Goal: Task Accomplishment & Management: Use online tool/utility

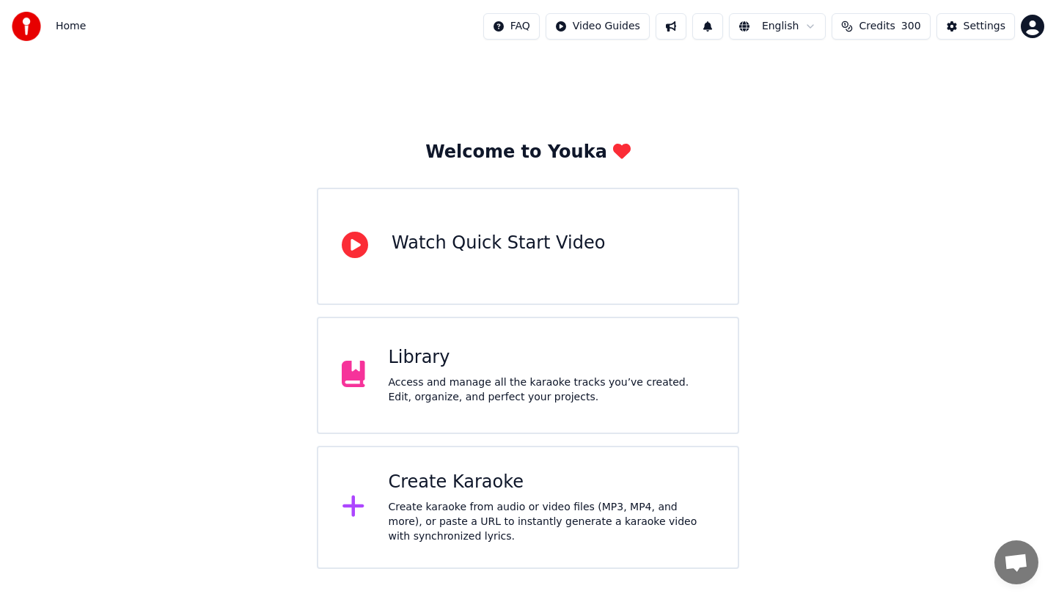
click at [439, 367] on div "Library" at bounding box center [552, 357] width 326 height 23
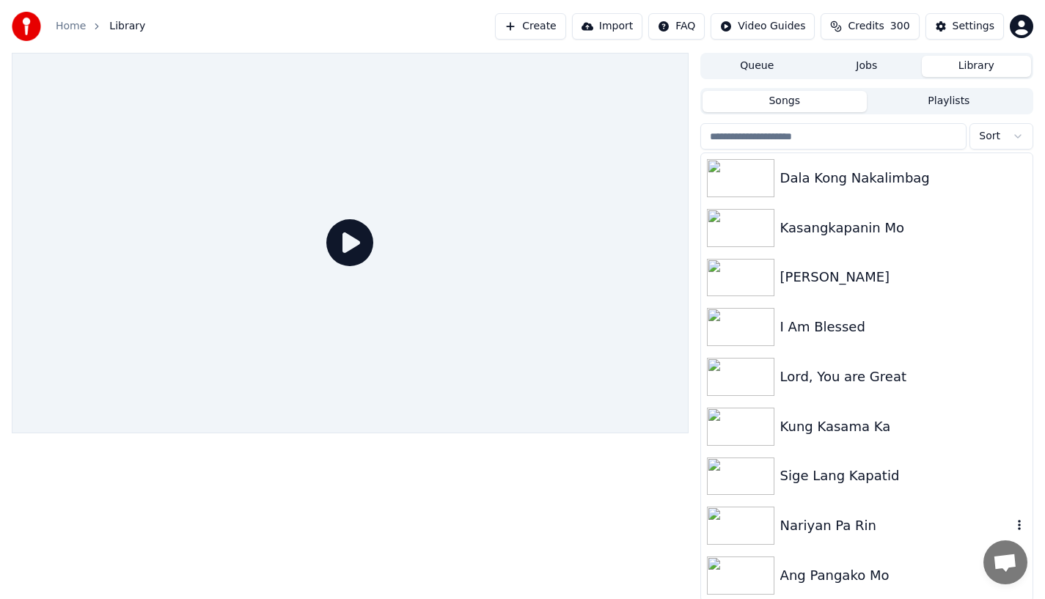
scroll to position [3, 0]
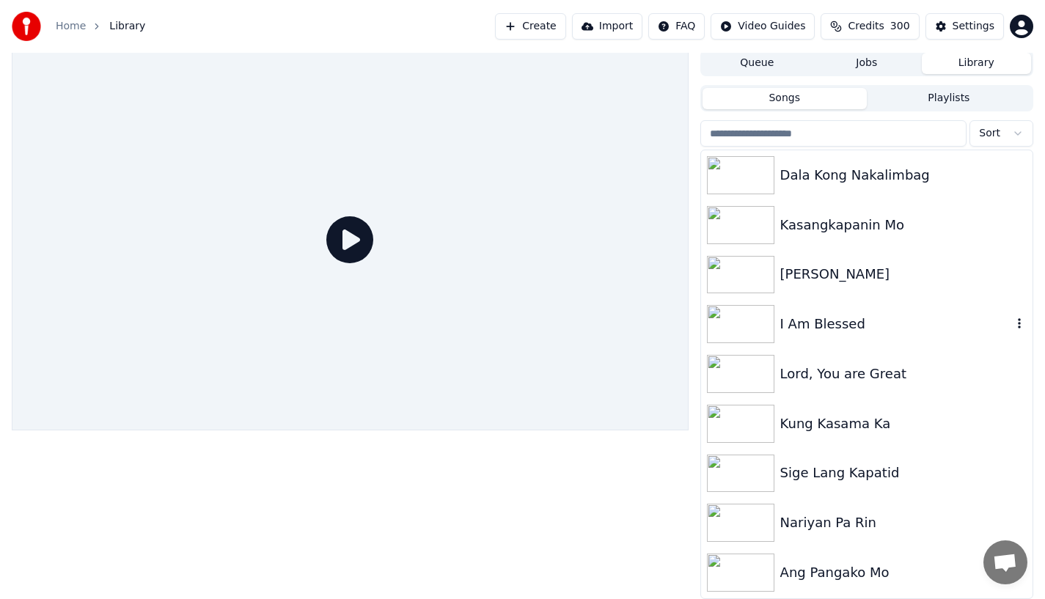
click at [797, 274] on div "[PERSON_NAME]" at bounding box center [903, 274] width 246 height 21
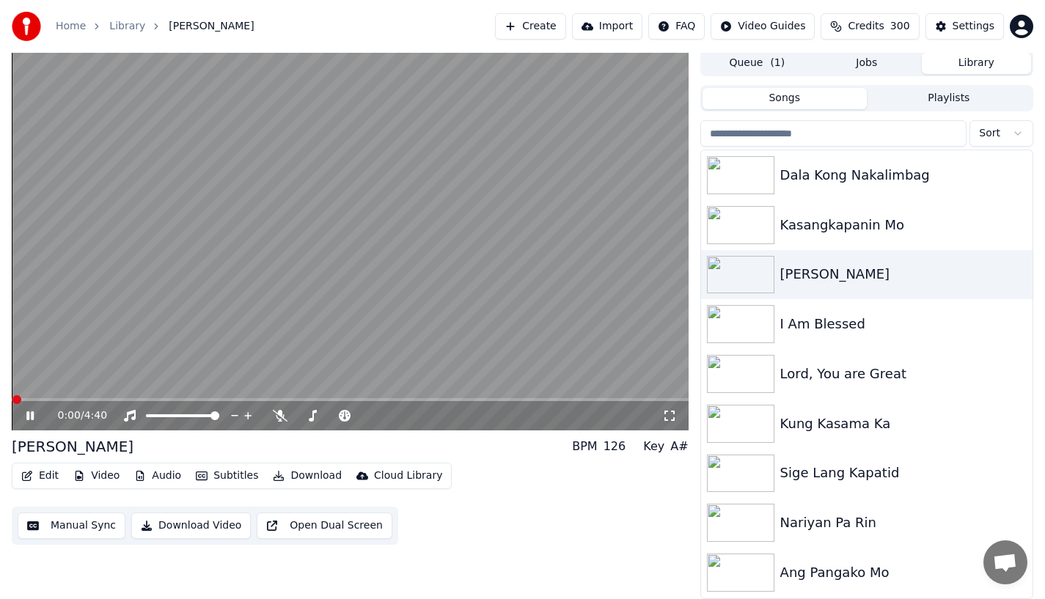
click at [39, 480] on button "Edit" at bounding box center [39, 476] width 49 height 21
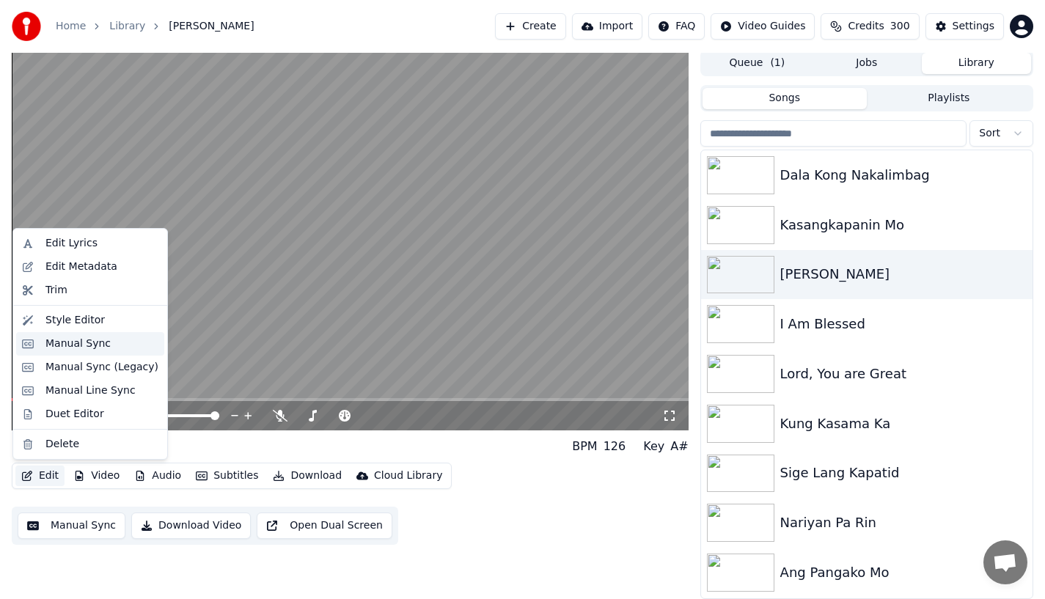
click at [40, 348] on div "Manual Sync" at bounding box center [90, 343] width 148 height 23
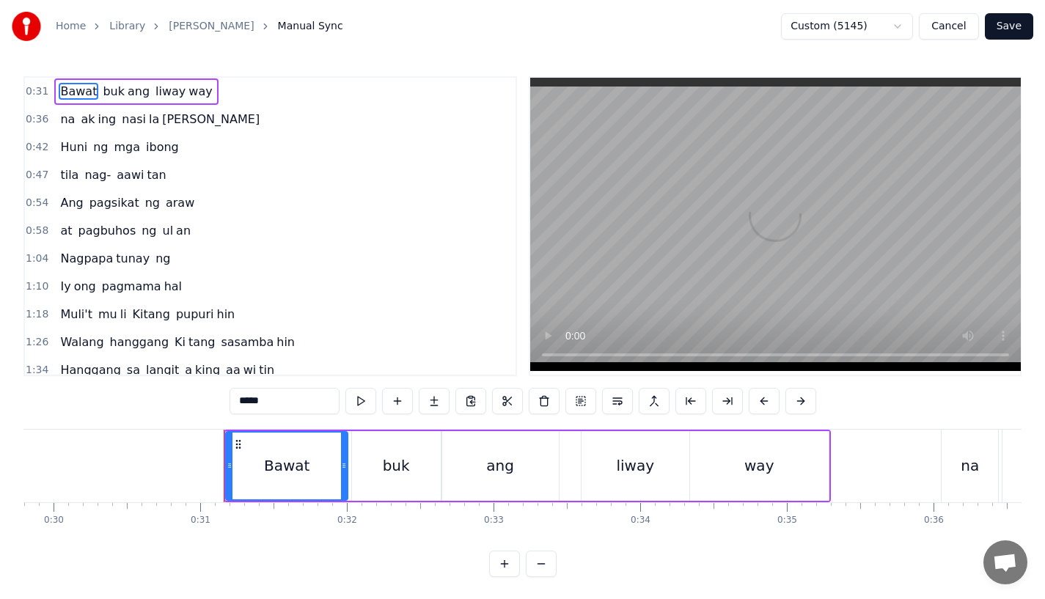
scroll to position [0, 4497]
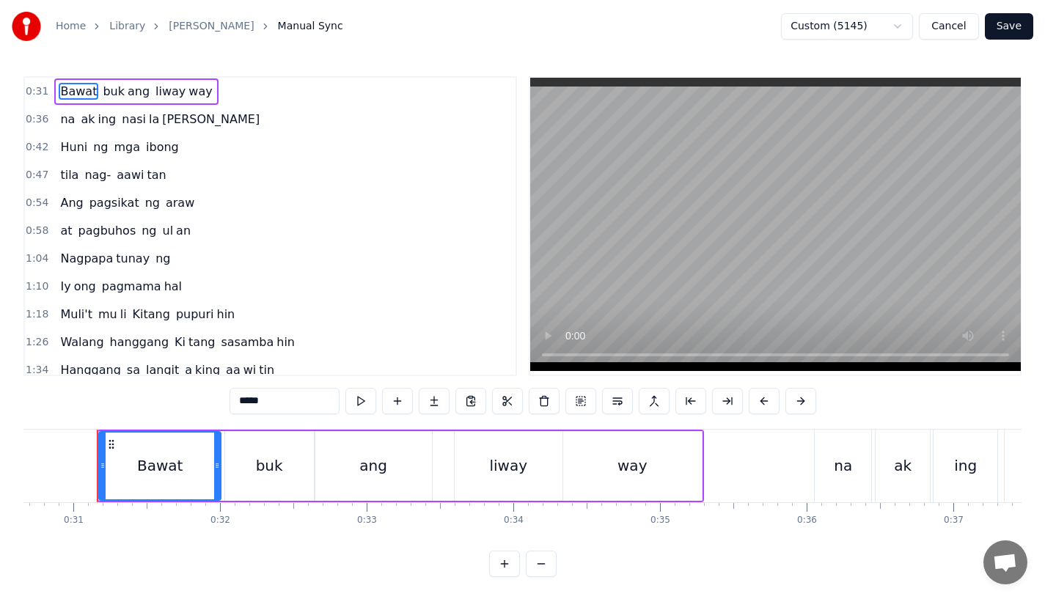
click at [846, 459] on div "na" at bounding box center [843, 466] width 18 height 22
type input "**"
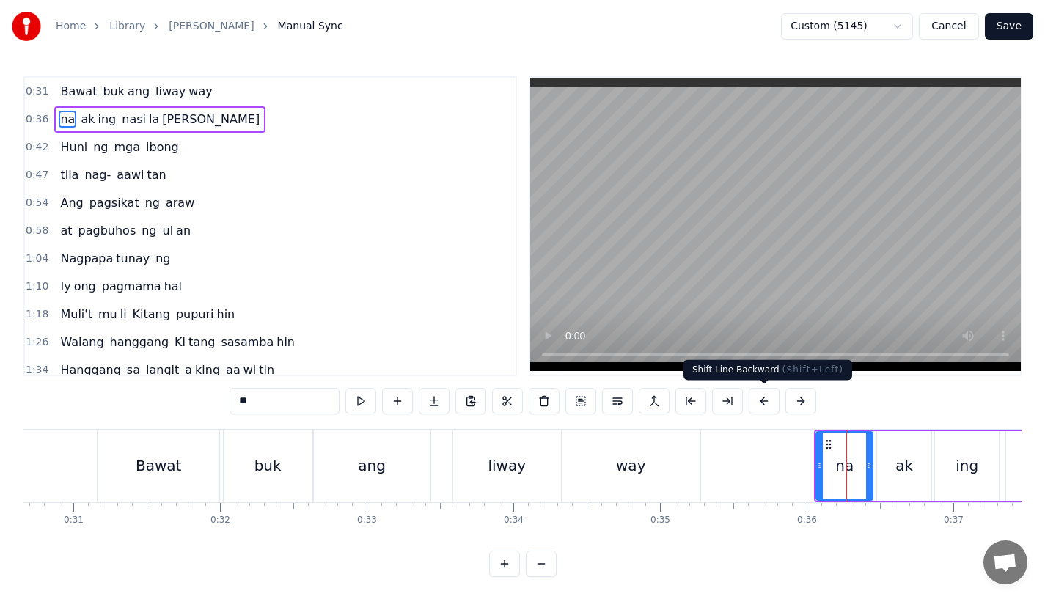
click at [750, 399] on button at bounding box center [764, 401] width 31 height 26
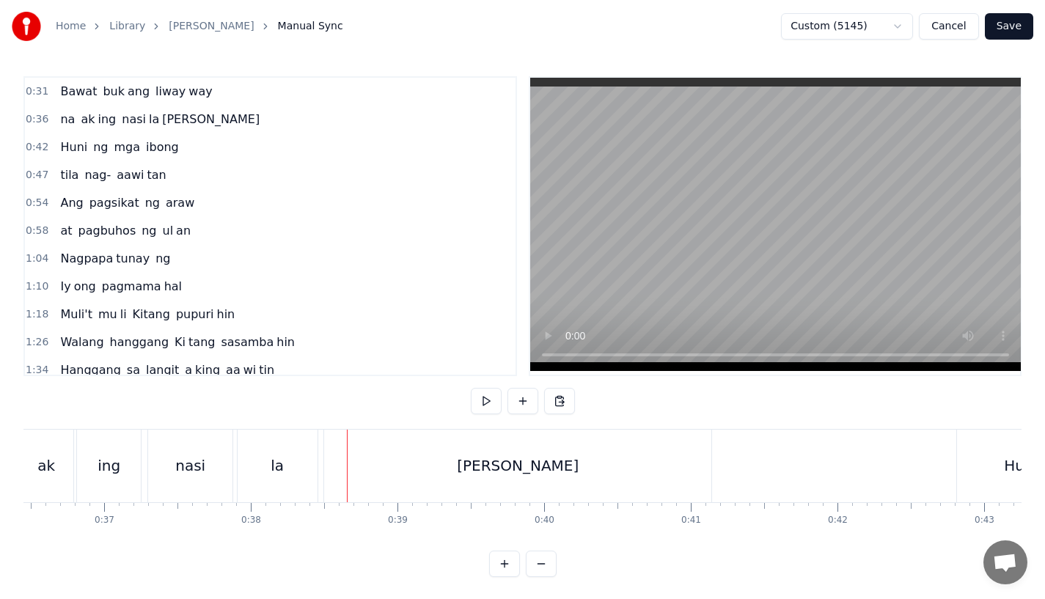
scroll to position [0, 5313]
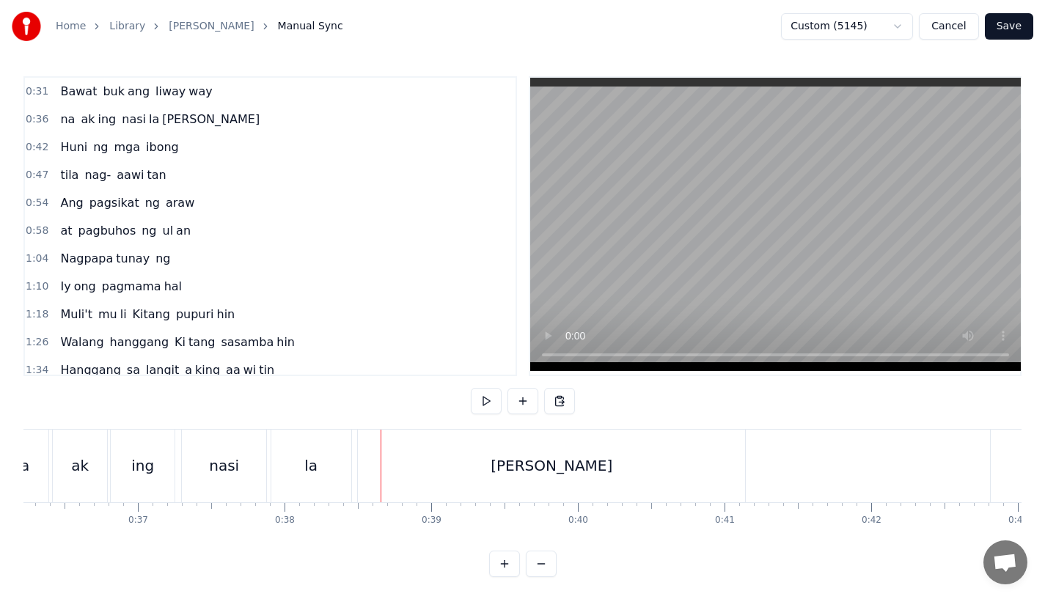
click at [324, 462] on div "la" at bounding box center [311, 466] width 80 height 73
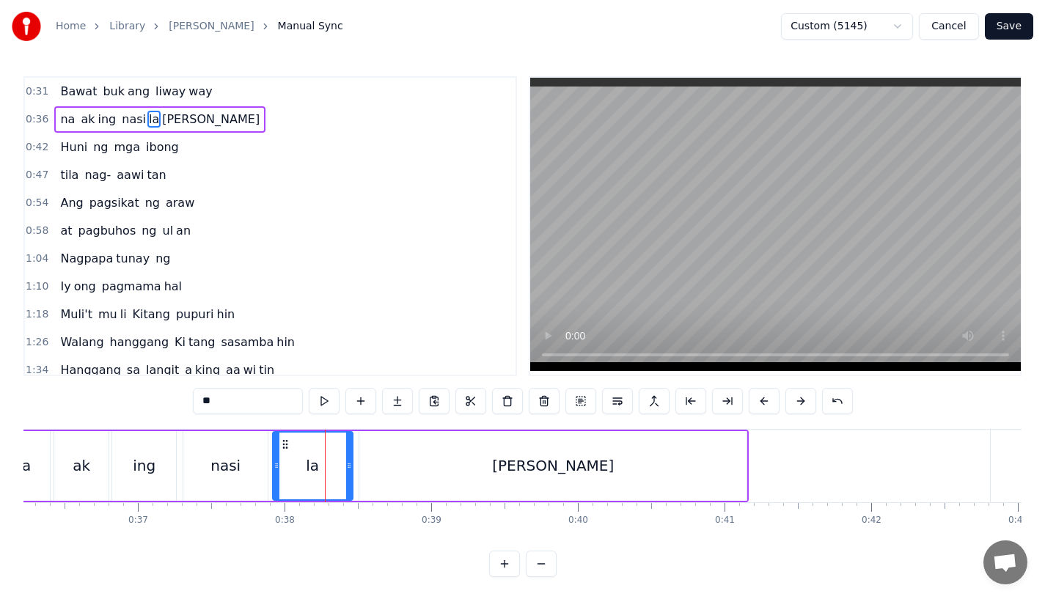
click at [235, 472] on div "nasi" at bounding box center [225, 466] width 30 height 22
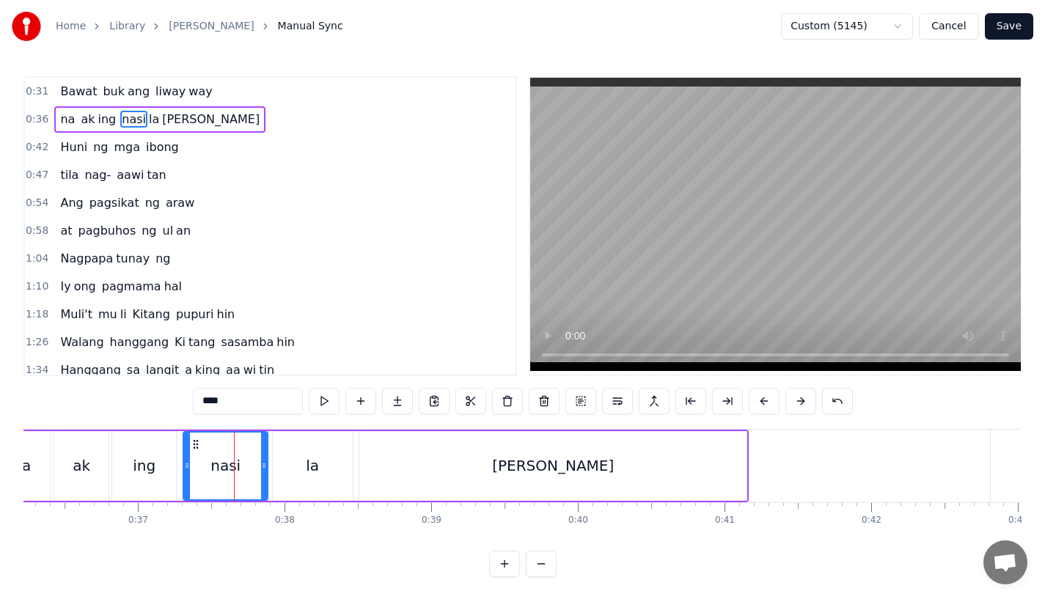
drag, startPoint x: 262, startPoint y: 471, endPoint x: 275, endPoint y: 471, distance: 13.2
click at [267, 471] on icon at bounding box center [264, 466] width 6 height 12
click at [296, 469] on div "la" at bounding box center [313, 466] width 80 height 70
type input "**"
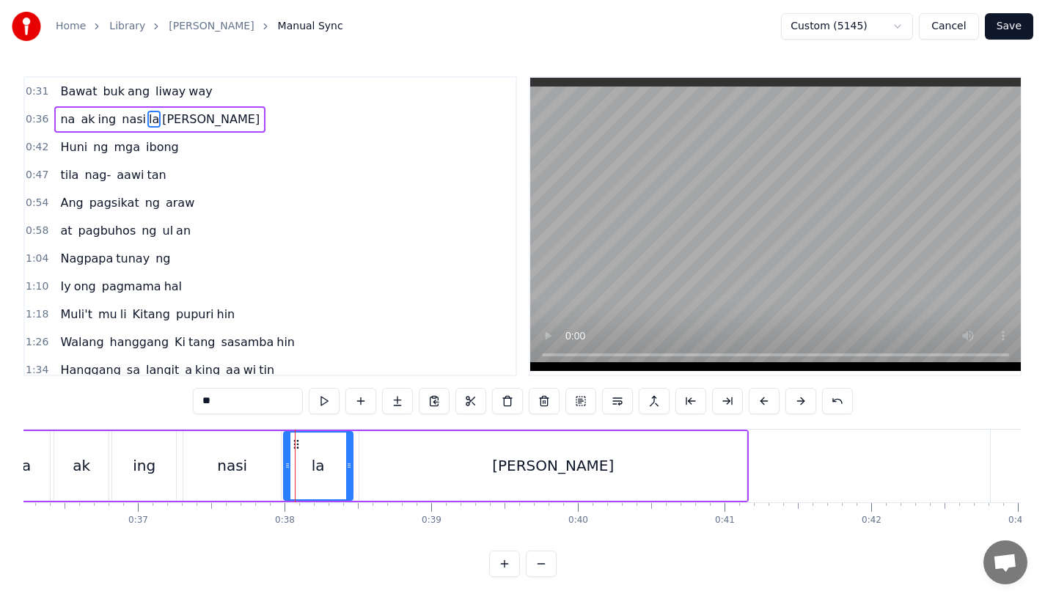
drag, startPoint x: 277, startPoint y: 469, endPoint x: 288, endPoint y: 467, distance: 11.1
click at [288, 467] on icon at bounding box center [288, 466] width 6 height 12
click at [351, 476] on div "la" at bounding box center [318, 466] width 70 height 70
drag, startPoint x: 350, startPoint y: 475, endPoint x: 364, endPoint y: 475, distance: 13.9
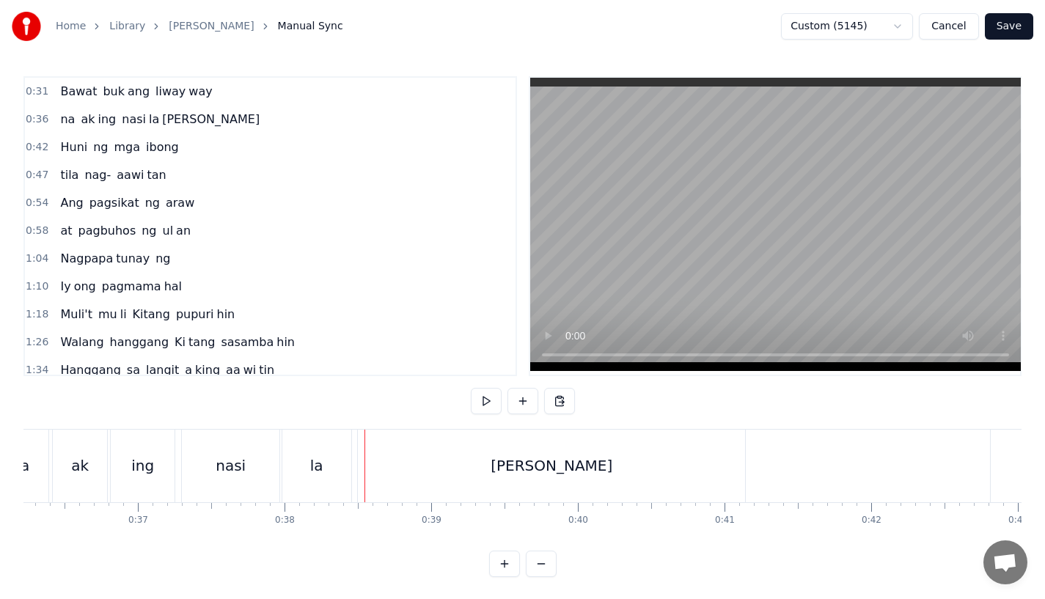
click at [334, 466] on div "la" at bounding box center [316, 466] width 69 height 73
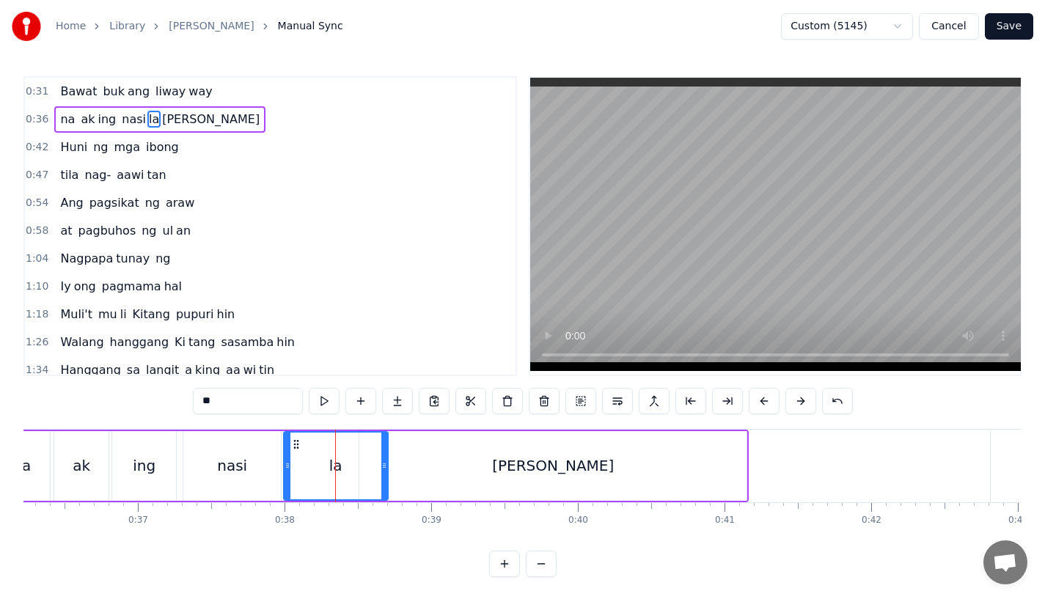
drag, startPoint x: 346, startPoint y: 466, endPoint x: 381, endPoint y: 466, distance: 35.2
click at [381, 466] on icon at bounding box center [384, 466] width 6 height 12
click at [413, 465] on div "[PERSON_NAME]" at bounding box center [552, 466] width 387 height 70
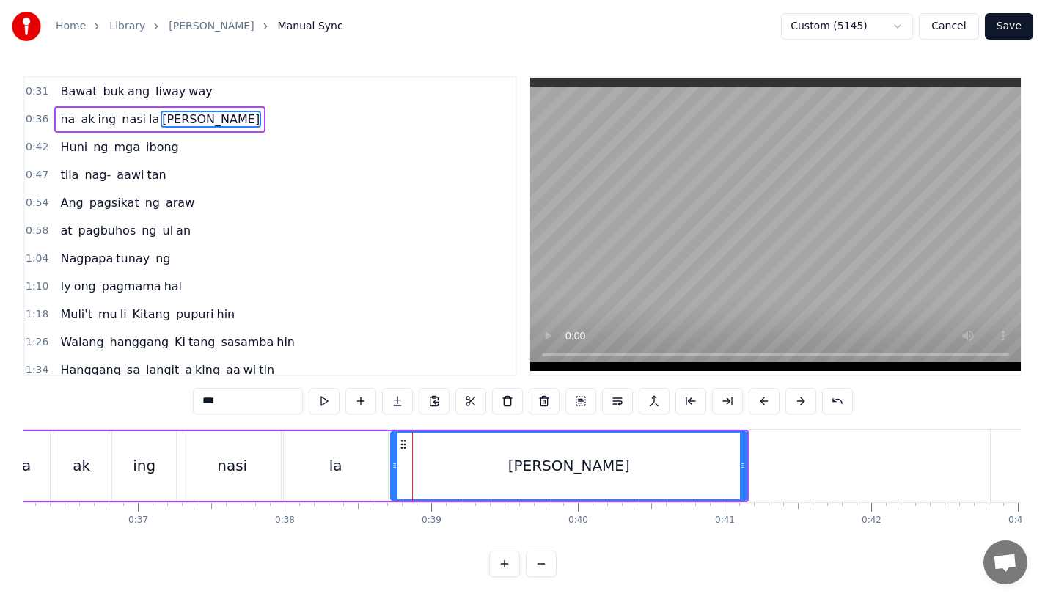
drag, startPoint x: 362, startPoint y: 466, endPoint x: 392, endPoint y: 468, distance: 30.2
click at [392, 468] on icon at bounding box center [395, 466] width 6 height 12
click at [186, 468] on div "nasi" at bounding box center [232, 466] width 98 height 70
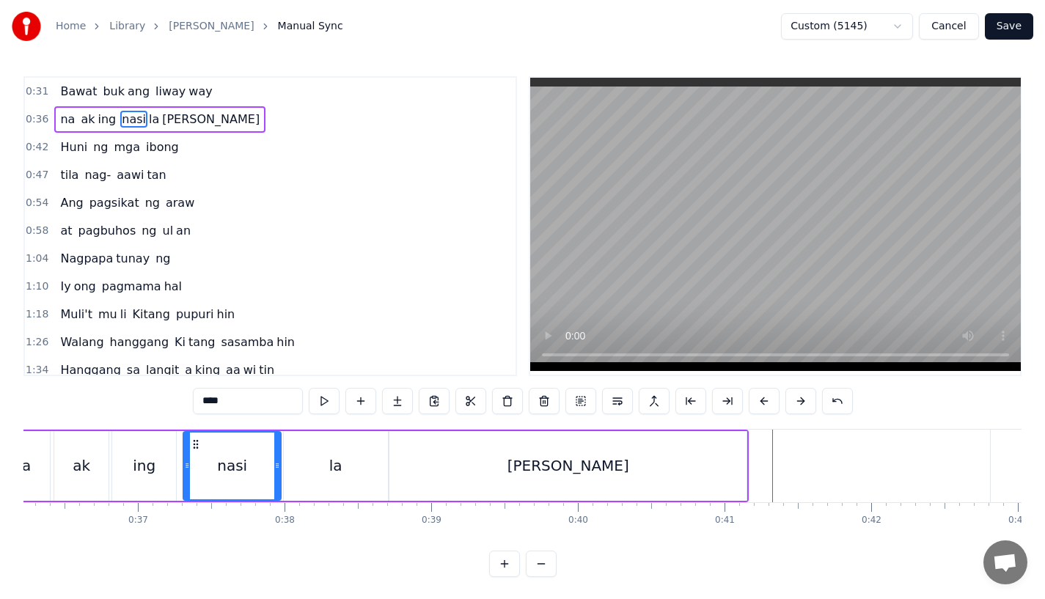
click at [664, 466] on div "[PERSON_NAME]" at bounding box center [567, 466] width 357 height 70
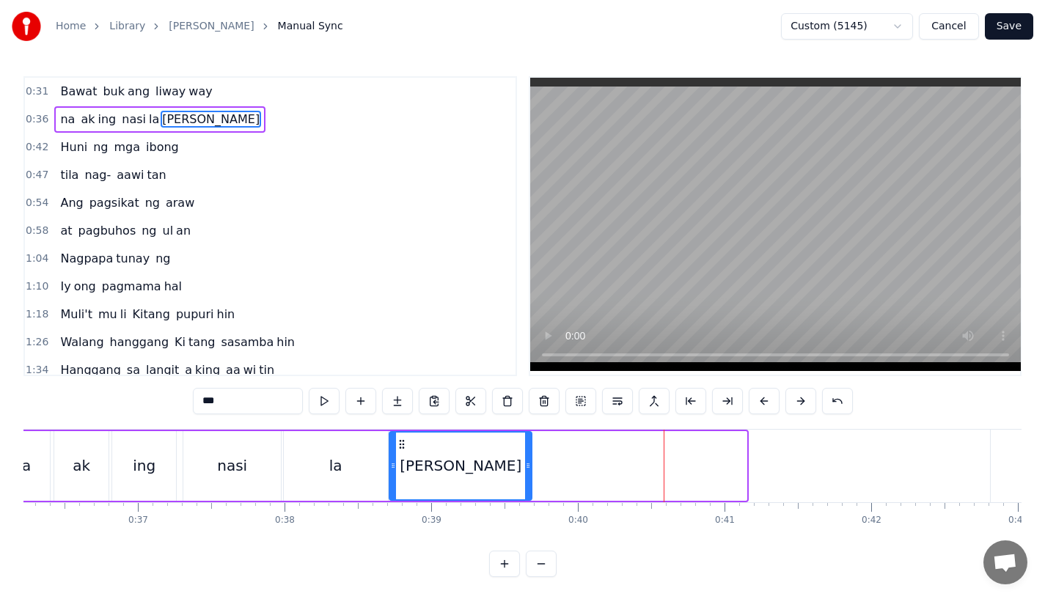
drag, startPoint x: 740, startPoint y: 467, endPoint x: 524, endPoint y: 480, distance: 216.0
click at [525, 480] on div at bounding box center [528, 466] width 6 height 67
click at [235, 400] on input "***" at bounding box center [248, 401] width 110 height 26
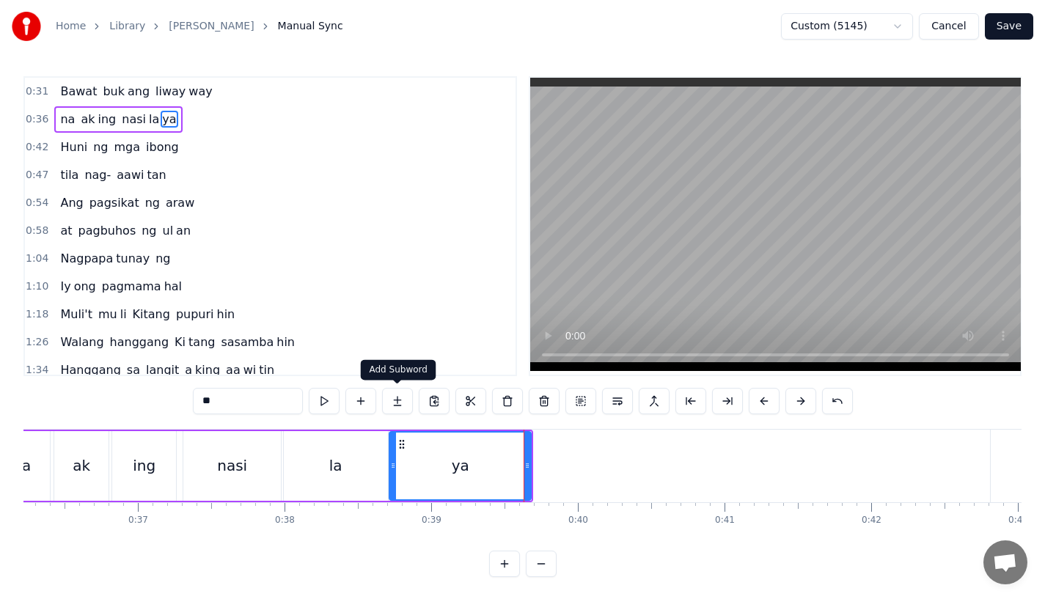
type input "**"
click at [389, 396] on button at bounding box center [397, 401] width 31 height 26
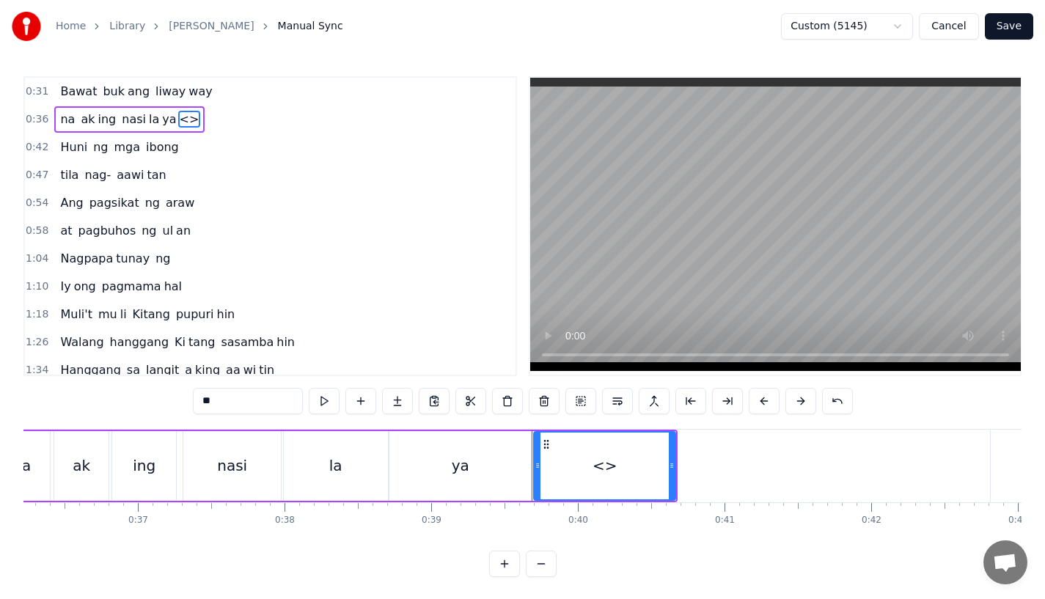
drag, startPoint x: 252, startPoint y: 397, endPoint x: 139, endPoint y: 397, distance: 112.9
click at [139, 397] on div "0:31 Bawat buk ang liway way 0:36 na ak ing nasi la ya <> 0:42 Huni ng mga ibon…" at bounding box center [522, 326] width 998 height 501
drag, startPoint x: 672, startPoint y: 472, endPoint x: 736, endPoint y: 469, distance: 64.6
click at [732, 469] on div at bounding box center [729, 466] width 6 height 67
click at [457, 442] on div "ya" at bounding box center [460, 466] width 142 height 70
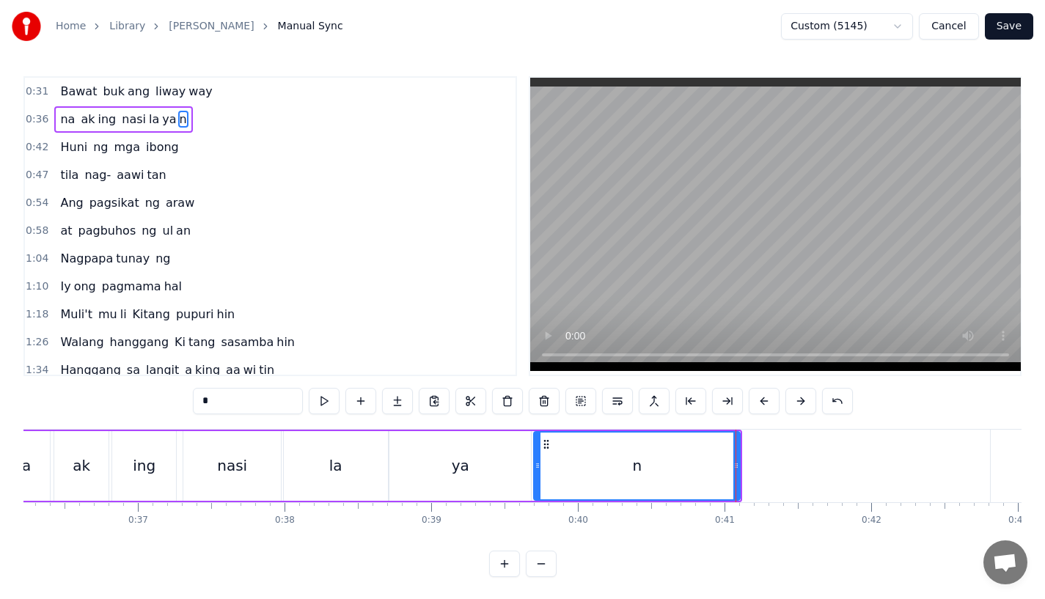
type input "**"
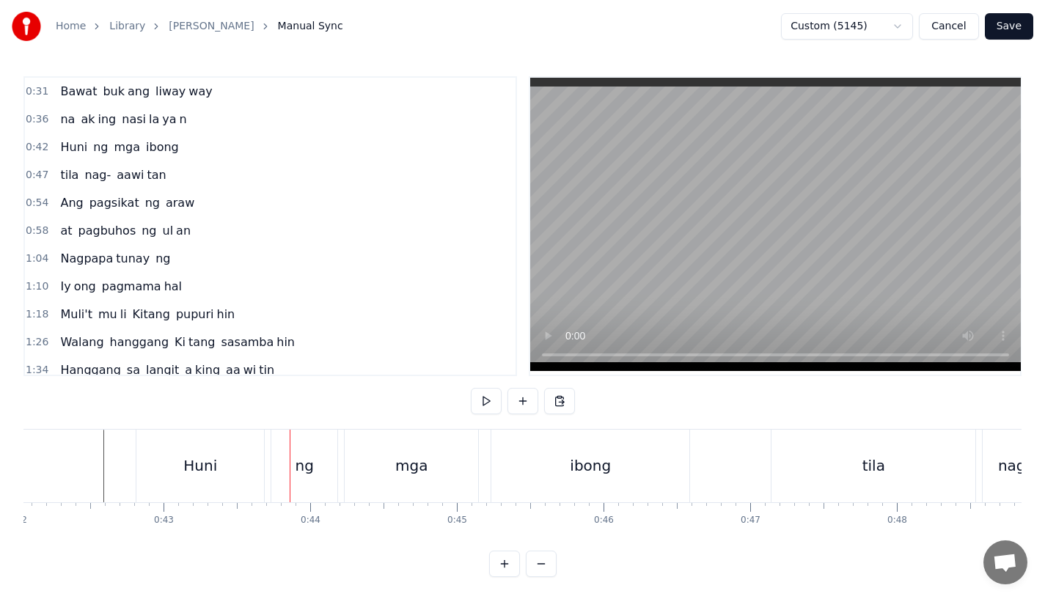
scroll to position [0, 6098]
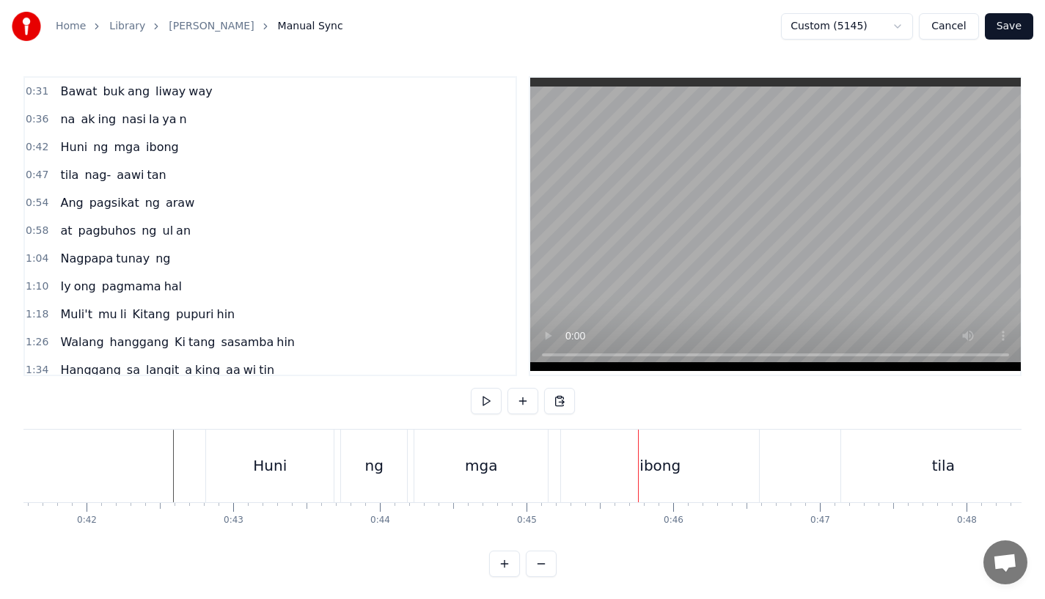
click at [585, 466] on div "ibong" at bounding box center [660, 466] width 198 height 73
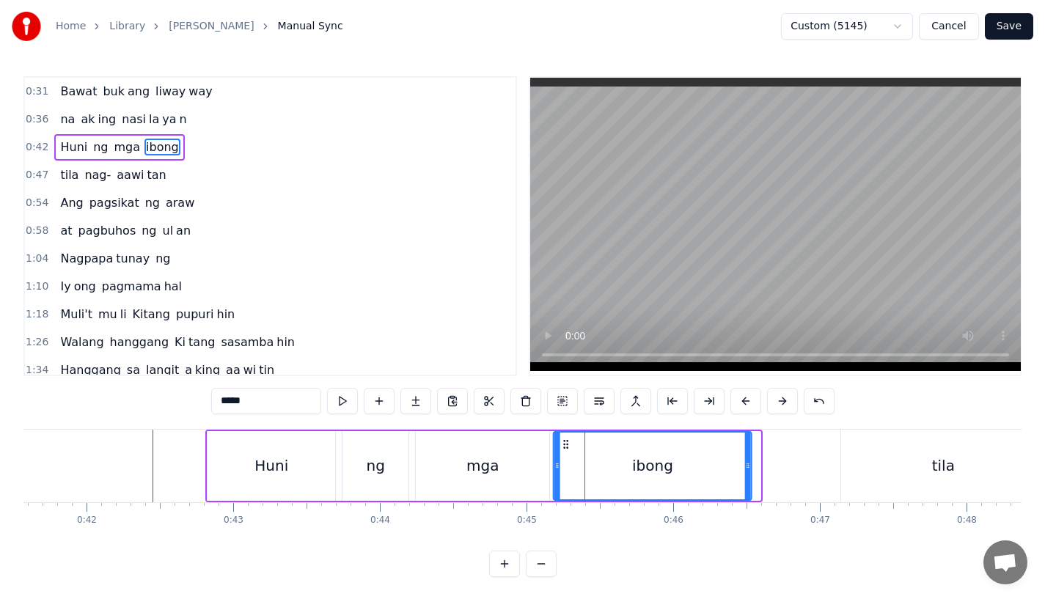
drag, startPoint x: 575, startPoint y: 439, endPoint x: 566, endPoint y: 442, distance: 9.5
click at [566, 442] on icon at bounding box center [566, 445] width 12 height 12
click at [271, 466] on div "Huni" at bounding box center [271, 466] width 34 height 22
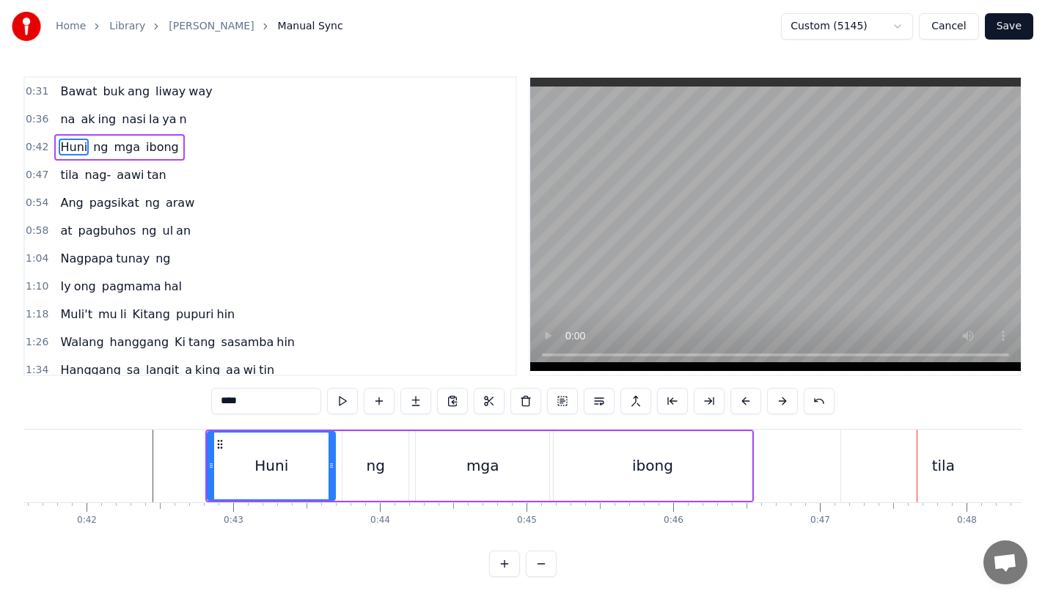
click at [874, 458] on div "tila" at bounding box center [943, 466] width 204 height 73
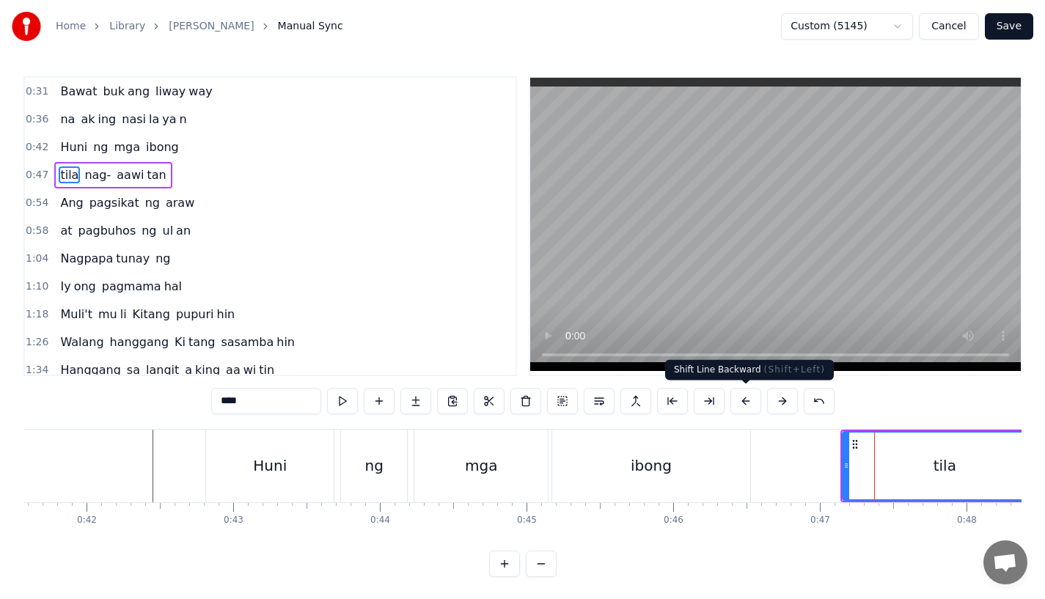
click at [714, 474] on div "ibong" at bounding box center [651, 466] width 198 height 73
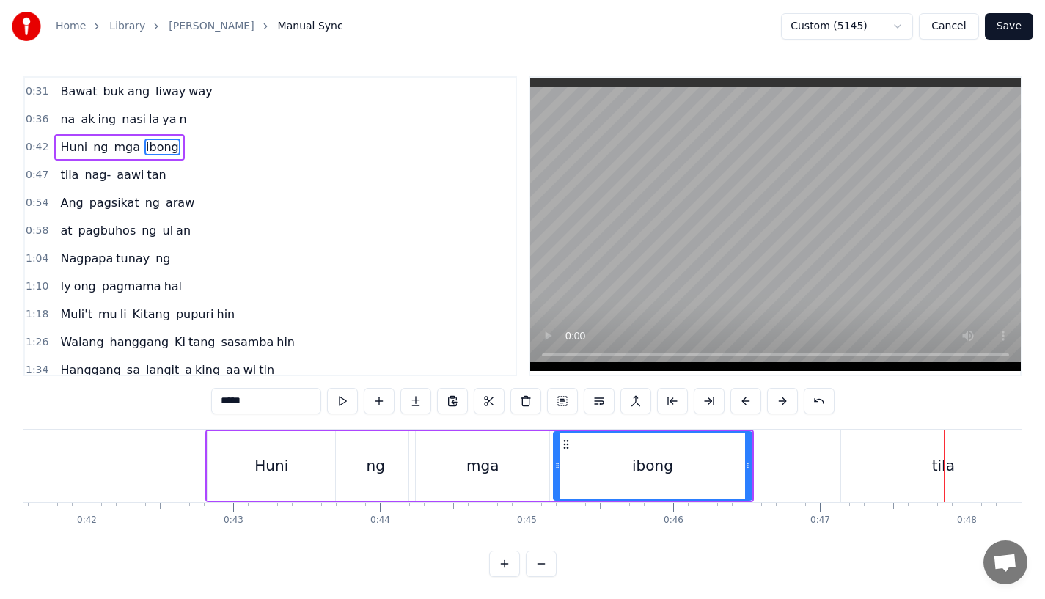
click at [920, 487] on div "tila" at bounding box center [943, 466] width 204 height 73
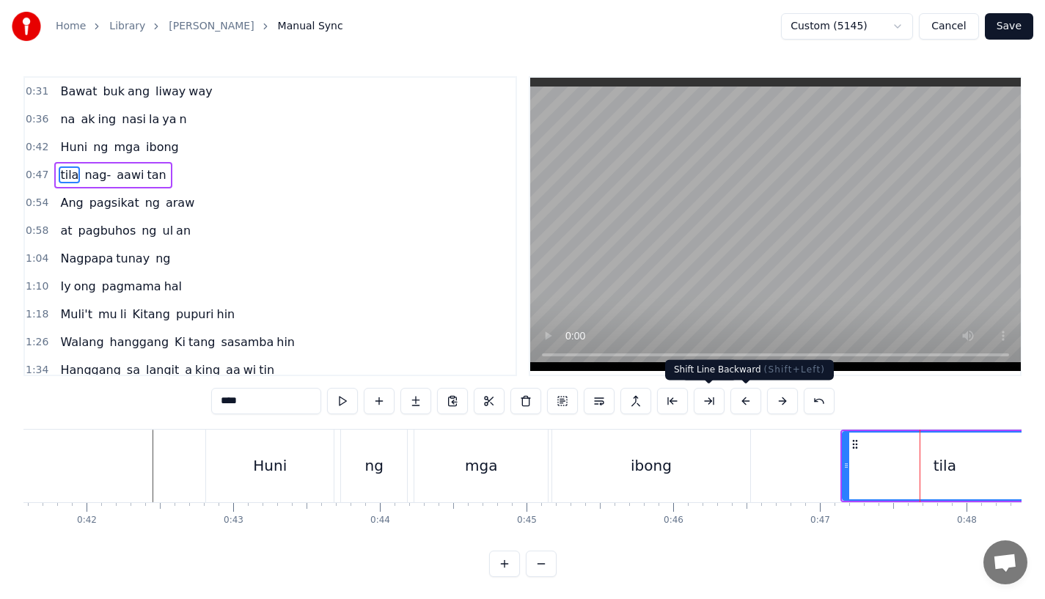
click at [742, 395] on button at bounding box center [745, 401] width 31 height 26
click at [707, 442] on div "ibong" at bounding box center [651, 466] width 198 height 73
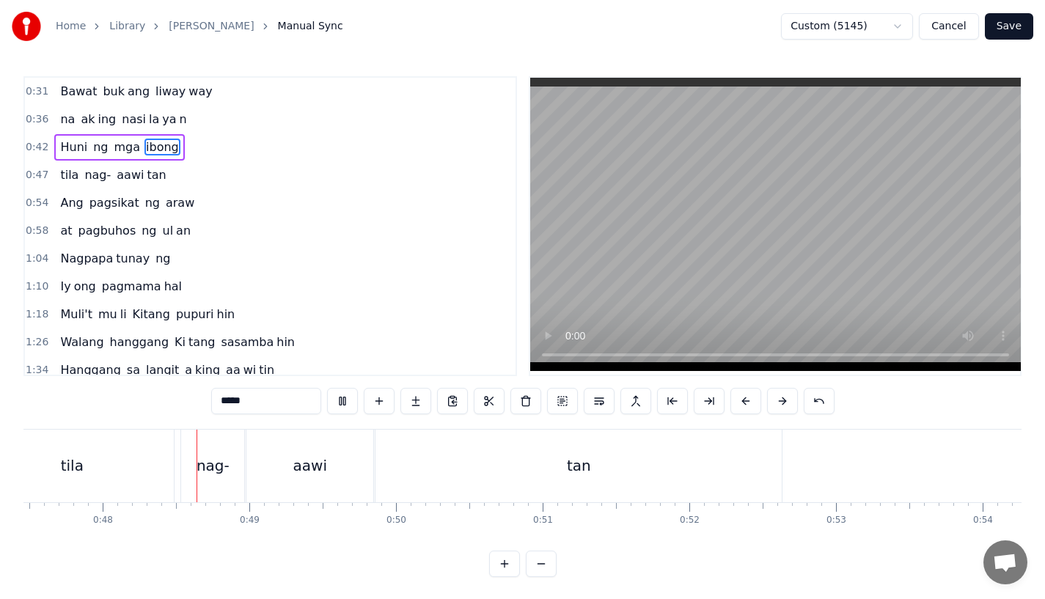
scroll to position [0, 6970]
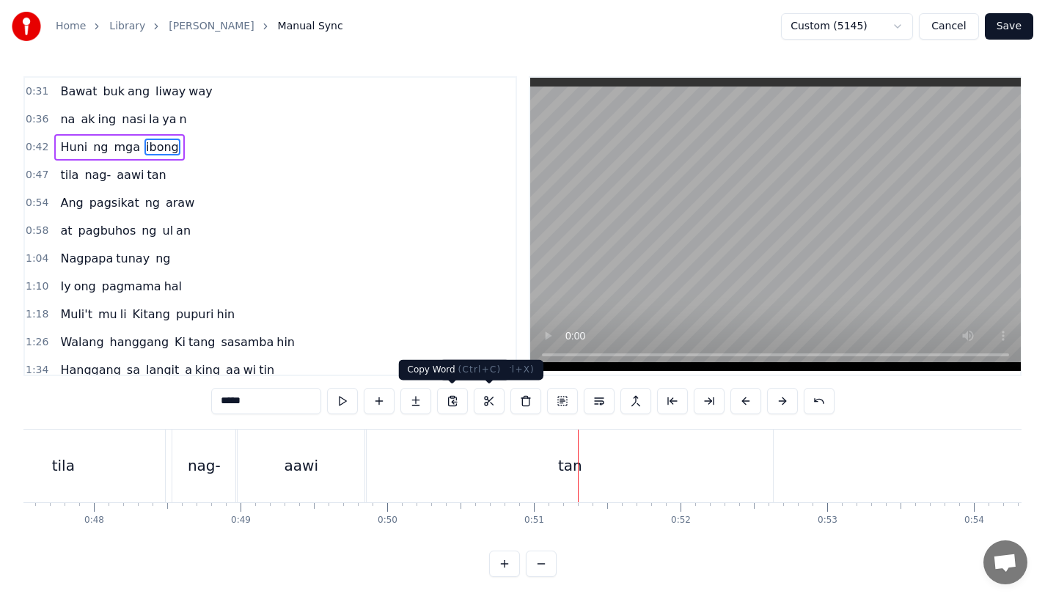
click at [441, 475] on div "tan" at bounding box center [570, 466] width 406 height 73
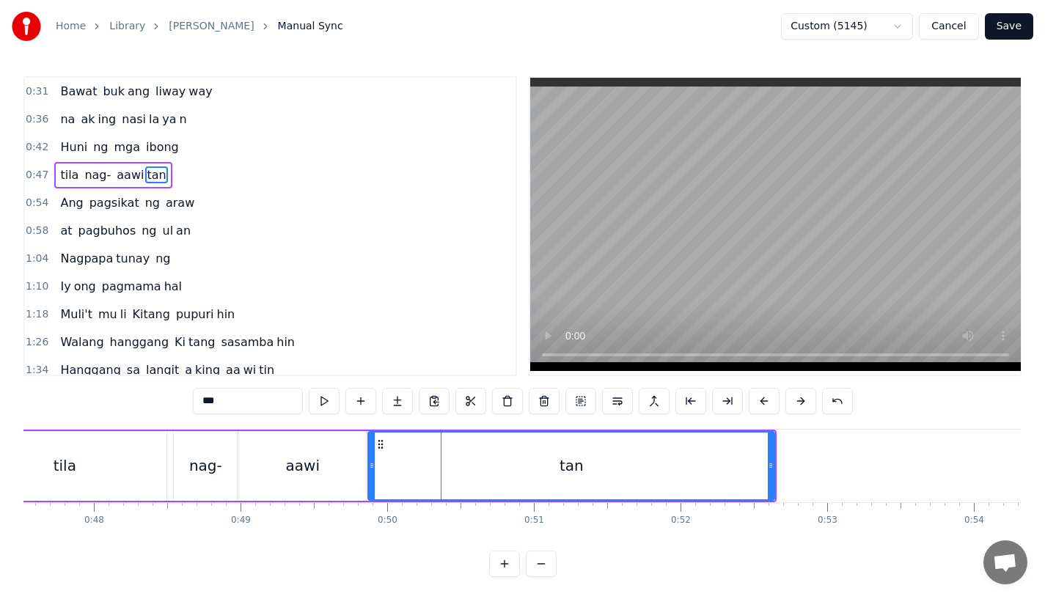
click at [335, 464] on div "aawi" at bounding box center [302, 466] width 127 height 70
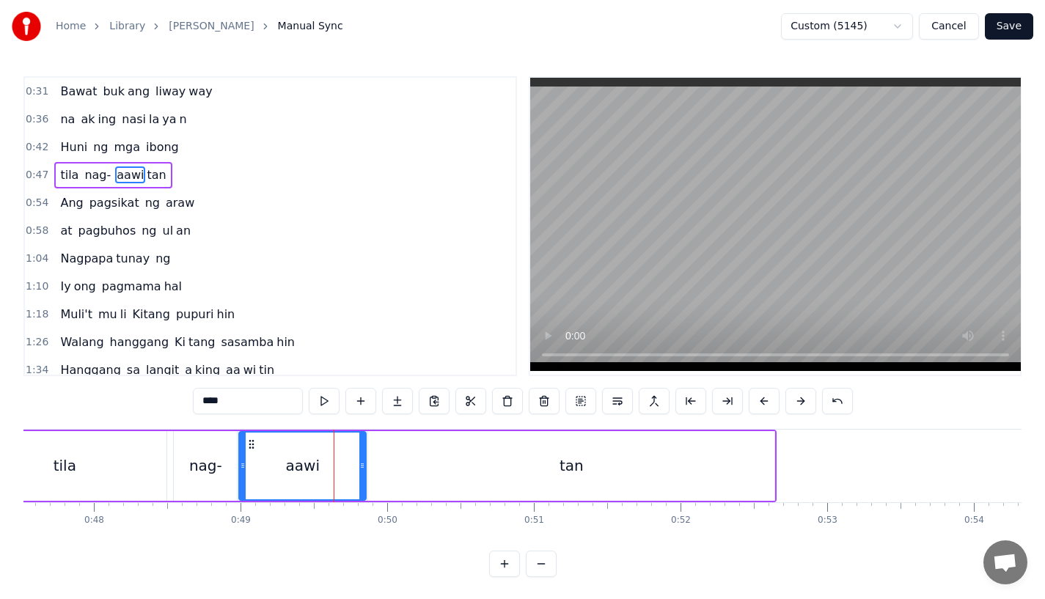
click at [365, 464] on icon at bounding box center [362, 466] width 6 height 12
click at [386, 464] on div "tan" at bounding box center [571, 466] width 406 height 70
type input "***"
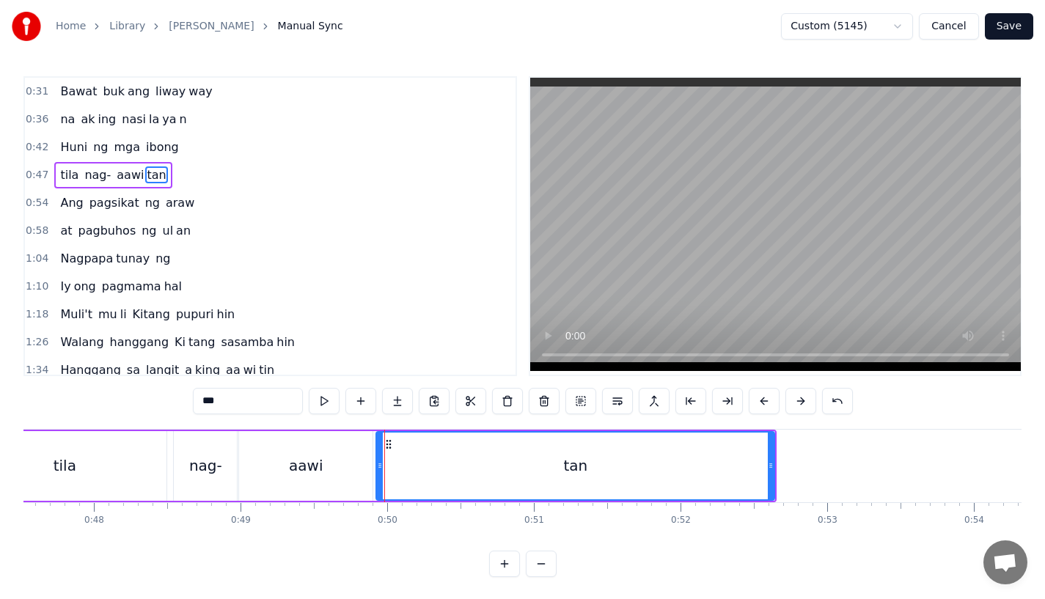
drag, startPoint x: 373, startPoint y: 464, endPoint x: 381, endPoint y: 464, distance: 8.1
click at [381, 464] on circle at bounding box center [381, 464] width 1 height 1
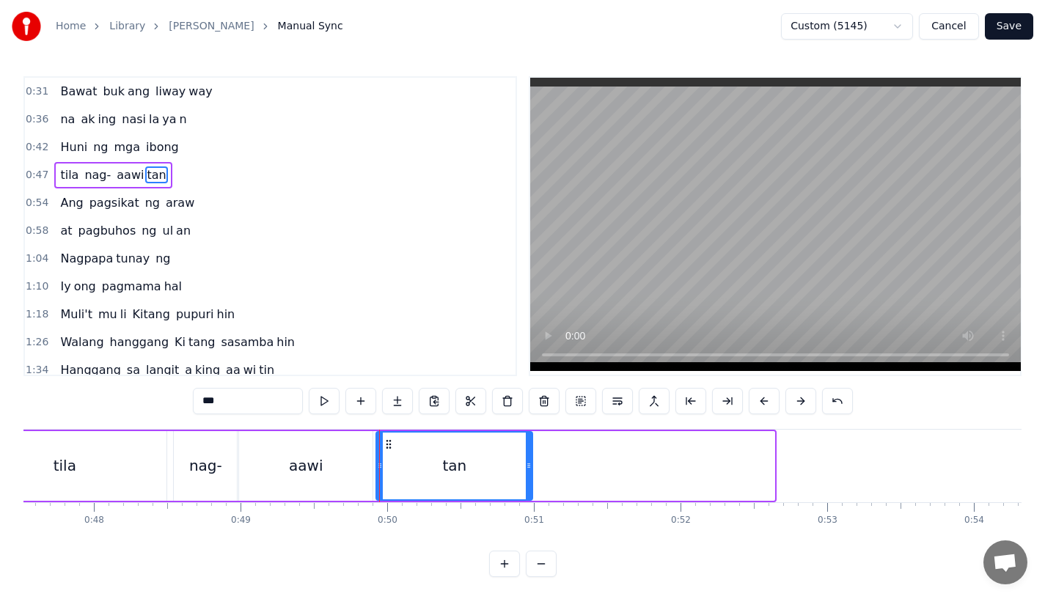
drag, startPoint x: 771, startPoint y: 475, endPoint x: 529, endPoint y: 476, distance: 242.0
click at [529, 476] on div at bounding box center [529, 466] width 6 height 67
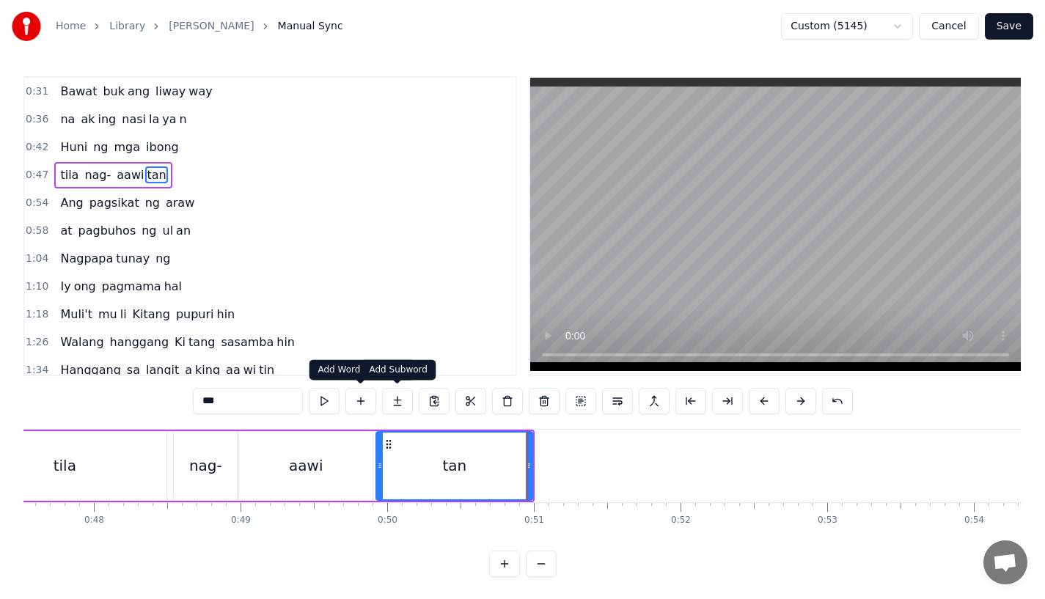
click at [406, 390] on button at bounding box center [397, 401] width 31 height 26
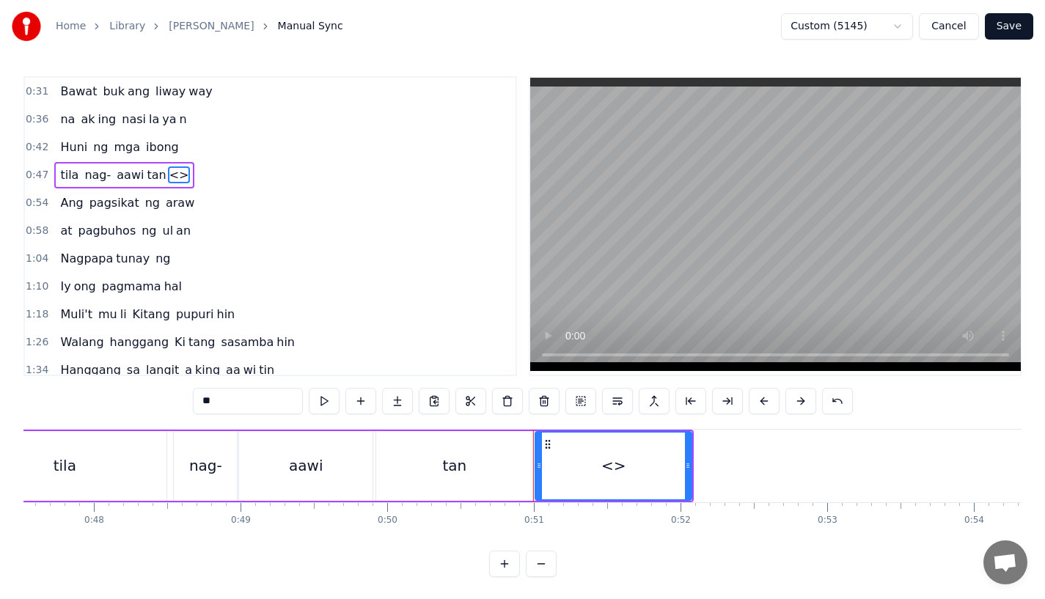
drag, startPoint x: 238, startPoint y: 399, endPoint x: 149, endPoint y: 399, distance: 89.5
click at [149, 399] on div "0:31 Bawat buk ang liway way 0:36 na ak ing nasi la ya n 0:42 Huni ng mga ibong…" at bounding box center [522, 326] width 998 height 501
click at [684, 472] on div "n" at bounding box center [613, 466] width 155 height 67
drag, startPoint x: 686, startPoint y: 472, endPoint x: 769, endPoint y: 471, distance: 82.1
click at [769, 471] on div at bounding box center [770, 466] width 6 height 67
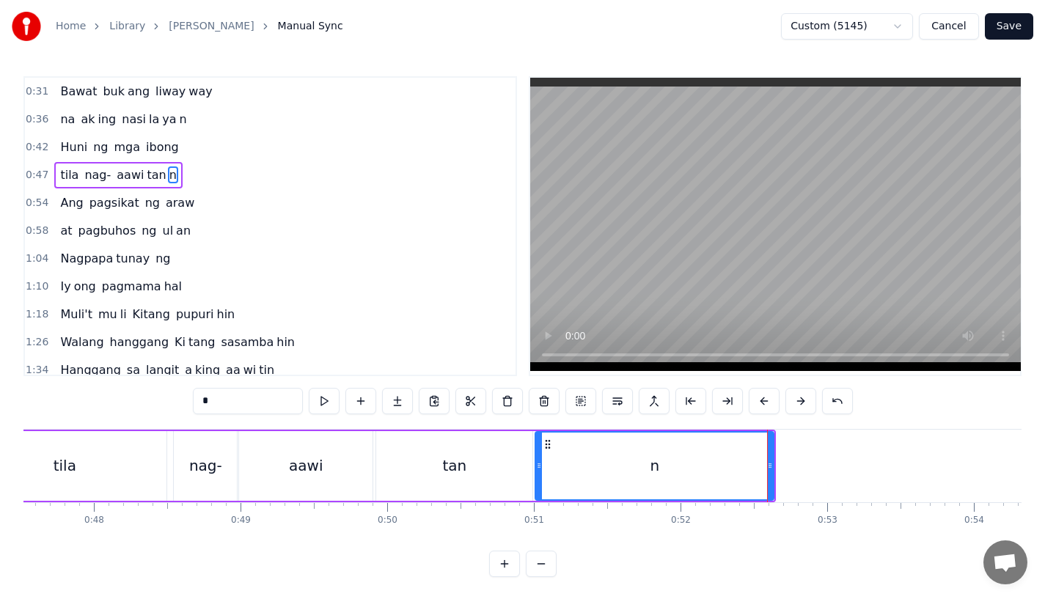
click at [444, 482] on div "tan" at bounding box center [454, 466] width 156 height 70
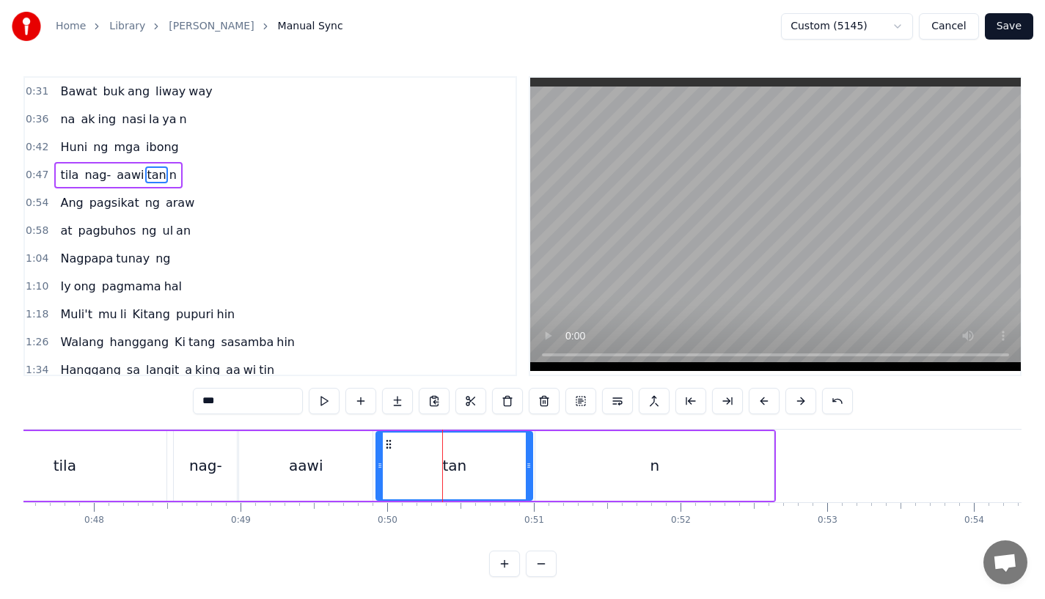
click at [227, 392] on input "***" at bounding box center [248, 401] width 110 height 26
click at [247, 415] on div "***" at bounding box center [523, 402] width 660 height 29
click at [241, 396] on input "***" at bounding box center [248, 401] width 110 height 26
click at [334, 470] on div "aawi" at bounding box center [305, 466] width 133 height 70
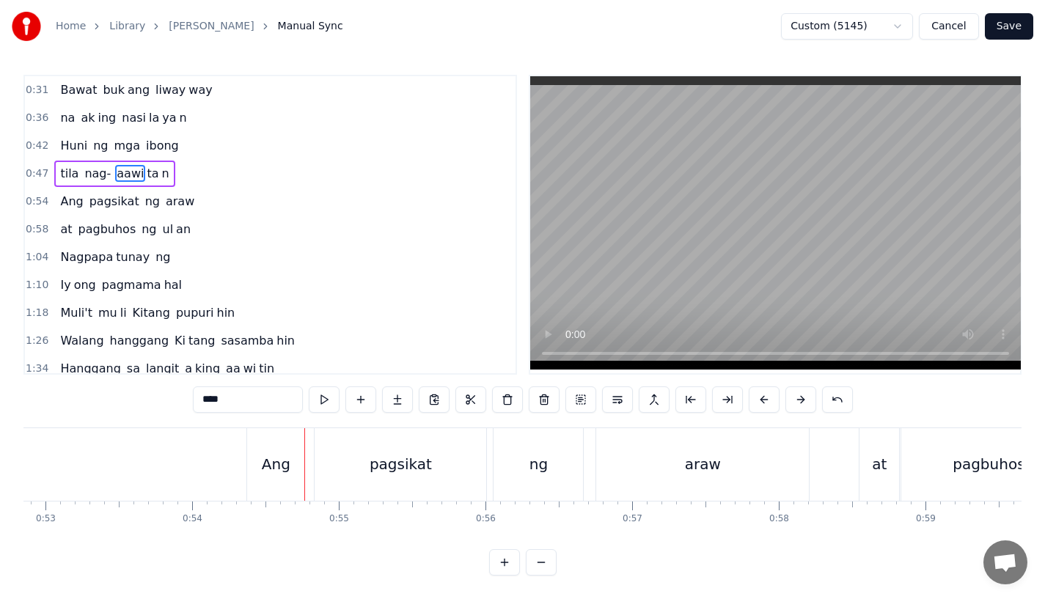
scroll to position [0, 7738]
click at [271, 462] on div "Ang" at bounding box center [289, 464] width 57 height 73
type input "***"
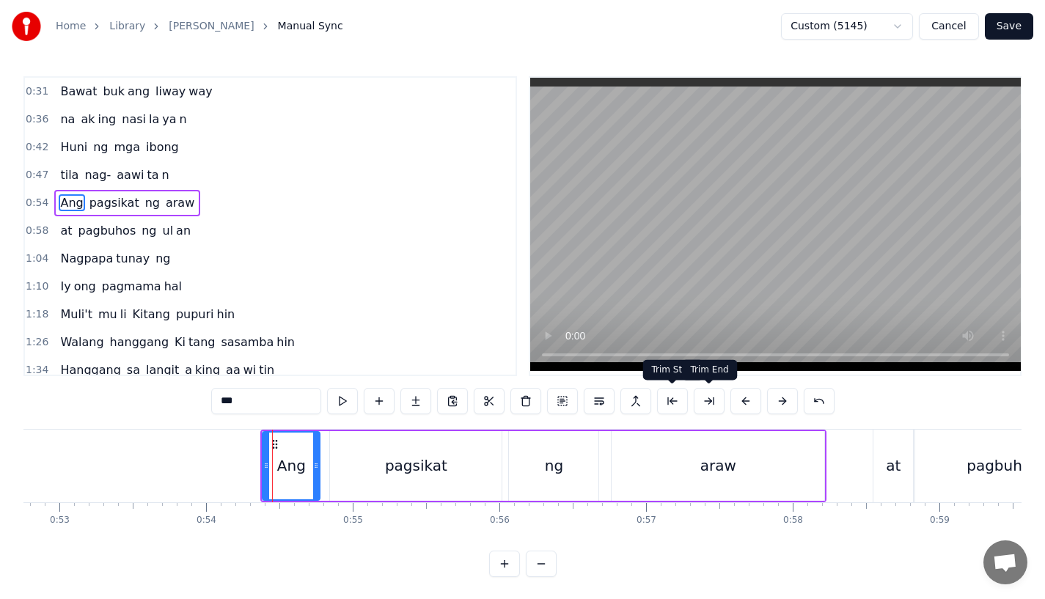
click at [738, 401] on button at bounding box center [745, 401] width 31 height 26
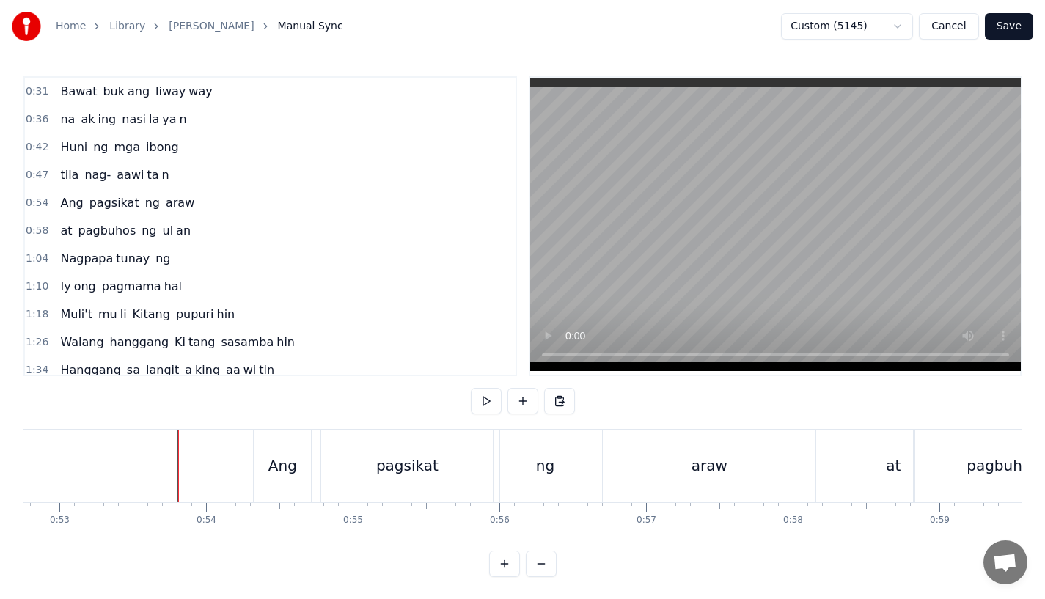
click at [315, 480] on div "Ang pagsikat ng araw" at bounding box center [536, 466] width 566 height 73
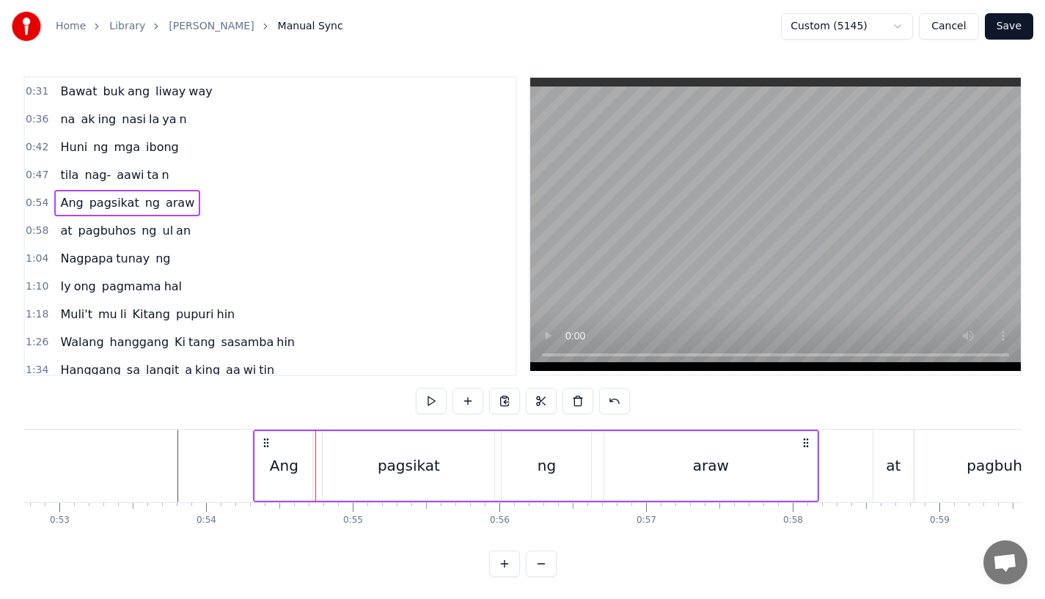
click at [288, 476] on div "Ang" at bounding box center [284, 466] width 29 height 22
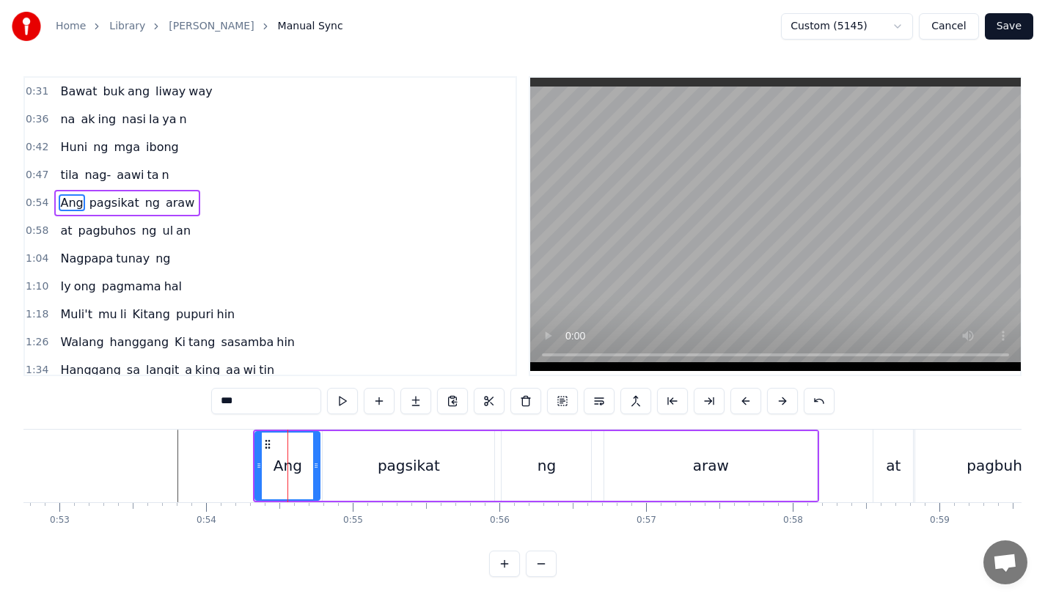
drag, startPoint x: 307, startPoint y: 471, endPoint x: 315, endPoint y: 472, distance: 7.5
click at [315, 472] on div at bounding box center [316, 466] width 6 height 67
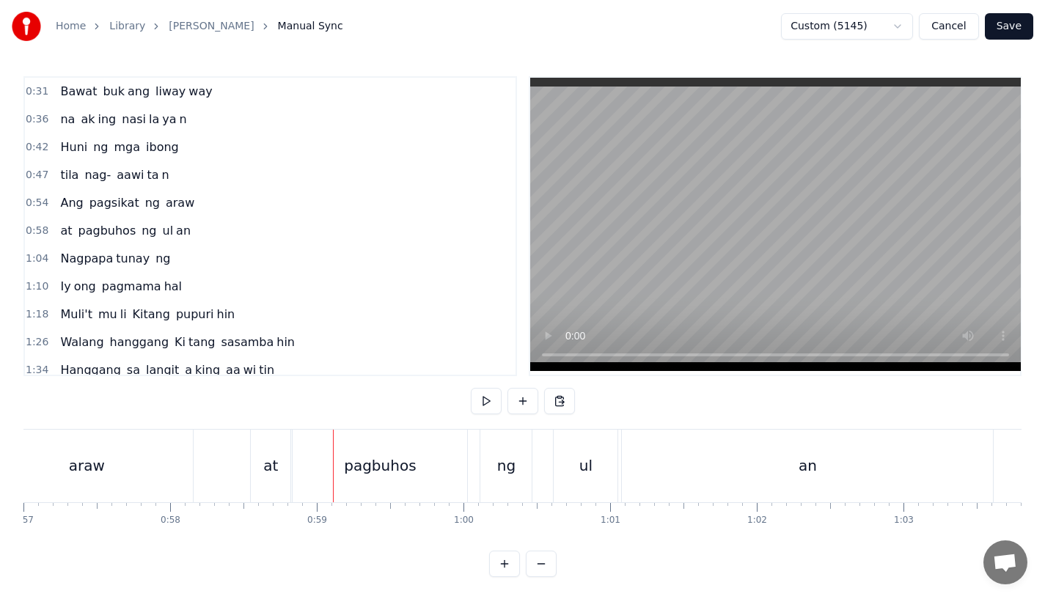
scroll to position [0, 8266]
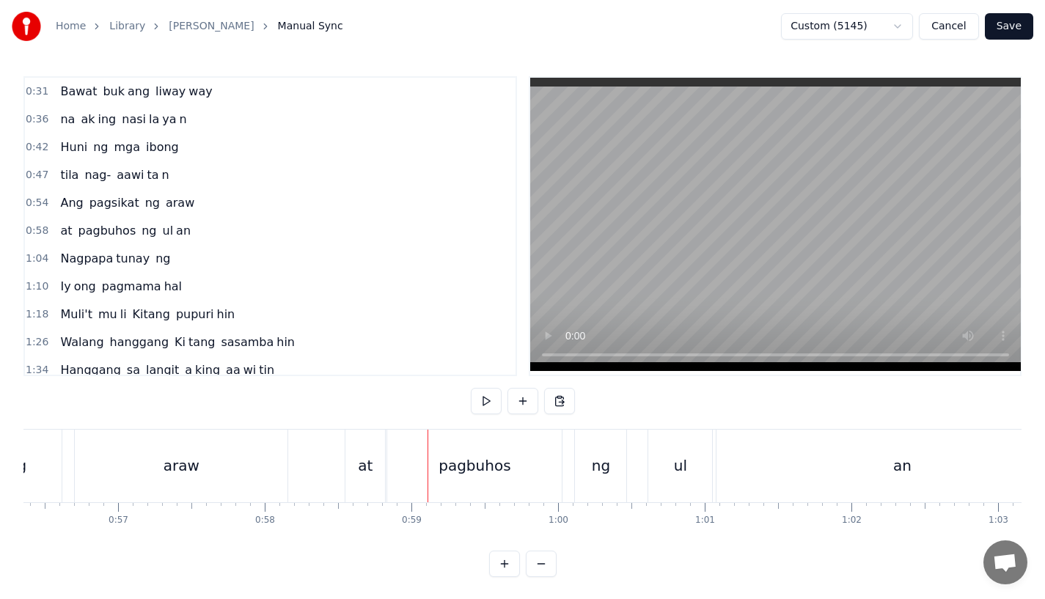
click at [266, 461] on div "araw" at bounding box center [181, 466] width 213 height 73
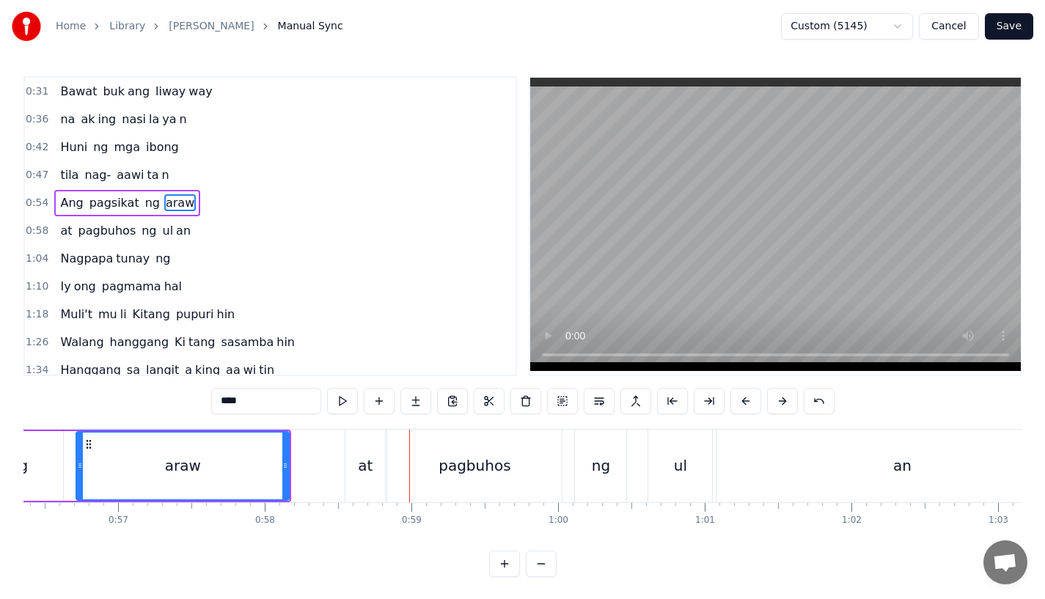
click at [365, 458] on div "at" at bounding box center [365, 466] width 15 height 22
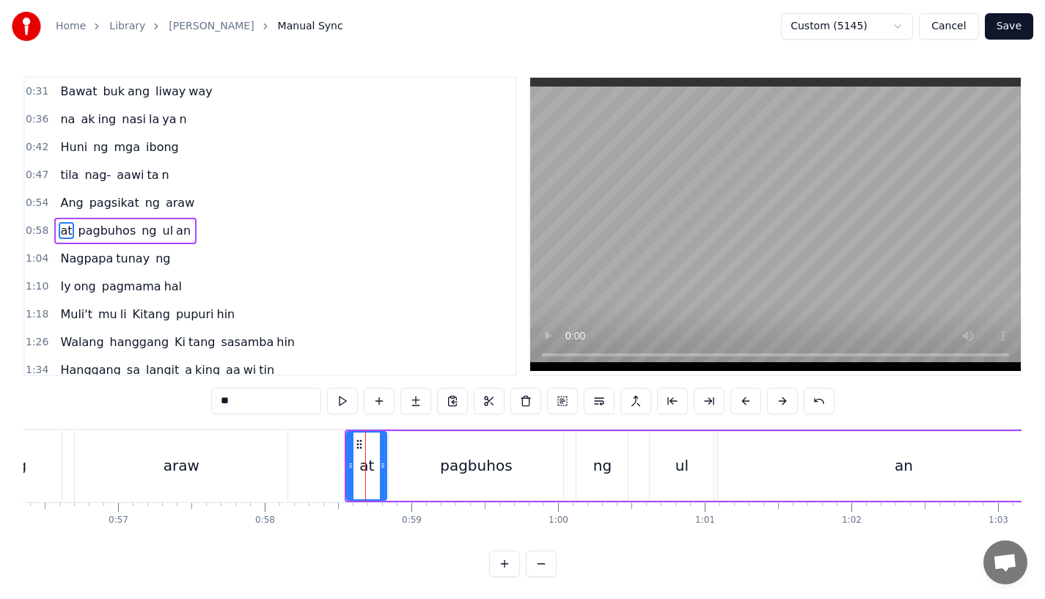
scroll to position [5, 0]
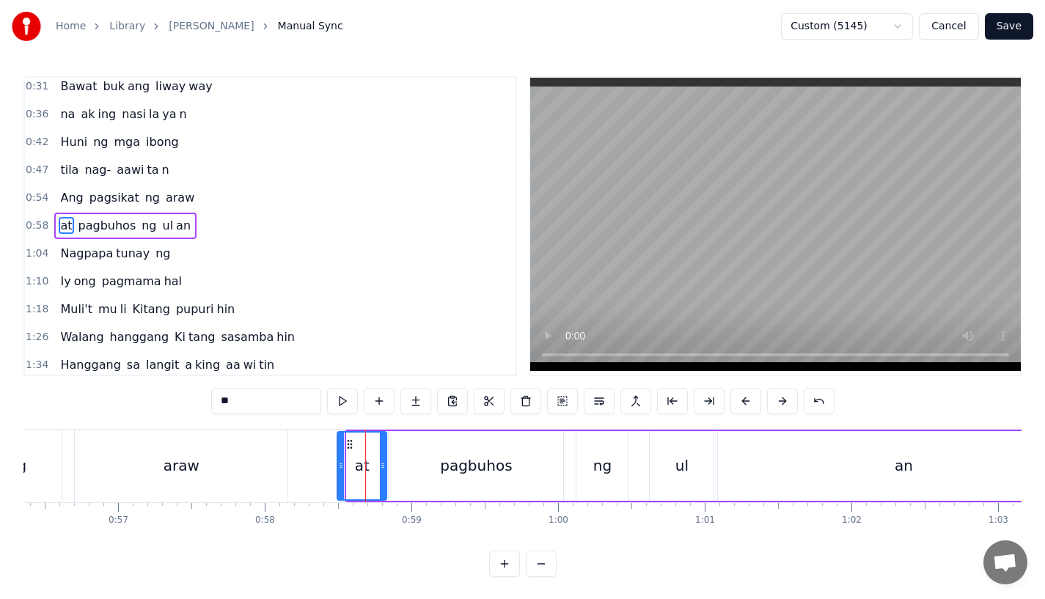
drag, startPoint x: 351, startPoint y: 458, endPoint x: 342, endPoint y: 462, distance: 10.2
click at [342, 462] on div at bounding box center [341, 466] width 6 height 67
click at [206, 464] on div "araw" at bounding box center [181, 466] width 213 height 73
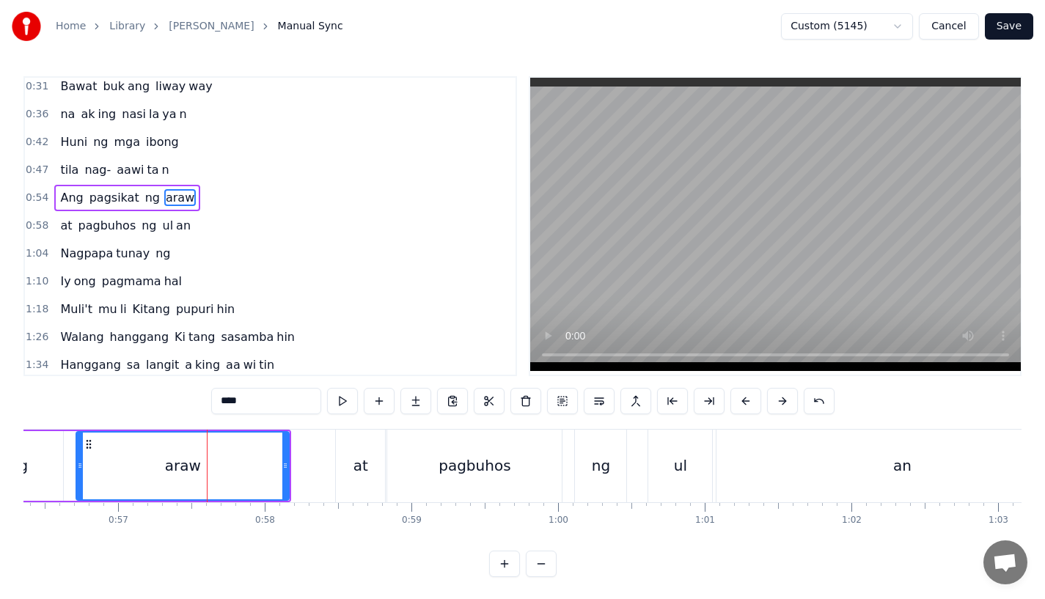
scroll to position [0, 0]
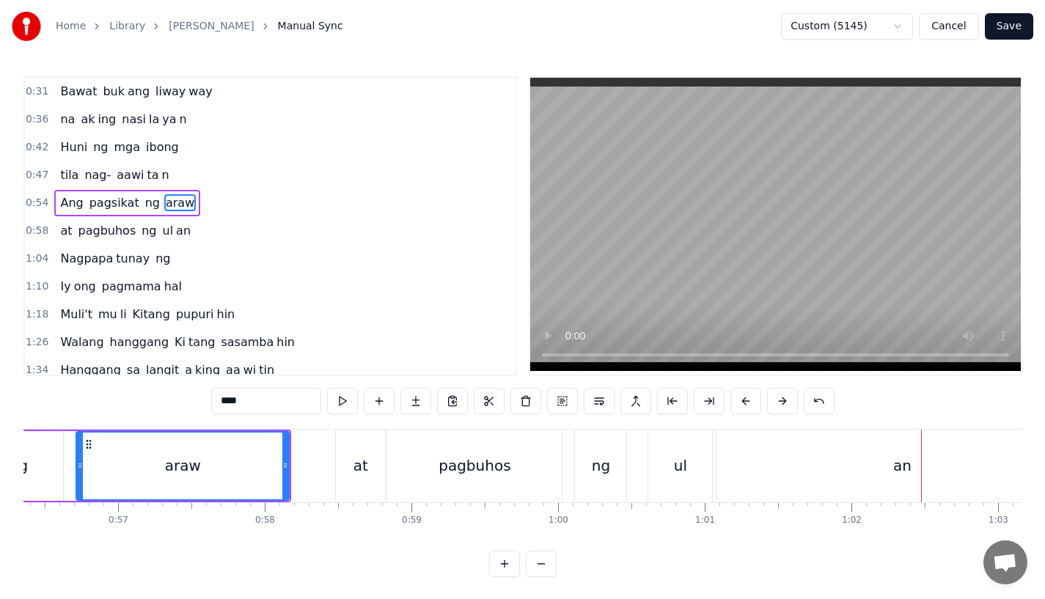
click at [654, 458] on div "ul" at bounding box center [680, 466] width 64 height 73
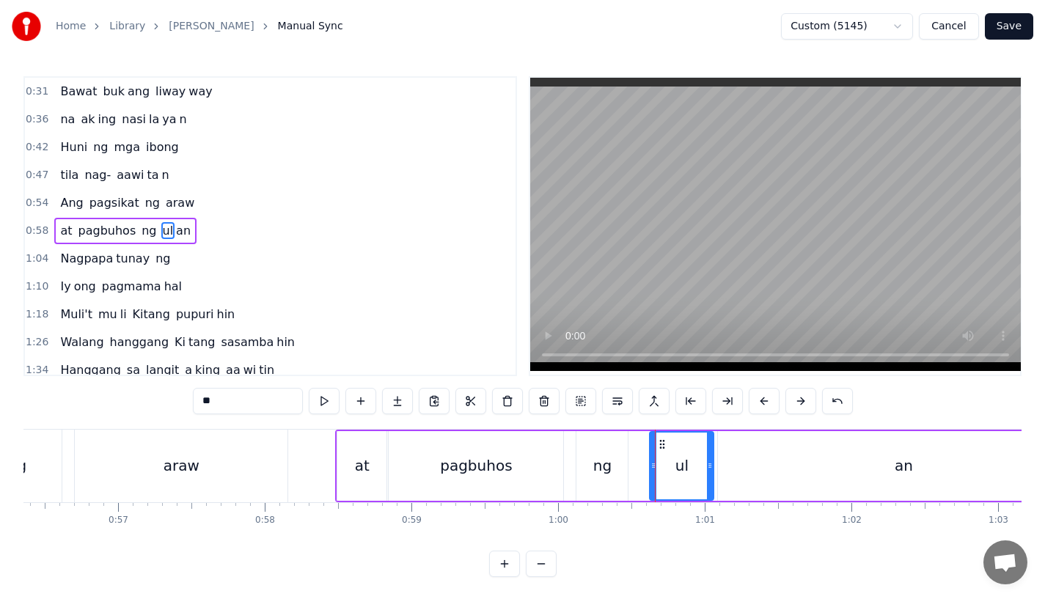
scroll to position [5, 0]
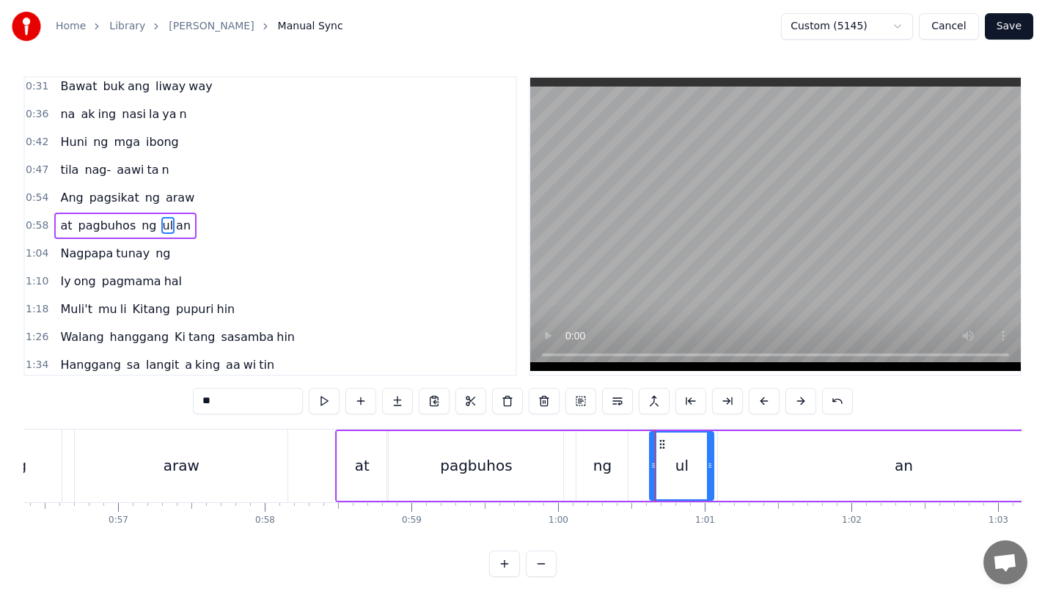
click at [709, 467] on icon at bounding box center [710, 466] width 6 height 12
drag, startPoint x: 710, startPoint y: 467, endPoint x: 733, endPoint y: 468, distance: 23.5
click at [733, 468] on icon at bounding box center [731, 466] width 6 height 12
click at [776, 468] on div "an" at bounding box center [903, 466] width 371 height 70
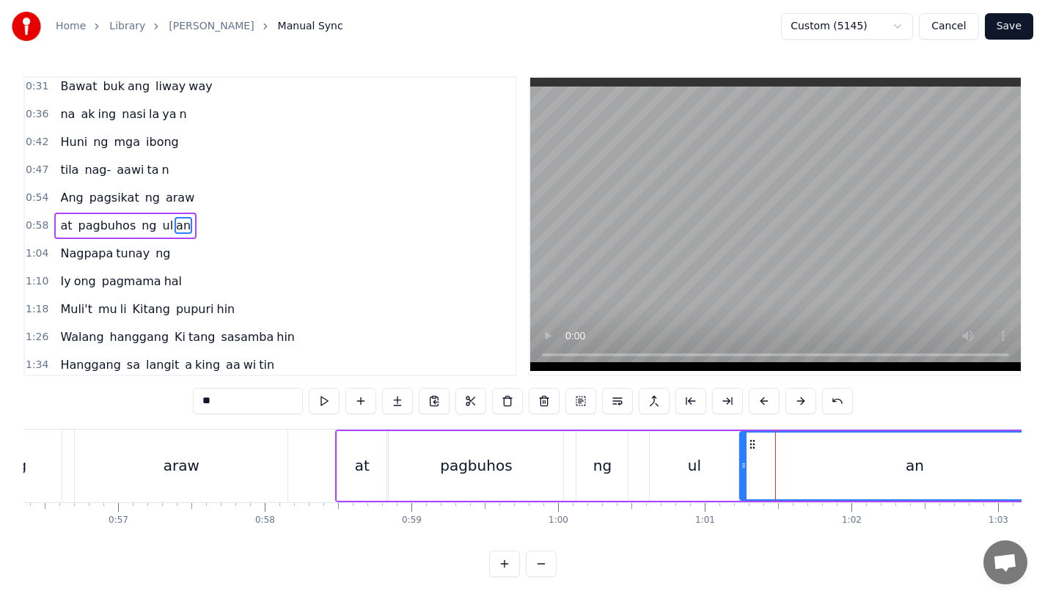
drag, startPoint x: 721, startPoint y: 468, endPoint x: 743, endPoint y: 468, distance: 22.0
click at [743, 468] on icon at bounding box center [744, 466] width 6 height 12
click at [592, 467] on div "ng" at bounding box center [601, 466] width 51 height 70
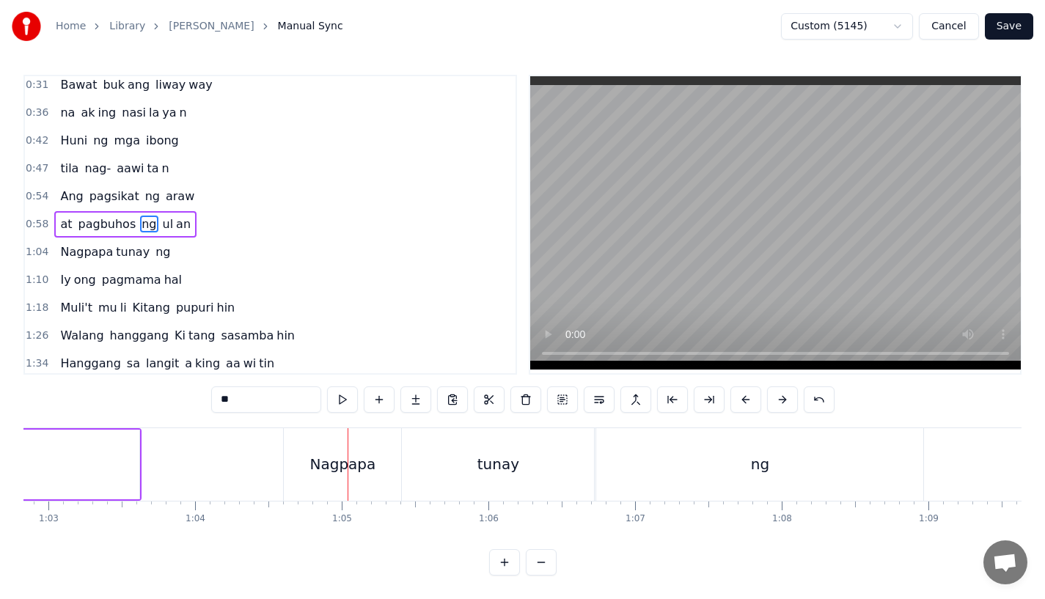
scroll to position [12, 0]
click at [340, 453] on div "Nagpapa" at bounding box center [343, 464] width 66 height 22
type input "*******"
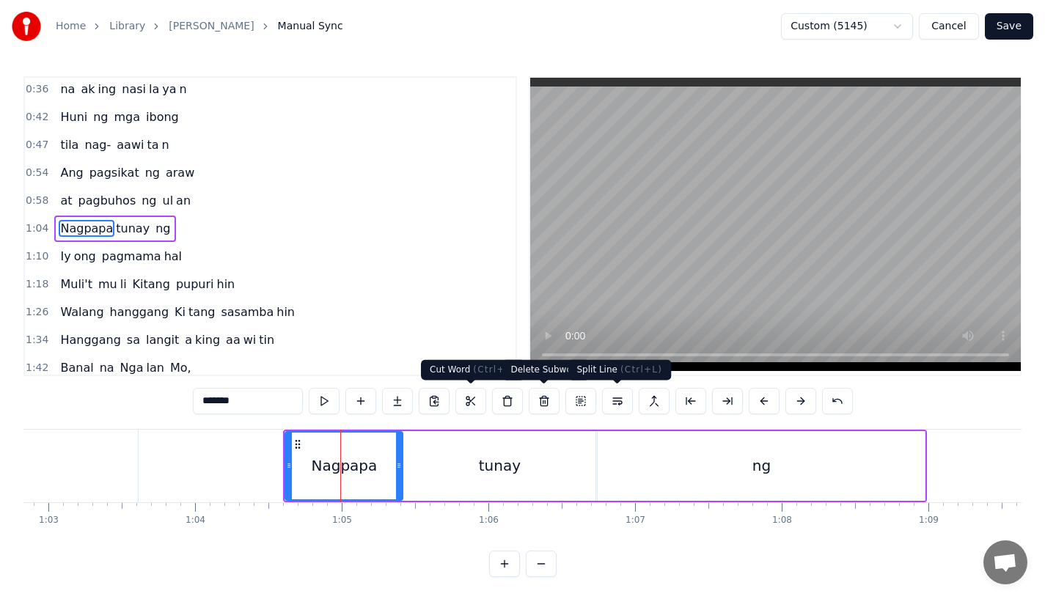
scroll to position [33, 0]
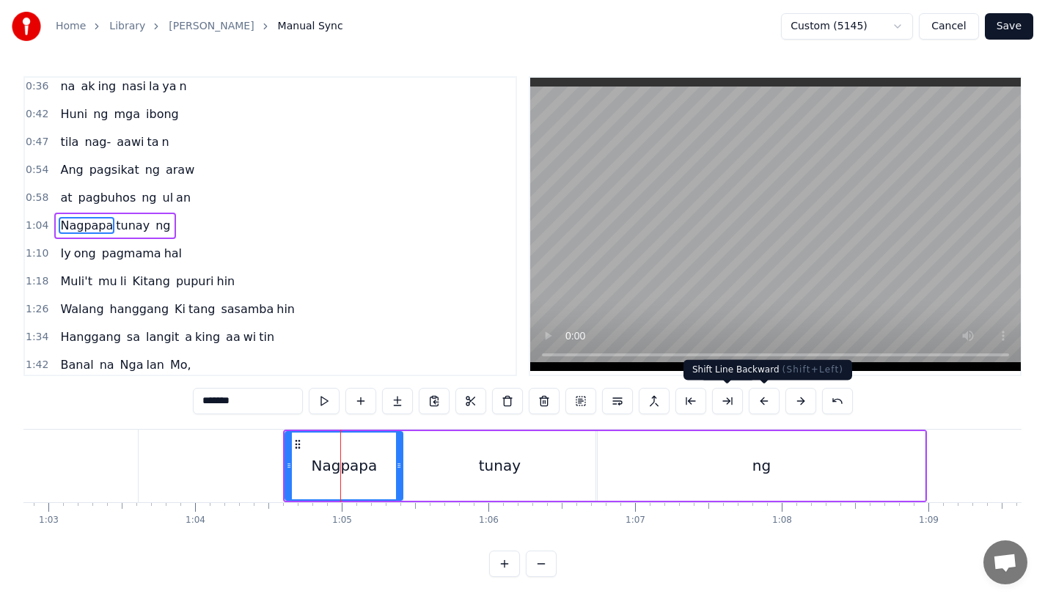
click at [769, 402] on button at bounding box center [764, 401] width 31 height 26
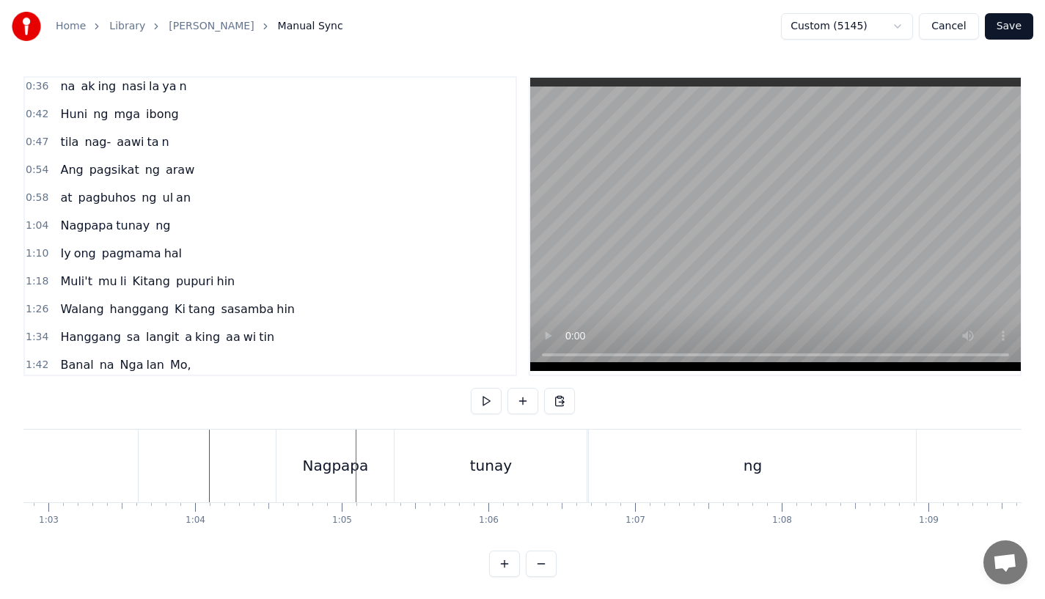
click at [280, 481] on div "Nagpapa" at bounding box center [335, 466] width 117 height 73
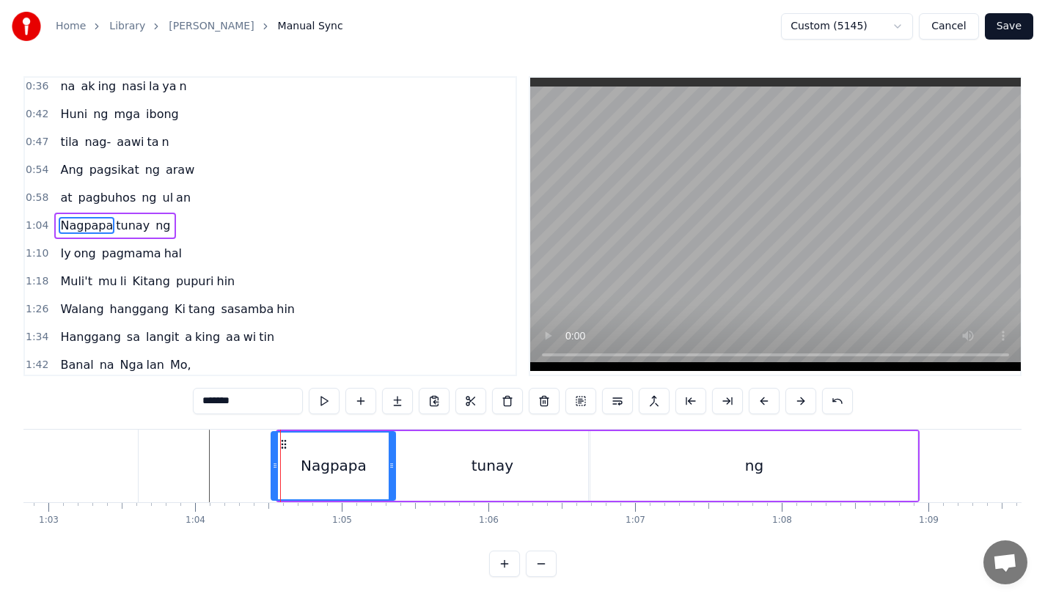
drag, startPoint x: 281, startPoint y: 475, endPoint x: 274, endPoint y: 476, distance: 7.4
click at [274, 476] on div at bounding box center [275, 466] width 6 height 67
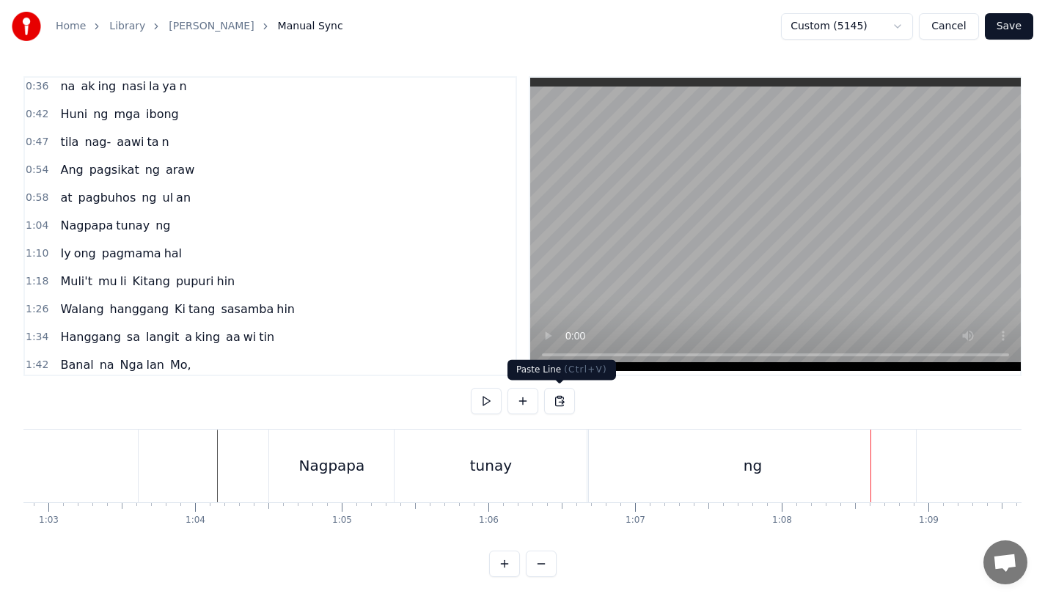
click at [642, 494] on div "ng" at bounding box center [752, 466] width 327 height 73
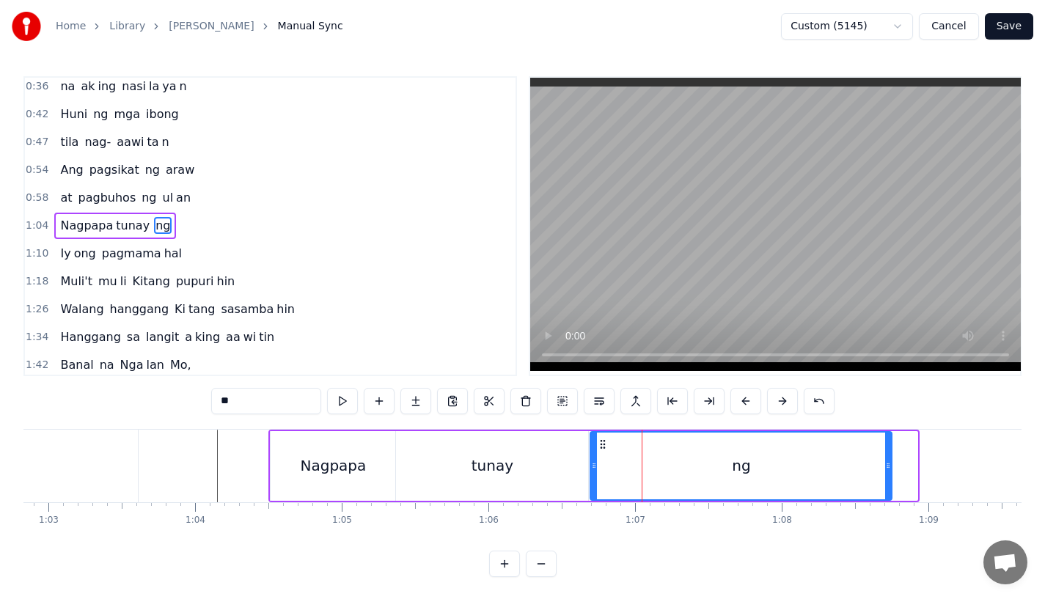
drag, startPoint x: 911, startPoint y: 480, endPoint x: 885, endPoint y: 481, distance: 26.4
click at [885, 481] on div at bounding box center [888, 466] width 6 height 67
click at [596, 480] on div at bounding box center [594, 466] width 6 height 67
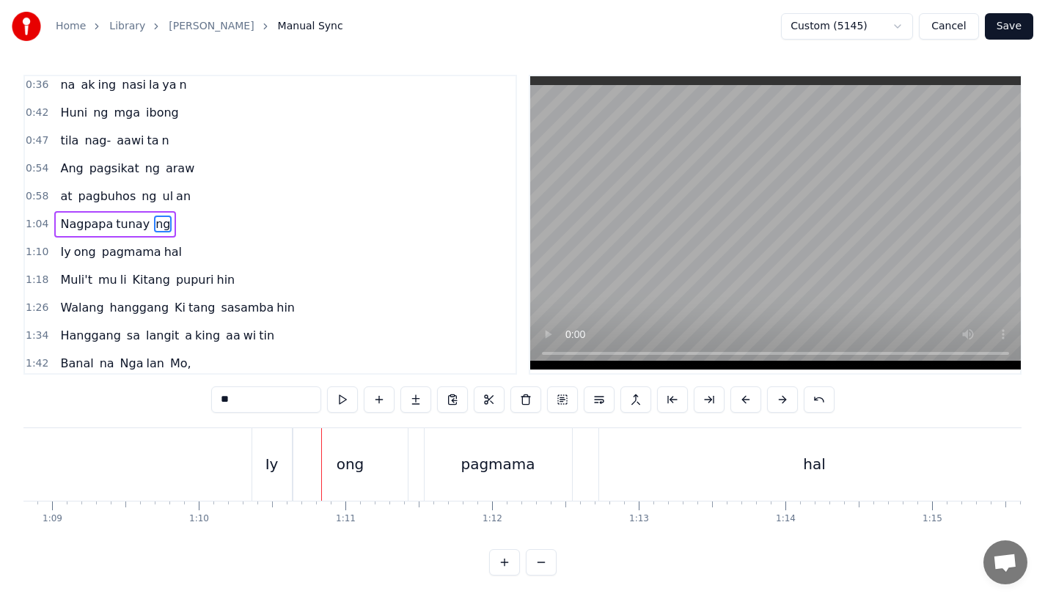
scroll to position [12, 0]
click at [274, 453] on div "Iy" at bounding box center [271, 464] width 13 height 22
type input "**"
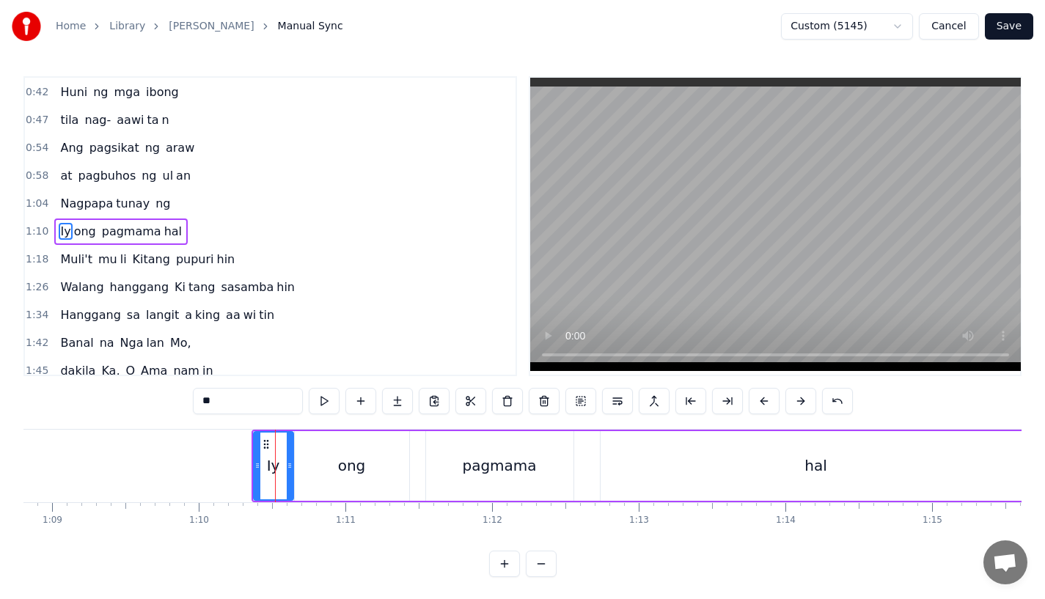
scroll to position [61, 0]
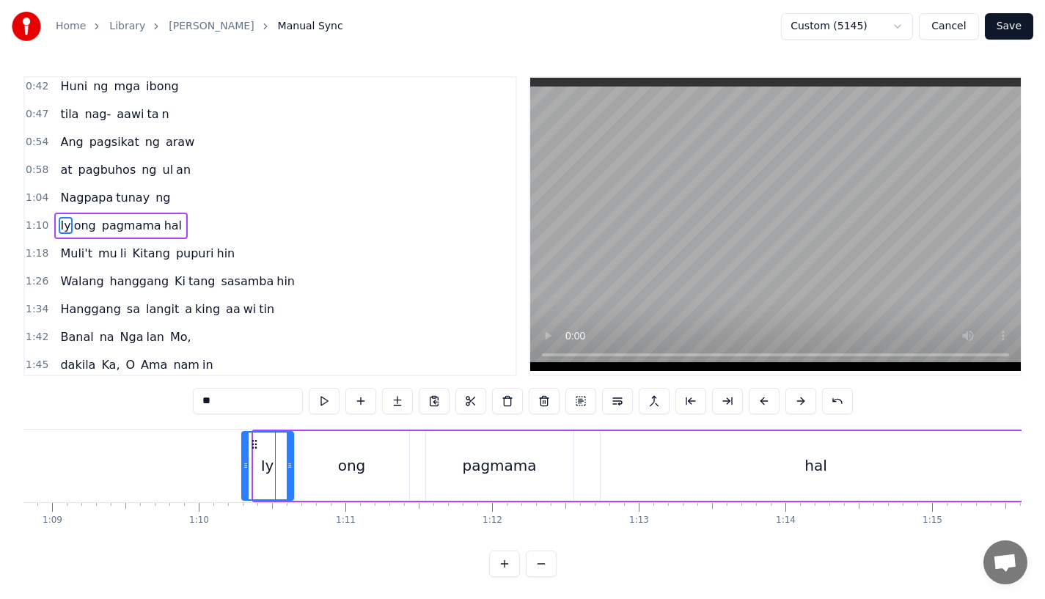
drag, startPoint x: 258, startPoint y: 456, endPoint x: 246, endPoint y: 457, distance: 11.8
click at [246, 457] on div at bounding box center [246, 466] width 6 height 67
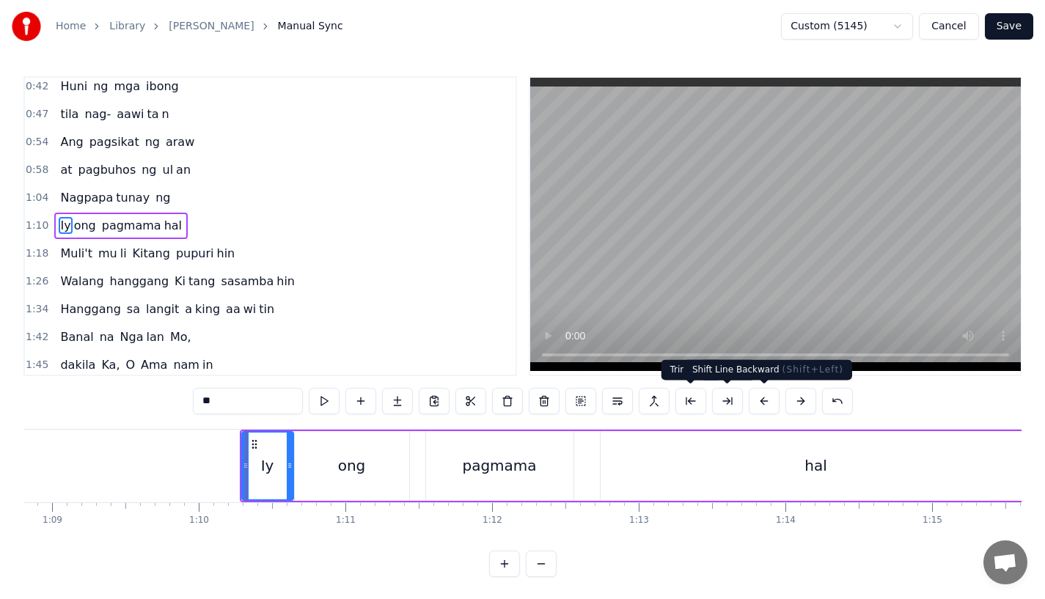
click at [757, 402] on button at bounding box center [764, 401] width 31 height 26
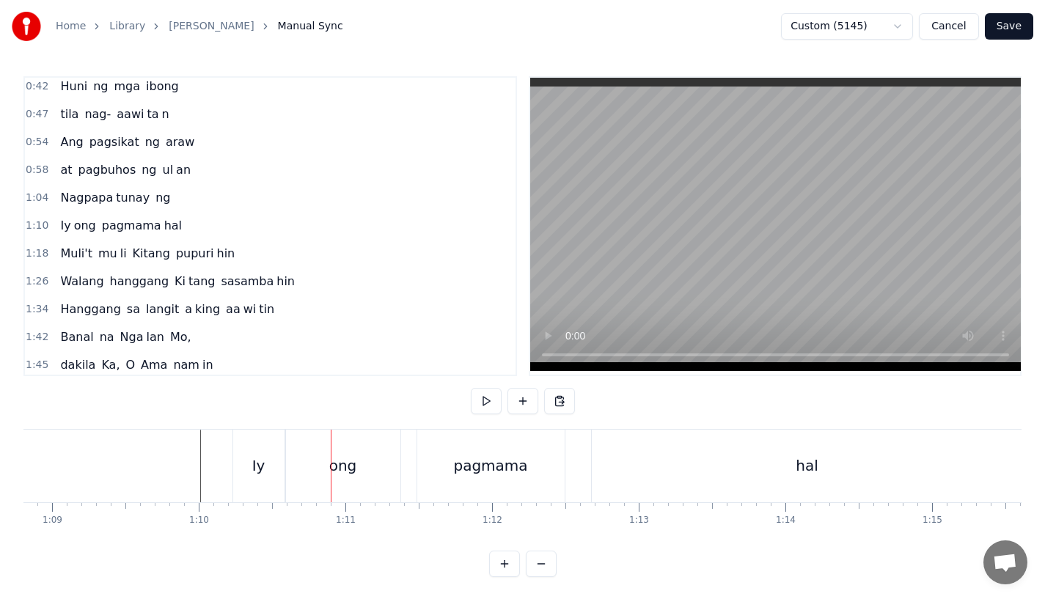
click at [595, 467] on div "hal" at bounding box center [807, 466] width 431 height 73
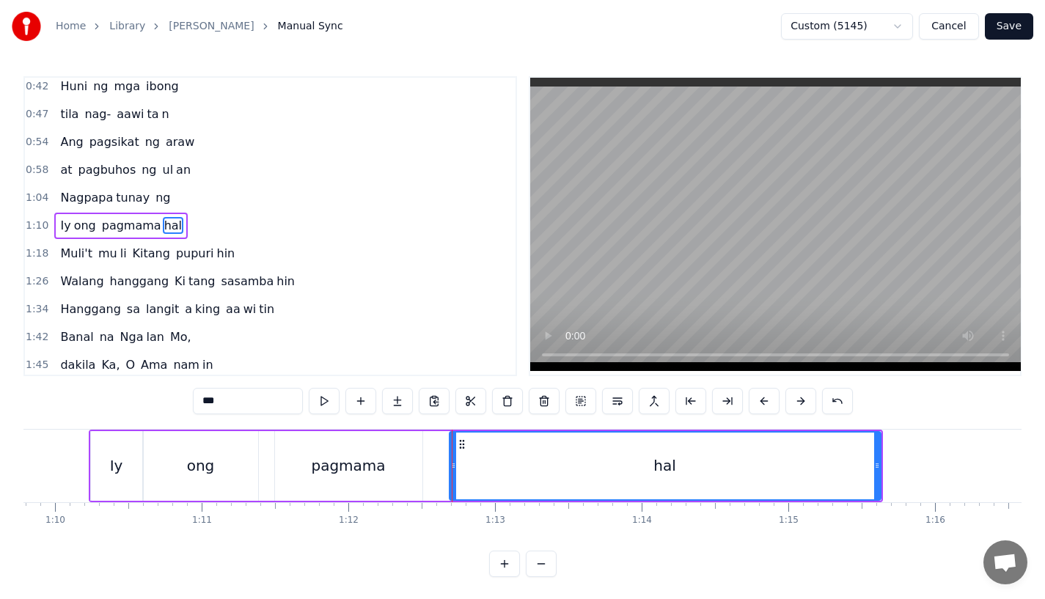
scroll to position [0, 10264]
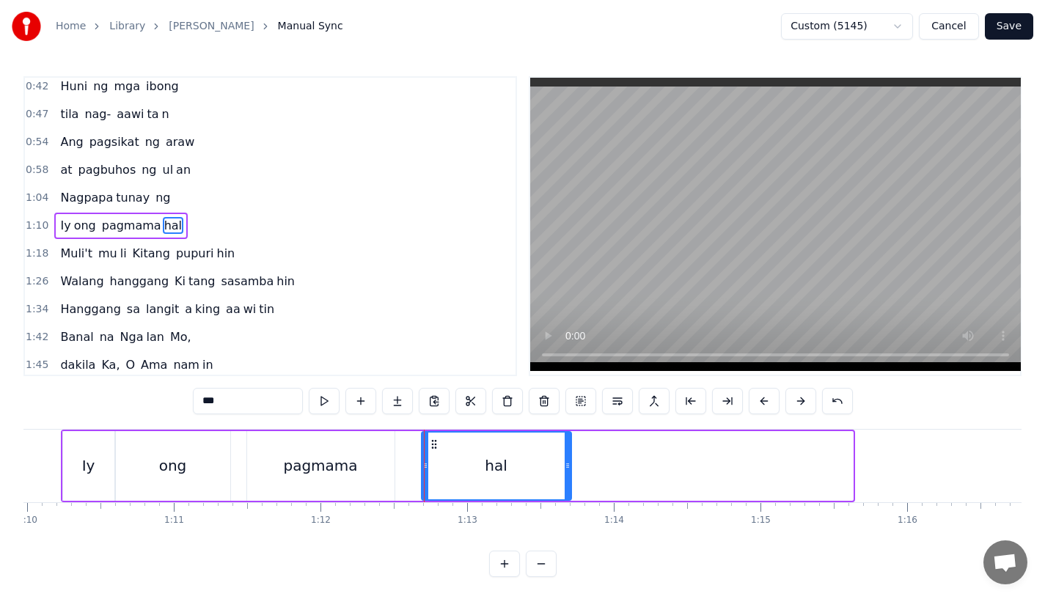
drag, startPoint x: 850, startPoint y: 478, endPoint x: 568, endPoint y: 477, distance: 281.6
click at [568, 477] on div at bounding box center [568, 466] width 6 height 67
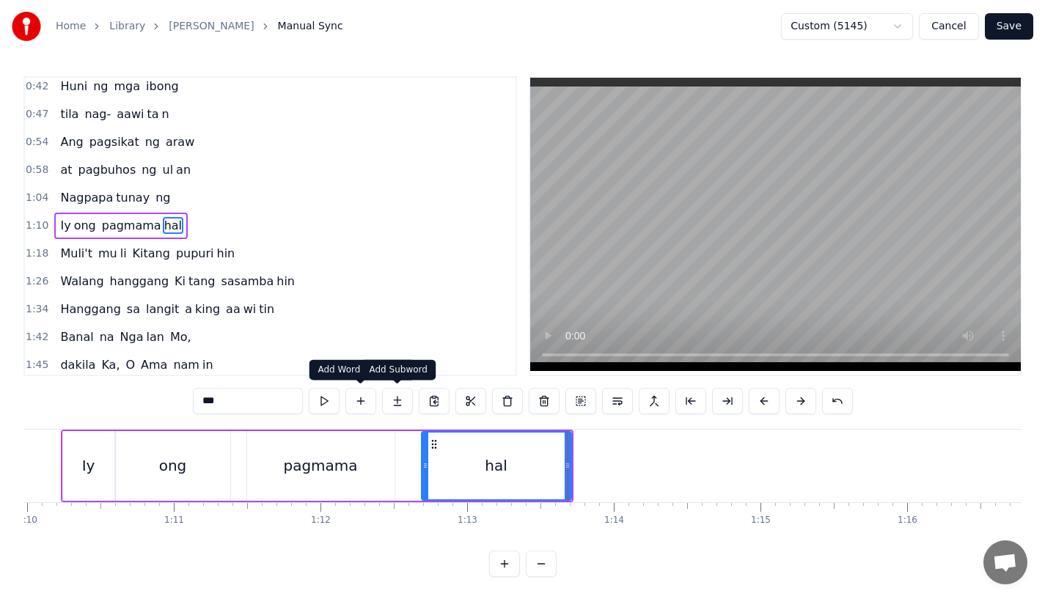
click at [394, 396] on button at bounding box center [397, 401] width 31 height 26
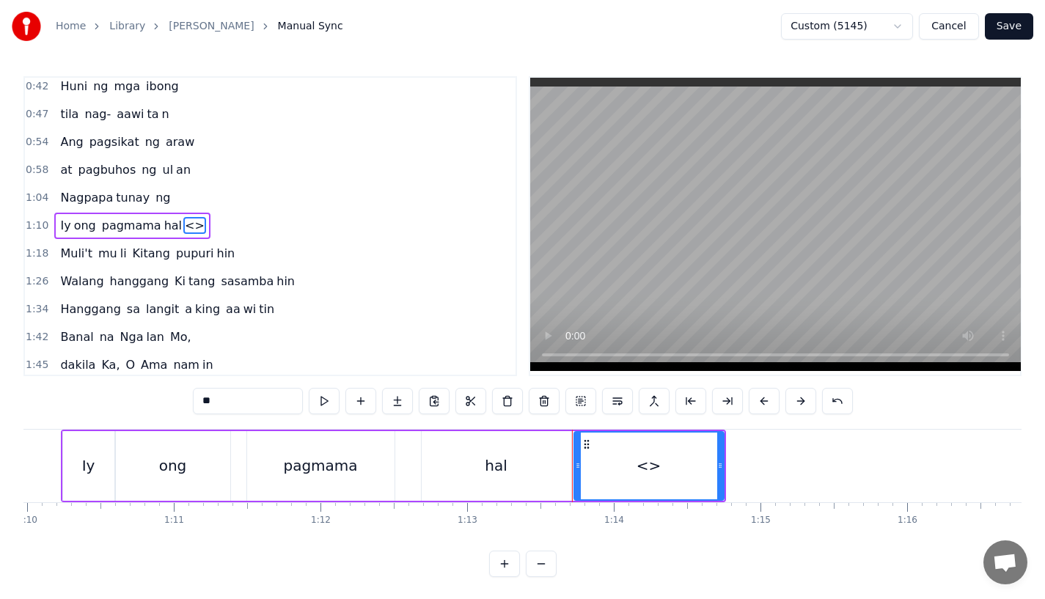
drag, startPoint x: 199, startPoint y: 398, endPoint x: 264, endPoint y: 398, distance: 65.3
click at [264, 398] on input "**" at bounding box center [248, 401] width 110 height 26
drag, startPoint x: 722, startPoint y: 473, endPoint x: 800, endPoint y: 472, distance: 78.5
click at [794, 472] on div at bounding box center [791, 466] width 6 height 67
click at [511, 468] on div "hal" at bounding box center [497, 466] width 150 height 70
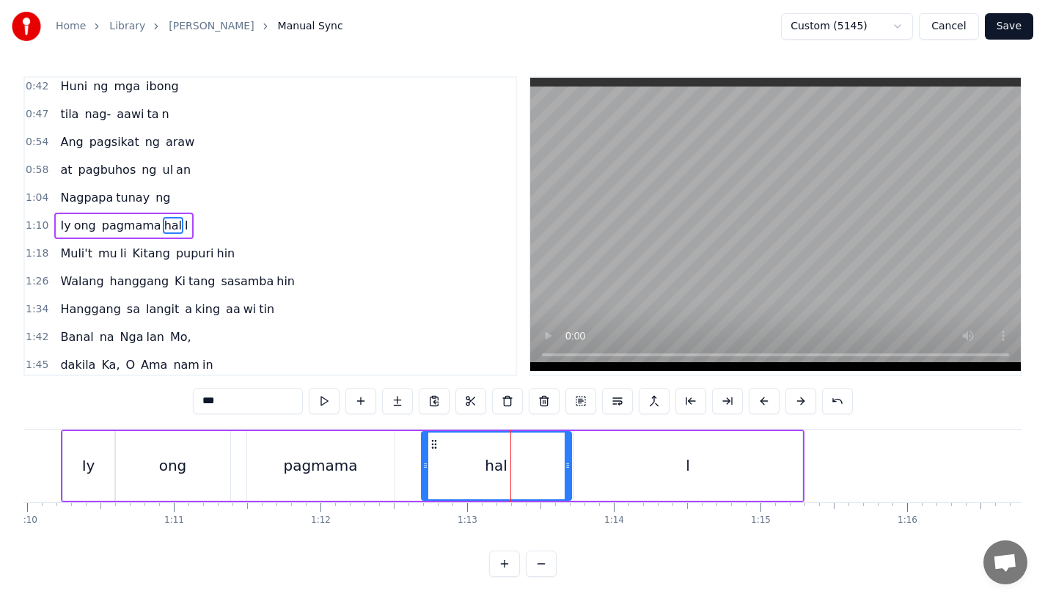
click at [287, 407] on input "***" at bounding box center [248, 401] width 110 height 26
type input "**"
click at [398, 453] on div "pagmama ha l" at bounding box center [524, 466] width 557 height 70
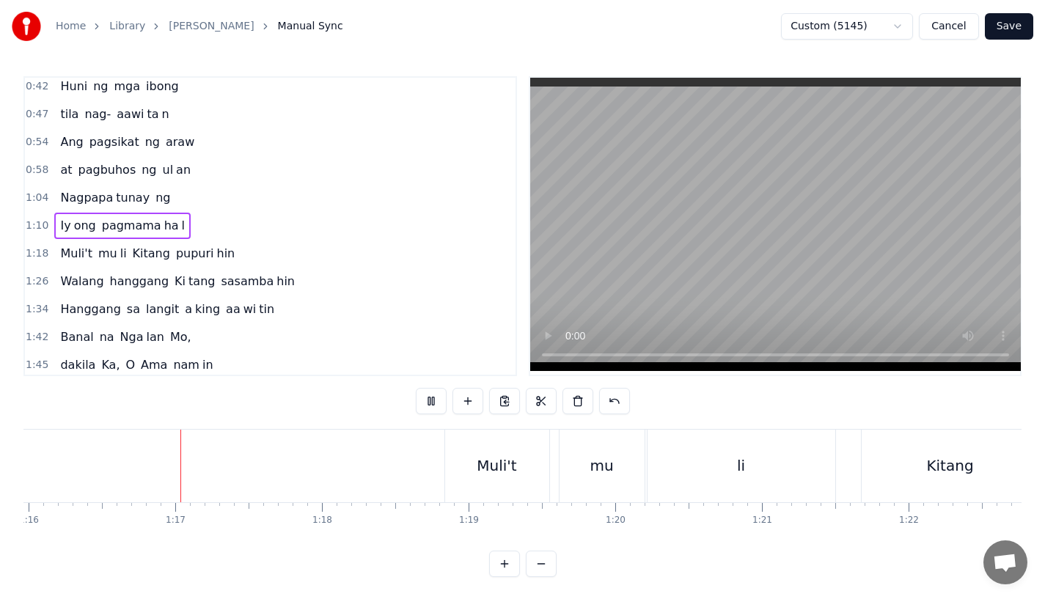
scroll to position [12, 0]
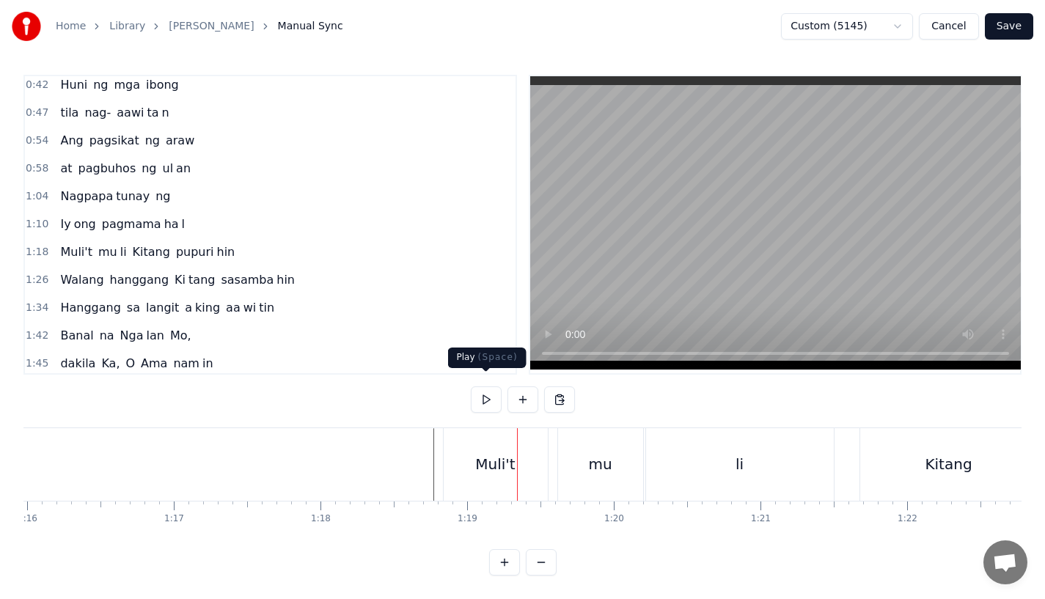
click at [499, 453] on div "Muli't" at bounding box center [495, 464] width 40 height 22
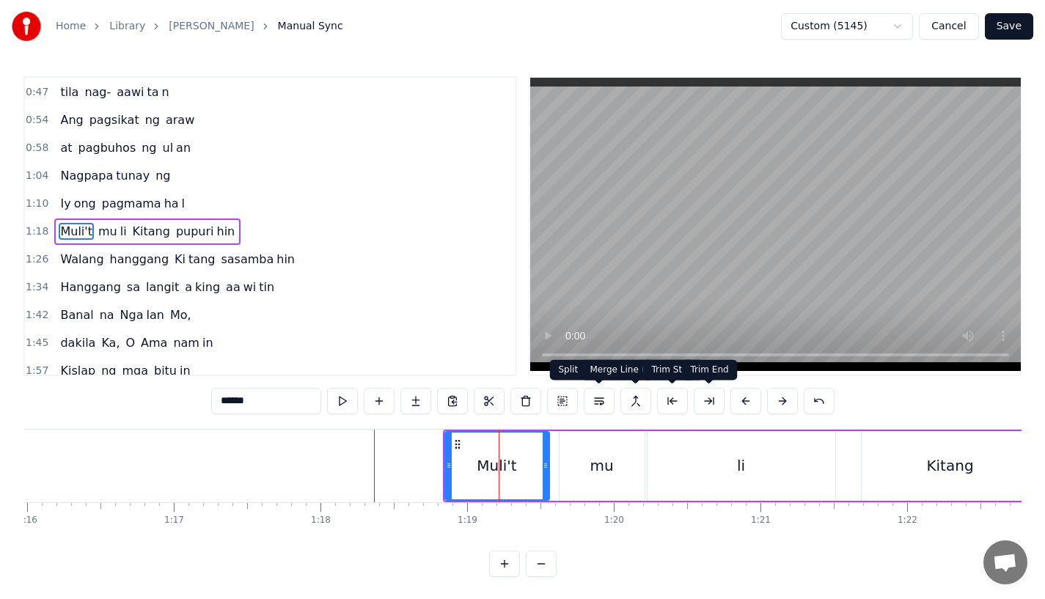
scroll to position [89, 0]
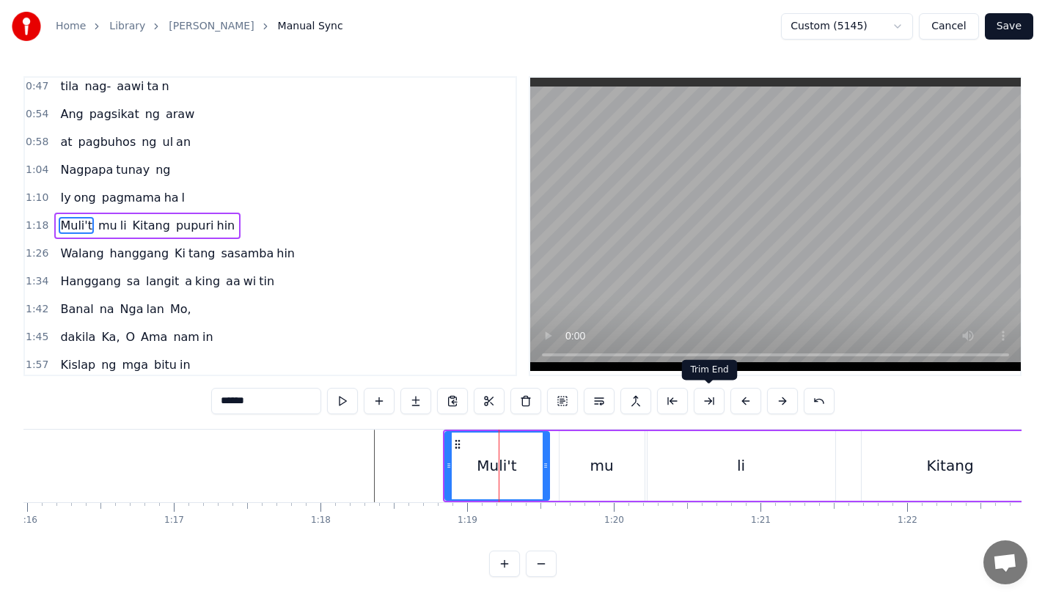
click at [739, 405] on button at bounding box center [745, 401] width 31 height 26
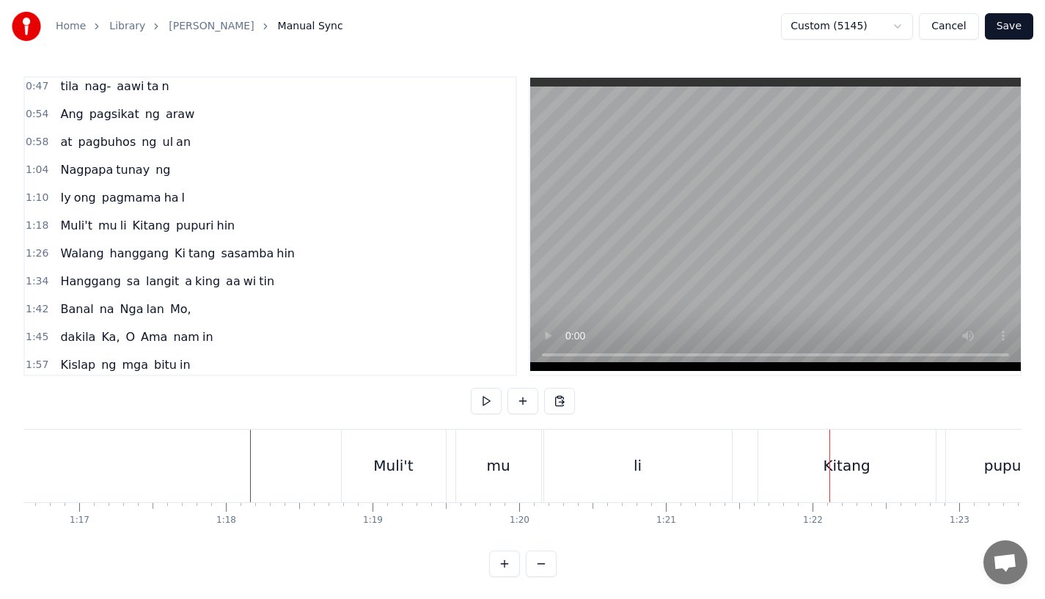
scroll to position [0, 11262]
click at [785, 458] on div "Kitang" at bounding box center [824, 466] width 177 height 73
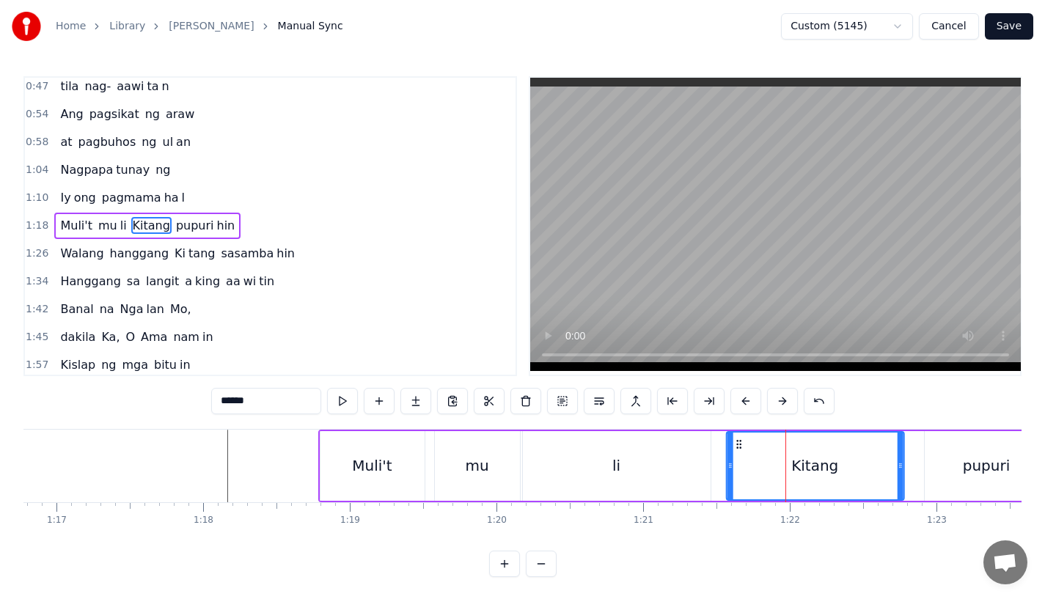
drag, startPoint x: 752, startPoint y: 442, endPoint x: 740, endPoint y: 445, distance: 12.8
click at [740, 445] on icon at bounding box center [739, 445] width 12 height 12
click at [655, 472] on div "li" at bounding box center [617, 466] width 188 height 70
type input "**"
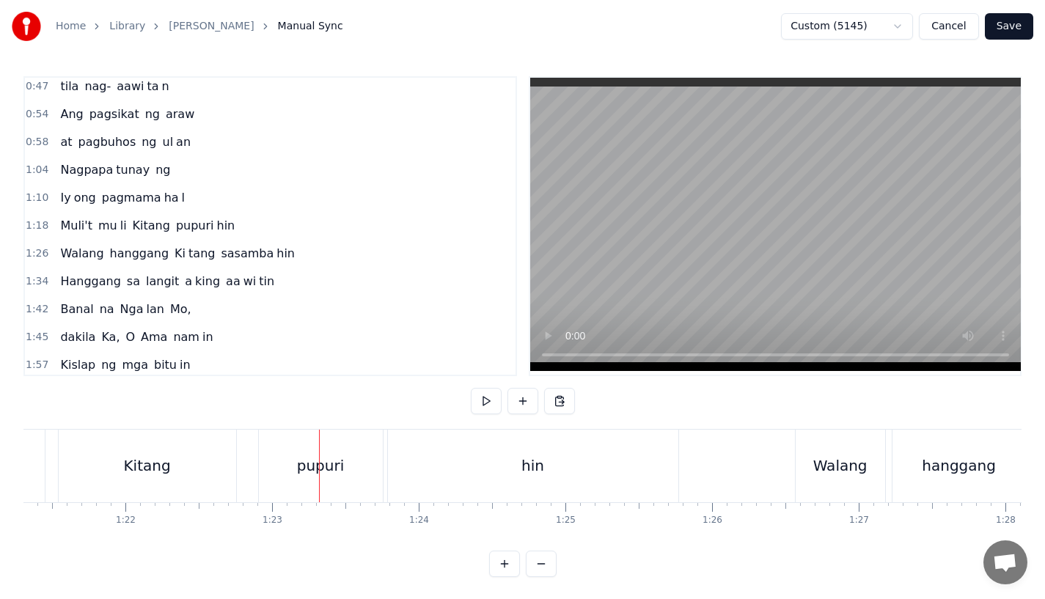
scroll to position [0, 11908]
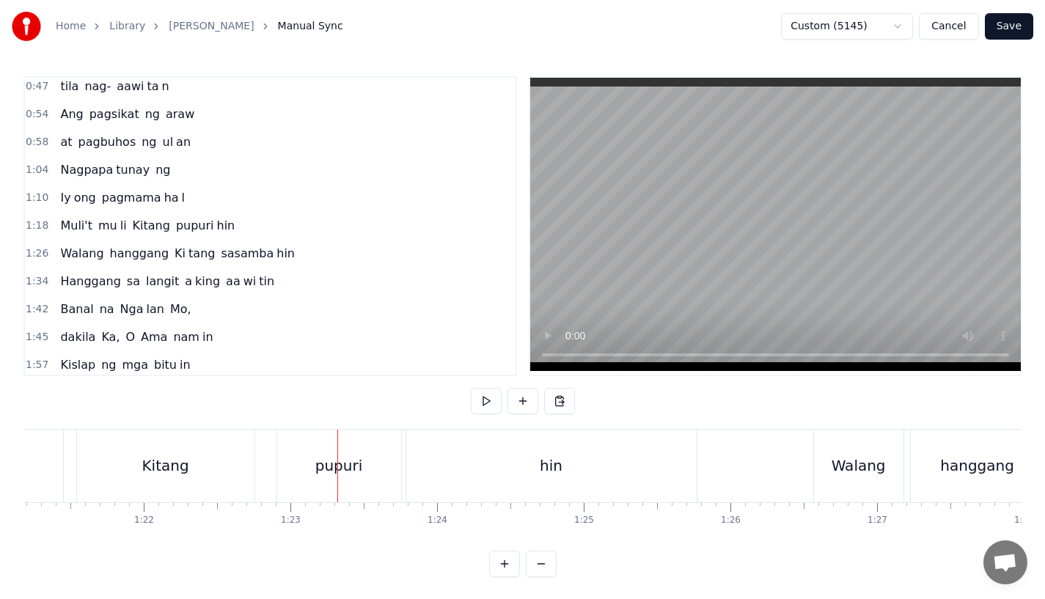
click at [340, 466] on div "pupuri" at bounding box center [339, 466] width 48 height 22
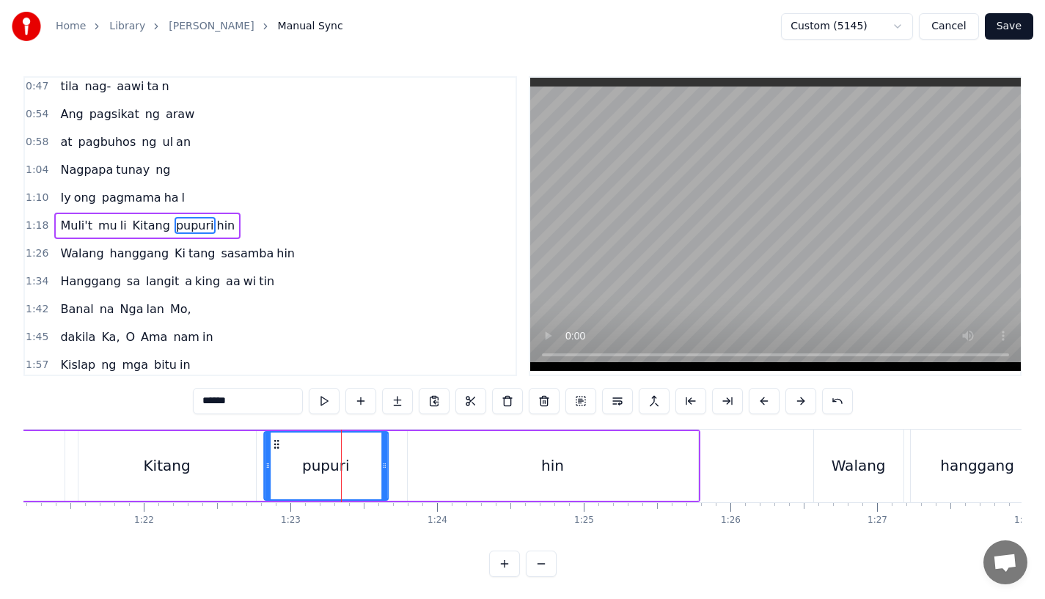
drag, startPoint x: 290, startPoint y: 444, endPoint x: 274, endPoint y: 445, distance: 16.2
click at [274, 445] on icon at bounding box center [277, 445] width 12 height 12
click at [460, 455] on div "hin" at bounding box center [553, 466] width 290 height 70
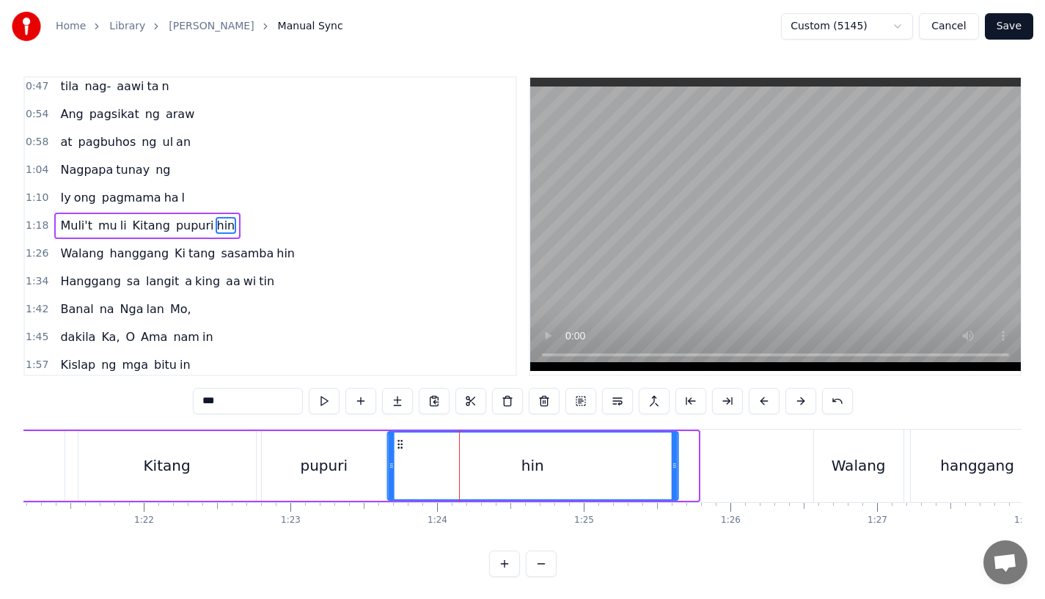
drag, startPoint x: 423, startPoint y: 443, endPoint x: 403, endPoint y: 443, distance: 20.5
click at [403, 443] on icon at bounding box center [400, 445] width 12 height 12
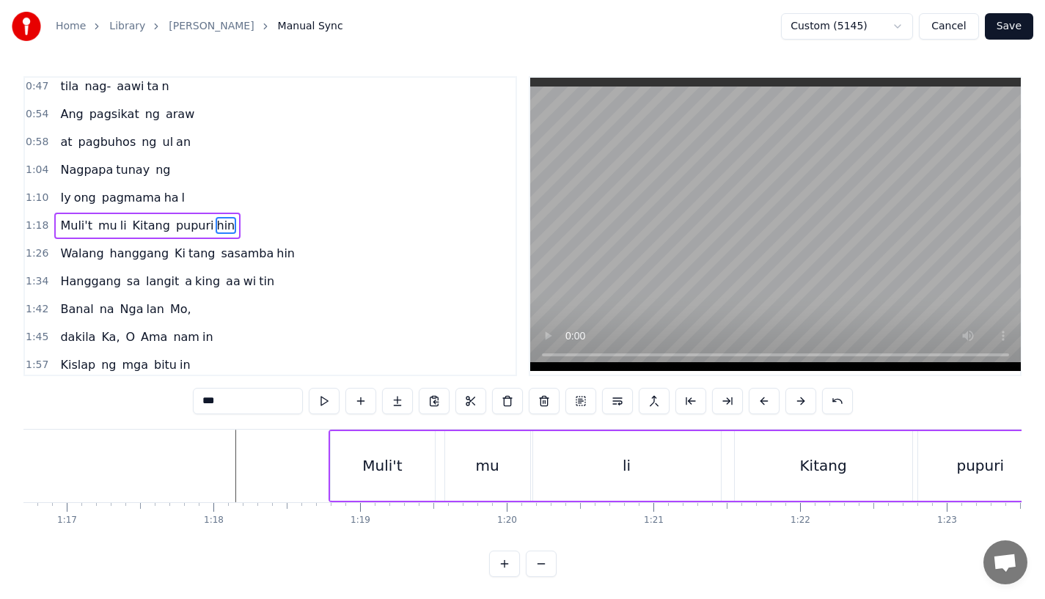
scroll to position [0, 11218]
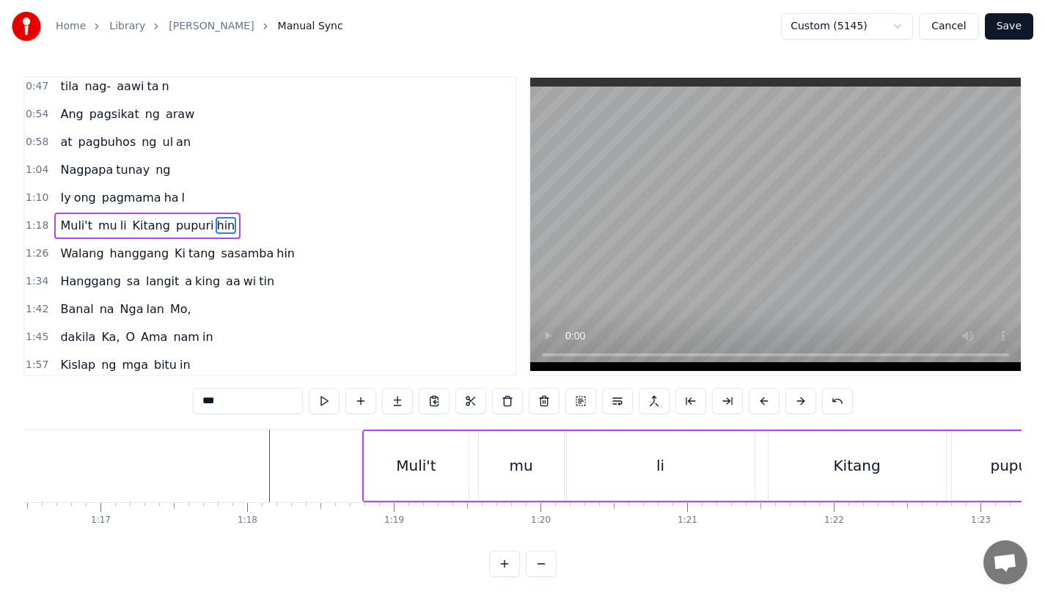
click at [370, 455] on div "Muli't" at bounding box center [417, 466] width 104 height 70
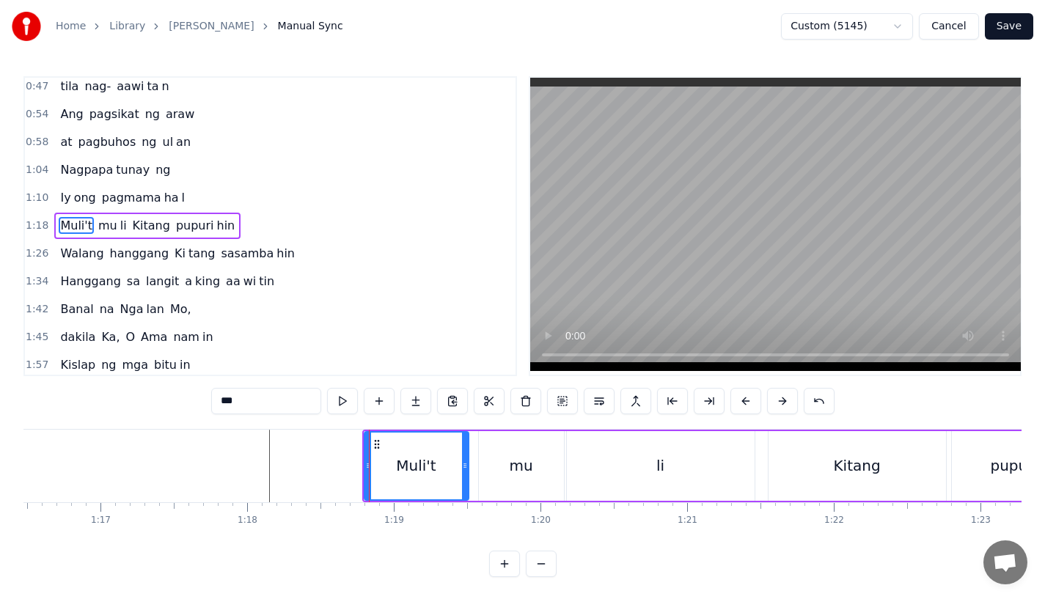
type input "******"
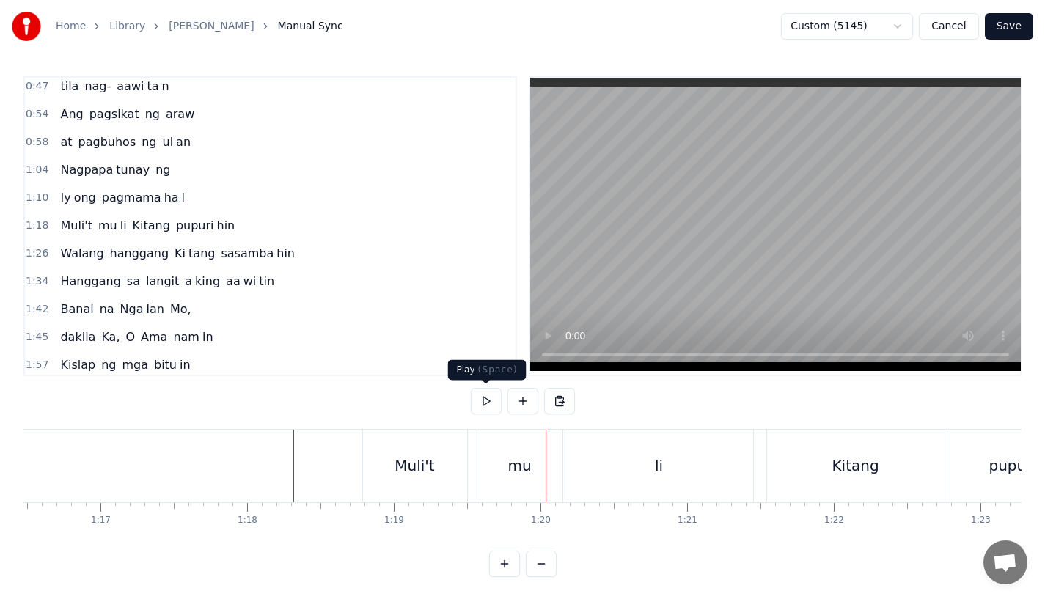
click at [407, 488] on div "Muli't" at bounding box center [415, 466] width 104 height 73
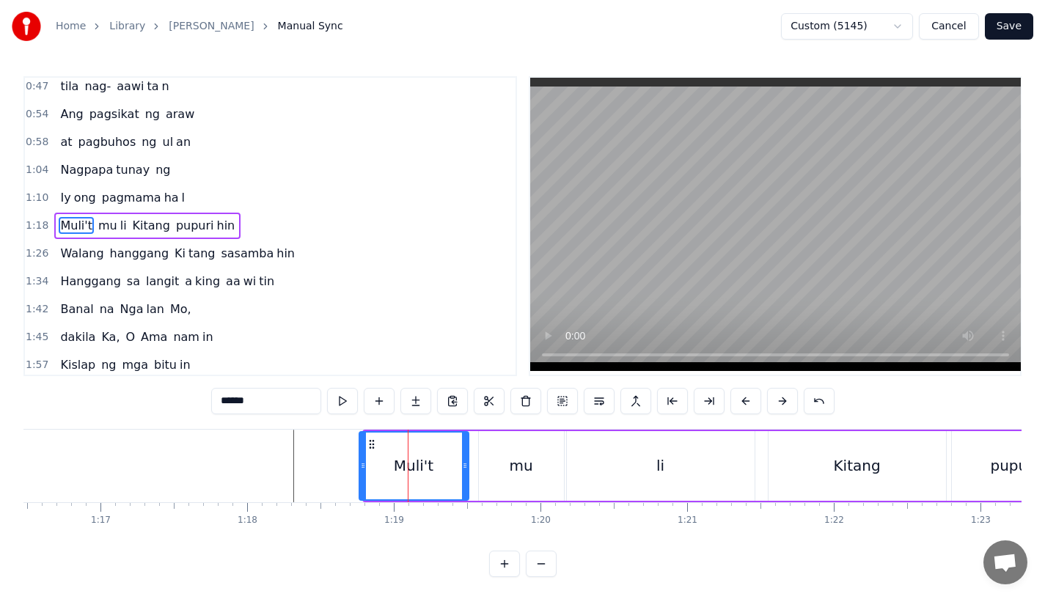
click at [360, 471] on icon at bounding box center [363, 466] width 6 height 12
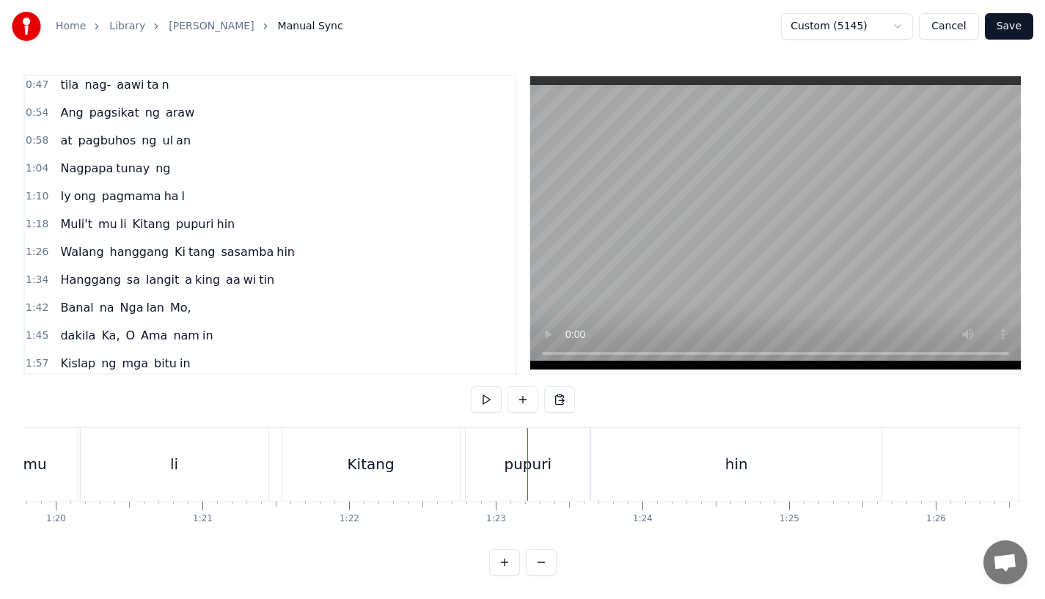
scroll to position [0, 11635]
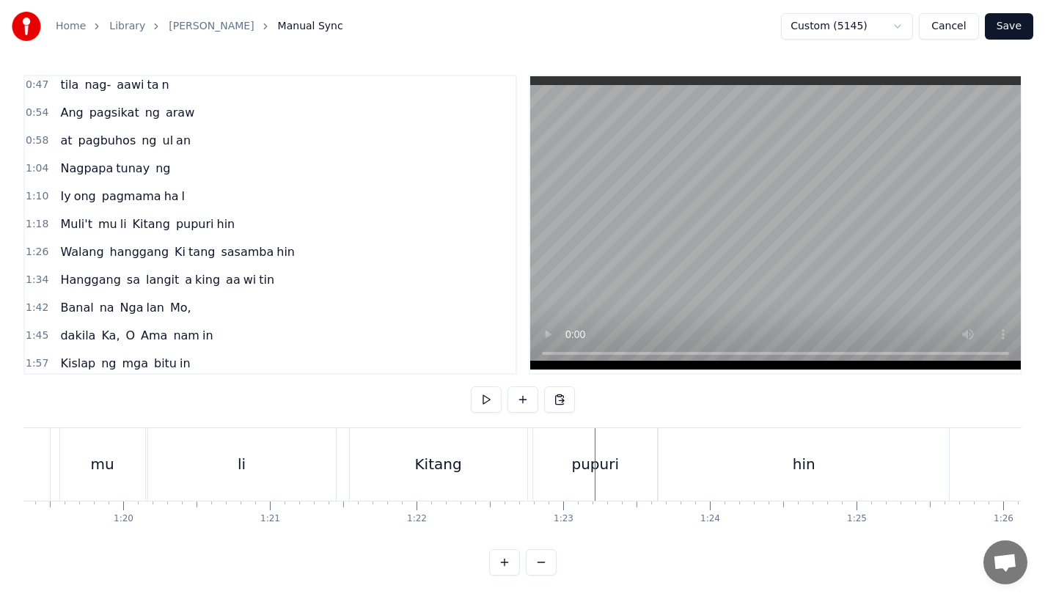
click at [386, 447] on div "Kitang" at bounding box center [438, 464] width 177 height 73
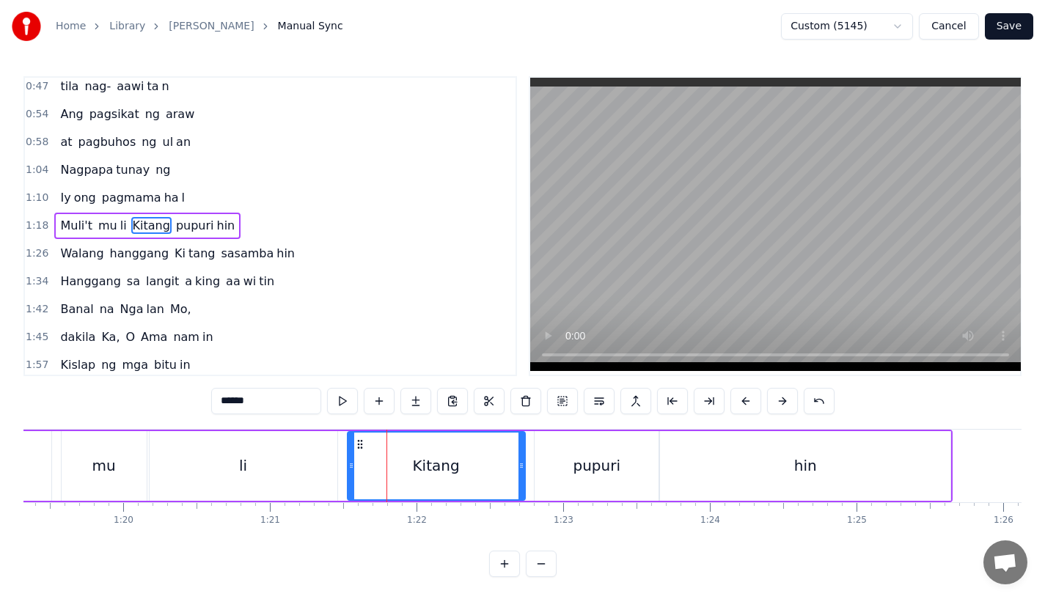
click at [354, 444] on icon at bounding box center [360, 445] width 12 height 12
click at [565, 469] on div "pupuri" at bounding box center [597, 466] width 124 height 70
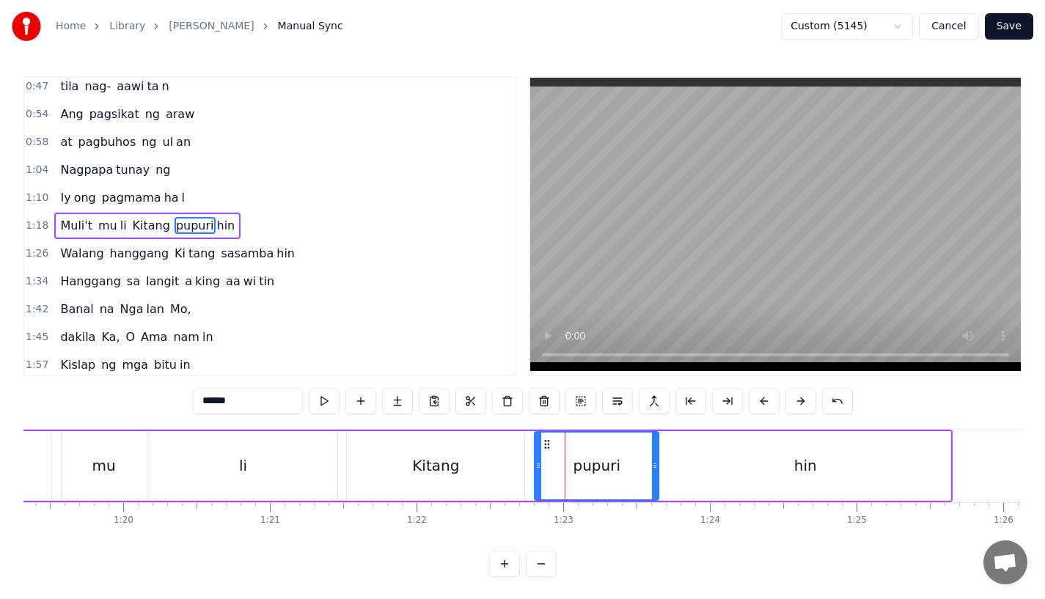
click at [508, 466] on div "Kitang" at bounding box center [435, 466] width 177 height 70
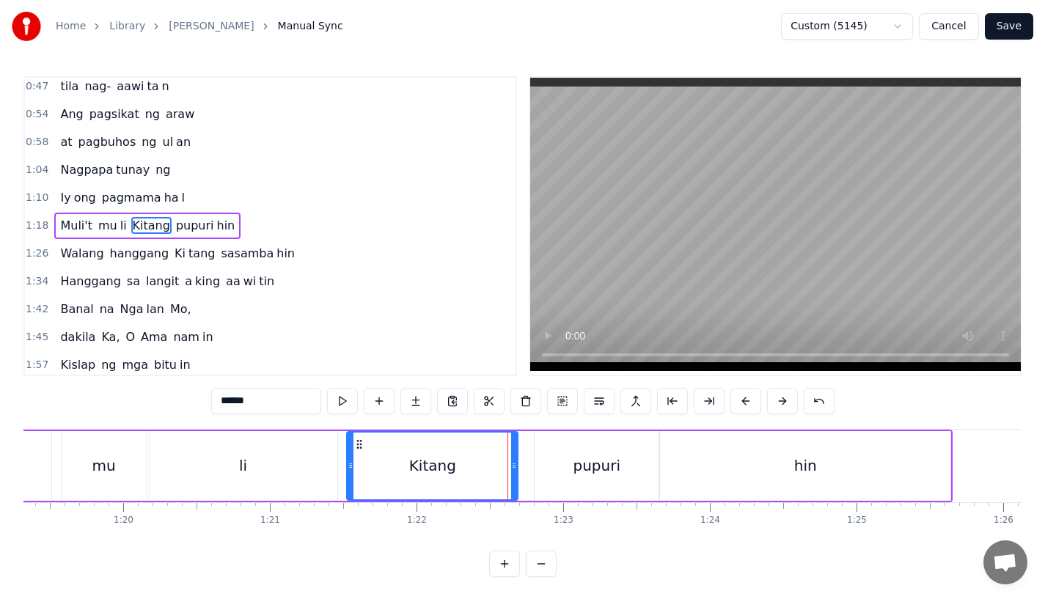
click at [513, 466] on icon at bounding box center [514, 466] width 6 height 12
click at [568, 463] on div "pupuri" at bounding box center [597, 466] width 124 height 70
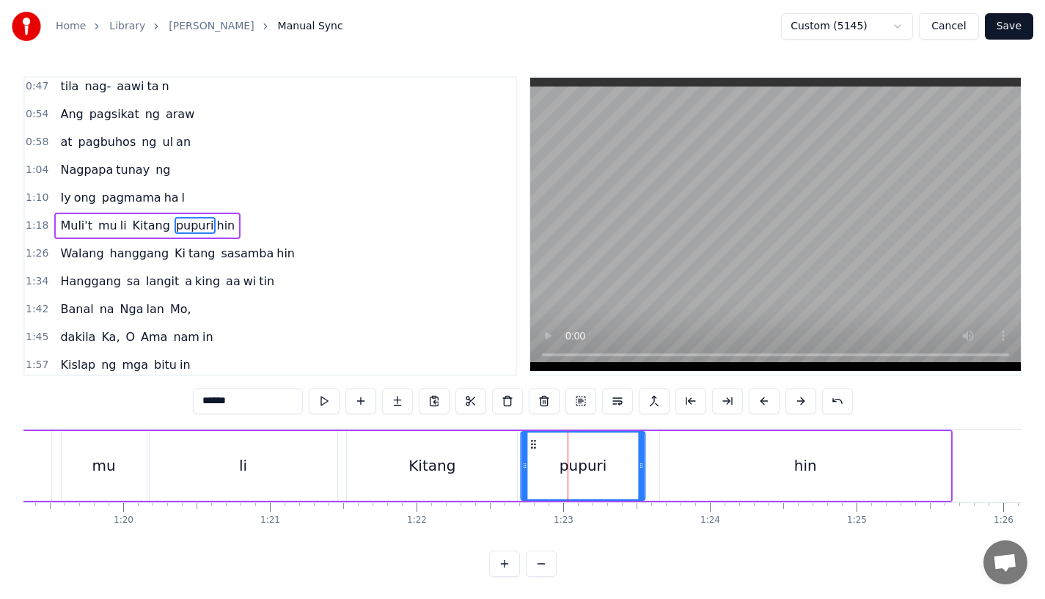
drag, startPoint x: 546, startPoint y: 444, endPoint x: 531, endPoint y: 450, distance: 15.5
click at [531, 449] on icon at bounding box center [534, 445] width 12 height 12
click at [695, 447] on div "hin" at bounding box center [805, 466] width 290 height 70
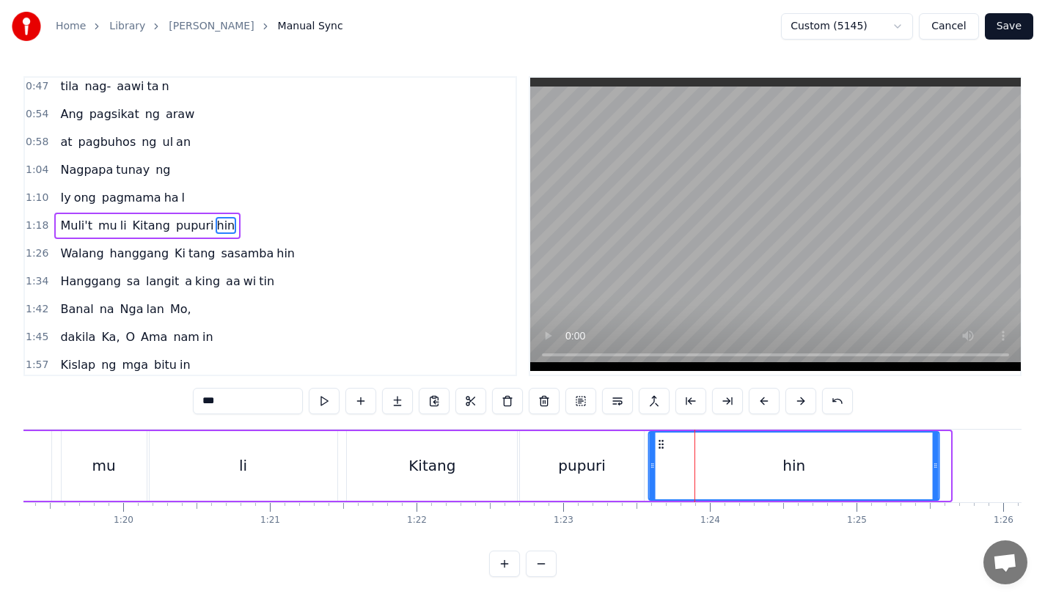
drag, startPoint x: 673, startPoint y: 442, endPoint x: 661, endPoint y: 442, distance: 11.8
click at [661, 442] on icon at bounding box center [662, 445] width 12 height 12
click at [287, 462] on div "li" at bounding box center [244, 466] width 188 height 70
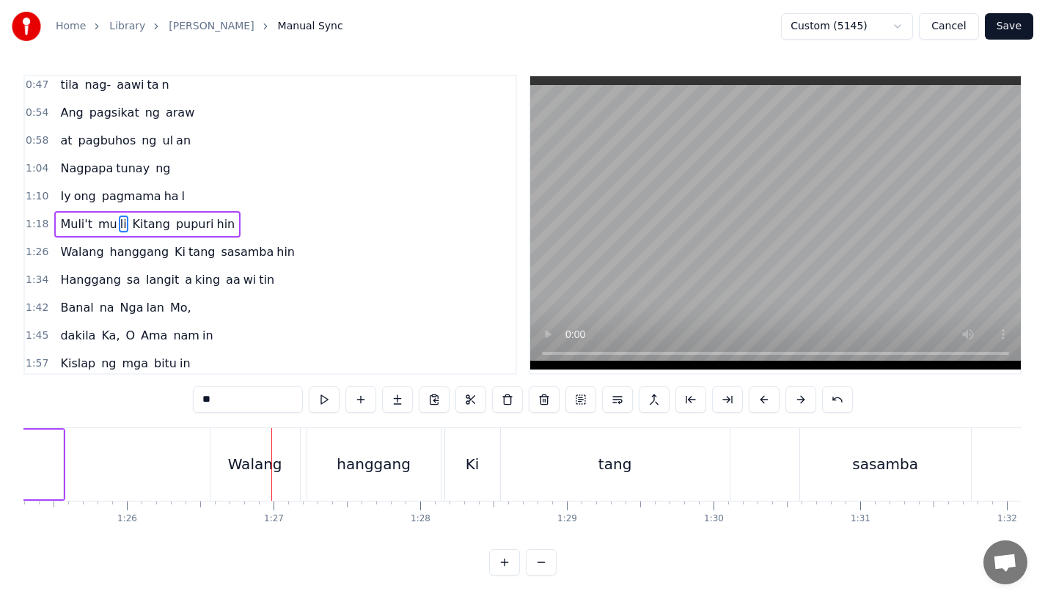
scroll to position [12, 0]
click at [255, 470] on div "Walang" at bounding box center [254, 464] width 89 height 73
type input "******"
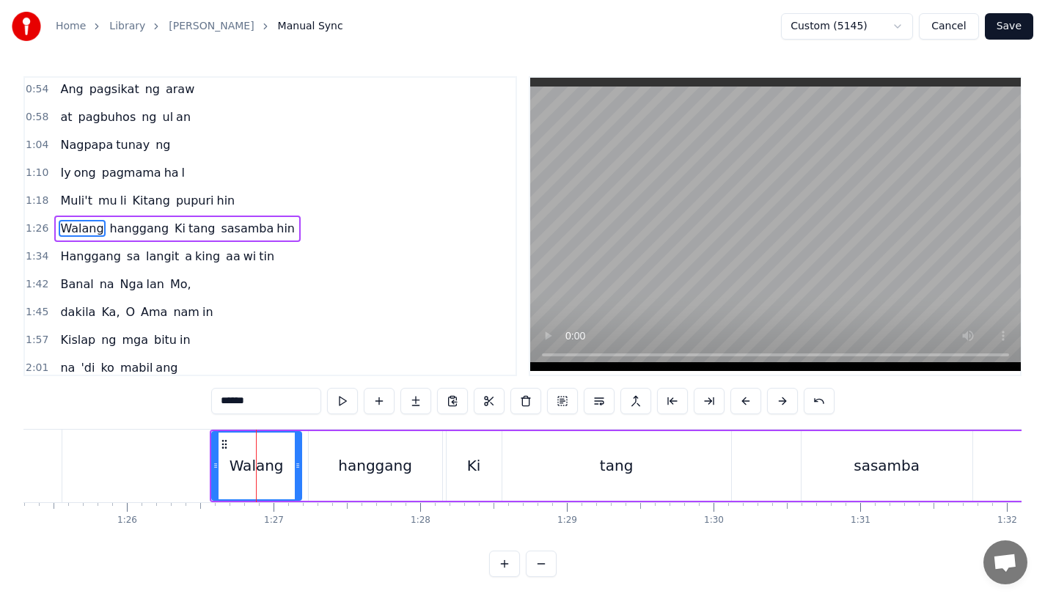
scroll to position [117, 0]
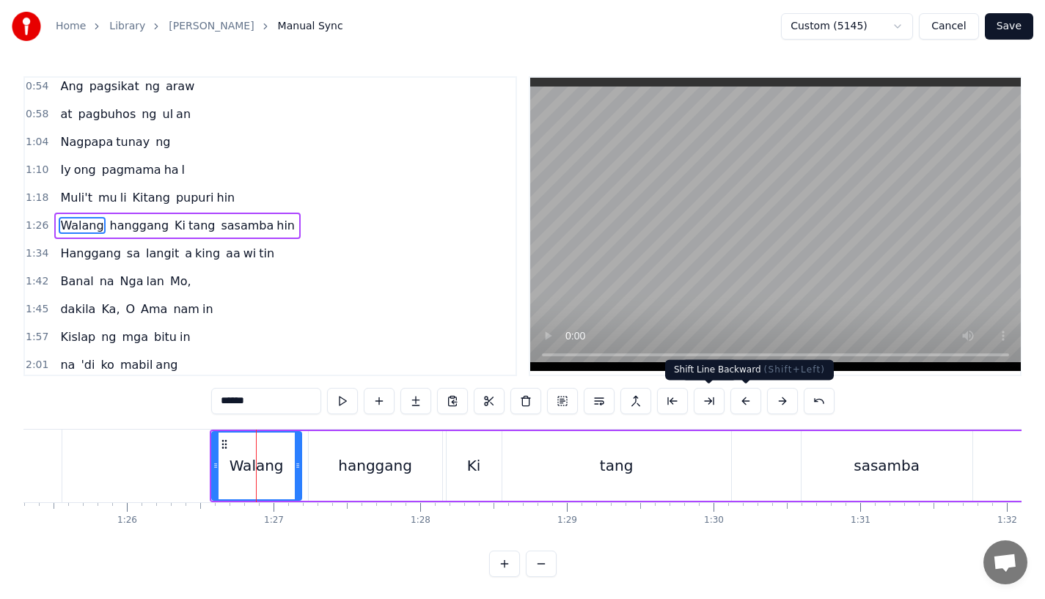
click at [734, 402] on button at bounding box center [745, 401] width 31 height 26
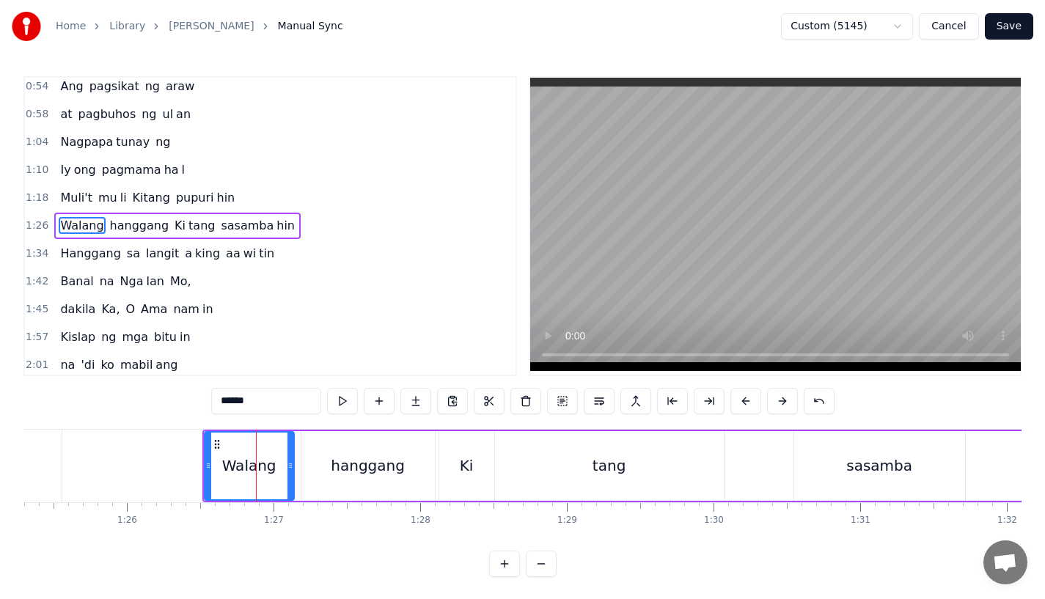
click at [734, 402] on button at bounding box center [745, 401] width 31 height 26
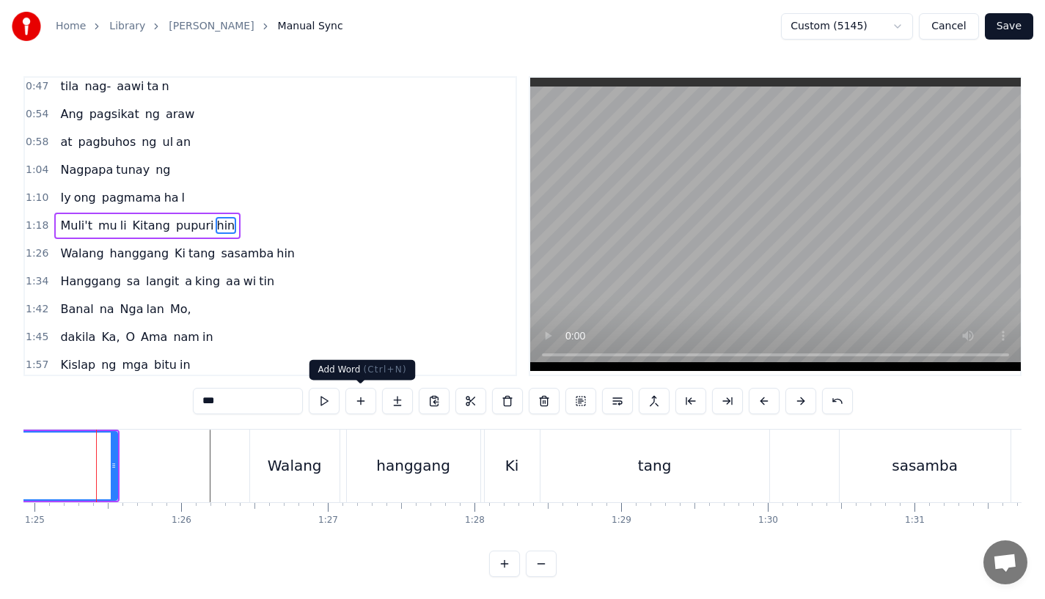
scroll to position [0, 12456]
click at [307, 459] on div "Walang" at bounding box center [296, 466] width 54 height 22
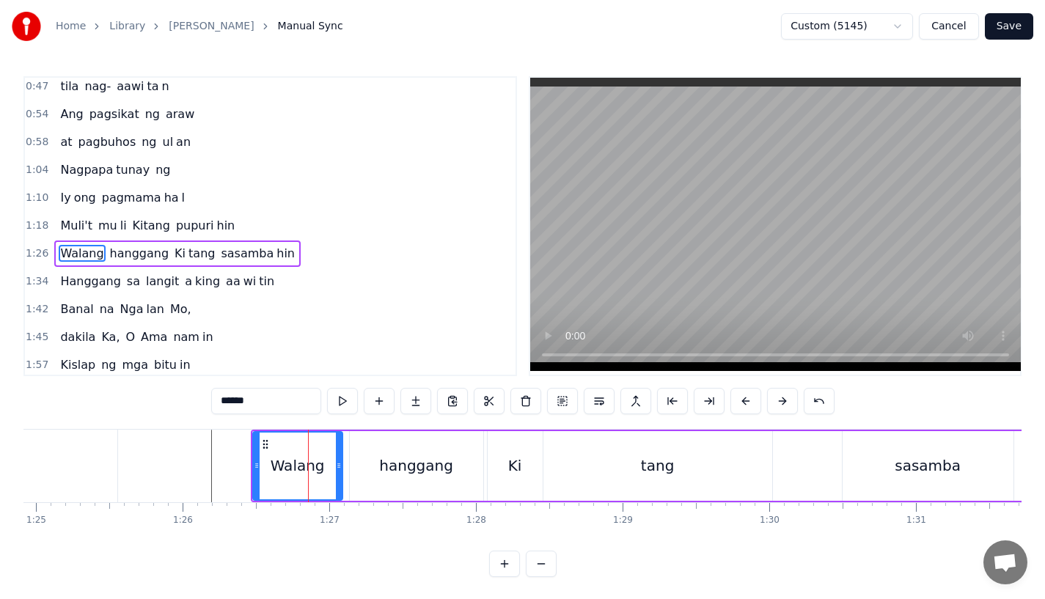
scroll to position [117, 0]
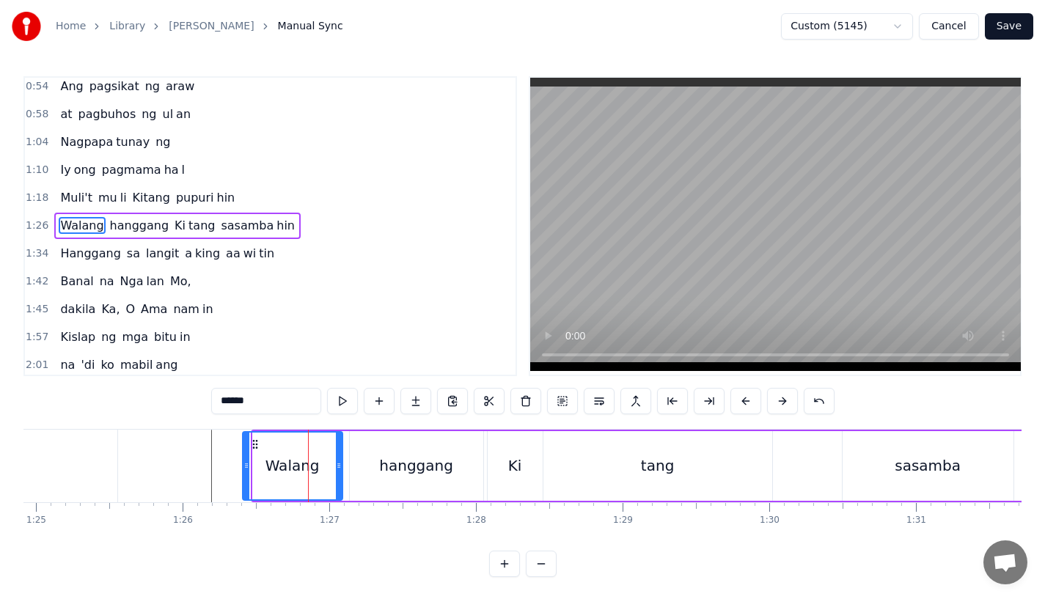
drag, startPoint x: 254, startPoint y: 469, endPoint x: 243, endPoint y: 469, distance: 10.3
click at [243, 469] on icon at bounding box center [246, 466] width 6 height 12
click at [343, 464] on icon at bounding box center [342, 466] width 6 height 12
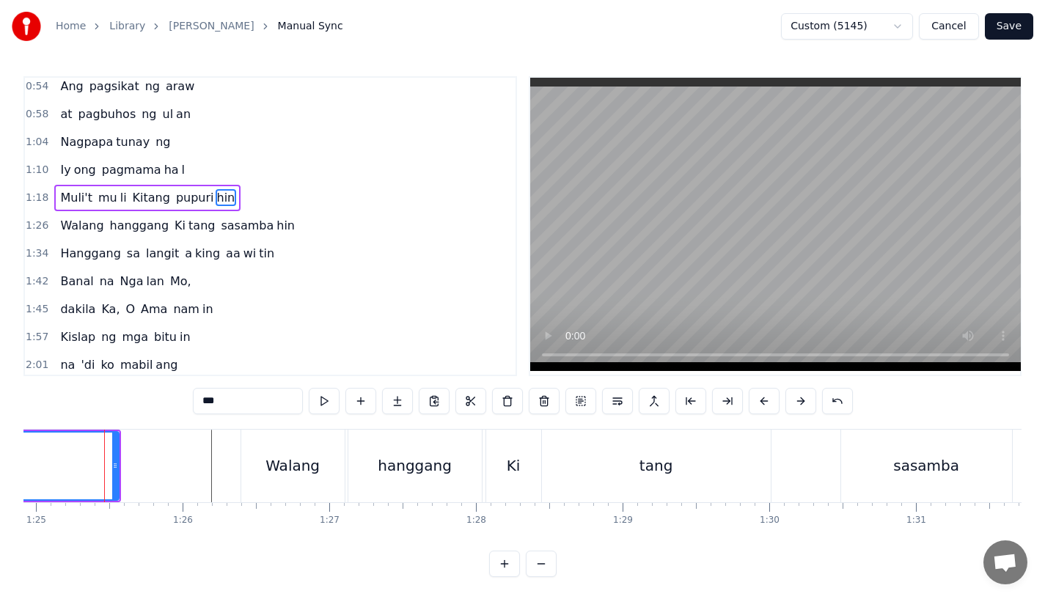
scroll to position [89, 0]
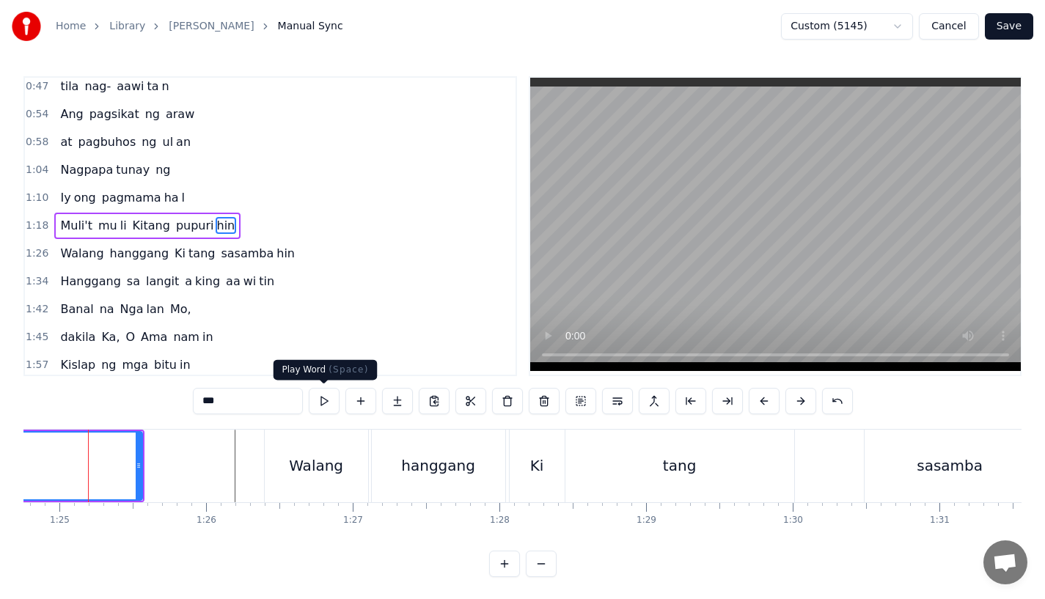
scroll to position [0, 12423]
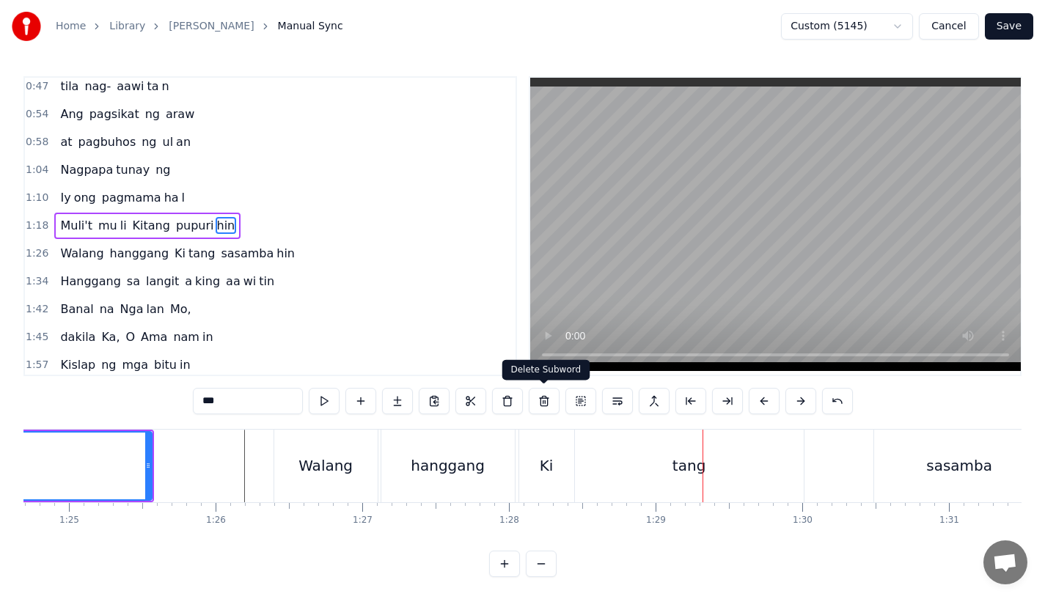
click at [507, 444] on div "hanggang" at bounding box center [447, 466] width 133 height 73
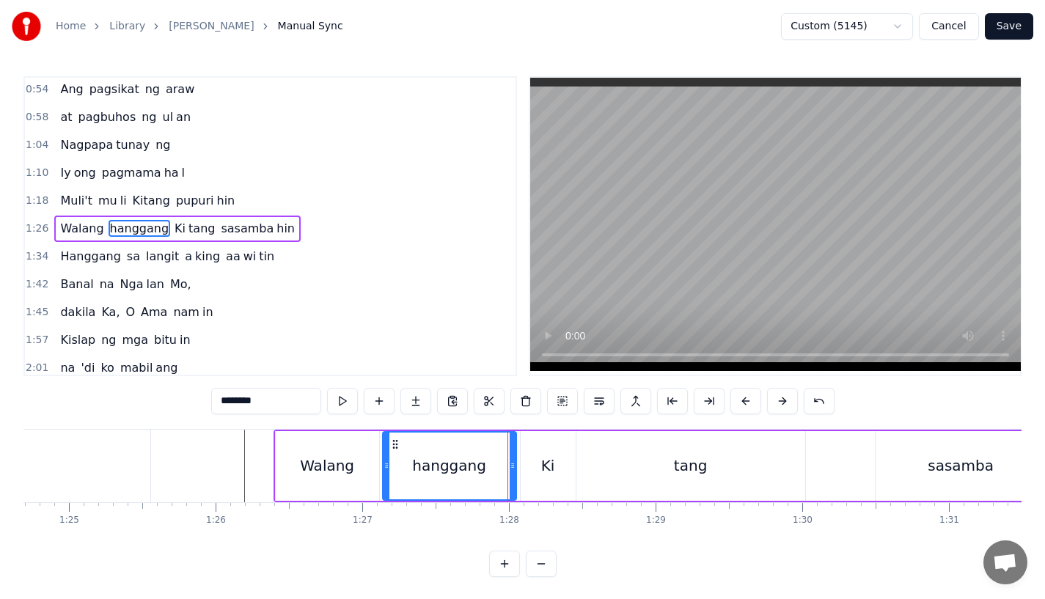
scroll to position [117, 0]
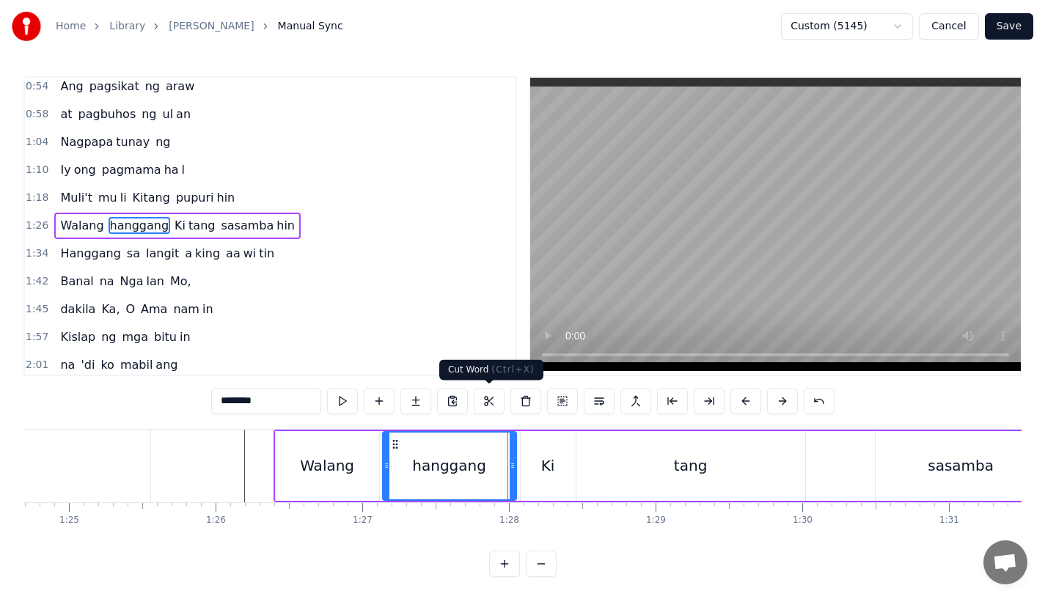
click at [417, 461] on div "hanggang" at bounding box center [449, 466] width 74 height 22
click at [655, 454] on div "tang" at bounding box center [690, 466] width 229 height 70
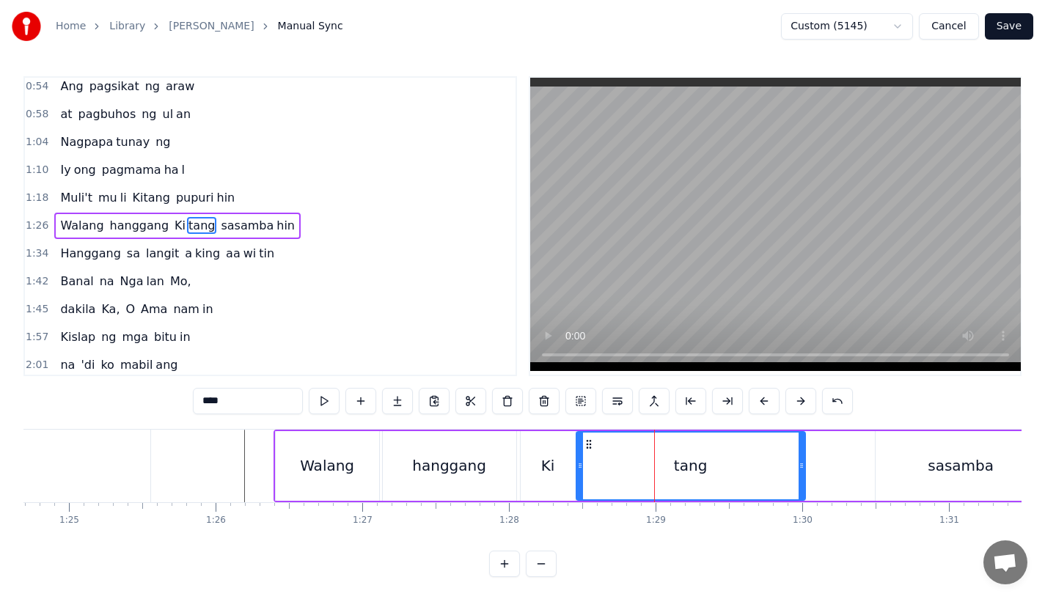
click at [791, 468] on div "tang" at bounding box center [690, 466] width 227 height 67
click at [804, 470] on div "tang" at bounding box center [691, 466] width 230 height 70
drag, startPoint x: 801, startPoint y: 472, endPoint x: 770, endPoint y: 472, distance: 30.8
click at [772, 472] on div at bounding box center [775, 466] width 6 height 67
click at [477, 471] on div "hanggang" at bounding box center [449, 466] width 74 height 22
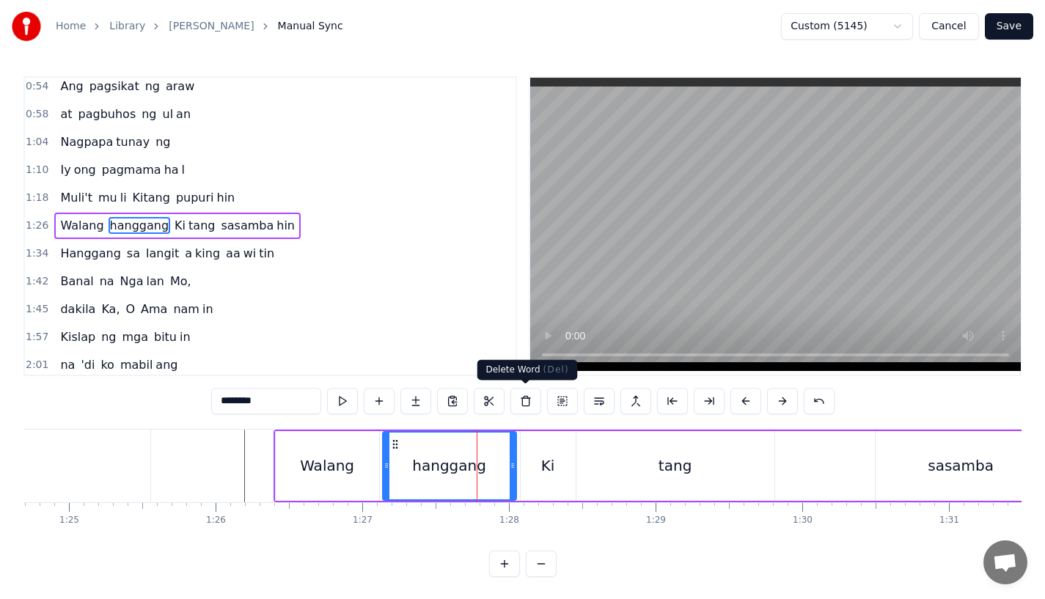
click at [543, 317] on video at bounding box center [775, 224] width 491 height 293
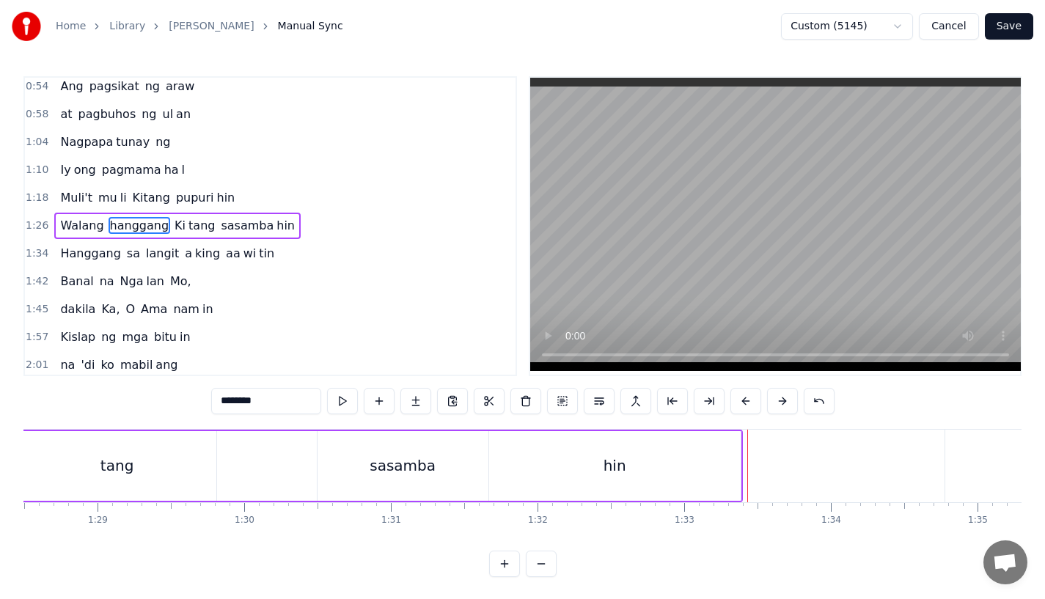
scroll to position [0, 12879]
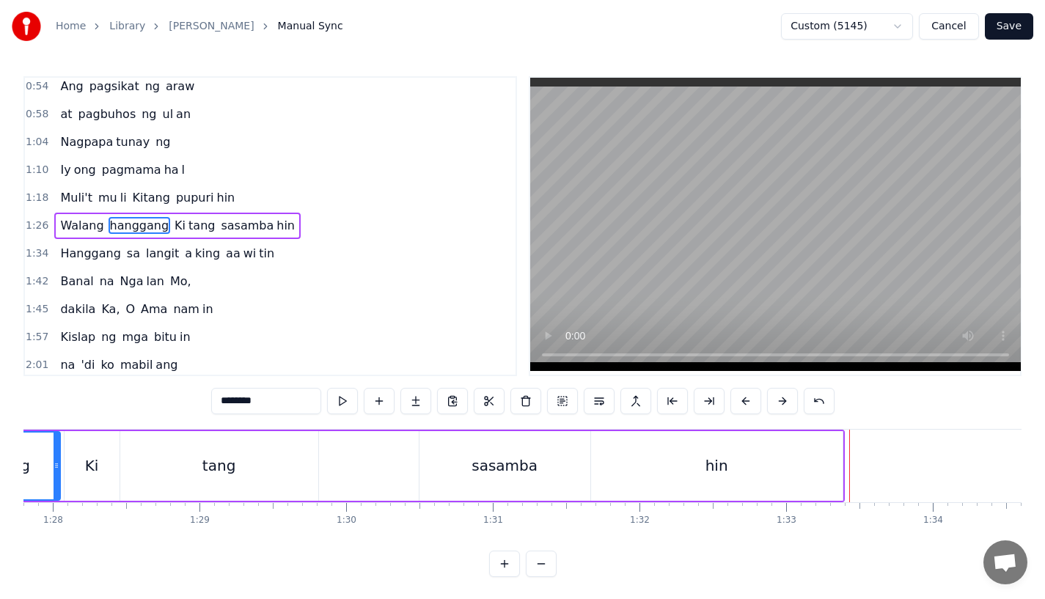
click at [471, 455] on div "sasamba" at bounding box center [505, 466] width 171 height 70
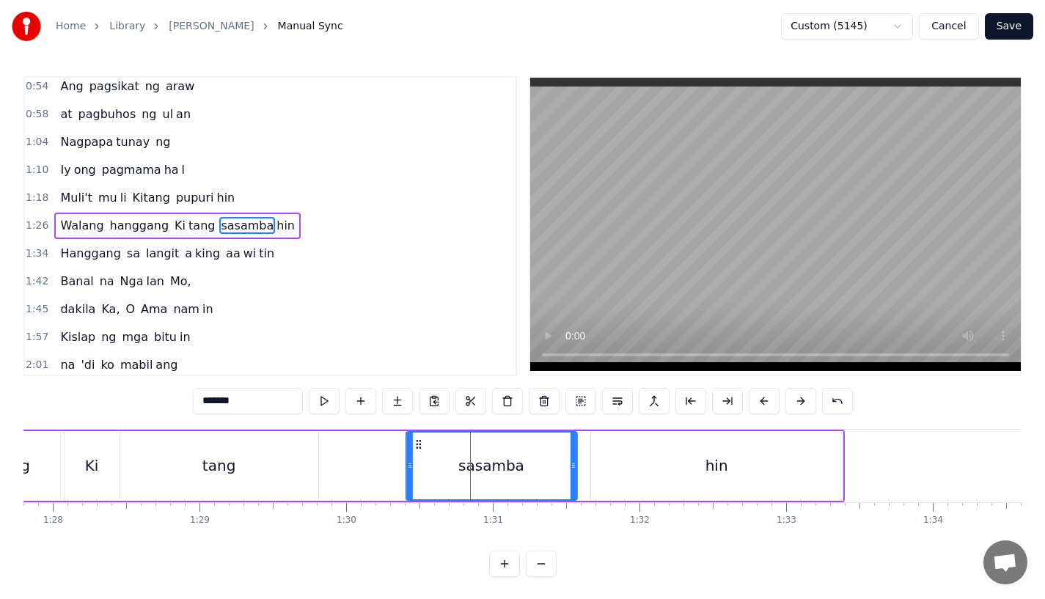
drag, startPoint x: 433, startPoint y: 444, endPoint x: 411, endPoint y: 446, distance: 22.8
click at [412, 446] on icon at bounding box center [418, 445] width 12 height 12
click at [645, 455] on div "hin" at bounding box center [717, 466] width 252 height 70
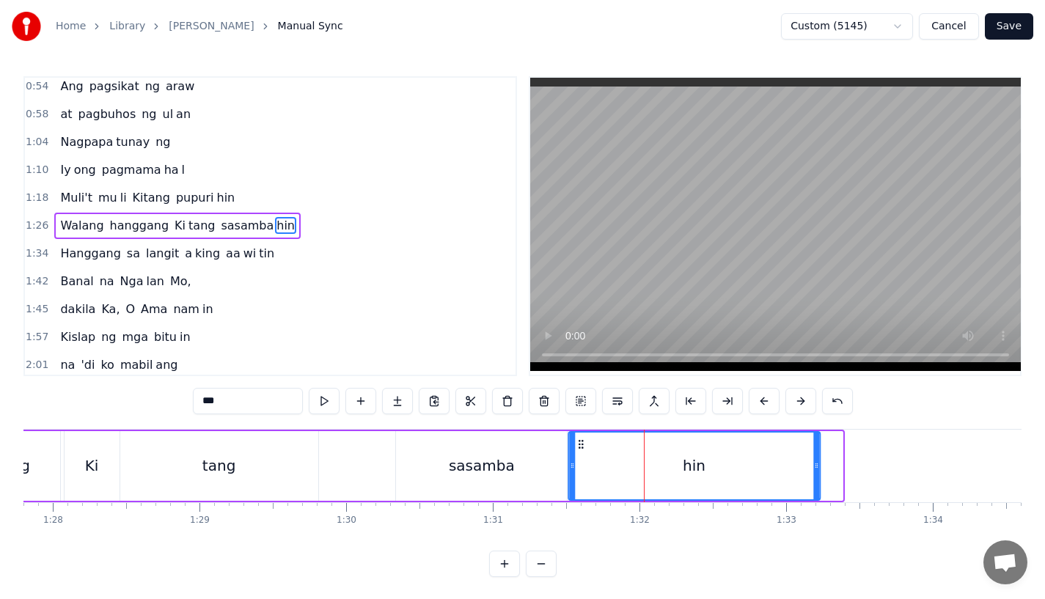
drag, startPoint x: 604, startPoint y: 444, endPoint x: 582, endPoint y: 445, distance: 22.7
click at [582, 445] on icon at bounding box center [581, 445] width 12 height 12
click at [445, 466] on div "sasamba" at bounding box center [481, 466] width 171 height 70
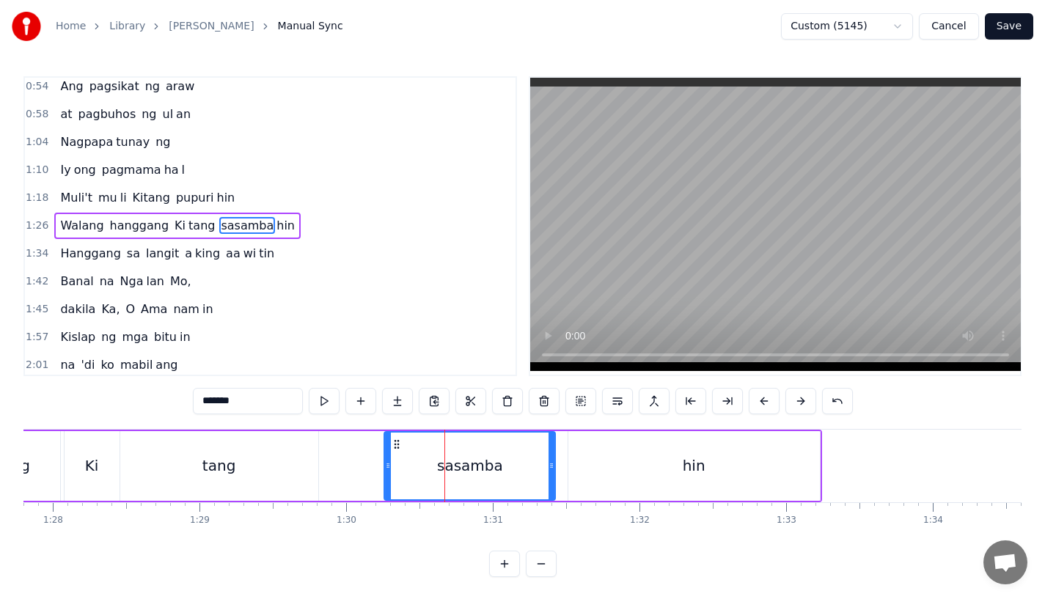
drag, startPoint x: 406, startPoint y: 439, endPoint x: 394, endPoint y: 439, distance: 11.7
click at [394, 439] on icon at bounding box center [397, 445] width 12 height 12
click at [592, 460] on div "hin" at bounding box center [694, 466] width 252 height 70
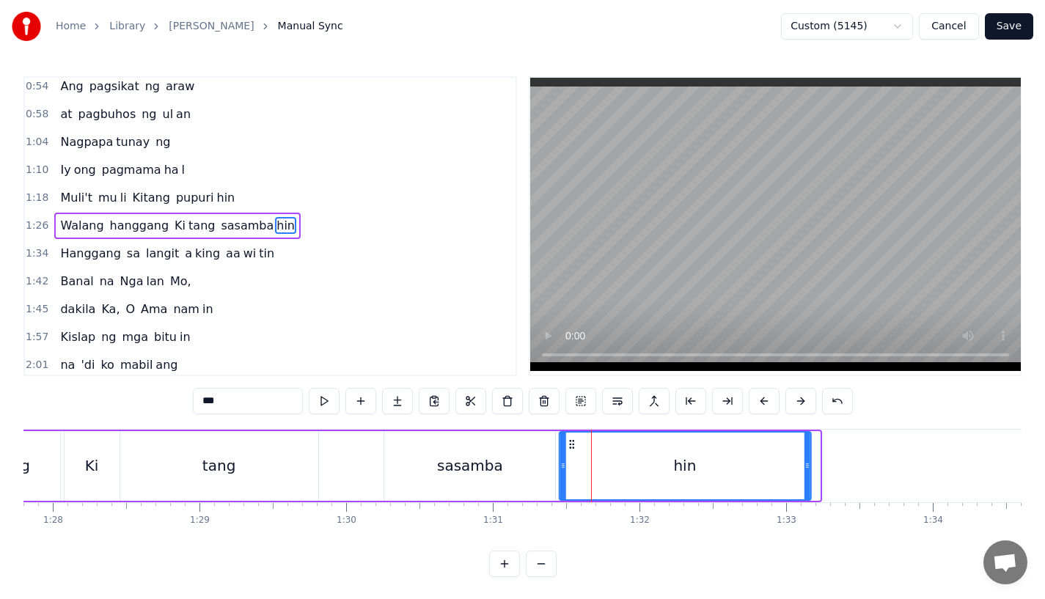
drag, startPoint x: 578, startPoint y: 442, endPoint x: 569, endPoint y: 442, distance: 8.8
click at [569, 442] on icon at bounding box center [571, 445] width 12 height 12
click at [260, 475] on div "tang" at bounding box center [219, 466] width 198 height 70
type input "****"
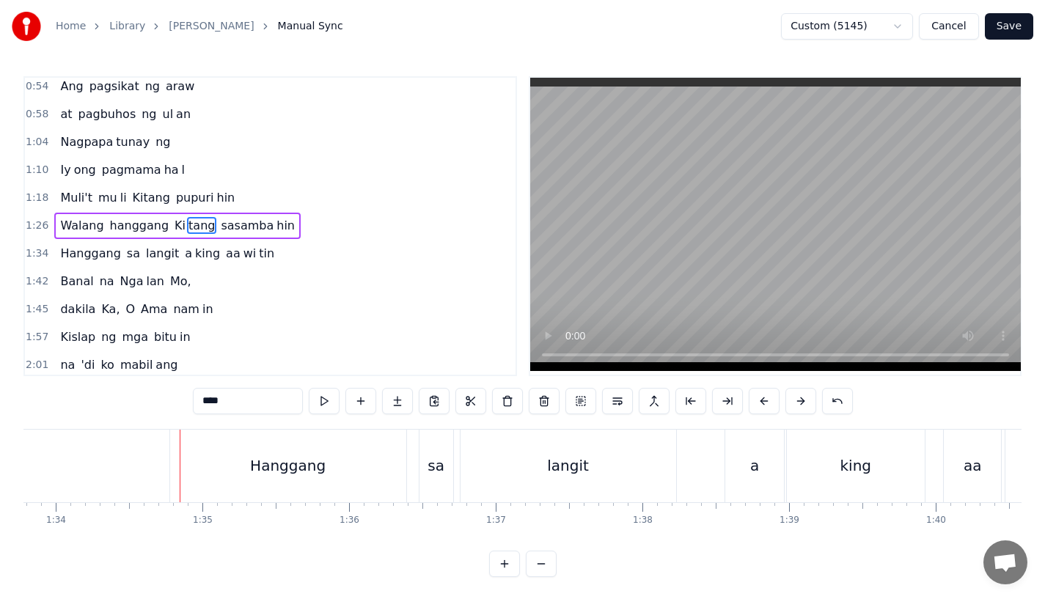
scroll to position [0, 13758]
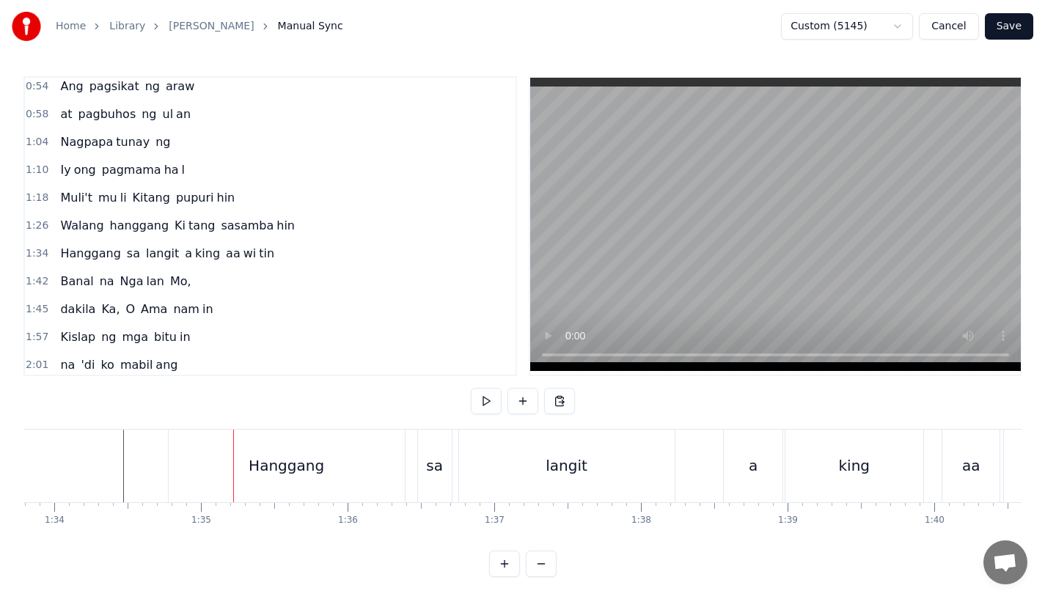
click at [269, 455] on div "Hanggang" at bounding box center [287, 466] width 76 height 22
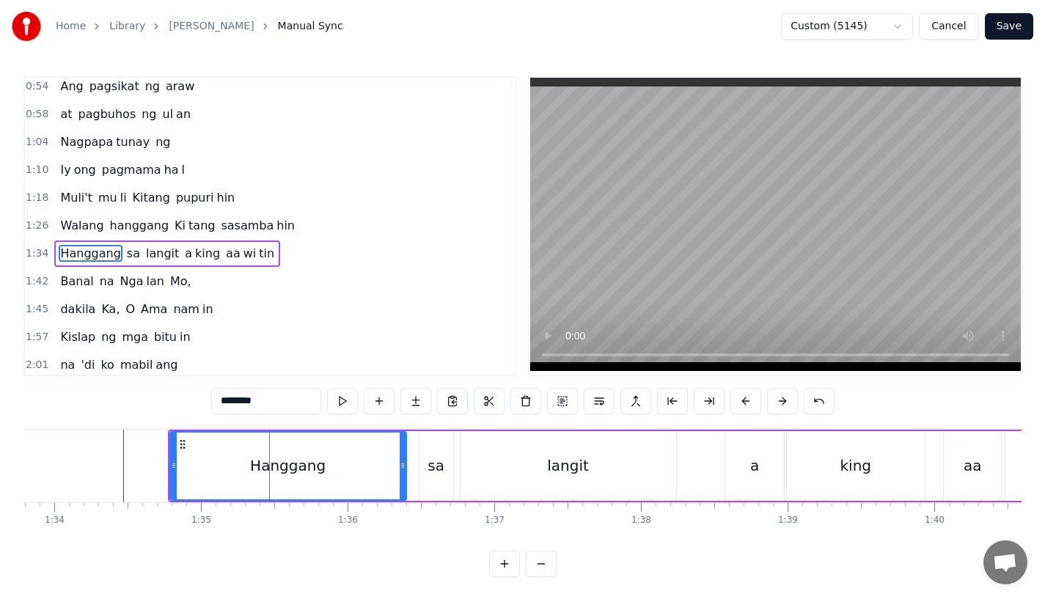
scroll to position [144, 0]
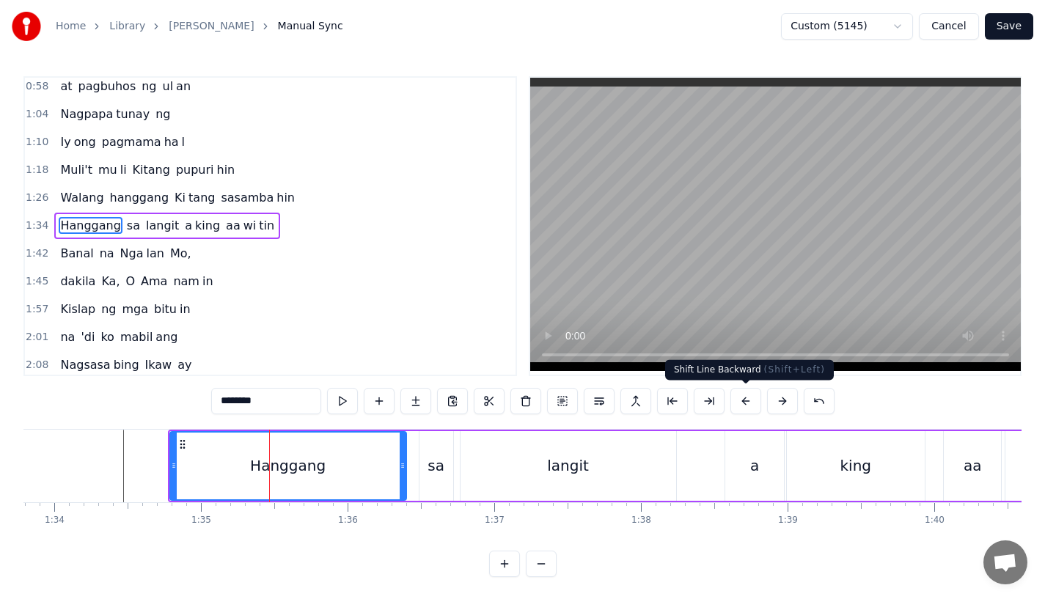
click at [741, 415] on div "********" at bounding box center [522, 402] width 623 height 29
click at [743, 399] on button at bounding box center [745, 401] width 31 height 26
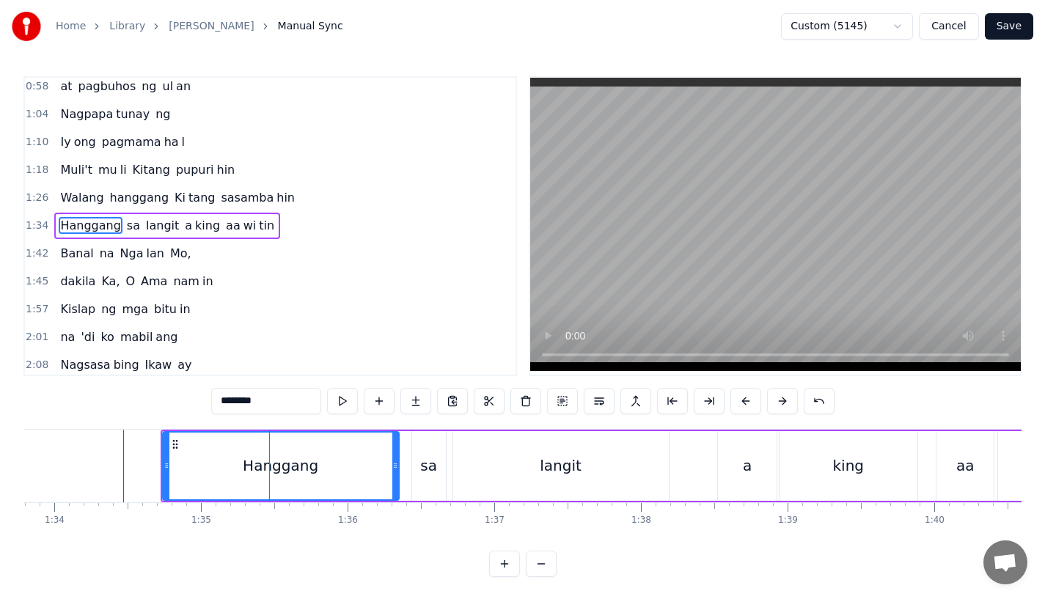
click at [743, 399] on button at bounding box center [745, 401] width 31 height 26
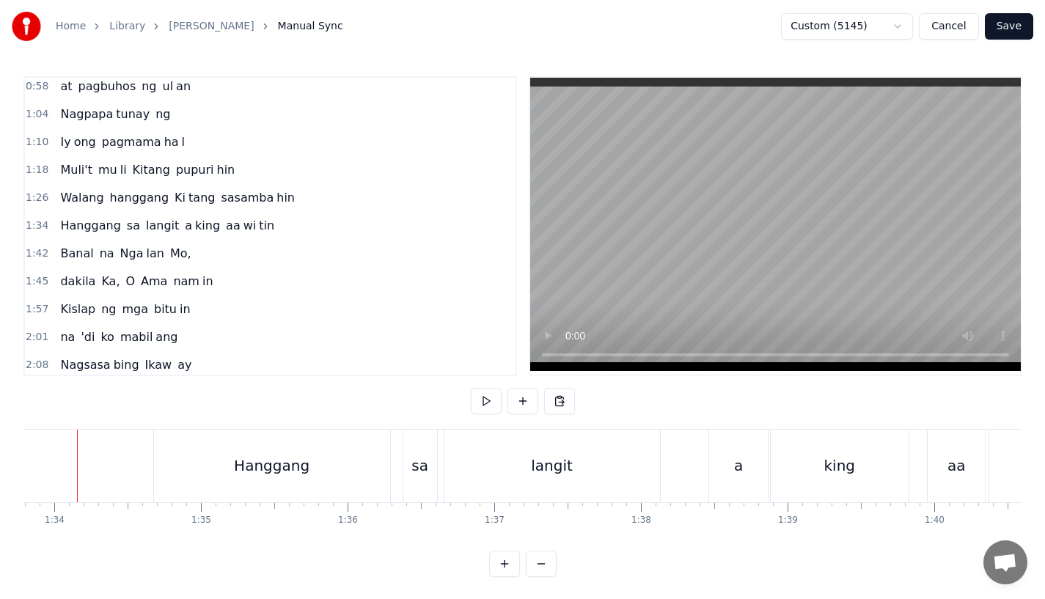
scroll to position [0, 13738]
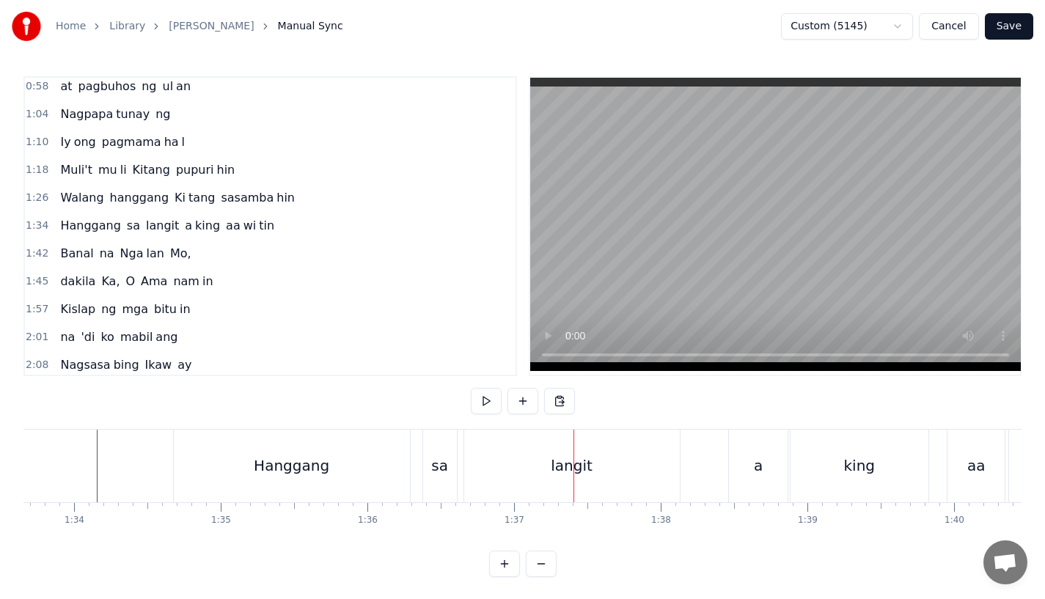
click at [447, 475] on div "sa" at bounding box center [440, 466] width 34 height 73
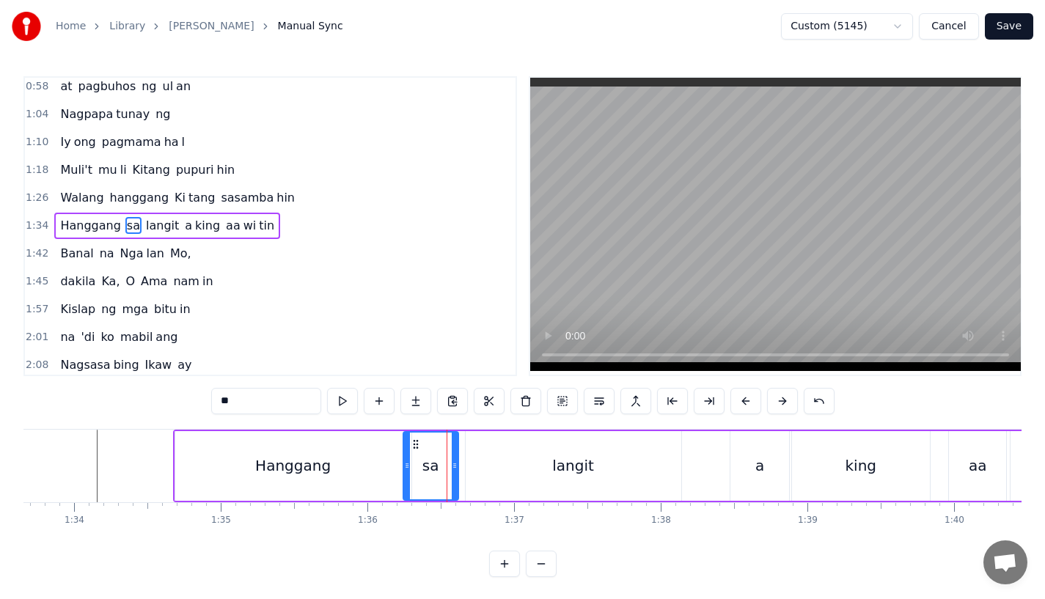
drag, startPoint x: 428, startPoint y: 464, endPoint x: 406, endPoint y: 464, distance: 22.0
click at [406, 464] on icon at bounding box center [407, 466] width 6 height 12
click at [457, 466] on icon at bounding box center [459, 466] width 6 height 12
click at [343, 466] on div "Hanggang" at bounding box center [293, 466] width 236 height 70
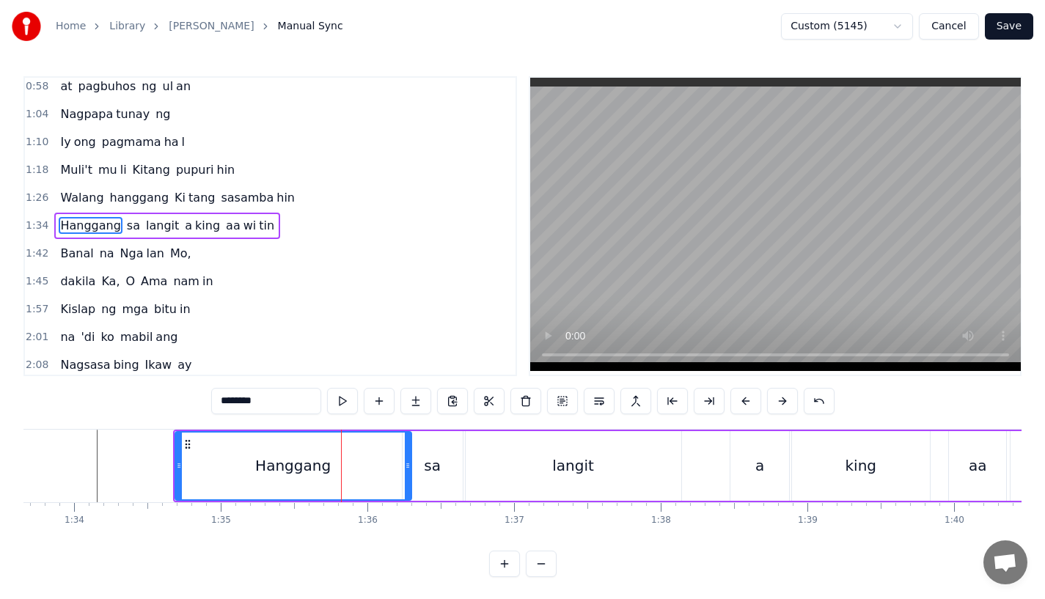
click at [405, 466] on icon at bounding box center [408, 466] width 6 height 12
drag, startPoint x: 405, startPoint y: 466, endPoint x: 394, endPoint y: 469, distance: 11.4
click at [395, 469] on icon at bounding box center [398, 466] width 6 height 12
click at [425, 472] on div "sa" at bounding box center [432, 466] width 17 height 22
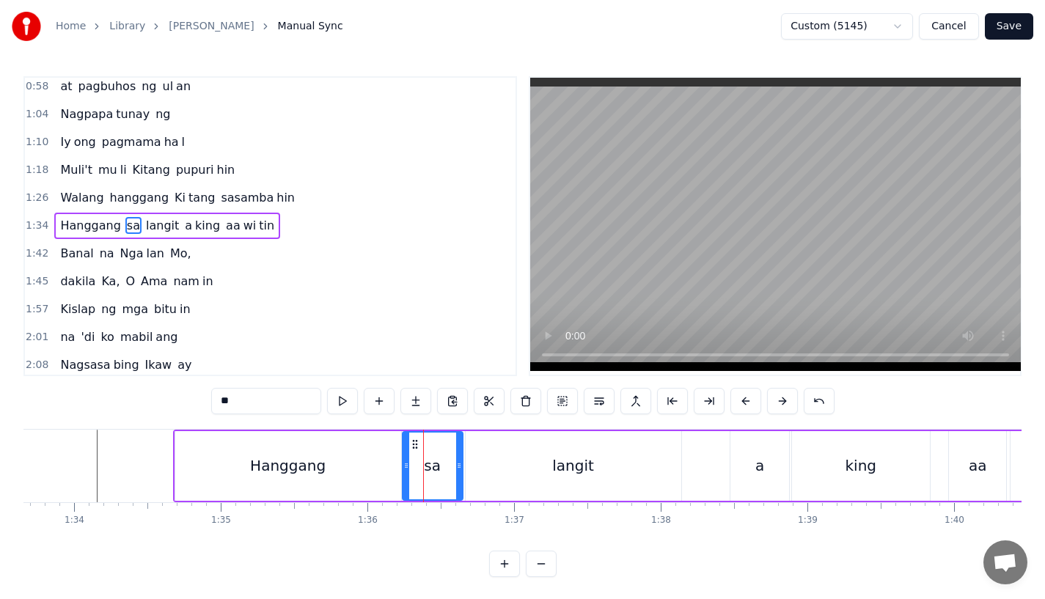
click at [379, 472] on div "Hanggang" at bounding box center [288, 466] width 226 height 70
type input "********"
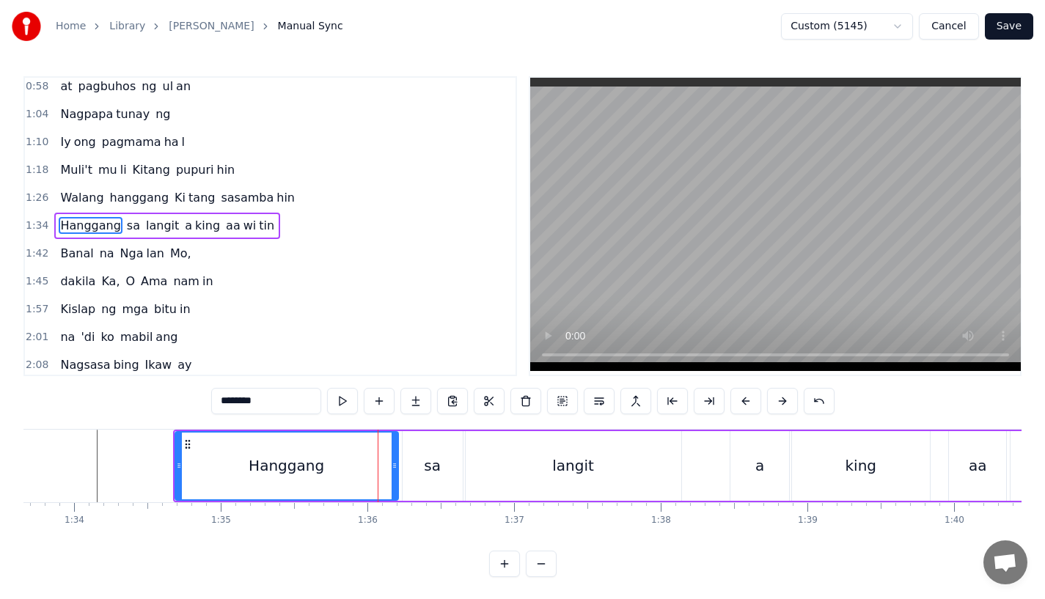
click at [394, 470] on icon at bounding box center [395, 466] width 6 height 12
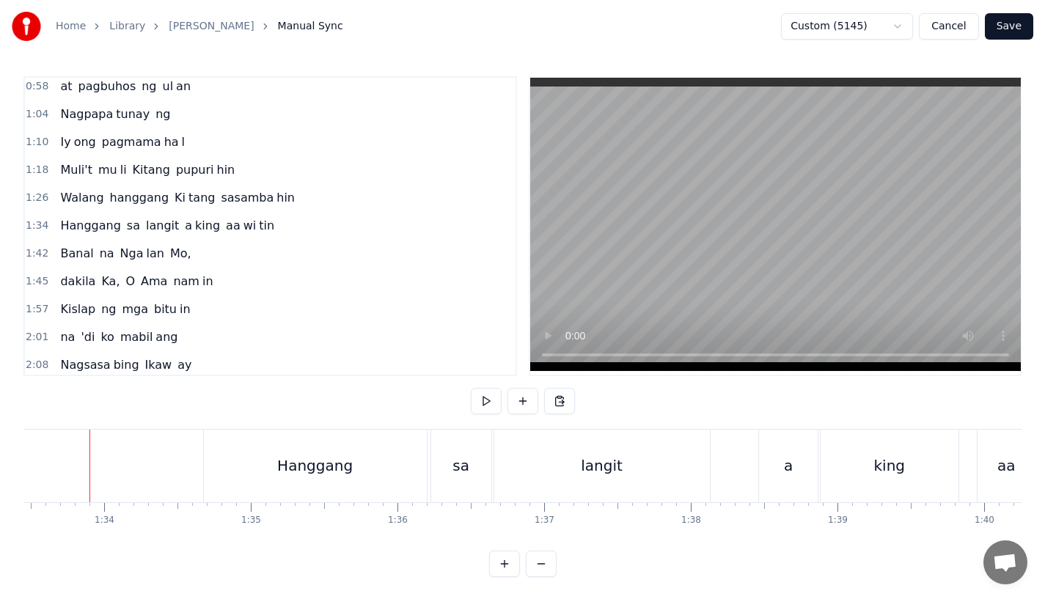
scroll to position [0, 13700]
click at [344, 455] on div "Hanggang" at bounding box center [323, 466] width 76 height 22
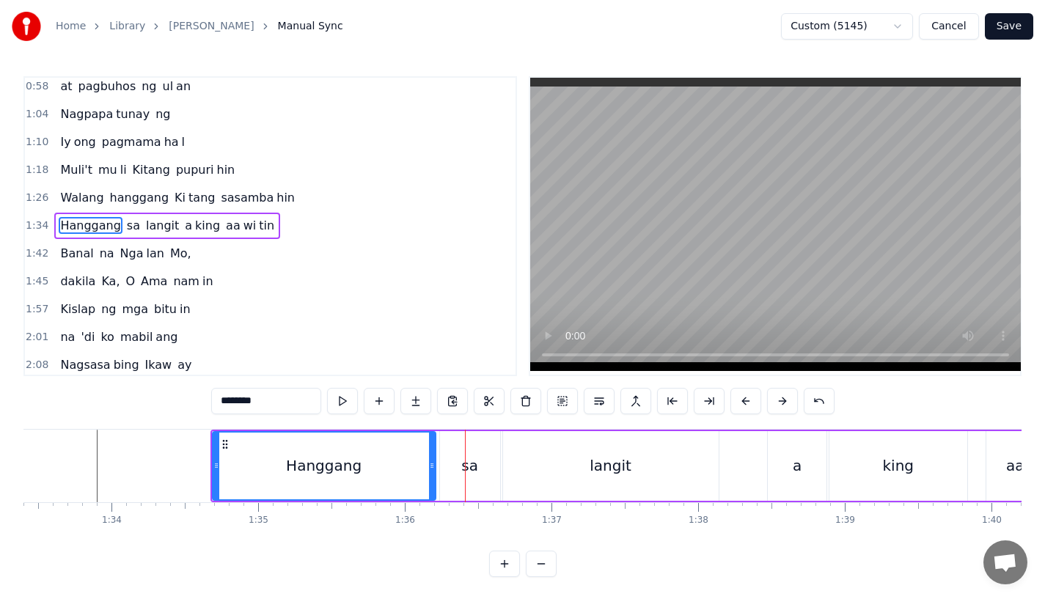
click at [455, 471] on div "sa" at bounding box center [470, 466] width 60 height 70
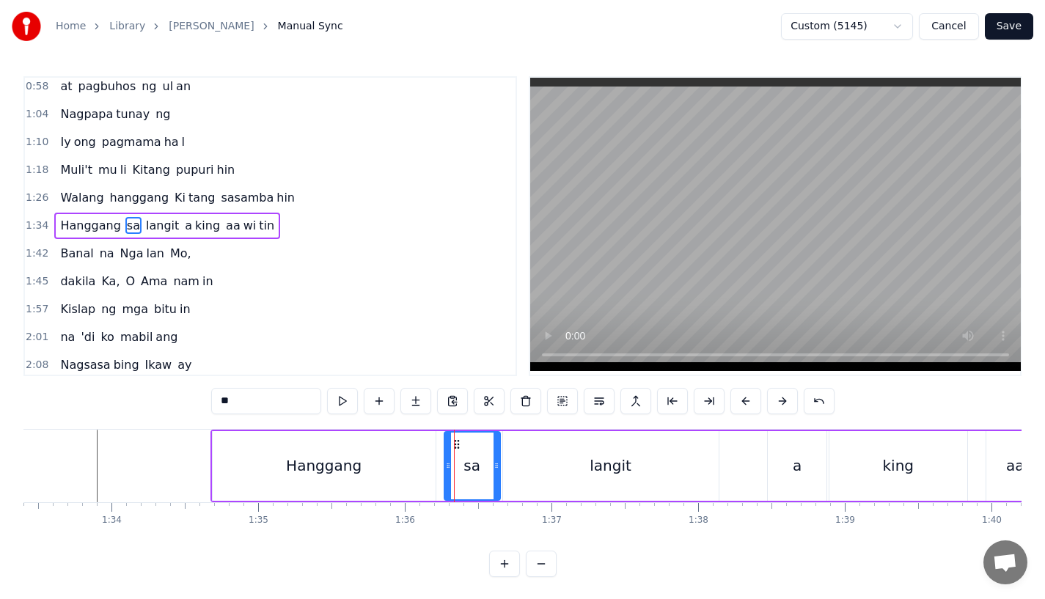
click at [449, 469] on icon at bounding box center [448, 466] width 6 height 12
drag, startPoint x: 497, startPoint y: 469, endPoint x: 506, endPoint y: 469, distance: 8.8
click at [506, 469] on icon at bounding box center [505, 466] width 6 height 12
click at [530, 469] on div "langit" at bounding box center [611, 466] width 216 height 70
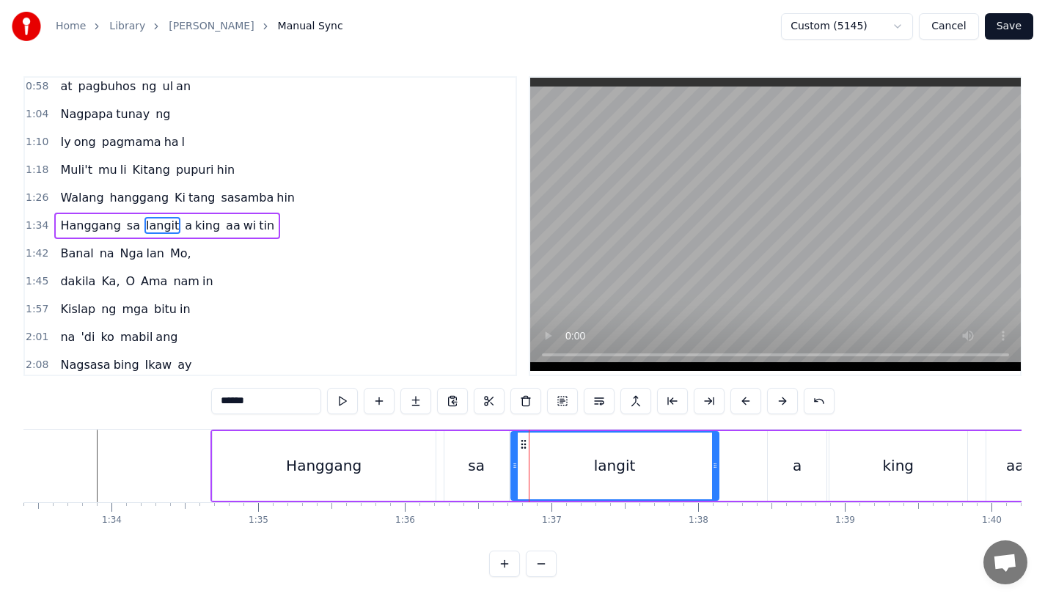
drag, startPoint x: 508, startPoint y: 466, endPoint x: 516, endPoint y: 467, distance: 8.1
click at [516, 467] on icon at bounding box center [515, 466] width 6 height 12
click at [345, 473] on div "Hanggang" at bounding box center [324, 466] width 76 height 22
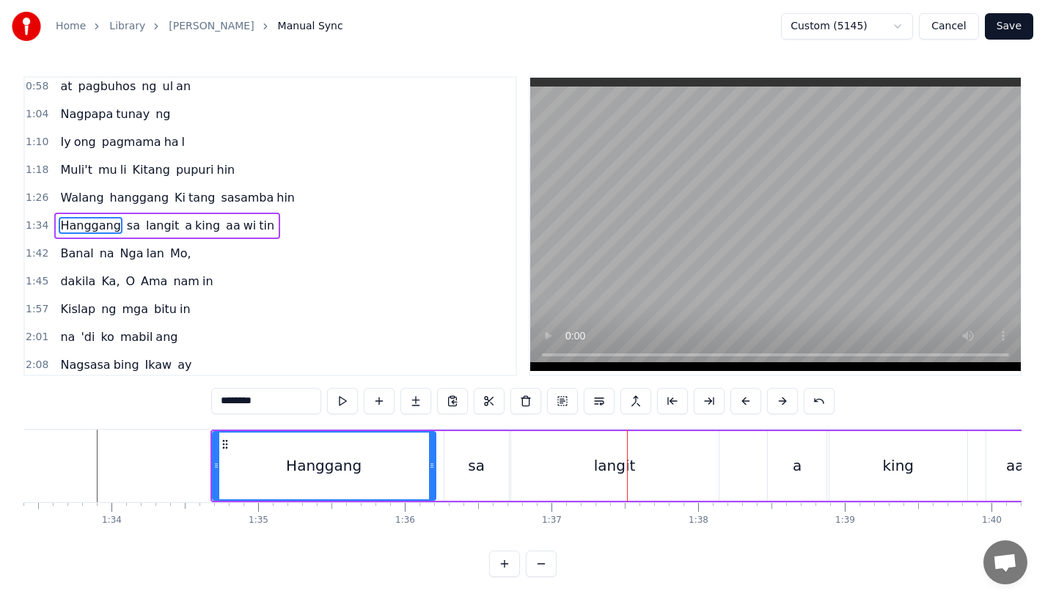
click at [364, 460] on div "Hanggang" at bounding box center [323, 466] width 221 height 67
click at [549, 465] on div "langit" at bounding box center [615, 466] width 208 height 70
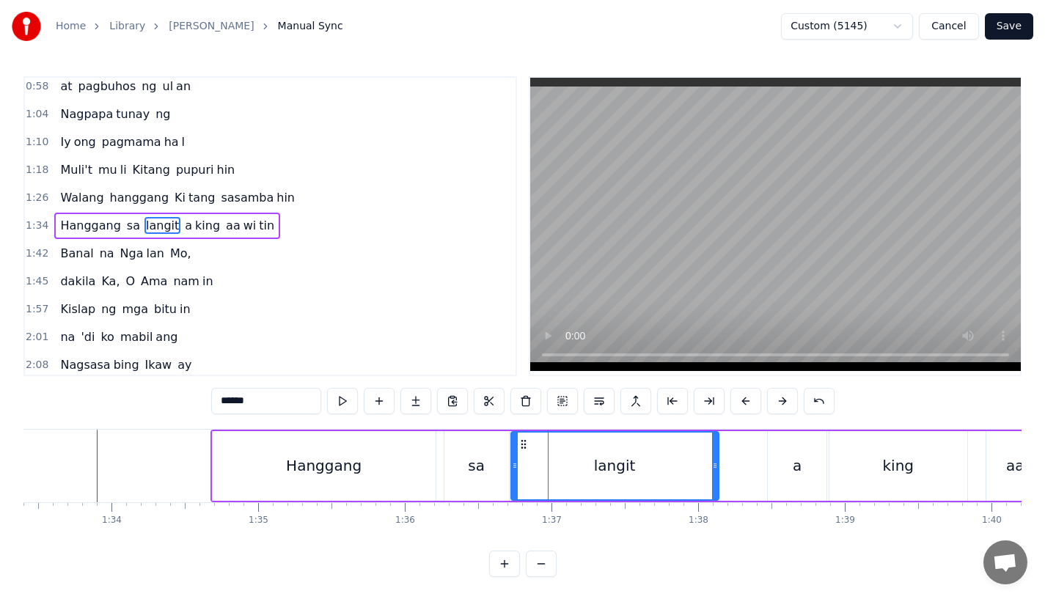
click at [491, 461] on div "sa" at bounding box center [476, 466] width 65 height 70
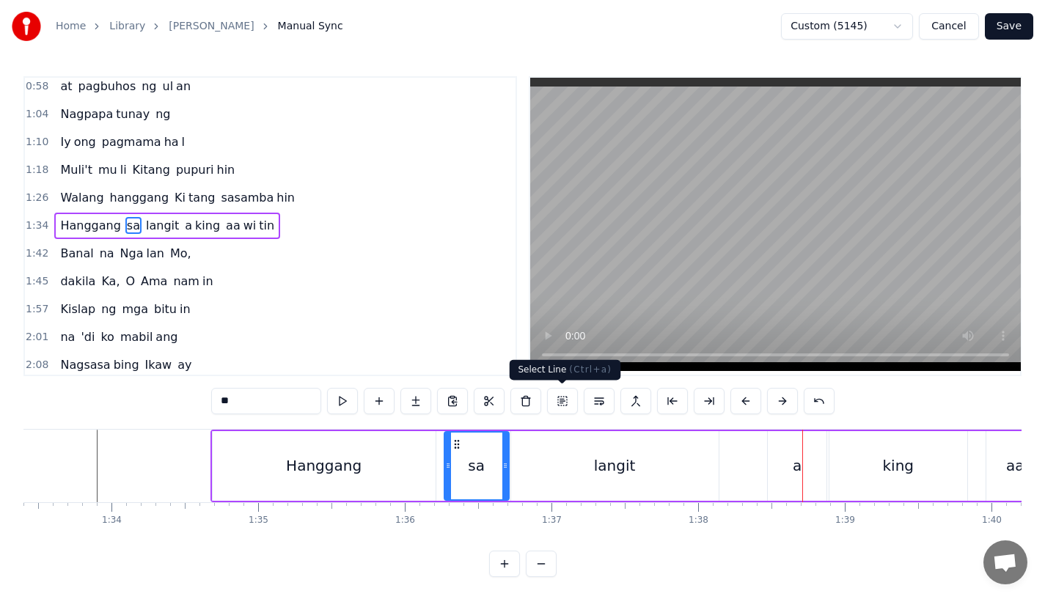
click at [667, 440] on div "langit" at bounding box center [615, 466] width 208 height 70
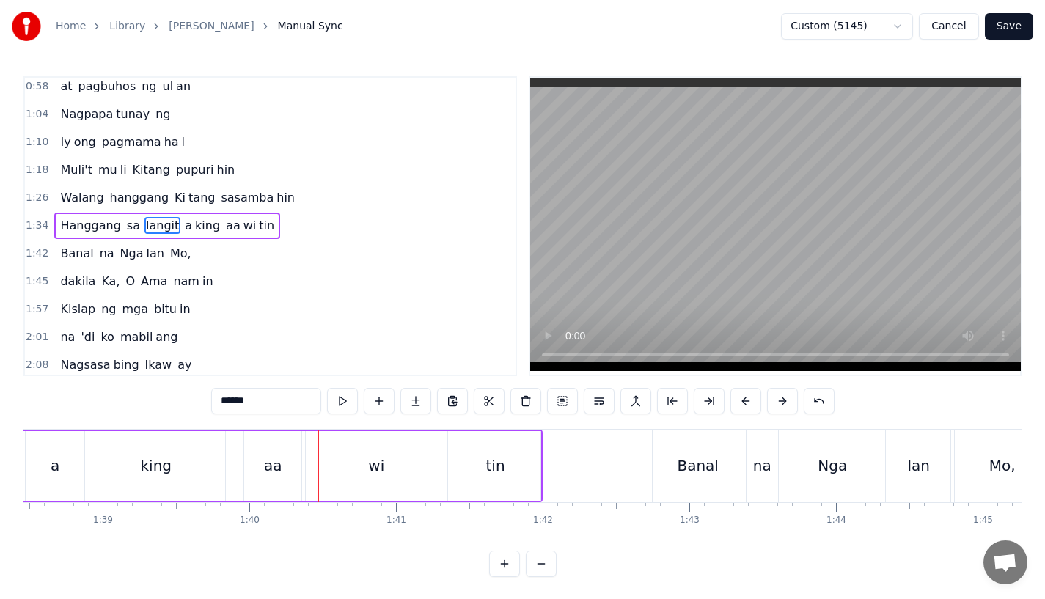
scroll to position [0, 14418]
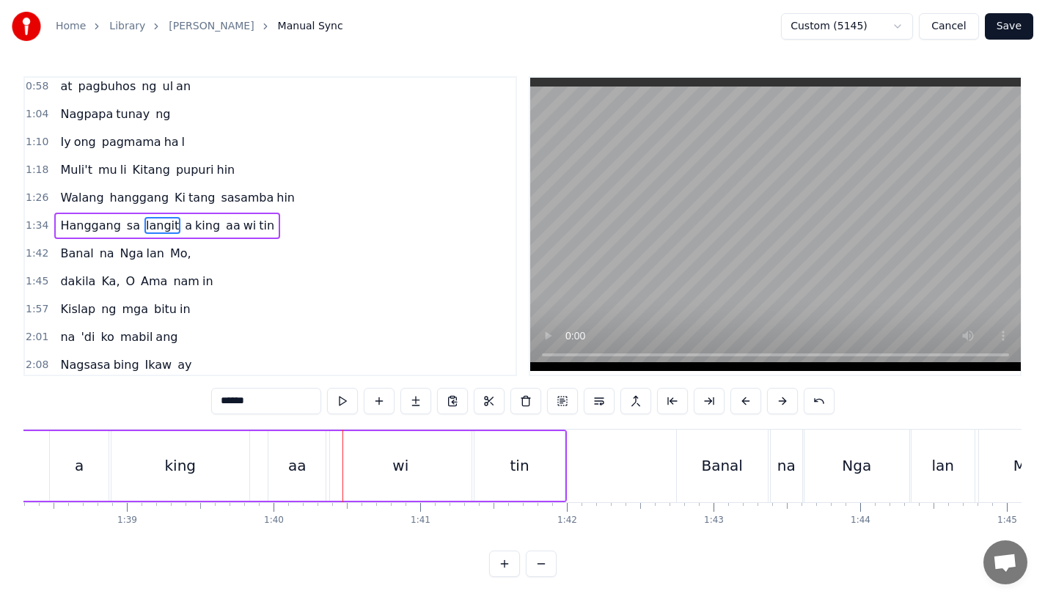
click at [302, 466] on div "aa" at bounding box center [297, 466] width 18 height 22
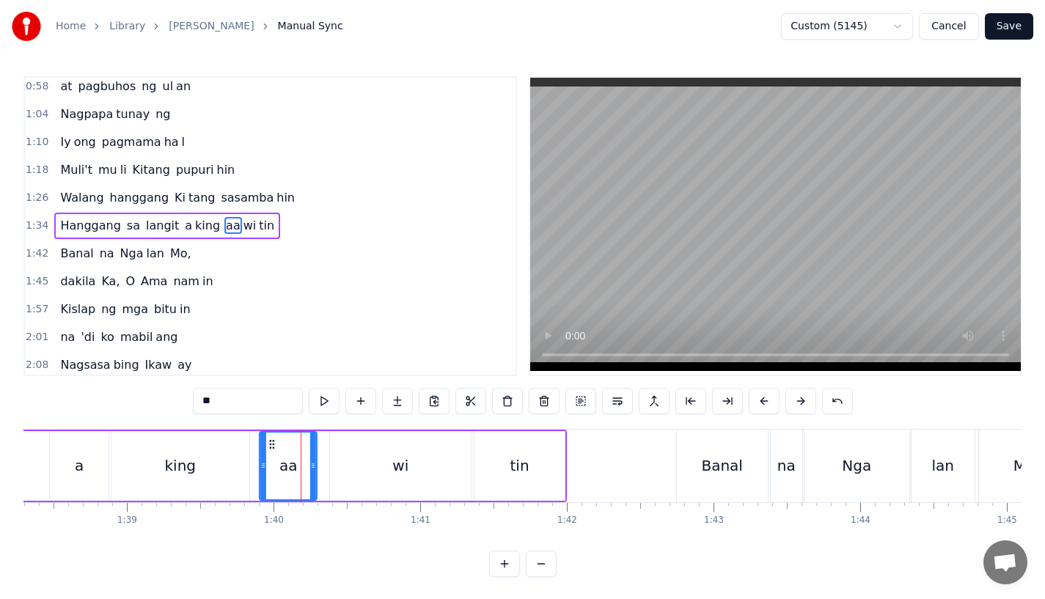
drag, startPoint x: 280, startPoint y: 444, endPoint x: 269, endPoint y: 447, distance: 11.4
click at [269, 447] on icon at bounding box center [272, 445] width 12 height 12
click at [347, 447] on div "wi" at bounding box center [401, 466] width 142 height 70
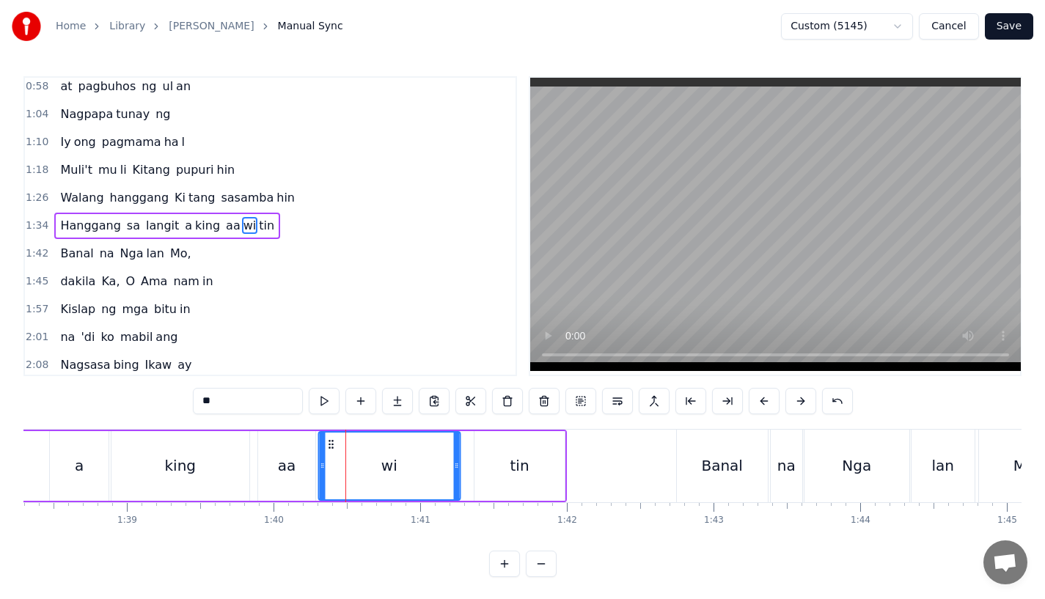
drag, startPoint x: 345, startPoint y: 439, endPoint x: 333, endPoint y: 439, distance: 11.7
click at [333, 439] on icon at bounding box center [331, 445] width 12 height 12
click at [502, 467] on div "tin" at bounding box center [520, 466] width 90 height 70
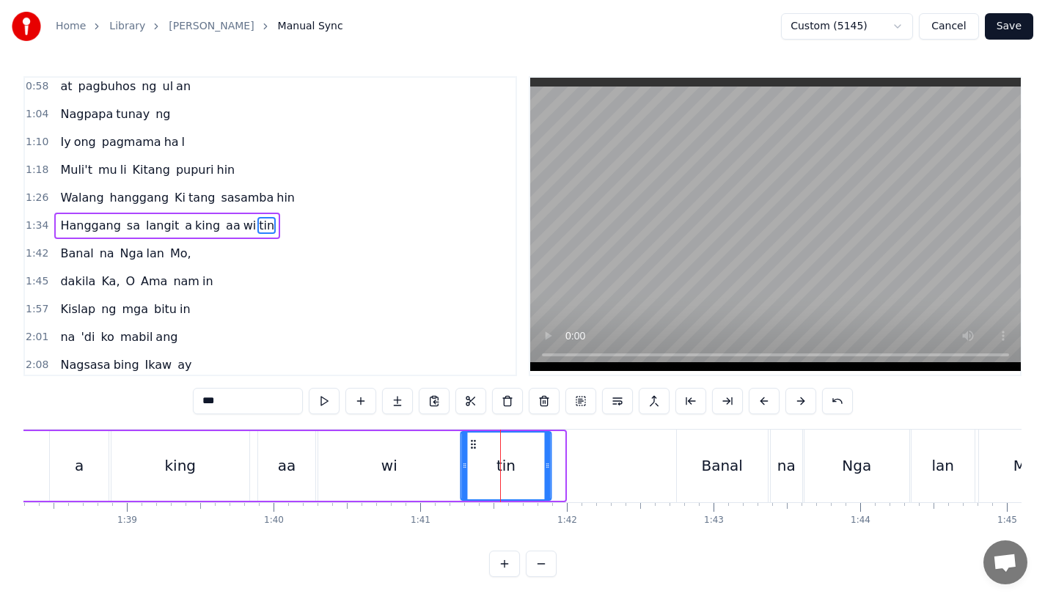
drag, startPoint x: 484, startPoint y: 442, endPoint x: 470, endPoint y: 443, distance: 14.0
click at [470, 443] on icon at bounding box center [474, 445] width 12 height 12
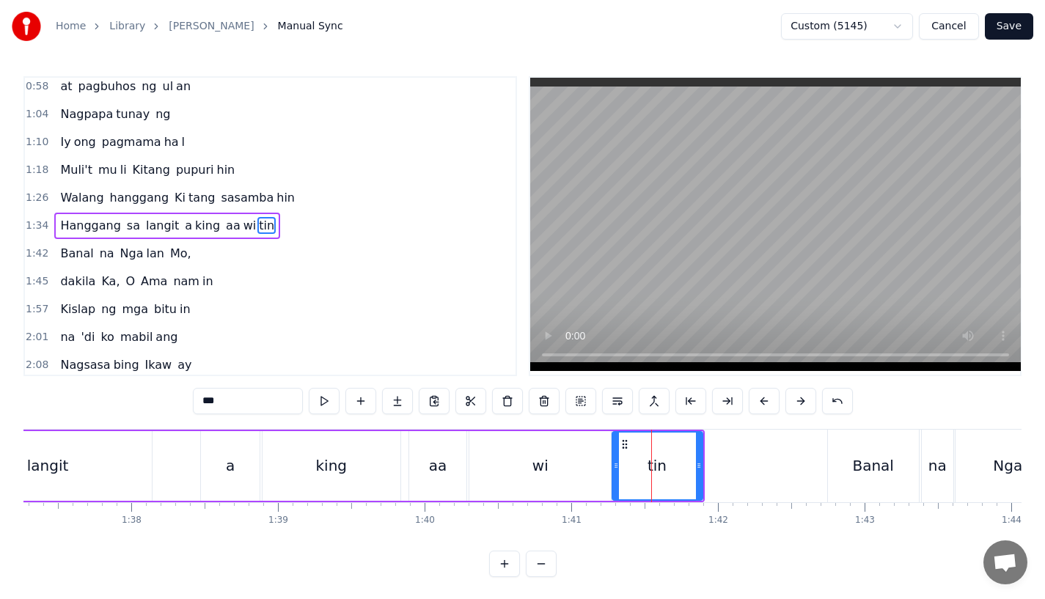
click at [208, 459] on div "a" at bounding box center [230, 466] width 59 height 70
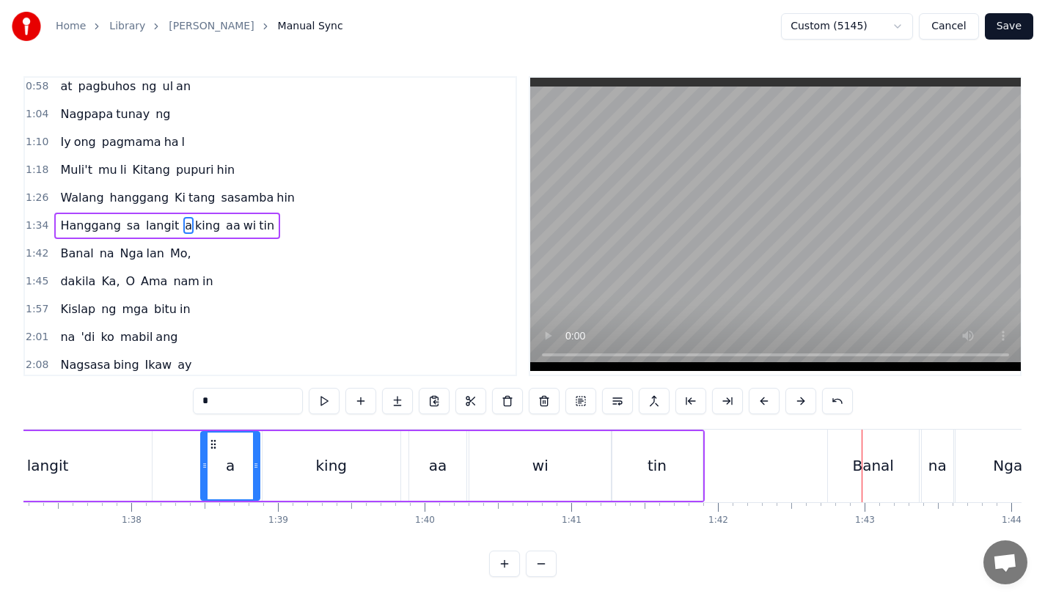
click at [882, 445] on div "Banal" at bounding box center [873, 466] width 91 height 73
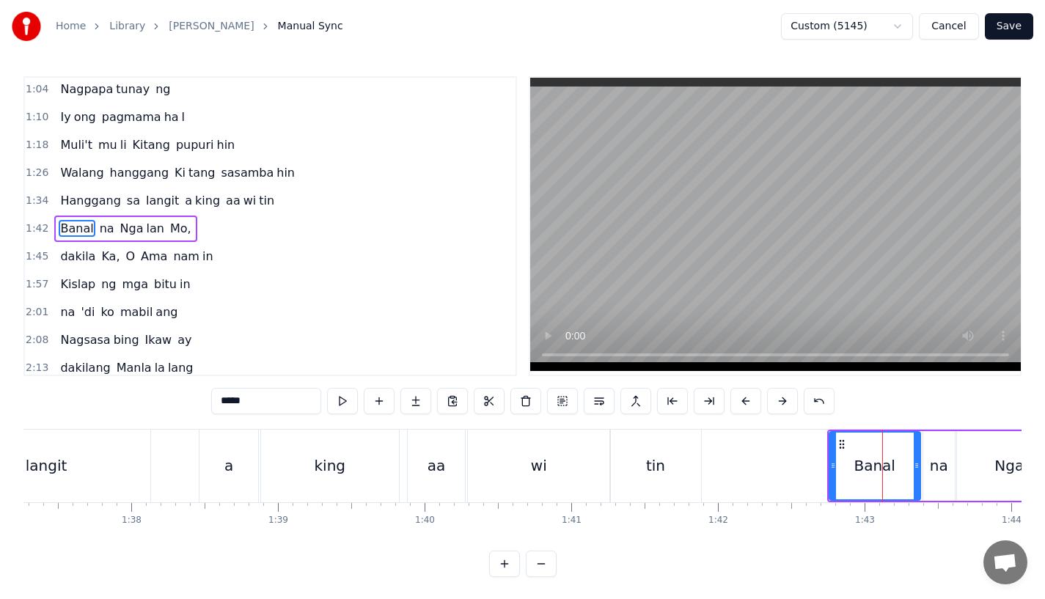
scroll to position [172, 0]
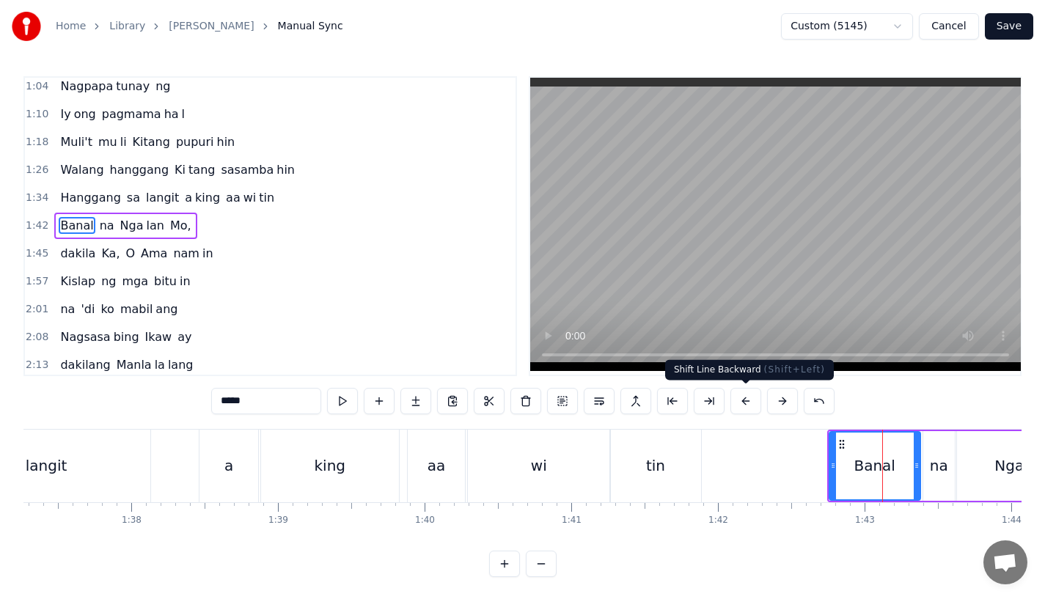
click at [741, 398] on button at bounding box center [745, 401] width 31 height 26
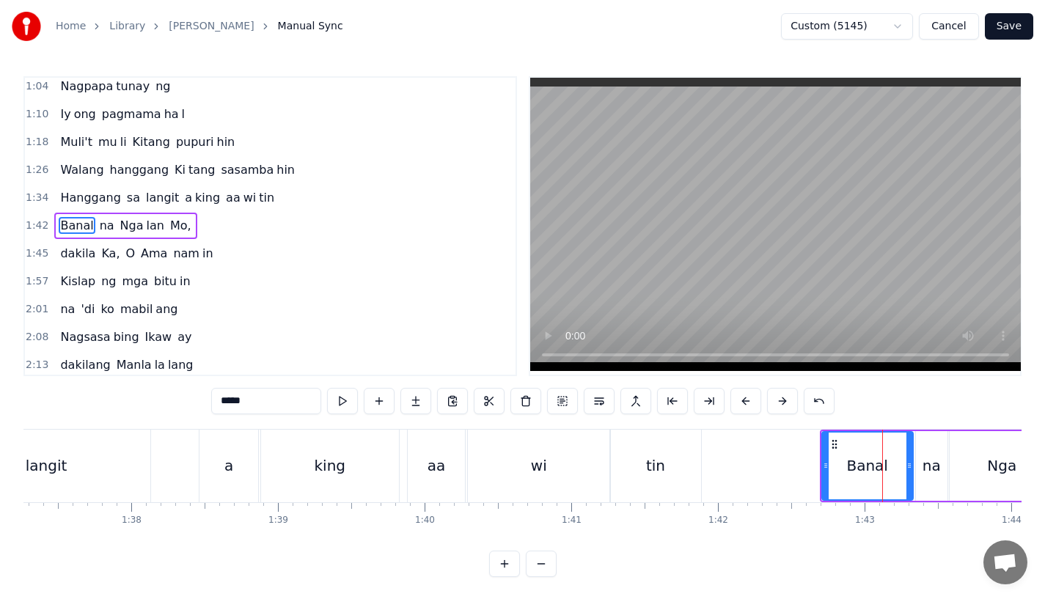
click at [926, 475] on div "na" at bounding box center [932, 466] width 18 height 22
type input "**"
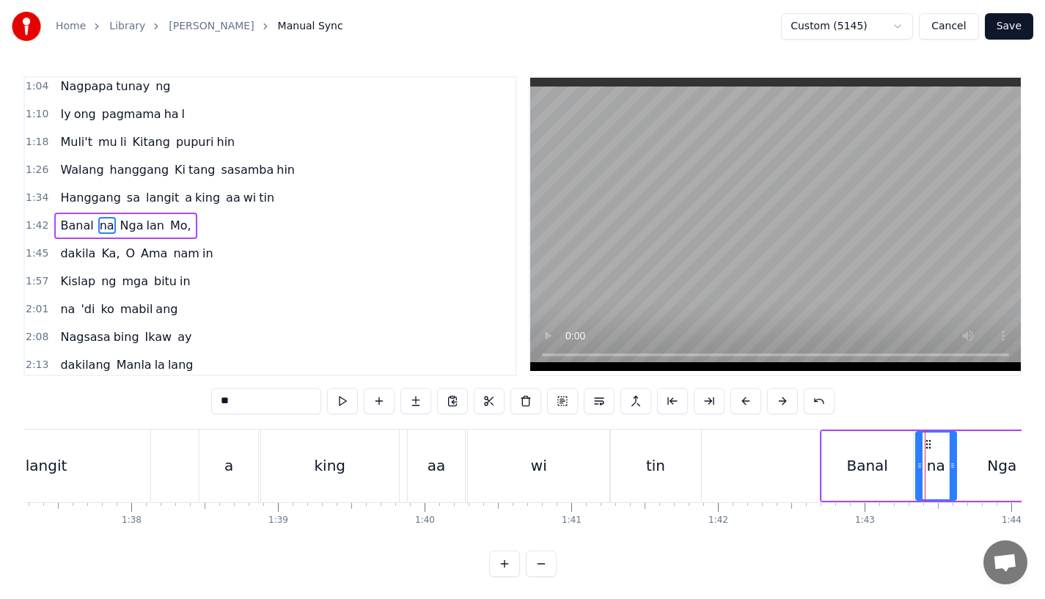
drag, startPoint x: 941, startPoint y: 467, endPoint x: 950, endPoint y: 467, distance: 8.8
click at [950, 467] on icon at bounding box center [953, 466] width 6 height 12
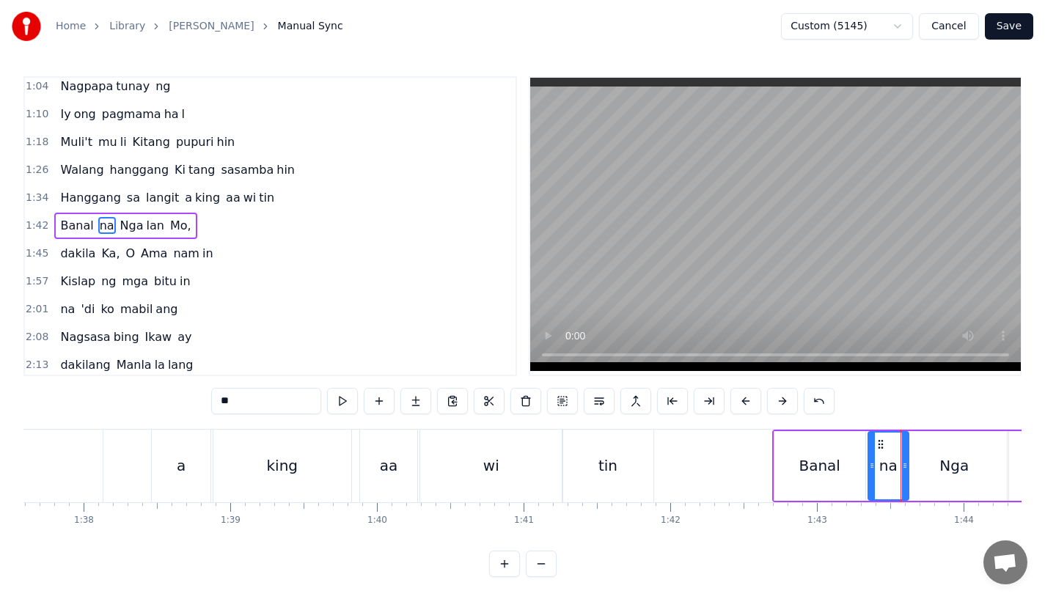
click at [981, 465] on div "Banal na Nga lan Mo," at bounding box center [973, 466] width 402 height 73
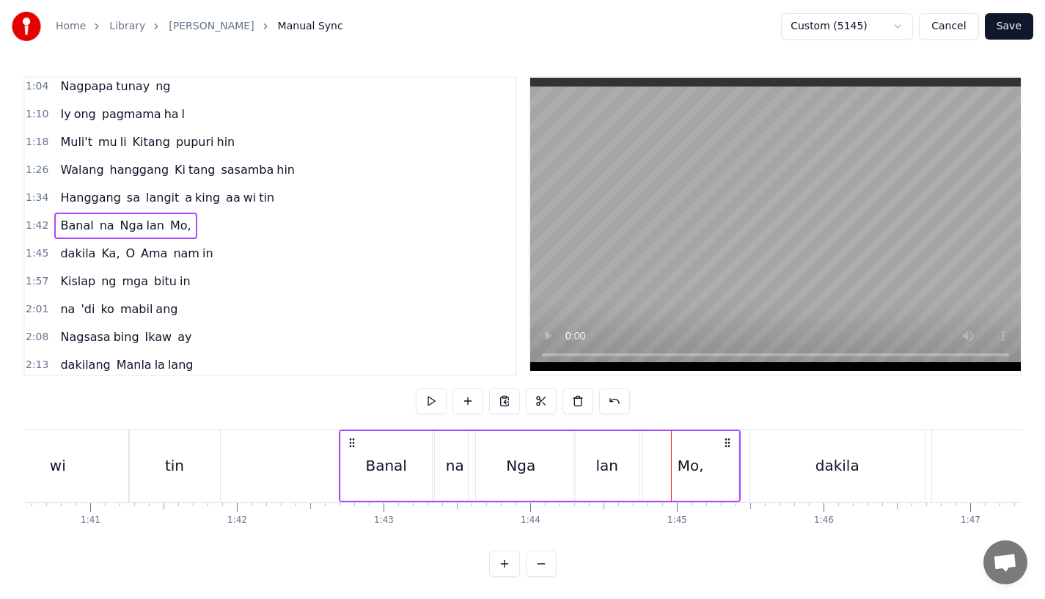
scroll to position [0, 14703]
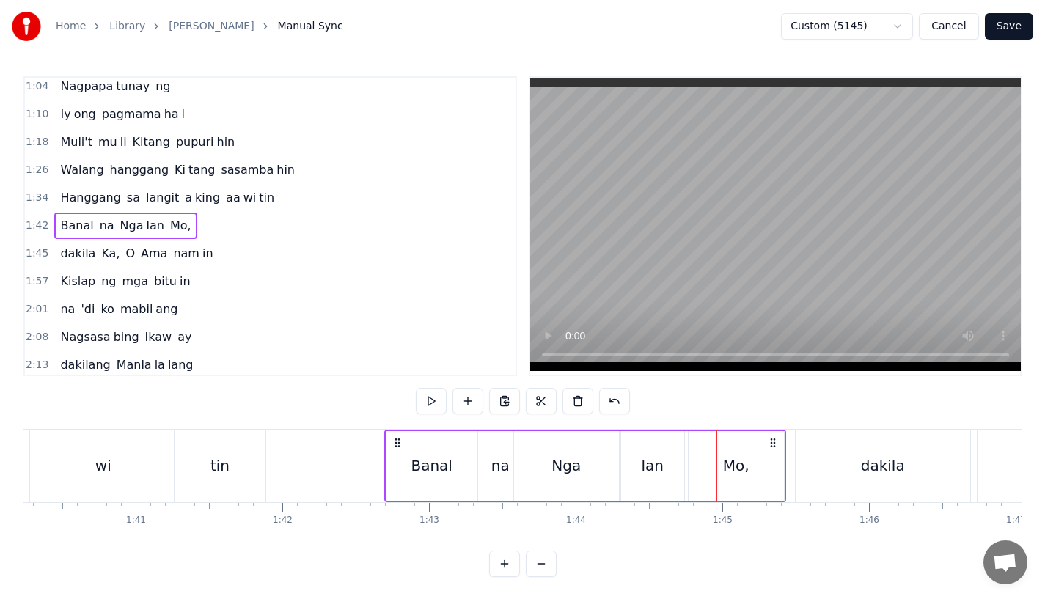
click at [541, 469] on div "Nga" at bounding box center [566, 466] width 105 height 70
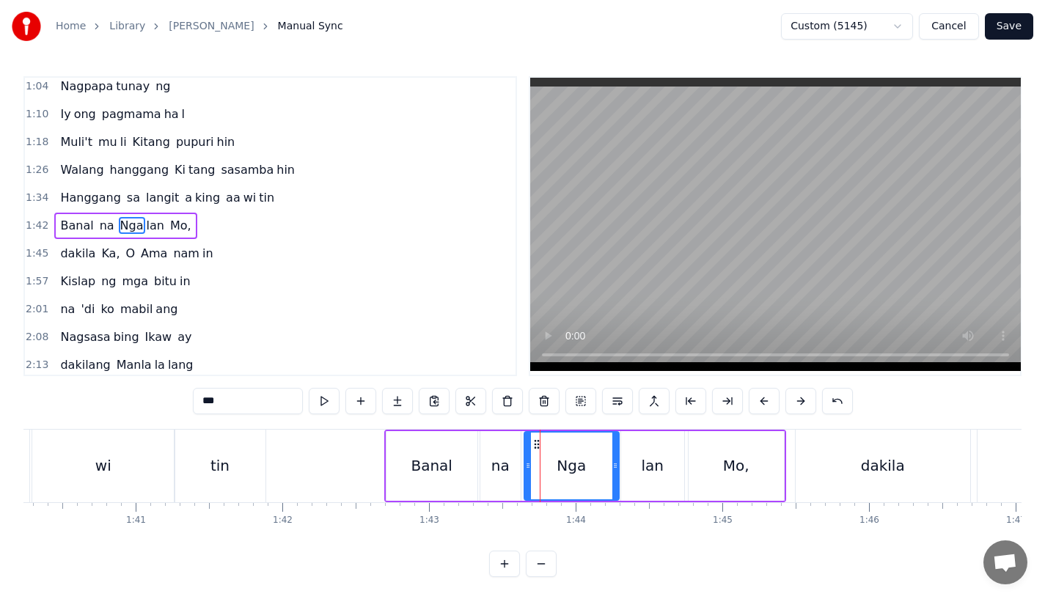
drag, startPoint x: 516, startPoint y: 472, endPoint x: 526, endPoint y: 472, distance: 9.6
click at [526, 472] on div at bounding box center [528, 466] width 6 height 67
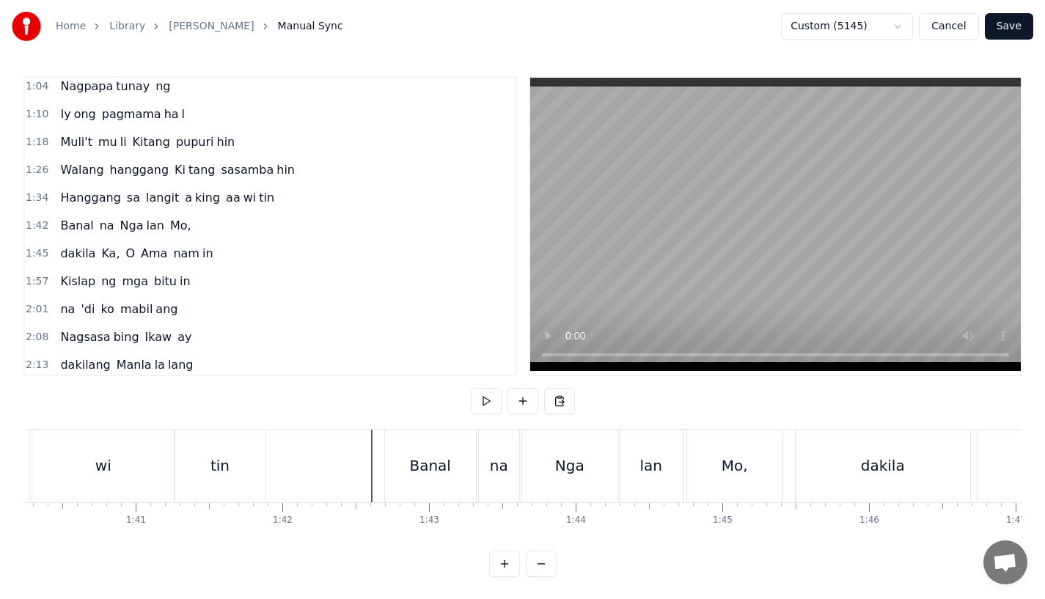
click at [255, 453] on div "tin" at bounding box center [220, 466] width 90 height 73
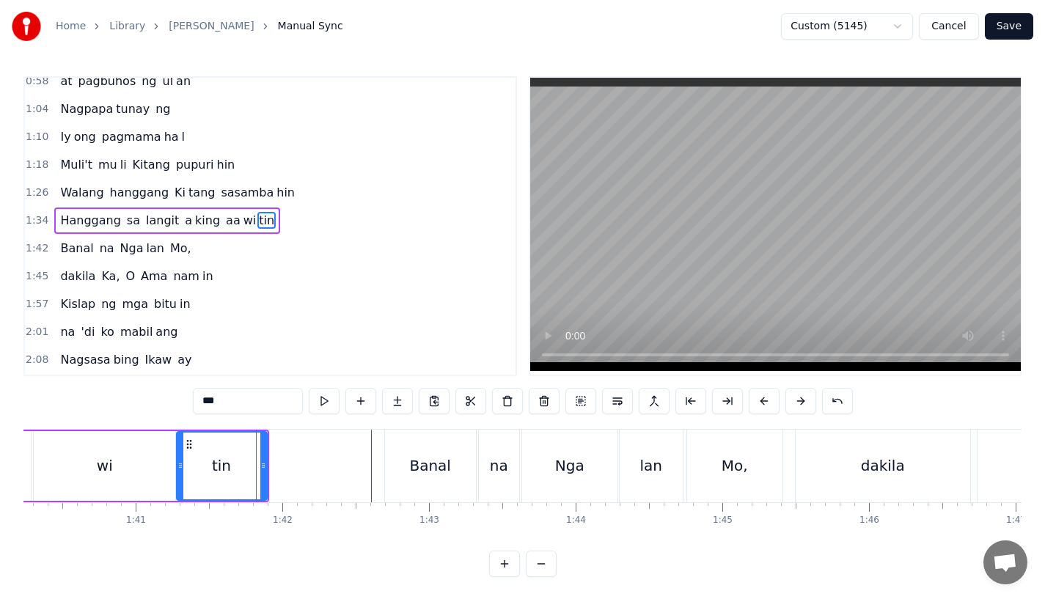
scroll to position [144, 0]
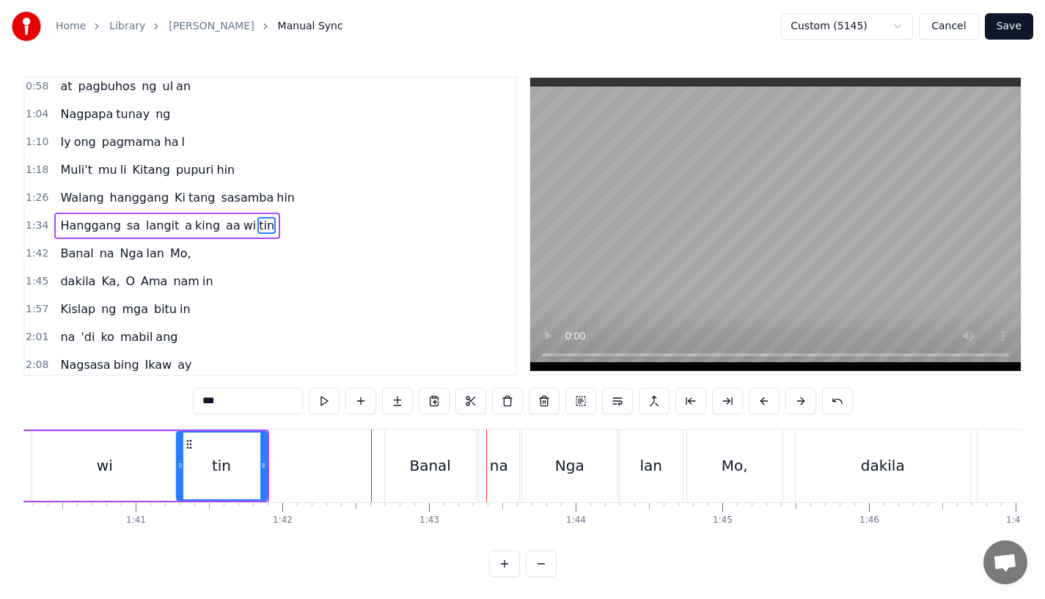
click at [231, 458] on div "tin" at bounding box center [221, 466] width 89 height 67
click at [402, 475] on div "Banal" at bounding box center [430, 466] width 91 height 73
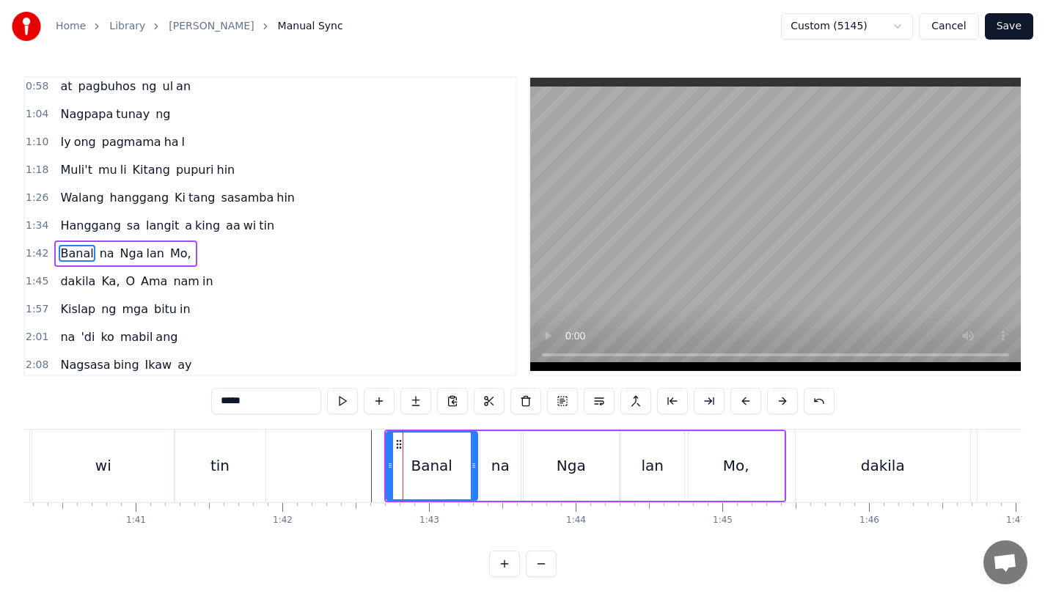
scroll to position [172, 0]
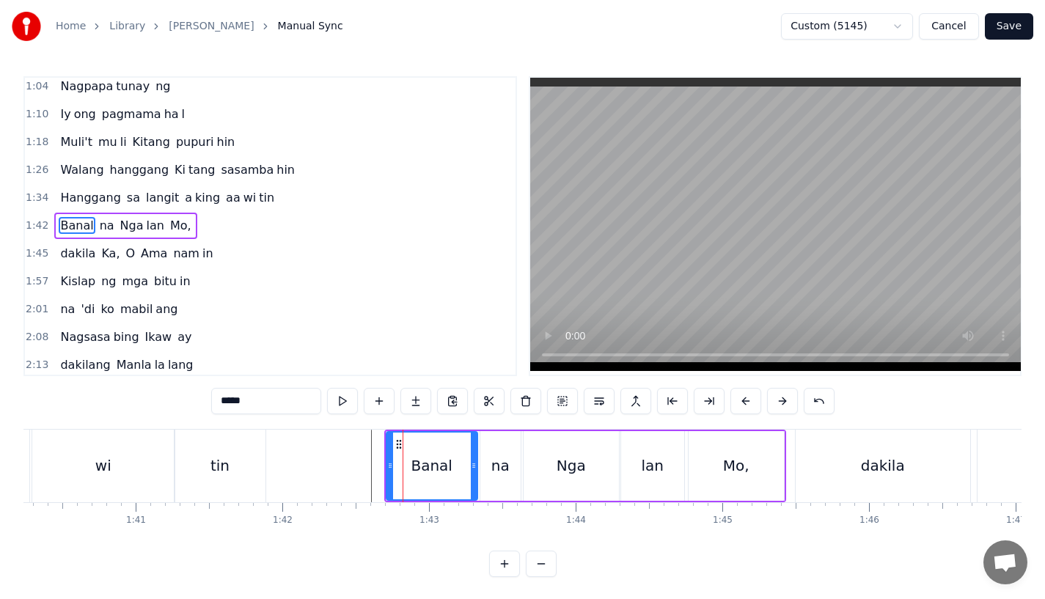
click at [739, 395] on button at bounding box center [745, 401] width 31 height 26
click at [213, 471] on div "tin" at bounding box center [219, 466] width 19 height 22
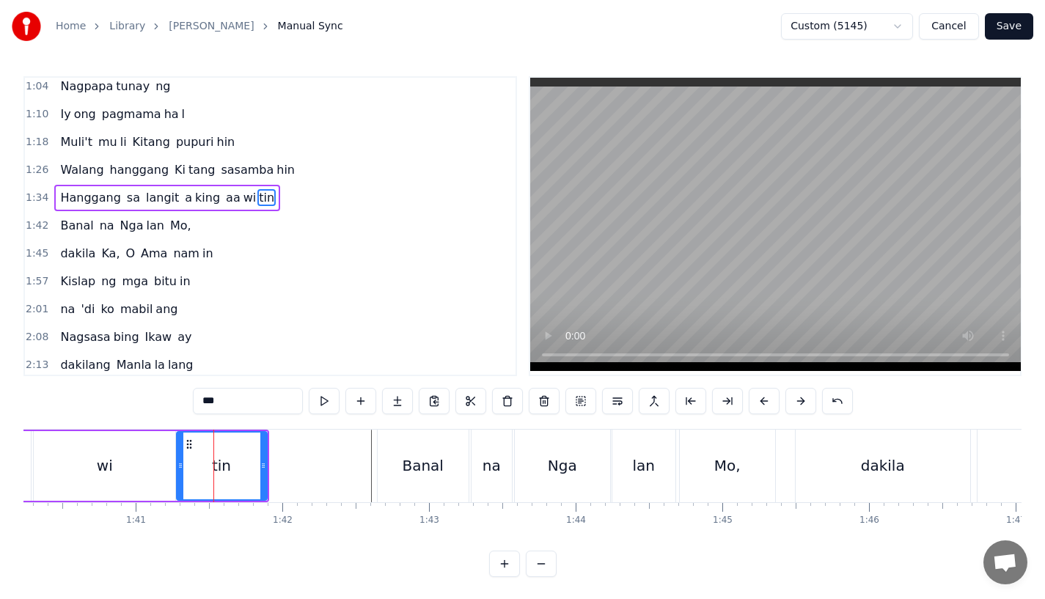
scroll to position [144, 0]
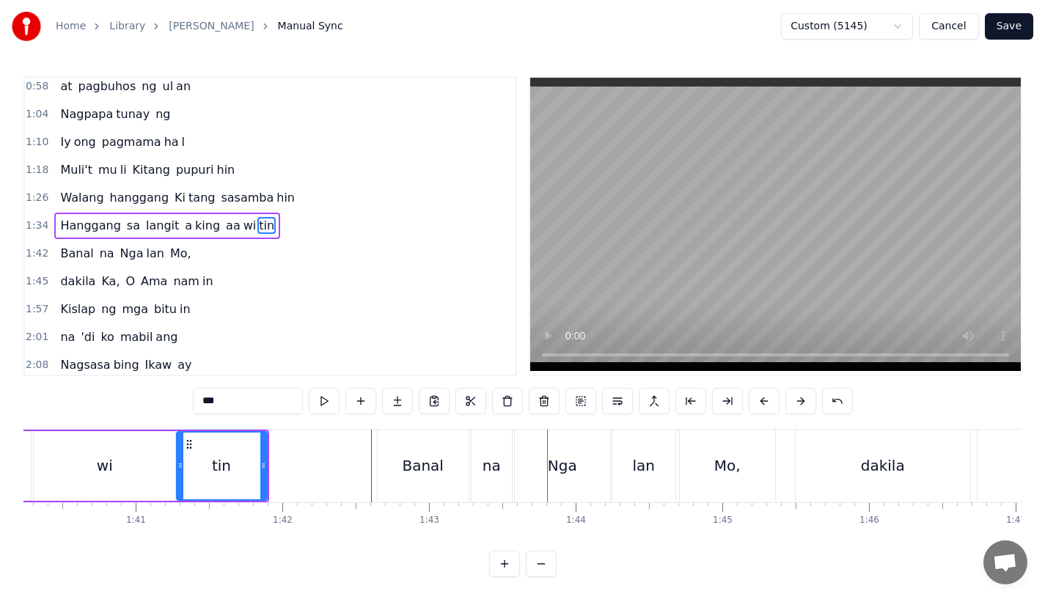
click at [243, 442] on div "tin" at bounding box center [221, 466] width 89 height 67
click at [406, 485] on div "Banal" at bounding box center [423, 466] width 91 height 73
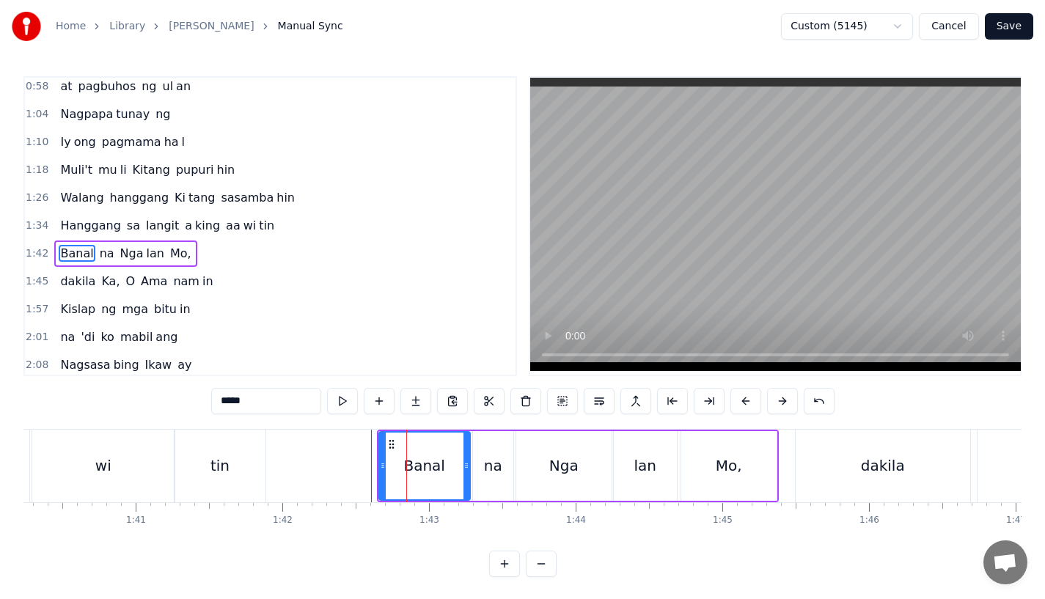
scroll to position [172, 0]
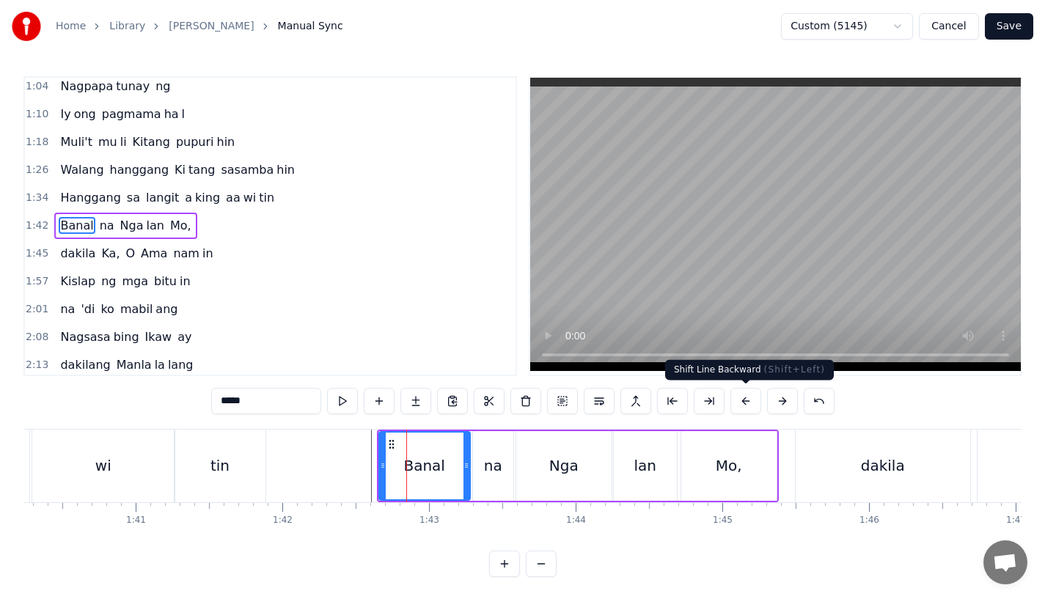
click at [747, 402] on button at bounding box center [745, 401] width 31 height 26
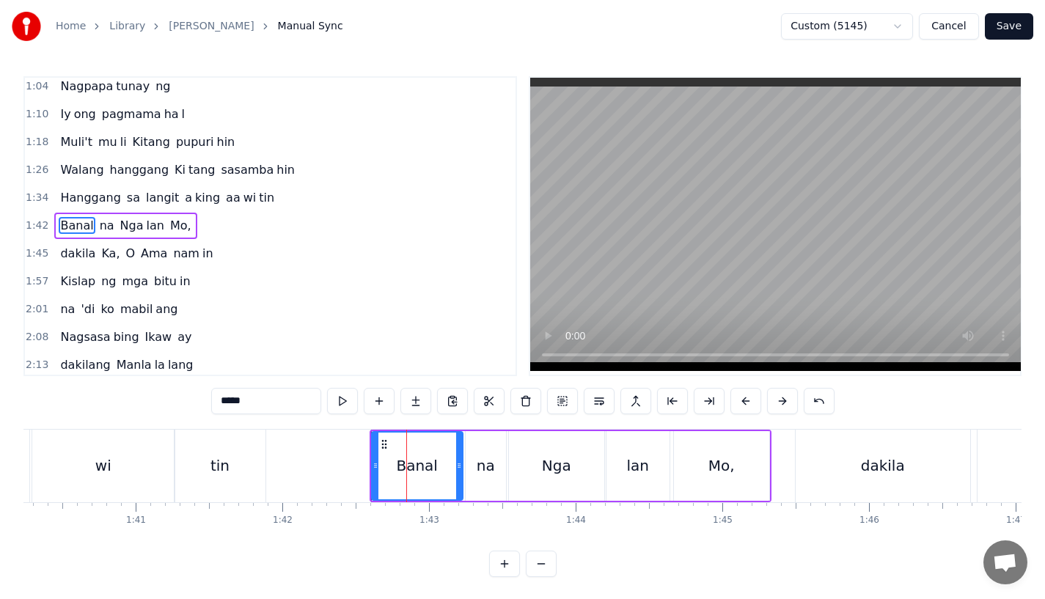
click at [216, 475] on div "tin" at bounding box center [219, 466] width 19 height 22
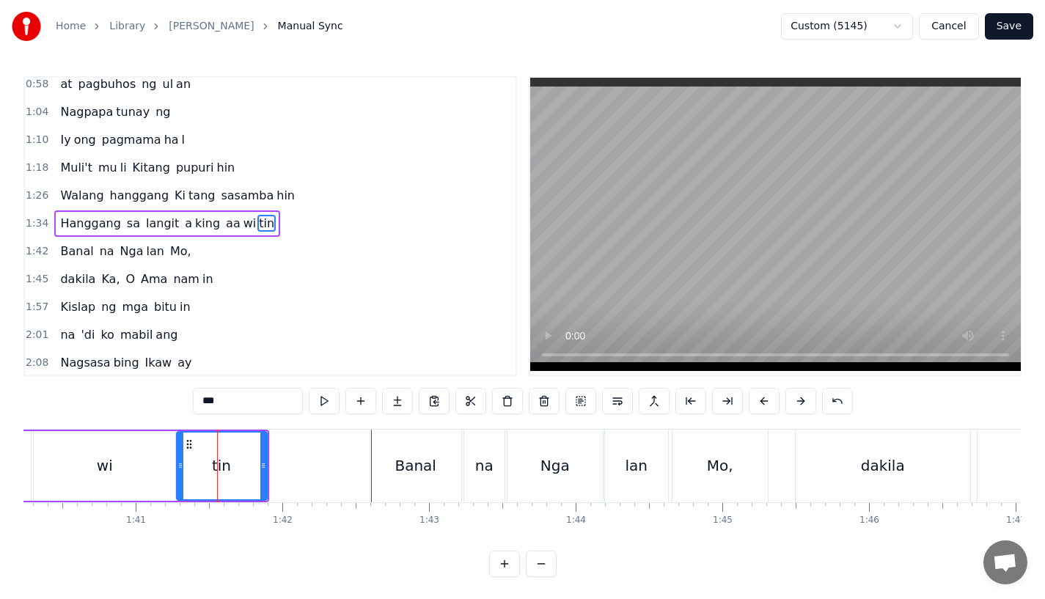
scroll to position [144, 0]
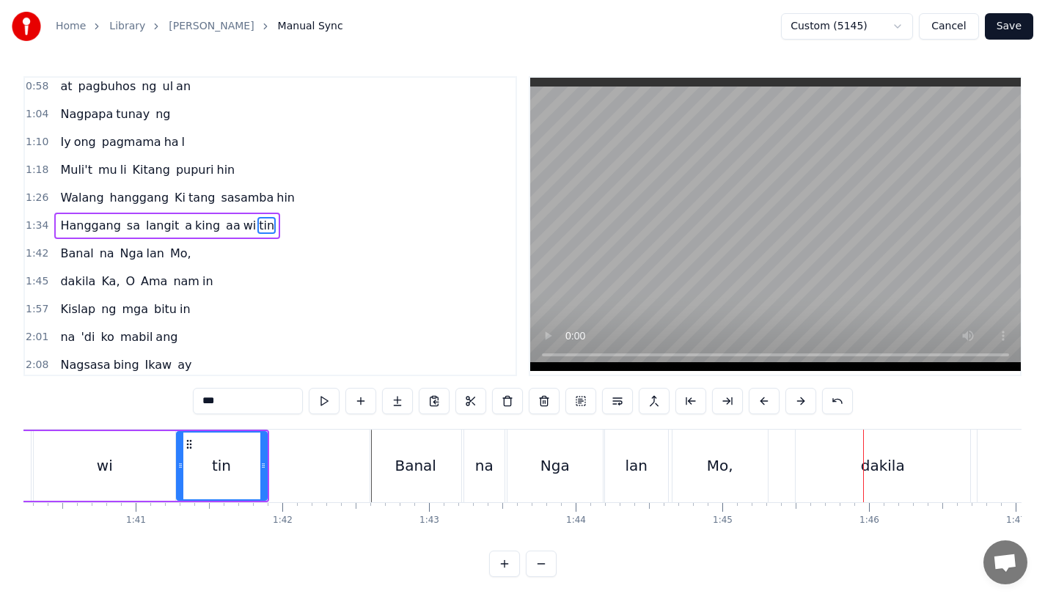
click at [693, 452] on div "Mo," at bounding box center [720, 466] width 95 height 73
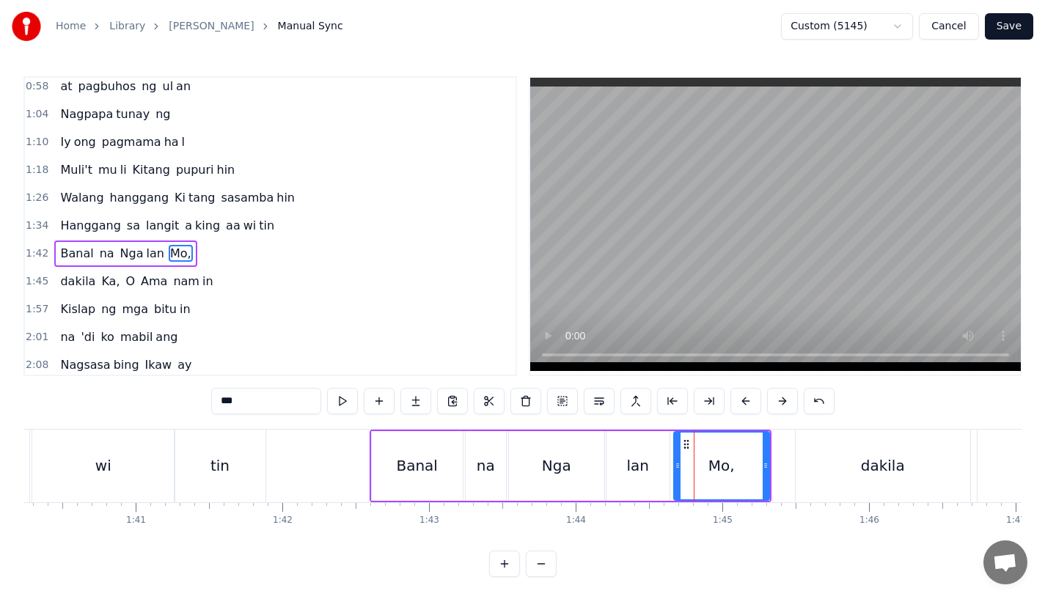
scroll to position [172, 0]
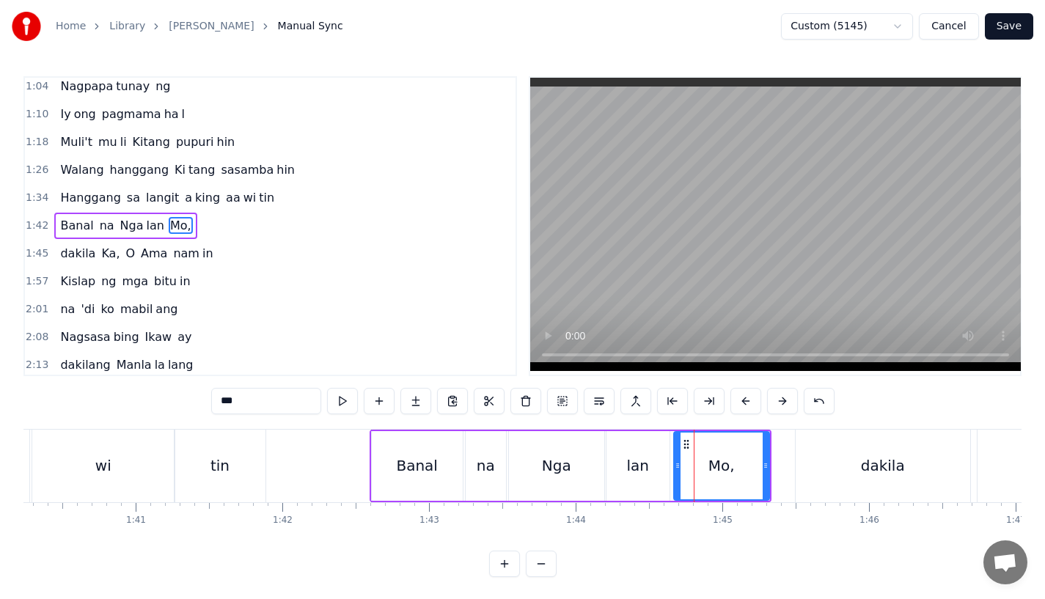
click at [598, 452] on div "Nga" at bounding box center [556, 466] width 95 height 70
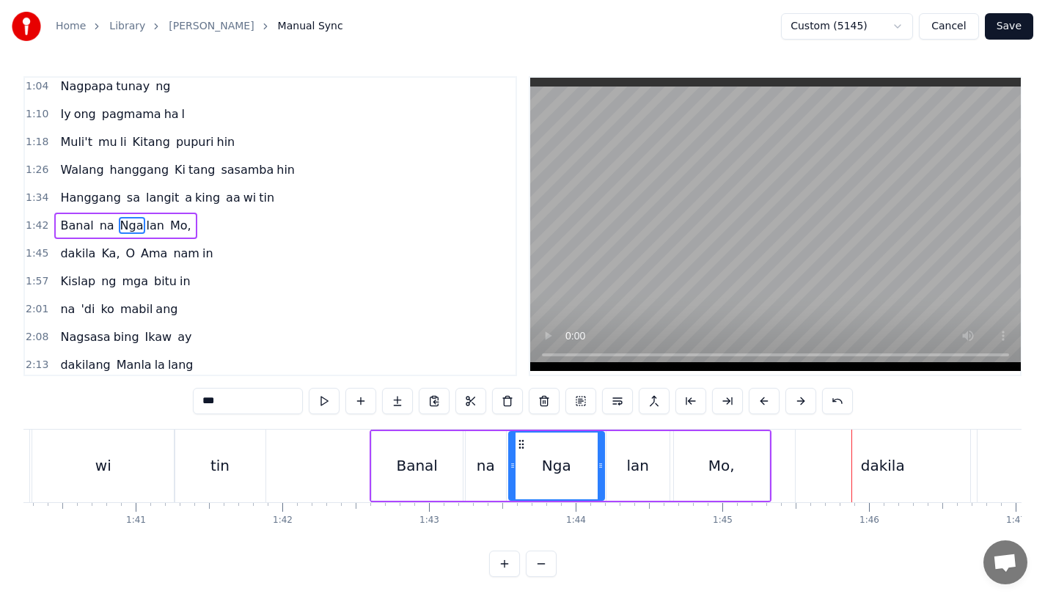
click at [834, 487] on div "dakila" at bounding box center [883, 466] width 175 height 73
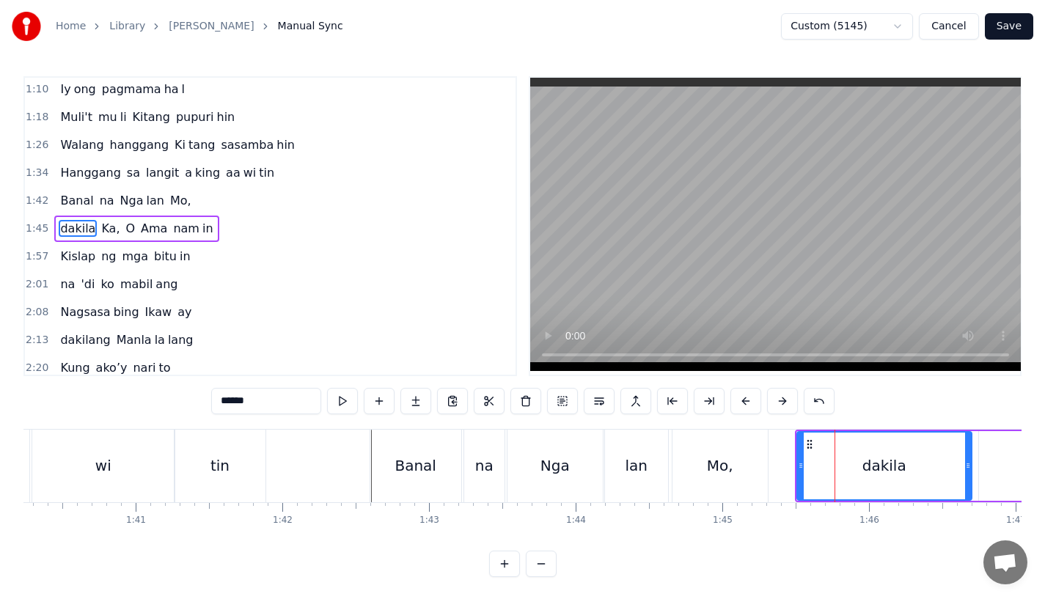
scroll to position [200, 0]
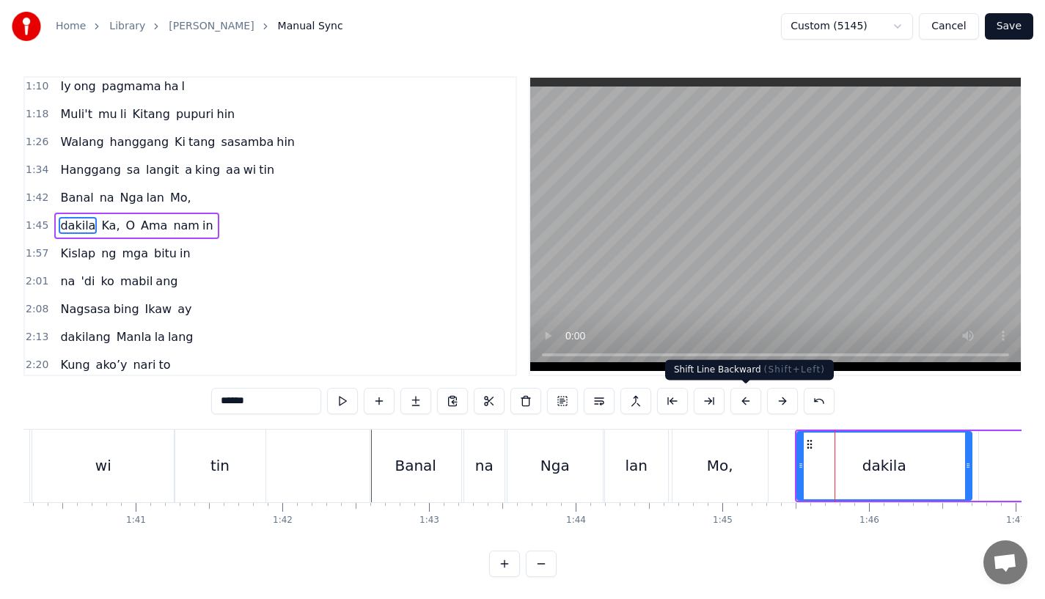
click at [750, 403] on button at bounding box center [745, 401] width 31 height 26
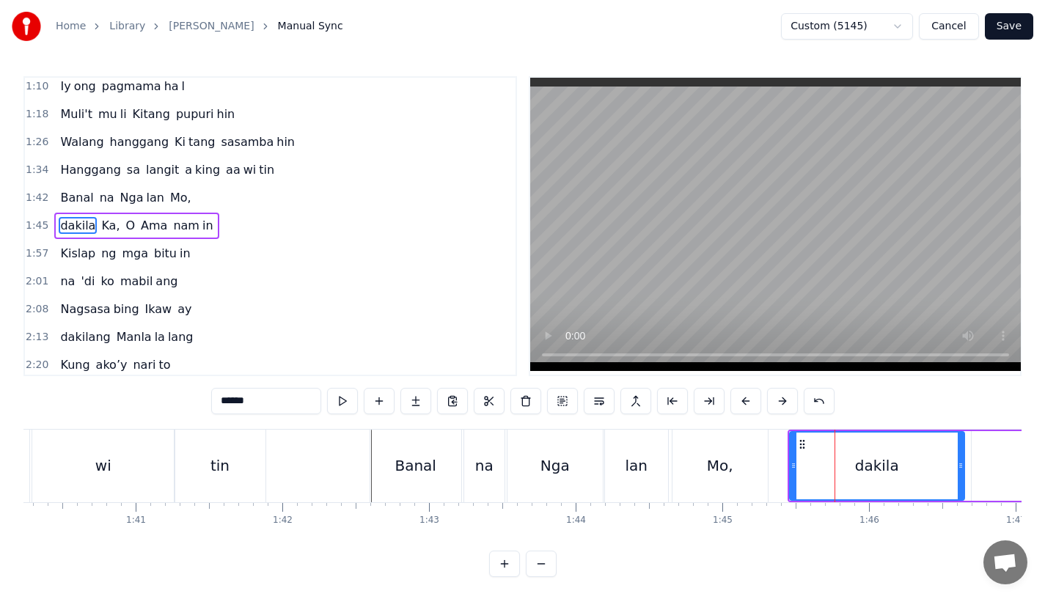
click at [750, 403] on button at bounding box center [745, 401] width 31 height 26
click at [618, 455] on div "lan" at bounding box center [636, 466] width 63 height 73
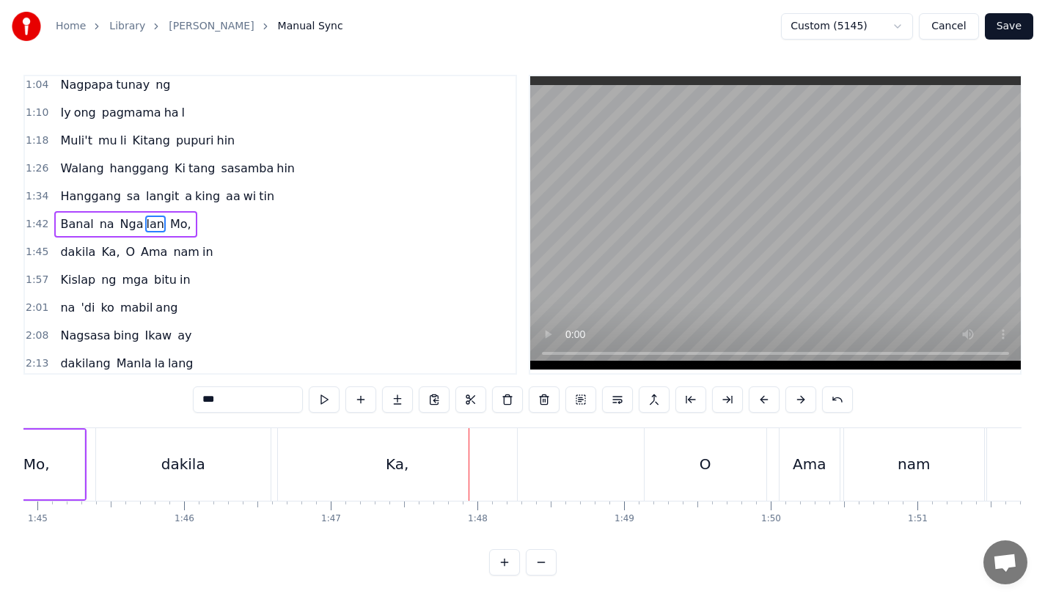
scroll to position [0, 15374]
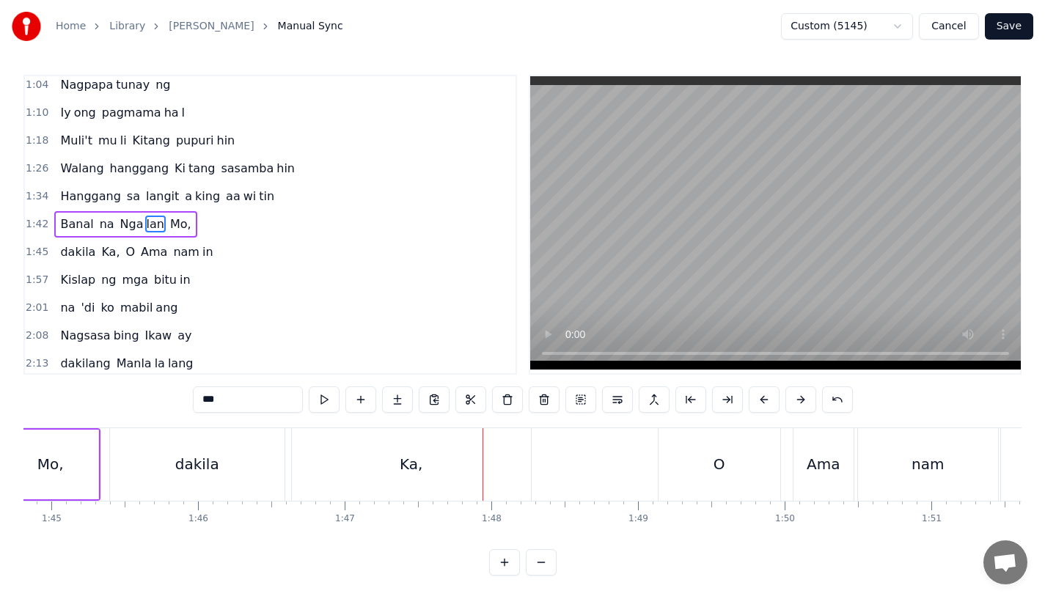
click at [265, 459] on div "dakila" at bounding box center [197, 464] width 175 height 73
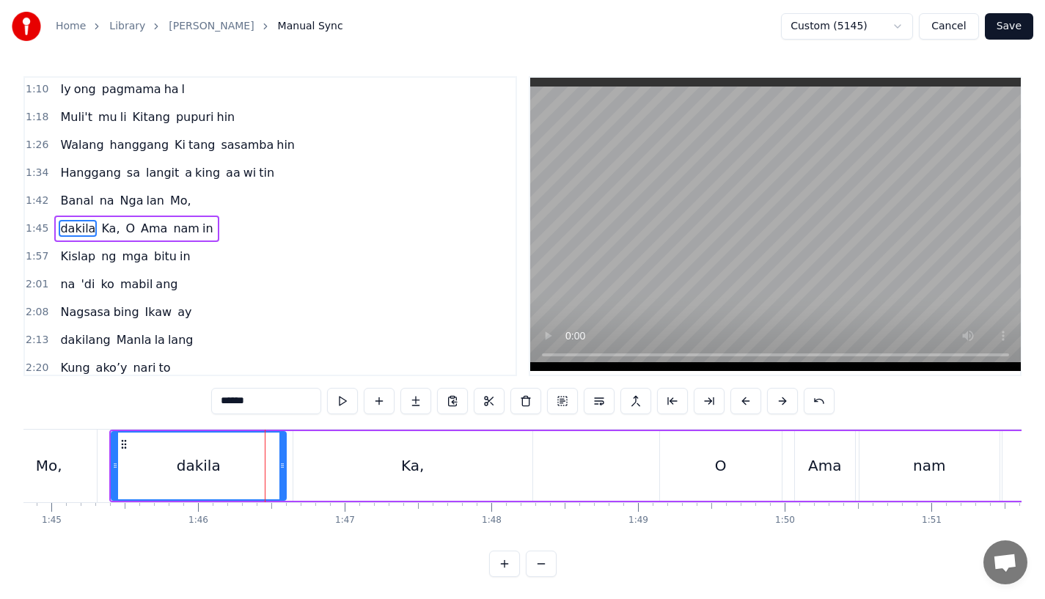
scroll to position [200, 0]
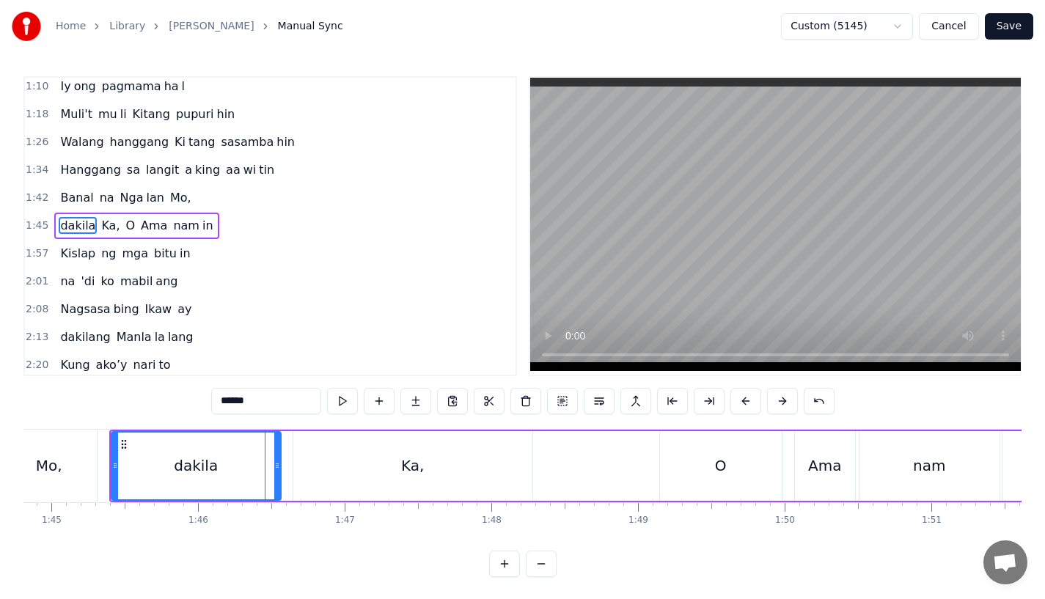
click at [274, 465] on icon at bounding box center [277, 466] width 6 height 12
click at [358, 467] on div "Ka," at bounding box center [412, 466] width 239 height 70
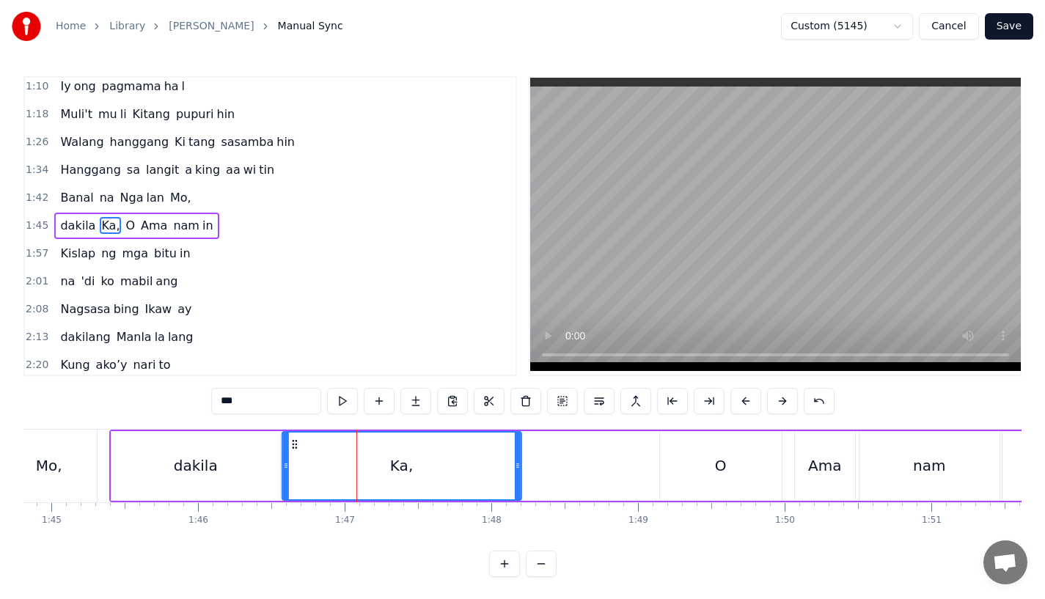
drag, startPoint x: 306, startPoint y: 441, endPoint x: 294, endPoint y: 443, distance: 11.9
click at [294, 443] on icon at bounding box center [295, 445] width 12 height 12
click at [232, 455] on div "dakila" at bounding box center [195, 466] width 169 height 70
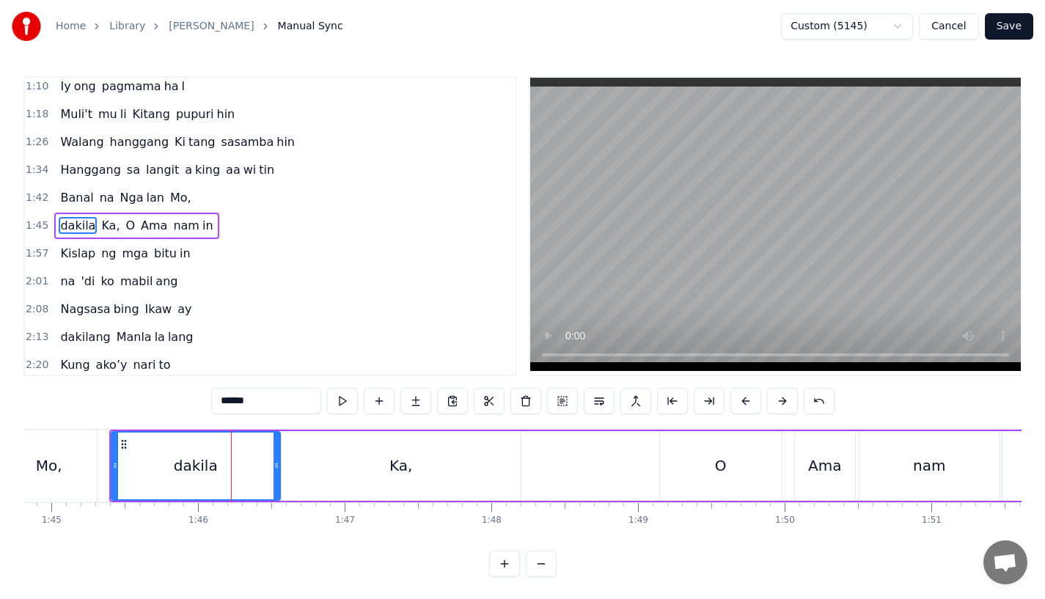
click at [529, 339] on div at bounding box center [776, 226] width 494 height 300
click at [759, 454] on div "O" at bounding box center [721, 466] width 122 height 70
type input "*"
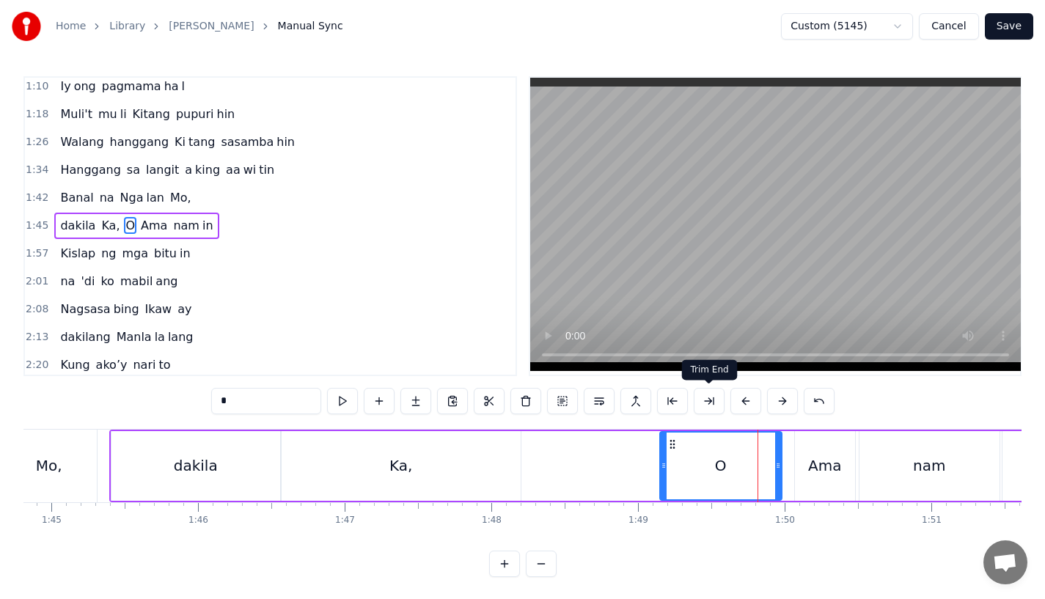
click at [752, 406] on button at bounding box center [745, 401] width 31 height 26
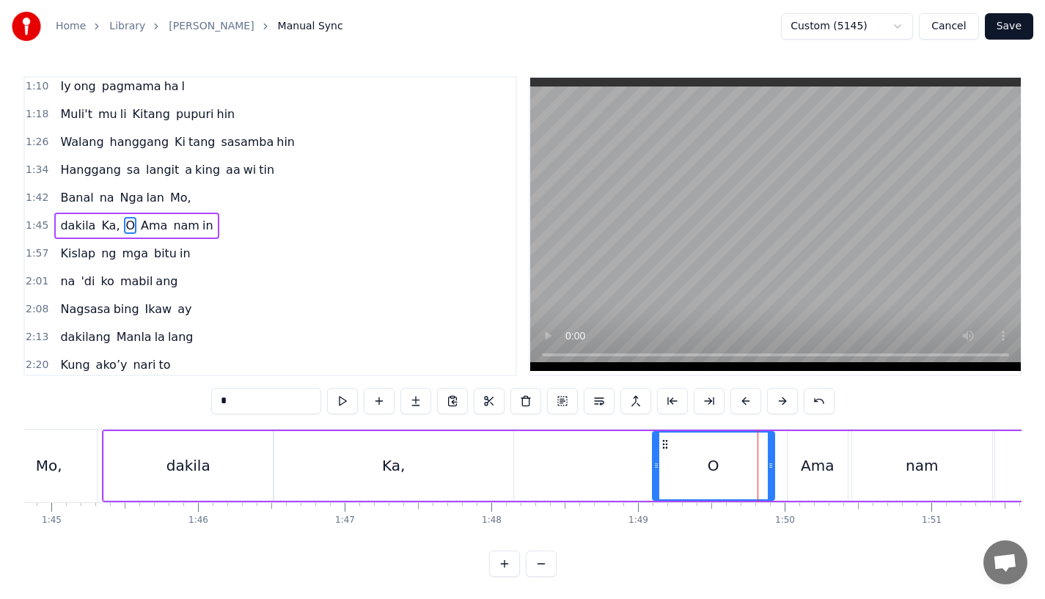
click at [752, 406] on button at bounding box center [745, 401] width 31 height 26
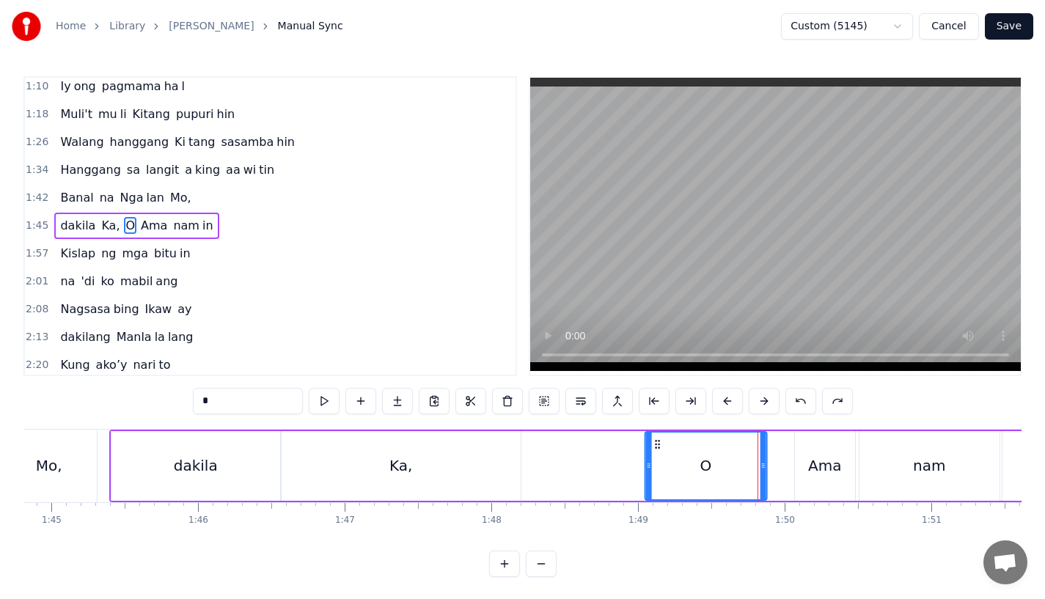
drag, startPoint x: 673, startPoint y: 442, endPoint x: 657, endPoint y: 442, distance: 15.4
click at [657, 442] on icon at bounding box center [657, 445] width 12 height 12
click at [586, 453] on div "[PERSON_NAME], O Ama nam in" at bounding box center [730, 466] width 1243 height 73
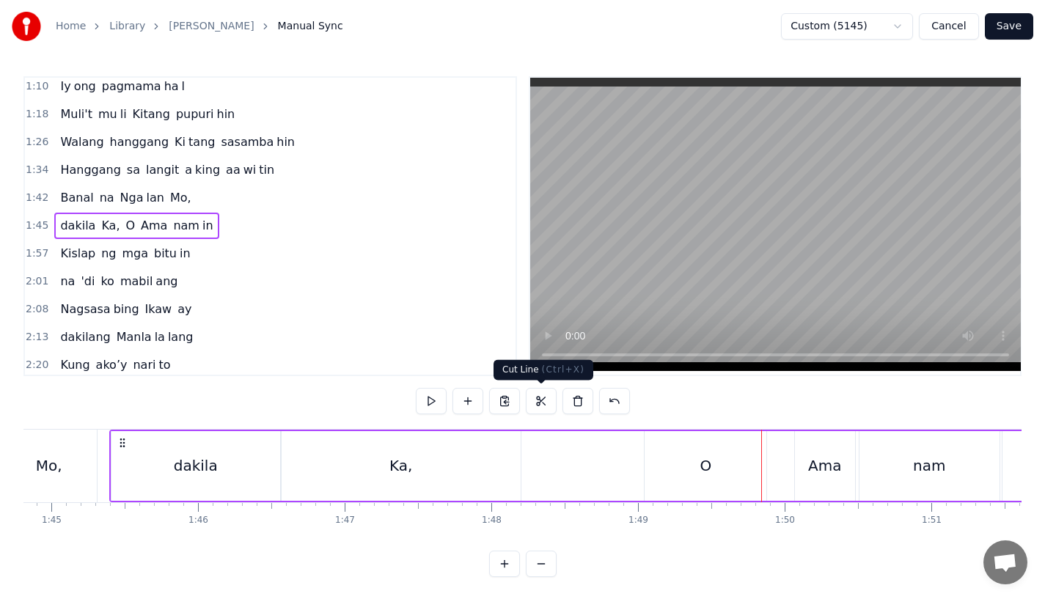
click at [669, 467] on div "O" at bounding box center [706, 466] width 122 height 70
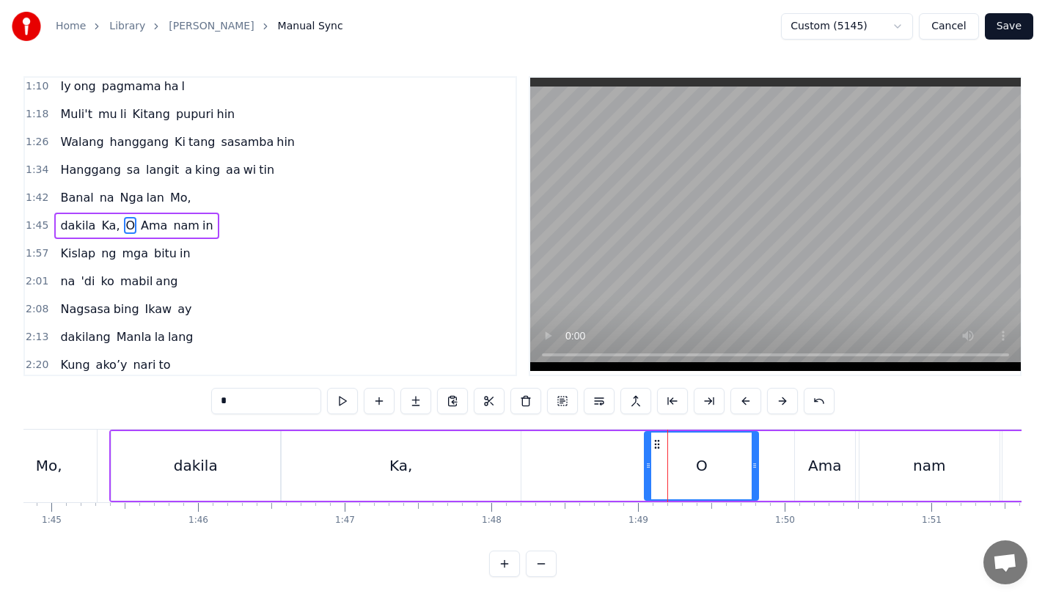
drag, startPoint x: 761, startPoint y: 468, endPoint x: 752, endPoint y: 468, distance: 9.5
click at [752, 468] on icon at bounding box center [755, 466] width 6 height 12
click at [541, 466] on div "[PERSON_NAME], O Ama nam in" at bounding box center [730, 466] width 1243 height 73
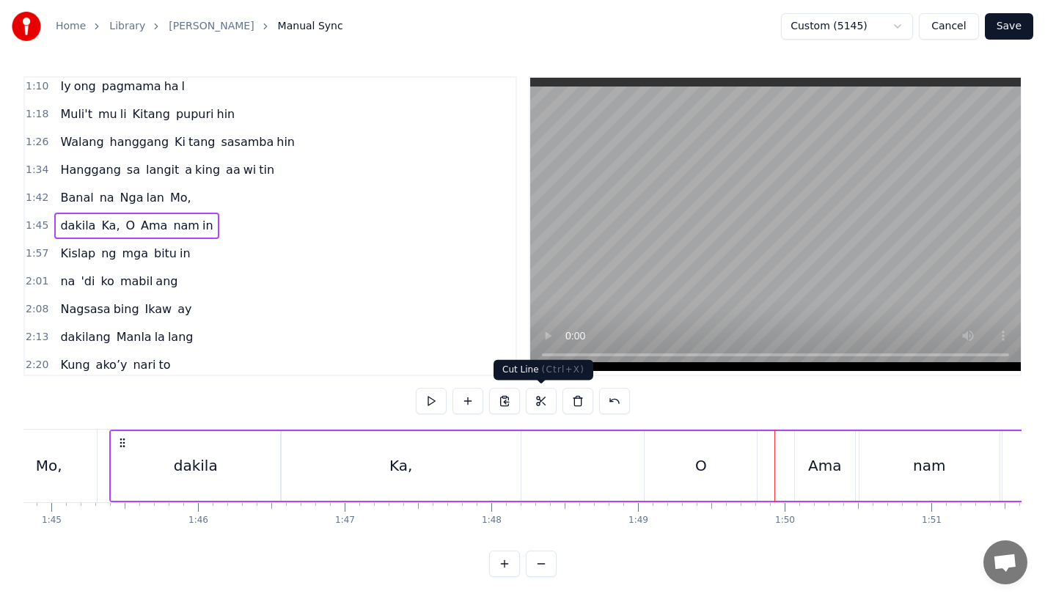
click at [553, 465] on div "[PERSON_NAME], O Ama nam in" at bounding box center [730, 466] width 1243 height 73
click at [443, 445] on div "Ka," at bounding box center [401, 466] width 239 height 70
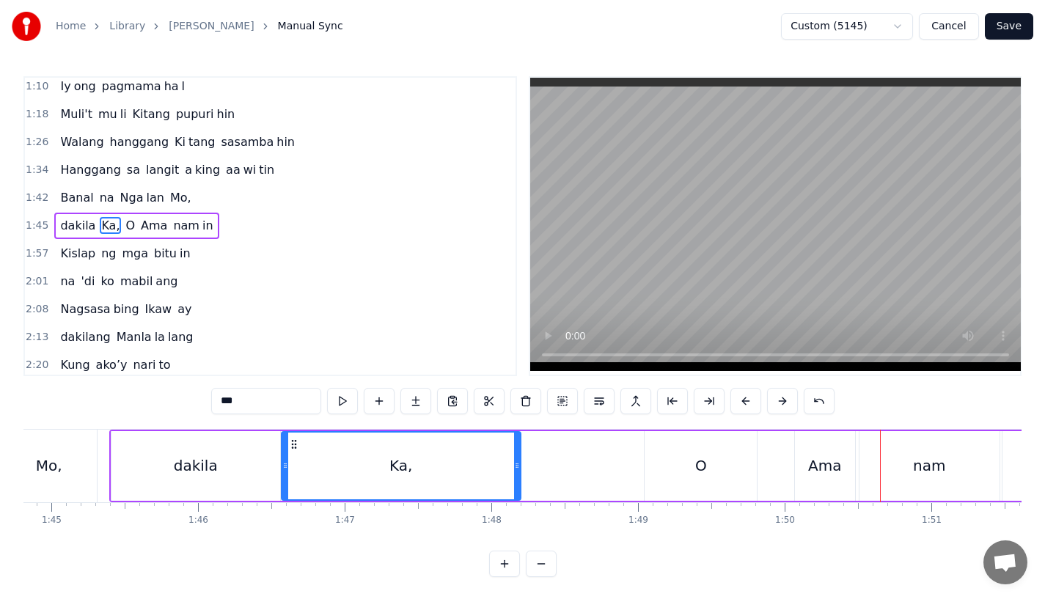
click at [812, 458] on div "Ama" at bounding box center [824, 466] width 33 height 22
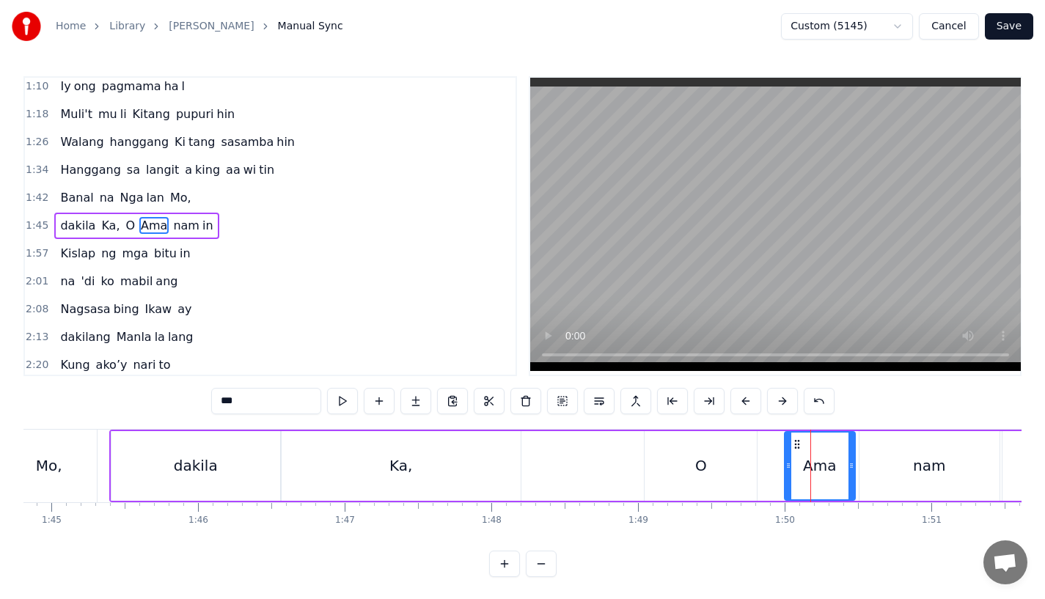
drag, startPoint x: 796, startPoint y: 452, endPoint x: 782, endPoint y: 452, distance: 13.9
click at [785, 452] on div at bounding box center [788, 466] width 6 height 67
drag, startPoint x: 792, startPoint y: 444, endPoint x: 782, endPoint y: 444, distance: 10.3
click at [782, 444] on circle at bounding box center [782, 444] width 1 height 1
click at [877, 457] on div "nam" at bounding box center [930, 466] width 140 height 70
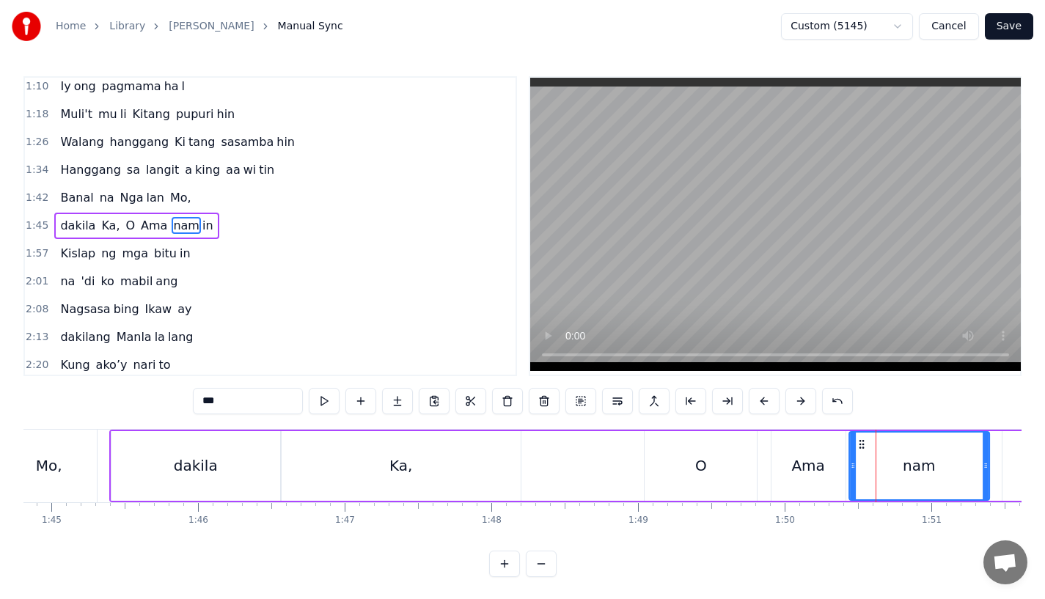
drag, startPoint x: 868, startPoint y: 439, endPoint x: 857, endPoint y: 440, distance: 10.4
click at [857, 440] on icon at bounding box center [862, 445] width 12 height 12
click at [505, 464] on div "Ka," at bounding box center [401, 466] width 239 height 70
type input "***"
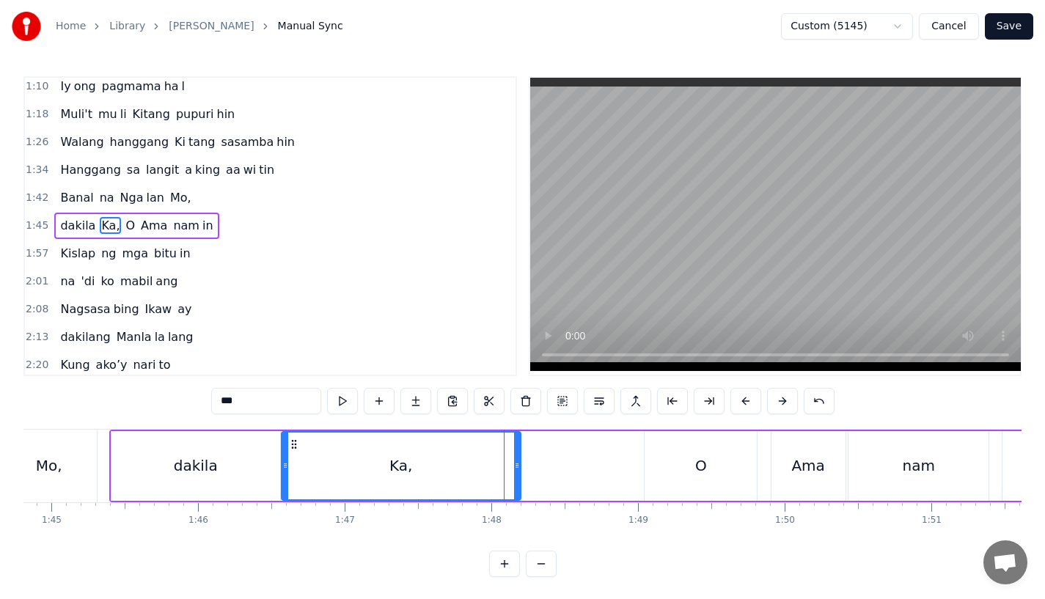
click at [569, 452] on div "[PERSON_NAME], O Ama nam in" at bounding box center [730, 466] width 1243 height 73
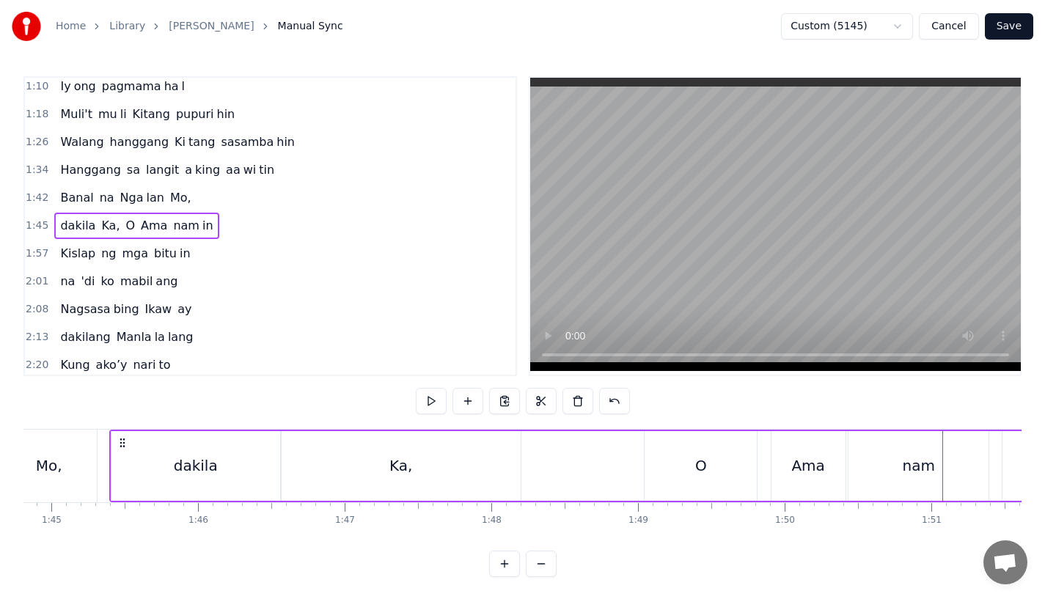
click at [804, 472] on div "Ama" at bounding box center [807, 466] width 33 height 22
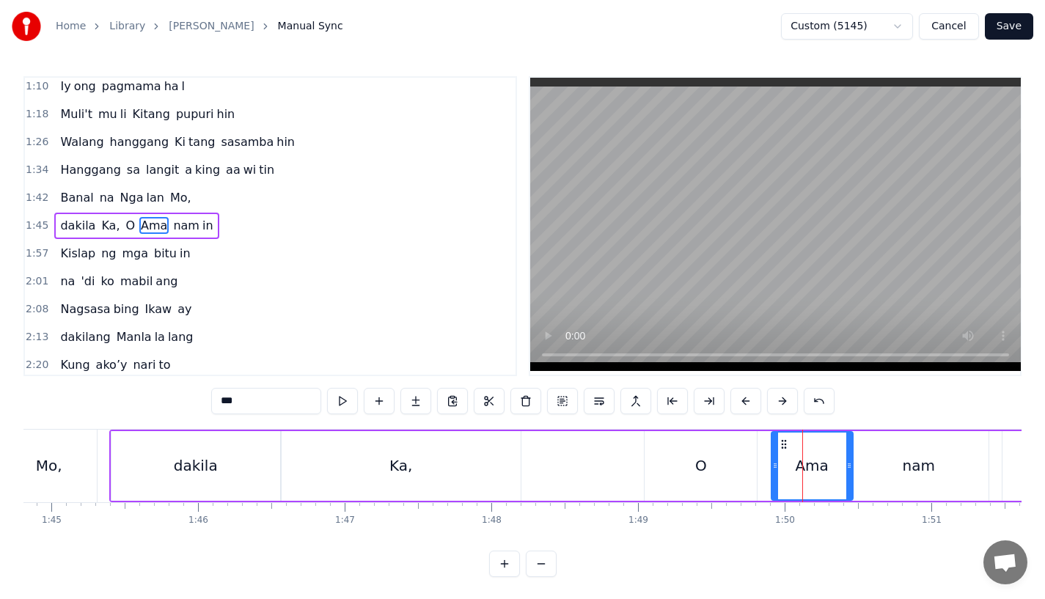
drag, startPoint x: 840, startPoint y: 472, endPoint x: 850, endPoint y: 472, distance: 10.3
click at [850, 472] on div at bounding box center [849, 466] width 6 height 67
click at [874, 468] on div "nam" at bounding box center [919, 466] width 140 height 70
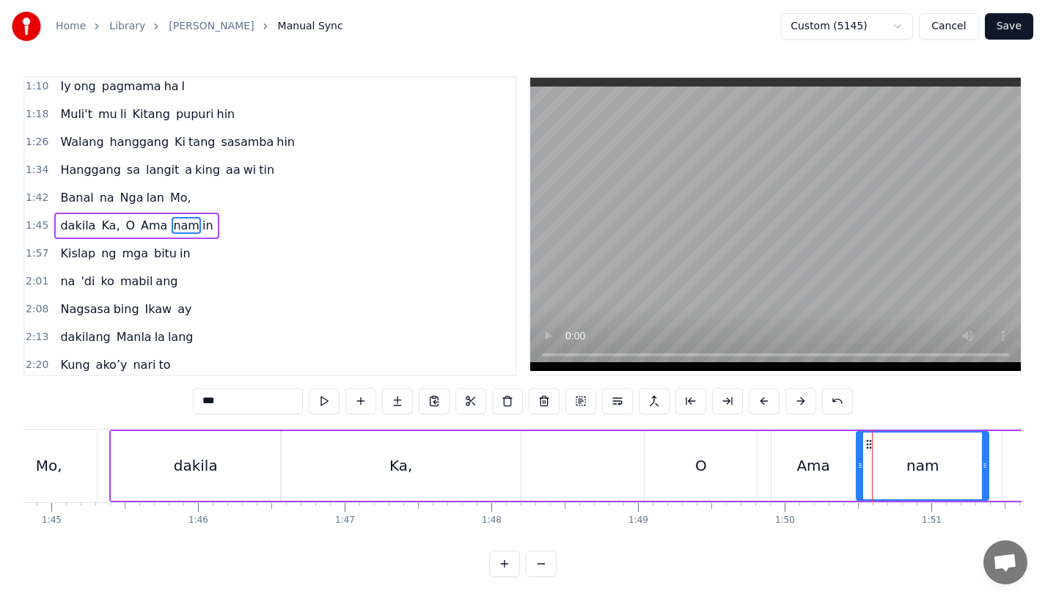
drag, startPoint x: 852, startPoint y: 466, endPoint x: 860, endPoint y: 466, distance: 8.1
click at [860, 466] on icon at bounding box center [860, 466] width 6 height 12
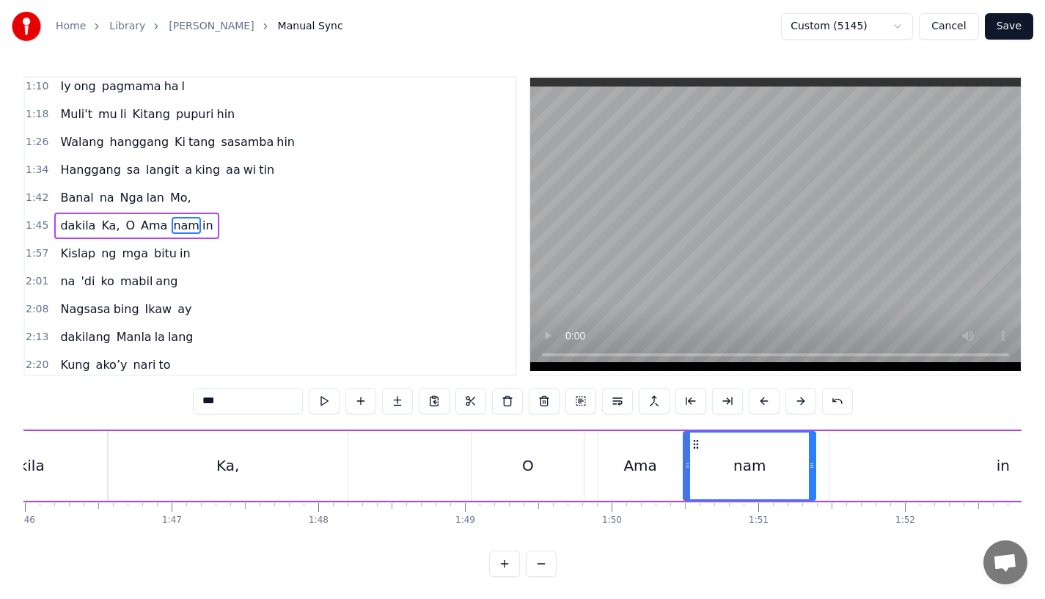
scroll to position [0, 15563]
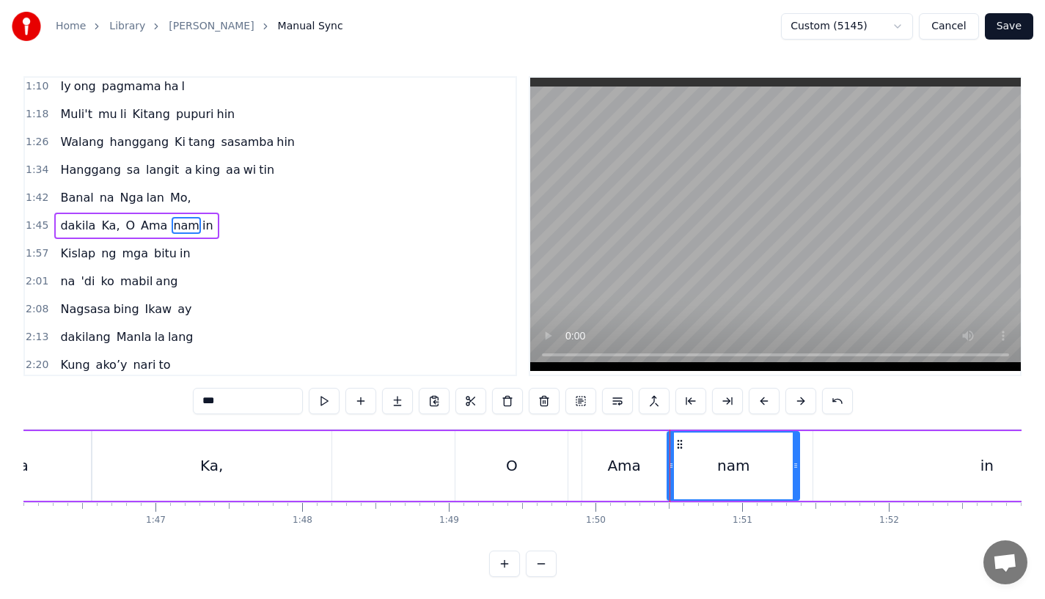
click at [861, 473] on div "in" at bounding box center [987, 466] width 348 height 70
type input "**"
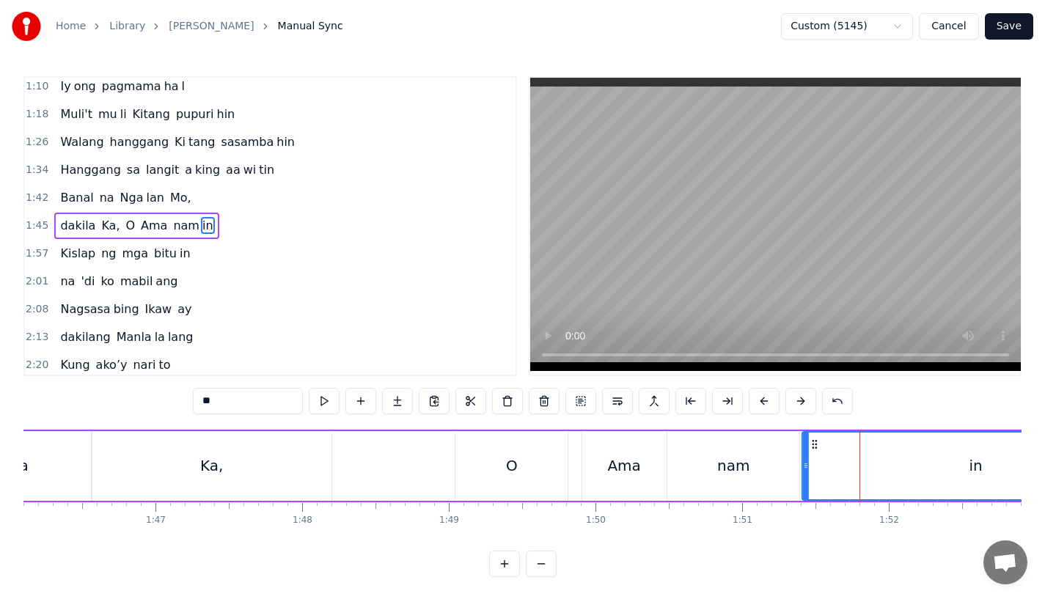
drag, startPoint x: 830, startPoint y: 445, endPoint x: 819, endPoint y: 447, distance: 11.1
click at [819, 447] on icon at bounding box center [815, 445] width 12 height 12
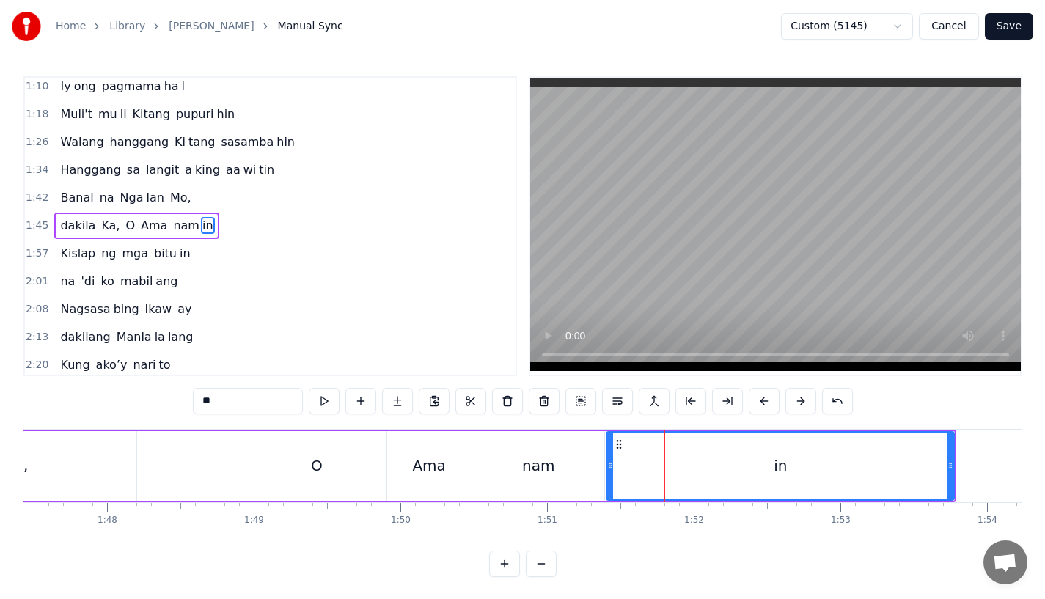
scroll to position [0, 15792]
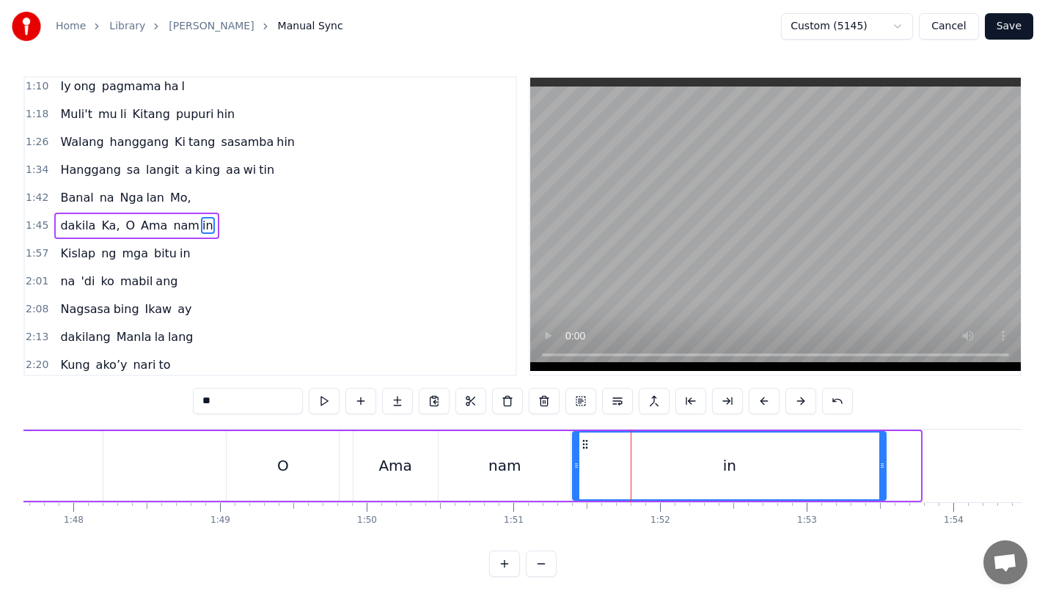
drag, startPoint x: 915, startPoint y: 463, endPoint x: 875, endPoint y: 462, distance: 40.3
click at [879, 462] on icon at bounding box center [882, 466] width 6 height 12
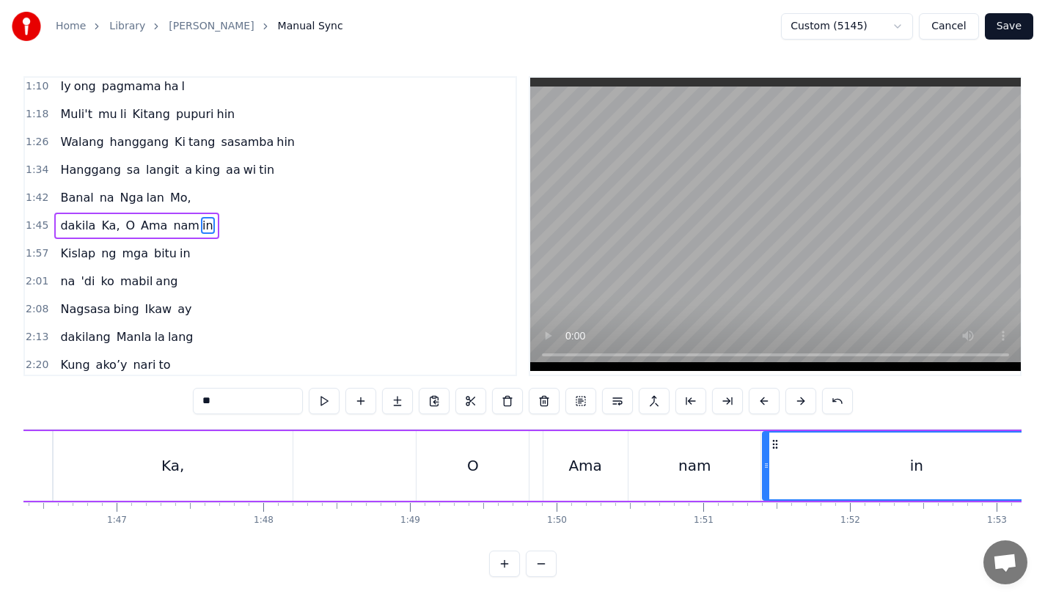
click at [338, 467] on div "[PERSON_NAME], O Ama nam in" at bounding box center [477, 466] width 1192 height 73
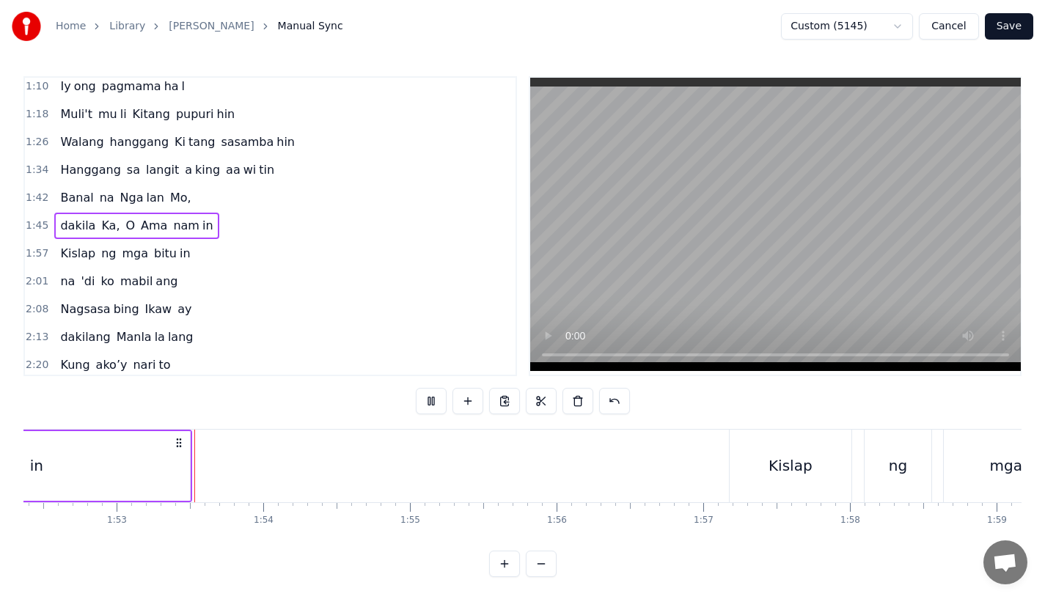
scroll to position [0, 16491]
click at [889, 473] on div "ng" at bounding box center [889, 466] width 18 height 22
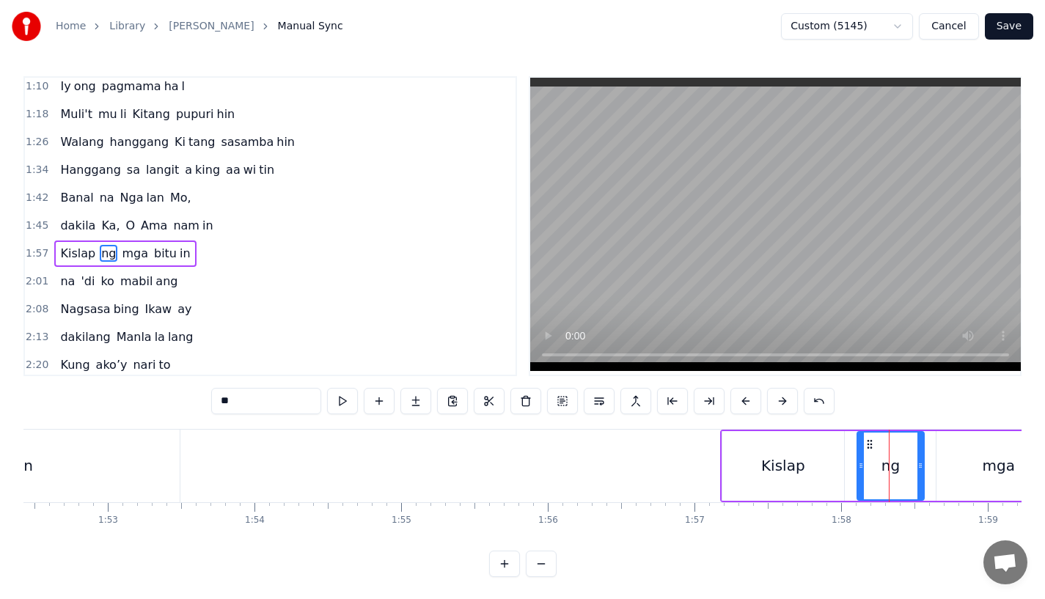
scroll to position [228, 0]
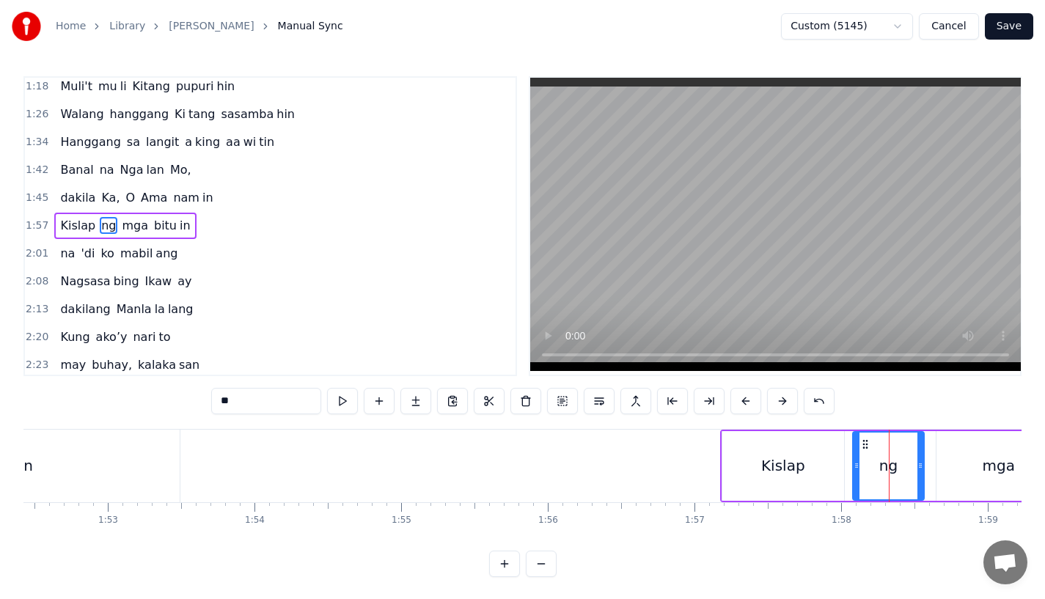
click at [854, 454] on div at bounding box center [857, 466] width 6 height 67
click at [926, 455] on div at bounding box center [926, 466] width 6 height 67
click at [732, 452] on div "Kislap" at bounding box center [783, 466] width 122 height 70
type input "******"
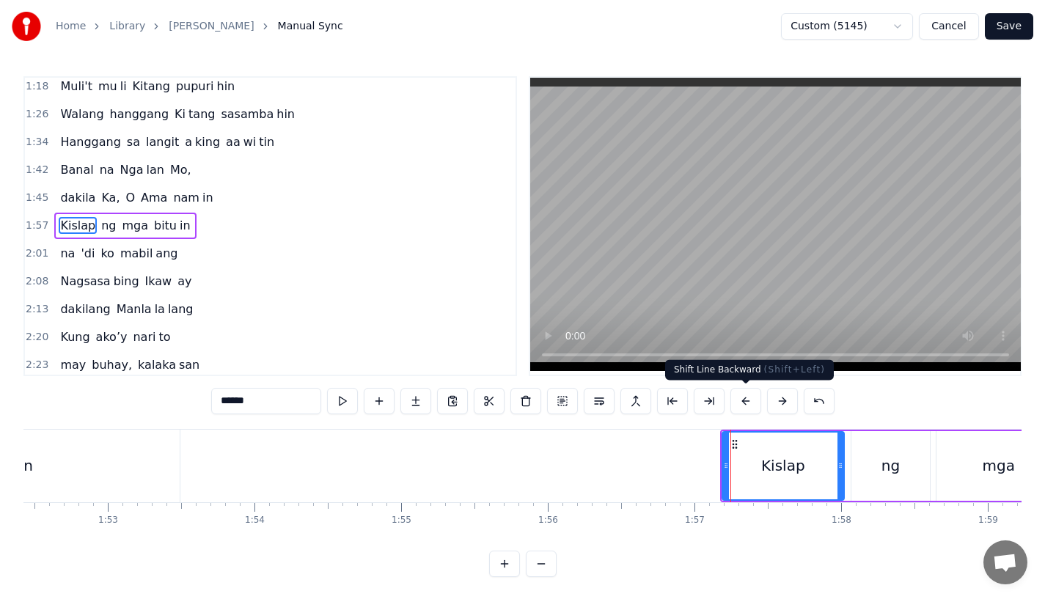
click at [745, 402] on button at bounding box center [745, 401] width 31 height 26
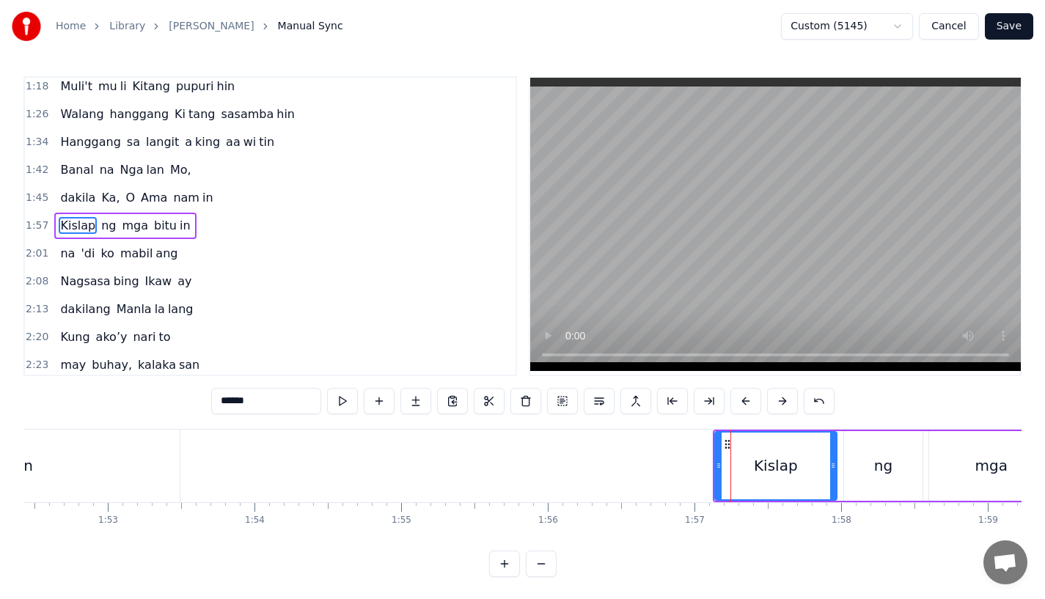
click at [745, 402] on button at bounding box center [745, 401] width 31 height 26
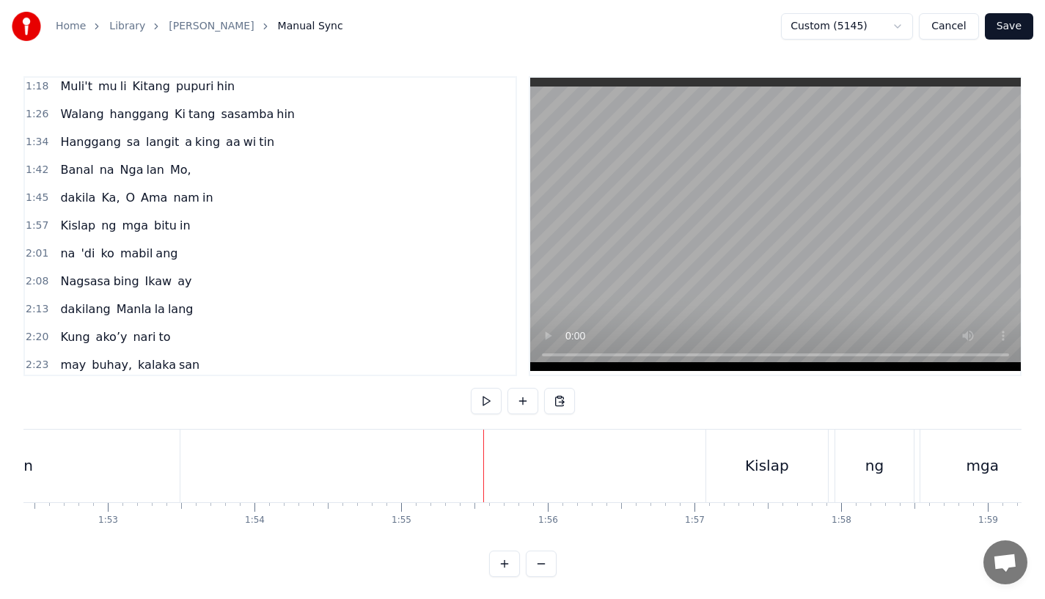
click at [553, 315] on video at bounding box center [775, 224] width 491 height 293
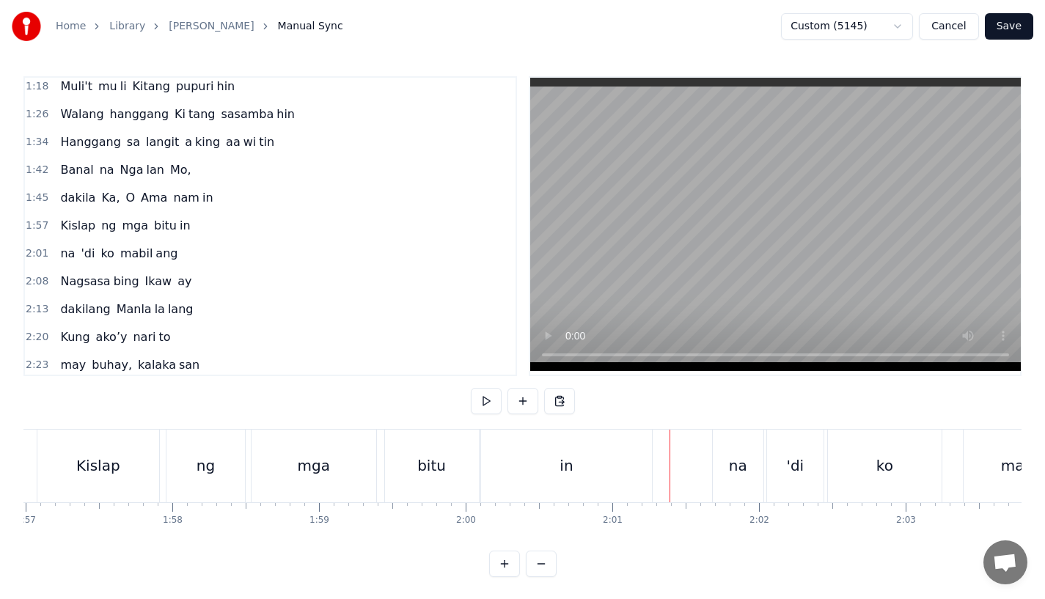
scroll to position [0, 16911]
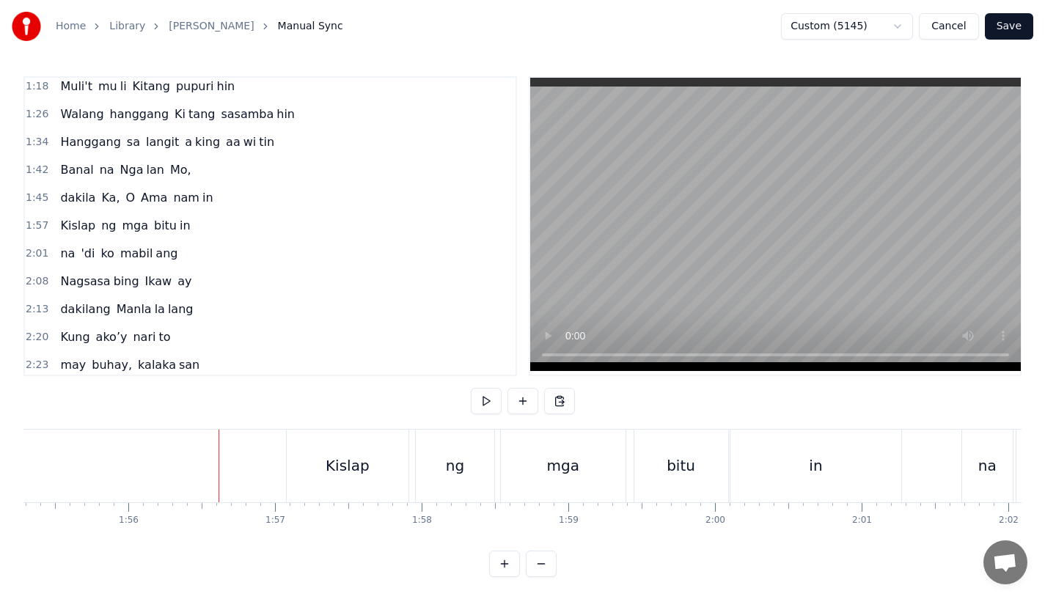
click at [453, 455] on div "ng" at bounding box center [455, 466] width 18 height 22
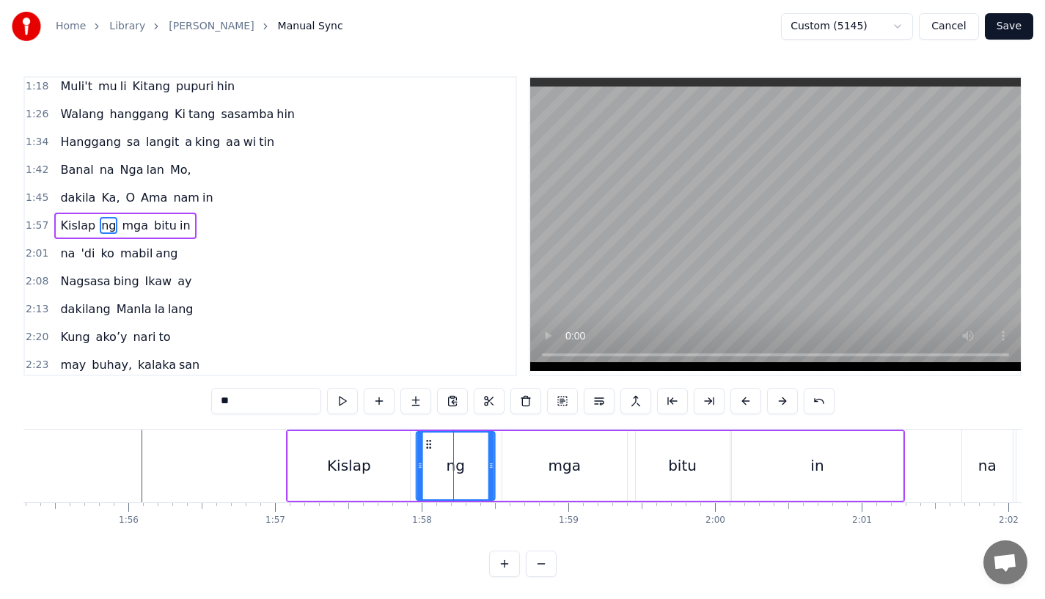
click at [423, 444] on icon at bounding box center [429, 445] width 12 height 12
click at [518, 450] on div "mga" at bounding box center [564, 466] width 125 height 70
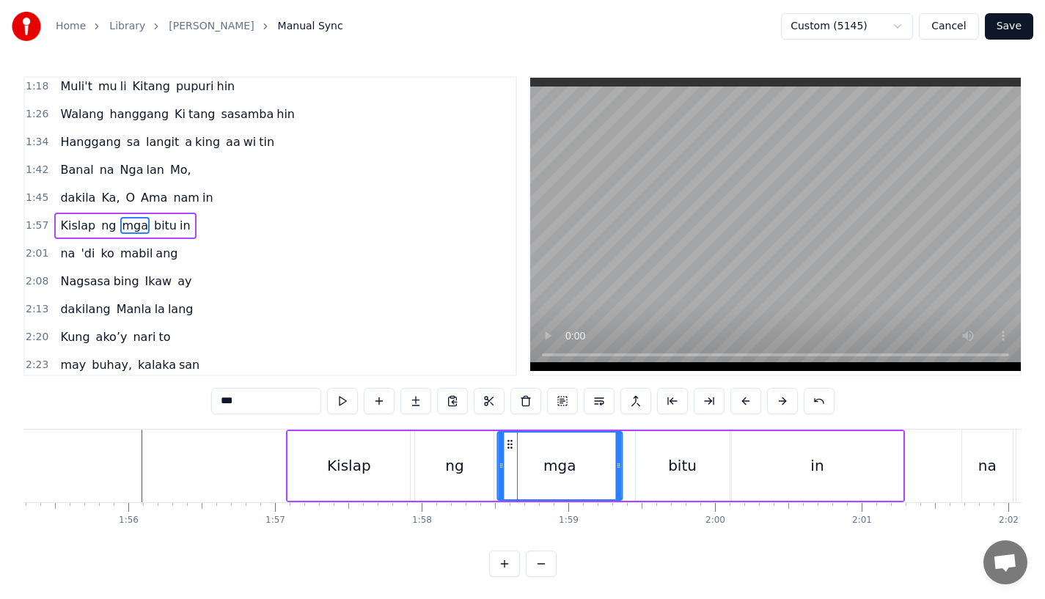
click at [511, 447] on icon at bounding box center [510, 445] width 12 height 12
click at [450, 499] on div "ng" at bounding box center [454, 466] width 78 height 70
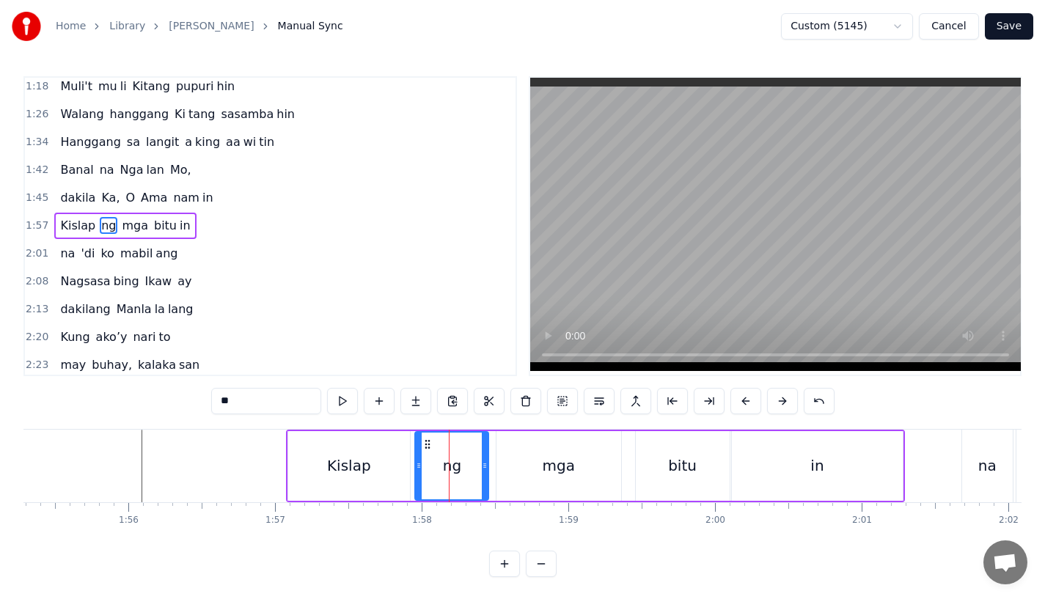
click at [485, 475] on div at bounding box center [485, 466] width 6 height 67
click at [510, 473] on div "mga" at bounding box center [559, 466] width 125 height 70
type input "***"
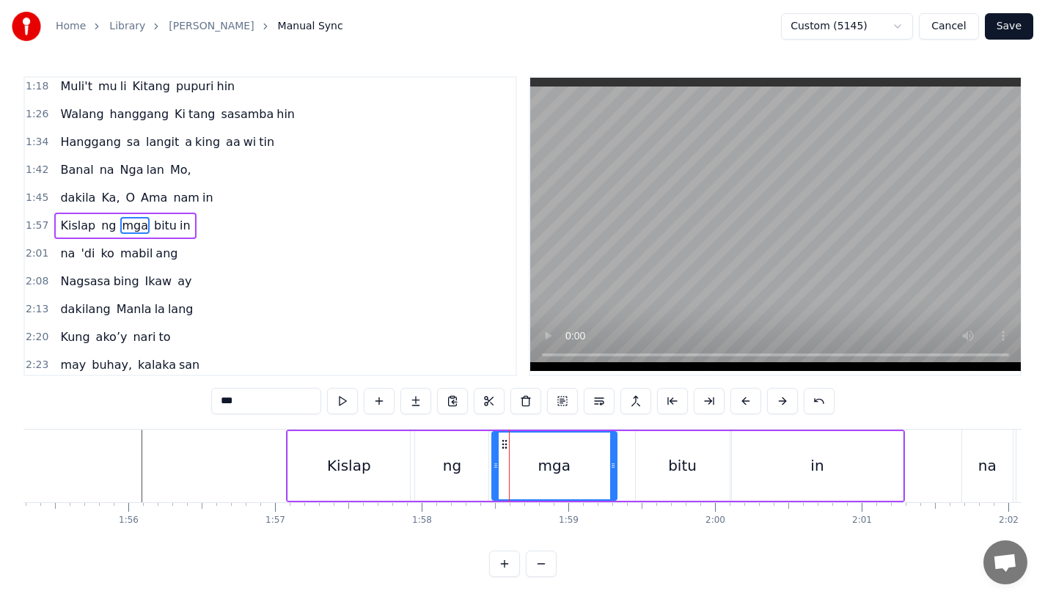
click at [501, 442] on icon at bounding box center [505, 445] width 12 height 12
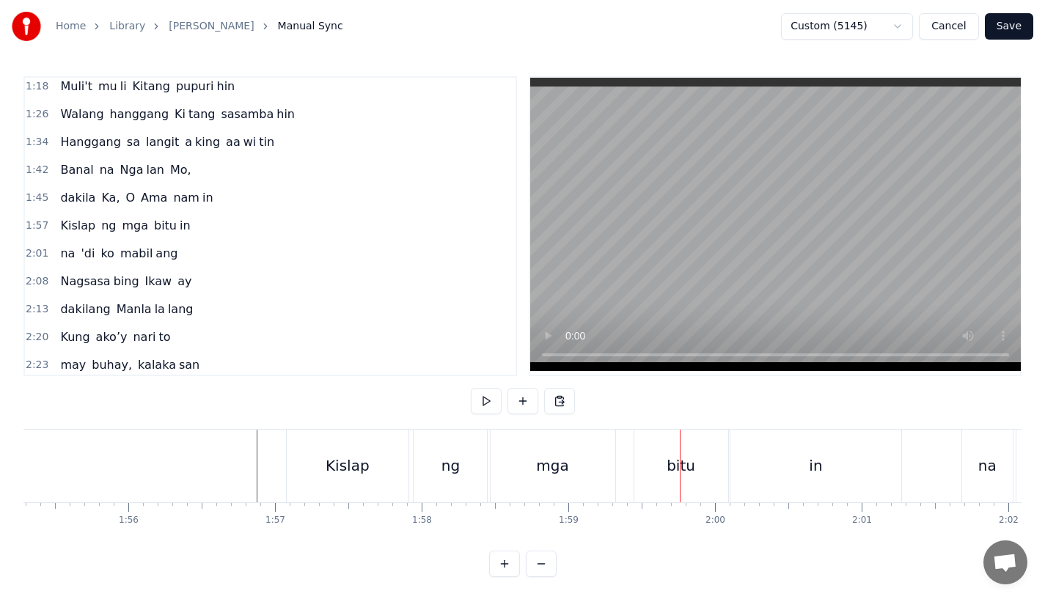
click at [688, 481] on div "bitu" at bounding box center [681, 466] width 94 height 73
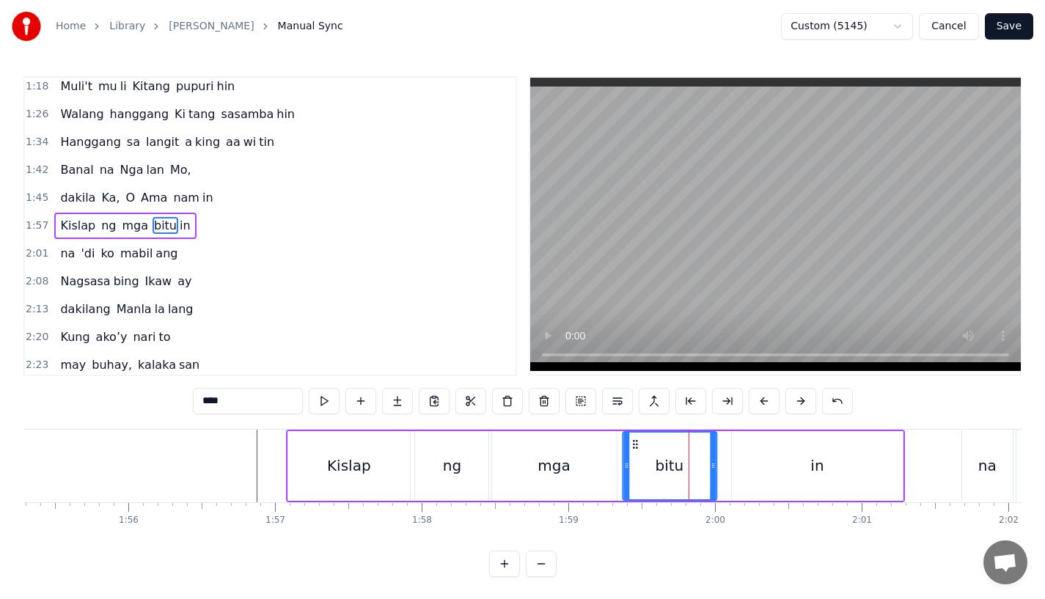
drag, startPoint x: 645, startPoint y: 439, endPoint x: 632, endPoint y: 439, distance: 13.2
click at [632, 439] on icon at bounding box center [635, 445] width 12 height 12
click at [764, 450] on div "in" at bounding box center [817, 466] width 171 height 70
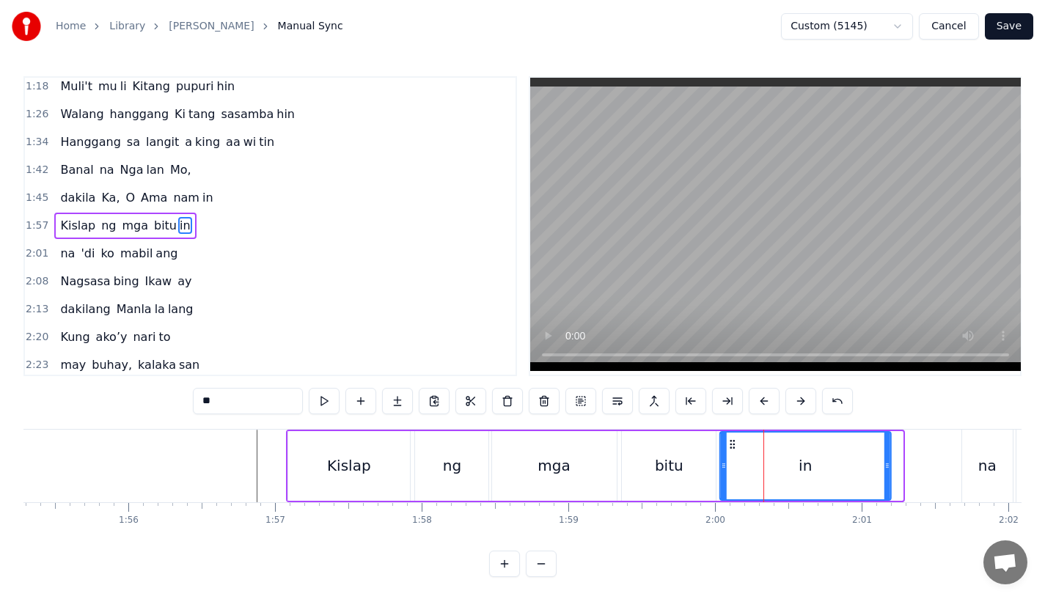
drag, startPoint x: 750, startPoint y: 444, endPoint x: 736, endPoint y: 447, distance: 14.4
click at [736, 447] on icon at bounding box center [733, 445] width 12 height 12
drag, startPoint x: 884, startPoint y: 469, endPoint x: 860, endPoint y: 469, distance: 24.2
click at [860, 469] on icon at bounding box center [863, 466] width 6 height 12
click at [299, 475] on div "Kislap" at bounding box center [349, 466] width 122 height 70
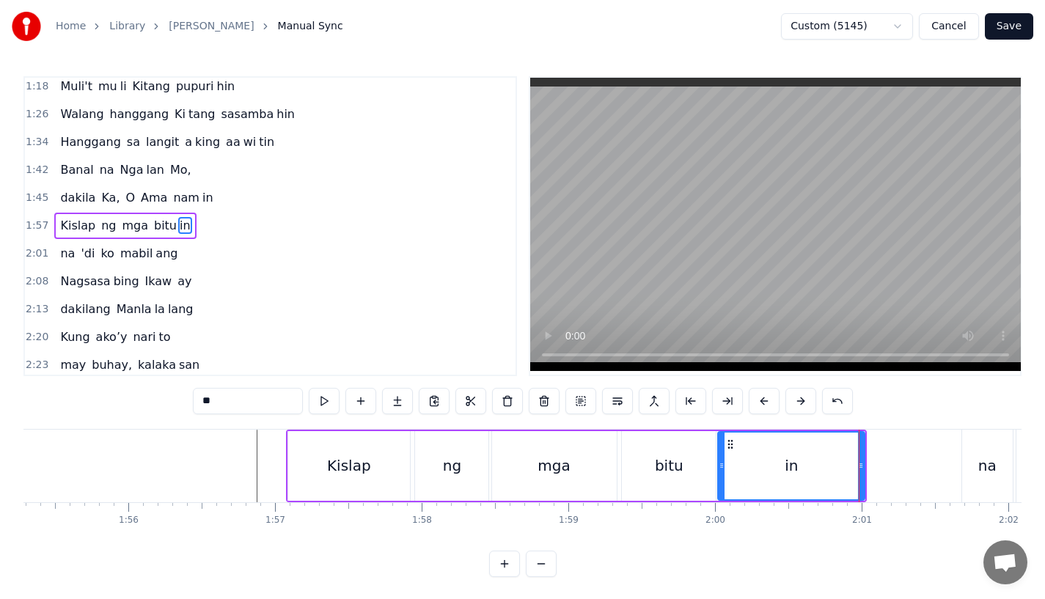
type input "******"
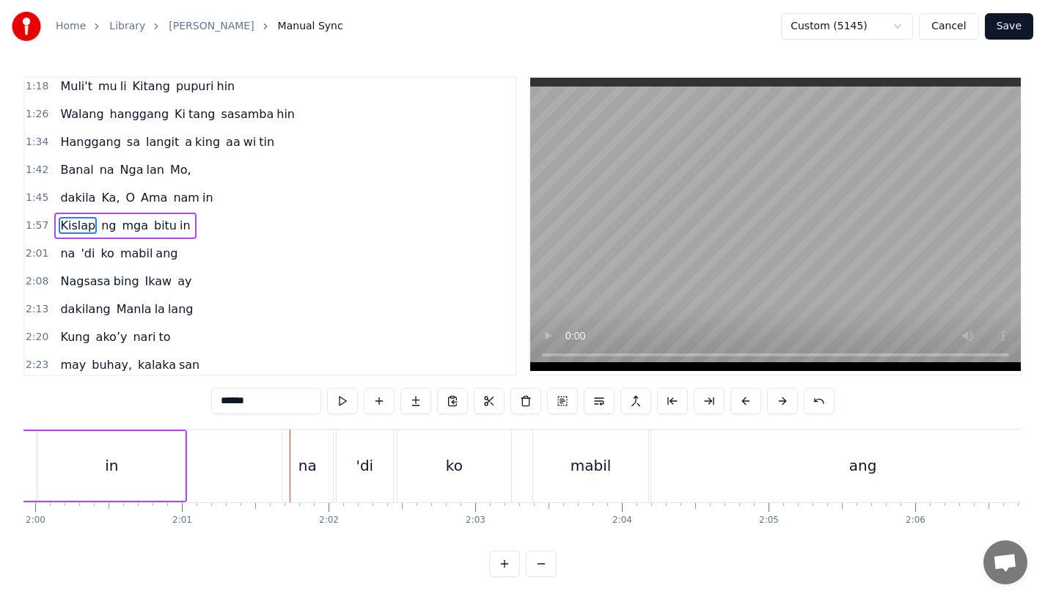
scroll to position [0, 17507]
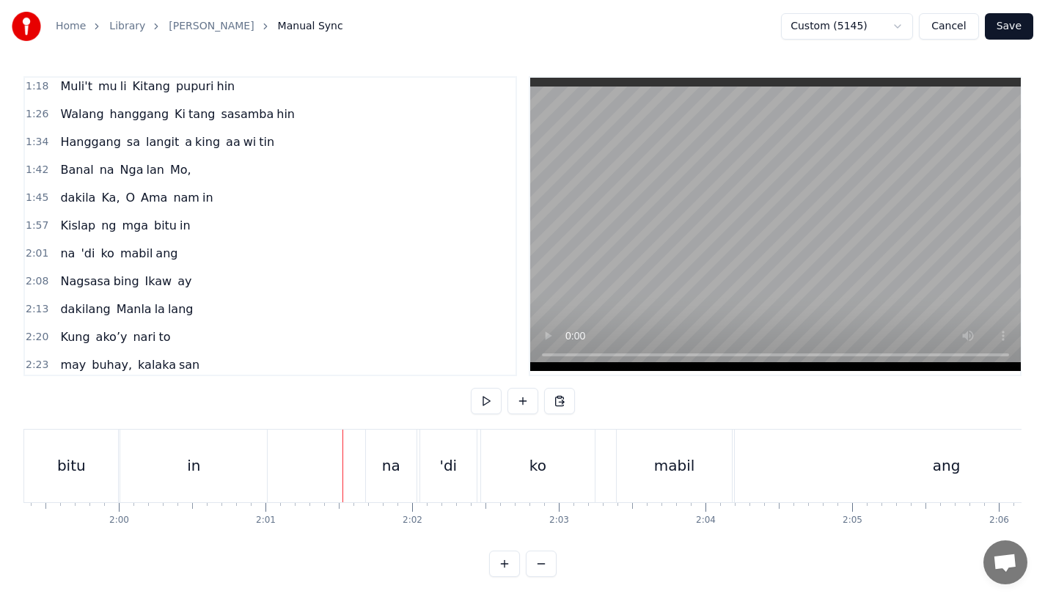
click at [376, 464] on div "na" at bounding box center [391, 466] width 51 height 73
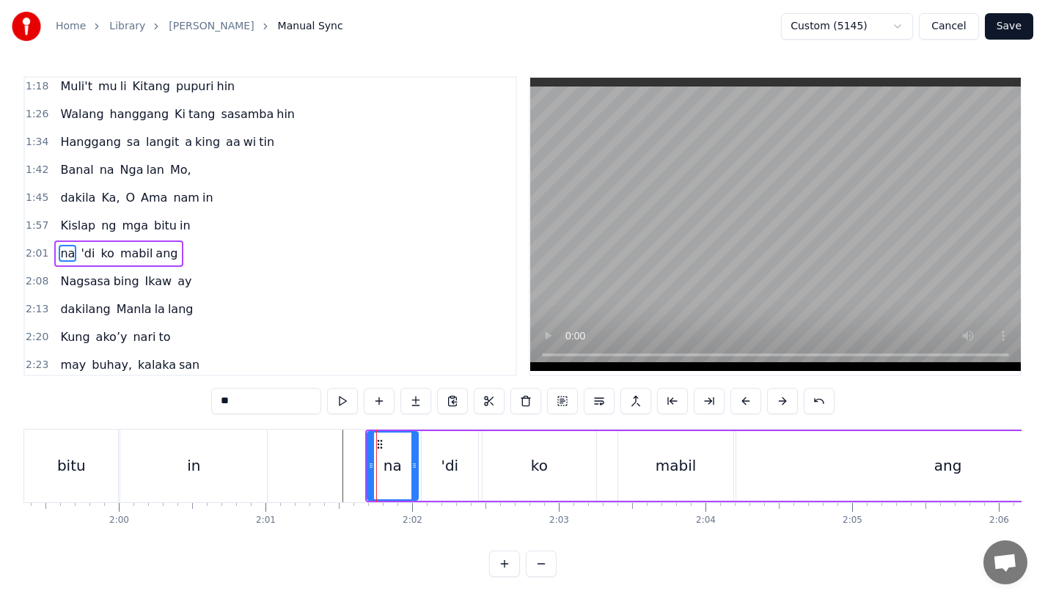
scroll to position [256, 0]
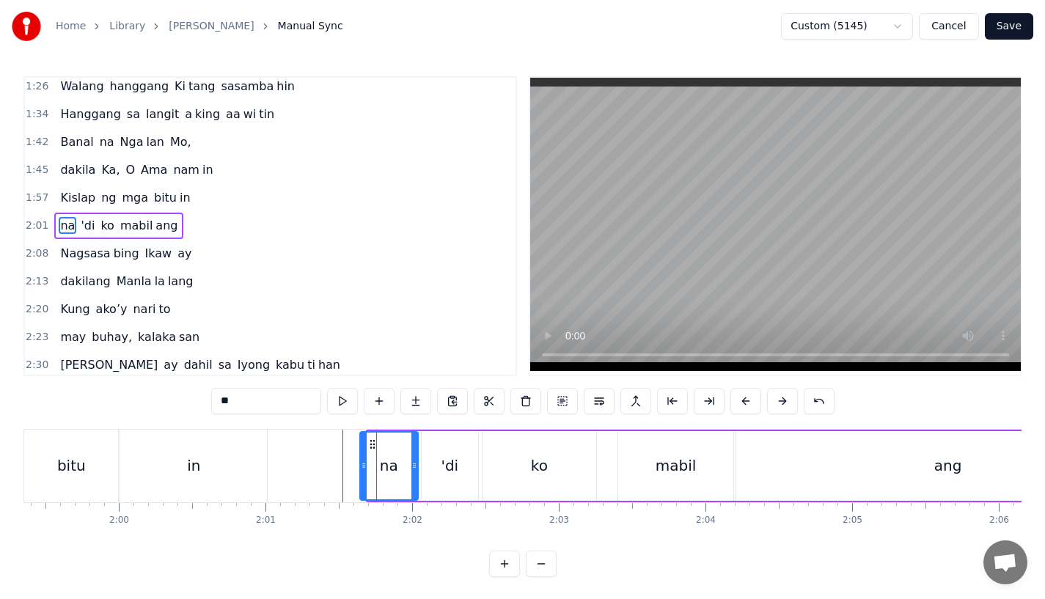
drag, startPoint x: 369, startPoint y: 464, endPoint x: 361, endPoint y: 468, distance: 9.2
click at [361, 468] on icon at bounding box center [364, 466] width 6 height 12
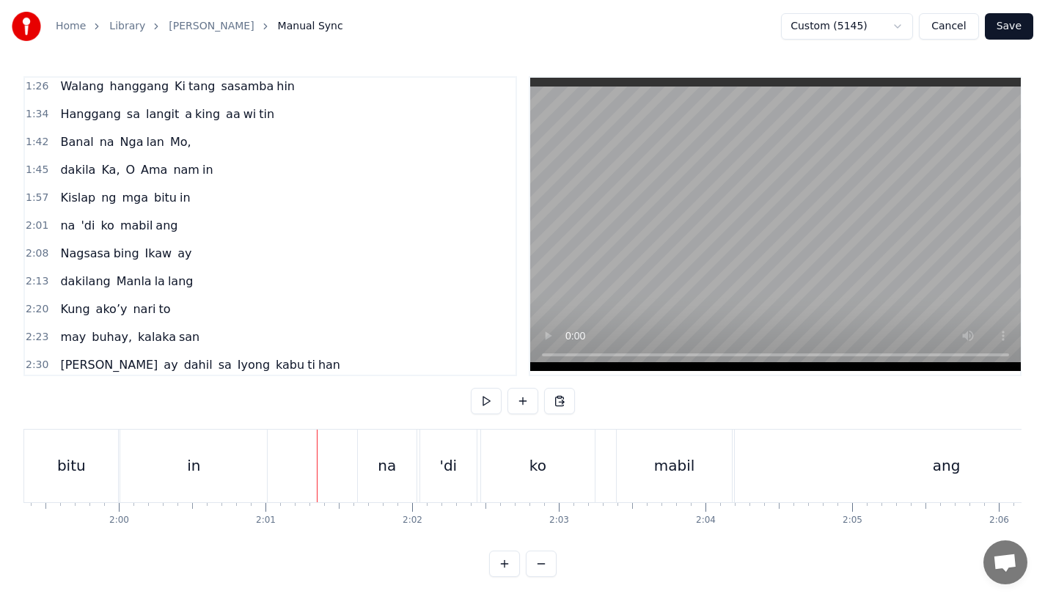
click at [252, 457] on div "in" at bounding box center [193, 466] width 147 height 73
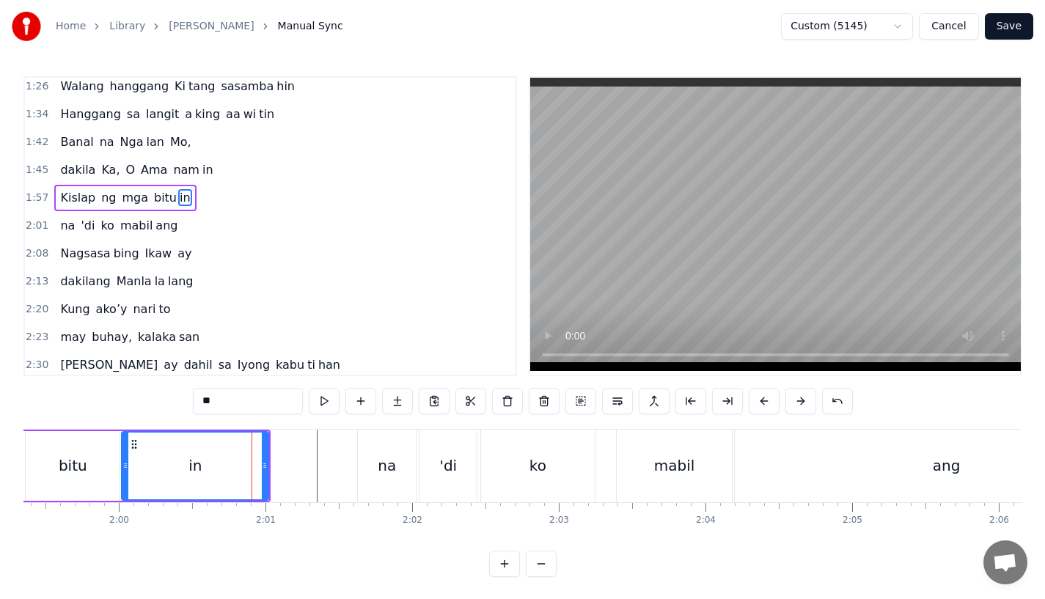
scroll to position [228, 0]
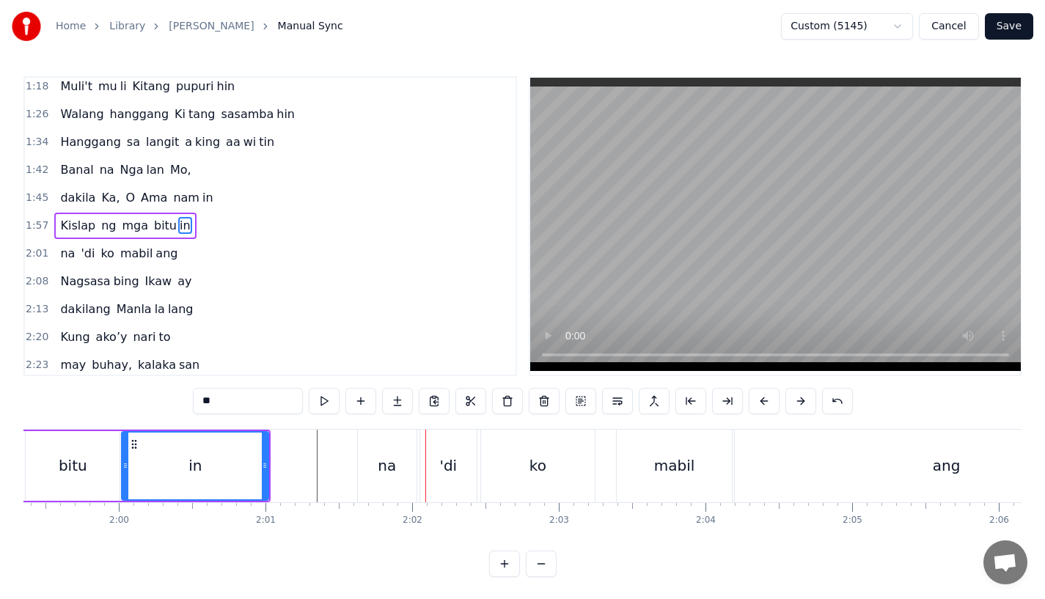
click at [388, 457] on div "na" at bounding box center [387, 466] width 18 height 22
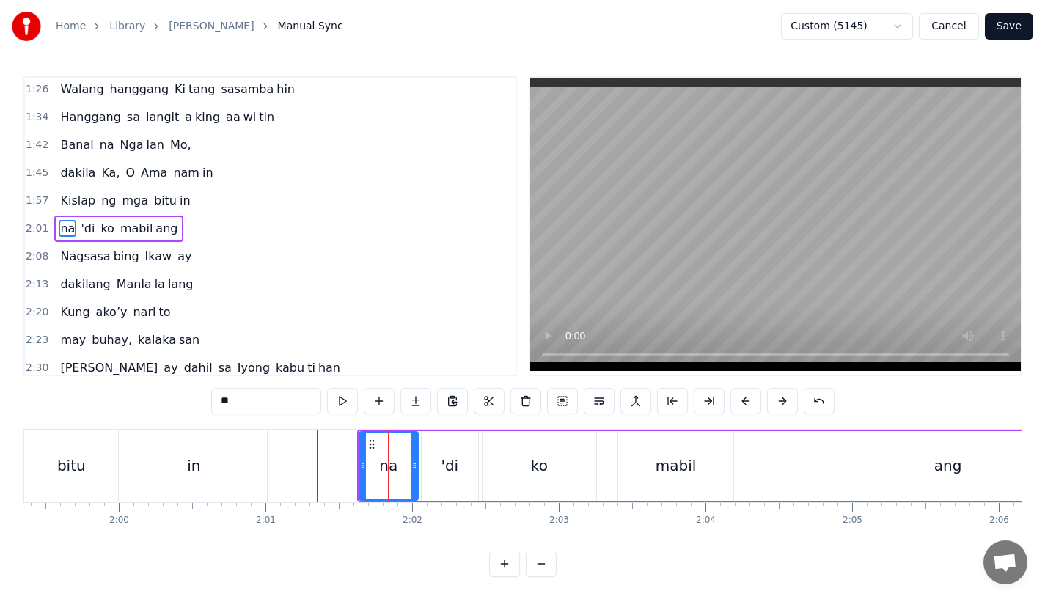
scroll to position [256, 0]
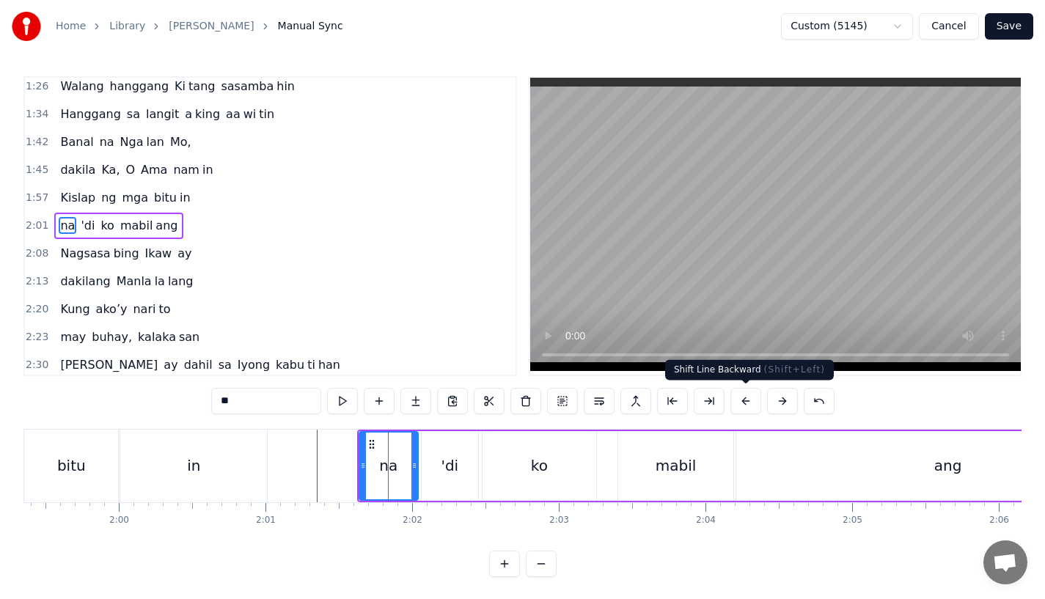
click at [744, 401] on button at bounding box center [745, 401] width 31 height 26
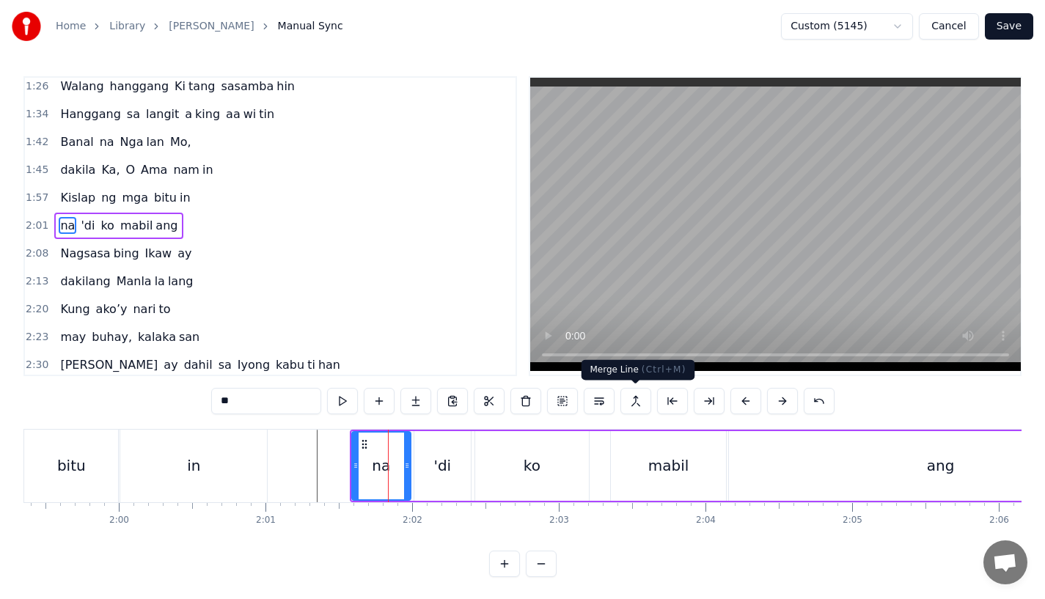
click at [209, 466] on div "in" at bounding box center [193, 466] width 147 height 73
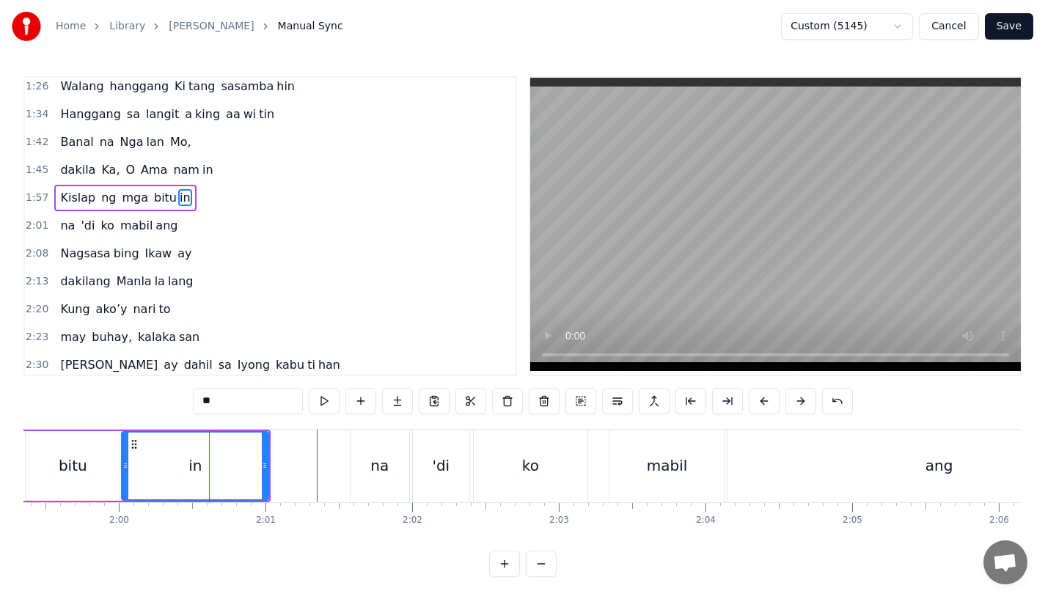
scroll to position [228, 0]
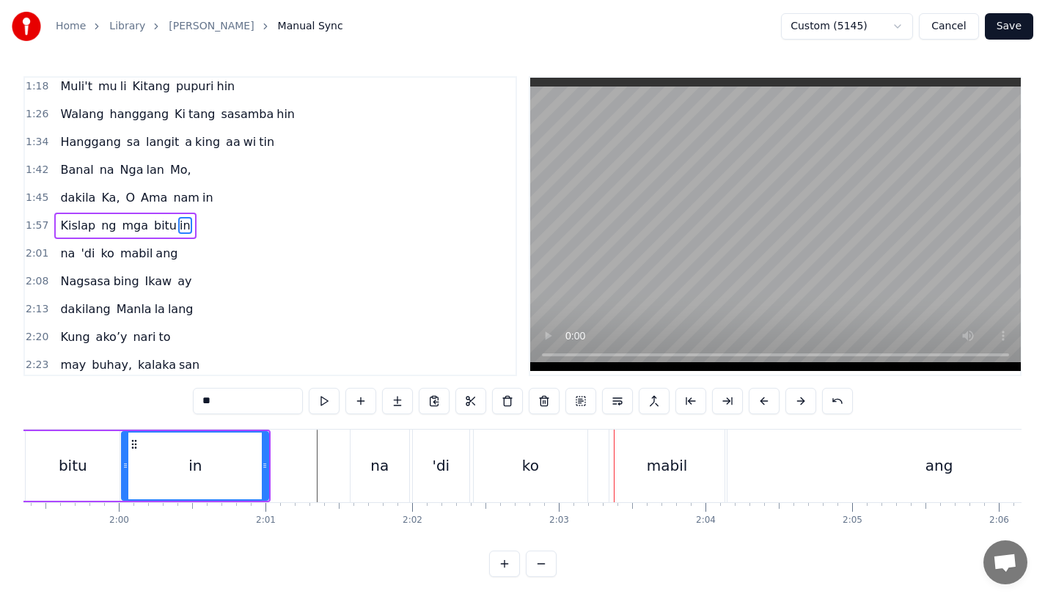
click at [237, 456] on div "in" at bounding box center [194, 466] width 145 height 67
click at [392, 469] on div "na" at bounding box center [380, 466] width 59 height 73
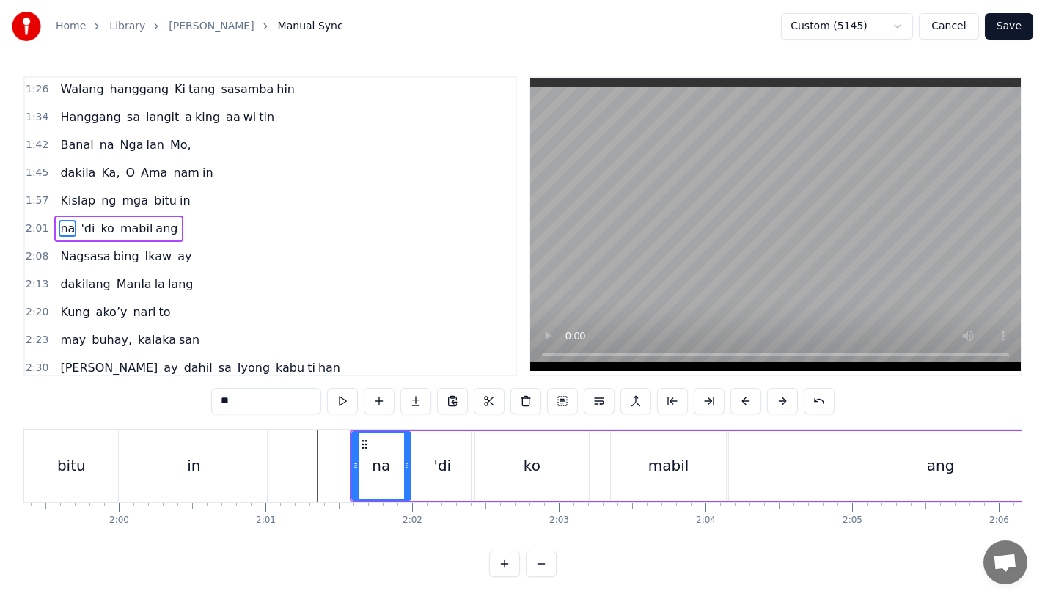
scroll to position [256, 0]
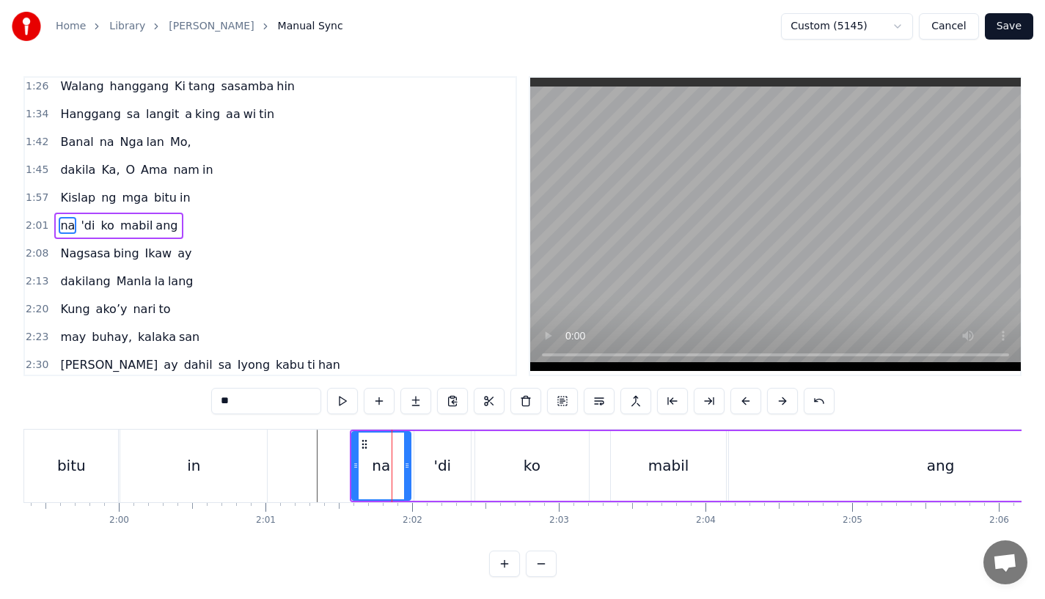
click at [428, 468] on div "'di" at bounding box center [442, 466] width 56 height 70
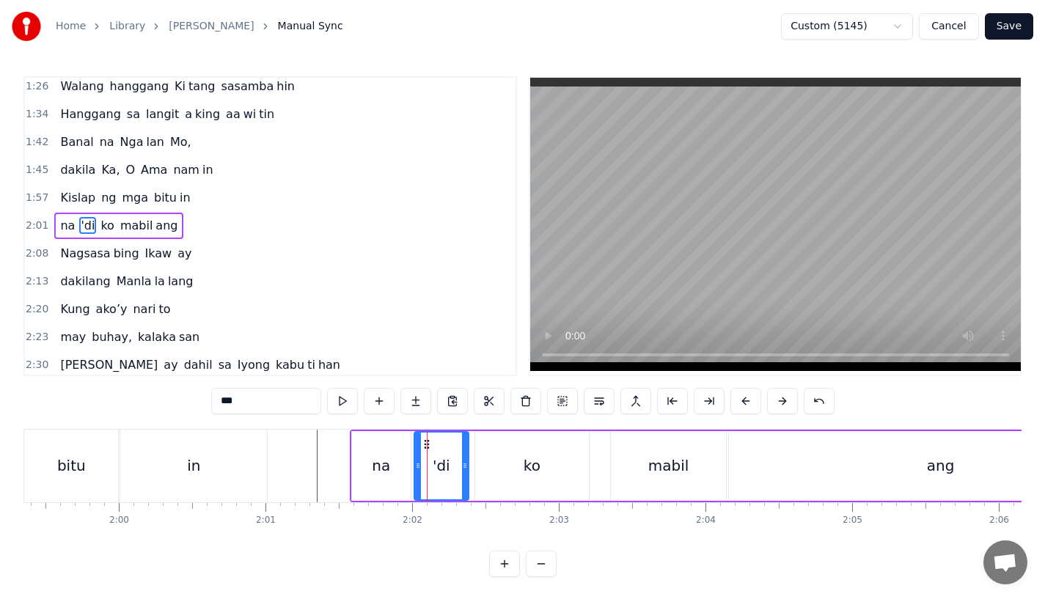
click at [464, 469] on icon at bounding box center [465, 466] width 6 height 12
click at [425, 441] on icon at bounding box center [426, 445] width 12 height 12
click at [496, 459] on div "ko" at bounding box center [532, 466] width 114 height 70
type input "**"
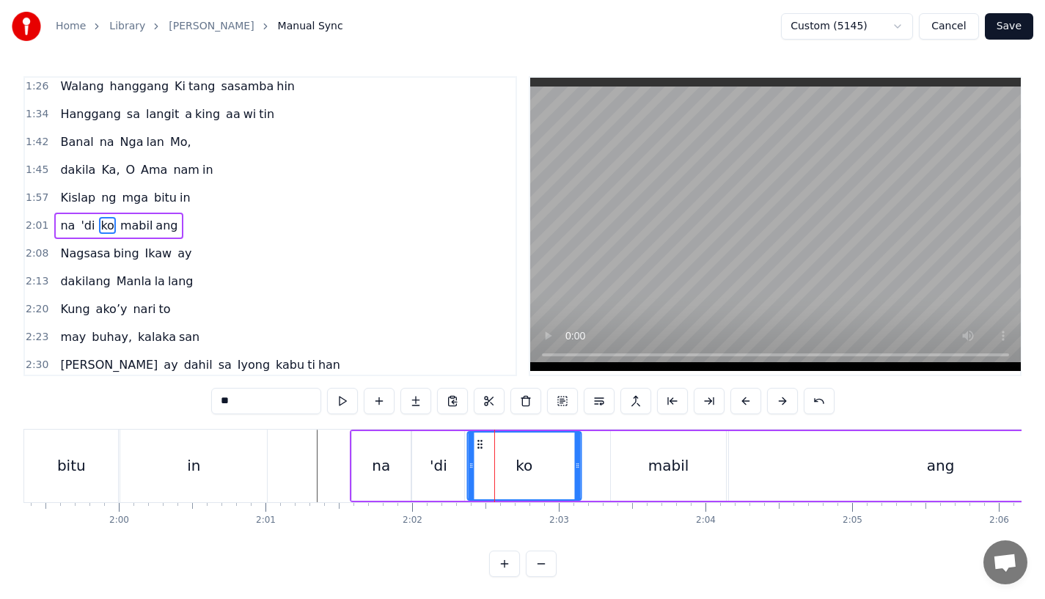
drag, startPoint x: 488, startPoint y: 442, endPoint x: 480, endPoint y: 446, distance: 9.2
click at [480, 446] on icon at bounding box center [480, 445] width 12 height 12
drag, startPoint x: 576, startPoint y: 469, endPoint x: 559, endPoint y: 469, distance: 16.9
click at [563, 469] on icon at bounding box center [566, 466] width 6 height 12
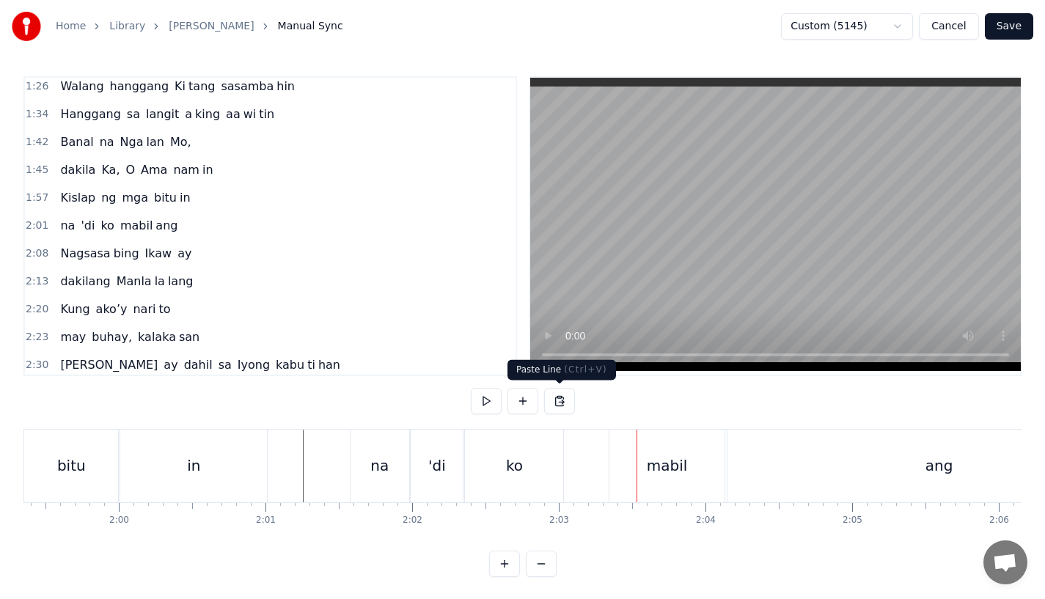
click at [653, 462] on div "mabil" at bounding box center [667, 466] width 41 height 22
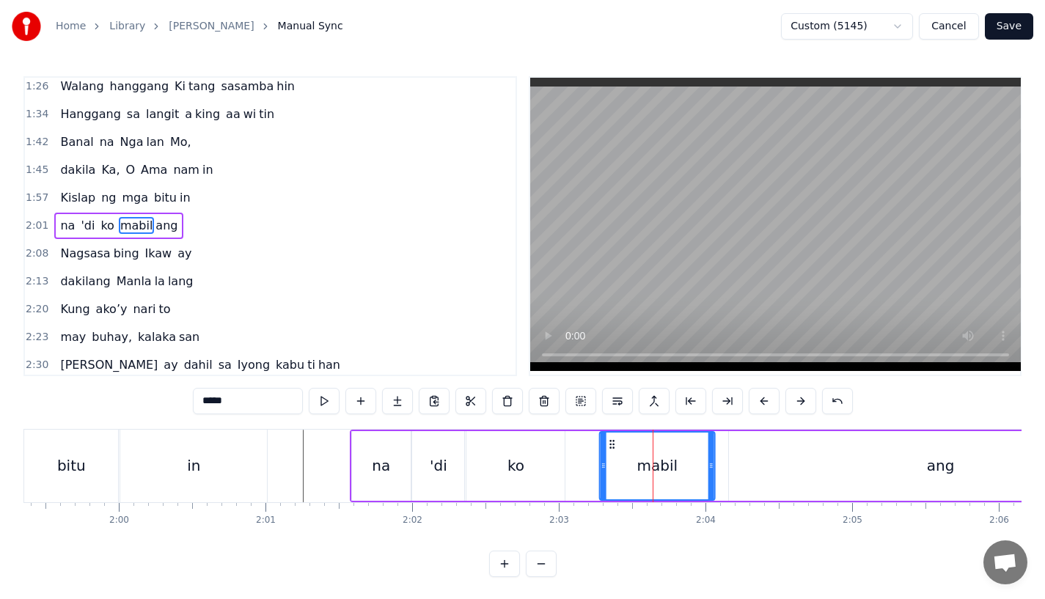
drag, startPoint x: 622, startPoint y: 444, endPoint x: 609, endPoint y: 444, distance: 13.2
click at [610, 444] on circle at bounding box center [610, 444] width 1 height 1
drag, startPoint x: 601, startPoint y: 459, endPoint x: 592, endPoint y: 461, distance: 9.6
click at [592, 461] on div at bounding box center [595, 466] width 6 height 67
click at [744, 454] on div "ang" at bounding box center [940, 466] width 423 height 70
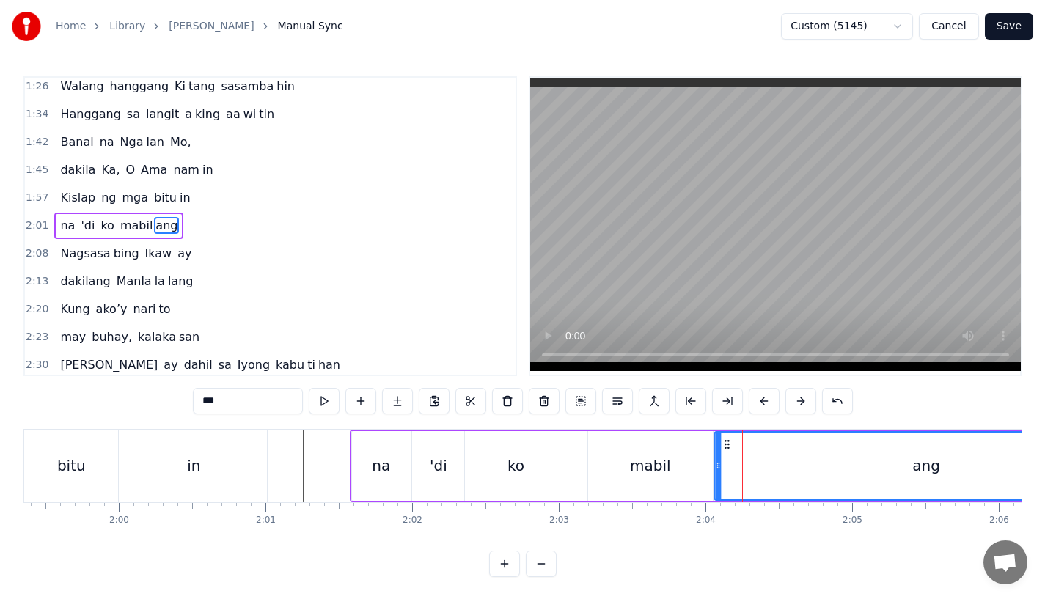
drag, startPoint x: 741, startPoint y: 444, endPoint x: 726, endPoint y: 450, distance: 16.8
click at [727, 450] on div "ang" at bounding box center [927, 466] width 422 height 67
click at [495, 469] on div "ko" at bounding box center [515, 466] width 98 height 70
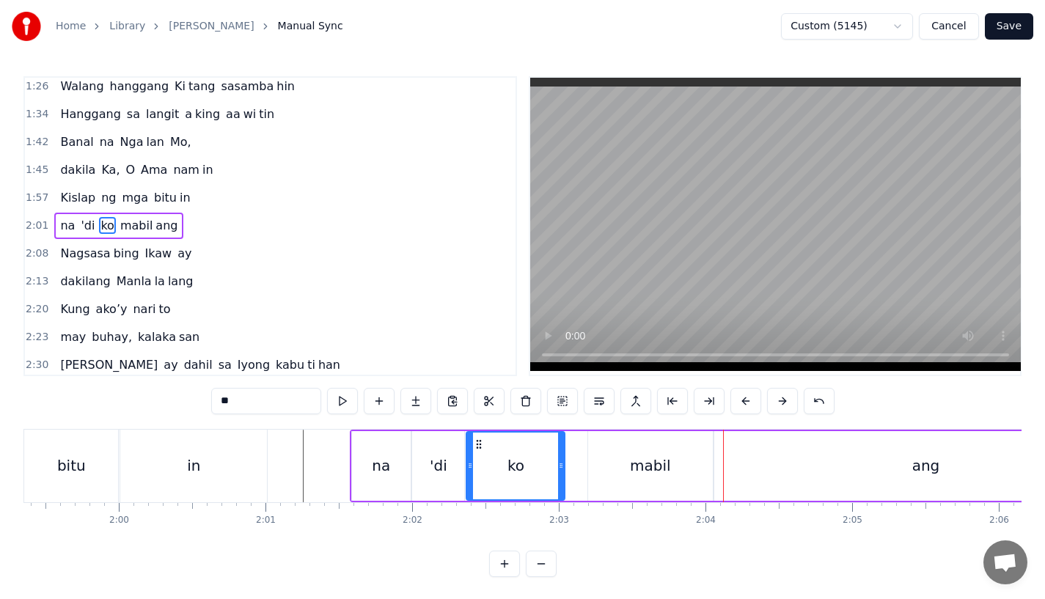
click at [419, 471] on div "'di" at bounding box center [438, 466] width 52 height 70
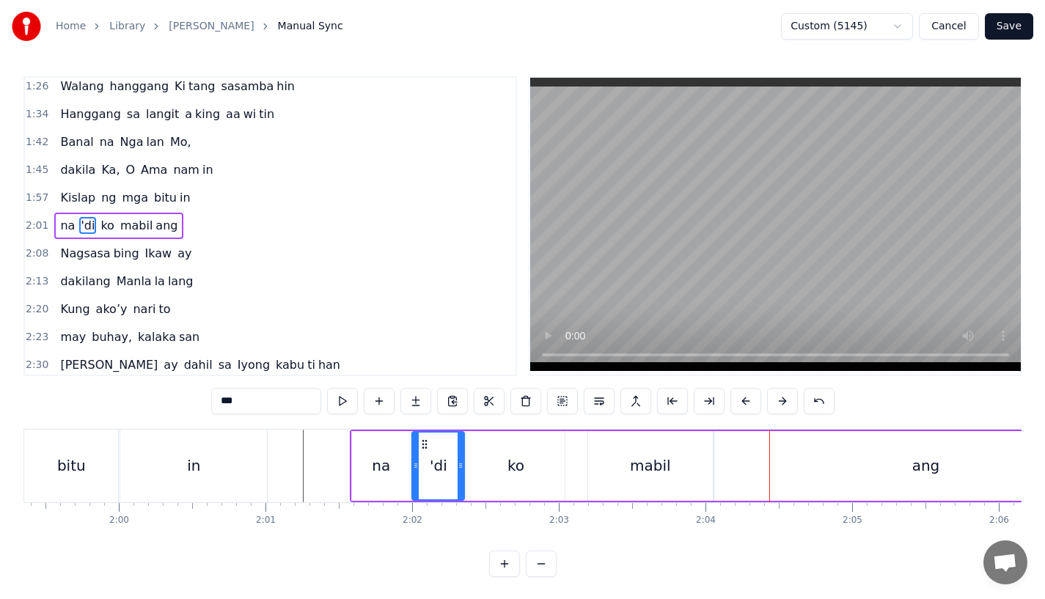
click at [648, 480] on div "mabil" at bounding box center [650, 466] width 125 height 70
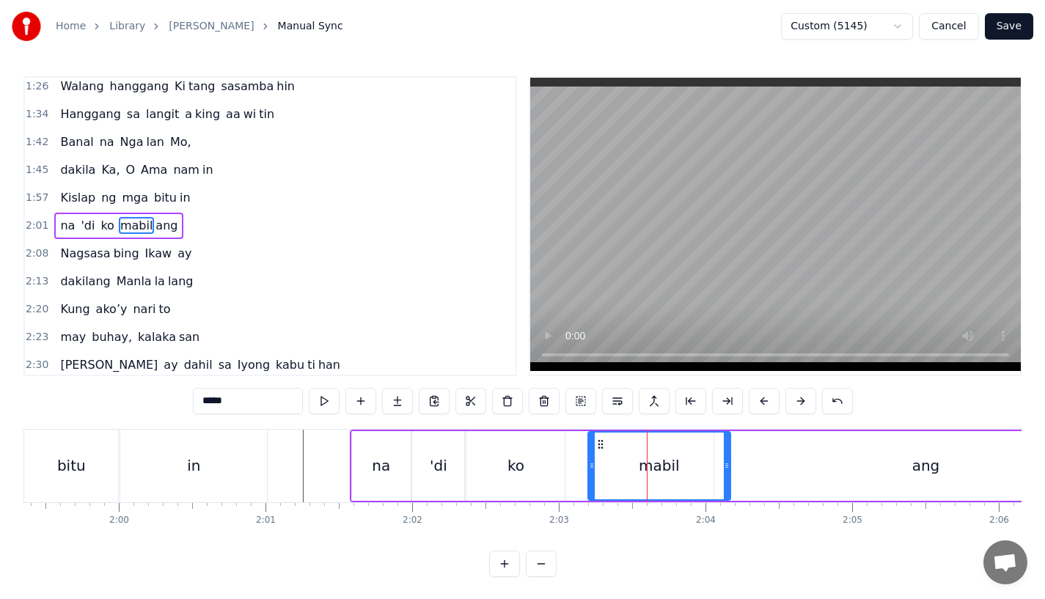
drag, startPoint x: 711, startPoint y: 468, endPoint x: 733, endPoint y: 468, distance: 22.7
click at [730, 468] on icon at bounding box center [727, 466] width 6 height 12
click at [761, 466] on div "ang" at bounding box center [925, 466] width 423 height 70
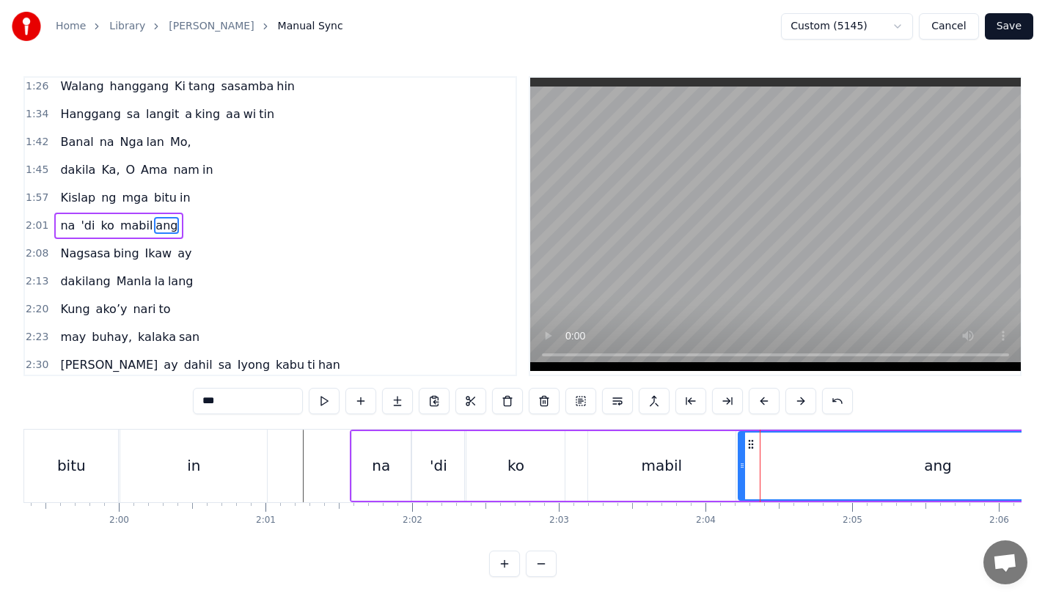
drag, startPoint x: 716, startPoint y: 466, endPoint x: 740, endPoint y: 465, distance: 24.2
click at [740, 465] on icon at bounding box center [742, 466] width 6 height 12
click at [389, 474] on div "na" at bounding box center [381, 466] width 59 height 70
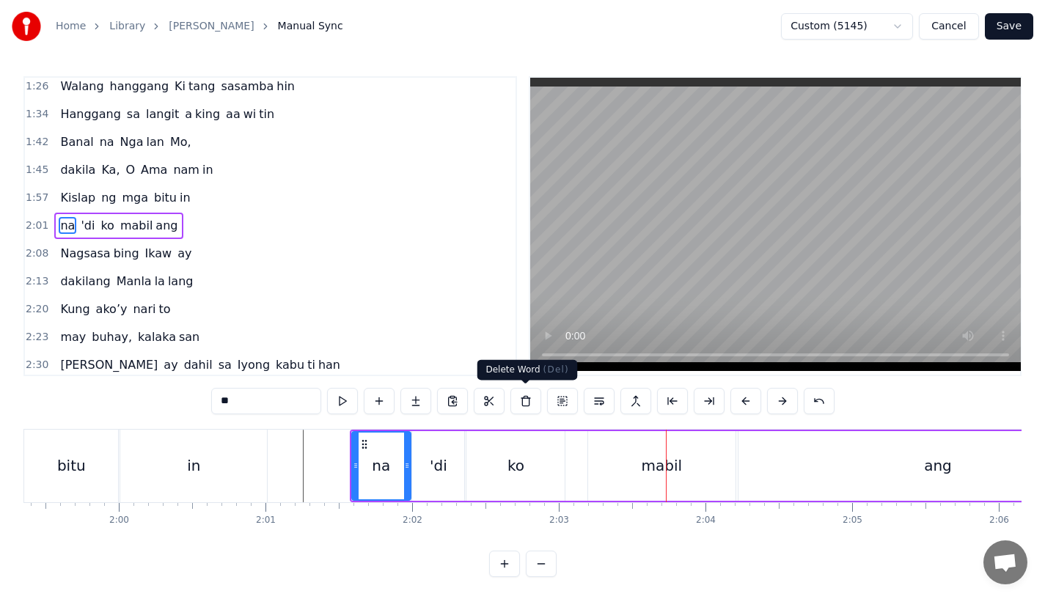
click at [603, 446] on div "mabil" at bounding box center [661, 466] width 147 height 70
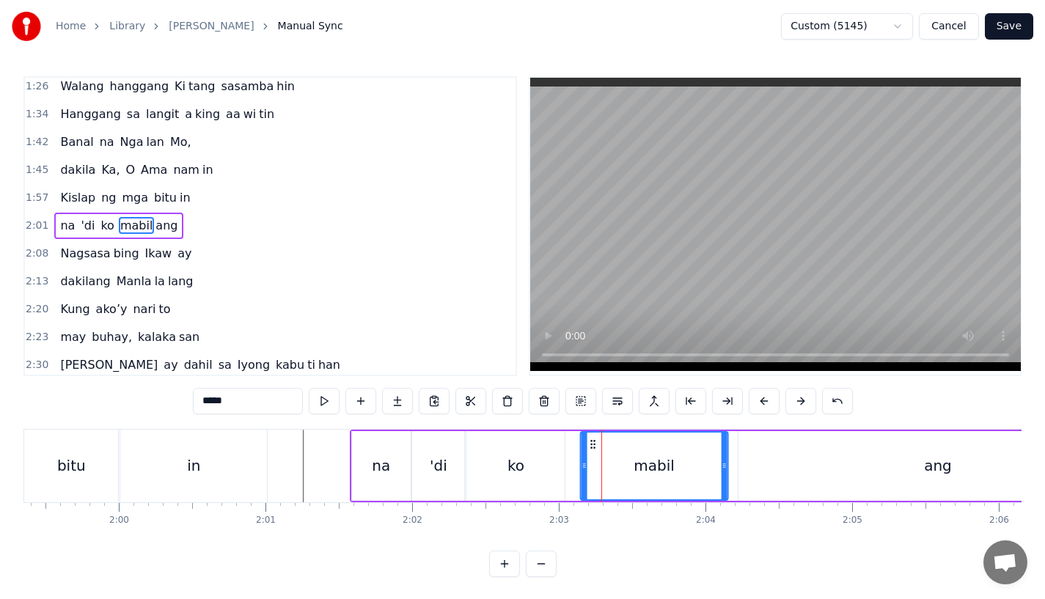
drag, startPoint x: 600, startPoint y: 443, endPoint x: 592, endPoint y: 447, distance: 9.2
click at [592, 447] on icon at bounding box center [593, 445] width 12 height 12
click at [526, 472] on div "ko" at bounding box center [515, 466] width 98 height 70
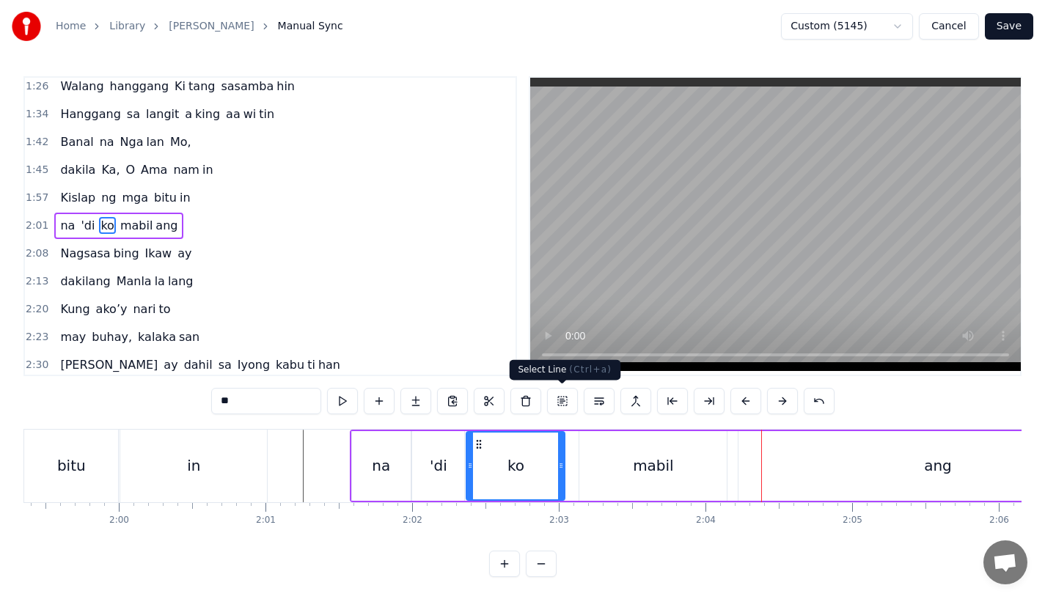
click at [657, 471] on div "mabil" at bounding box center [653, 466] width 41 height 22
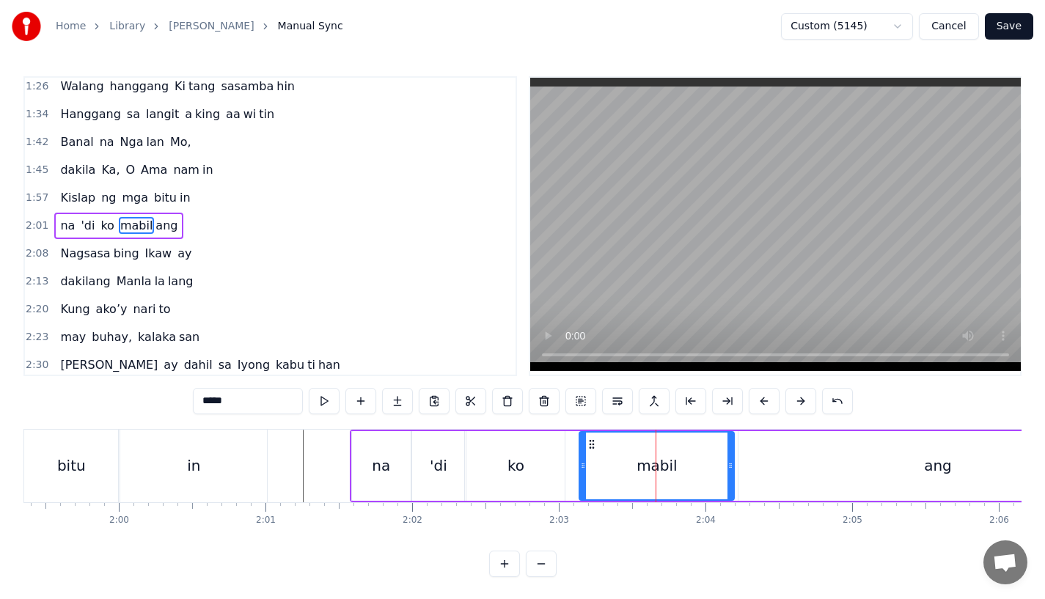
drag, startPoint x: 725, startPoint y: 469, endPoint x: 733, endPoint y: 468, distance: 8.9
click at [733, 468] on icon at bounding box center [731, 466] width 6 height 12
click at [503, 469] on div "ko" at bounding box center [515, 466] width 98 height 70
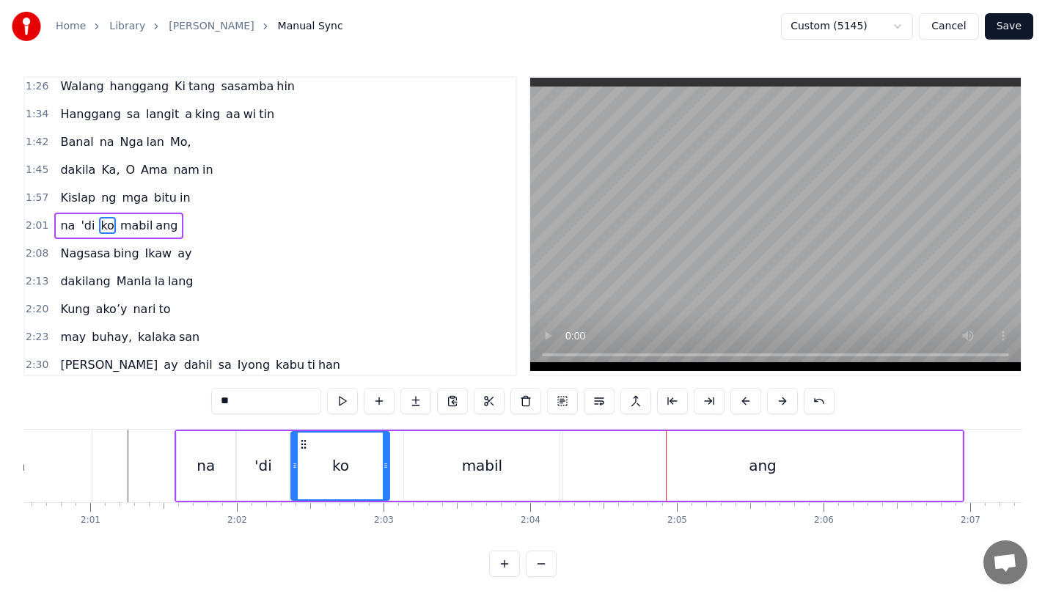
scroll to position [0, 17685]
click at [477, 488] on div "mabil" at bounding box center [478, 466] width 155 height 70
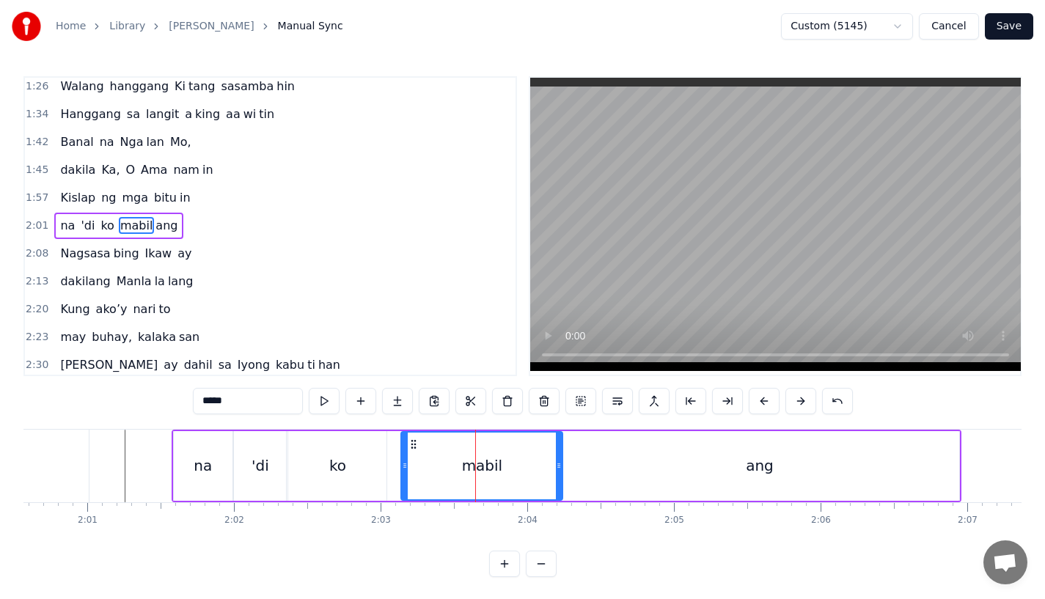
click at [561, 478] on div at bounding box center [559, 466] width 6 height 67
click at [585, 476] on div "ang" at bounding box center [759, 466] width 399 height 70
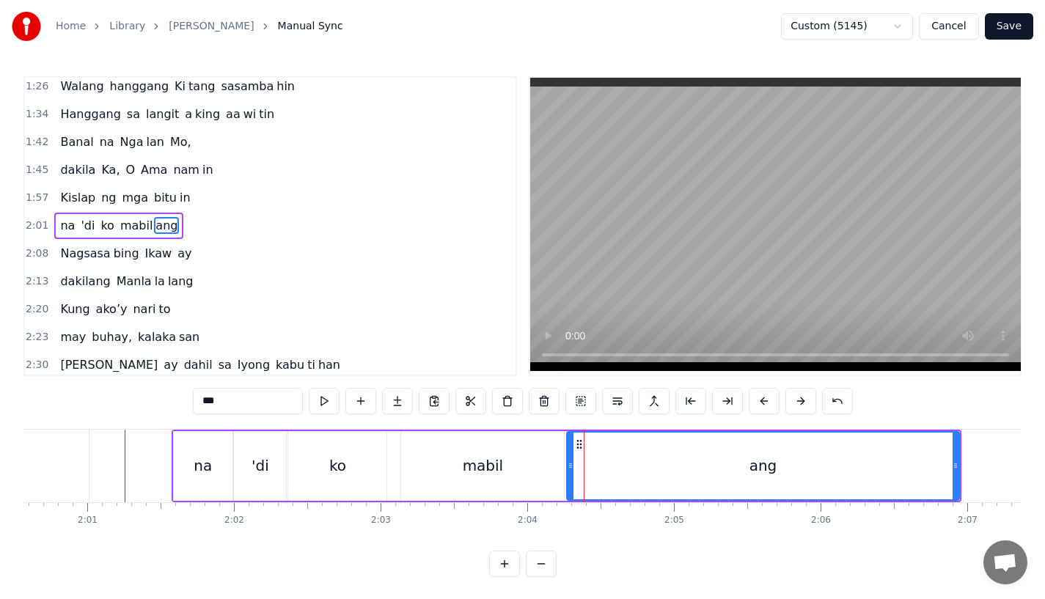
click at [569, 475] on div at bounding box center [571, 466] width 6 height 67
drag, startPoint x: 956, startPoint y: 469, endPoint x: 903, endPoint y: 469, distance: 53.5
click at [927, 469] on icon at bounding box center [930, 466] width 6 height 12
click at [505, 455] on div "mabil" at bounding box center [482, 466] width 163 height 70
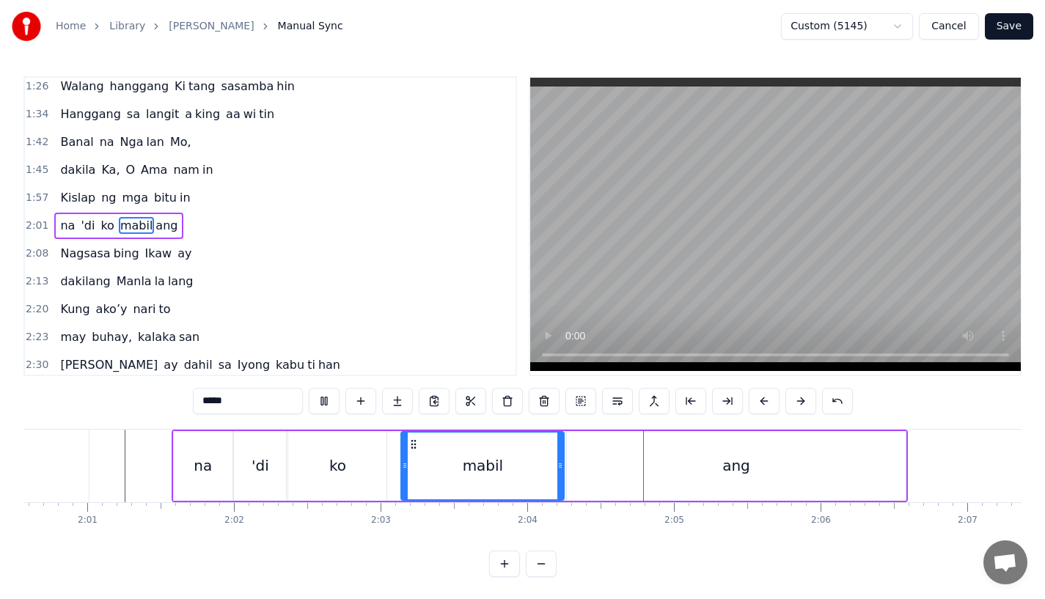
click at [768, 456] on div "ang" at bounding box center [736, 466] width 339 height 70
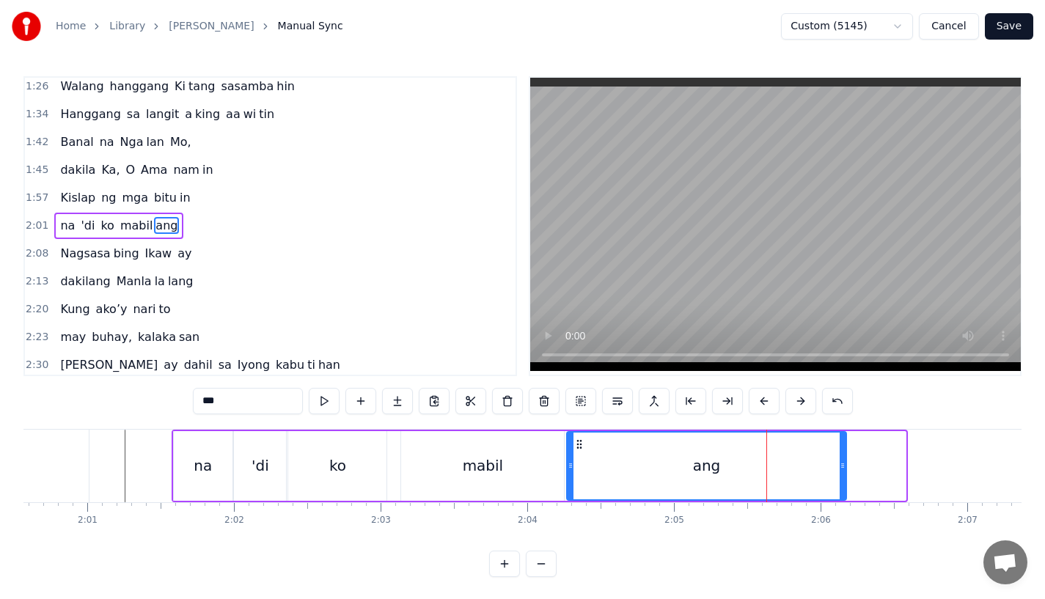
drag, startPoint x: 899, startPoint y: 467, endPoint x: 838, endPoint y: 469, distance: 60.9
click at [840, 469] on icon at bounding box center [843, 466] width 6 height 12
click at [520, 465] on div "mabil" at bounding box center [482, 466] width 163 height 70
type input "*****"
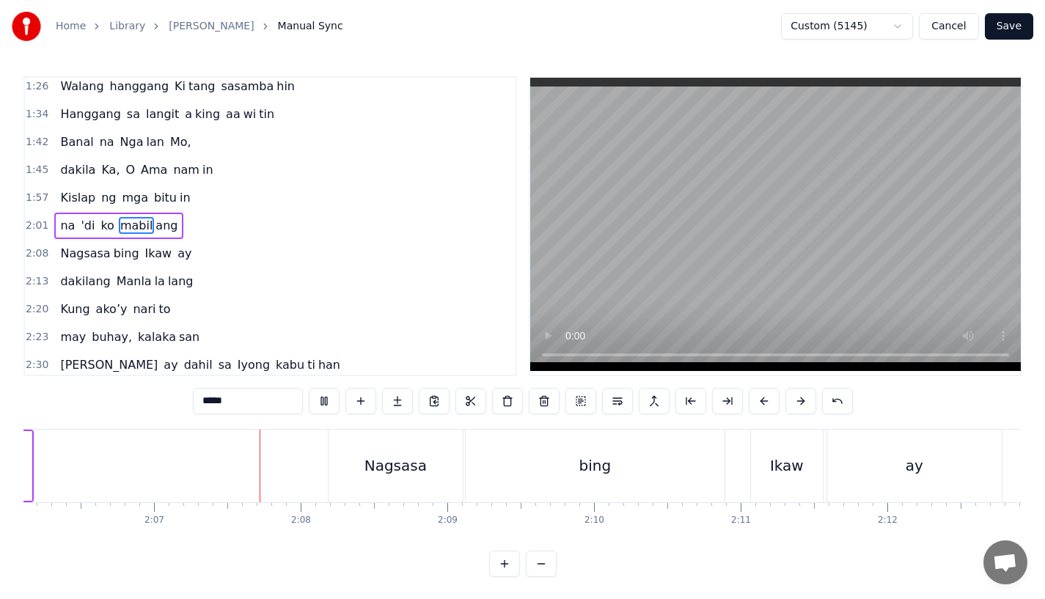
scroll to position [0, 18563]
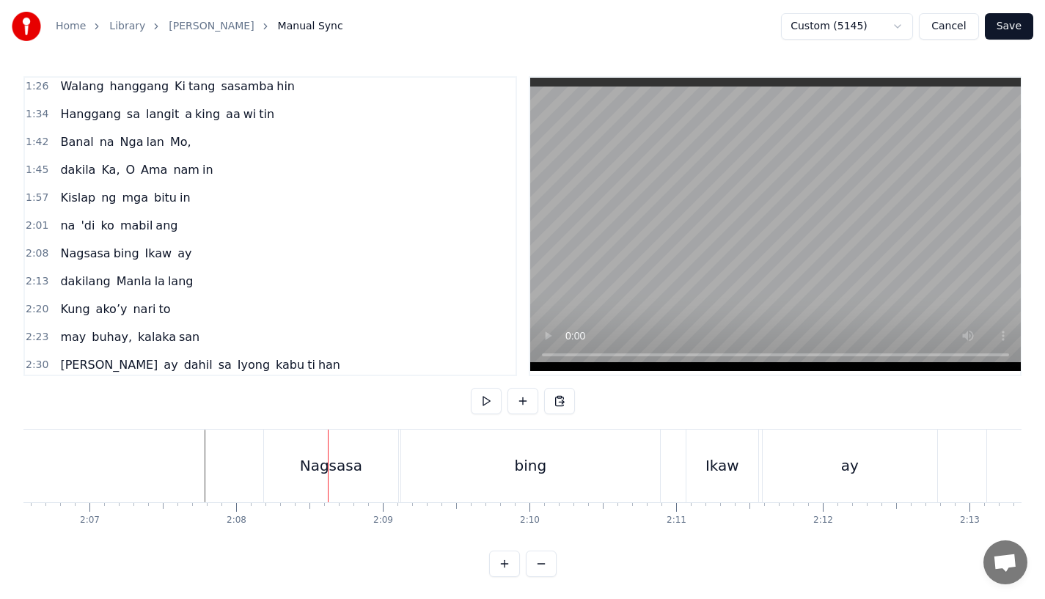
click at [306, 458] on div "Nagsasa" at bounding box center [331, 466] width 62 height 22
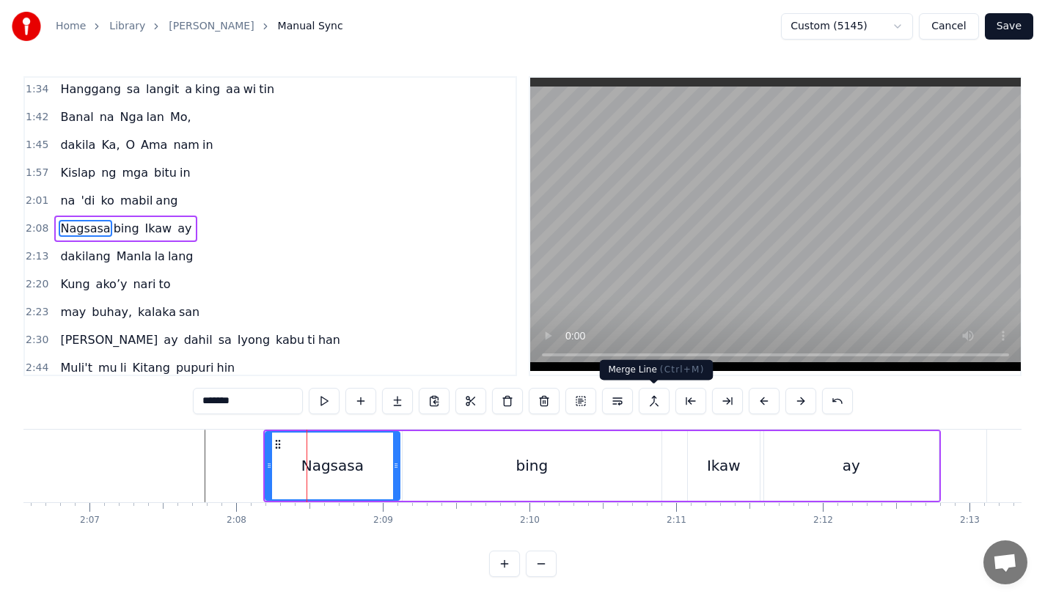
scroll to position [284, 0]
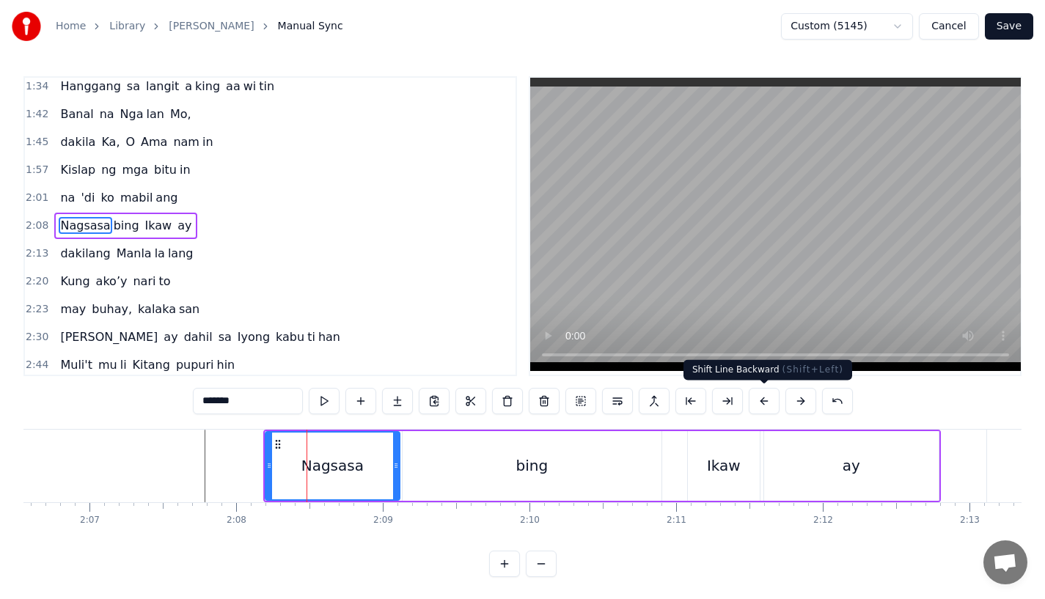
click at [768, 395] on button at bounding box center [764, 401] width 31 height 26
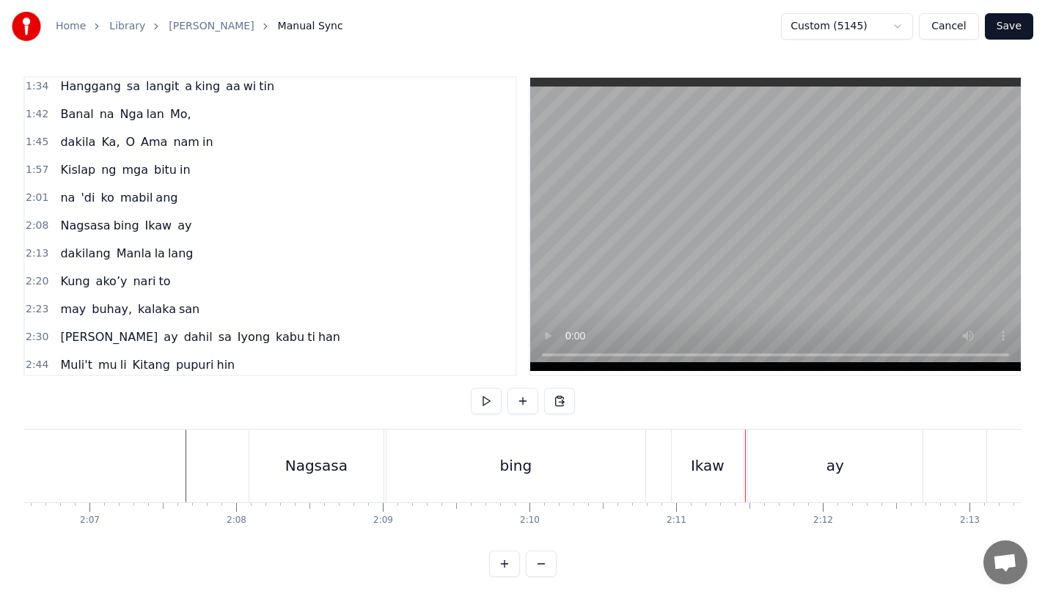
click at [684, 466] on div "Ikaw" at bounding box center [708, 466] width 72 height 73
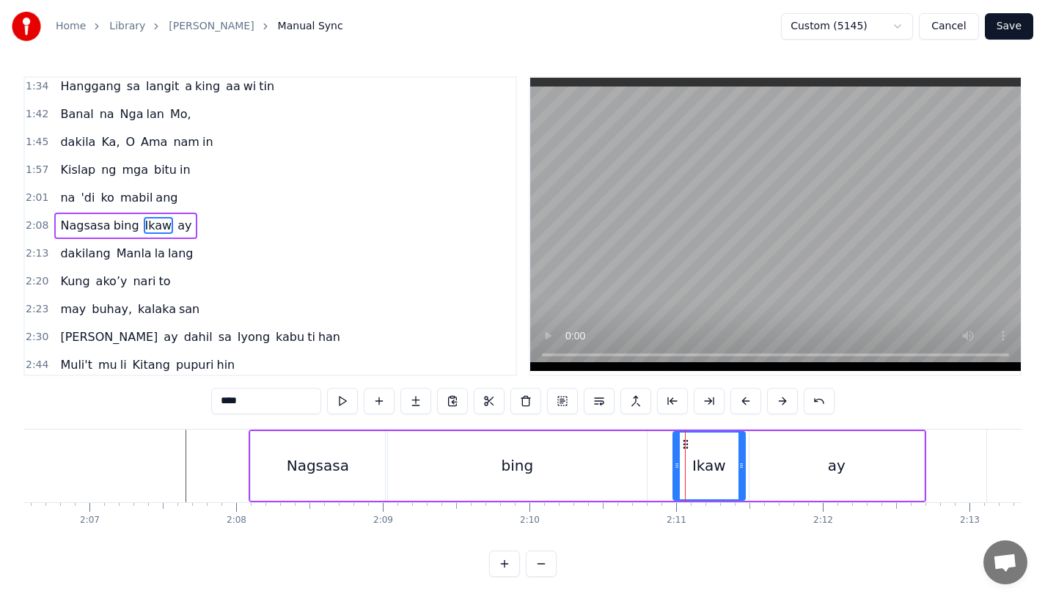
drag, startPoint x: 687, startPoint y: 436, endPoint x: 673, endPoint y: 439, distance: 15.0
click at [673, 439] on div "Ikaw" at bounding box center [709, 466] width 73 height 70
drag, startPoint x: 681, startPoint y: 439, endPoint x: 673, endPoint y: 439, distance: 8.8
click at [673, 439] on icon at bounding box center [679, 445] width 12 height 12
click at [663, 461] on div at bounding box center [664, 466] width 6 height 67
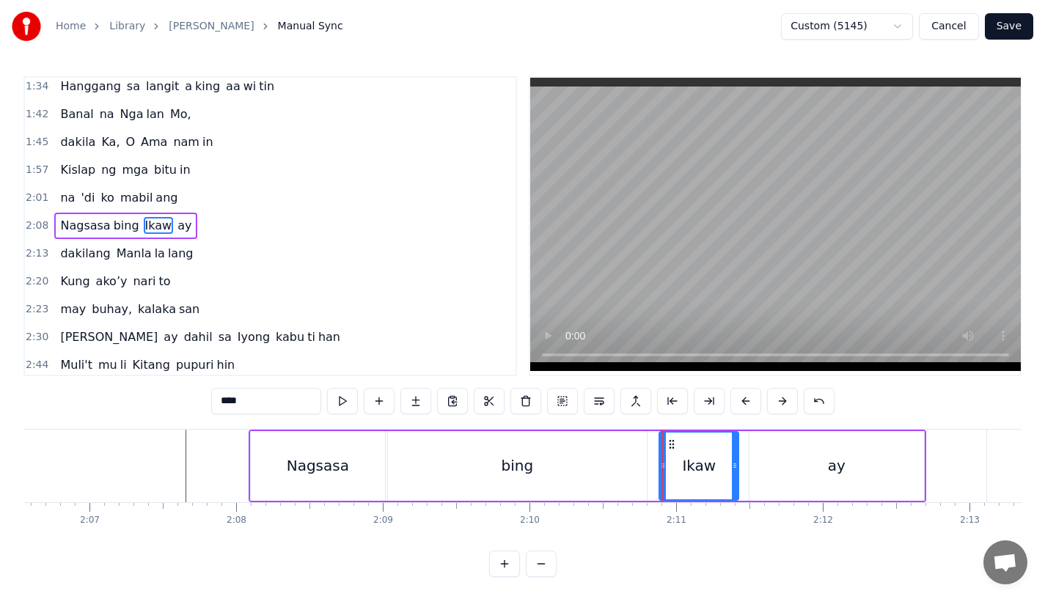
click at [735, 460] on icon at bounding box center [735, 466] width 6 height 12
click at [769, 458] on div "ay" at bounding box center [837, 466] width 175 height 70
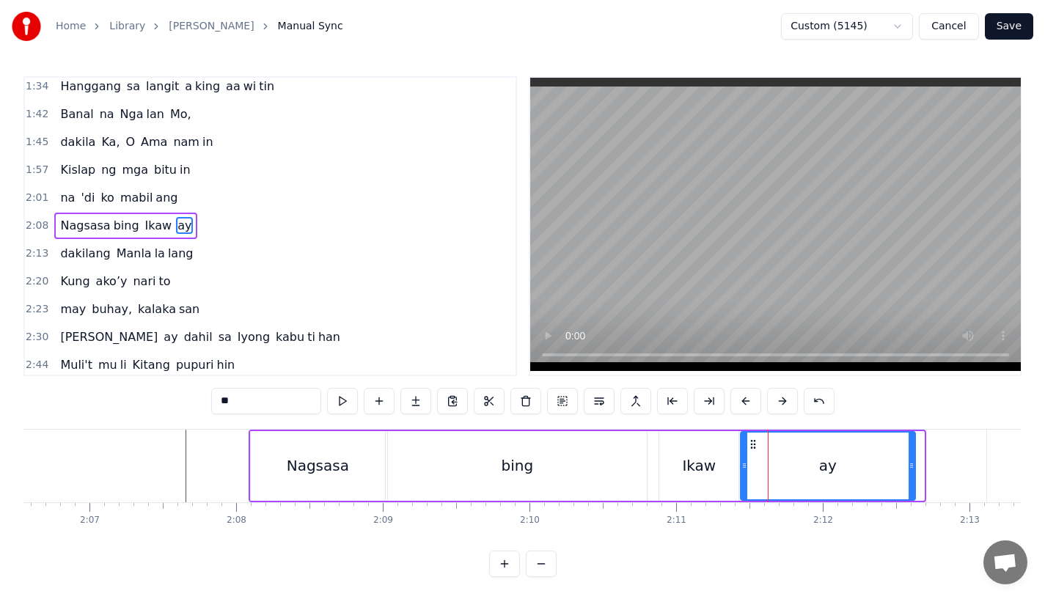
drag, startPoint x: 759, startPoint y: 438, endPoint x: 750, endPoint y: 439, distance: 9.6
click at [750, 439] on icon at bounding box center [753, 445] width 12 height 12
drag, startPoint x: 912, startPoint y: 465, endPoint x: 891, endPoint y: 470, distance: 21.2
click at [890, 470] on icon at bounding box center [890, 466] width 6 height 12
click at [373, 484] on div "Nagsasa" at bounding box center [318, 466] width 134 height 70
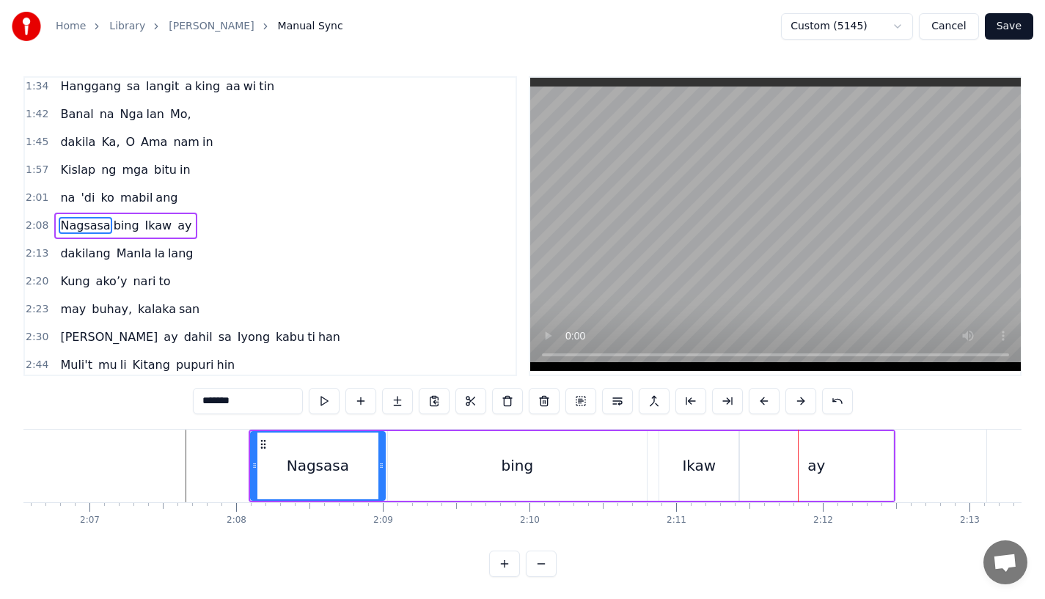
click at [700, 464] on div "Ikaw" at bounding box center [699, 466] width 34 height 22
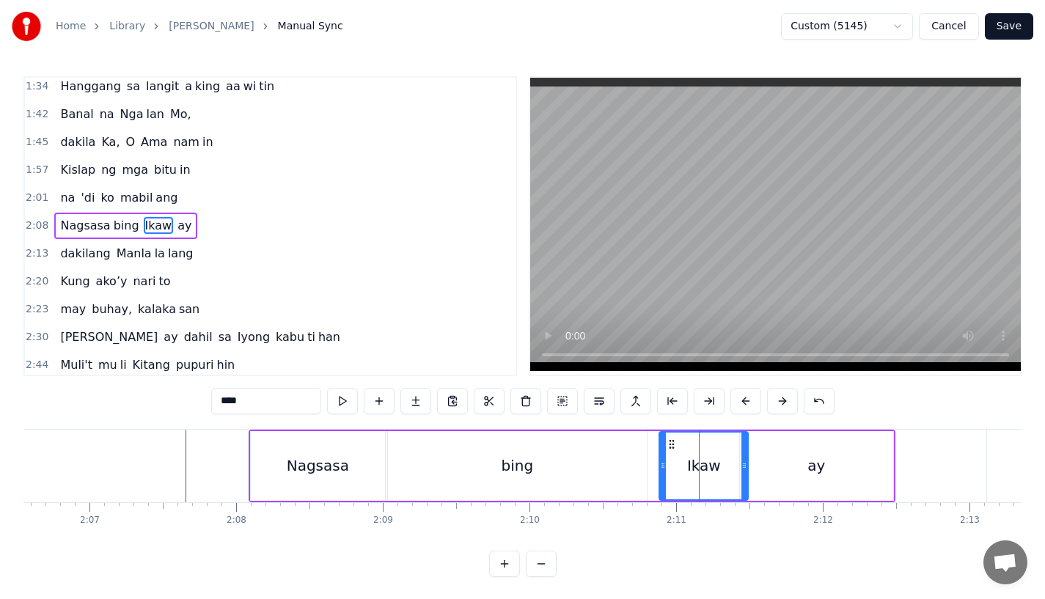
drag, startPoint x: 733, startPoint y: 466, endPoint x: 743, endPoint y: 466, distance: 9.5
click at [743, 466] on icon at bounding box center [744, 466] width 6 height 12
click at [774, 464] on div "ay" at bounding box center [816, 466] width 153 height 70
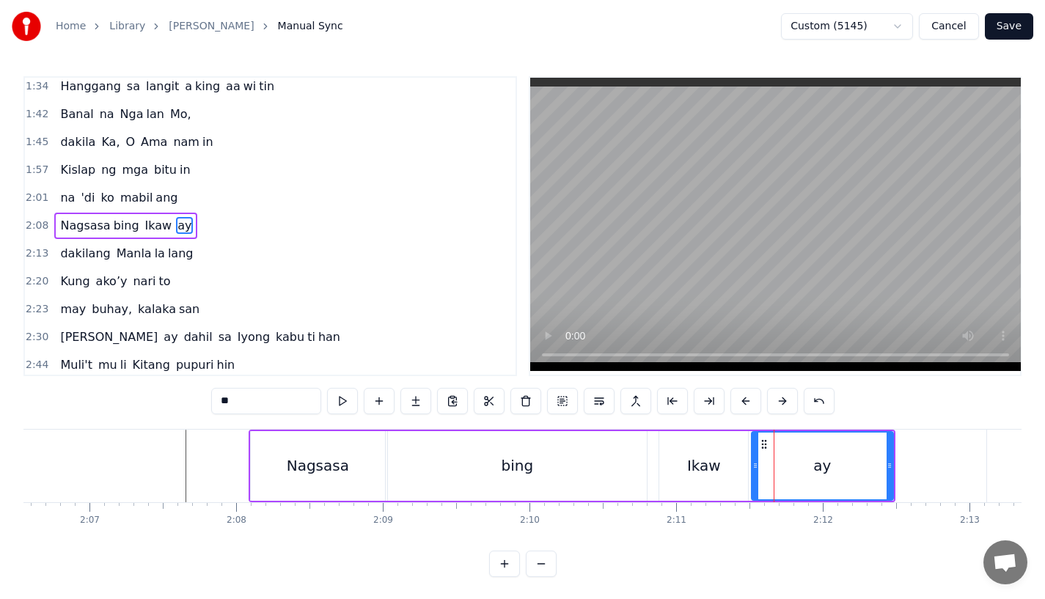
drag, startPoint x: 743, startPoint y: 464, endPoint x: 755, endPoint y: 463, distance: 11.8
click at [755, 463] on icon at bounding box center [755, 466] width 6 height 12
click at [486, 487] on div "bing" at bounding box center [517, 466] width 259 height 70
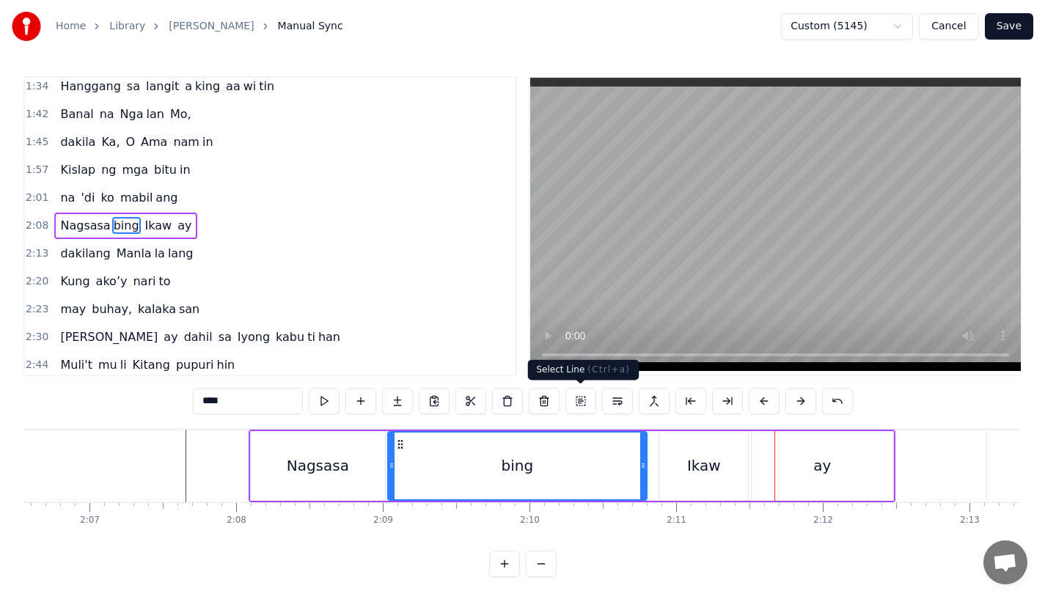
click at [695, 455] on div "Ikaw" at bounding box center [704, 466] width 34 height 22
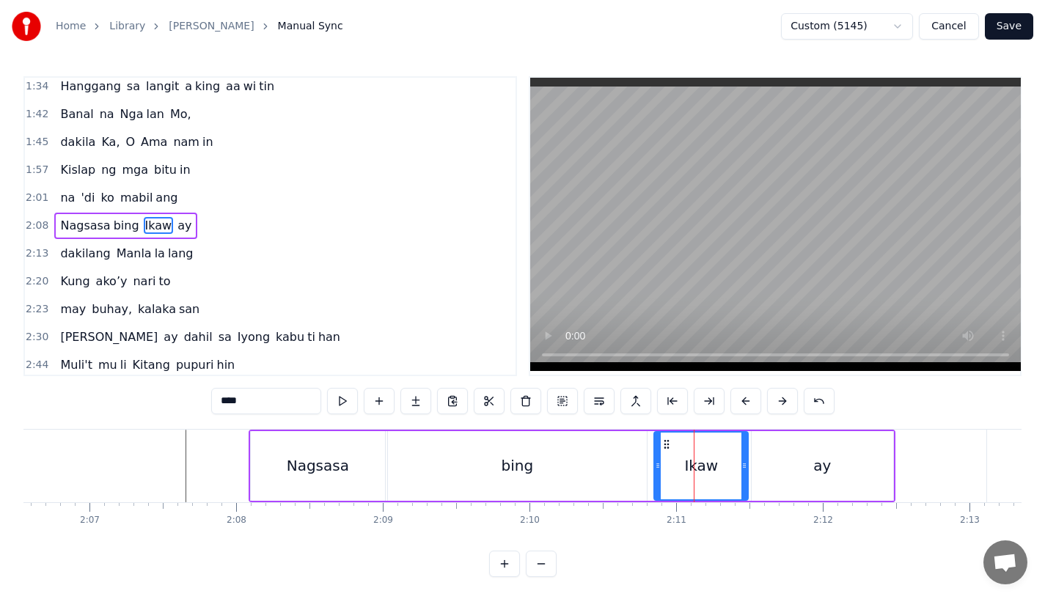
click at [656, 469] on icon at bounding box center [658, 466] width 6 height 12
click at [546, 454] on div "bing" at bounding box center [517, 466] width 259 height 70
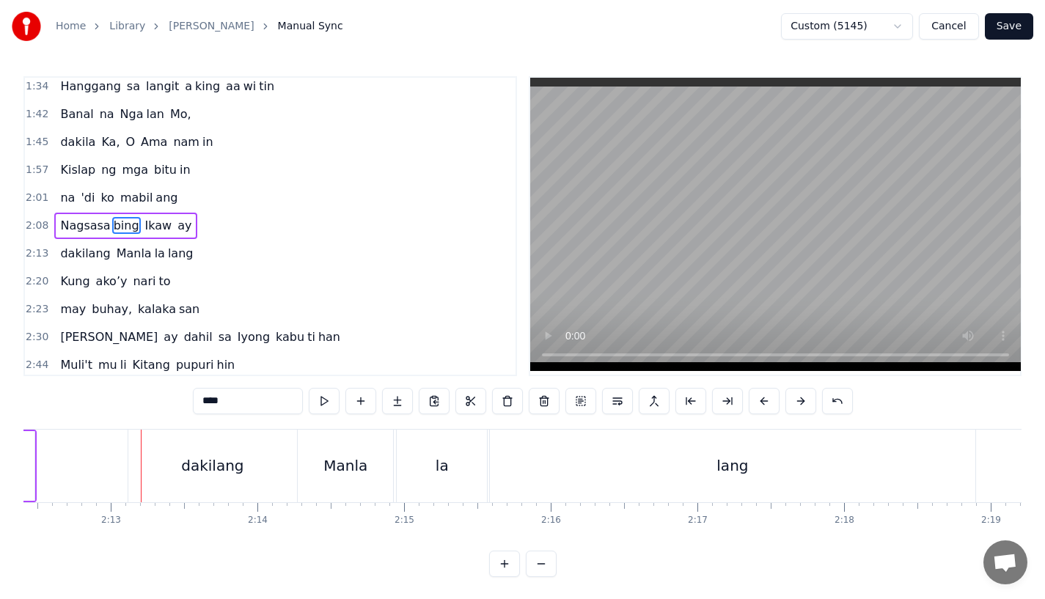
scroll to position [0, 19426]
click at [154, 462] on div "dakilang" at bounding box center [209, 466] width 169 height 73
type input "********"
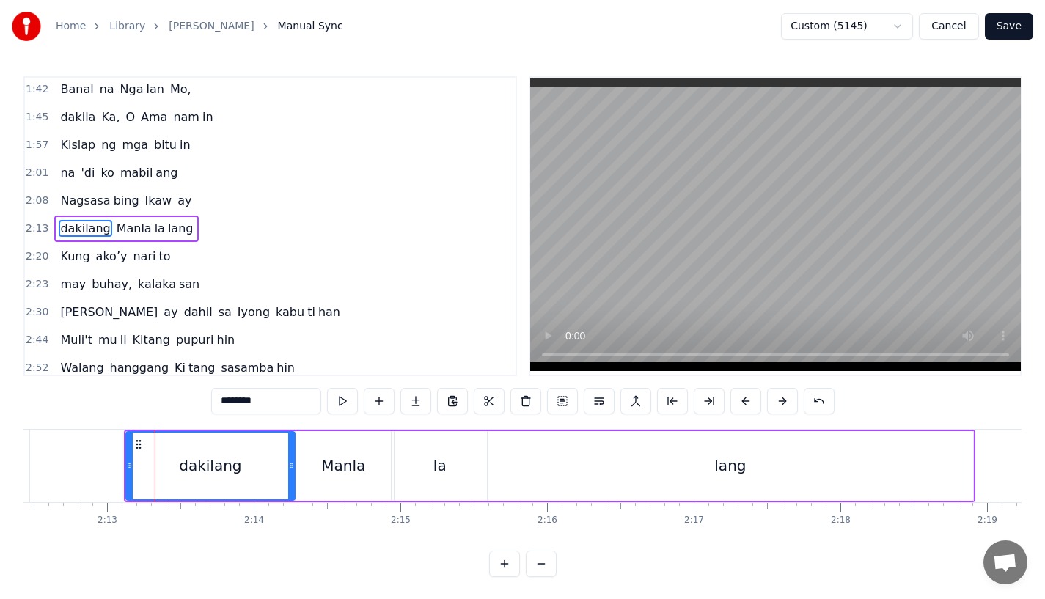
scroll to position [312, 0]
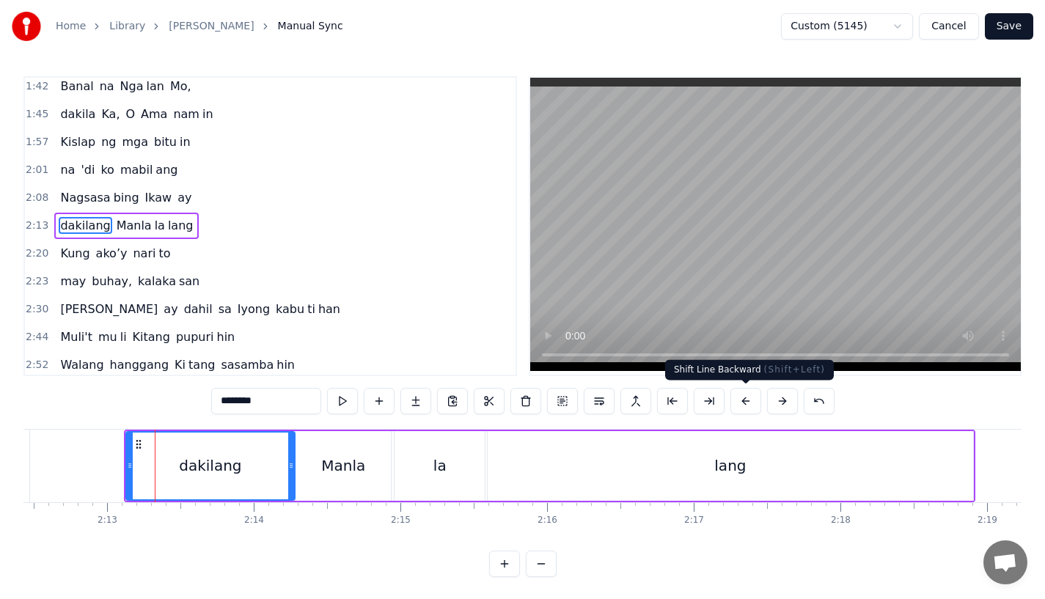
click at [750, 399] on button at bounding box center [745, 401] width 31 height 26
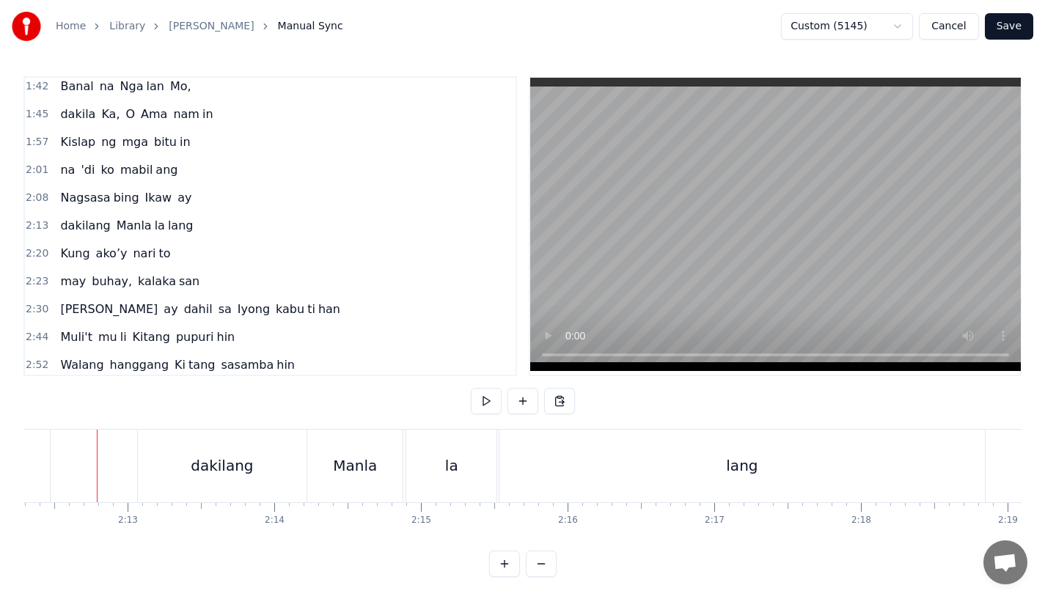
scroll to position [0, 19404]
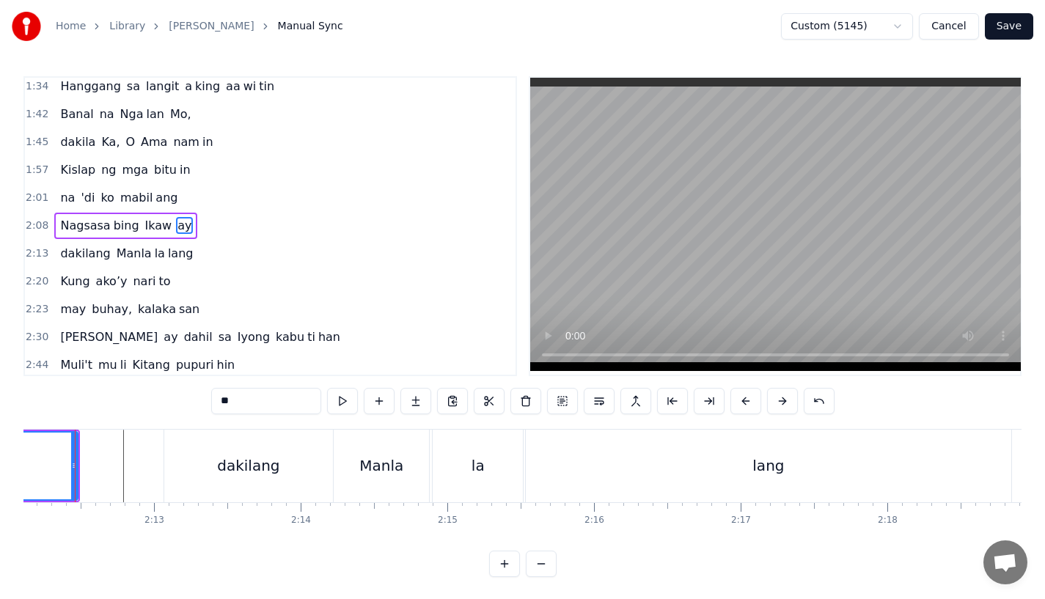
scroll to position [0, 19356]
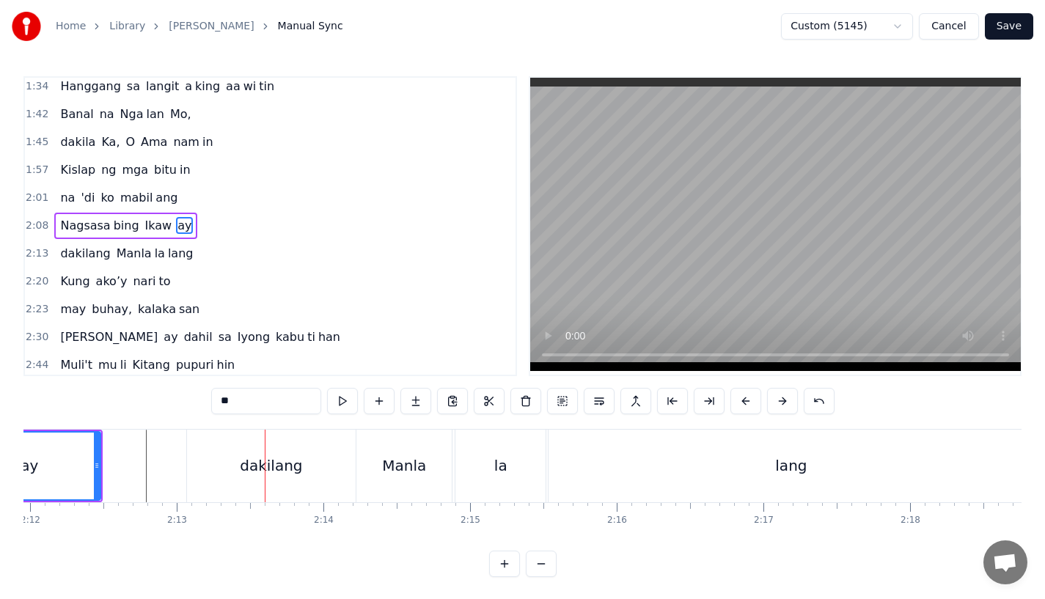
click at [56, 446] on div "ay" at bounding box center [30, 466] width 140 height 67
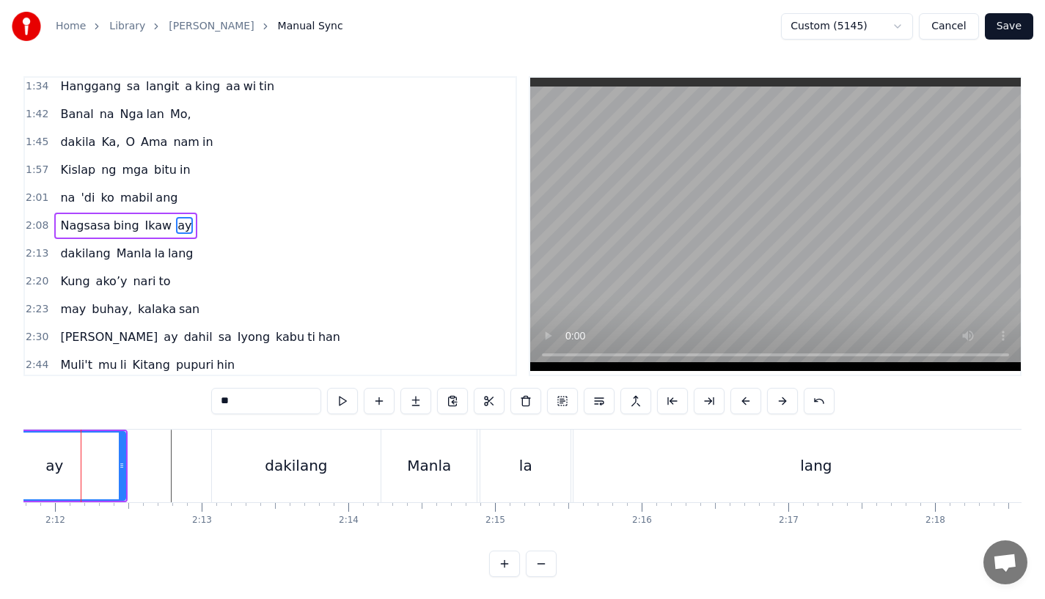
scroll to position [0, 19314]
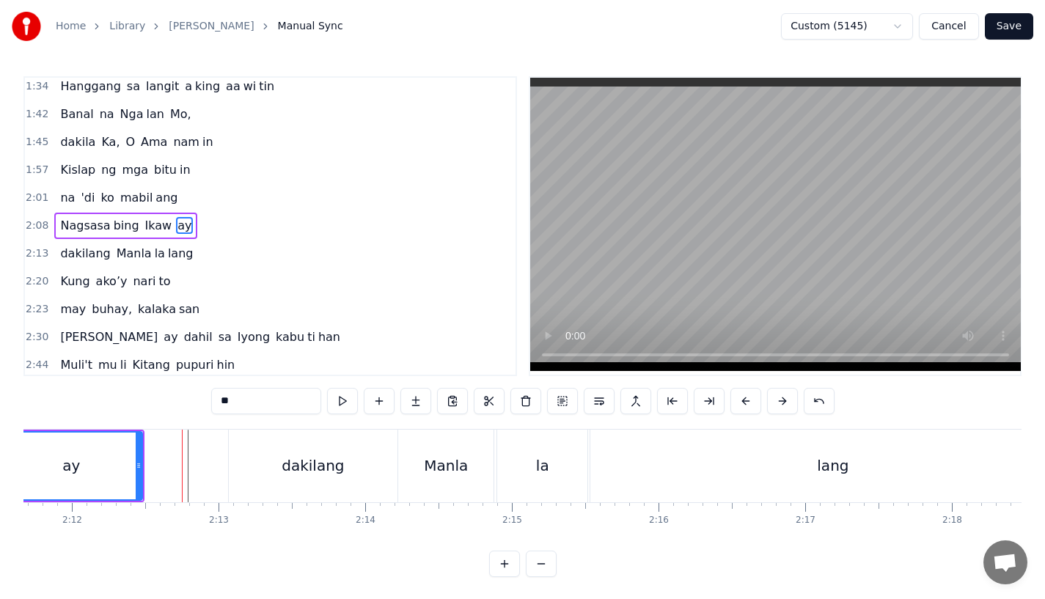
click at [66, 463] on div "ay" at bounding box center [71, 466] width 18 height 22
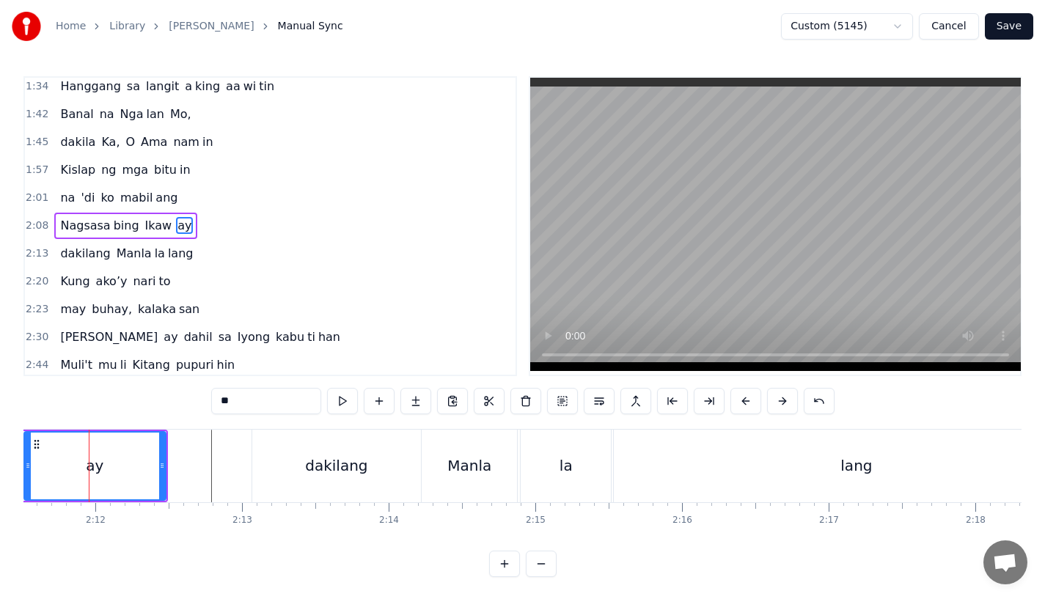
scroll to position [0, 19282]
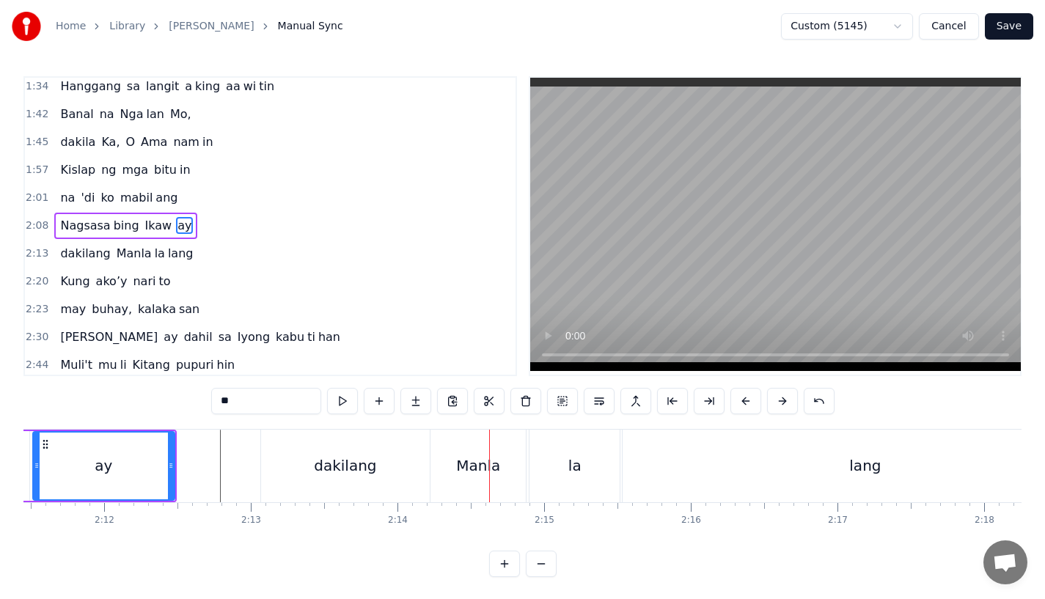
click at [146, 460] on div "ay" at bounding box center [104, 466] width 140 height 67
click at [472, 464] on div "Manla" at bounding box center [478, 466] width 44 height 22
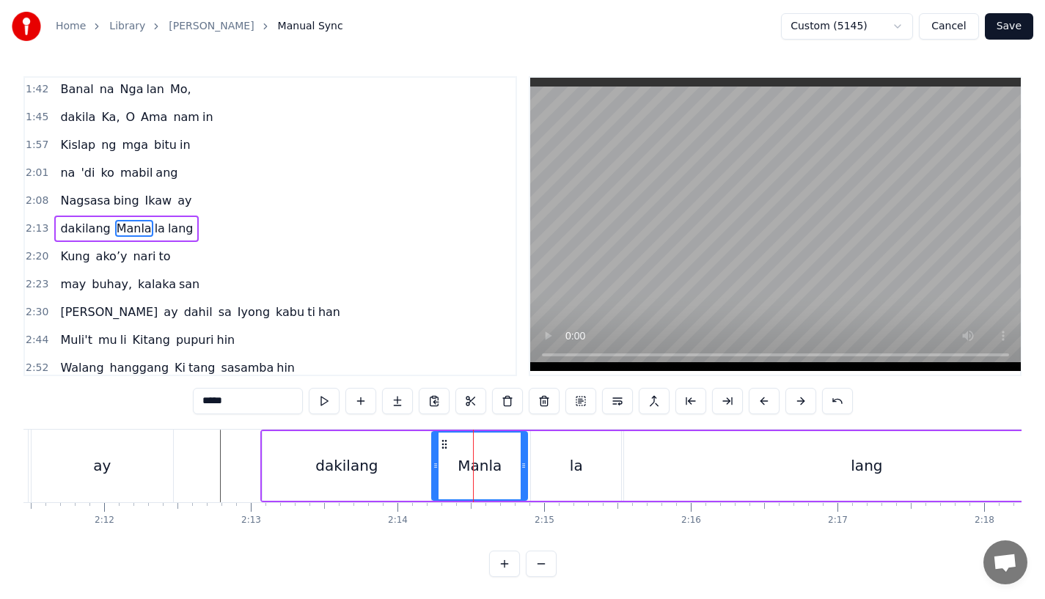
scroll to position [312, 0]
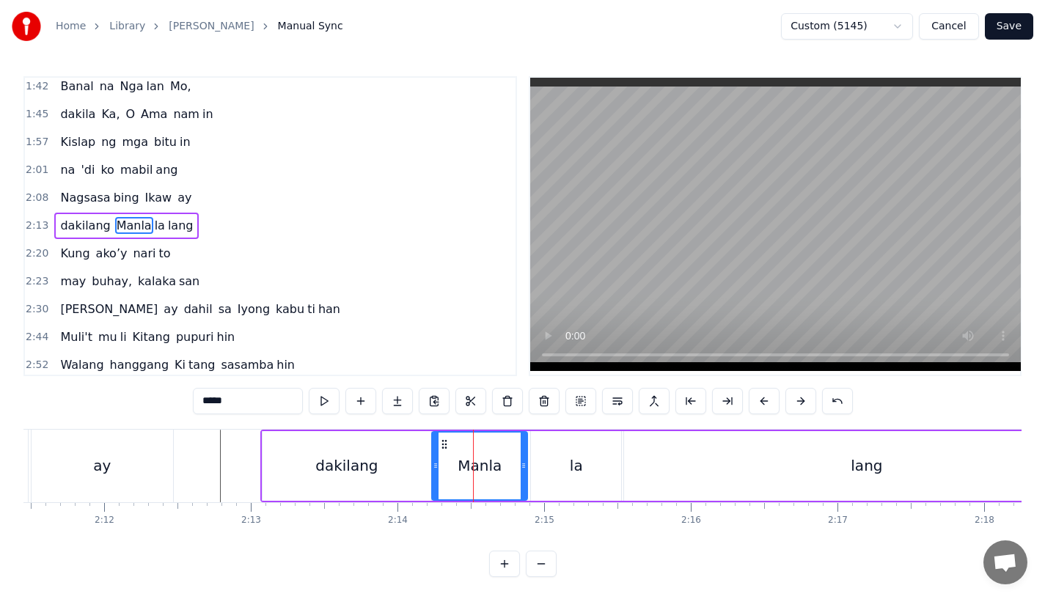
click at [405, 449] on div "dakilang" at bounding box center [347, 466] width 169 height 70
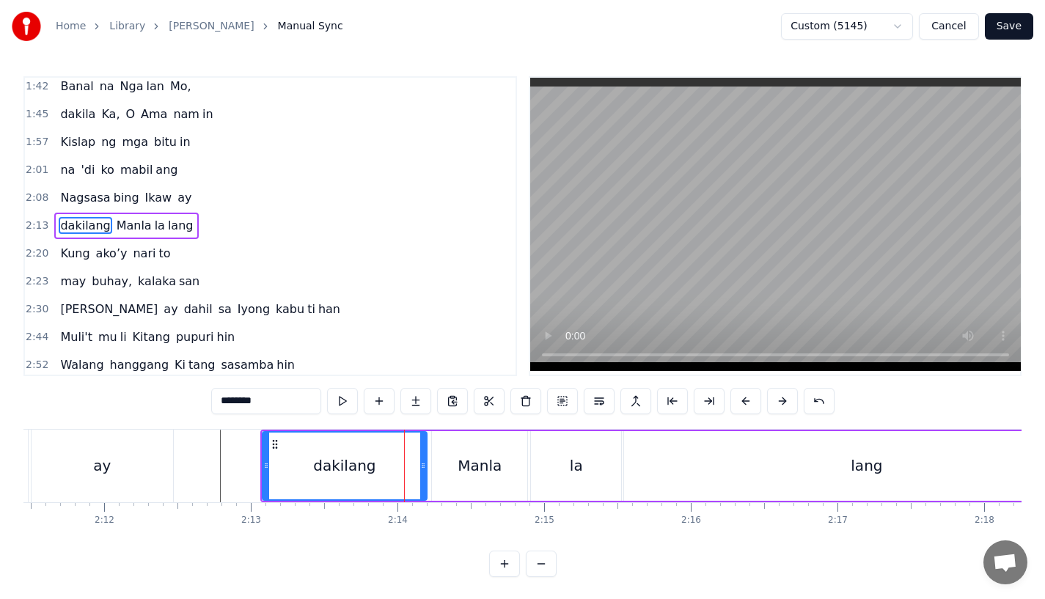
drag, startPoint x: 426, startPoint y: 467, endPoint x: 418, endPoint y: 469, distance: 8.4
click at [420, 469] on icon at bounding box center [423, 466] width 6 height 12
click at [462, 469] on div "Manla" at bounding box center [480, 466] width 44 height 22
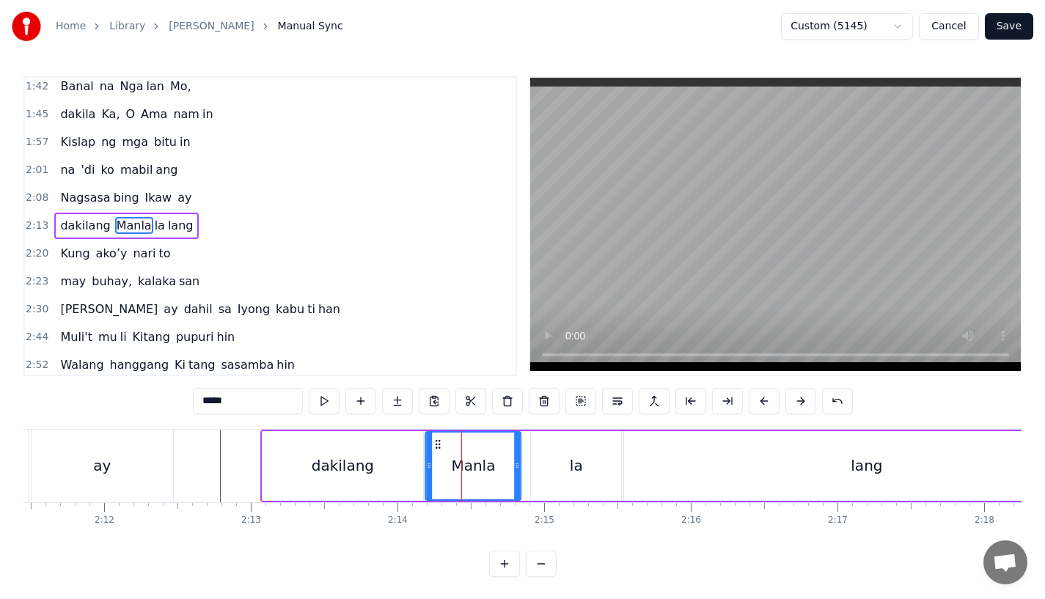
click at [433, 441] on icon at bounding box center [438, 445] width 12 height 12
click at [376, 469] on div "dakilang" at bounding box center [343, 466] width 161 height 70
type input "********"
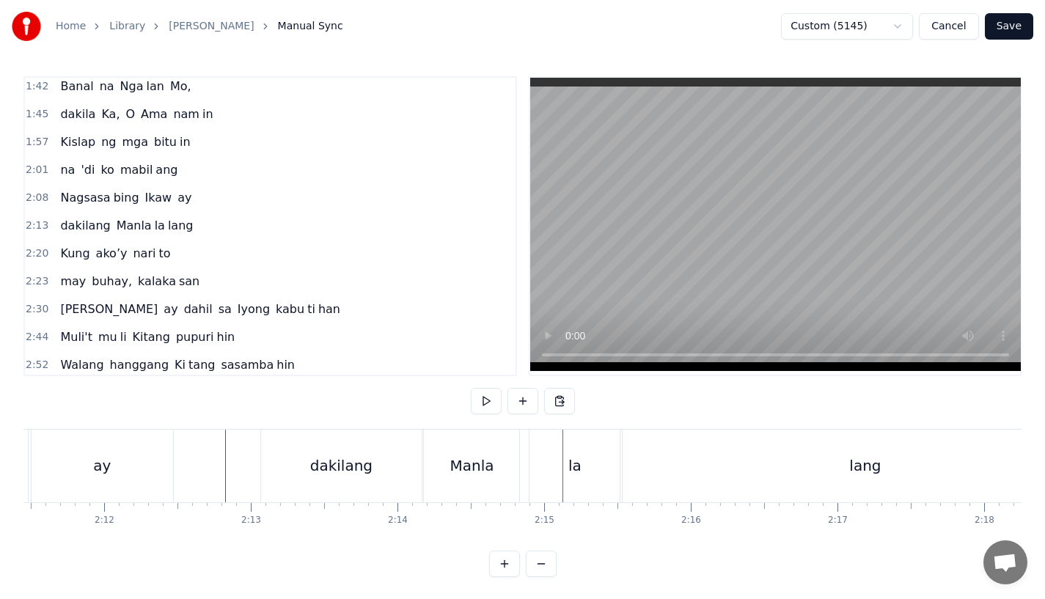
click at [288, 450] on div "dakilang" at bounding box center [341, 466] width 161 height 73
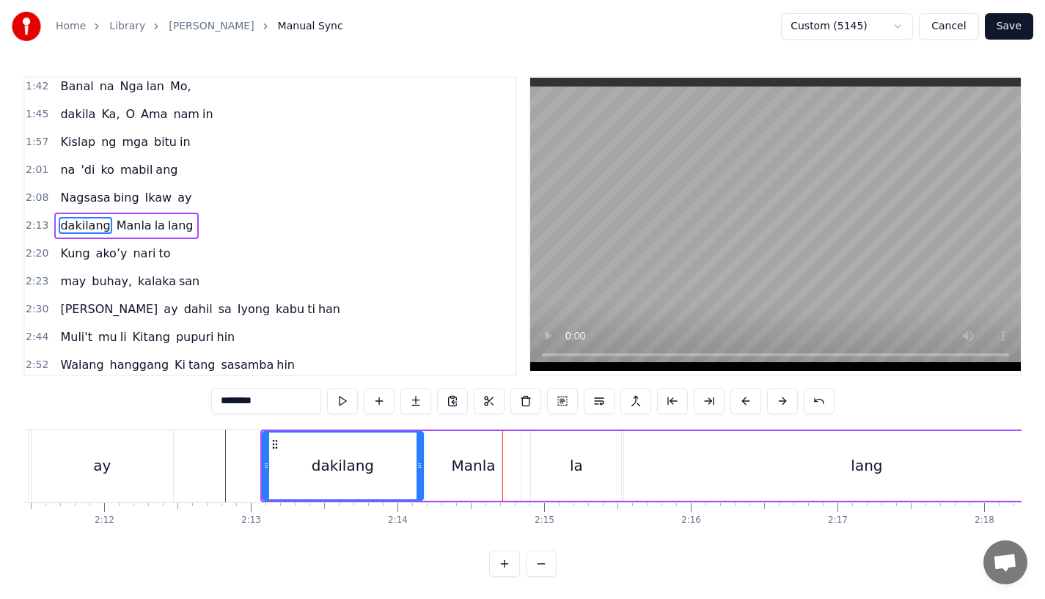
click at [493, 471] on div "Manla" at bounding box center [472, 466] width 95 height 70
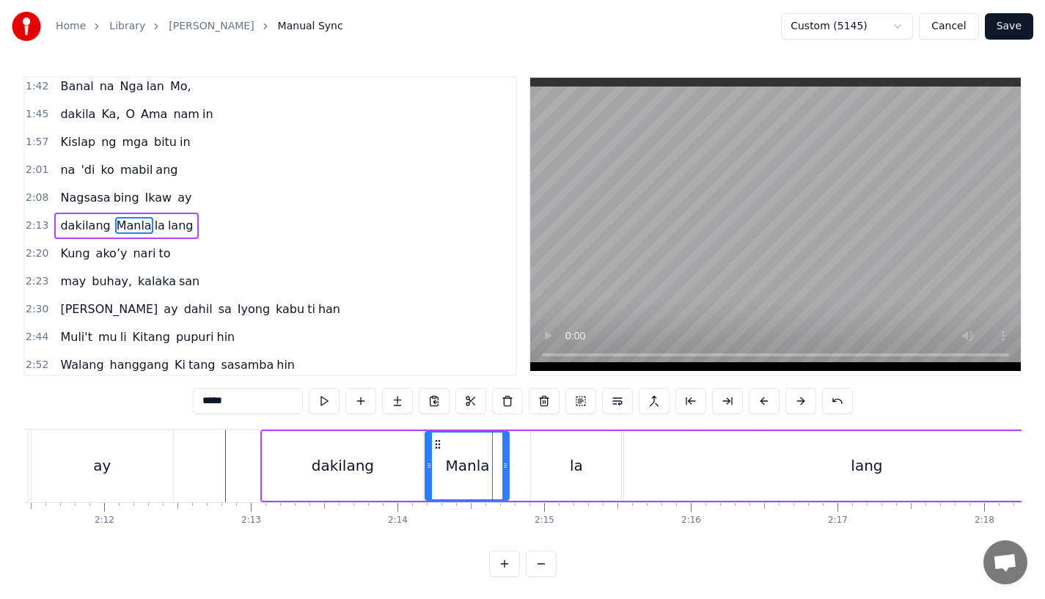
drag, startPoint x: 516, startPoint y: 471, endPoint x: 505, endPoint y: 471, distance: 11.7
click at [505, 471] on icon at bounding box center [505, 466] width 6 height 12
click at [554, 466] on div "la" at bounding box center [576, 466] width 90 height 70
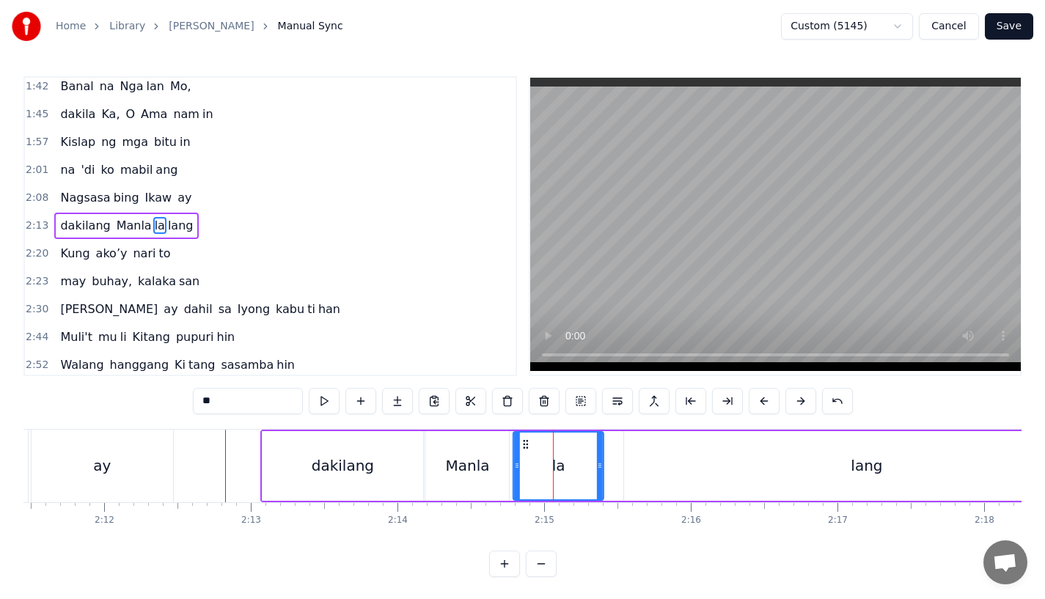
drag, startPoint x: 543, startPoint y: 443, endPoint x: 523, endPoint y: 447, distance: 21.0
click at [524, 447] on icon at bounding box center [526, 445] width 12 height 12
click at [682, 462] on div "lang" at bounding box center [867, 466] width 486 height 70
type input "****"
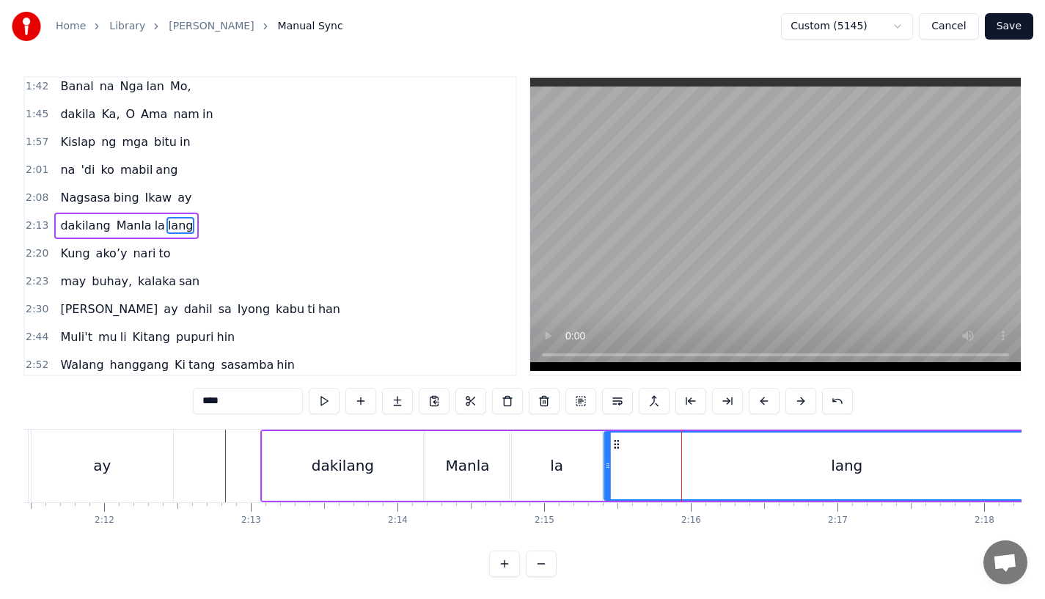
drag, startPoint x: 636, startPoint y: 444, endPoint x: 615, endPoint y: 446, distance: 20.6
click at [615, 446] on icon at bounding box center [617, 445] width 12 height 12
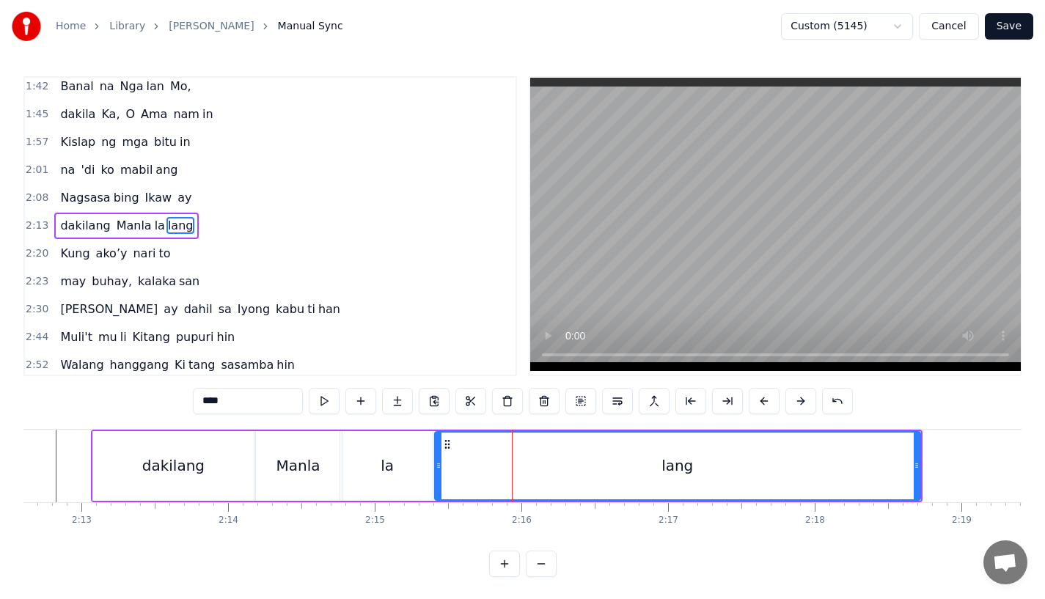
scroll to position [0, 19499]
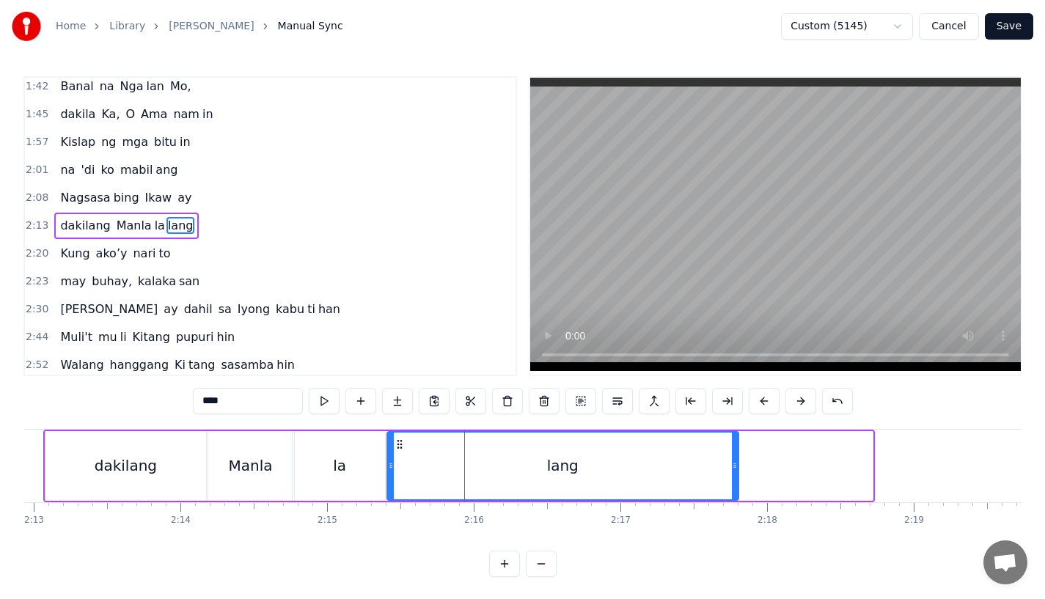
drag, startPoint x: 870, startPoint y: 471, endPoint x: 714, endPoint y: 471, distance: 155.5
click at [732, 471] on icon at bounding box center [735, 466] width 6 height 12
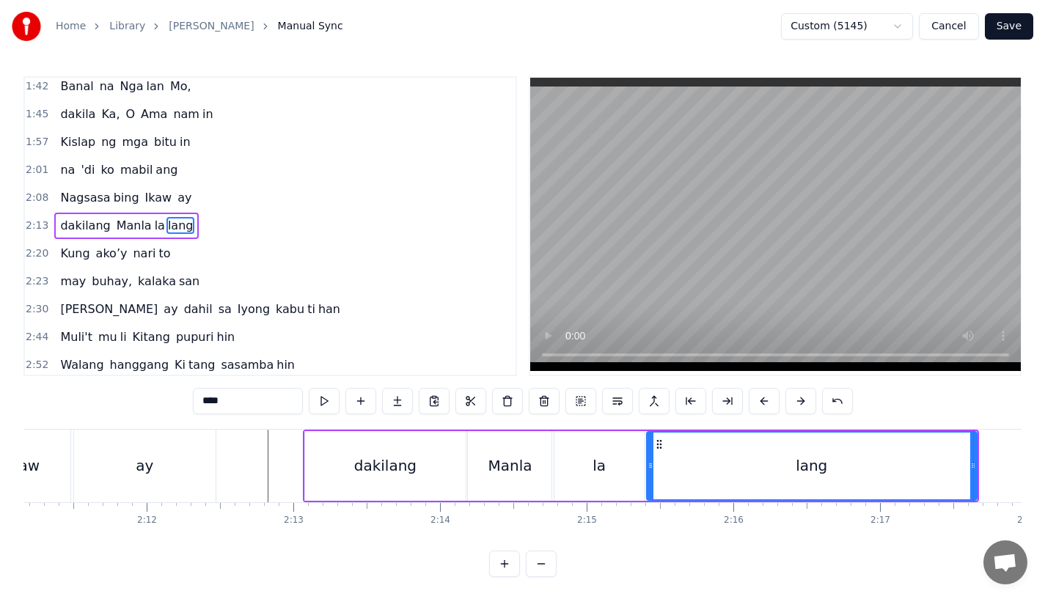
scroll to position [0, 19177]
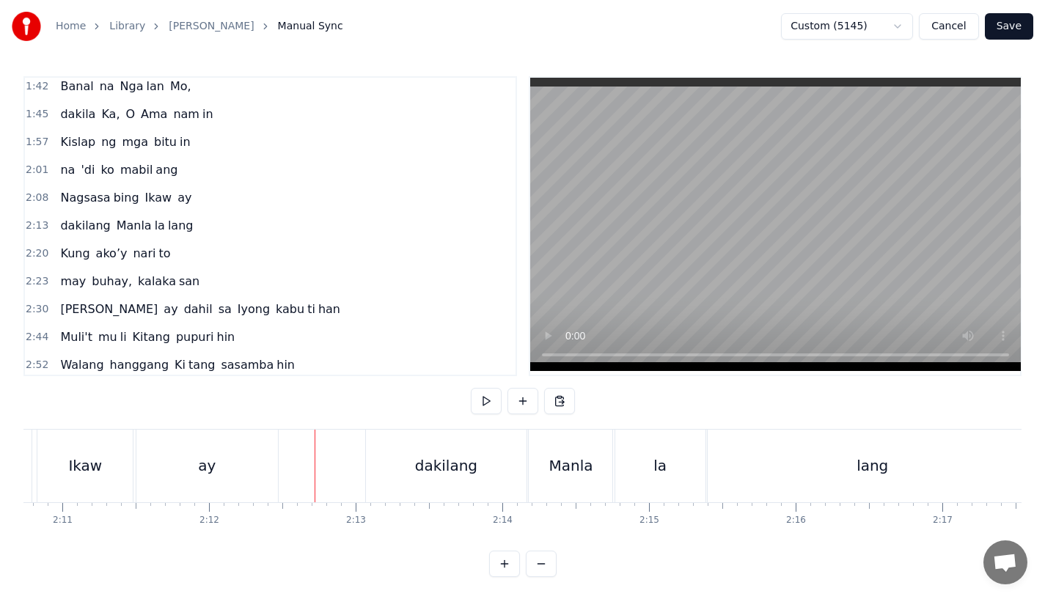
click at [243, 456] on div "ay" at bounding box center [207, 466] width 142 height 73
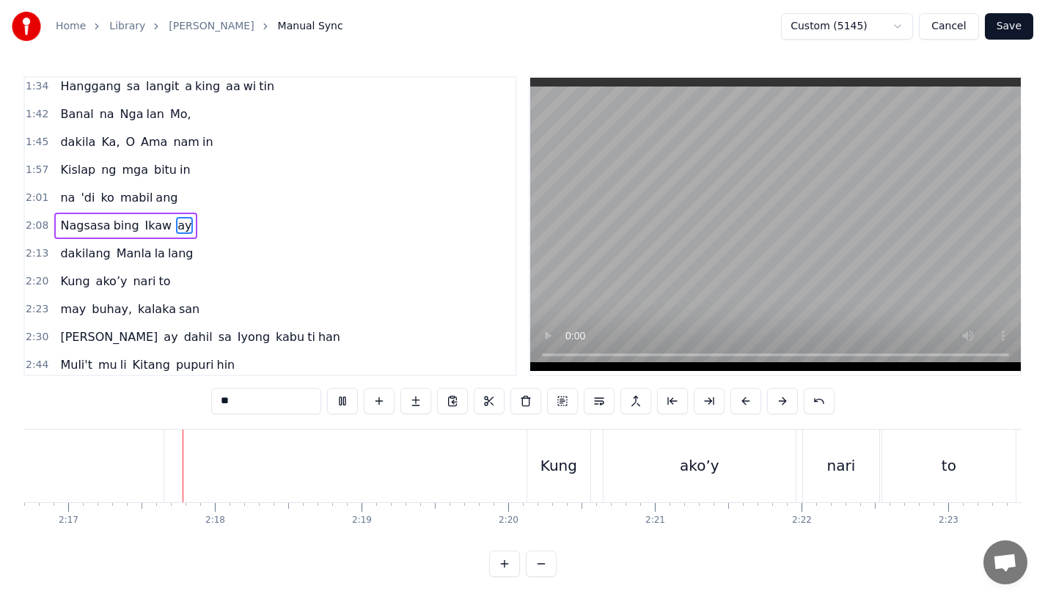
scroll to position [0, 20052]
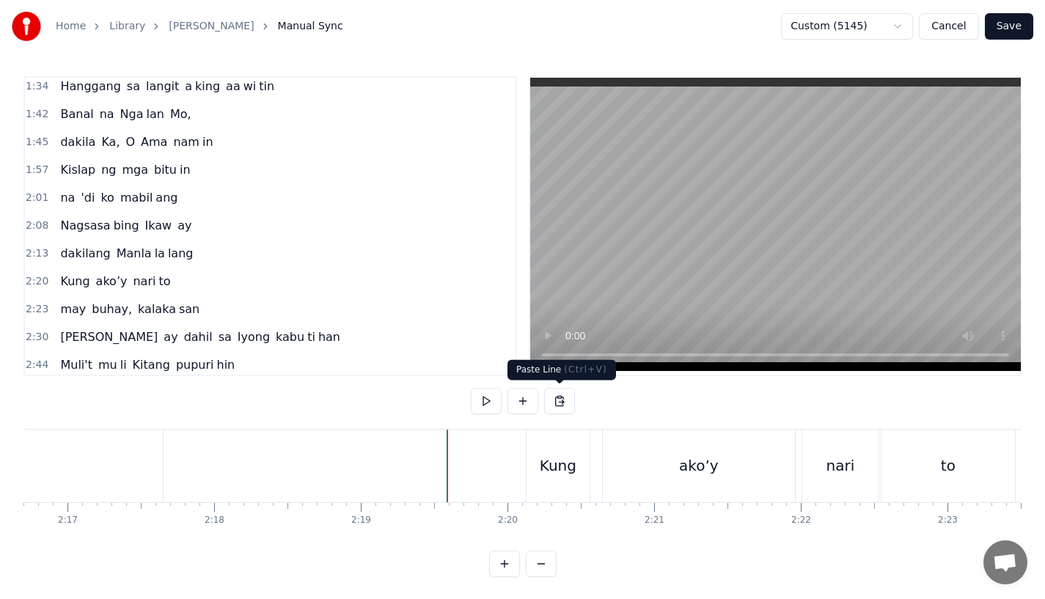
click at [575, 435] on div "Kung" at bounding box center [558, 466] width 63 height 73
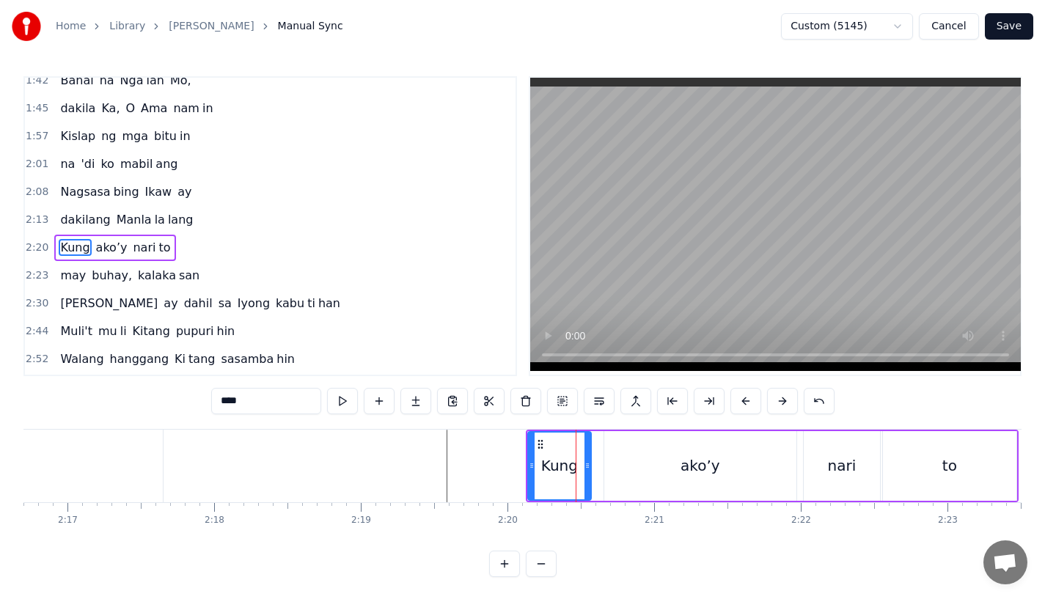
scroll to position [340, 0]
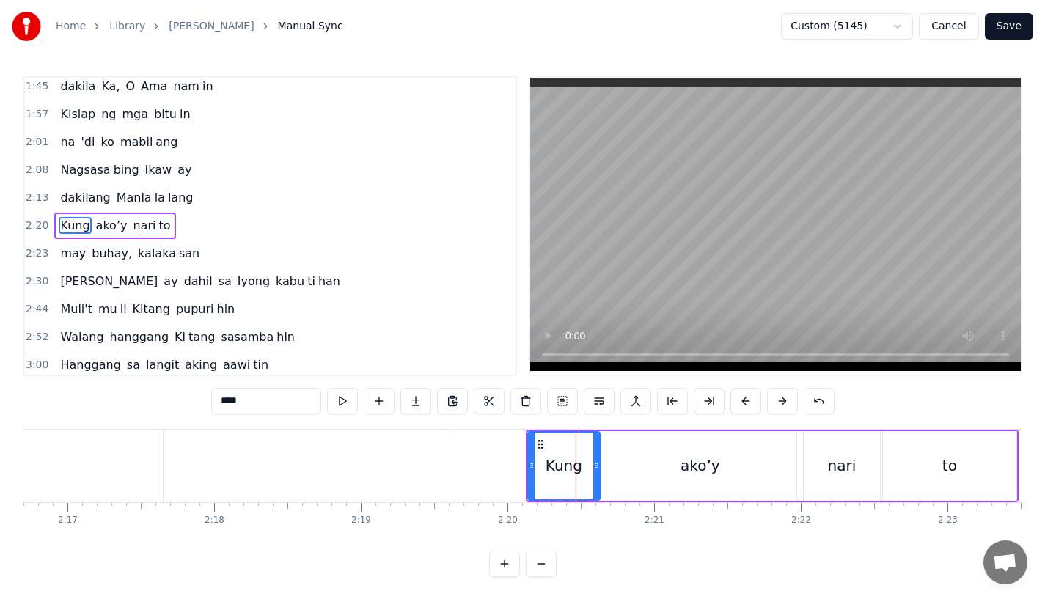
drag, startPoint x: 586, startPoint y: 460, endPoint x: 595, endPoint y: 459, distance: 8.8
click at [595, 459] on div at bounding box center [596, 466] width 6 height 67
click at [734, 398] on button at bounding box center [745, 401] width 31 height 26
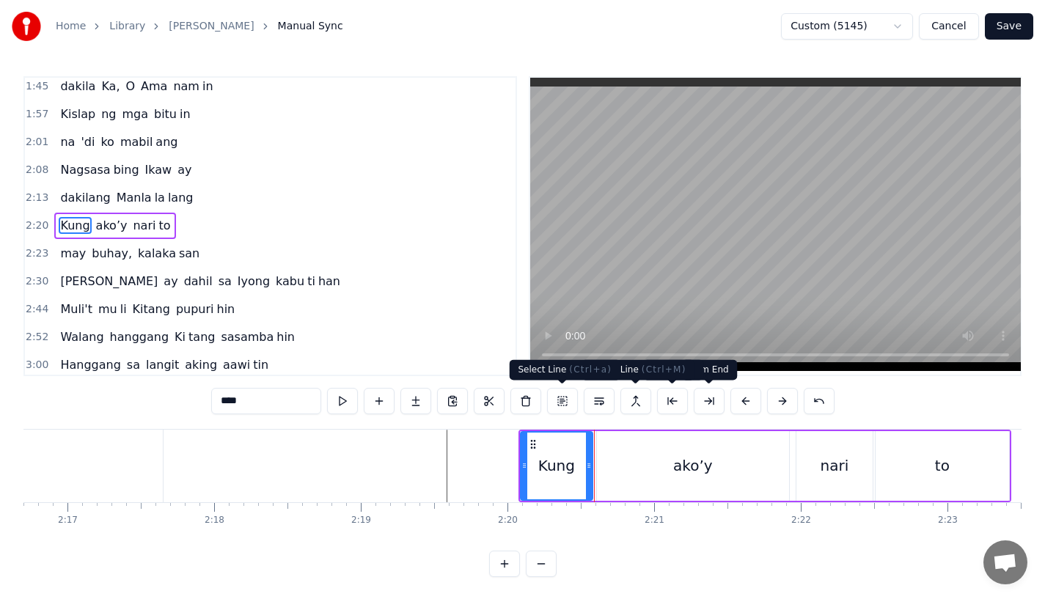
click at [392, 442] on div at bounding box center [566, 466] width 41189 height 73
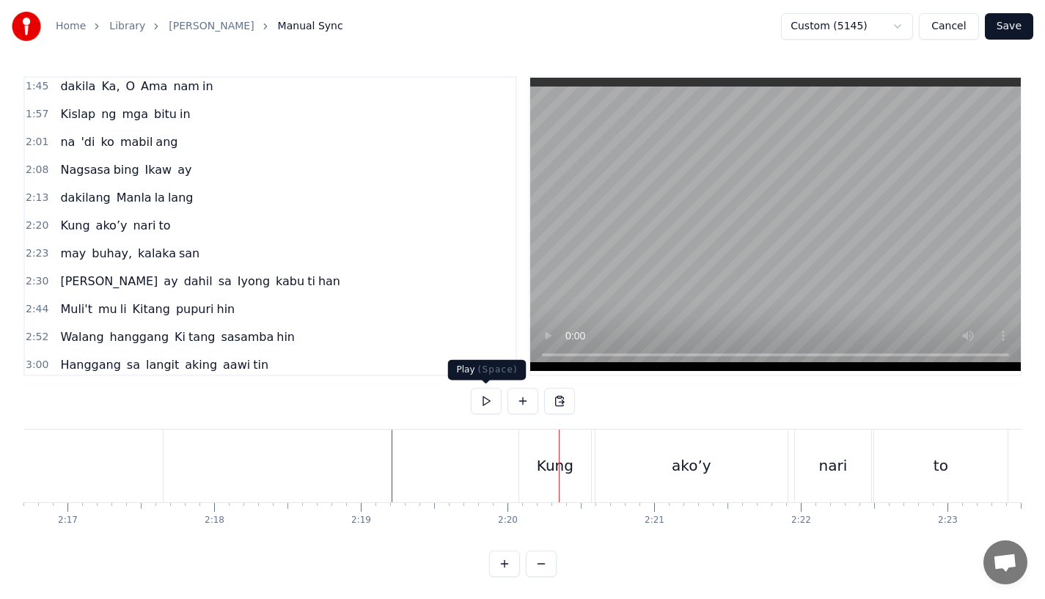
click at [560, 454] on div "Kung" at bounding box center [555, 466] width 72 height 73
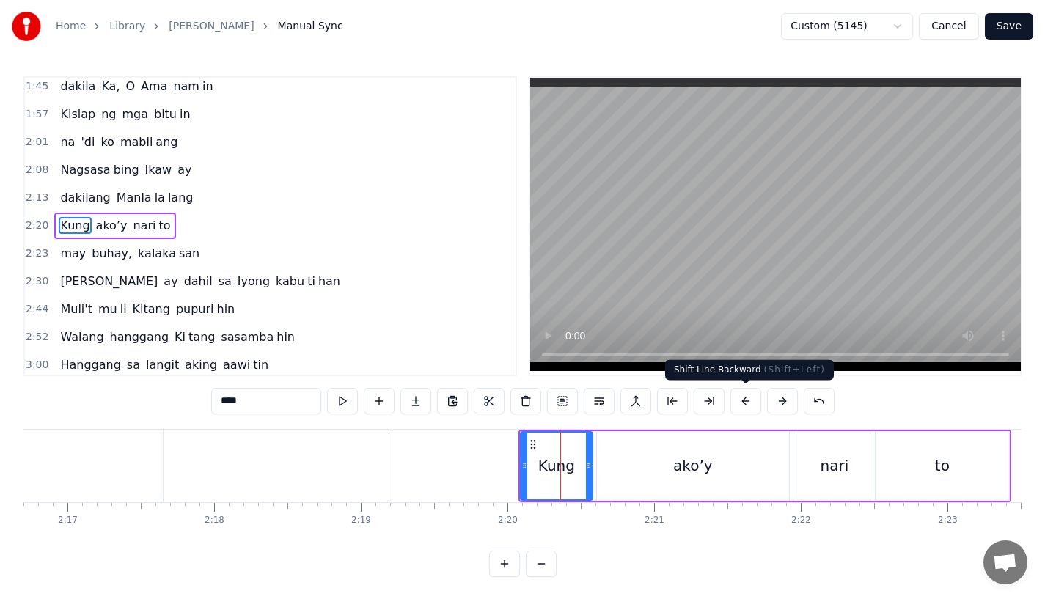
click at [742, 397] on button at bounding box center [745, 401] width 31 height 26
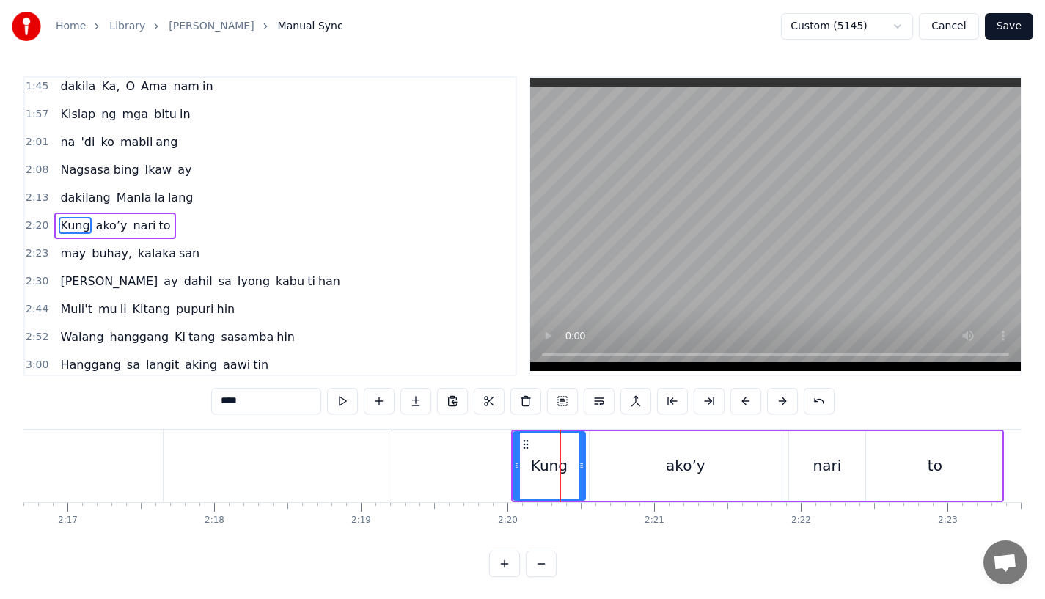
click at [378, 466] on div at bounding box center [566, 466] width 41189 height 73
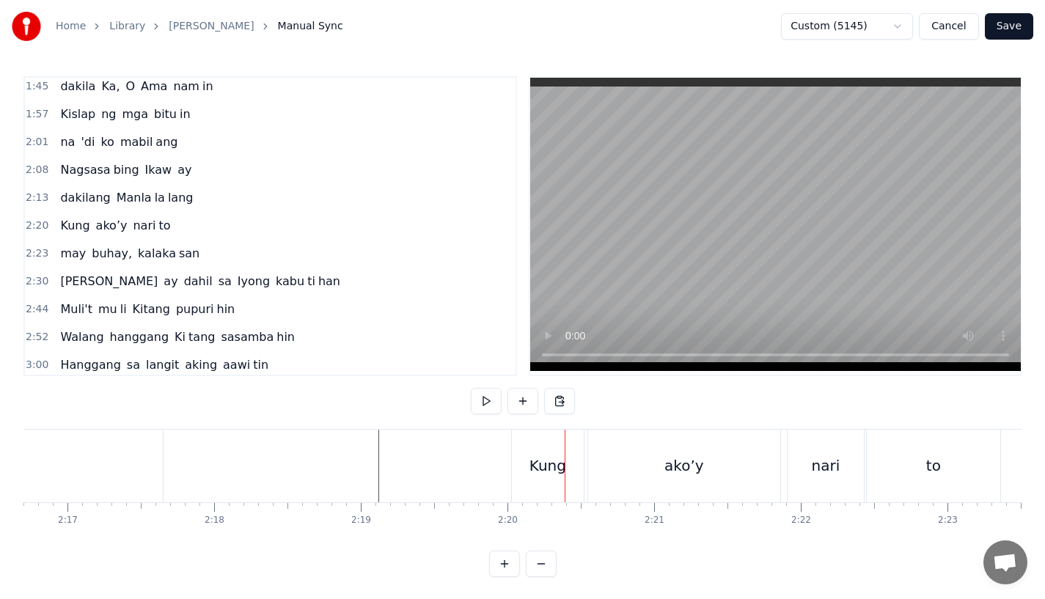
click at [323, 459] on div at bounding box center [566, 466] width 41189 height 73
click at [549, 441] on div "Kung" at bounding box center [548, 466] width 72 height 73
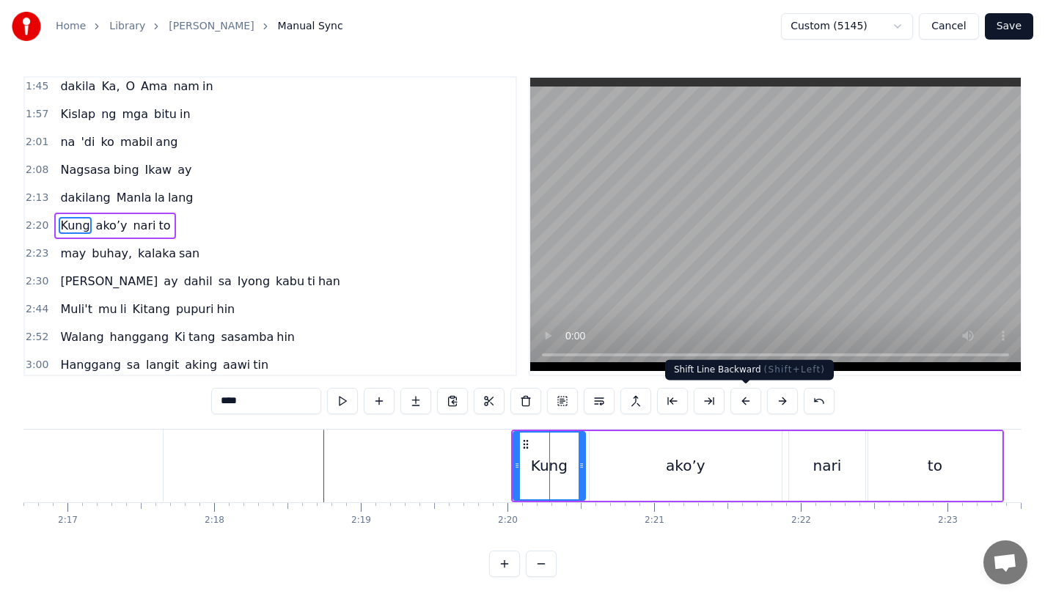
click at [751, 401] on button at bounding box center [745, 401] width 31 height 26
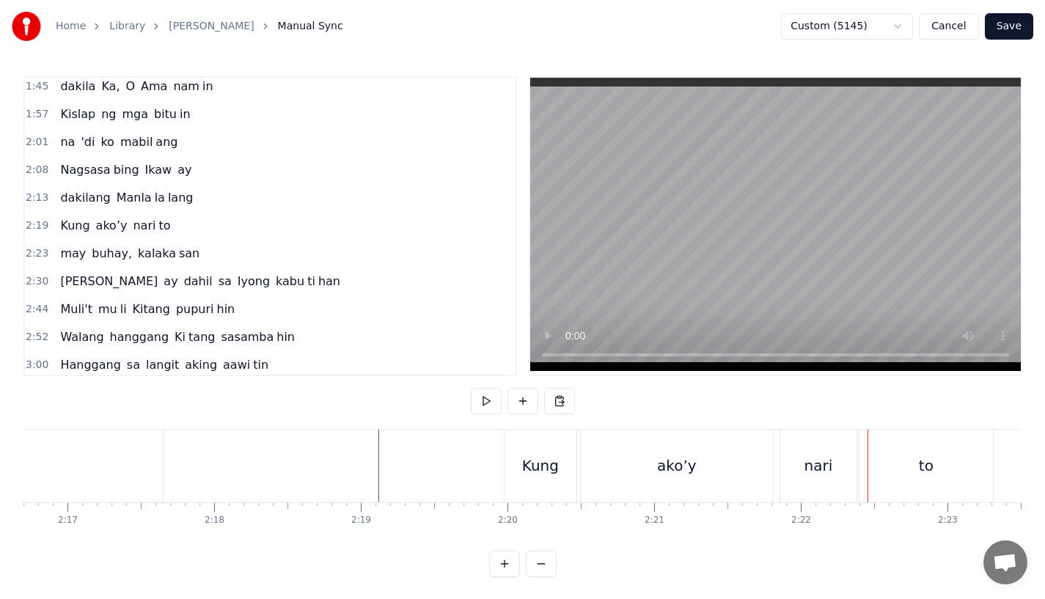
click at [704, 477] on div "ako’y" at bounding box center [677, 466] width 192 height 73
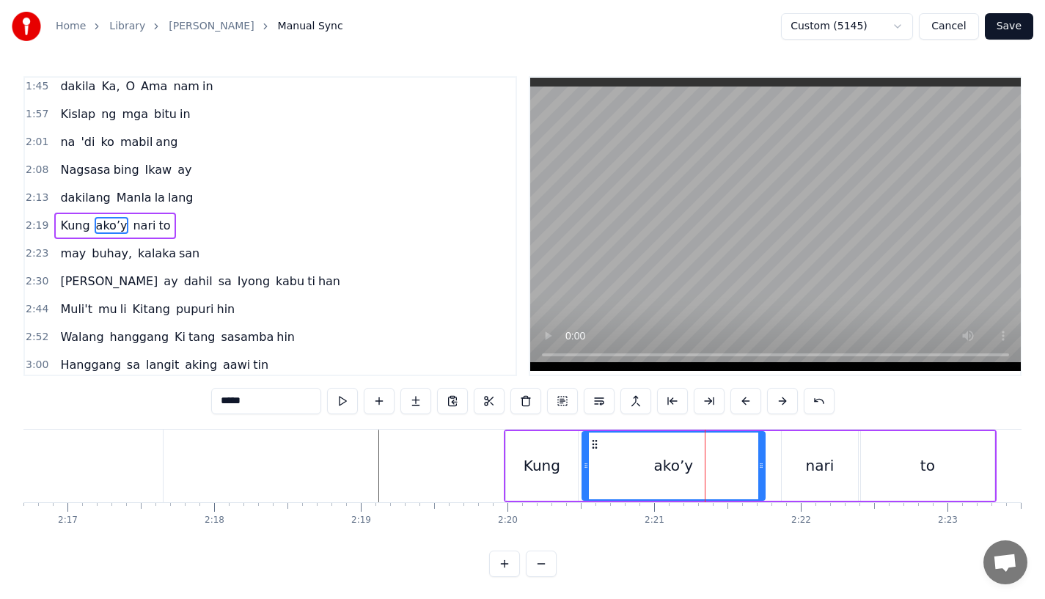
drag, startPoint x: 771, startPoint y: 477, endPoint x: 759, endPoint y: 478, distance: 11.8
click at [760, 478] on div at bounding box center [761, 466] width 6 height 67
click at [804, 472] on div "nari" at bounding box center [820, 466] width 76 height 70
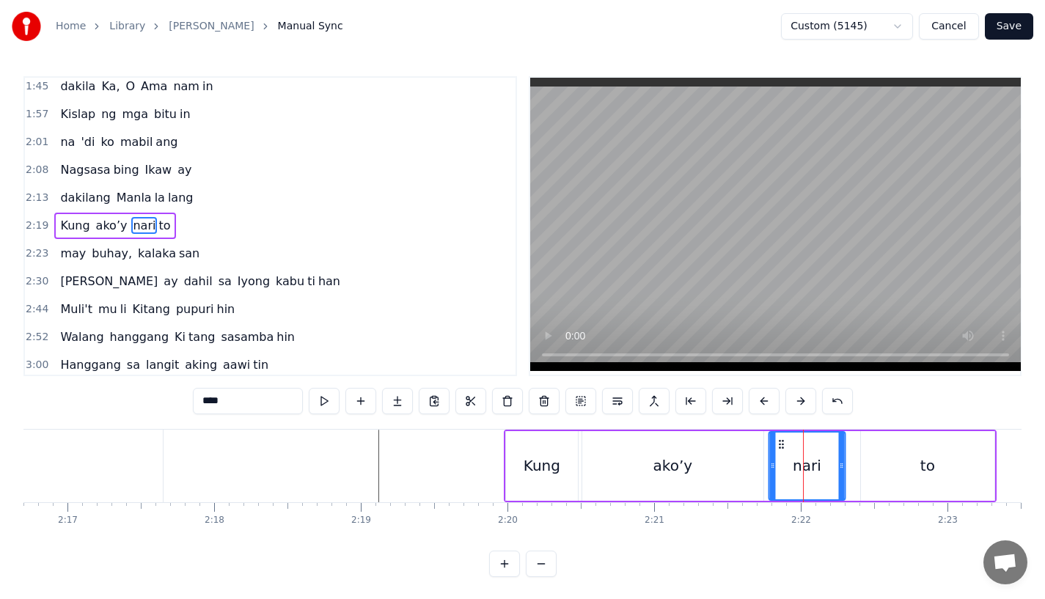
drag, startPoint x: 795, startPoint y: 444, endPoint x: 783, endPoint y: 444, distance: 11.8
click at [783, 444] on circle at bounding box center [783, 444] width 1 height 1
click at [892, 460] on div "to" at bounding box center [927, 466] width 133 height 70
type input "**"
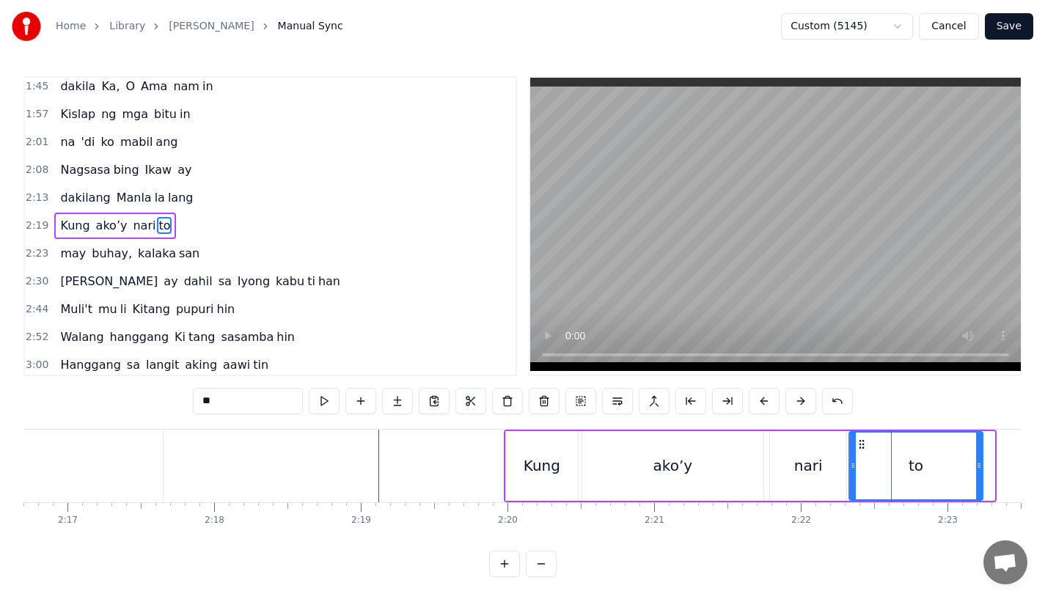
drag, startPoint x: 874, startPoint y: 444, endPoint x: 863, endPoint y: 449, distance: 12.5
click at [863, 449] on icon at bounding box center [862, 445] width 12 height 12
drag, startPoint x: 978, startPoint y: 468, endPoint x: 961, endPoint y: 468, distance: 17.6
click at [973, 468] on icon at bounding box center [976, 466] width 6 height 12
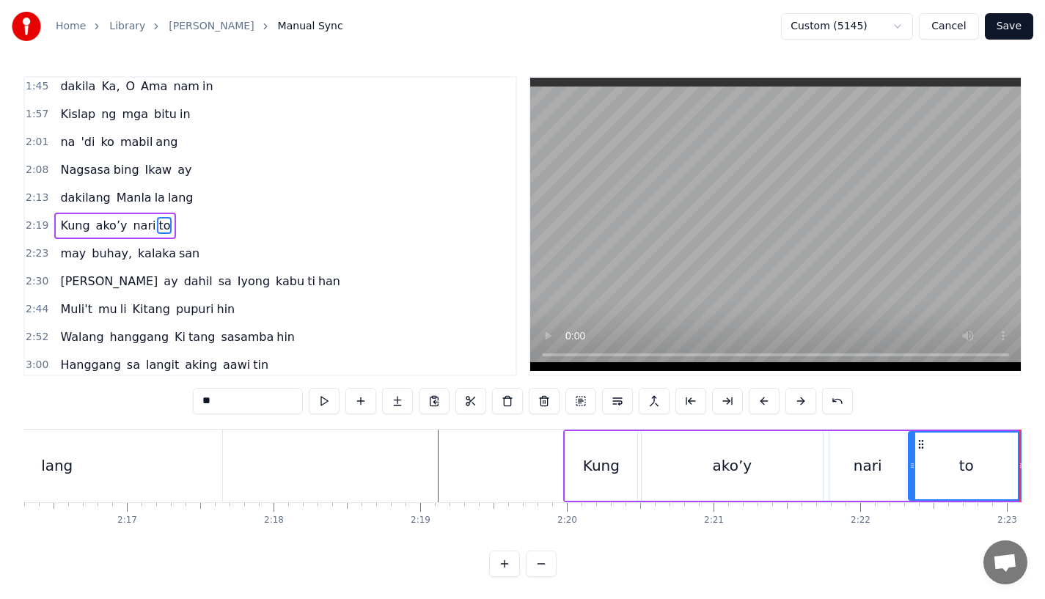
scroll to position [0, 19896]
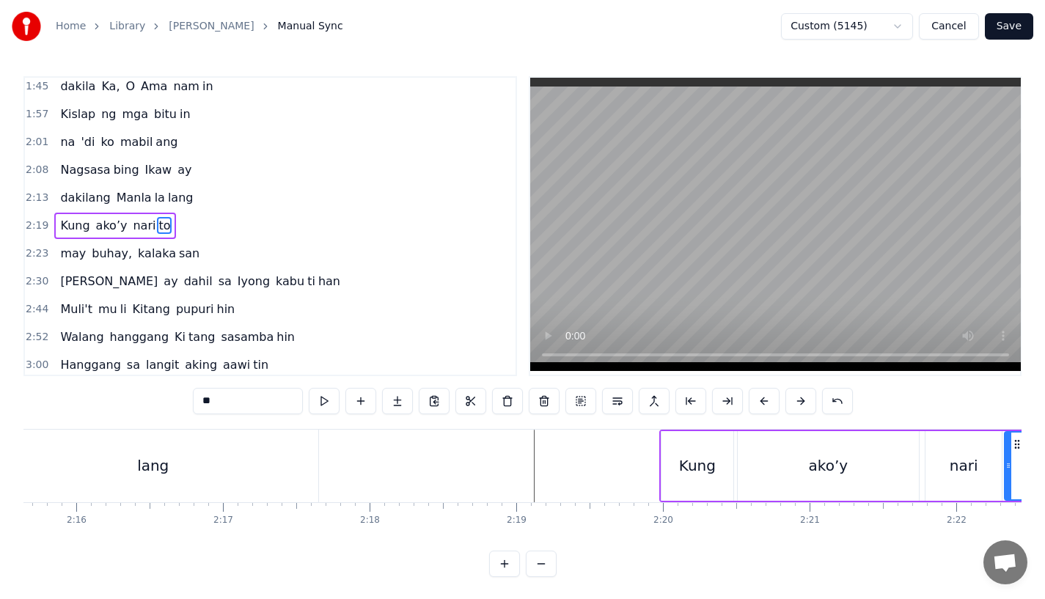
click at [499, 466] on div at bounding box center [721, 466] width 41189 height 73
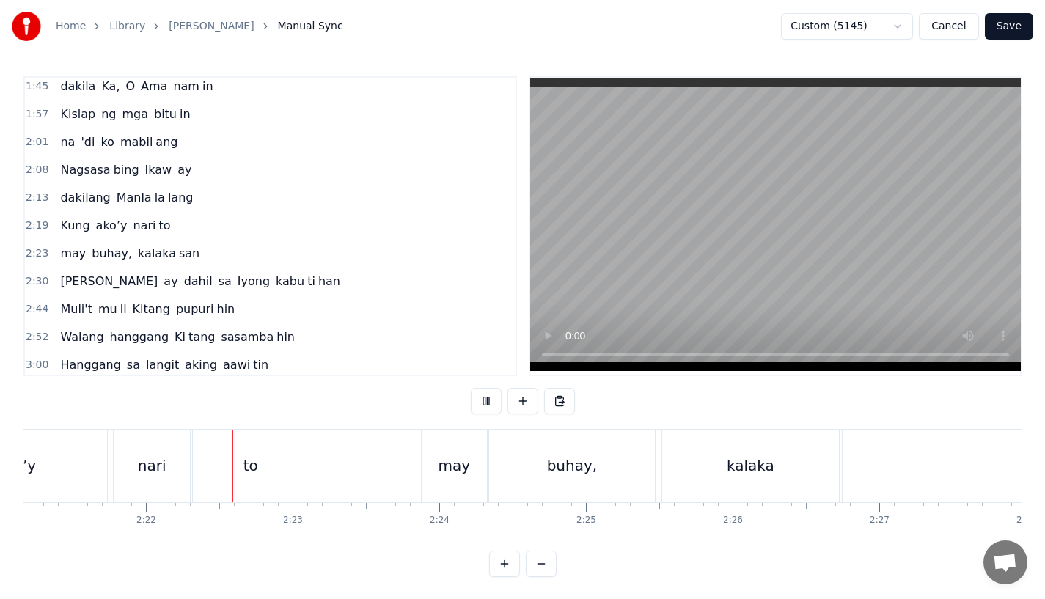
scroll to position [0, 20755]
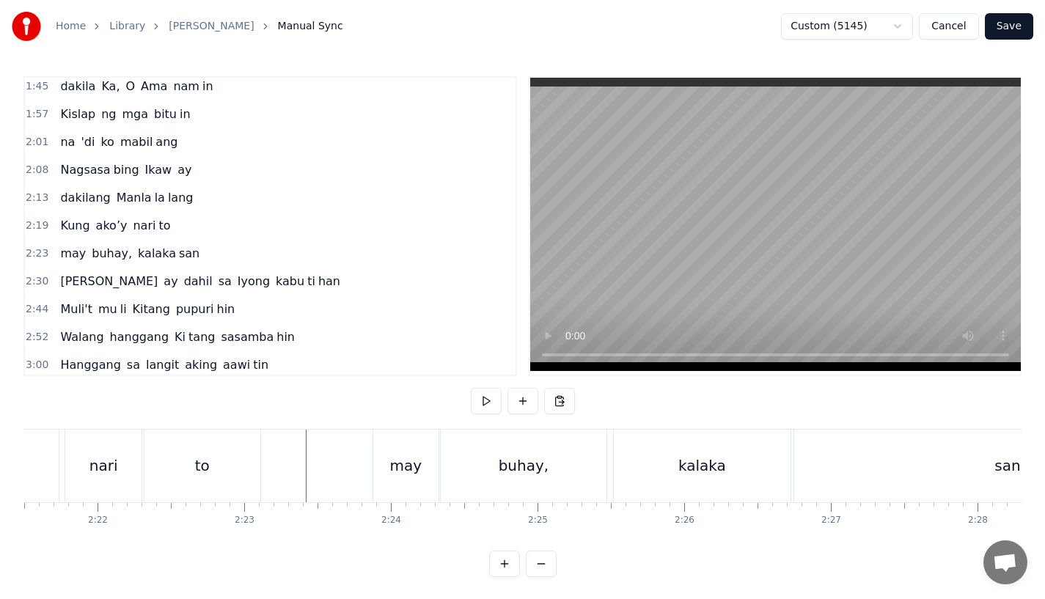
click at [236, 461] on div "to" at bounding box center [202, 466] width 116 height 73
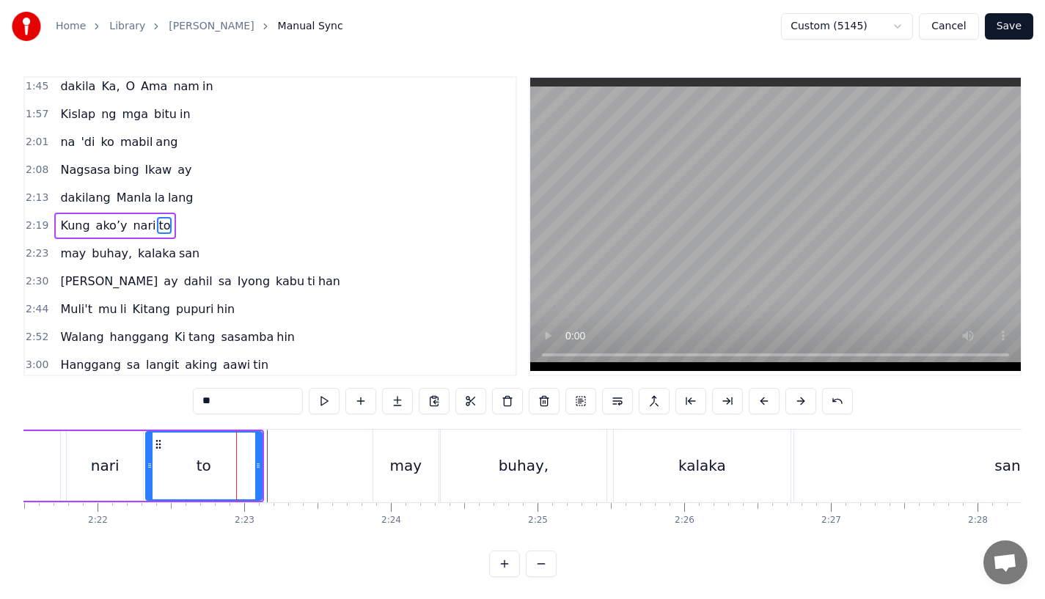
click at [406, 474] on div "may" at bounding box center [406, 466] width 32 height 22
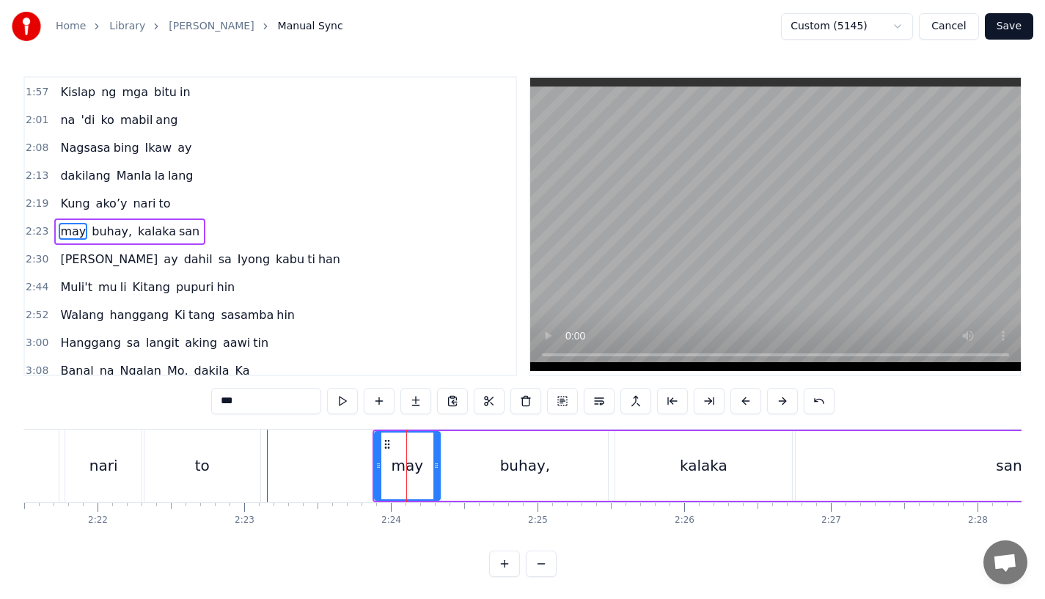
scroll to position [367, 0]
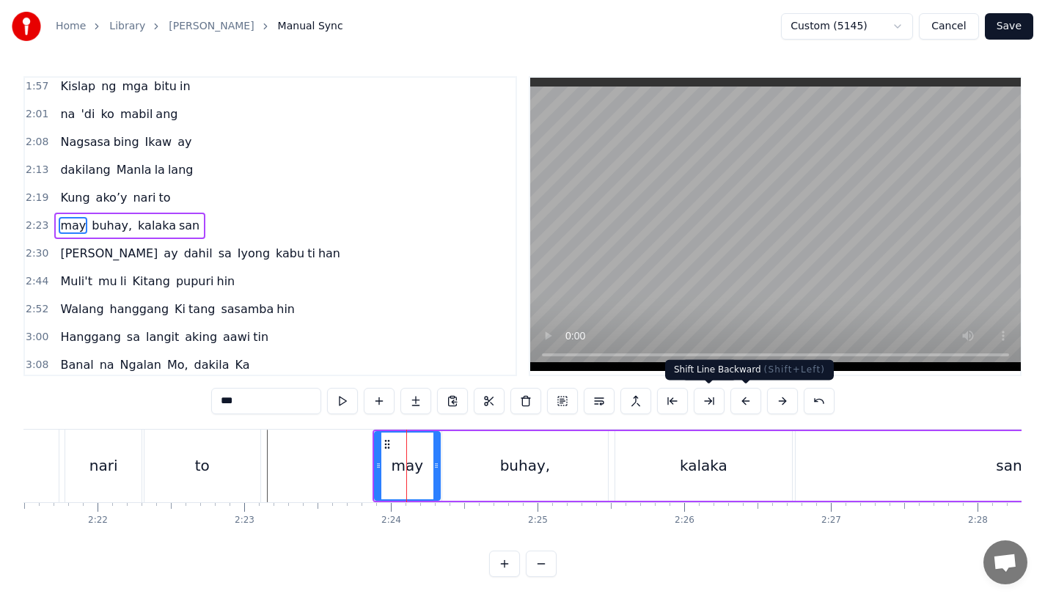
click at [745, 387] on span at bounding box center [745, 383] width 7 height 7
click at [745, 393] on button at bounding box center [745, 401] width 31 height 26
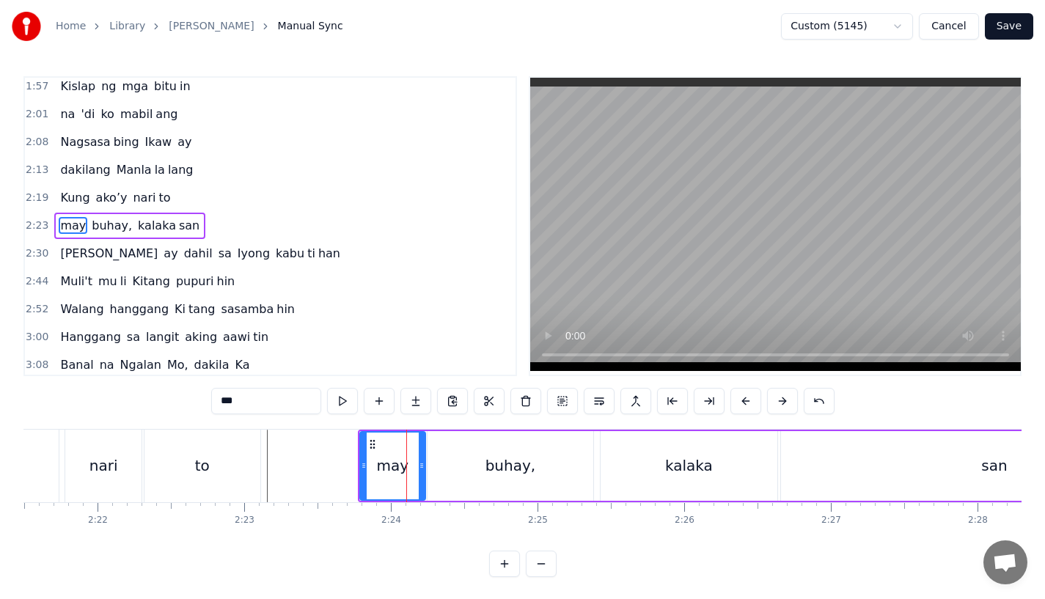
click at [186, 447] on div "to" at bounding box center [202, 466] width 116 height 73
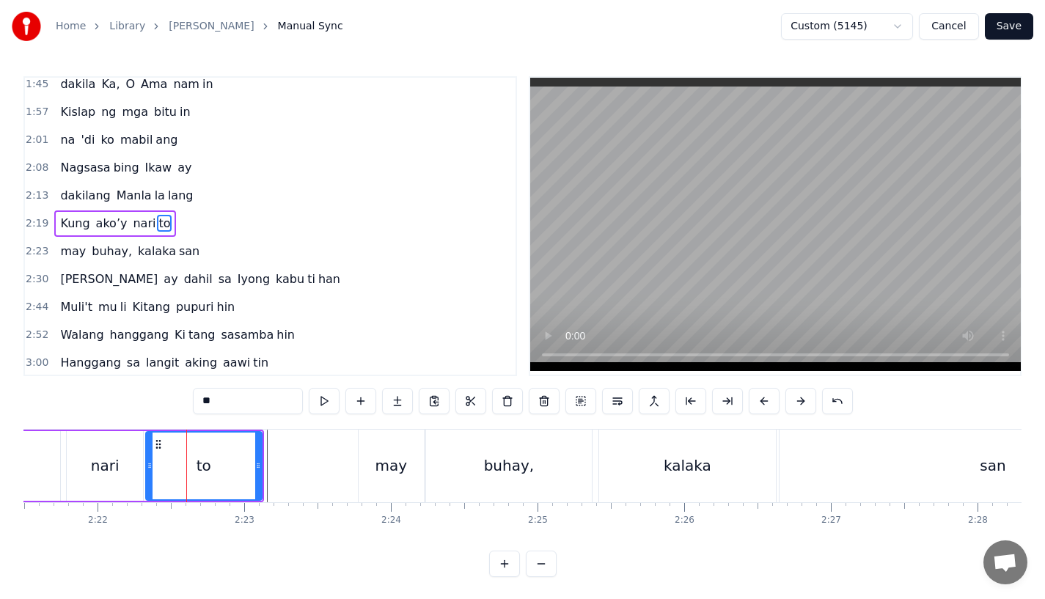
scroll to position [340, 0]
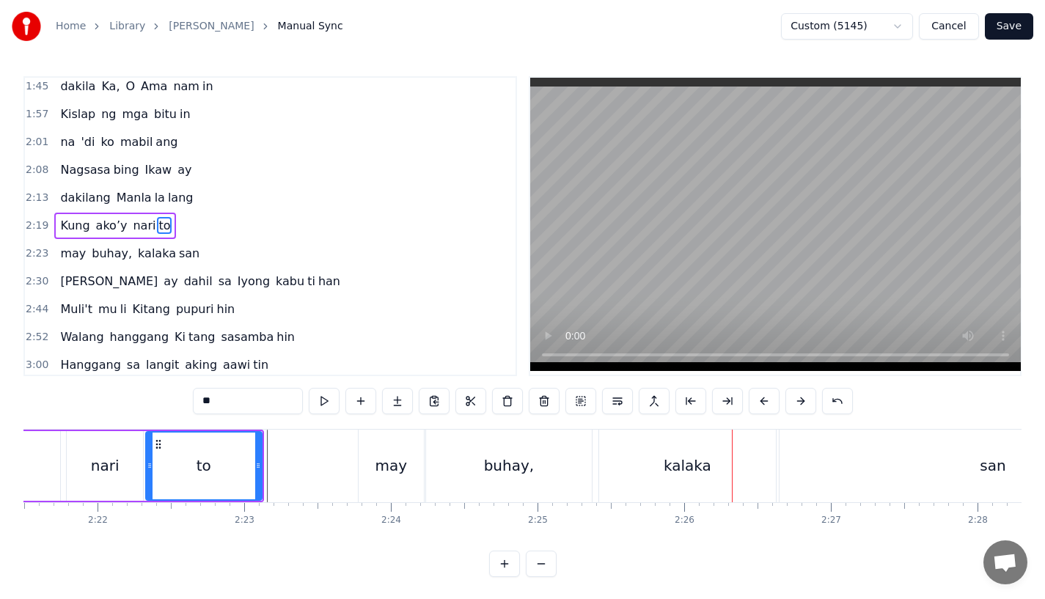
click at [653, 464] on div "kalaka" at bounding box center [687, 466] width 177 height 73
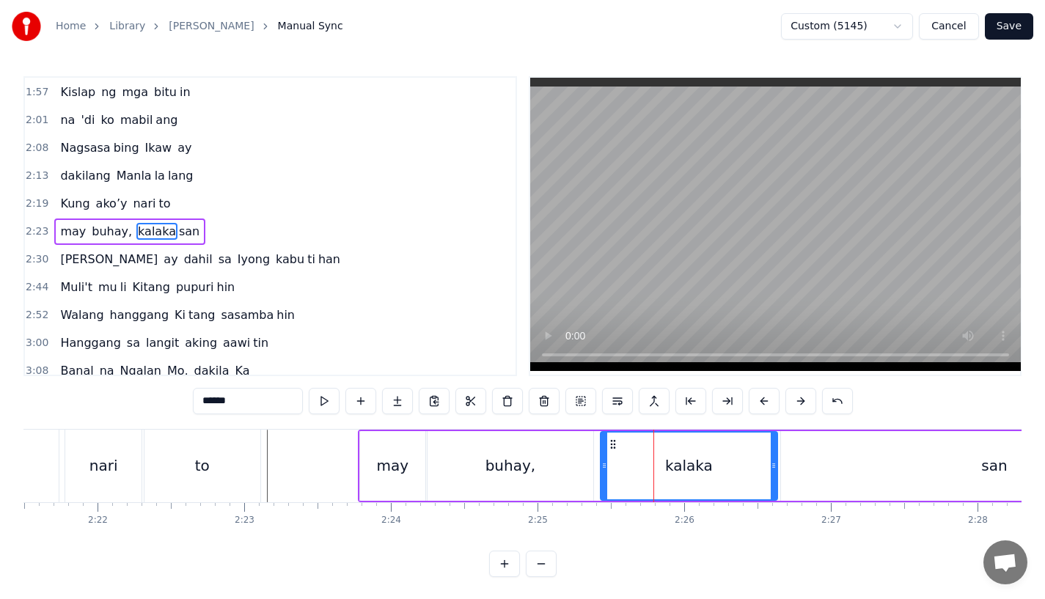
scroll to position [367, 0]
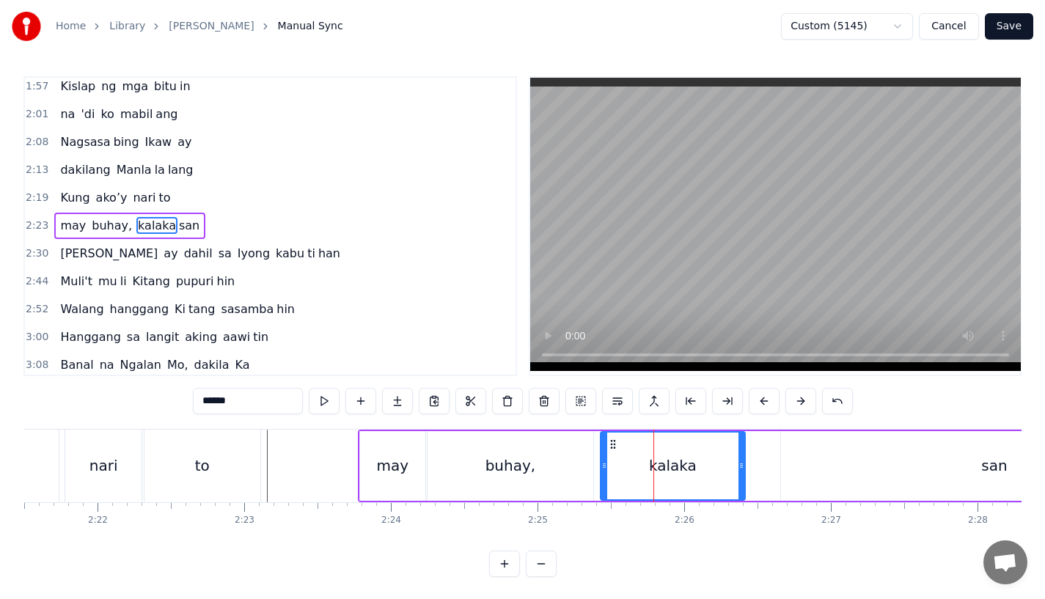
drag, startPoint x: 771, startPoint y: 461, endPoint x: 739, endPoint y: 463, distance: 32.3
click at [739, 463] on icon at bounding box center [742, 466] width 6 height 12
click at [816, 463] on div "san" at bounding box center [994, 466] width 427 height 70
type input "***"
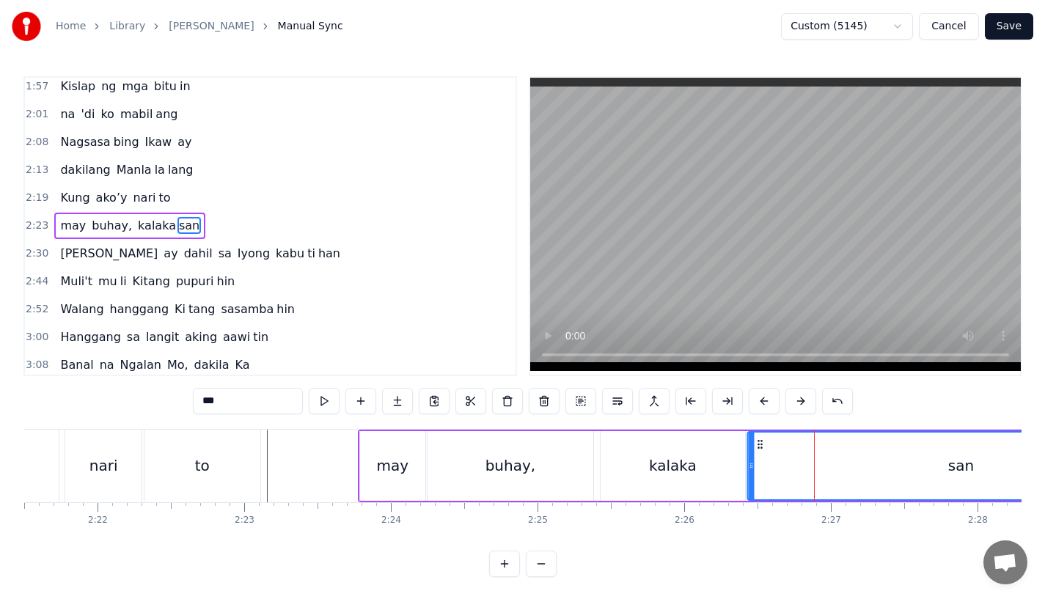
drag, startPoint x: 791, startPoint y: 439, endPoint x: 759, endPoint y: 447, distance: 32.6
click at [758, 448] on icon at bounding box center [760, 445] width 12 height 12
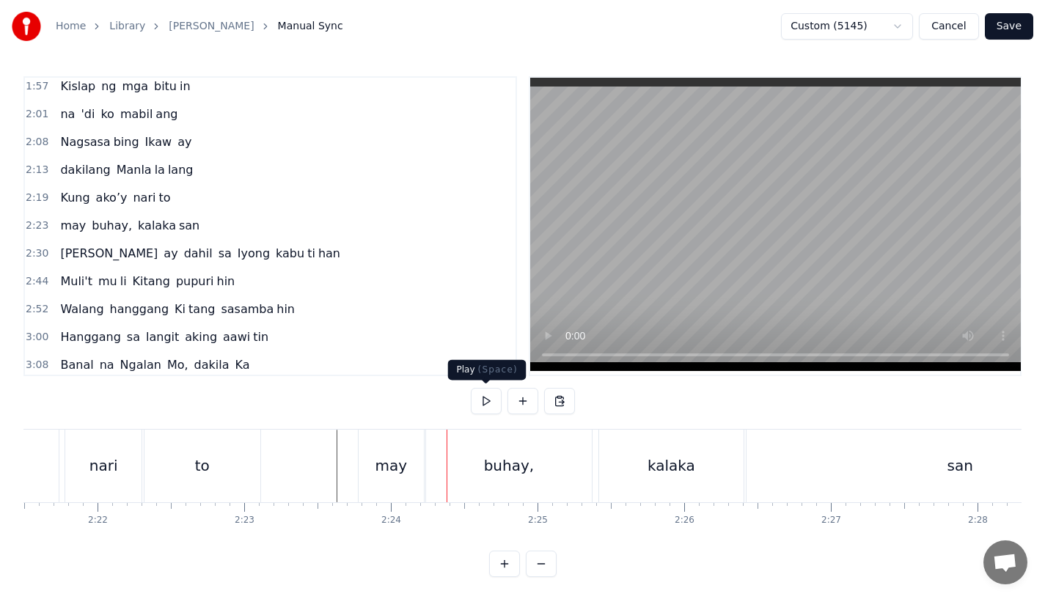
click at [402, 475] on div "may" at bounding box center [392, 466] width 32 height 22
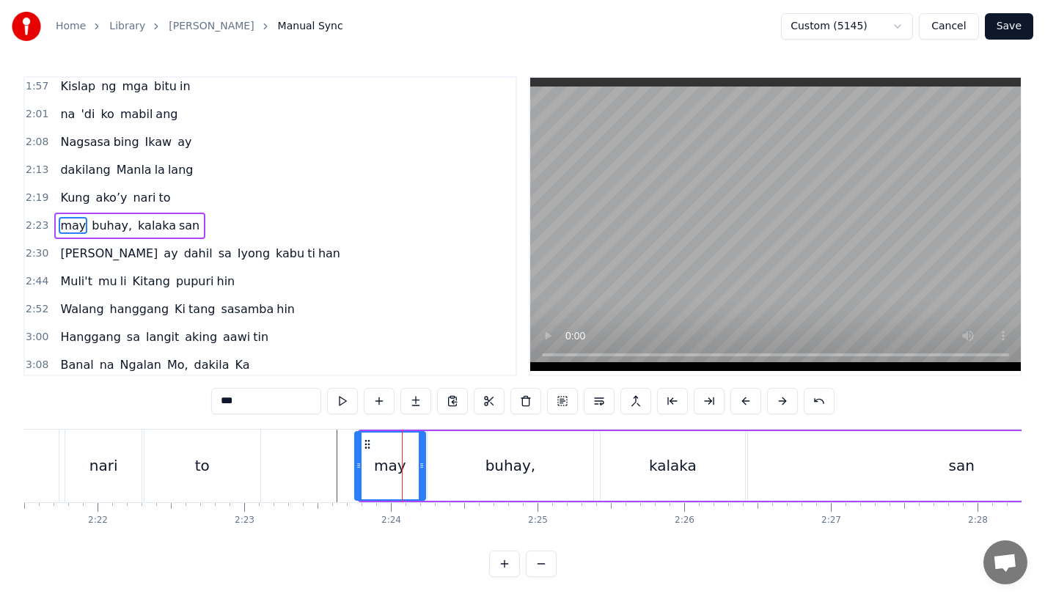
click at [356, 470] on icon at bounding box center [359, 466] width 6 height 12
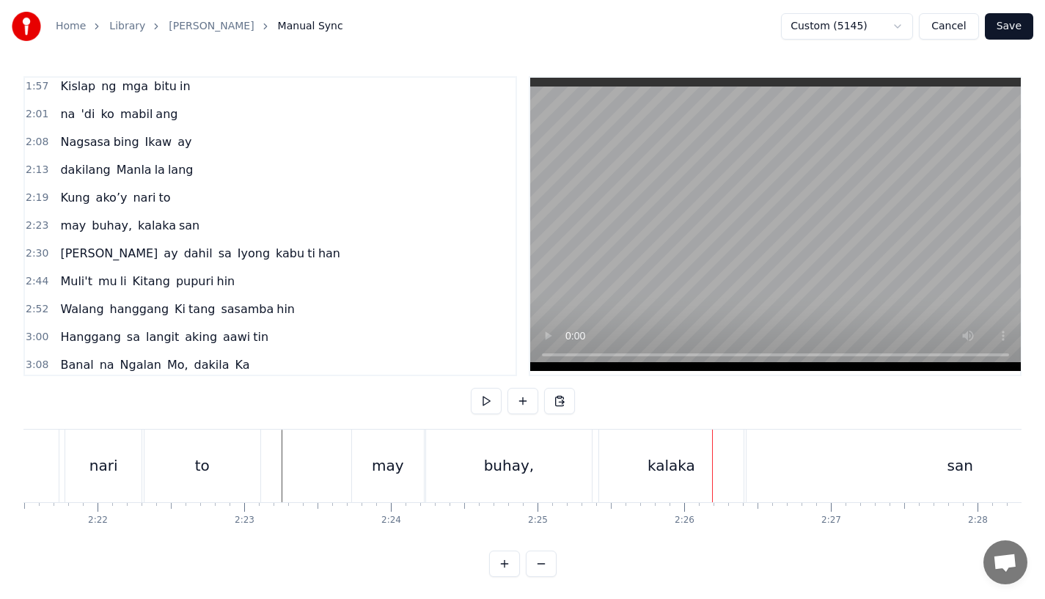
click at [499, 464] on div "buhay," at bounding box center [509, 466] width 51 height 22
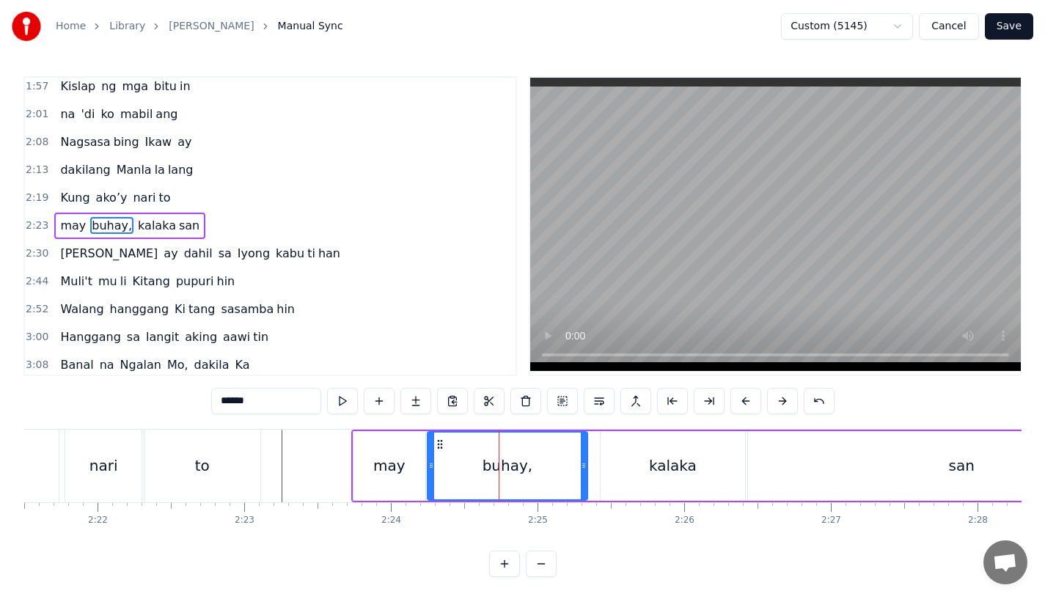
click at [585, 464] on div "buhay," at bounding box center [507, 466] width 161 height 70
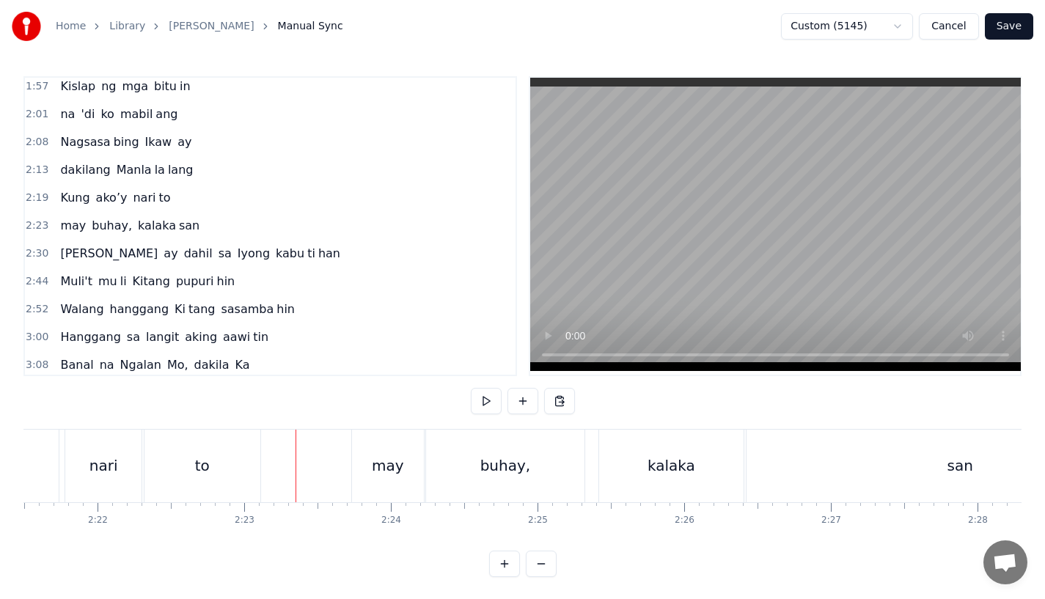
click at [252, 464] on div "to" at bounding box center [202, 466] width 116 height 73
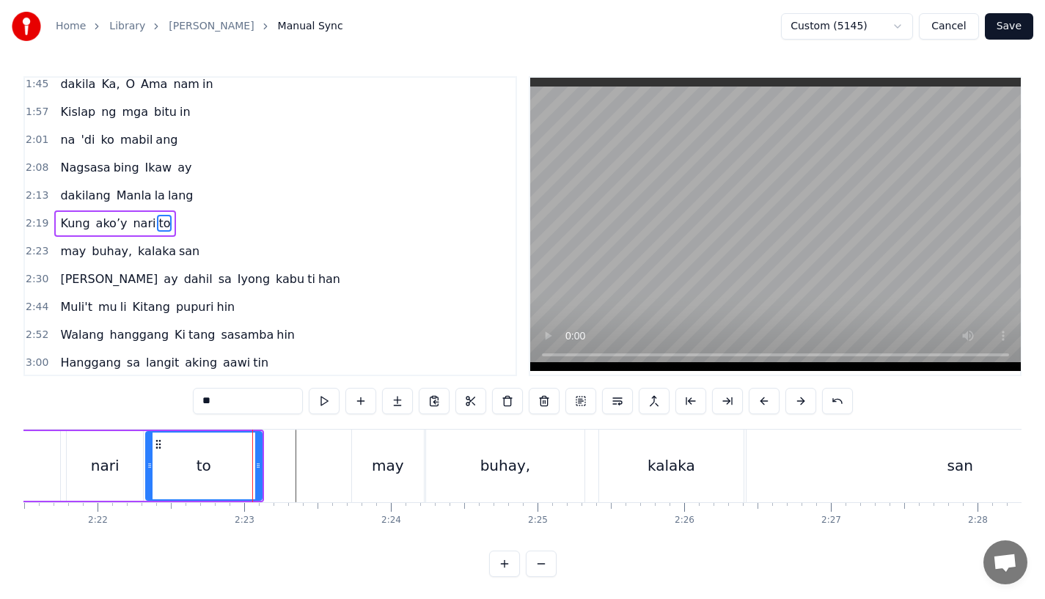
scroll to position [340, 0]
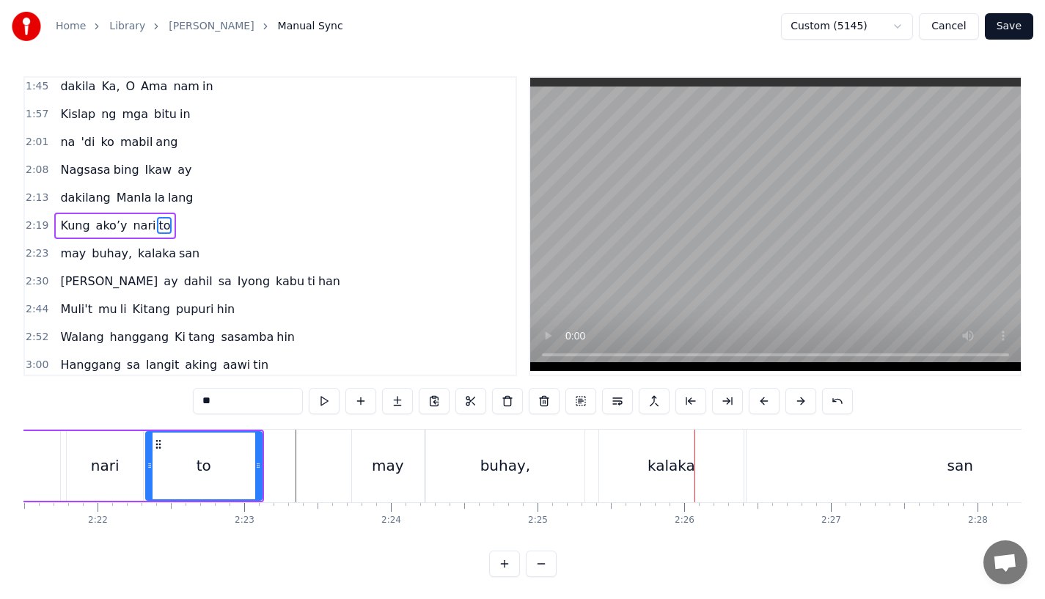
click at [626, 488] on div "kalaka" at bounding box center [671, 466] width 144 height 73
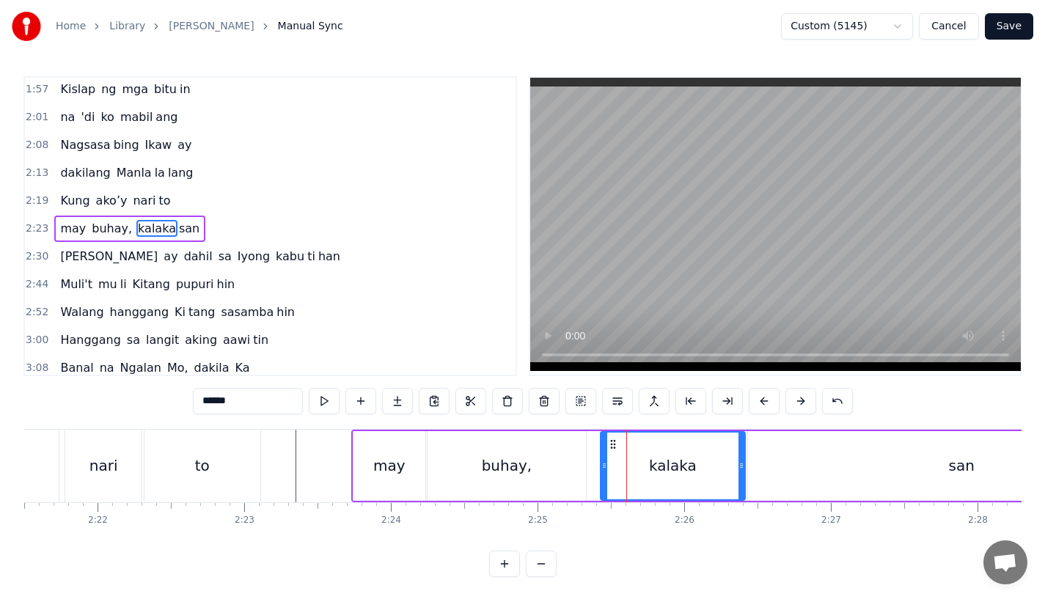
scroll to position [367, 0]
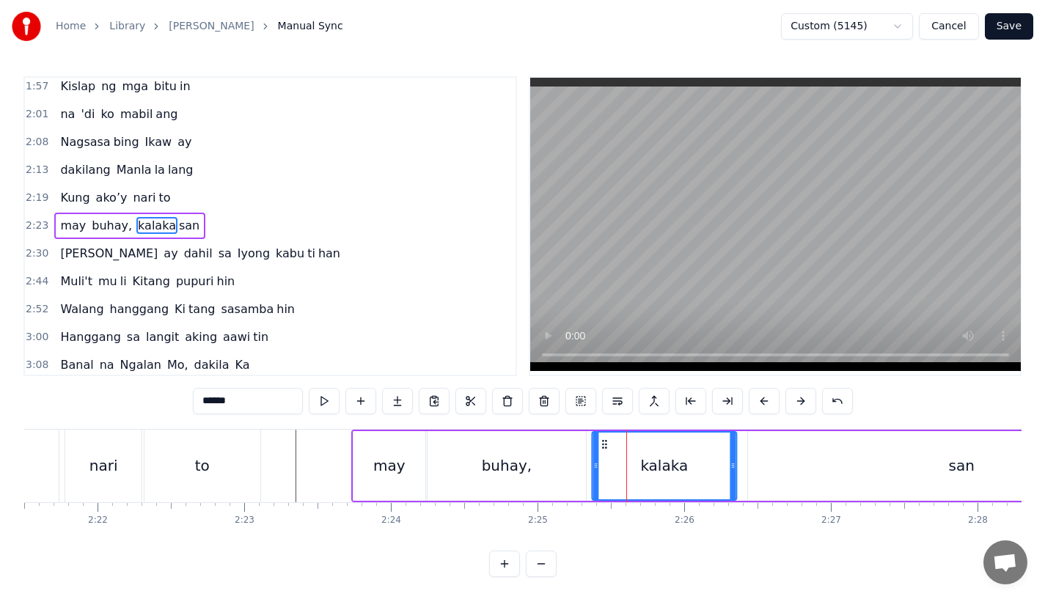
drag, startPoint x: 610, startPoint y: 439, endPoint x: 601, endPoint y: 443, distance: 9.8
click at [601, 443] on icon at bounding box center [604, 445] width 12 height 12
click at [792, 461] on div "san" at bounding box center [961, 466] width 427 height 70
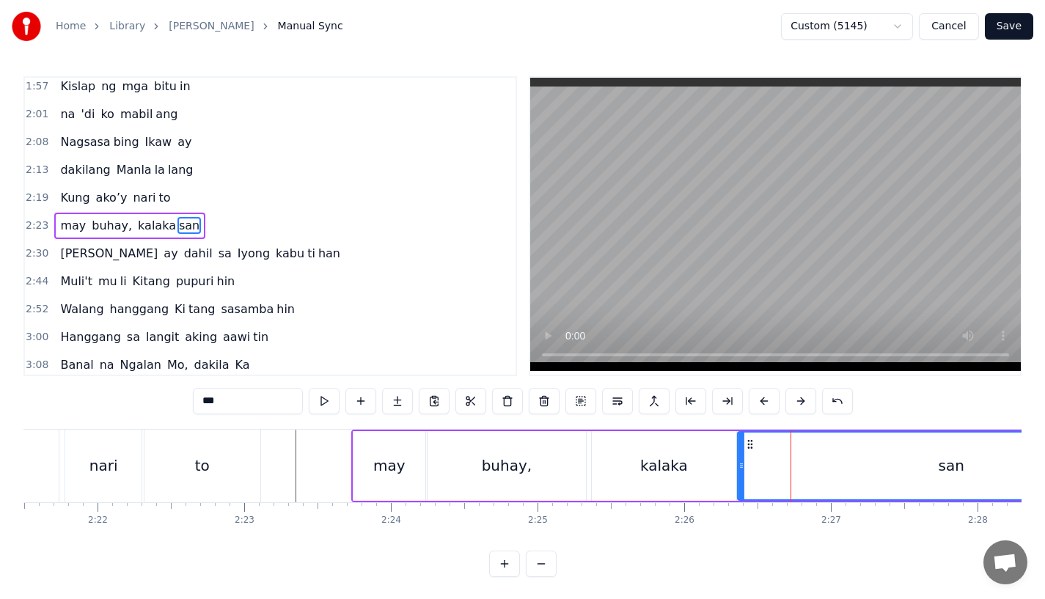
drag, startPoint x: 756, startPoint y: 447, endPoint x: 746, endPoint y: 452, distance: 11.2
click at [746, 452] on div "san" at bounding box center [951, 466] width 425 height 67
click at [244, 484] on div "to" at bounding box center [202, 466] width 116 height 73
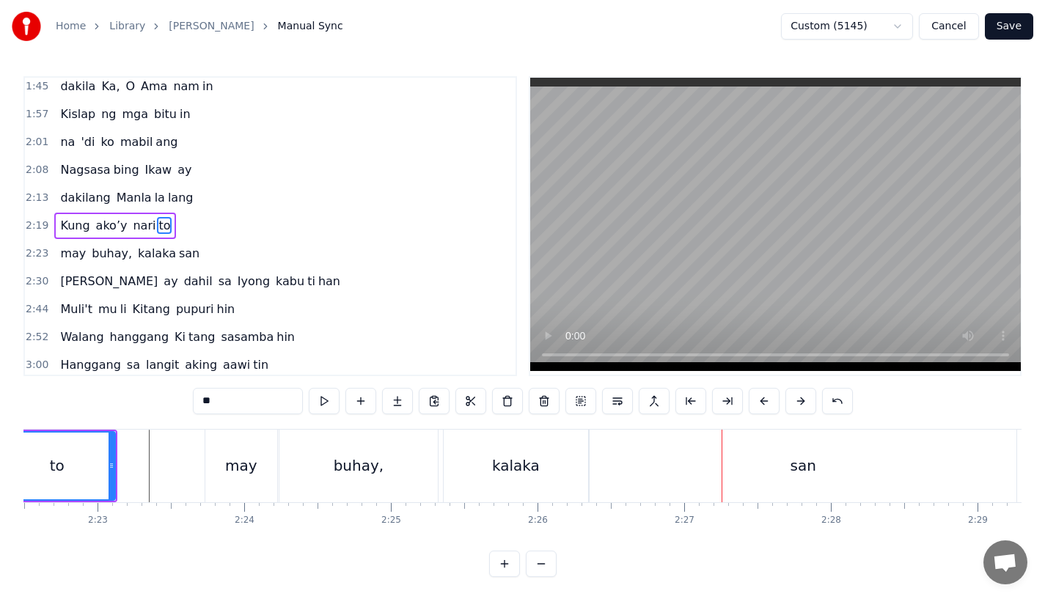
scroll to position [0, 20958]
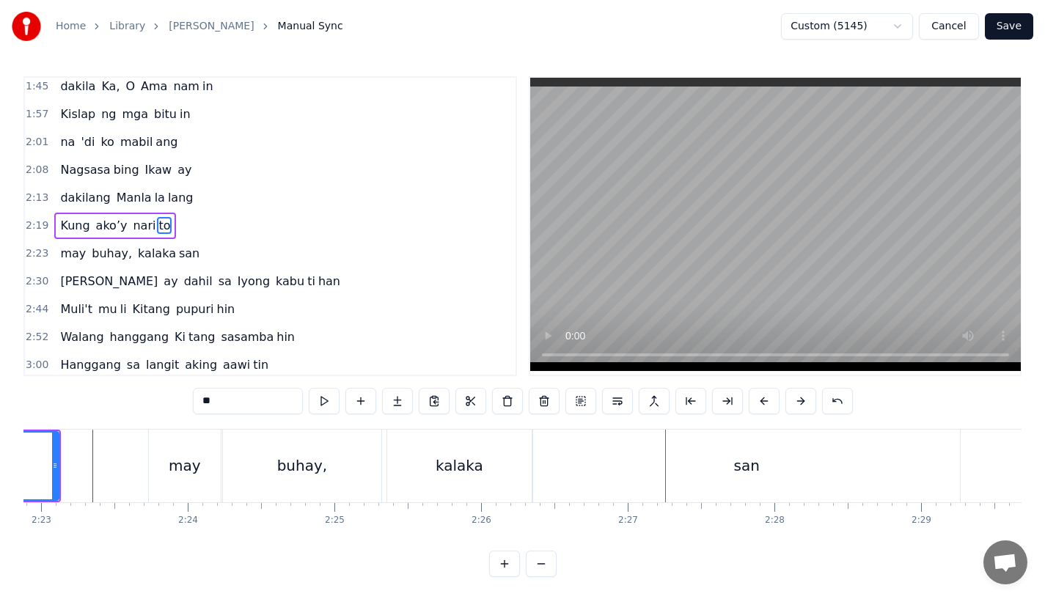
click at [645, 457] on div "san" at bounding box center [746, 466] width 427 height 73
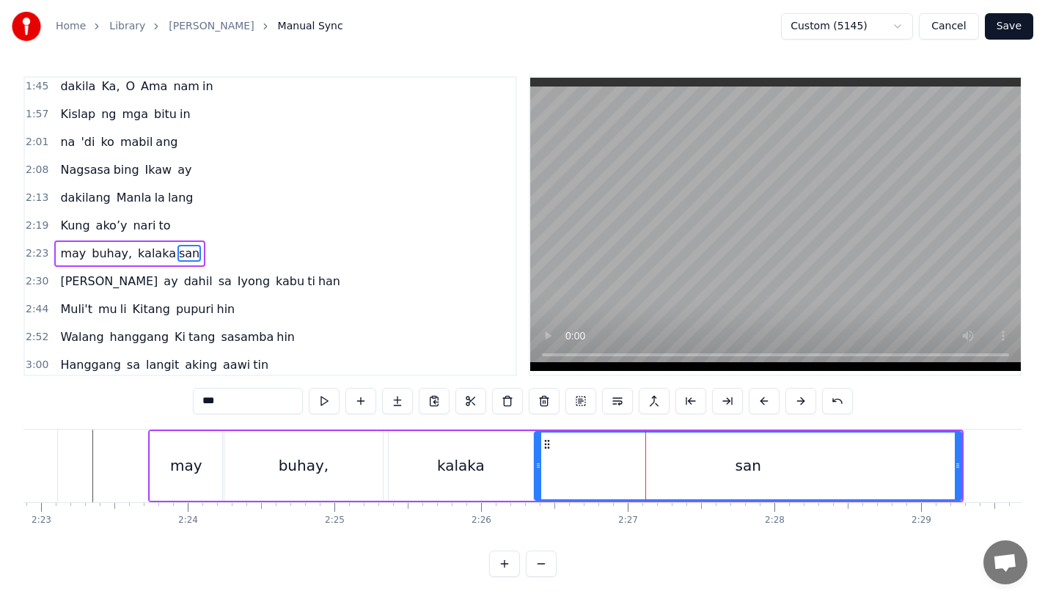
scroll to position [367, 0]
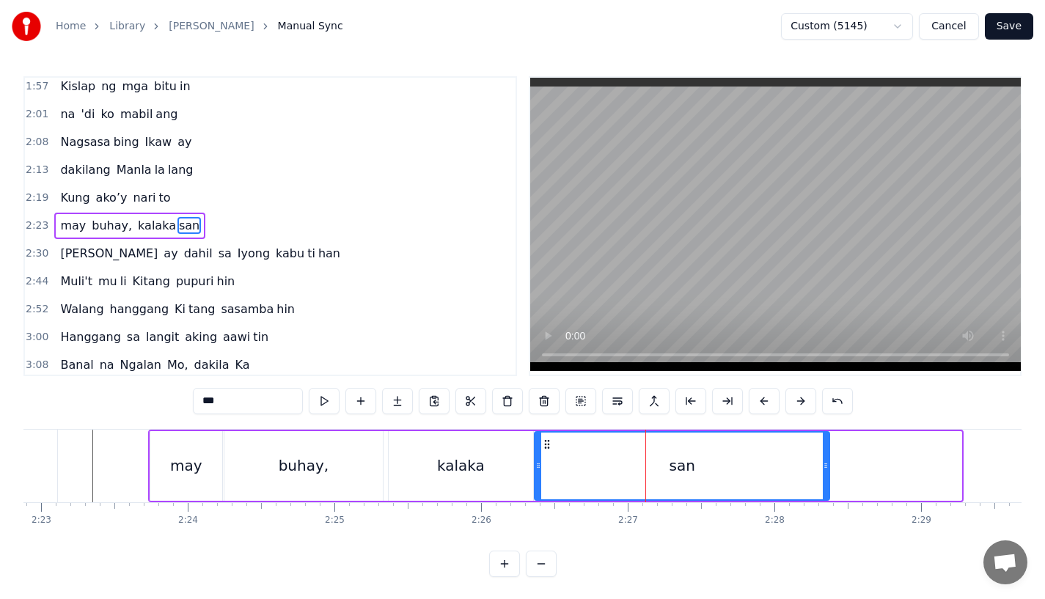
drag, startPoint x: 957, startPoint y: 472, endPoint x: 784, endPoint y: 472, distance: 173.1
click at [823, 472] on div at bounding box center [826, 466] width 6 height 67
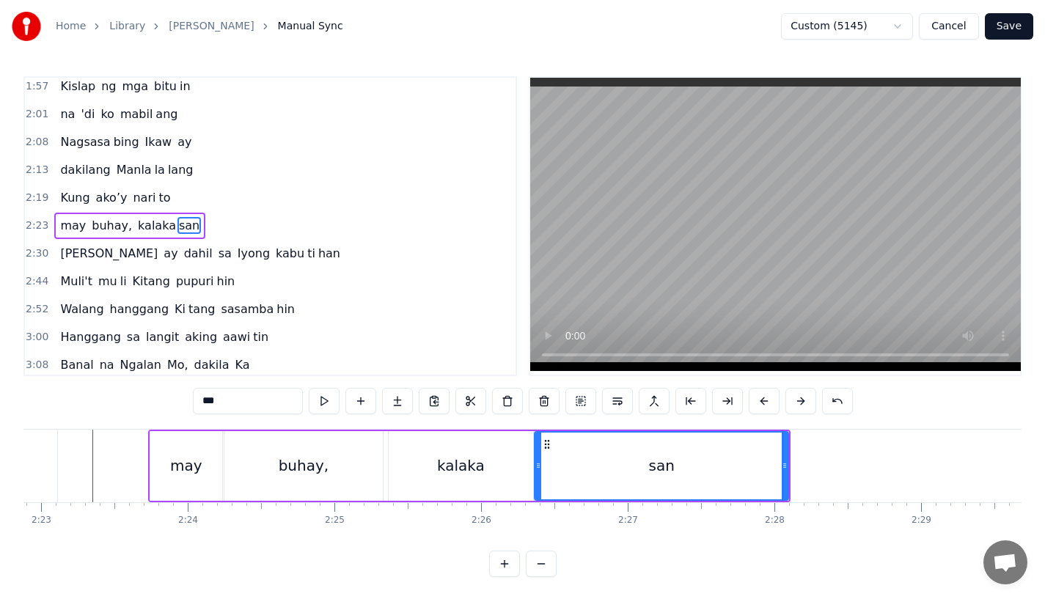
click at [260, 469] on div "buhay," at bounding box center [303, 466] width 158 height 70
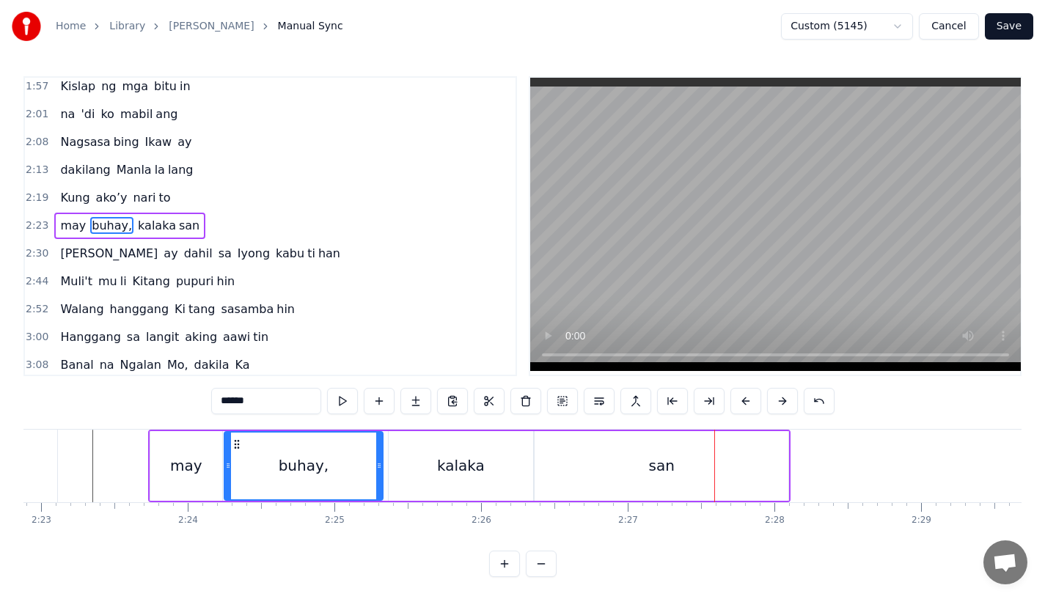
click at [472, 474] on div "kalaka" at bounding box center [461, 466] width 48 height 22
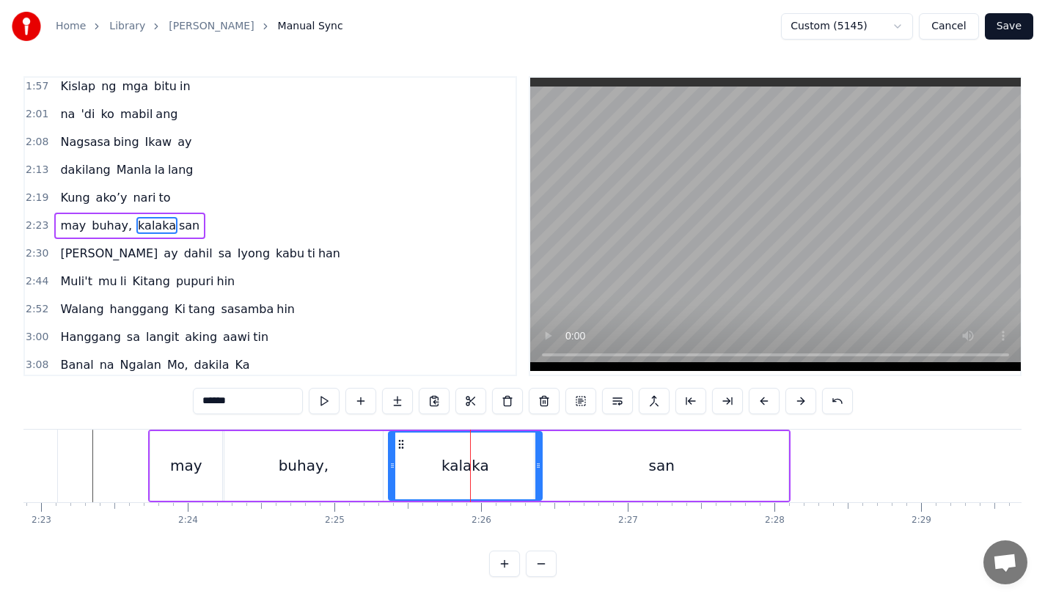
drag, startPoint x: 530, startPoint y: 477, endPoint x: 545, endPoint y: 477, distance: 14.7
click at [541, 477] on div at bounding box center [538, 466] width 6 height 67
click at [575, 474] on div "san" at bounding box center [662, 466] width 254 height 70
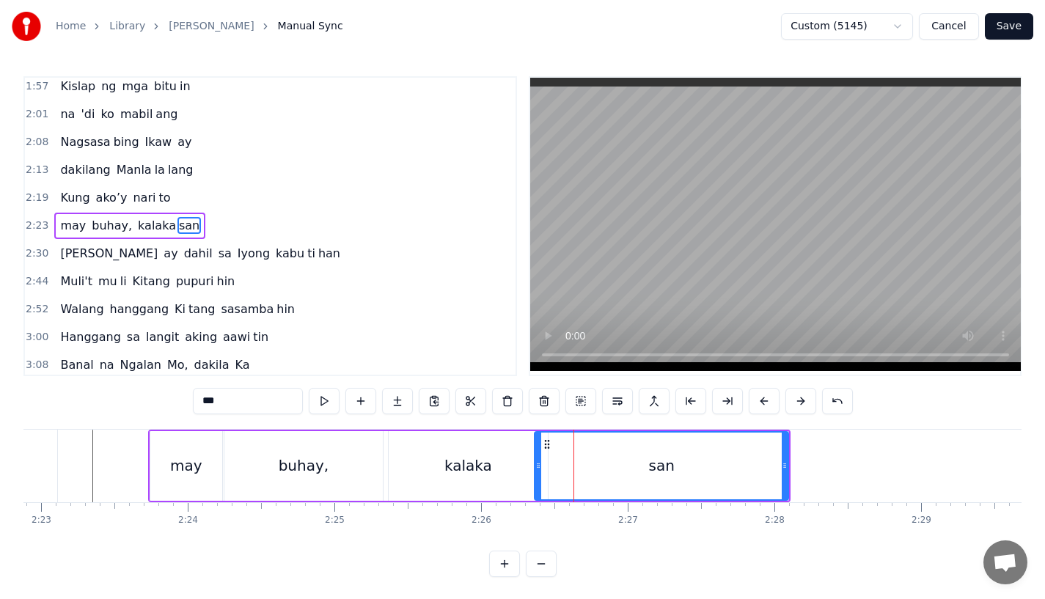
click at [532, 466] on div "kalaka" at bounding box center [468, 466] width 159 height 70
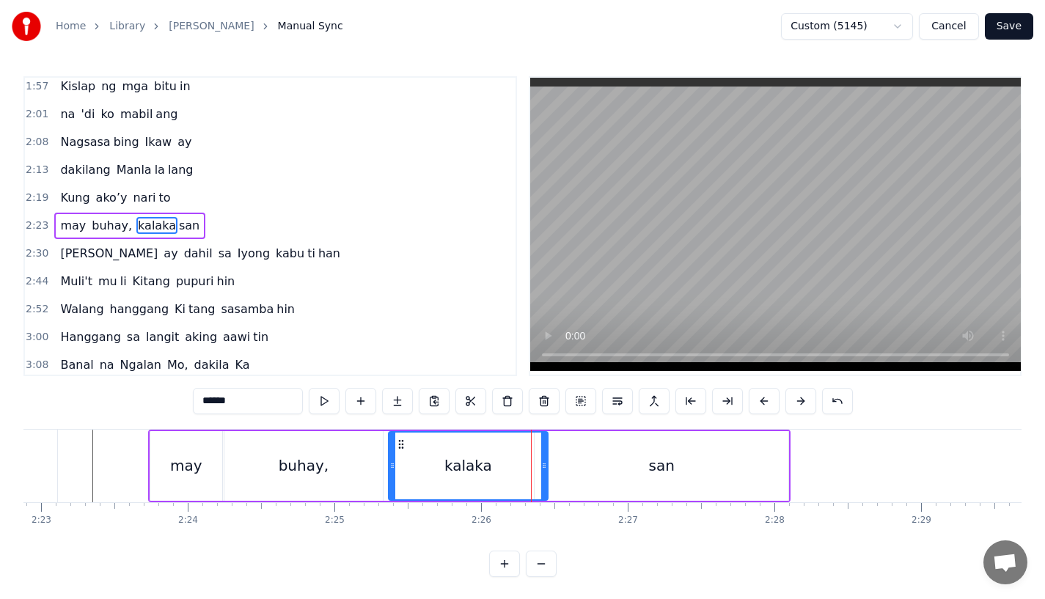
click at [540, 468] on div "kalaka" at bounding box center [468, 466] width 158 height 67
click at [571, 469] on div "san" at bounding box center [662, 466] width 254 height 70
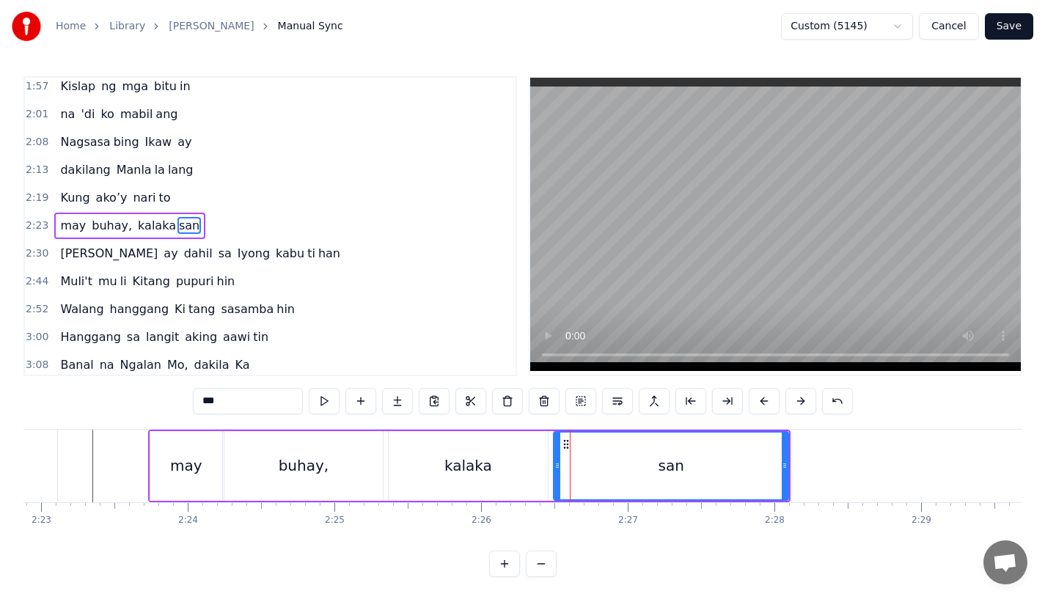
drag, startPoint x: 538, startPoint y: 466, endPoint x: 560, endPoint y: 464, distance: 22.8
click at [560, 464] on icon at bounding box center [557, 466] width 6 height 12
click at [499, 464] on div "kalaka" at bounding box center [468, 466] width 159 height 70
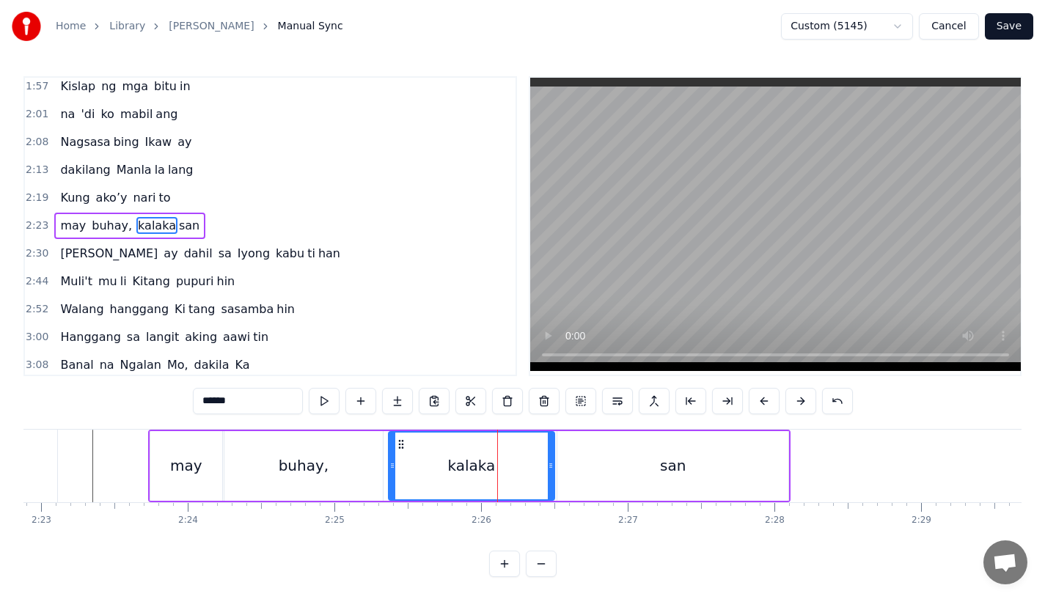
click at [552, 463] on icon at bounding box center [551, 466] width 6 height 12
click at [207, 460] on div "may" at bounding box center [186, 466] width 72 height 70
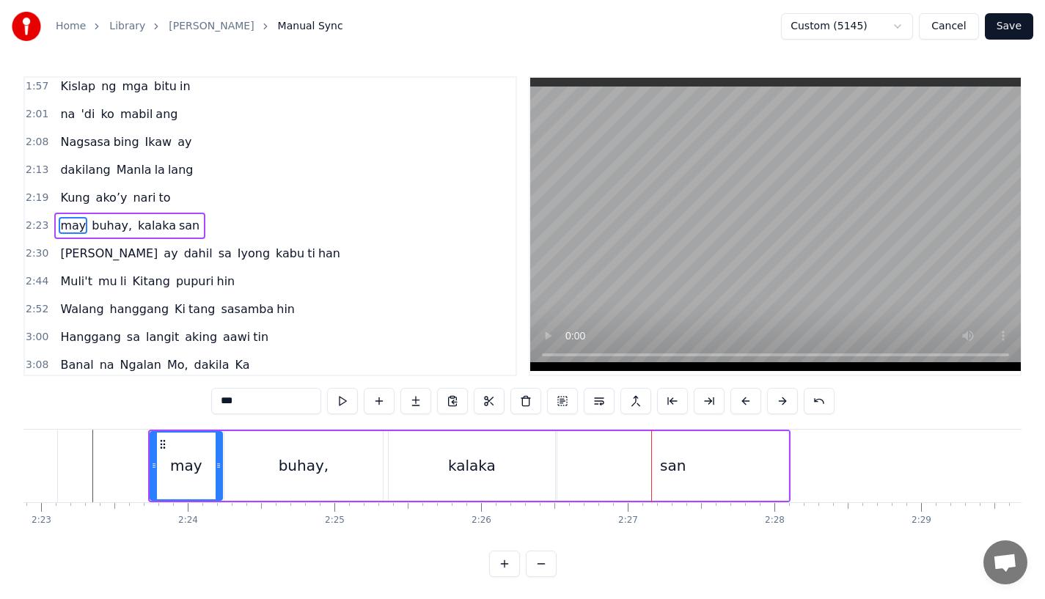
click at [354, 489] on div "buhay," at bounding box center [303, 466] width 158 height 70
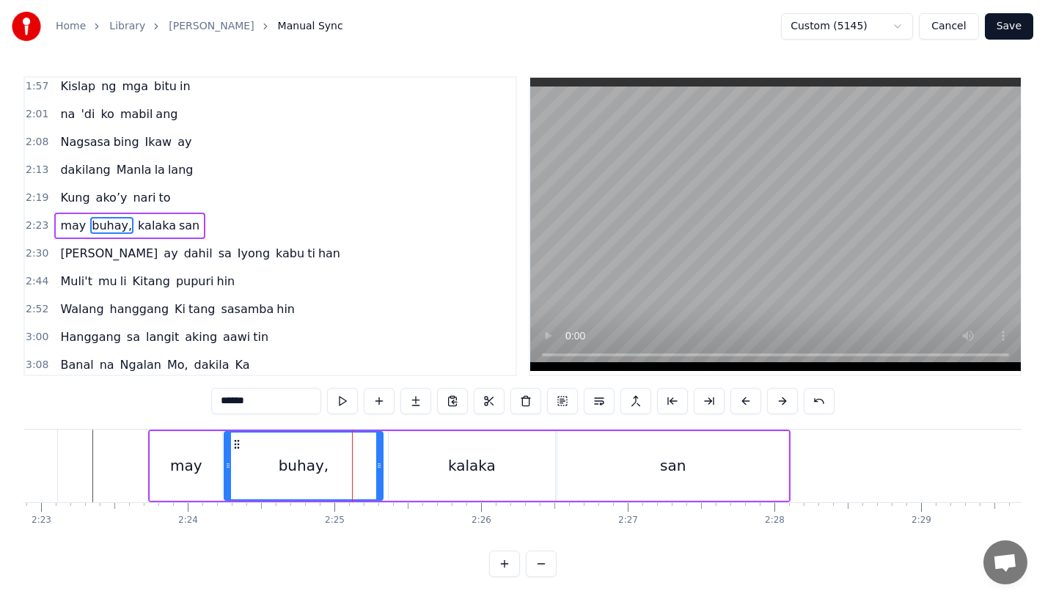
click at [401, 474] on div "kalaka" at bounding box center [472, 466] width 166 height 70
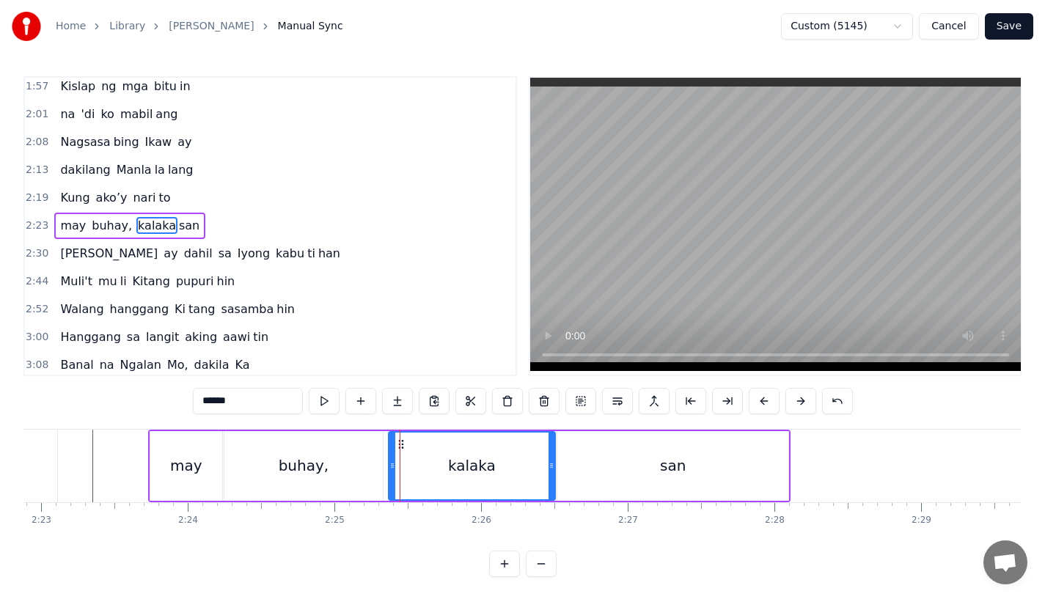
drag, startPoint x: 401, startPoint y: 434, endPoint x: 393, endPoint y: 437, distance: 8.6
click at [393, 437] on div "kalaka" at bounding box center [471, 466] width 165 height 67
click at [396, 442] on icon at bounding box center [396, 445] width 12 height 12
click at [543, 469] on icon at bounding box center [546, 466] width 6 height 12
click at [253, 447] on div "buhay," at bounding box center [303, 466] width 158 height 70
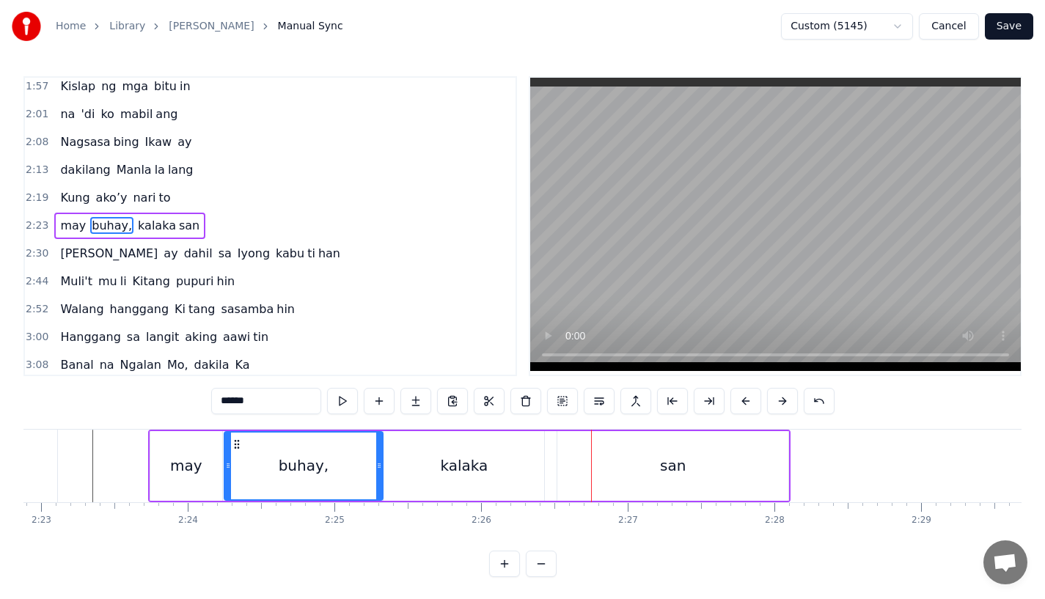
click at [535, 466] on div "kalaka" at bounding box center [464, 466] width 161 height 70
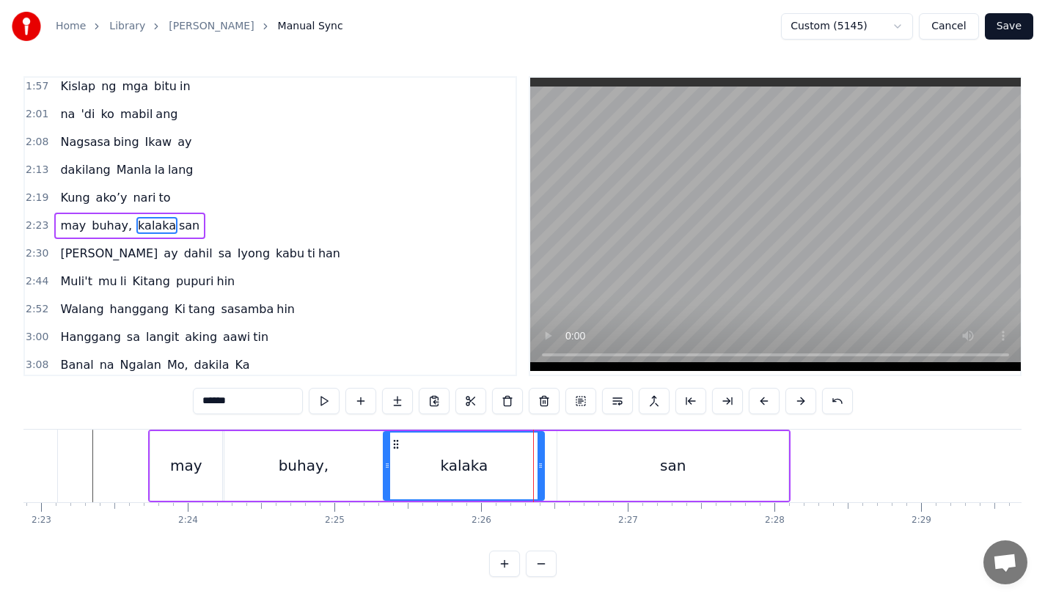
click at [535, 466] on div "kalaka" at bounding box center [463, 466] width 159 height 67
drag, startPoint x: 543, startPoint y: 467, endPoint x: 570, endPoint y: 467, distance: 26.4
click at [570, 467] on icon at bounding box center [567, 466] width 6 height 12
click at [585, 467] on div "san" at bounding box center [672, 466] width 231 height 70
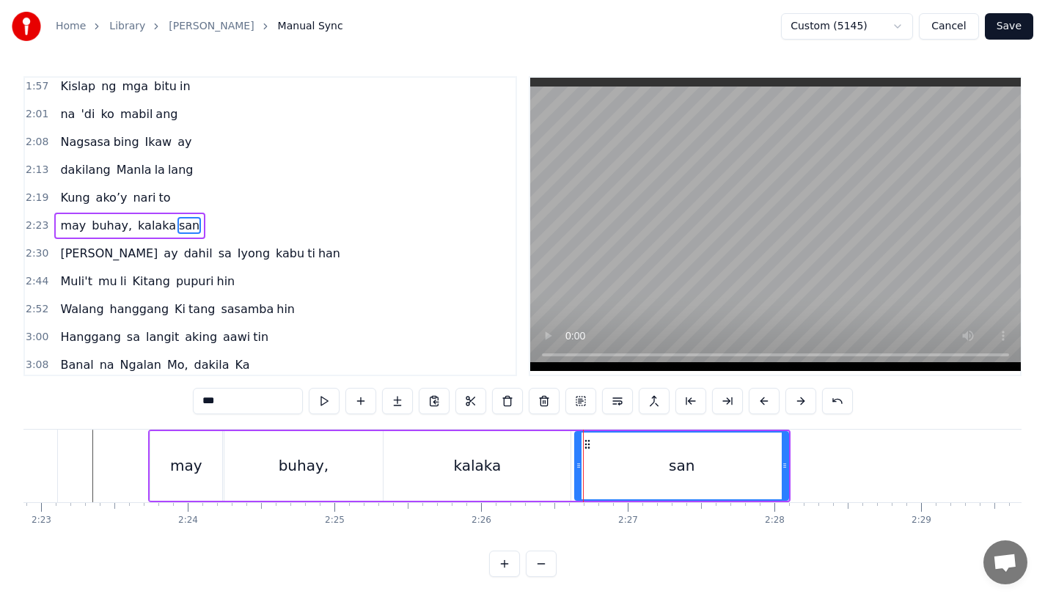
drag, startPoint x: 560, startPoint y: 464, endPoint x: 575, endPoint y: 466, distance: 15.5
click at [576, 466] on icon at bounding box center [579, 466] width 6 height 12
click at [271, 466] on div "buhay," at bounding box center [303, 466] width 158 height 70
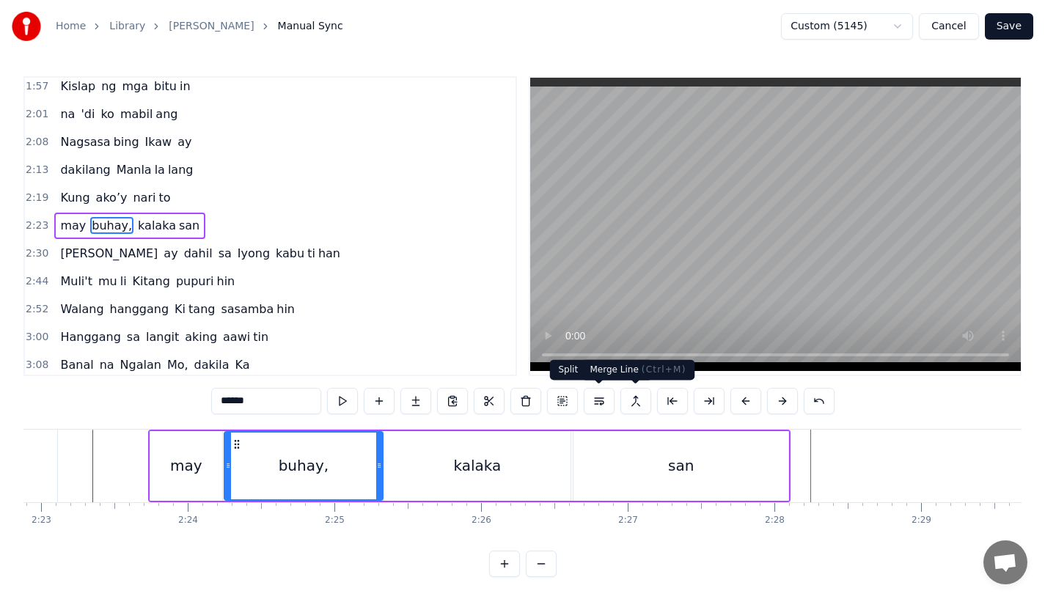
click at [700, 458] on div "san" at bounding box center [681, 466] width 215 height 70
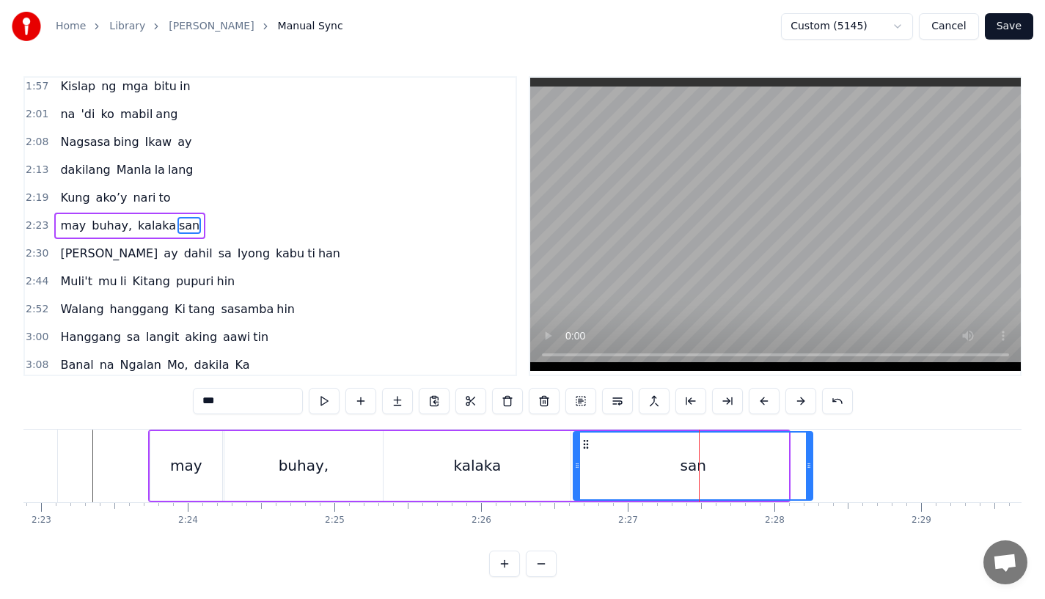
drag, startPoint x: 785, startPoint y: 469, endPoint x: 816, endPoint y: 469, distance: 30.8
click at [812, 469] on icon at bounding box center [809, 466] width 6 height 12
click at [515, 458] on div "kalaka" at bounding box center [477, 466] width 187 height 70
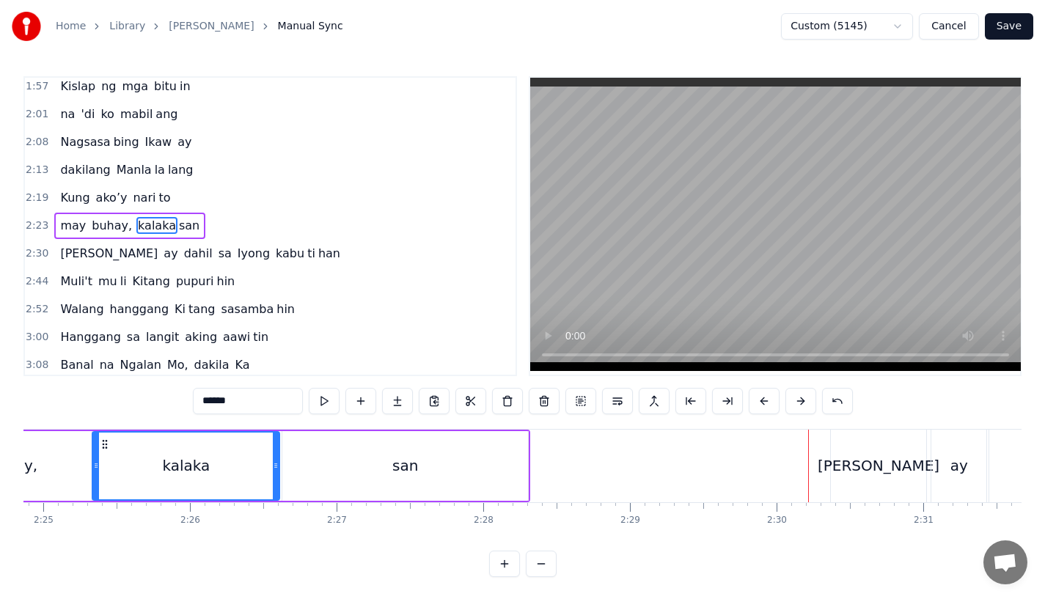
scroll to position [0, 21237]
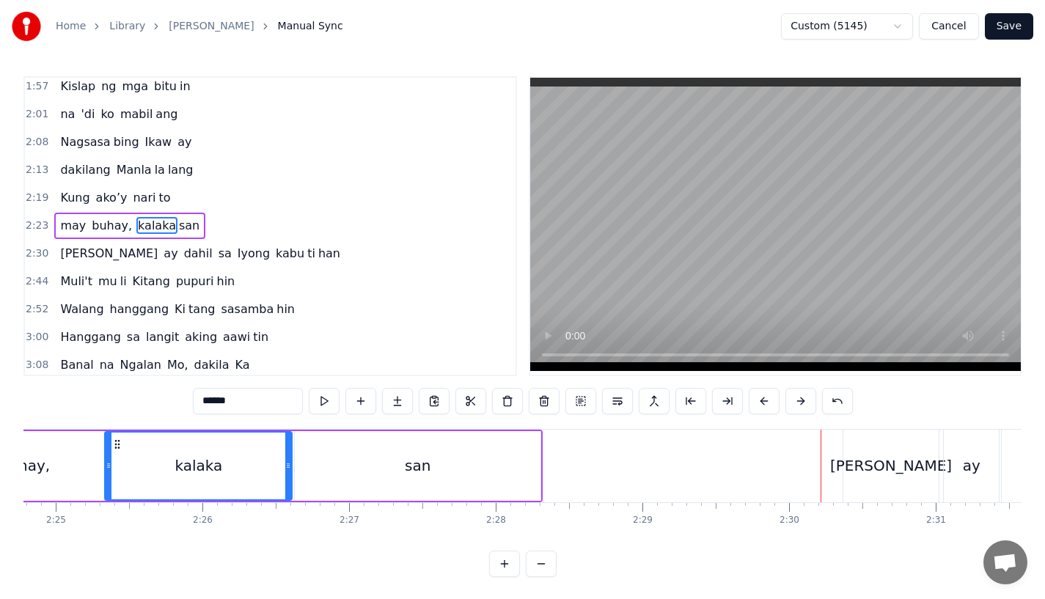
click at [418, 465] on div "san" at bounding box center [418, 466] width 26 height 22
type input "***"
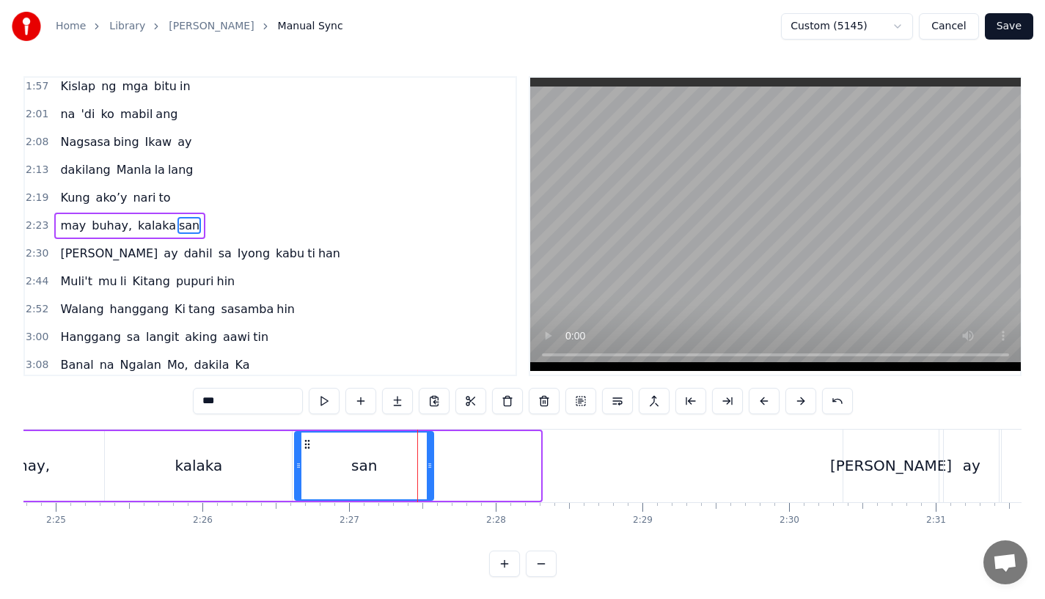
drag, startPoint x: 535, startPoint y: 475, endPoint x: 428, endPoint y: 472, distance: 107.1
click at [428, 472] on div at bounding box center [430, 466] width 6 height 67
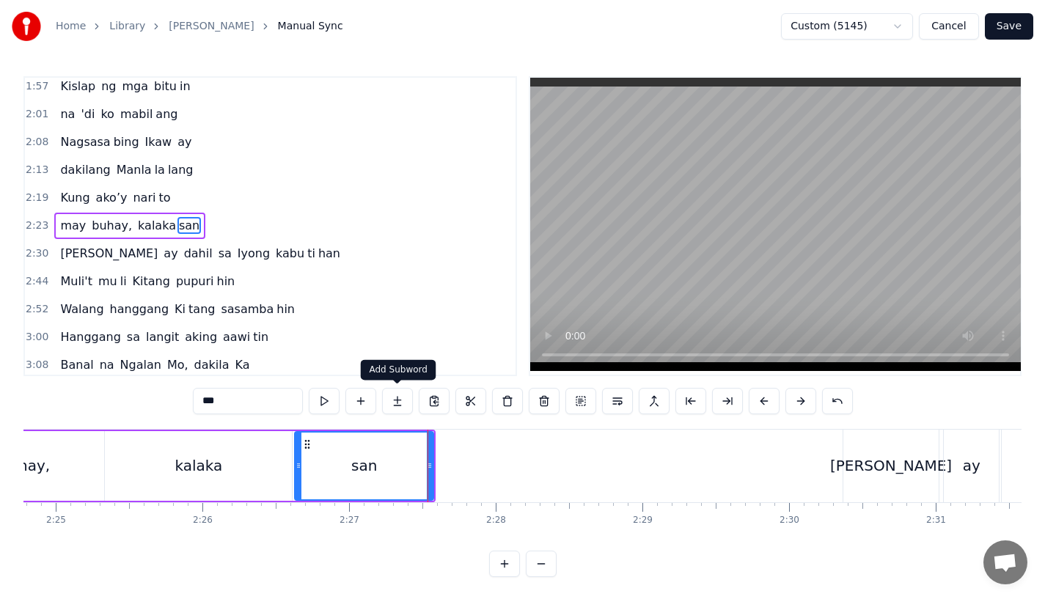
click at [401, 409] on button at bounding box center [397, 401] width 31 height 26
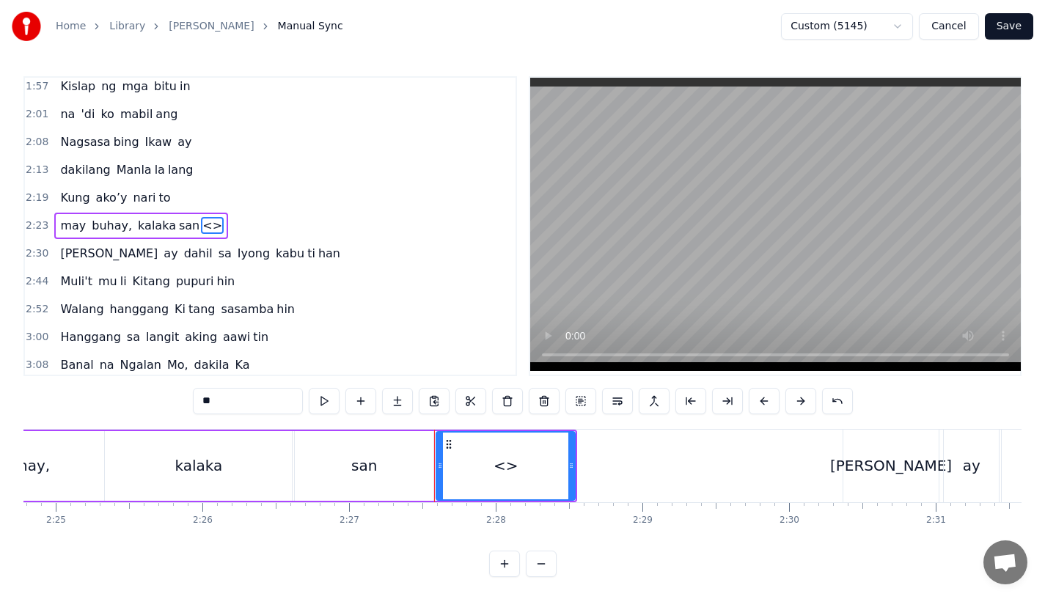
drag, startPoint x: 234, startPoint y: 404, endPoint x: 157, endPoint y: 404, distance: 77.0
click at [157, 404] on div "0:31 Bawat buk ang liway way 0:36 na ak ing nasi la ya n 0:42 Huni ng mga ibong…" at bounding box center [522, 326] width 998 height 501
click at [575, 469] on div "n" at bounding box center [506, 466] width 140 height 70
drag, startPoint x: 569, startPoint y: 469, endPoint x: 593, endPoint y: 469, distance: 24.2
click at [593, 469] on icon at bounding box center [596, 466] width 6 height 12
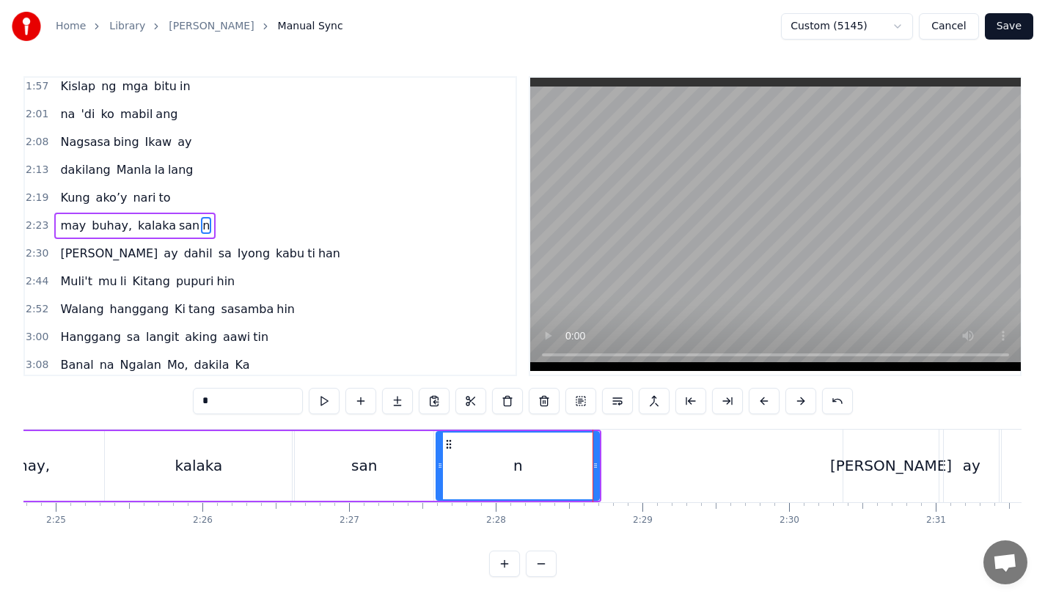
click at [362, 468] on div "san" at bounding box center [364, 466] width 26 height 22
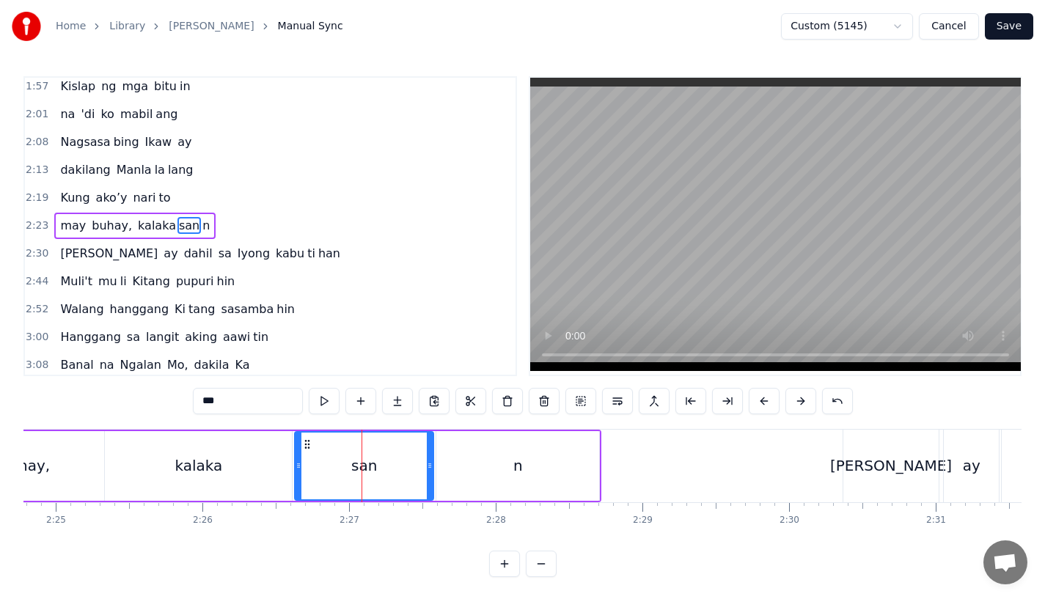
click at [257, 407] on input "***" at bounding box center [248, 401] width 110 height 26
click at [181, 491] on div "kalaka" at bounding box center [198, 466] width 187 height 70
type input "******"
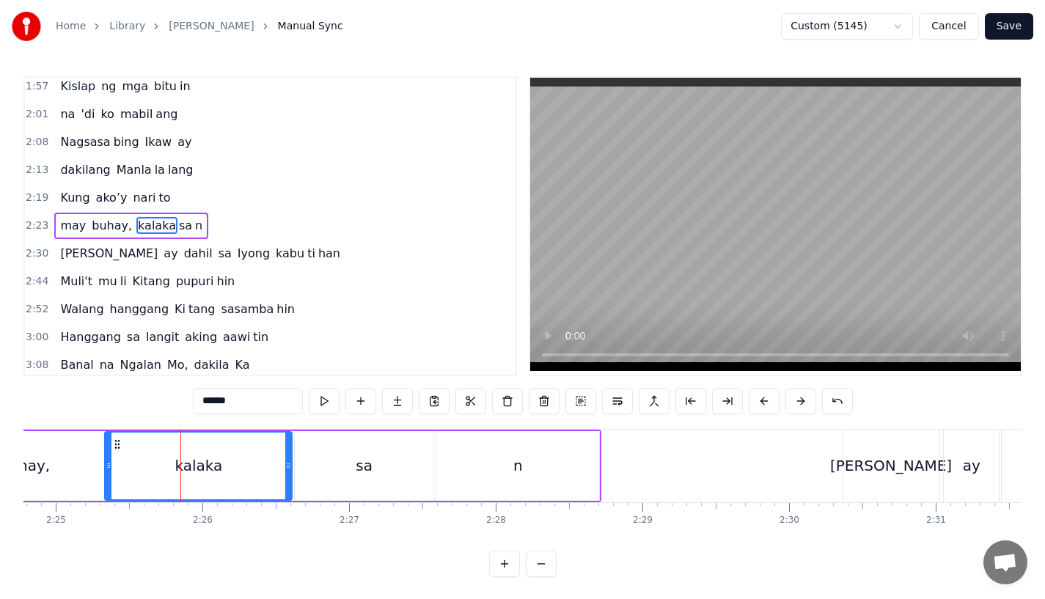
click at [133, 468] on div "kalaka" at bounding box center [199, 466] width 186 height 67
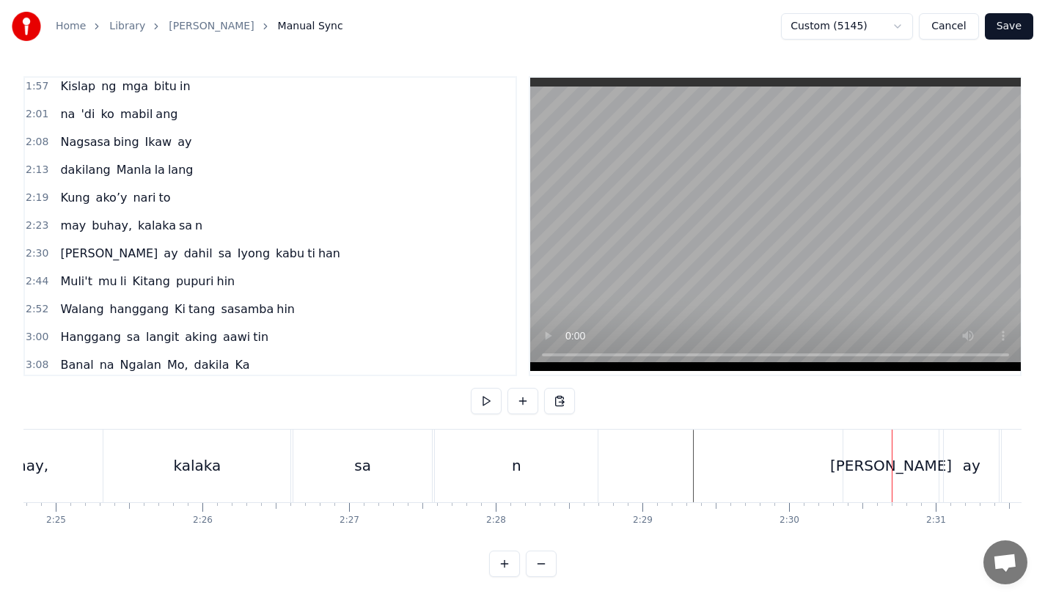
click at [880, 481] on div "[PERSON_NAME]" at bounding box center [890, 466] width 95 height 73
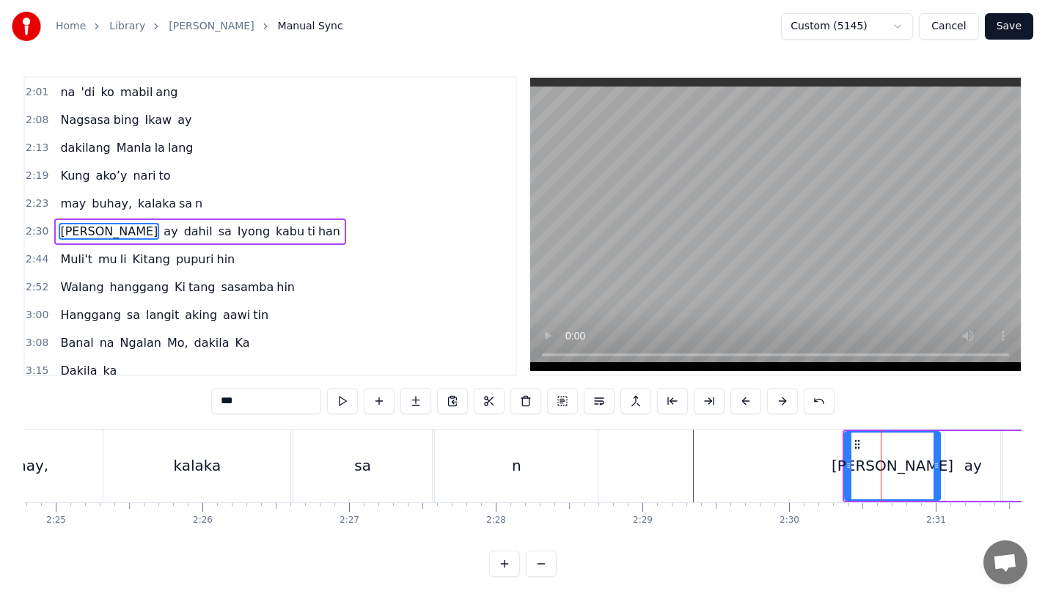
scroll to position [395, 0]
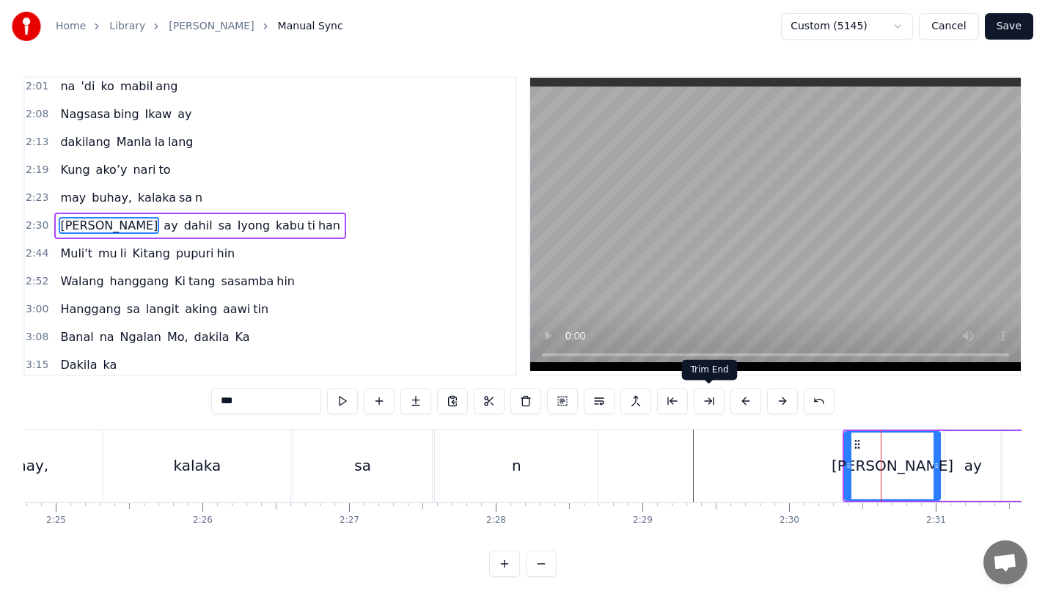
click at [745, 402] on button at bounding box center [745, 401] width 31 height 26
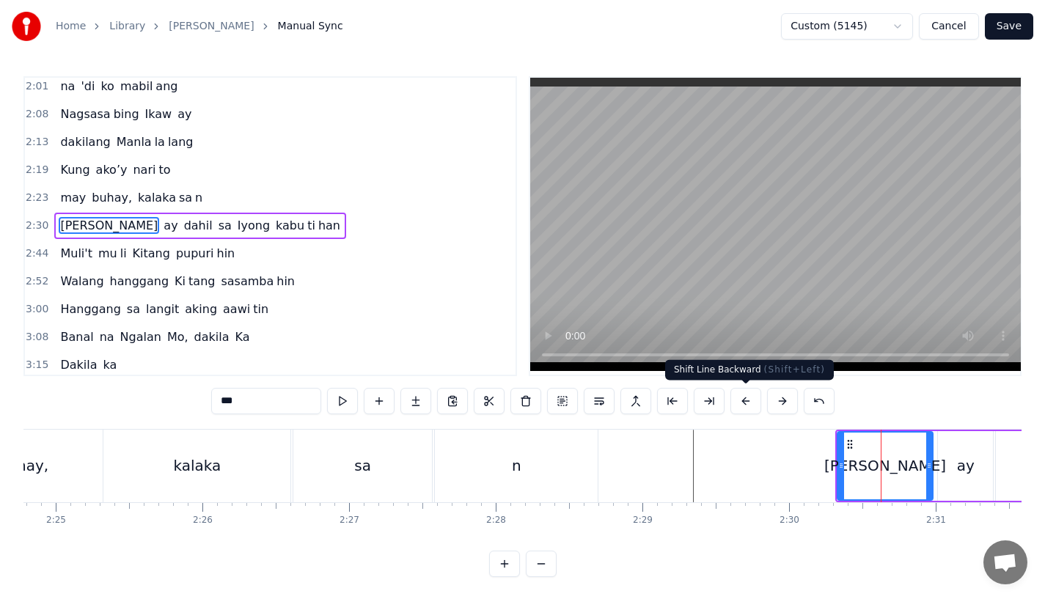
click at [745, 402] on button at bounding box center [745, 401] width 31 height 26
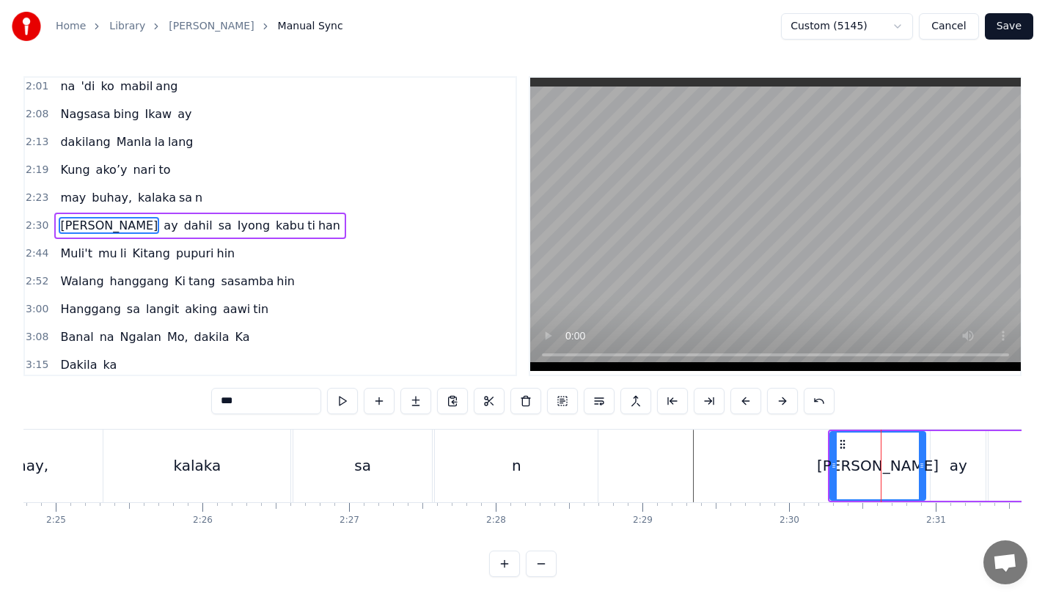
click at [745, 402] on button at bounding box center [745, 401] width 31 height 26
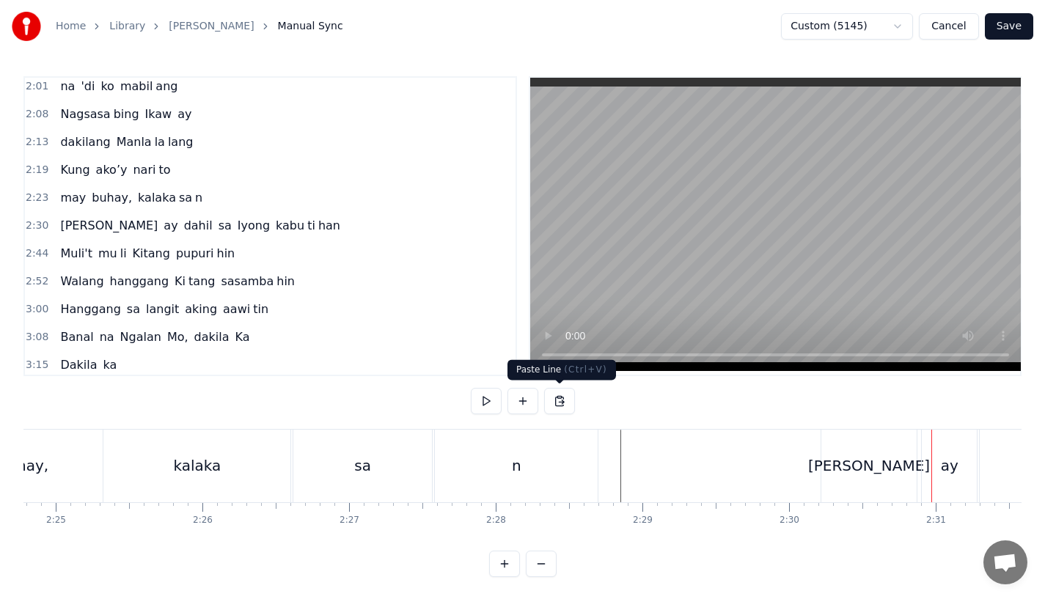
click at [580, 398] on div "0:31 Bawat buk ang liway way 0:36 na ak ing nasi la ya n 0:42 Huni ng mga ibong…" at bounding box center [522, 326] width 998 height 501
click at [581, 436] on div "n" at bounding box center [516, 466] width 163 height 73
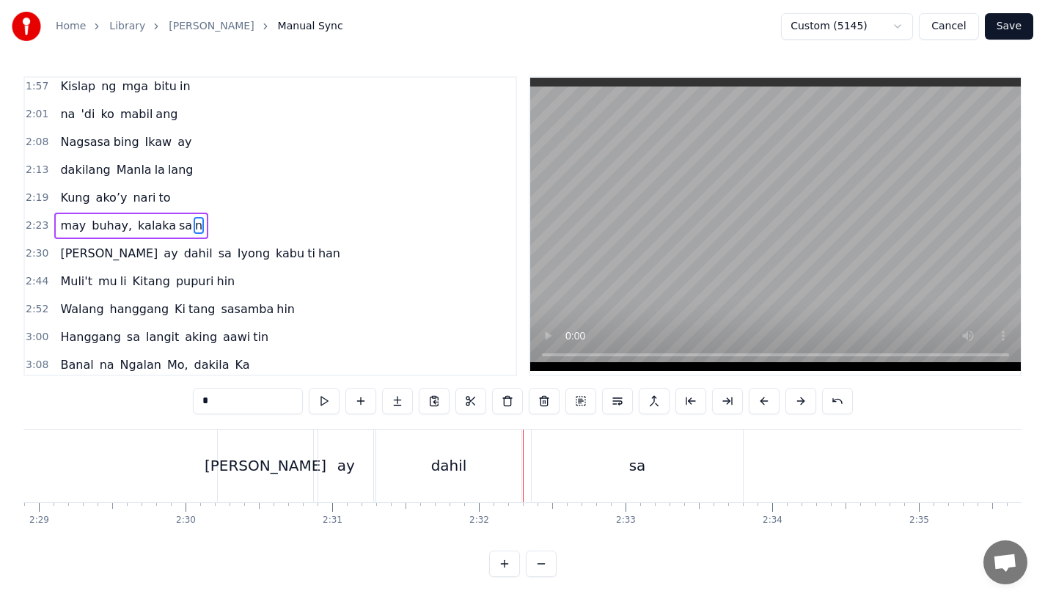
scroll to position [0, 21770]
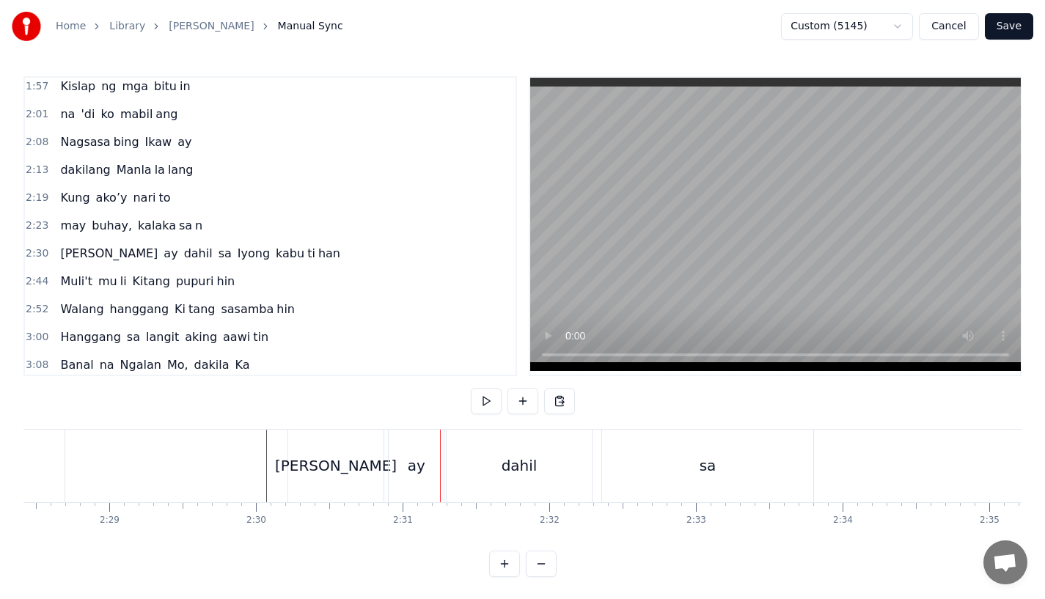
click at [414, 466] on div "ay" at bounding box center [417, 466] width 18 height 22
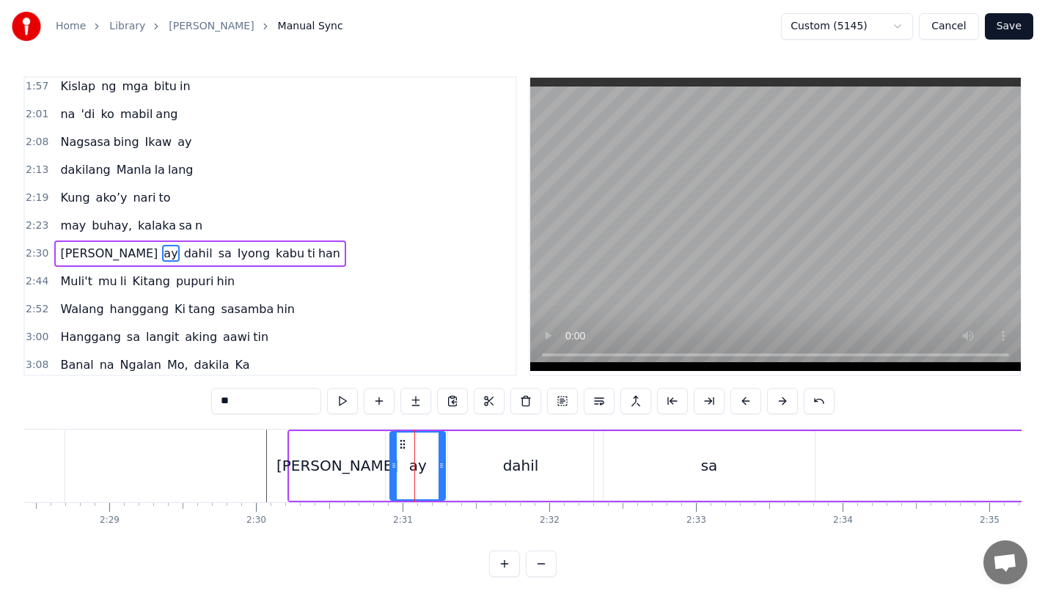
scroll to position [395, 0]
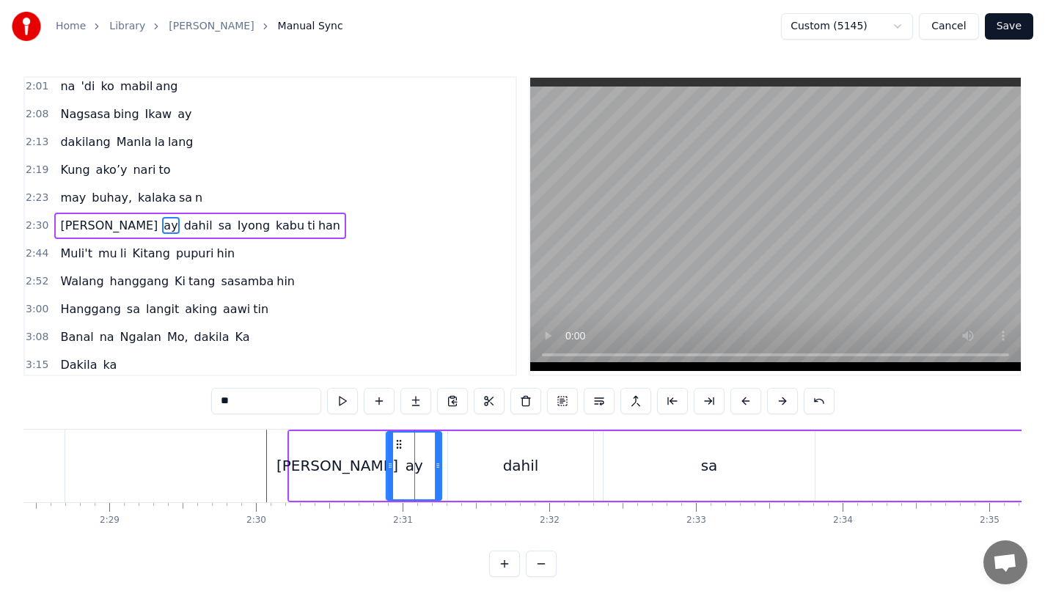
click at [402, 445] on icon at bounding box center [399, 445] width 12 height 12
drag, startPoint x: 440, startPoint y: 469, endPoint x: 452, endPoint y: 468, distance: 11.8
click at [450, 468] on icon at bounding box center [447, 466] width 6 height 12
click at [468, 468] on div "dahil" at bounding box center [520, 466] width 145 height 70
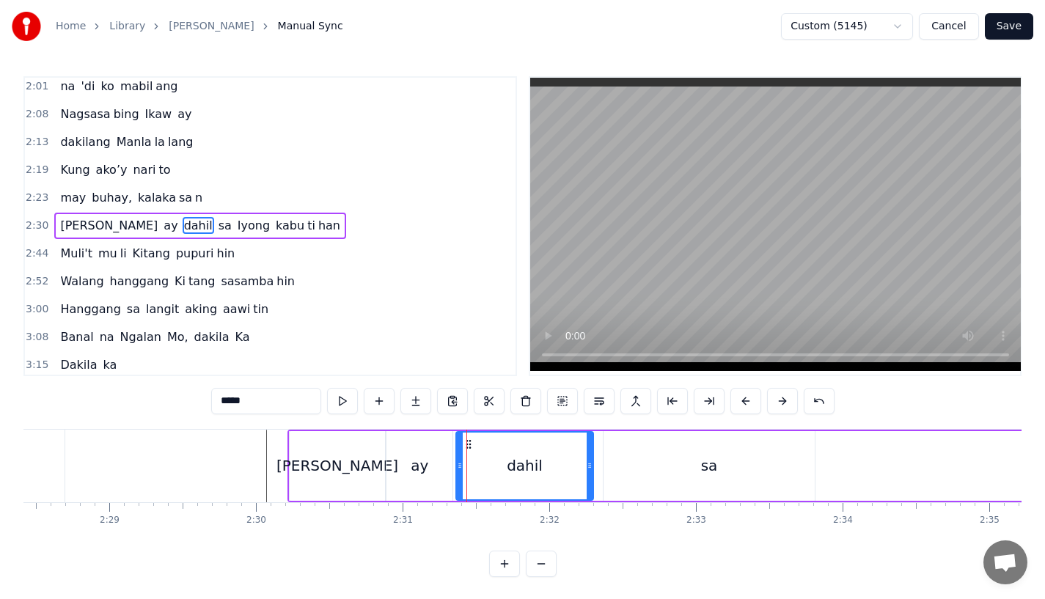
drag, startPoint x: 452, startPoint y: 468, endPoint x: 460, endPoint y: 468, distance: 8.1
click at [460, 468] on icon at bounding box center [460, 466] width 6 height 12
drag, startPoint x: 588, startPoint y: 471, endPoint x: 576, endPoint y: 472, distance: 11.8
click at [579, 472] on div at bounding box center [582, 466] width 6 height 67
click at [629, 477] on div "sa" at bounding box center [709, 466] width 211 height 70
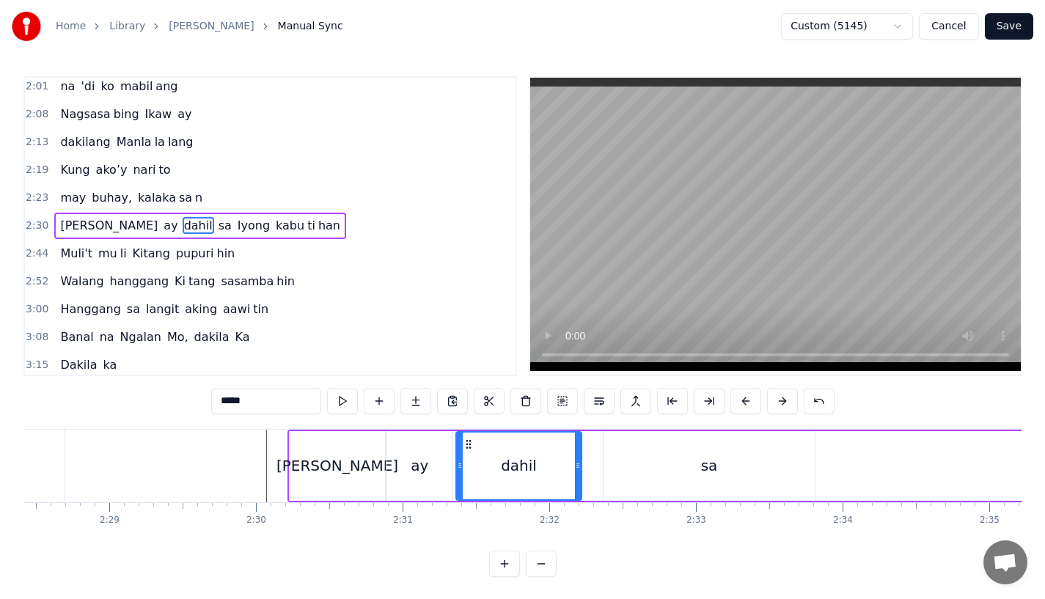
type input "**"
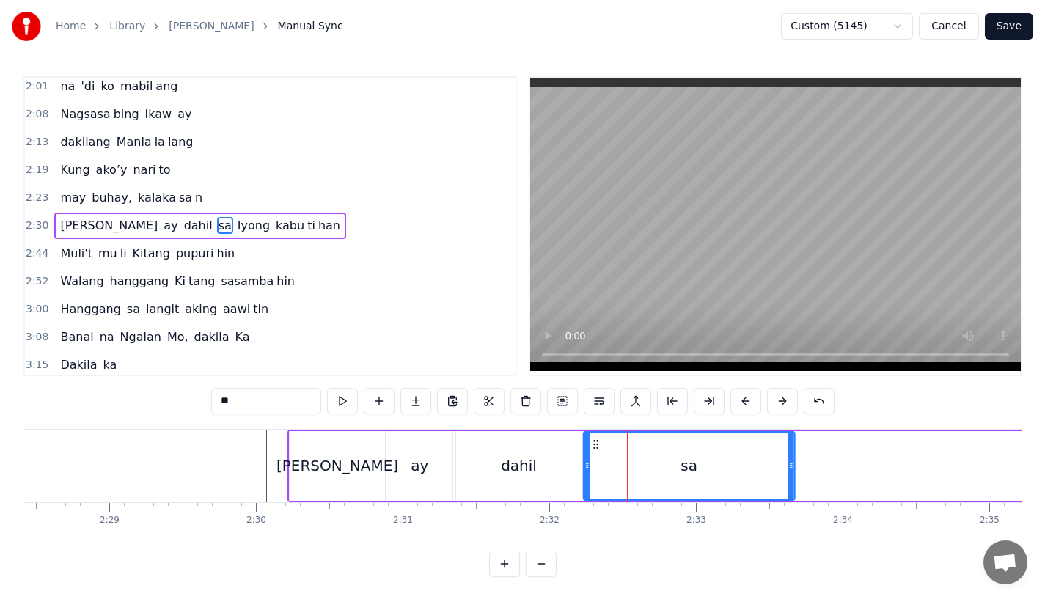
drag, startPoint x: 617, startPoint y: 444, endPoint x: 597, endPoint y: 447, distance: 19.9
click at [597, 447] on icon at bounding box center [596, 445] width 12 height 12
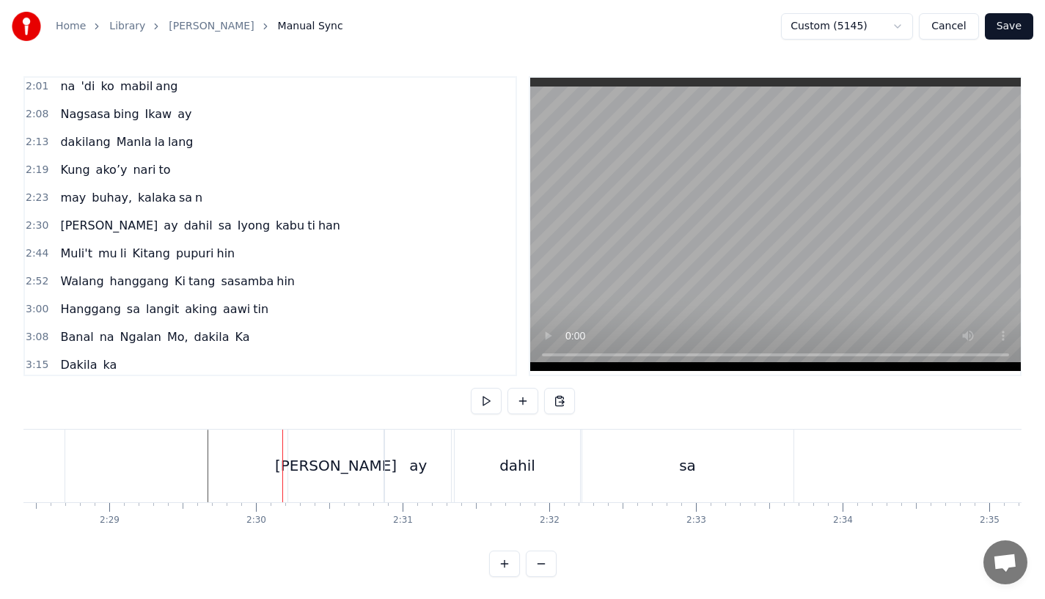
click at [627, 469] on div "sa" at bounding box center [687, 466] width 211 height 73
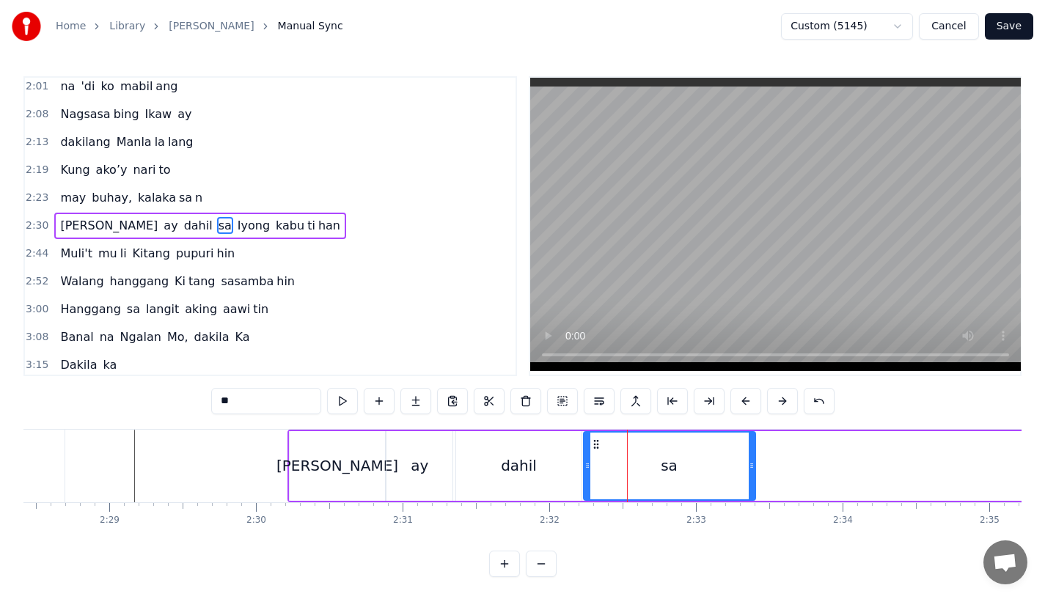
drag, startPoint x: 789, startPoint y: 469, endPoint x: 749, endPoint y: 471, distance: 40.4
click at [749, 471] on icon at bounding box center [752, 466] width 6 height 12
click at [529, 472] on div "dahil" at bounding box center [519, 466] width 36 height 22
type input "*****"
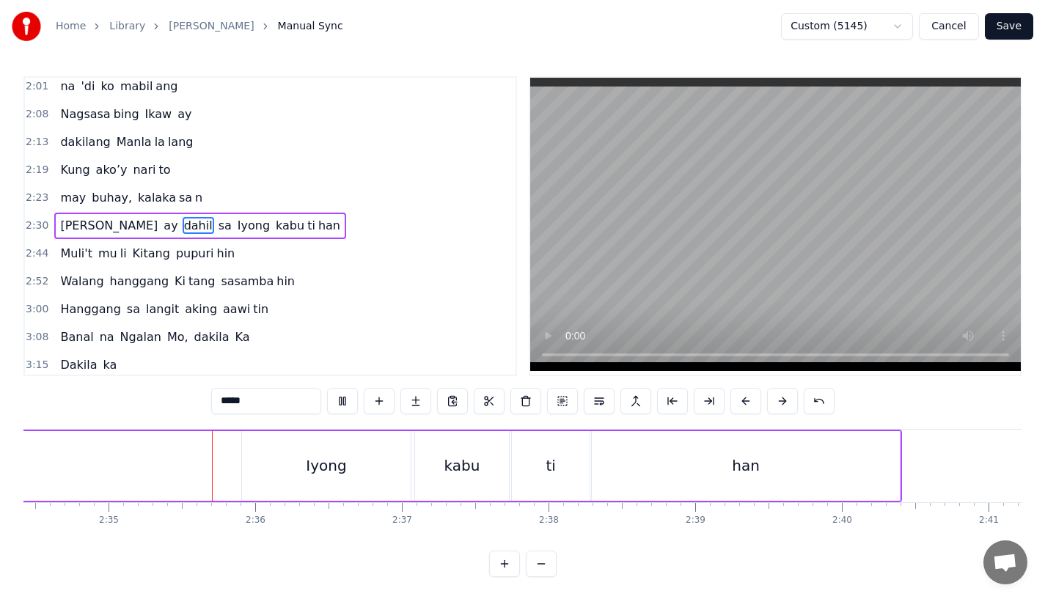
scroll to position [0, 22656]
click at [154, 476] on div "[PERSON_NAME] ay dahil sa Iyong kabu ti han" at bounding box center [149, 466] width 1495 height 73
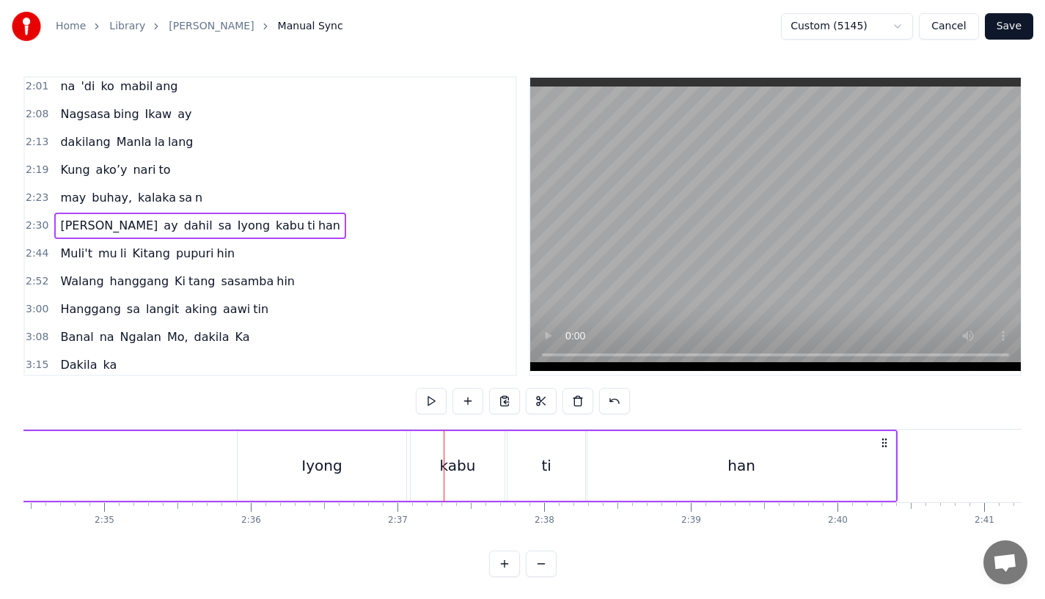
click at [177, 434] on div "[PERSON_NAME] ay dahil sa Iyong kabu ti han" at bounding box center [149, 466] width 1495 height 73
click at [465, 463] on div "kabu" at bounding box center [458, 466] width 36 height 22
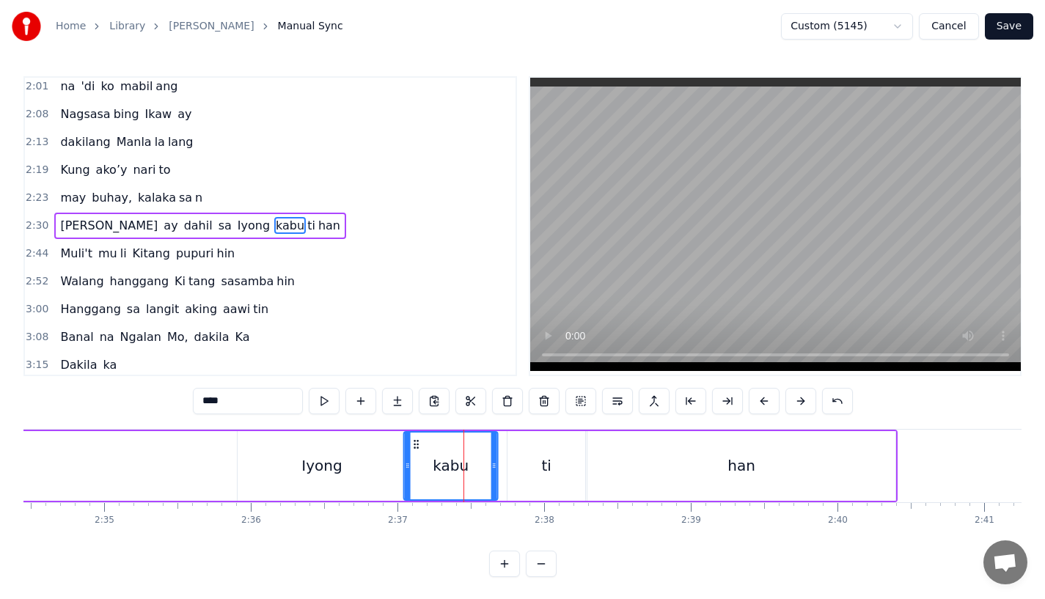
click at [414, 440] on circle at bounding box center [414, 440] width 1 height 1
click at [489, 468] on div "kabu" at bounding box center [451, 466] width 92 height 67
drag, startPoint x: 493, startPoint y: 469, endPoint x: 483, endPoint y: 469, distance: 9.5
click at [483, 469] on icon at bounding box center [485, 466] width 6 height 12
click at [527, 467] on div "ti" at bounding box center [547, 466] width 78 height 70
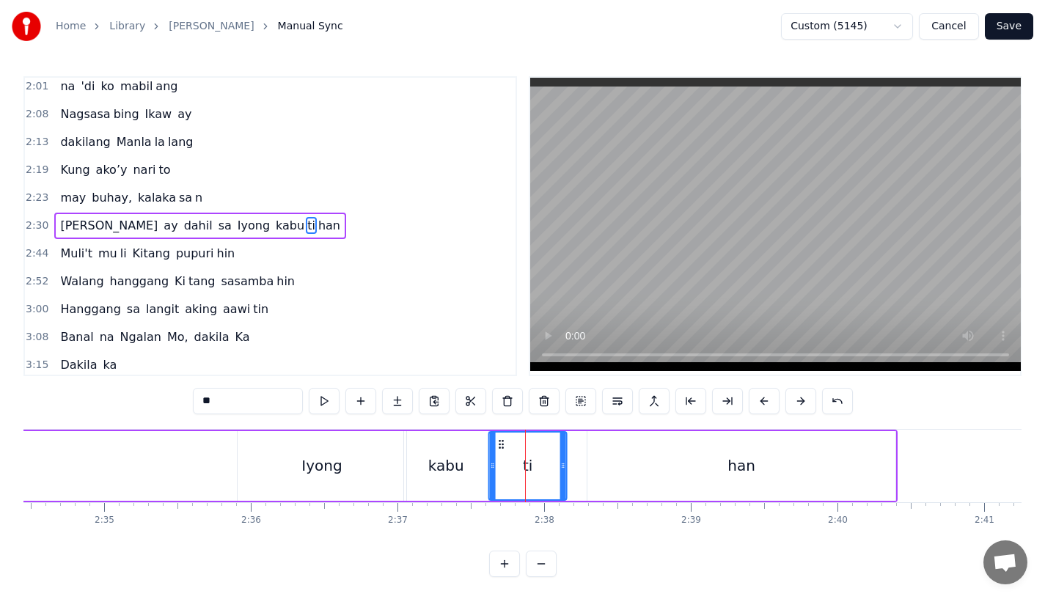
drag, startPoint x: 522, startPoint y: 445, endPoint x: 505, endPoint y: 451, distance: 18.6
click at [503, 452] on div "ti" at bounding box center [528, 466] width 76 height 67
click at [607, 467] on div "han" at bounding box center [741, 466] width 308 height 70
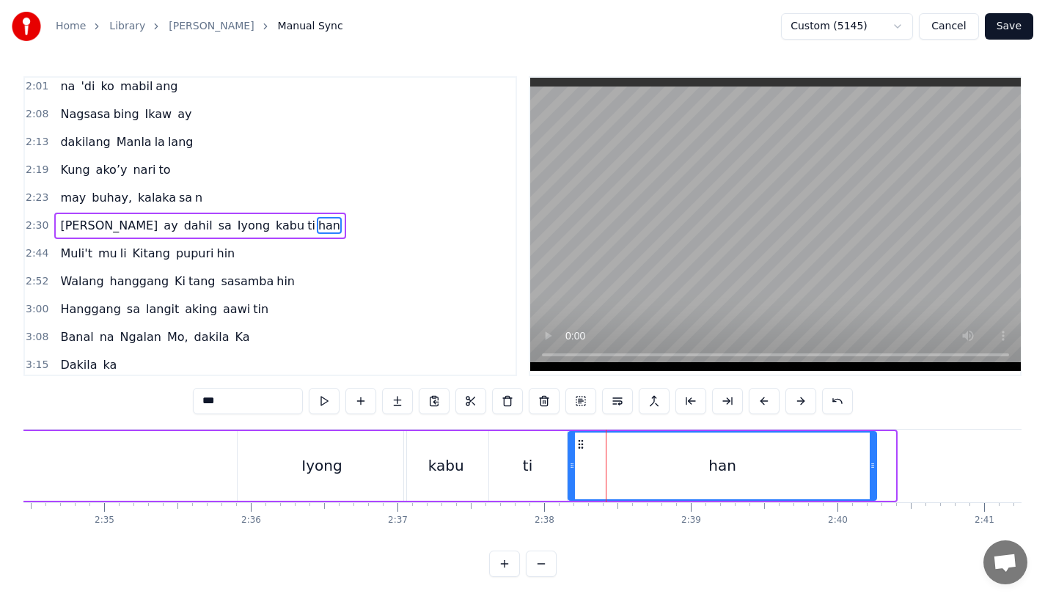
drag, startPoint x: 601, startPoint y: 447, endPoint x: 582, endPoint y: 449, distance: 19.2
click at [582, 449] on icon at bounding box center [581, 445] width 12 height 12
click at [322, 460] on div "Iyong" at bounding box center [321, 466] width 40 height 22
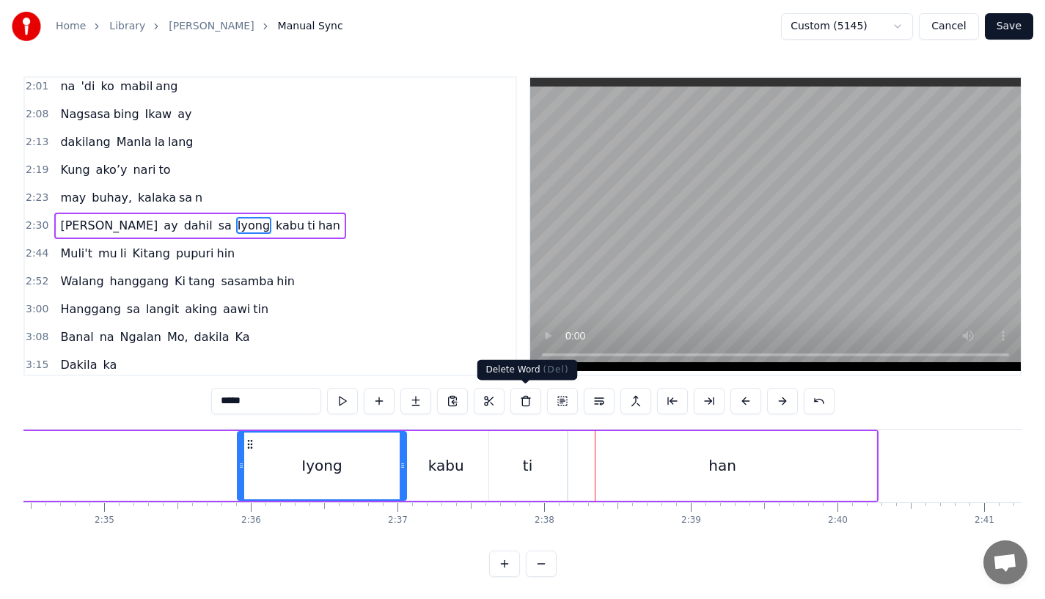
click at [515, 489] on div "ti" at bounding box center [528, 466] width 78 height 70
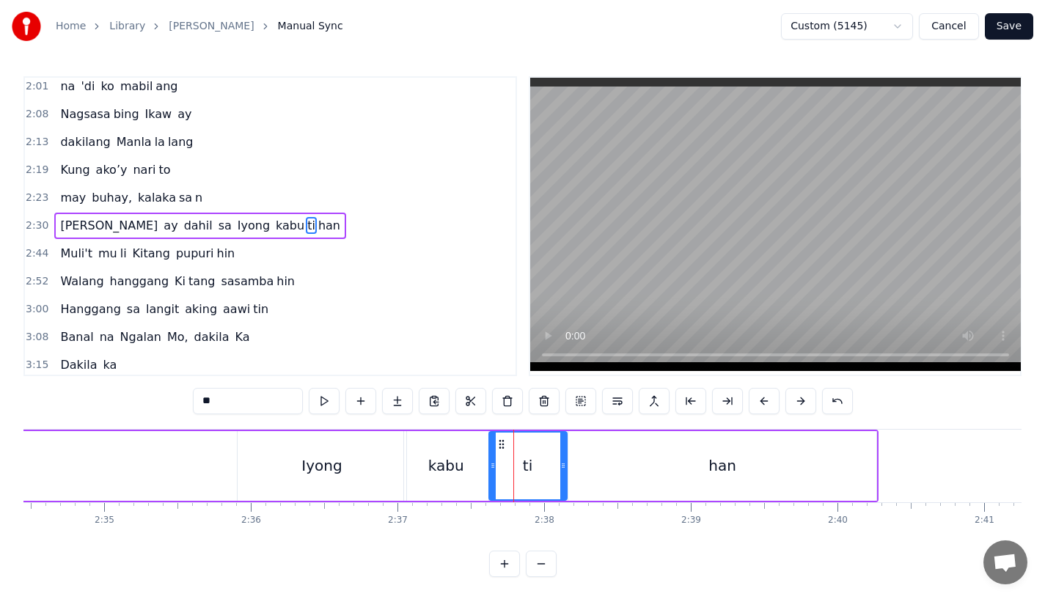
click at [325, 461] on div "Iyong" at bounding box center [321, 466] width 40 height 22
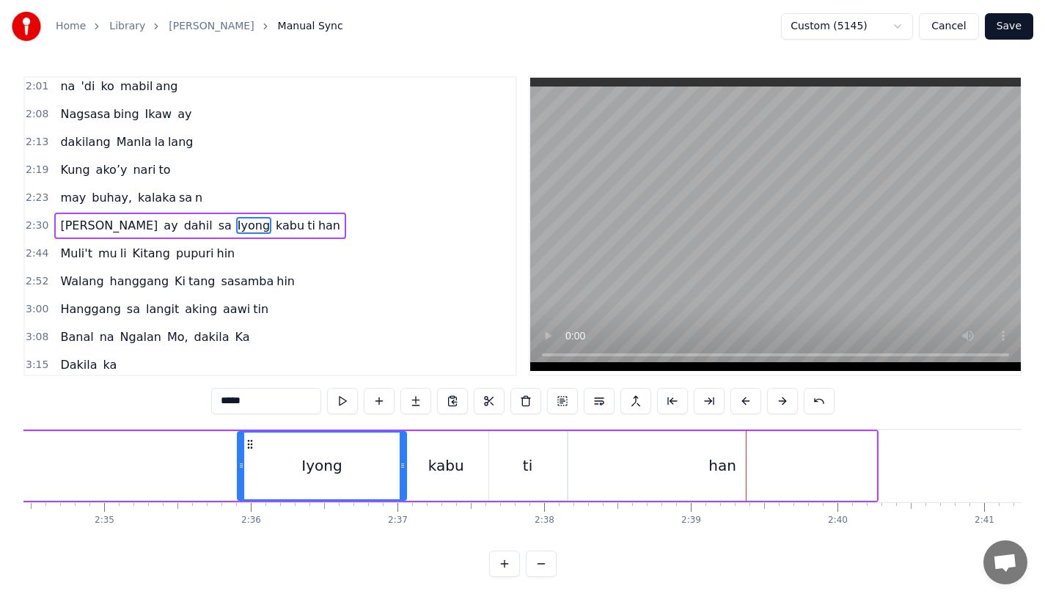
click at [860, 475] on div "han" at bounding box center [722, 466] width 308 height 70
type input "***"
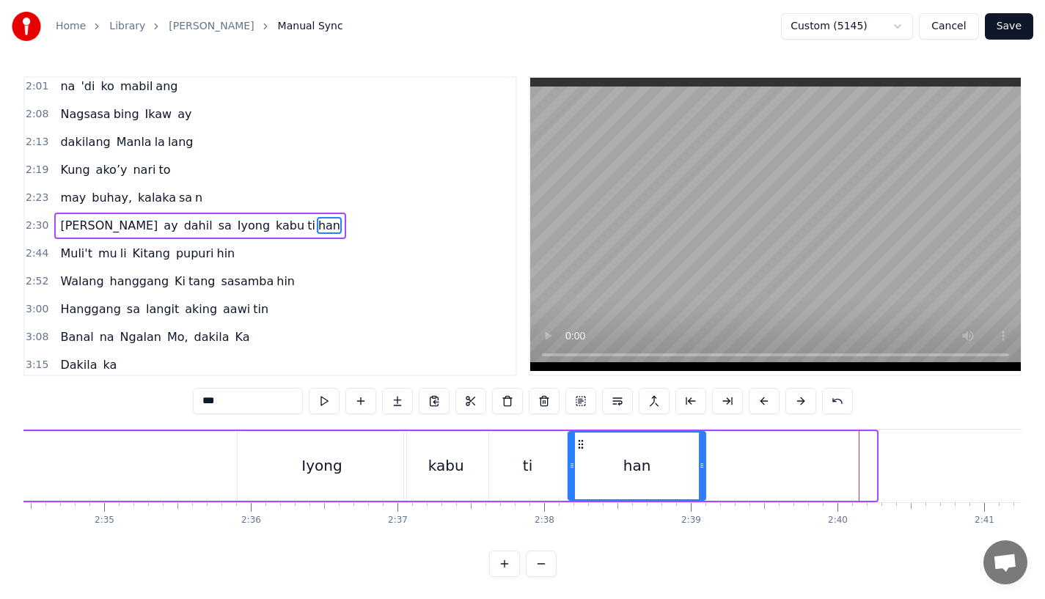
drag, startPoint x: 868, startPoint y: 472, endPoint x: 698, endPoint y: 475, distance: 169.4
click at [699, 475] on div at bounding box center [702, 466] width 6 height 67
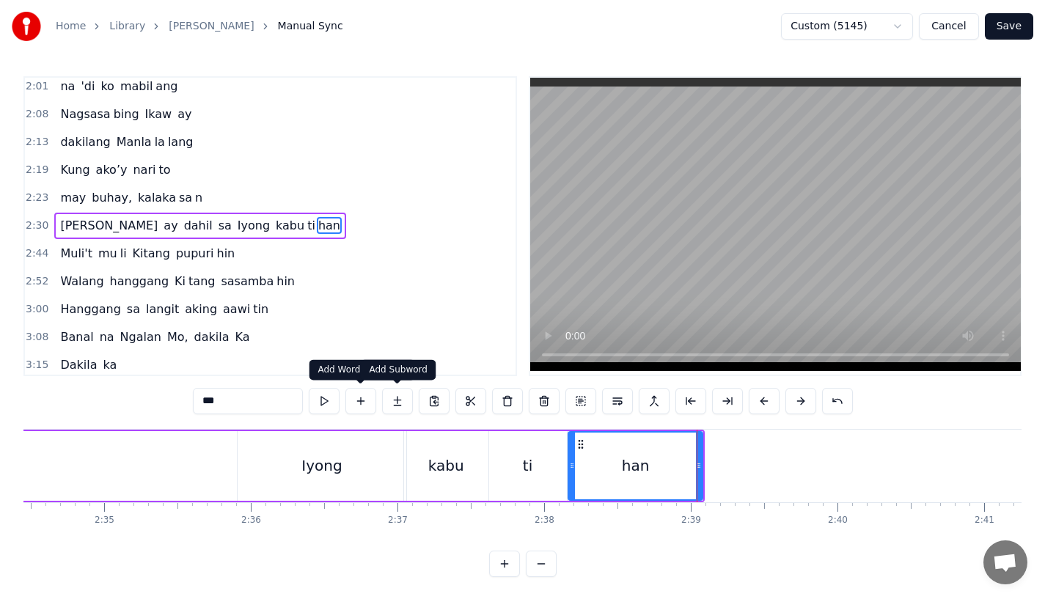
click at [385, 404] on button at bounding box center [397, 401] width 31 height 26
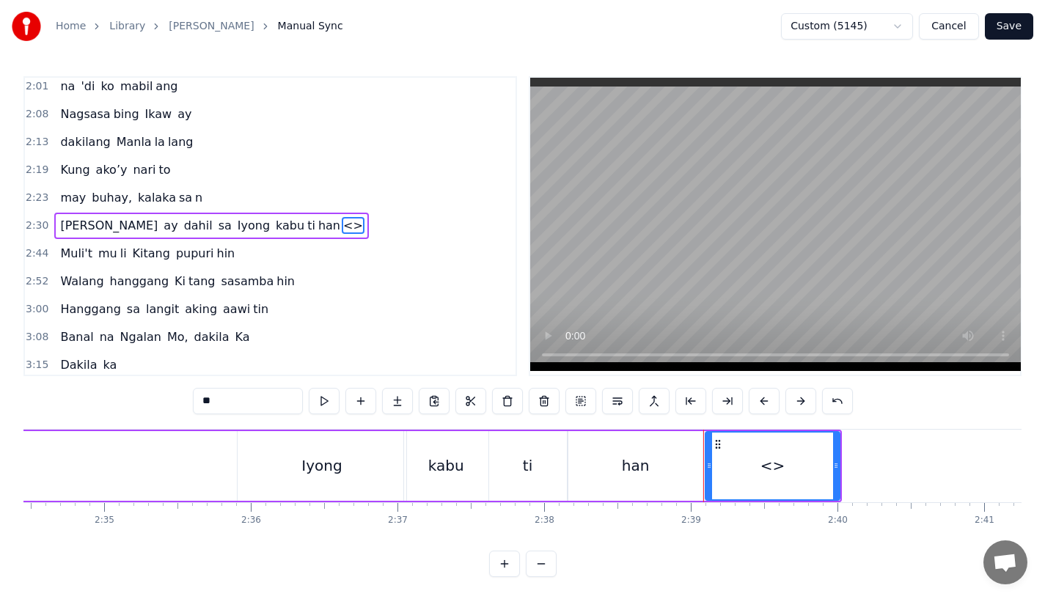
drag, startPoint x: 169, startPoint y: 401, endPoint x: 109, endPoint y: 401, distance: 60.1
click at [109, 401] on div "0:31 Bawat buk ang liway way 0:36 na ak ing nasi la ya n 0:42 Huni ng mga ibong…" at bounding box center [522, 326] width 998 height 501
click at [645, 449] on div "han" at bounding box center [635, 466] width 134 height 70
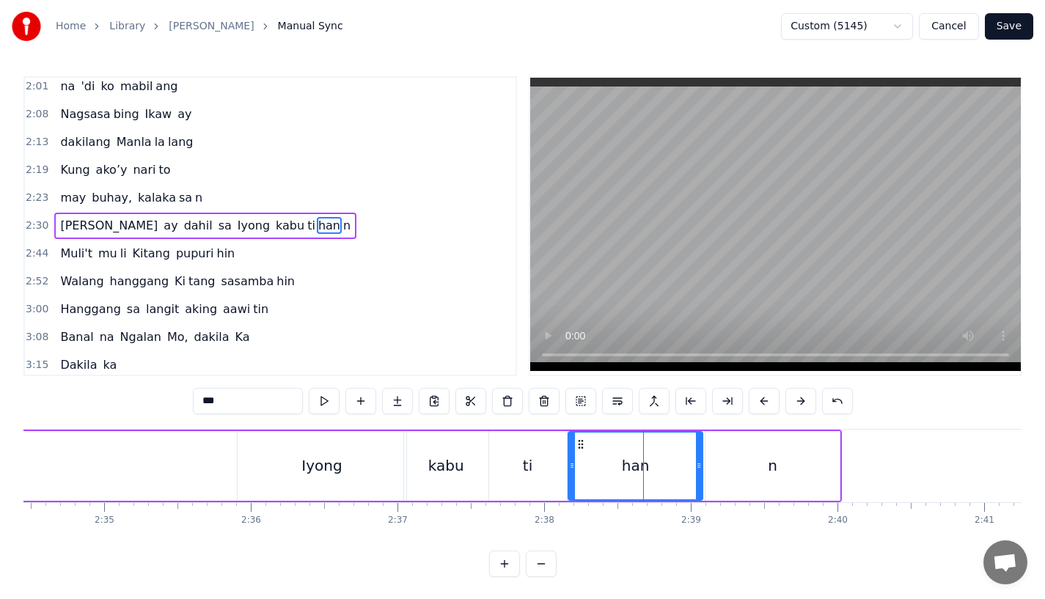
click at [239, 399] on input "***" at bounding box center [248, 401] width 110 height 26
click at [838, 475] on div "n" at bounding box center [773, 466] width 134 height 70
type input "*"
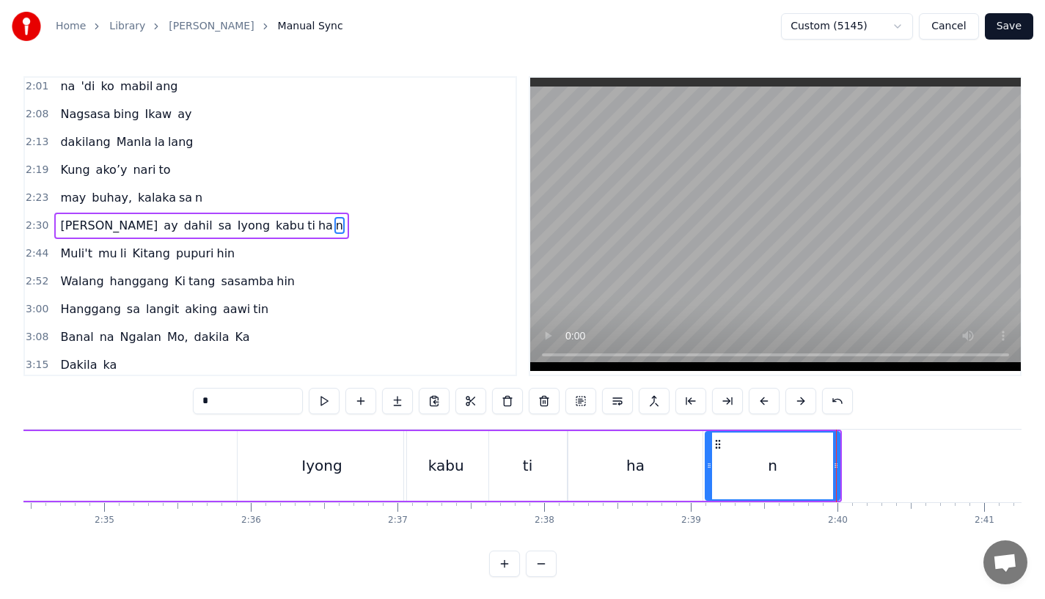
click at [836, 467] on div at bounding box center [836, 466] width 1 height 73
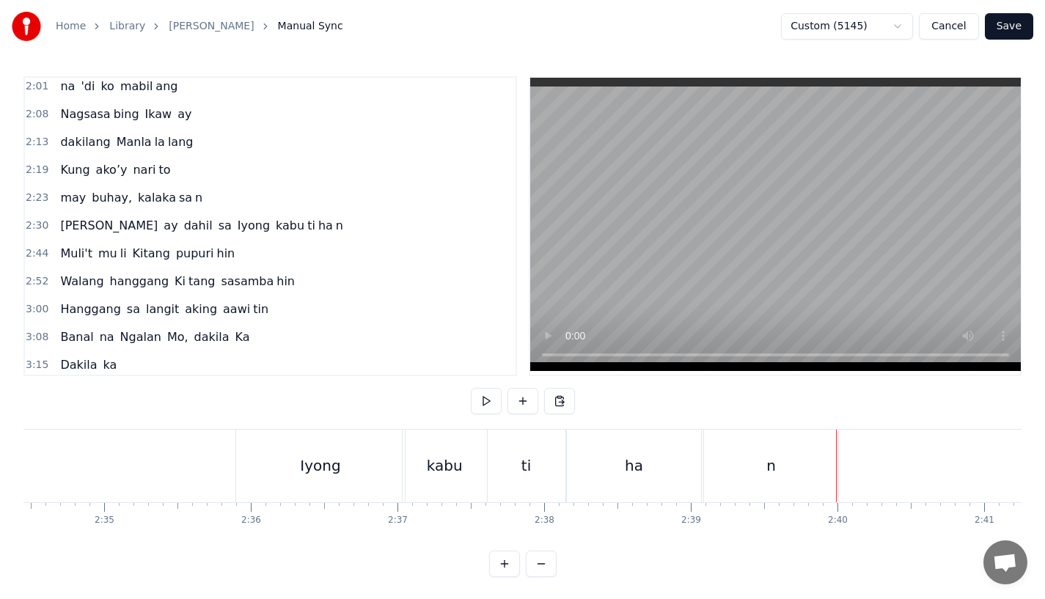
click at [830, 459] on div "n" at bounding box center [771, 466] width 134 height 73
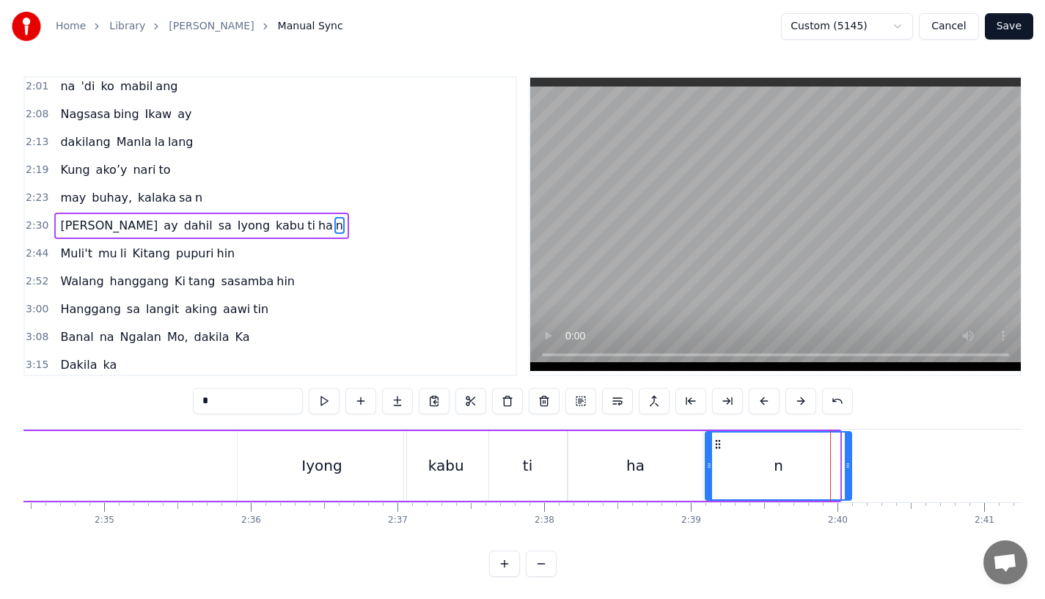
drag, startPoint x: 835, startPoint y: 464, endPoint x: 847, endPoint y: 463, distance: 12.5
click at [847, 463] on icon at bounding box center [848, 466] width 6 height 12
click at [196, 426] on div "0:31 Bawat buk ang liway way 0:36 na ak ing nasi la ya n 0:42 Huni ng mga ibong…" at bounding box center [522, 326] width 998 height 501
click at [217, 447] on div "Ito ay dahil sa Iyong kabu ti ha n" at bounding box center [128, 466] width 1452 height 73
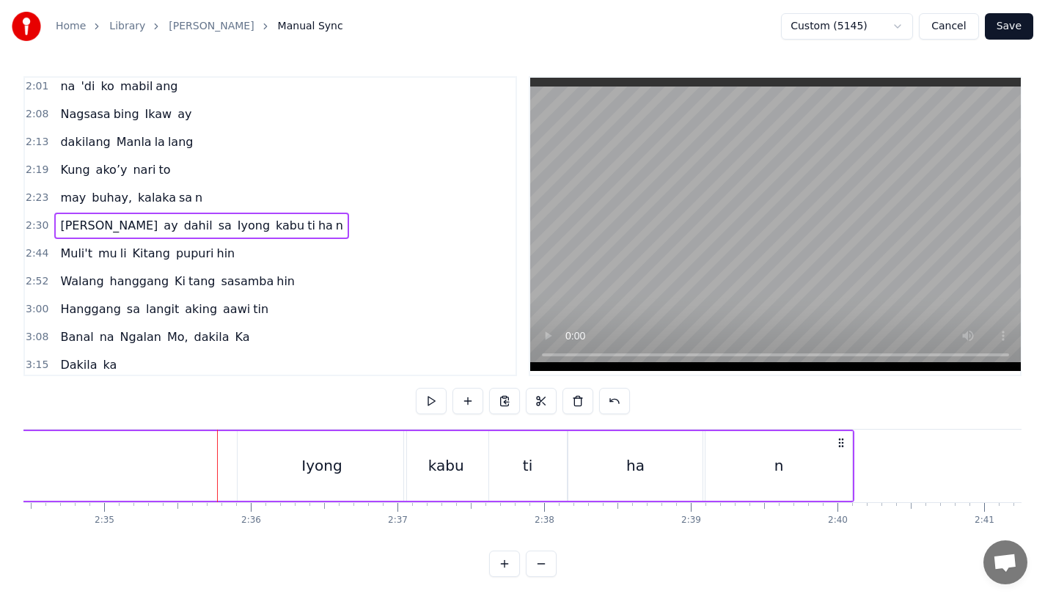
click at [100, 458] on div "Ito ay dahil sa Iyong kabu ti ha n" at bounding box center [128, 466] width 1452 height 73
click at [436, 448] on div "kabu" at bounding box center [446, 466] width 84 height 70
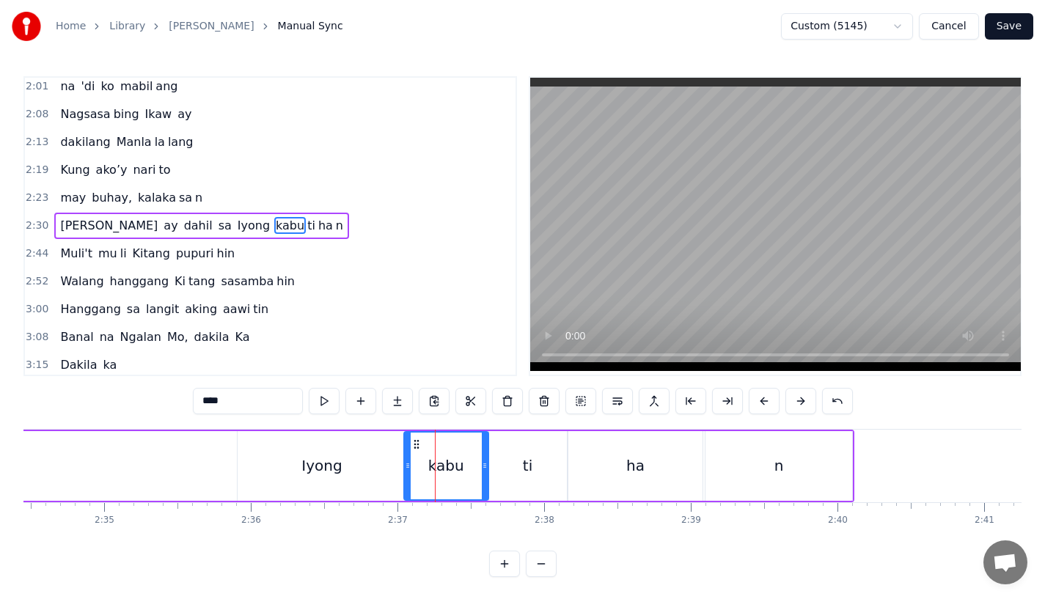
click at [508, 468] on div "ti" at bounding box center [528, 466] width 78 height 70
type input "**"
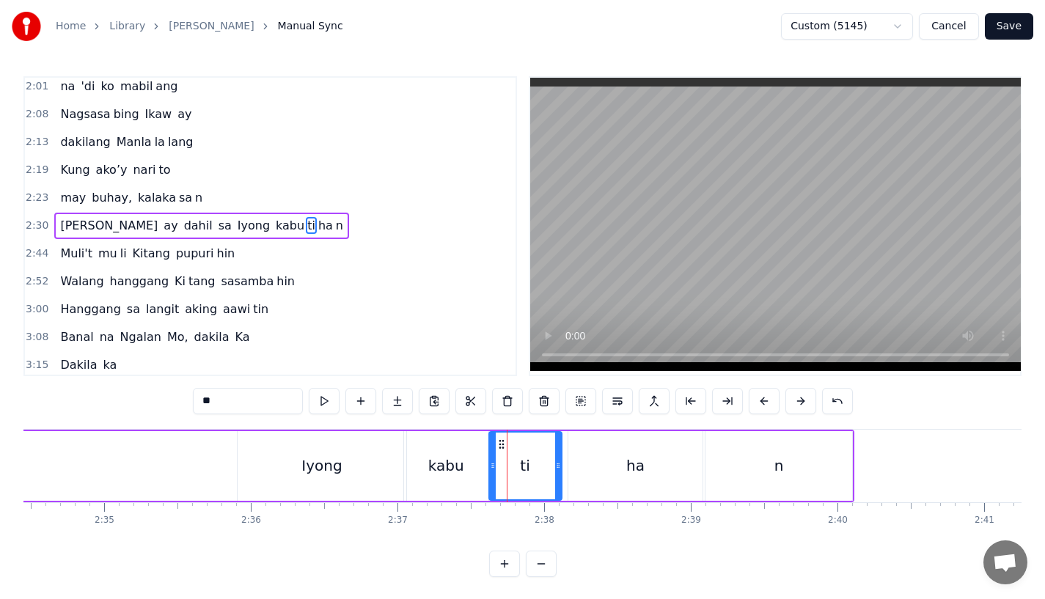
click at [555, 468] on icon at bounding box center [558, 466] width 6 height 12
drag, startPoint x: 559, startPoint y: 469, endPoint x: 550, endPoint y: 469, distance: 8.8
click at [550, 469] on div "ti" at bounding box center [524, 466] width 73 height 70
drag, startPoint x: 558, startPoint y: 470, endPoint x: 548, endPoint y: 470, distance: 10.3
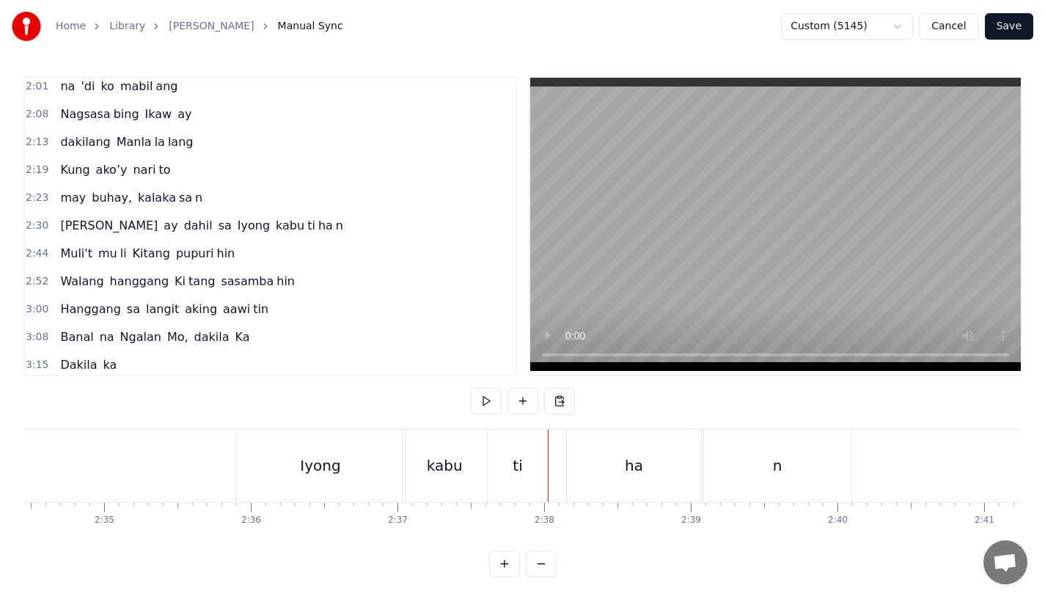
click at [582, 469] on div "ha" at bounding box center [634, 466] width 134 height 73
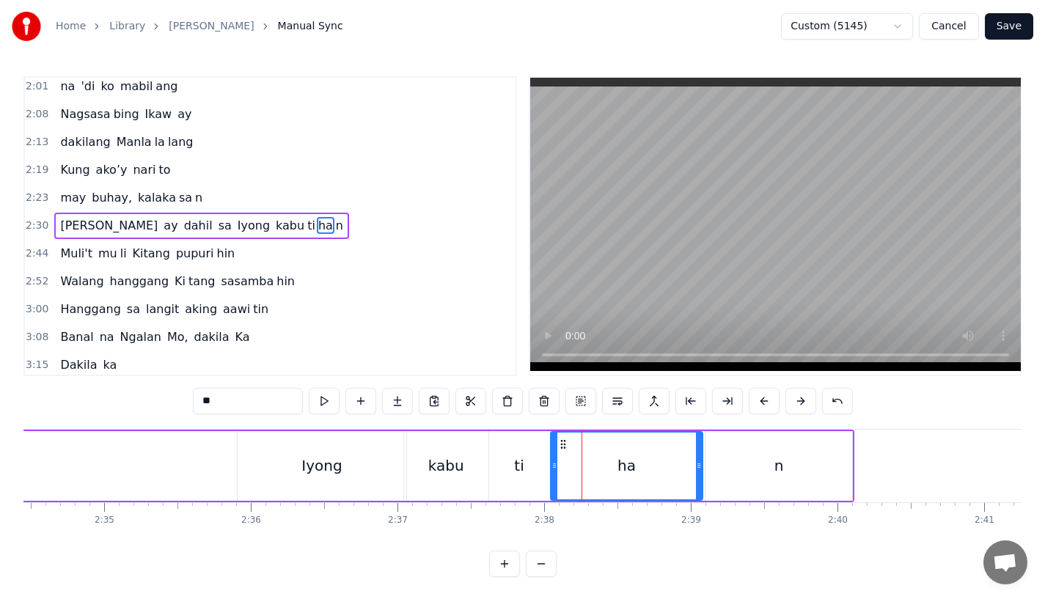
drag, startPoint x: 569, startPoint y: 469, endPoint x: 552, endPoint y: 472, distance: 17.7
click at [552, 472] on div at bounding box center [555, 466] width 6 height 67
click at [279, 472] on div "Iyong" at bounding box center [322, 466] width 169 height 70
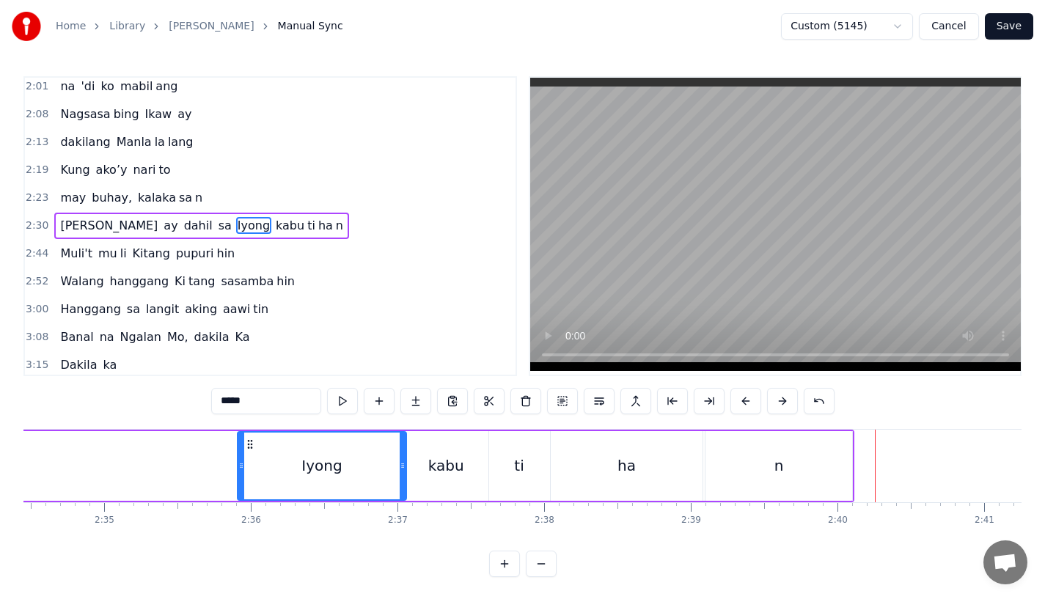
click at [648, 467] on div "ha" at bounding box center [627, 466] width 152 height 70
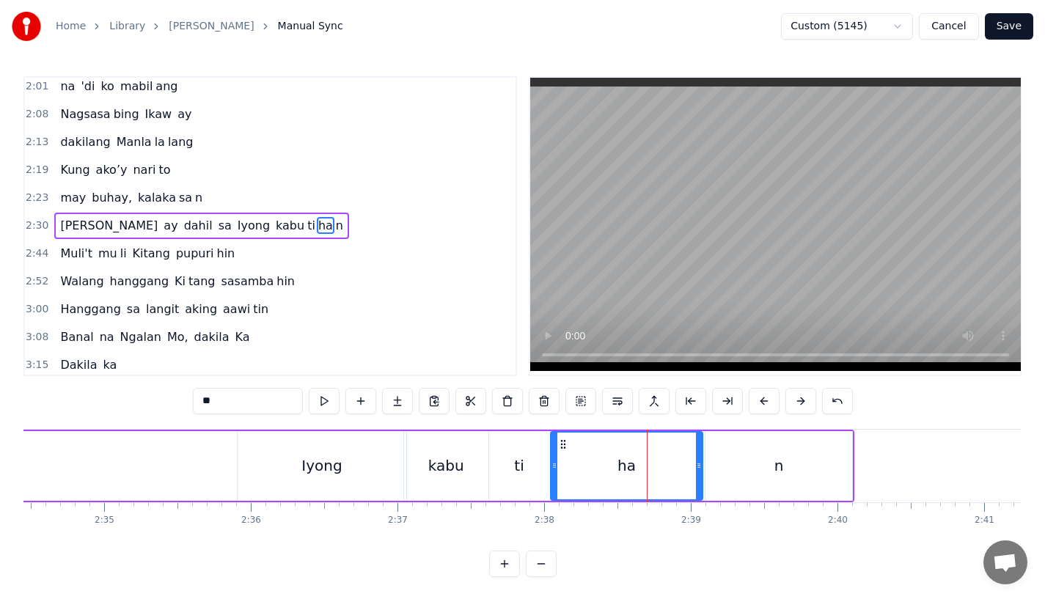
click at [730, 464] on div "n" at bounding box center [779, 466] width 147 height 70
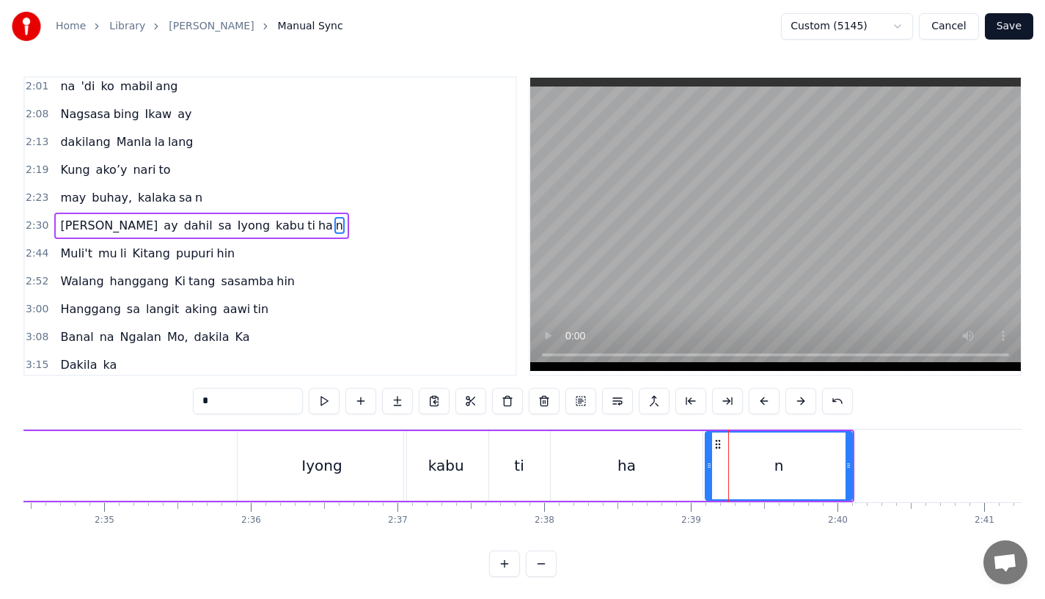
click at [671, 462] on div "ha" at bounding box center [627, 466] width 152 height 70
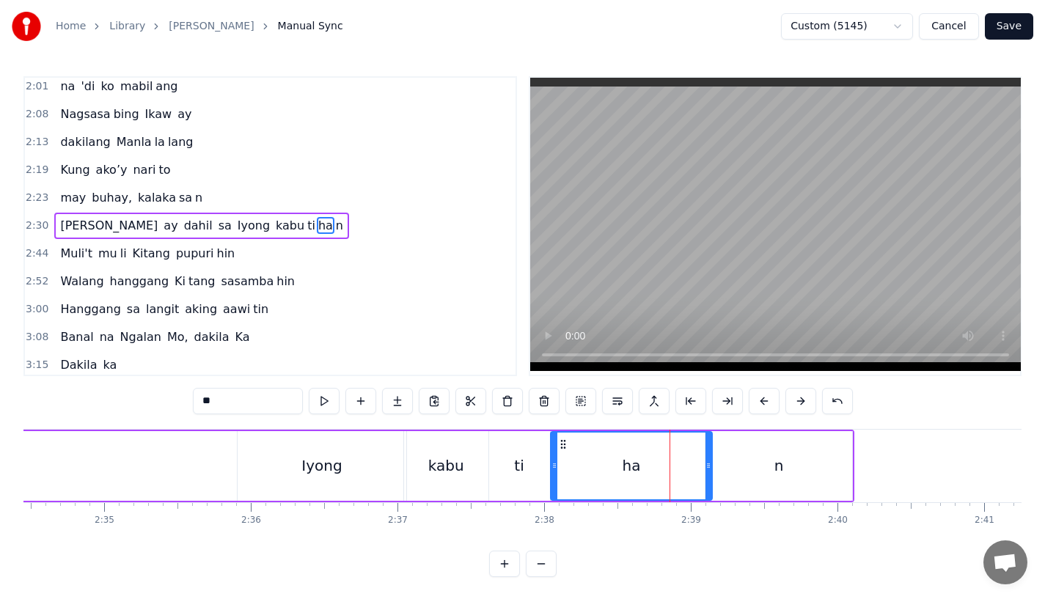
drag, startPoint x: 697, startPoint y: 464, endPoint x: 707, endPoint y: 464, distance: 9.5
click at [707, 464] on icon at bounding box center [709, 466] width 6 height 12
click at [751, 462] on div "n" at bounding box center [779, 466] width 147 height 70
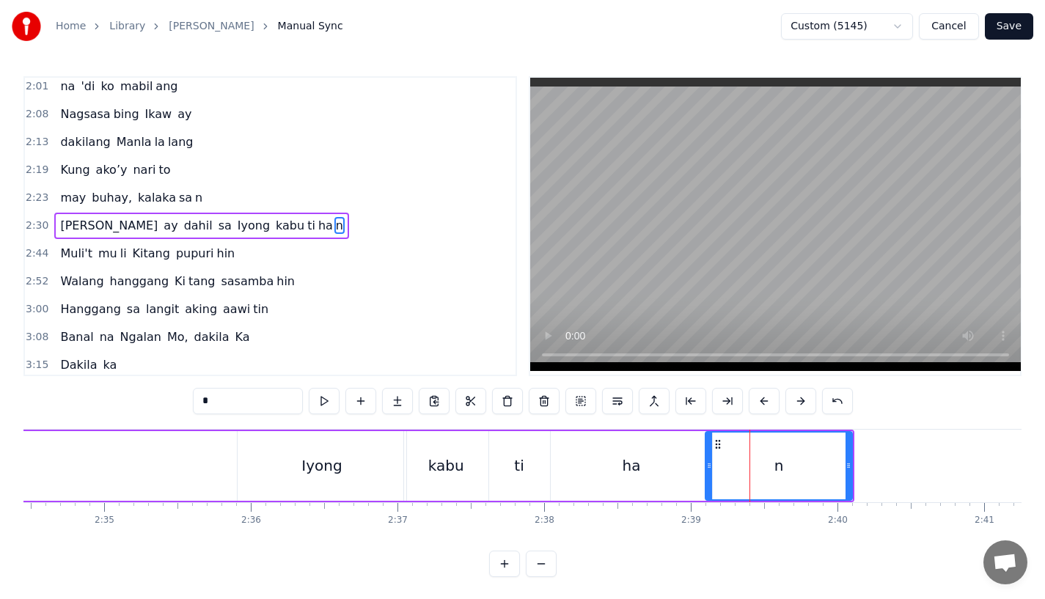
drag, startPoint x: 712, startPoint y: 464, endPoint x: 727, endPoint y: 464, distance: 14.7
click at [727, 464] on div "n" at bounding box center [778, 466] width 145 height 67
click at [667, 461] on div "ha" at bounding box center [631, 466] width 161 height 70
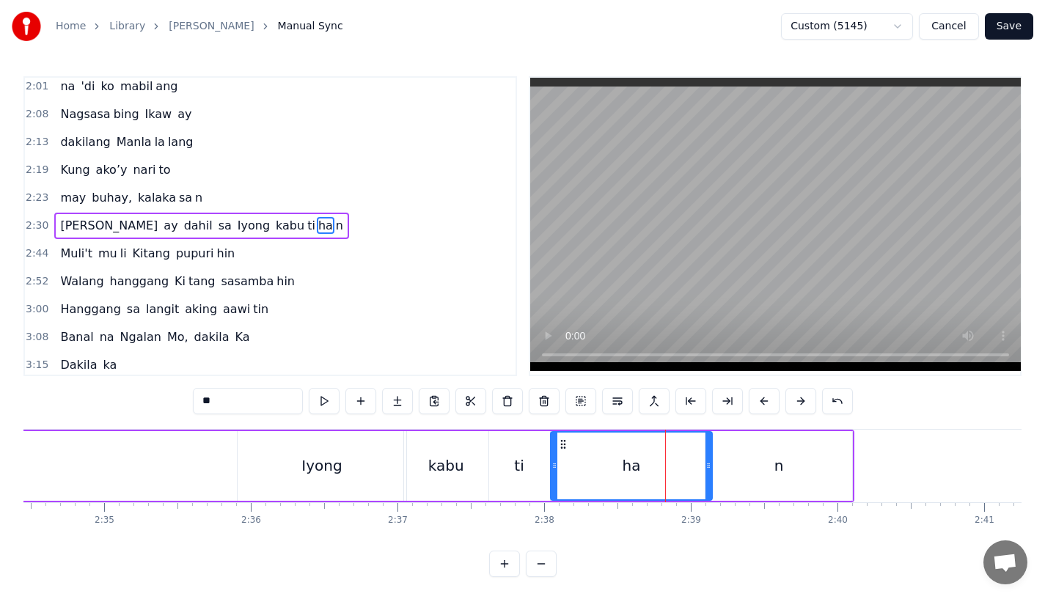
click at [713, 461] on div "n" at bounding box center [779, 466] width 147 height 70
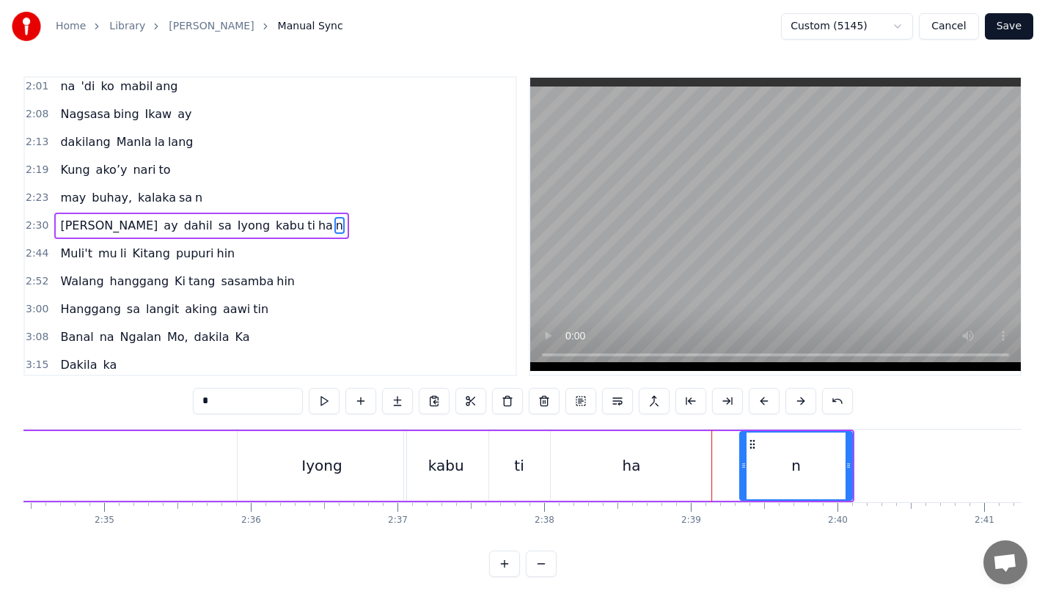
drag, startPoint x: 709, startPoint y: 462, endPoint x: 739, endPoint y: 466, distance: 29.6
click at [741, 466] on icon at bounding box center [744, 466] width 6 height 12
click at [667, 463] on div "ha" at bounding box center [631, 466] width 161 height 70
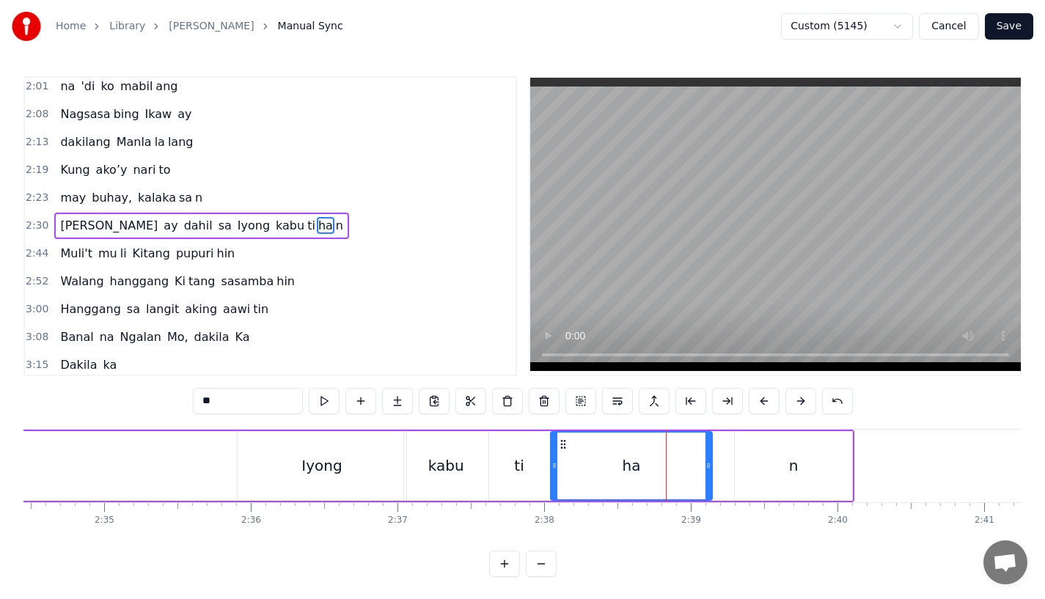
click at [746, 464] on div "n" at bounding box center [793, 466] width 117 height 70
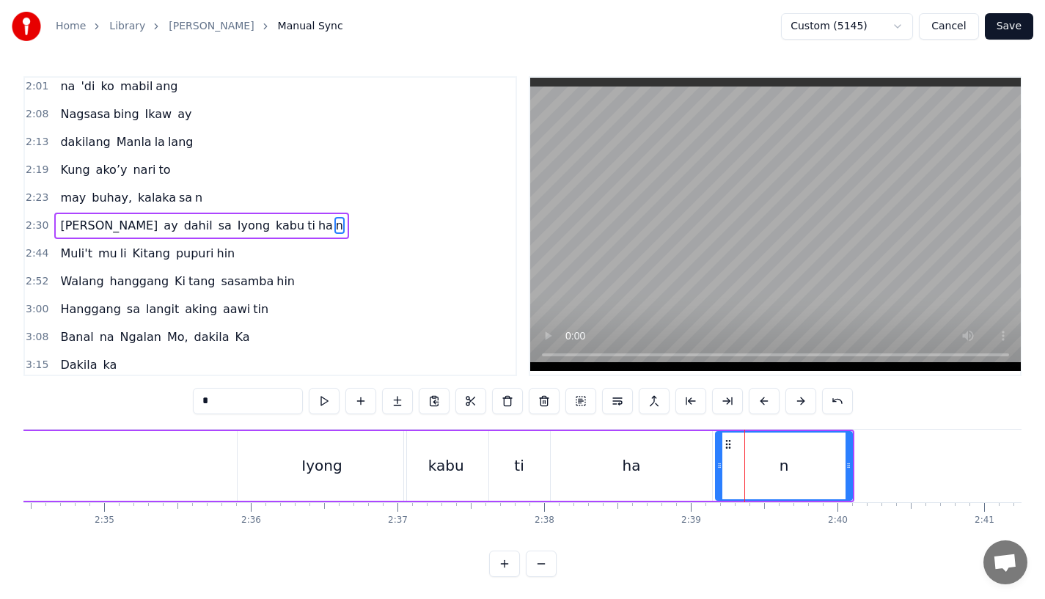
drag, startPoint x: 737, startPoint y: 464, endPoint x: 718, endPoint y: 463, distance: 19.1
click at [718, 463] on icon at bounding box center [720, 466] width 6 height 12
click at [852, 467] on icon at bounding box center [855, 466] width 6 height 12
click at [439, 487] on div "kabu" at bounding box center [446, 466] width 84 height 70
type input "****"
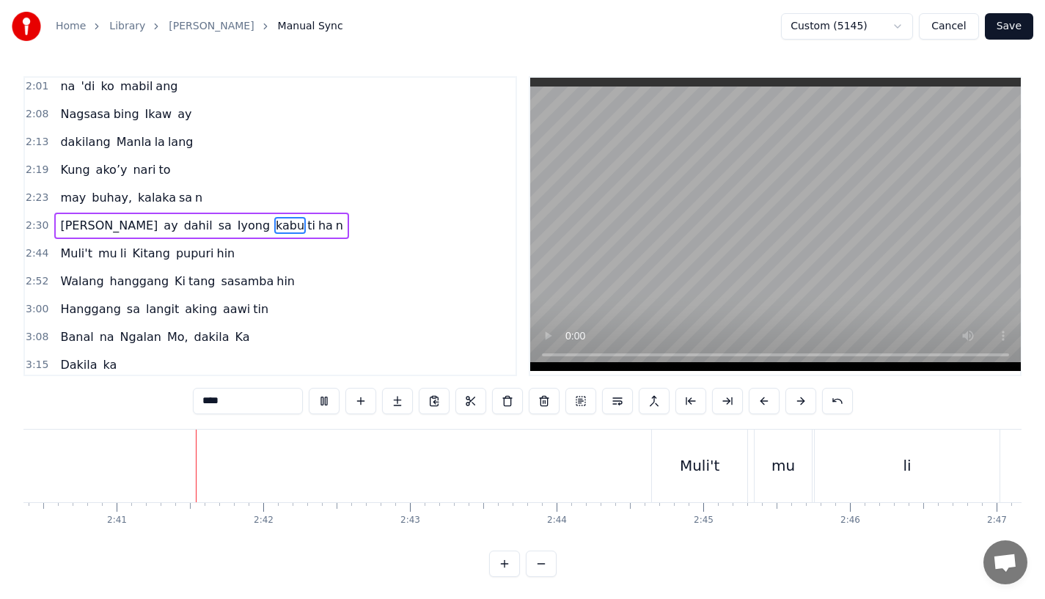
scroll to position [0, 23527]
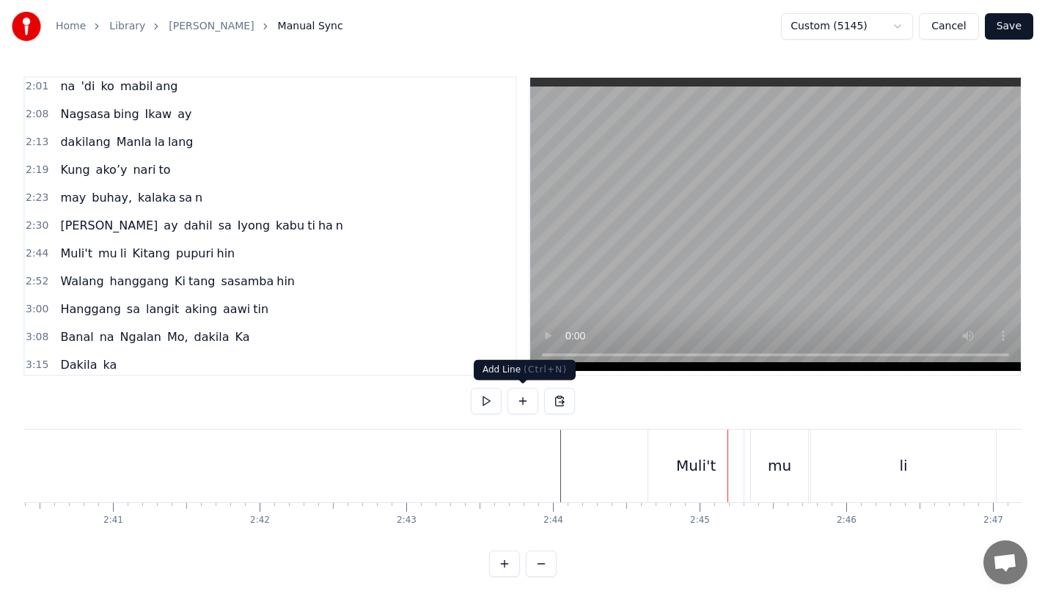
click at [683, 455] on div "Muli't" at bounding box center [696, 466] width 40 height 22
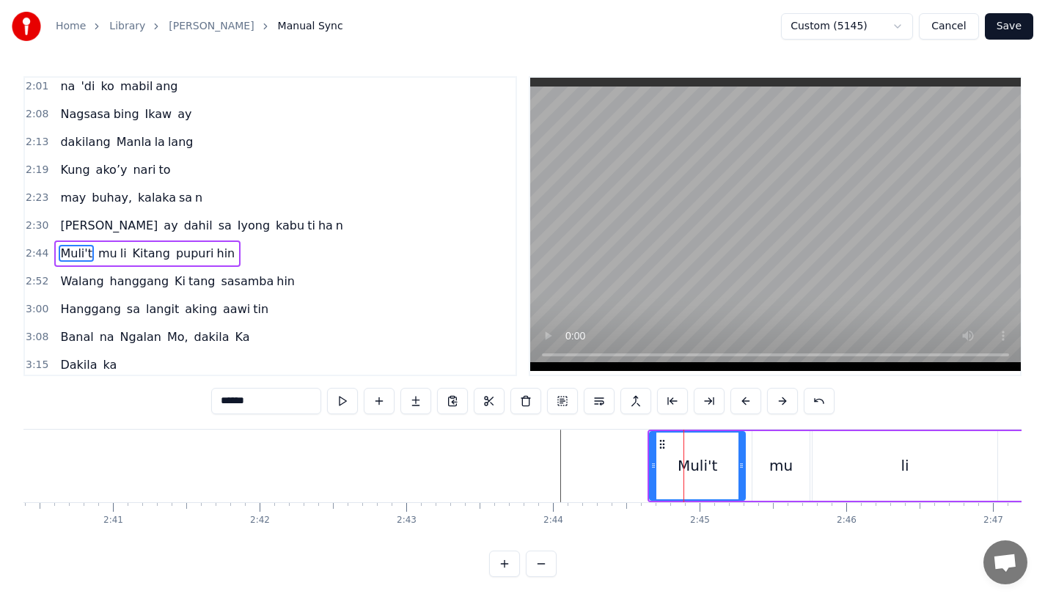
scroll to position [423, 0]
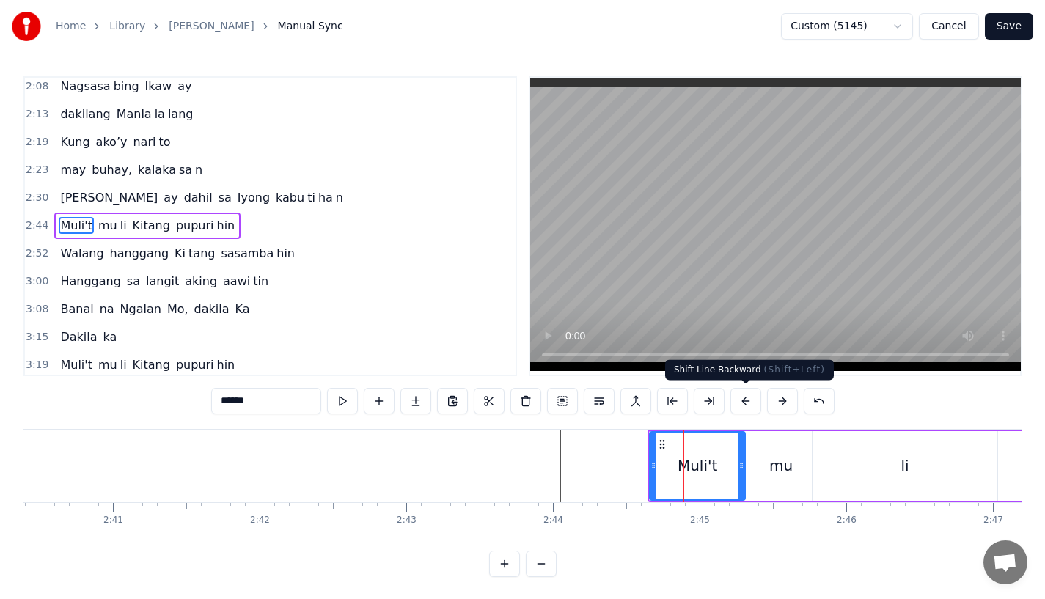
click at [739, 403] on button at bounding box center [745, 401] width 31 height 26
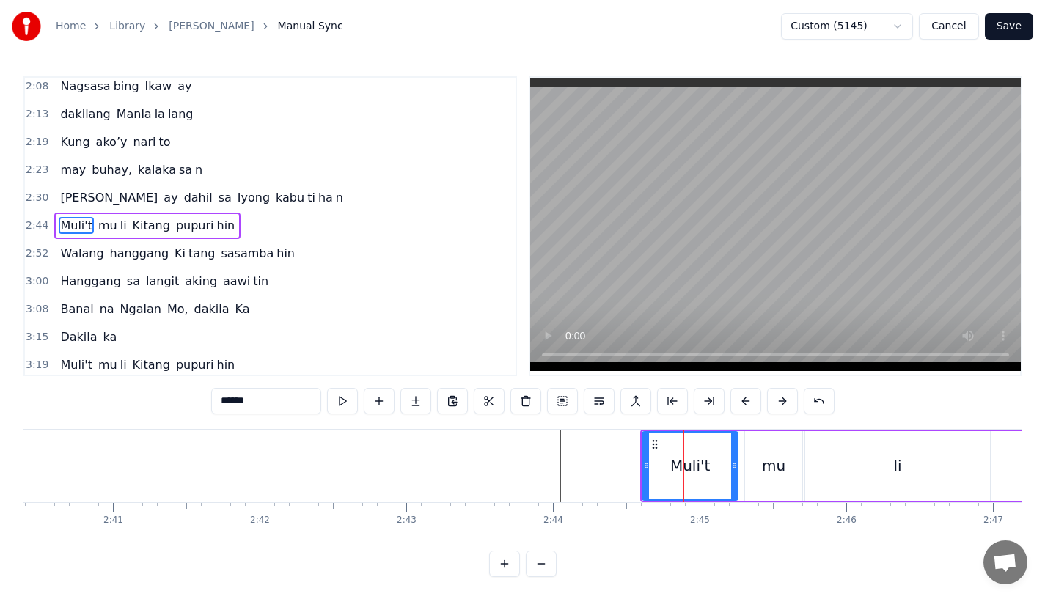
click at [739, 403] on button at bounding box center [745, 401] width 31 height 26
click at [494, 425] on div "0:31 Bawat buk ang liway way 0:36 na ak ing nasi la ya n 0:42 Huni ng mga ibong…" at bounding box center [522, 326] width 998 height 501
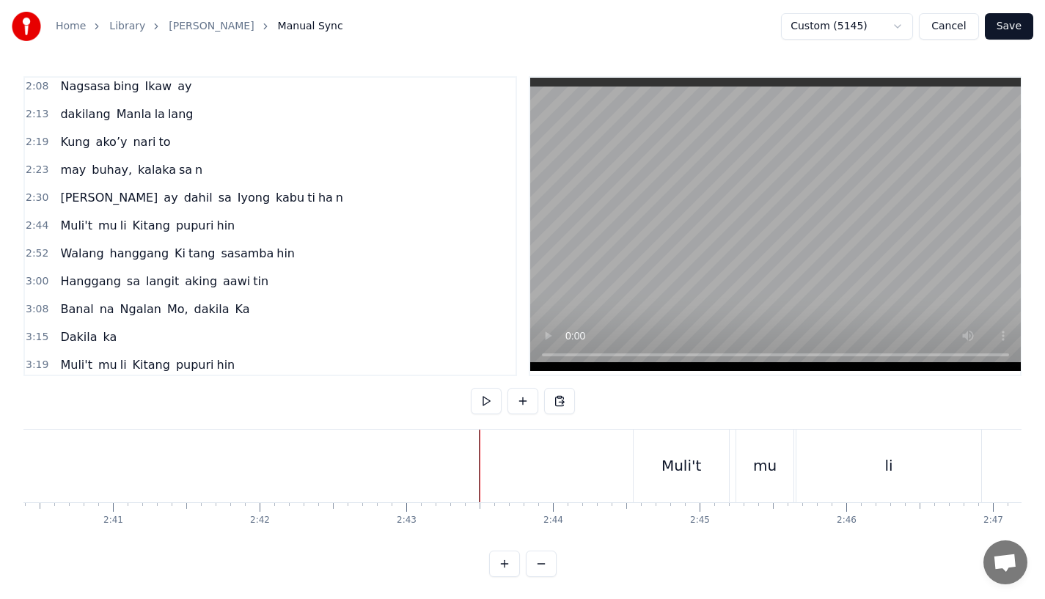
click at [494, 401] on button at bounding box center [486, 401] width 31 height 26
click at [471, 388] on button at bounding box center [486, 401] width 31 height 26
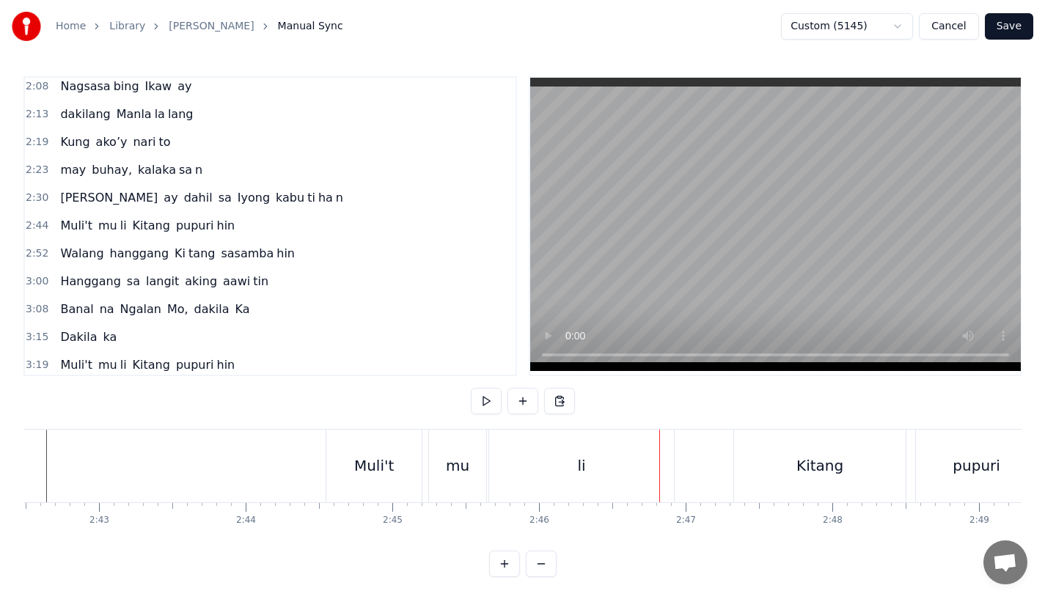
scroll to position [0, 23575]
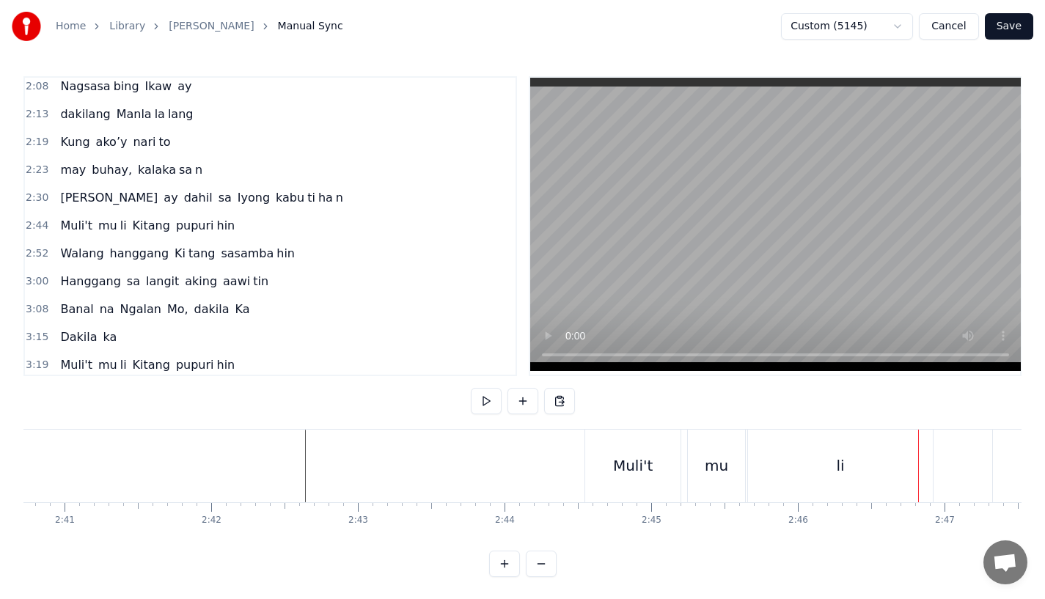
click at [649, 457] on div "Muli't" at bounding box center [633, 466] width 40 height 22
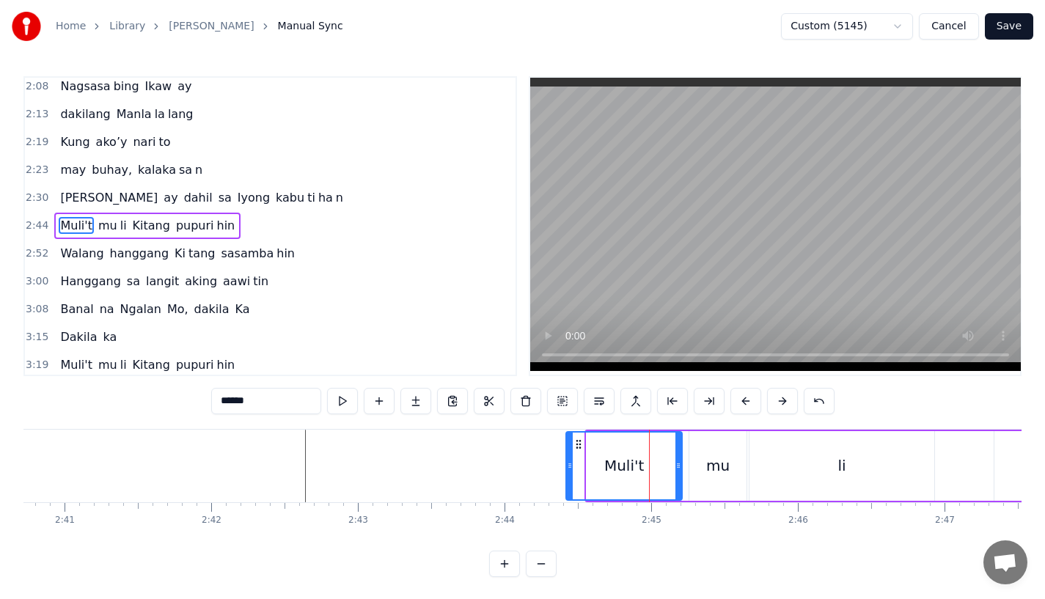
drag, startPoint x: 590, startPoint y: 464, endPoint x: 568, endPoint y: 466, distance: 22.2
click at [568, 466] on icon at bounding box center [570, 466] width 6 height 12
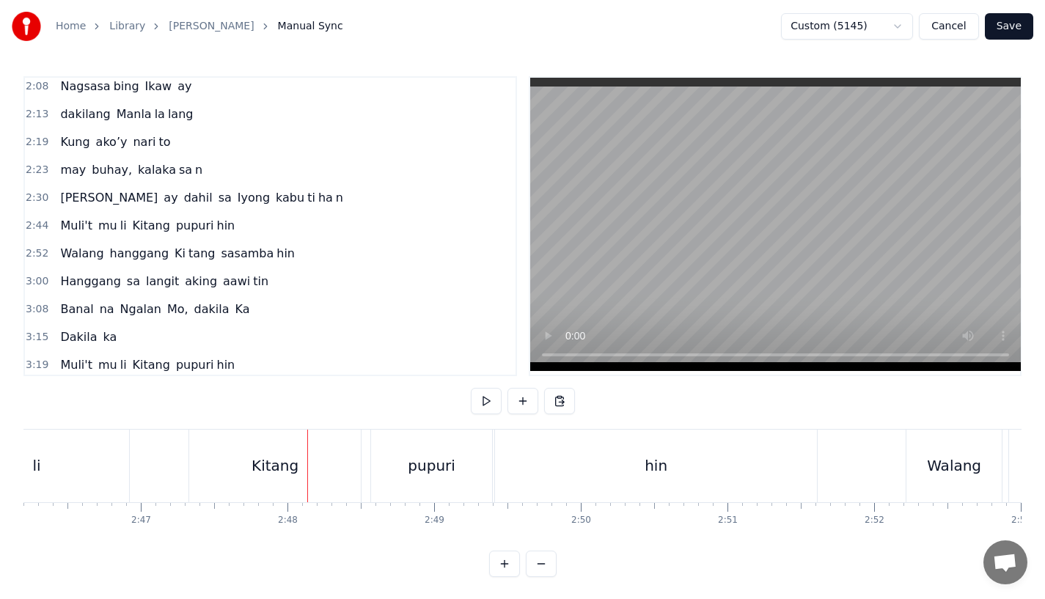
scroll to position [0, 24292]
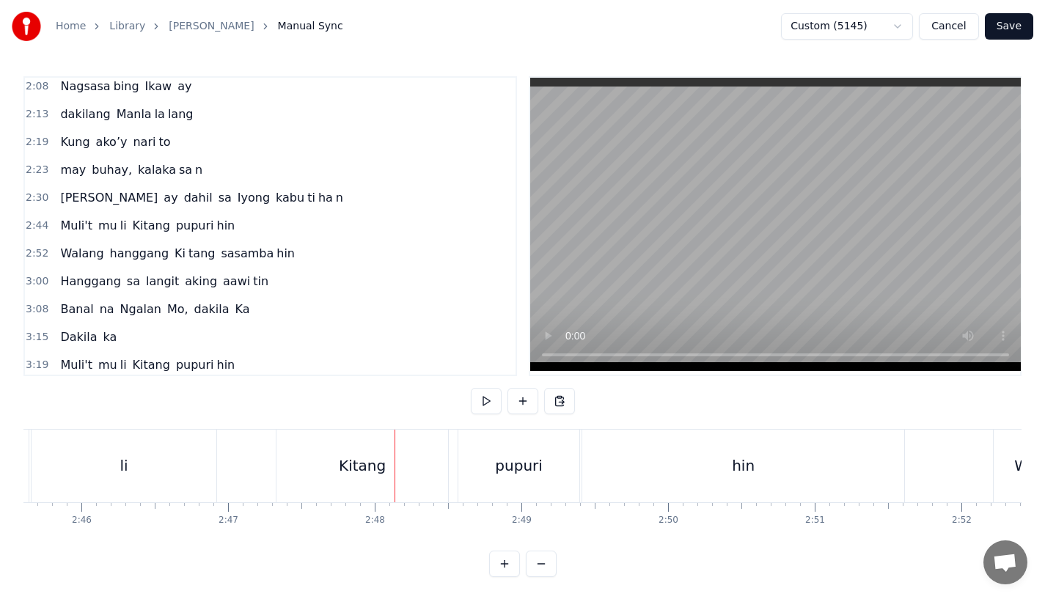
click at [351, 493] on div "Kitang" at bounding box center [363, 466] width 172 height 73
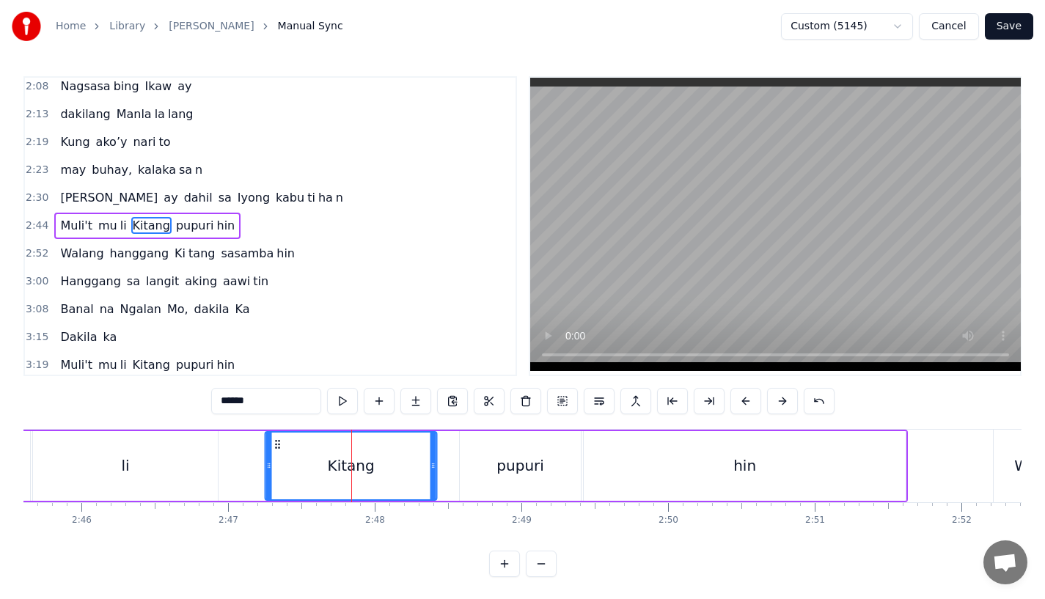
drag, startPoint x: 291, startPoint y: 444, endPoint x: 277, endPoint y: 444, distance: 14.0
click at [279, 444] on circle at bounding box center [279, 444] width 1 height 1
click at [139, 466] on div "li" at bounding box center [125, 466] width 185 height 70
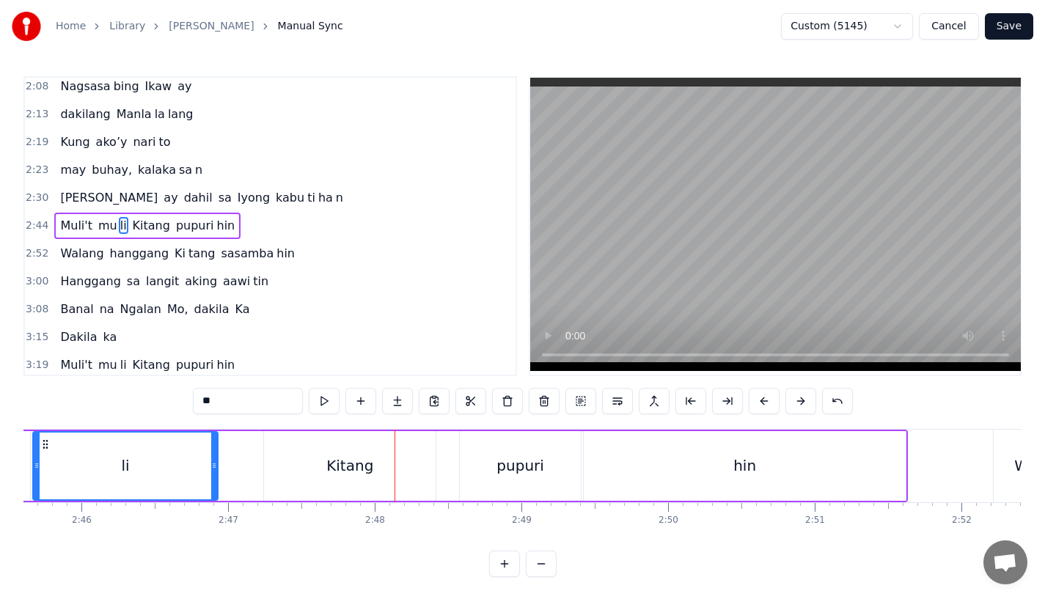
click at [283, 488] on div "Kitang" at bounding box center [350, 466] width 172 height 70
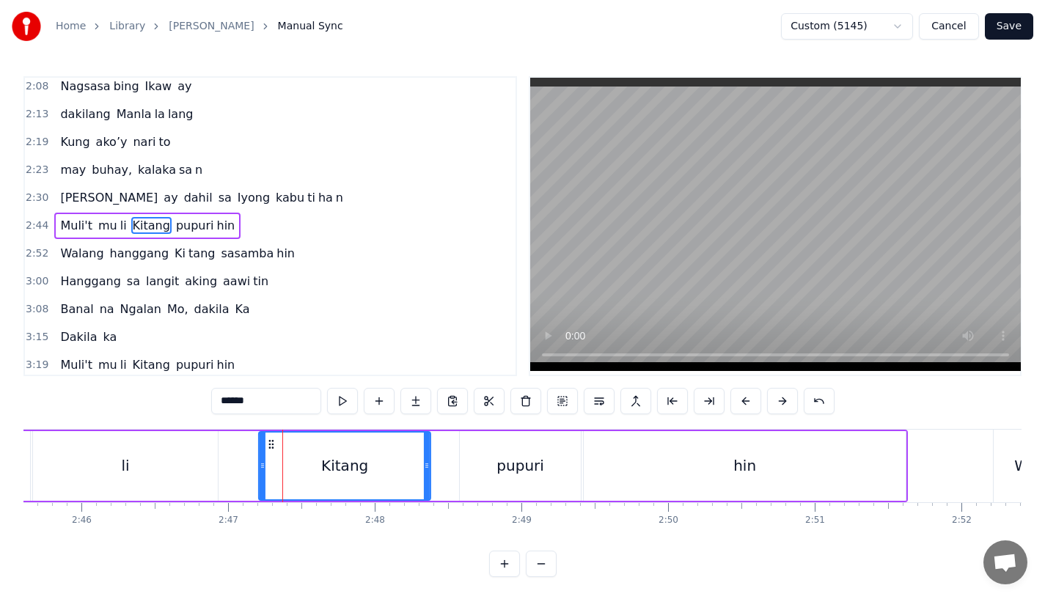
click at [269, 447] on icon at bounding box center [271, 445] width 12 height 12
drag, startPoint x: 426, startPoint y: 478, endPoint x: 439, endPoint y: 478, distance: 13.2
click at [439, 478] on div at bounding box center [438, 466] width 6 height 67
click at [487, 462] on div "pupuri" at bounding box center [520, 466] width 121 height 70
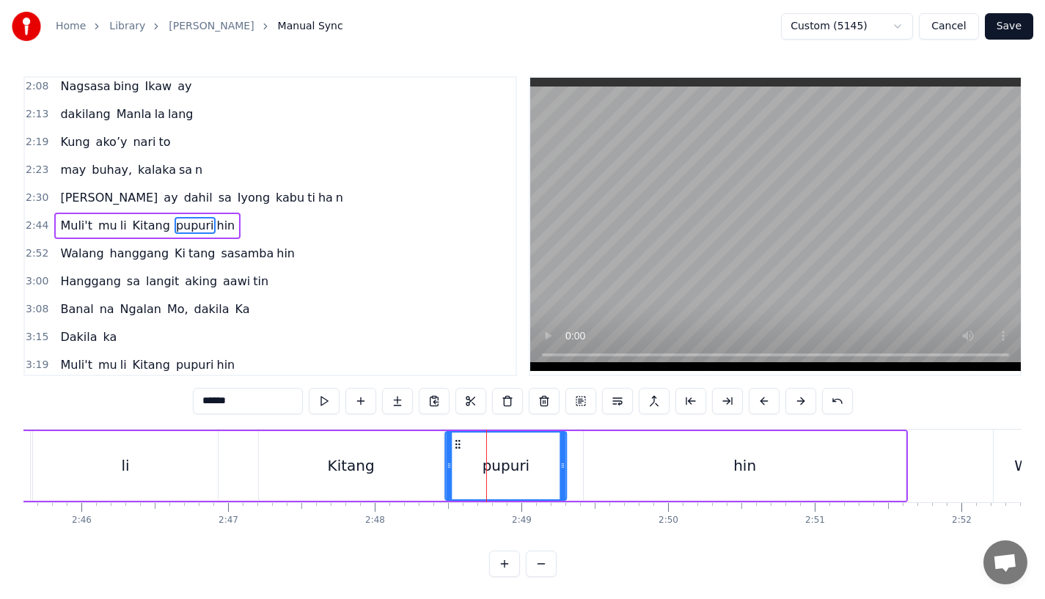
drag, startPoint x: 469, startPoint y: 439, endPoint x: 454, endPoint y: 439, distance: 14.7
click at [454, 439] on icon at bounding box center [458, 445] width 12 height 12
drag, startPoint x: 564, startPoint y: 465, endPoint x: 554, endPoint y: 466, distance: 10.3
click at [554, 465] on icon at bounding box center [555, 466] width 6 height 12
click at [641, 467] on div "hin" at bounding box center [745, 466] width 322 height 70
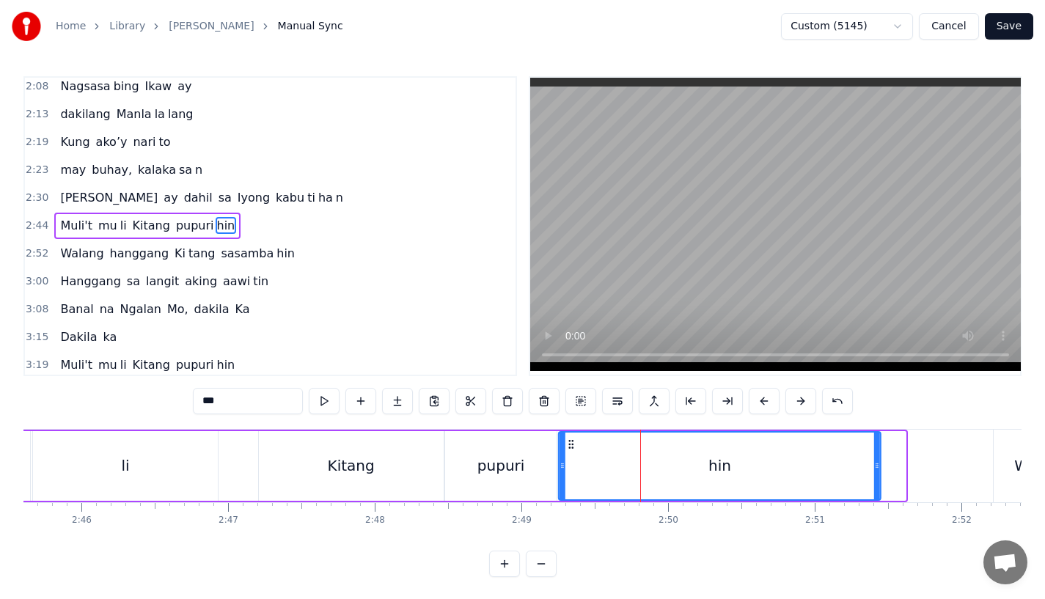
drag, startPoint x: 597, startPoint y: 446, endPoint x: 571, endPoint y: 447, distance: 25.7
click at [572, 447] on circle at bounding box center [572, 447] width 1 height 1
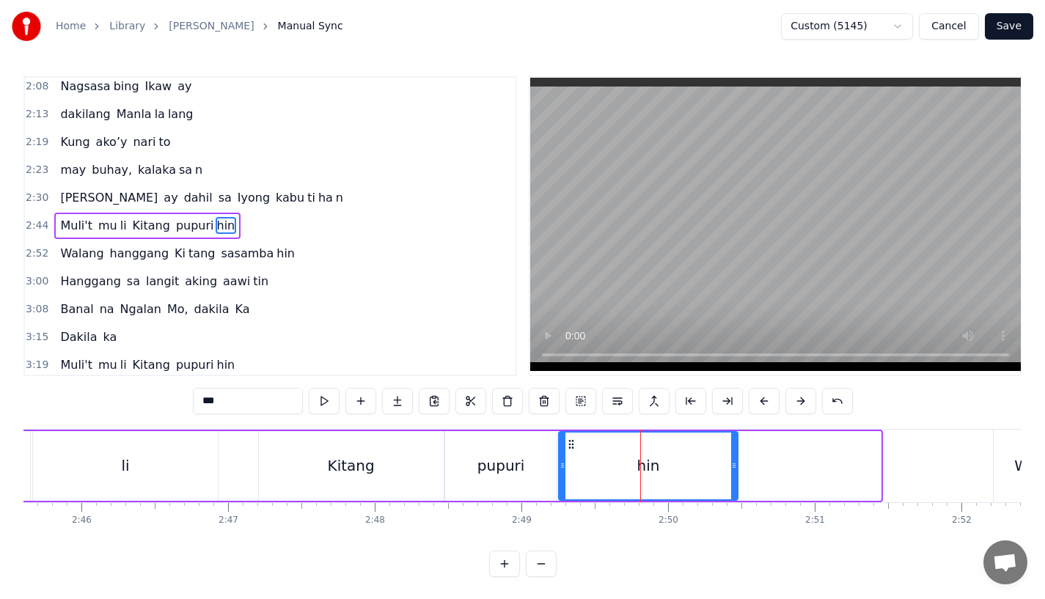
drag, startPoint x: 876, startPoint y: 470, endPoint x: 690, endPoint y: 470, distance: 186.3
click at [731, 470] on icon at bounding box center [734, 466] width 6 height 12
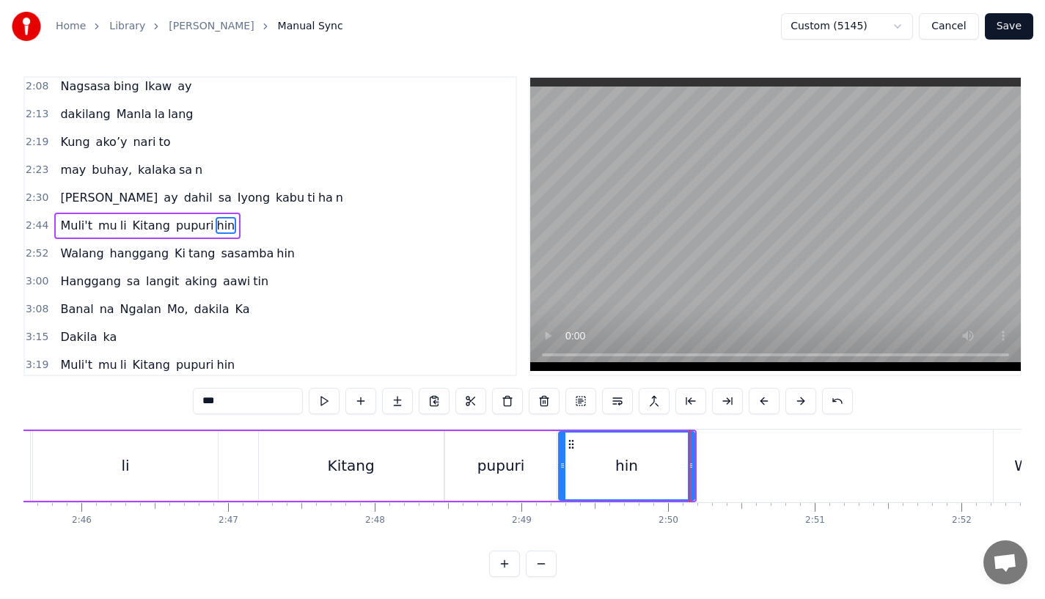
click at [130, 468] on div "li" at bounding box center [125, 466] width 185 height 70
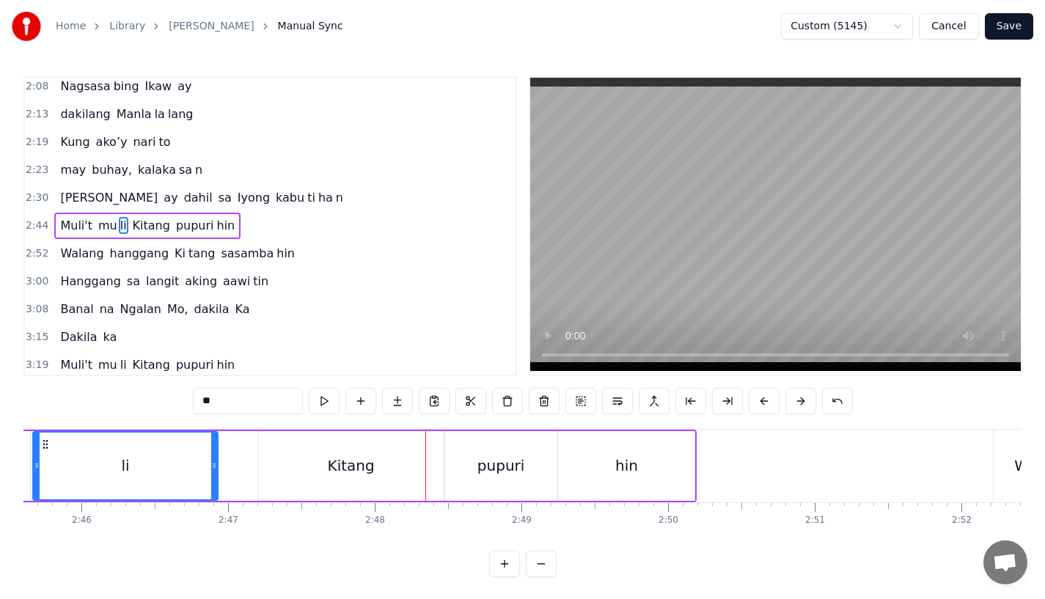
scroll to position [12, 0]
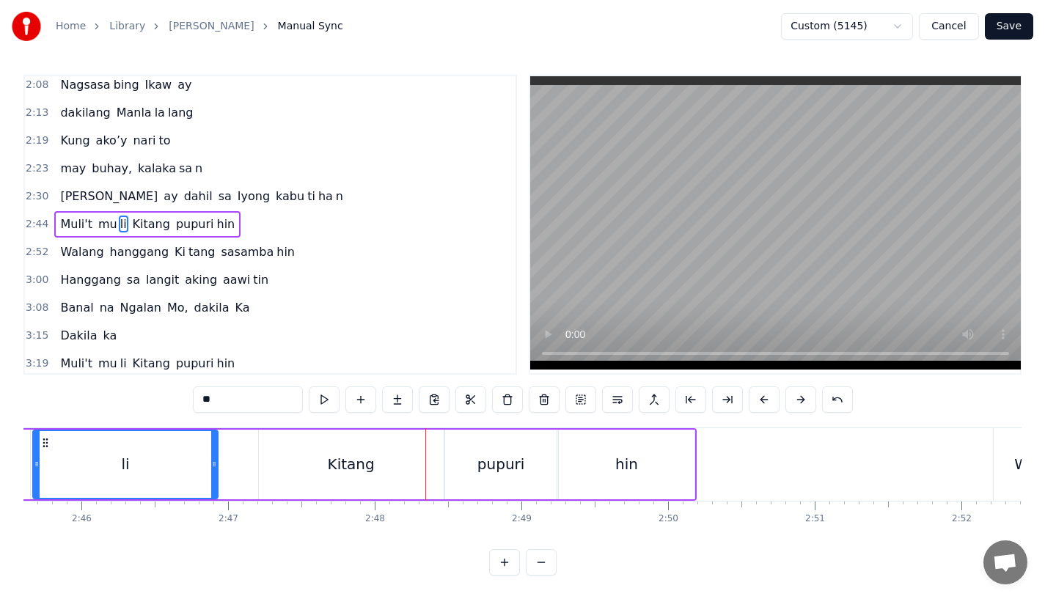
click at [326, 457] on div "Kitang" at bounding box center [351, 465] width 185 height 70
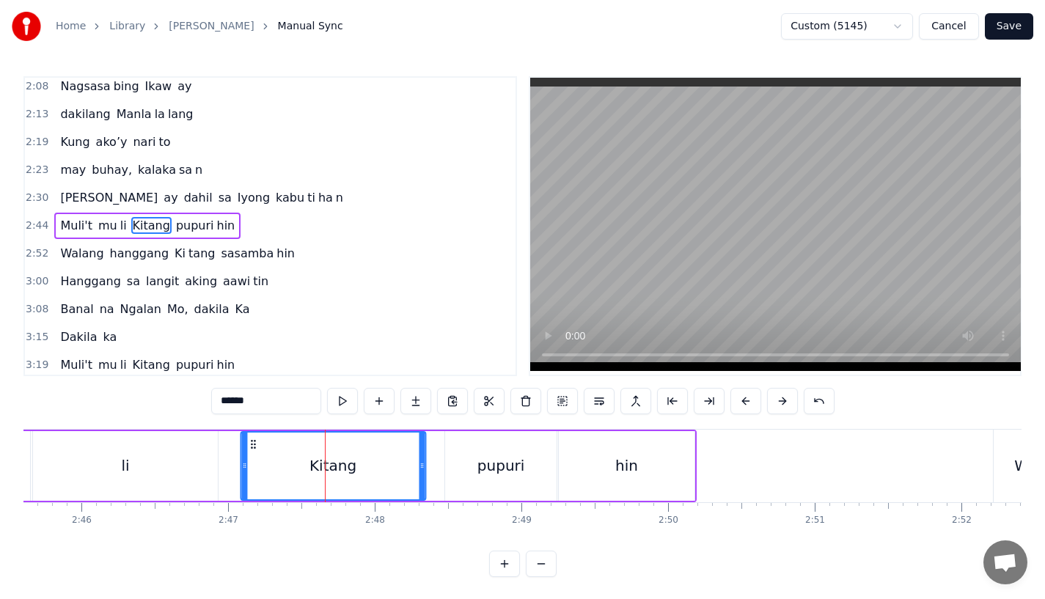
drag, startPoint x: 271, startPoint y: 444, endPoint x: 254, endPoint y: 448, distance: 18.0
click at [254, 448] on icon at bounding box center [253, 445] width 12 height 12
click at [466, 463] on div "pupuri" at bounding box center [500, 466] width 111 height 70
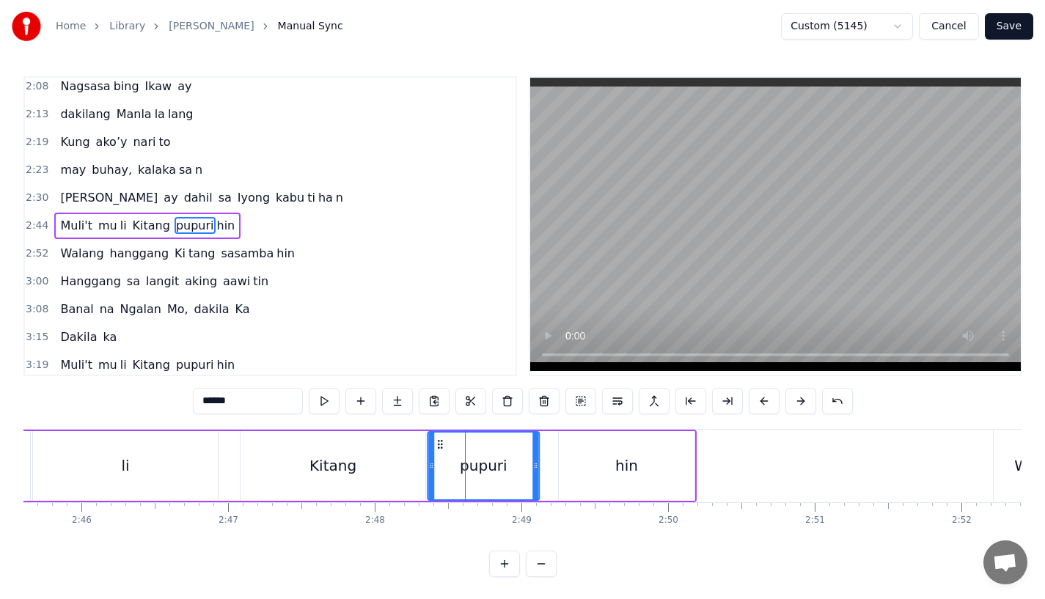
drag, startPoint x: 459, startPoint y: 442, endPoint x: 440, endPoint y: 443, distance: 19.1
click at [440, 443] on icon at bounding box center [440, 445] width 12 height 12
click at [576, 466] on div "hin" at bounding box center [627, 466] width 136 height 70
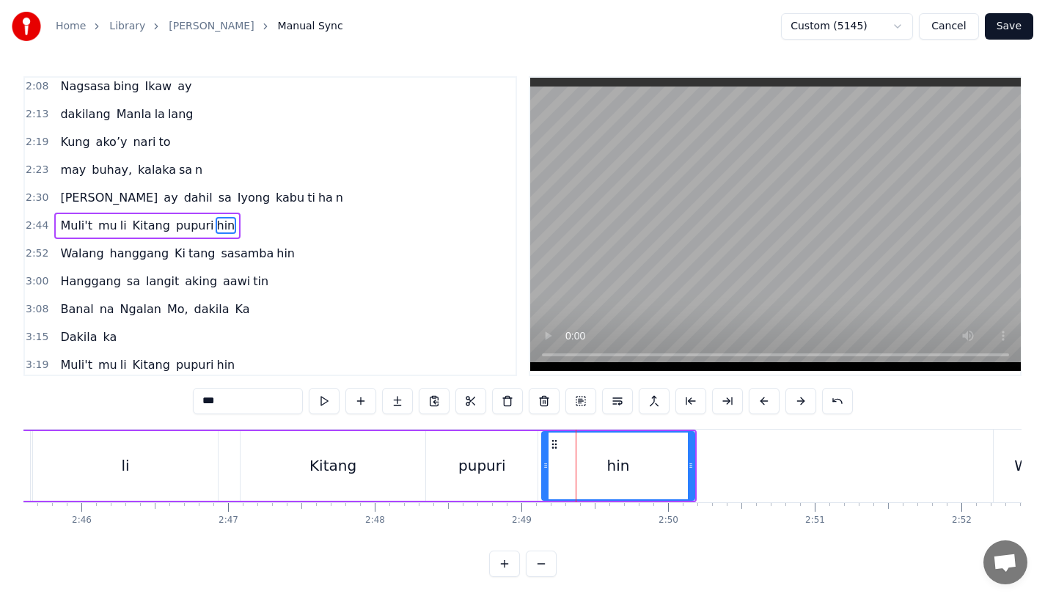
drag, startPoint x: 564, startPoint y: 469, endPoint x: 546, endPoint y: 471, distance: 18.5
click at [546, 471] on icon at bounding box center [546, 466] width 6 height 12
drag, startPoint x: 688, startPoint y: 466, endPoint x: 739, endPoint y: 466, distance: 50.6
click at [739, 466] on icon at bounding box center [742, 466] width 6 height 12
click at [131, 484] on div "li" at bounding box center [125, 466] width 185 height 70
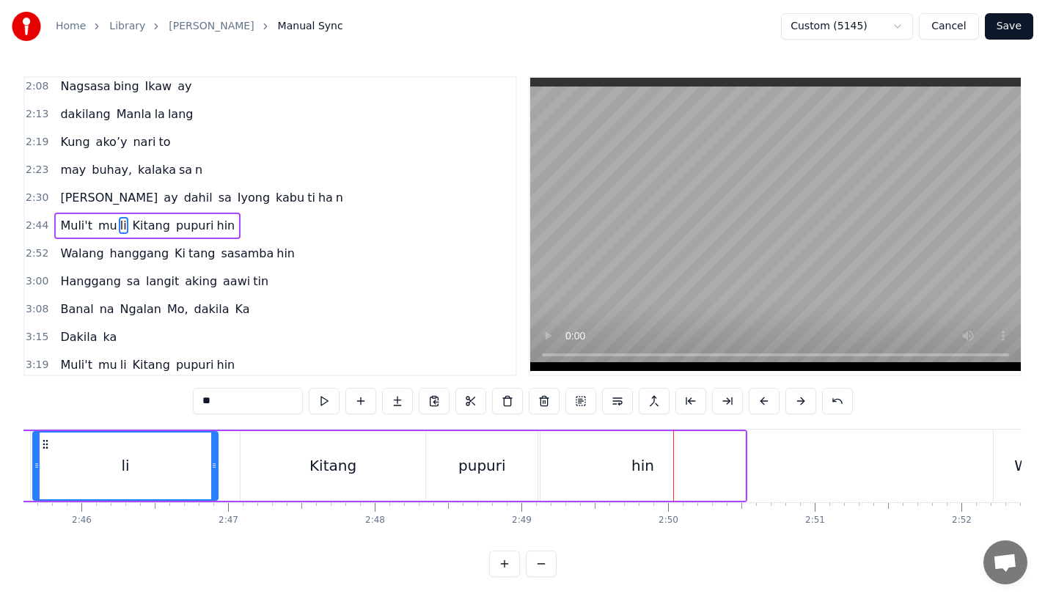
click at [475, 464] on div "pupuri" at bounding box center [482, 466] width 48 height 22
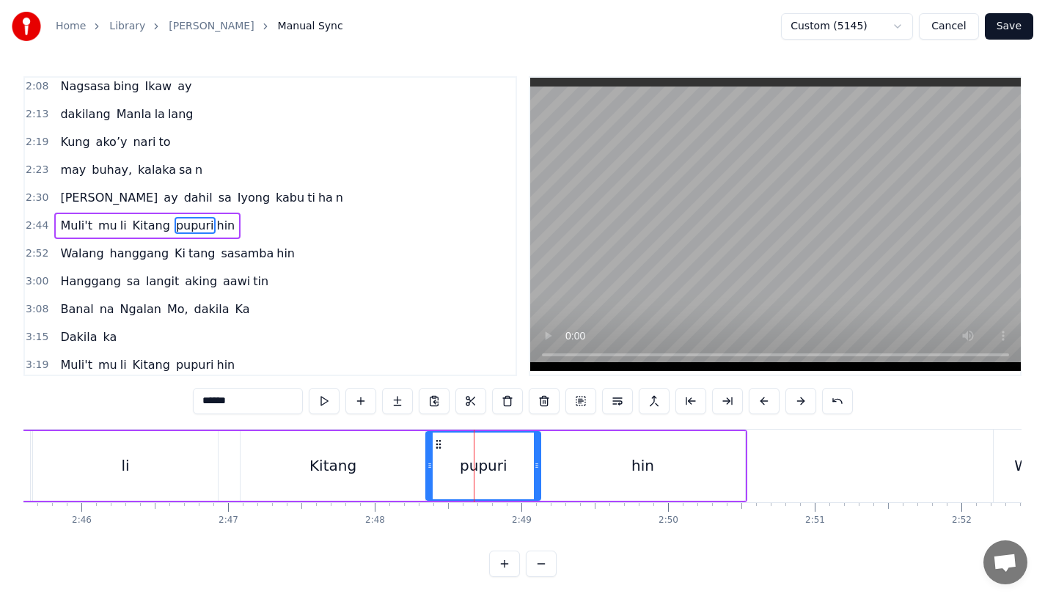
drag, startPoint x: 532, startPoint y: 466, endPoint x: 567, endPoint y: 466, distance: 34.5
click at [540, 466] on icon at bounding box center [537, 466] width 6 height 12
click at [596, 466] on div "hin" at bounding box center [643, 466] width 205 height 70
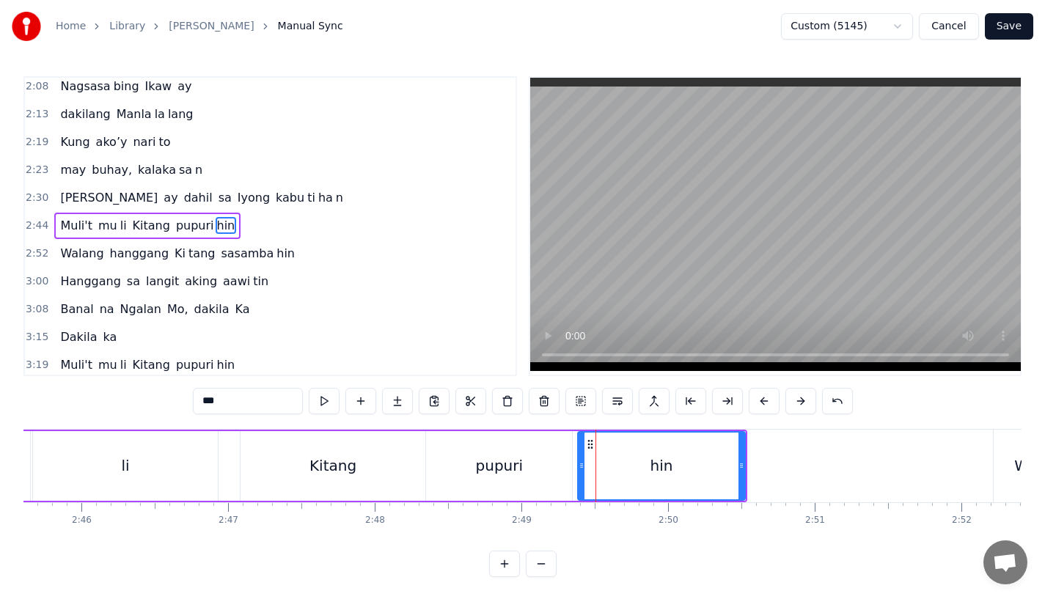
drag, startPoint x: 542, startPoint y: 469, endPoint x: 576, endPoint y: 469, distance: 34.5
click at [579, 469] on icon at bounding box center [582, 466] width 6 height 12
drag, startPoint x: 739, startPoint y: 453, endPoint x: 773, endPoint y: 453, distance: 33.7
click at [773, 453] on div at bounding box center [775, 466] width 6 height 67
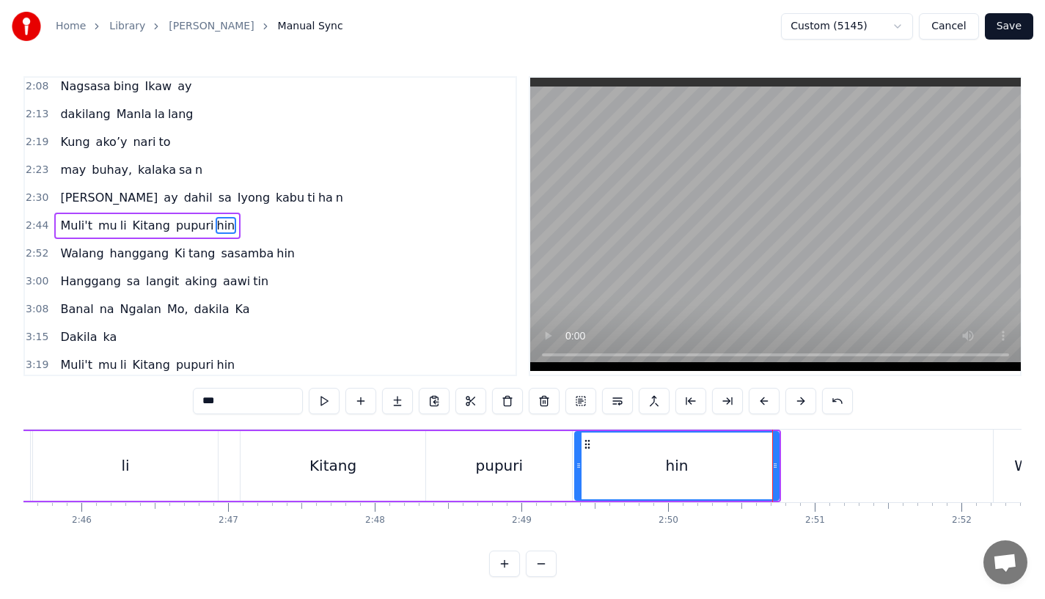
click at [311, 466] on div "Kitang" at bounding box center [333, 466] width 185 height 70
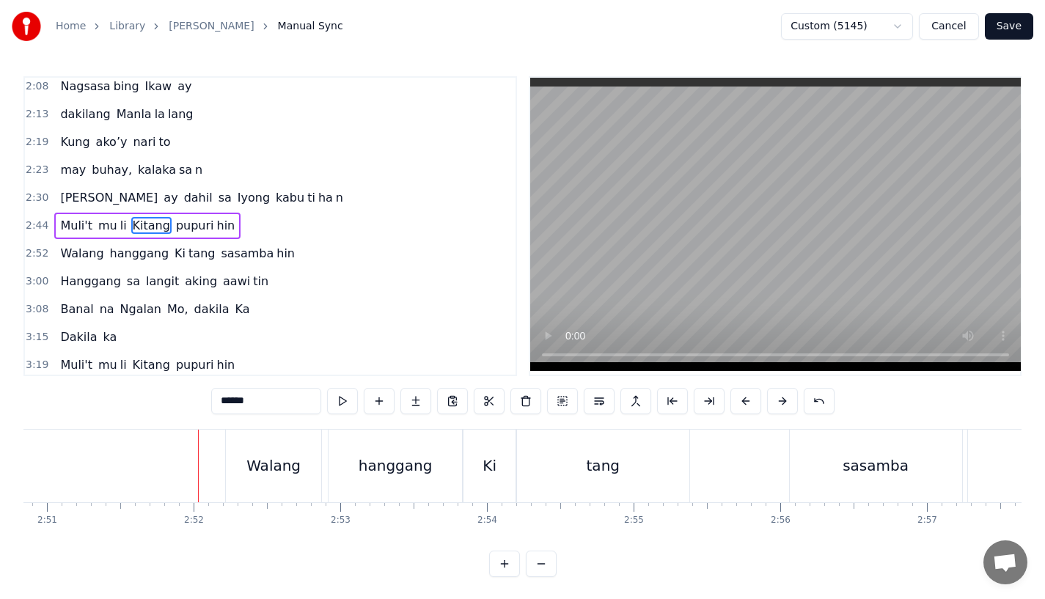
scroll to position [0, 25161]
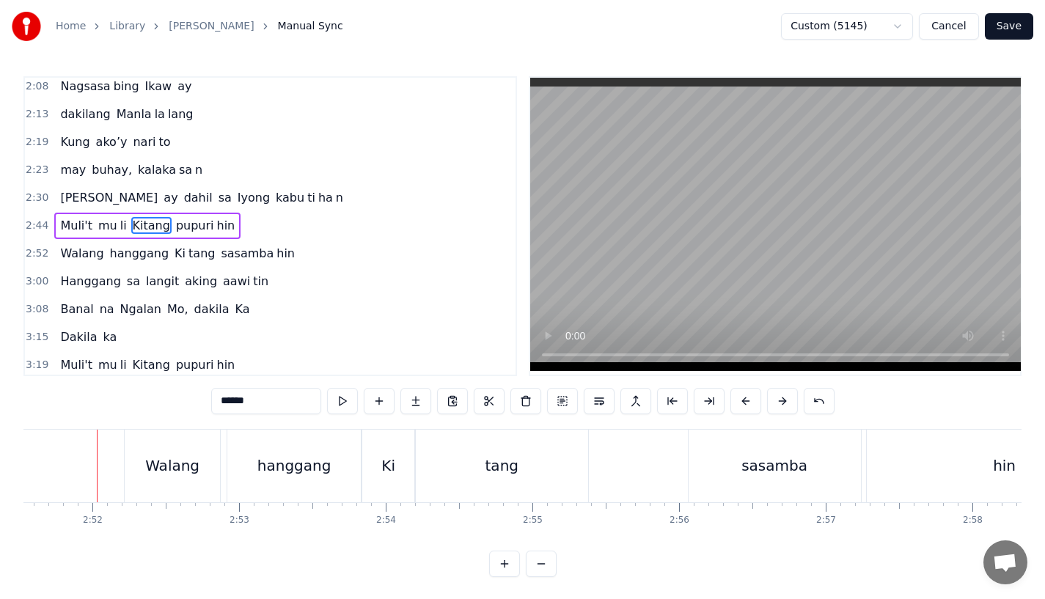
click at [179, 453] on div "Walang" at bounding box center [172, 466] width 95 height 73
type input "******"
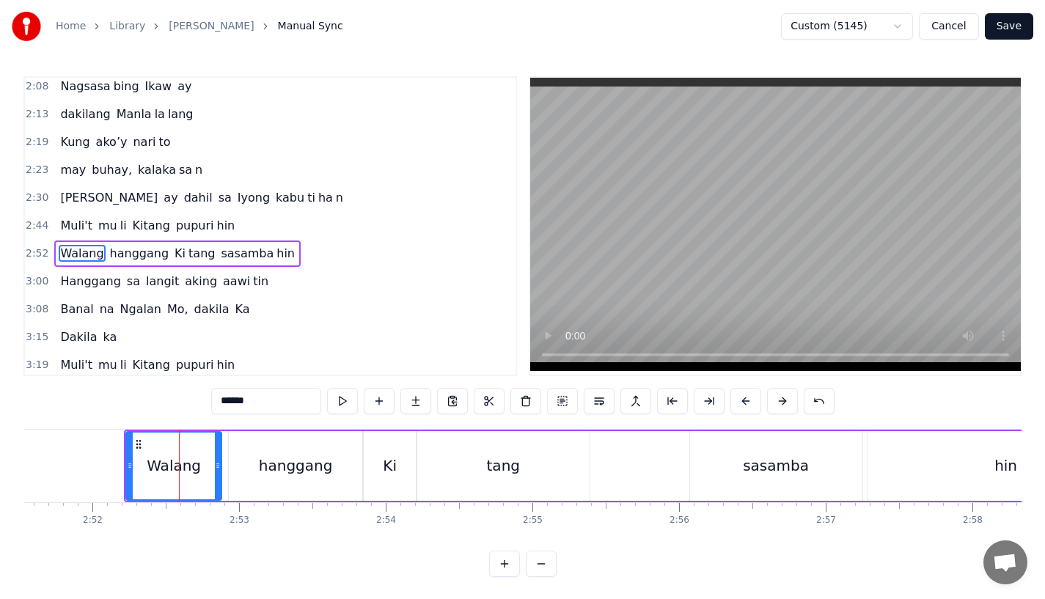
scroll to position [451, 0]
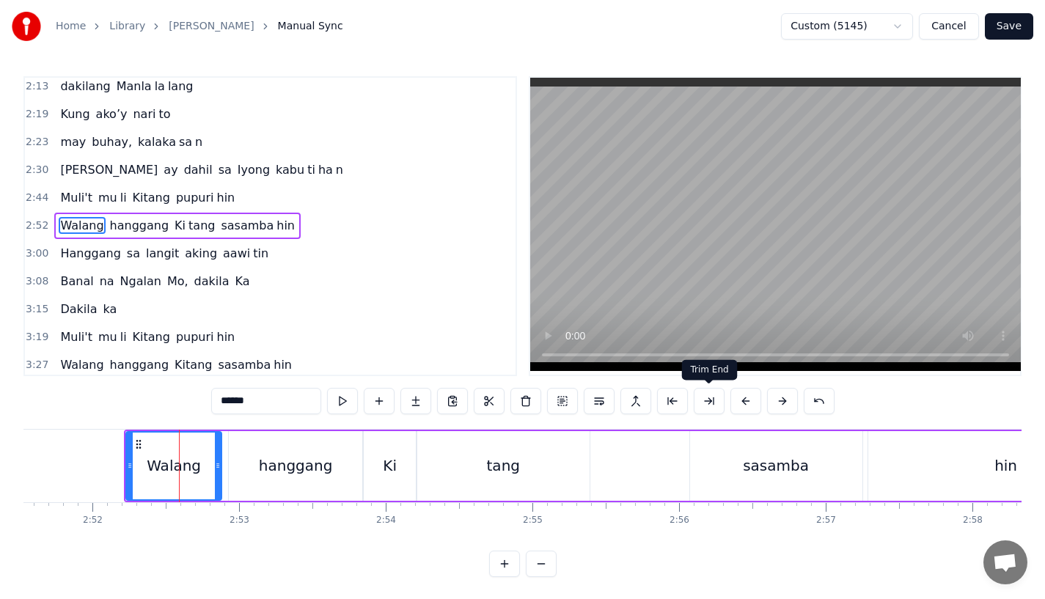
click at [741, 409] on button at bounding box center [745, 401] width 31 height 26
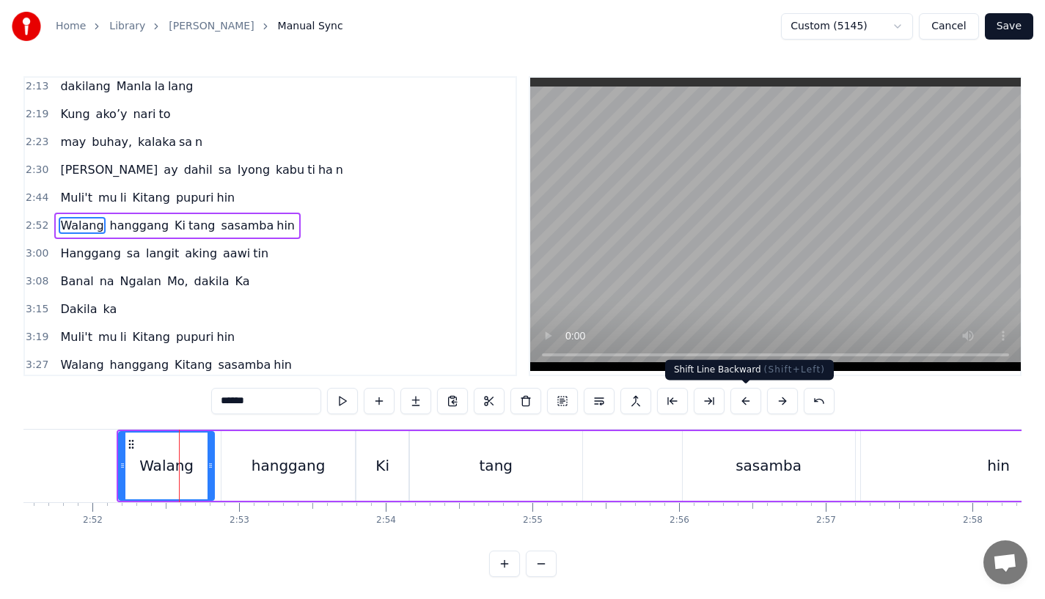
click at [741, 409] on button at bounding box center [745, 401] width 31 height 26
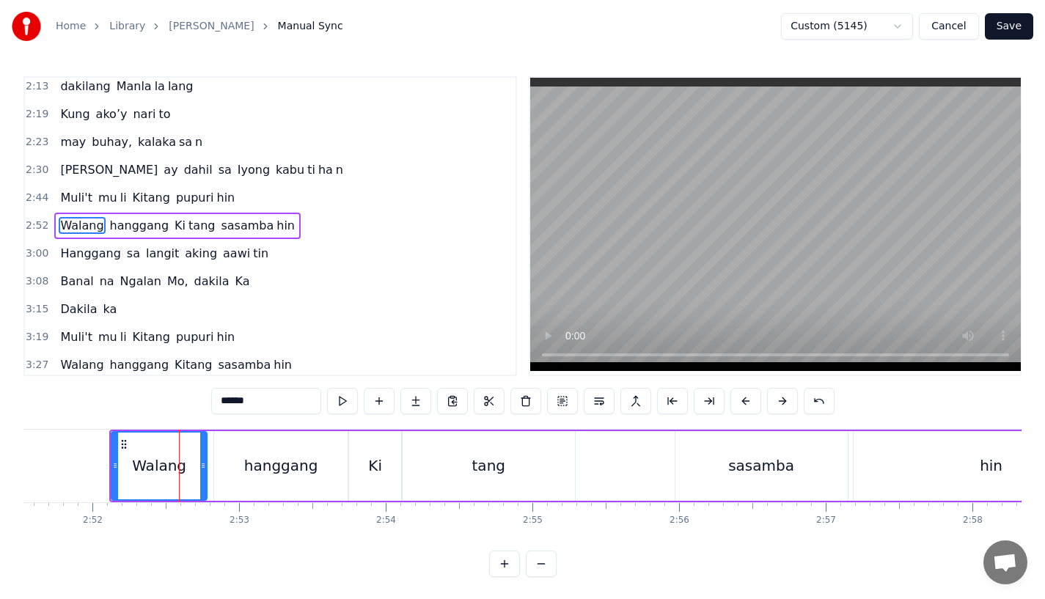
click at [741, 409] on button at bounding box center [745, 401] width 31 height 26
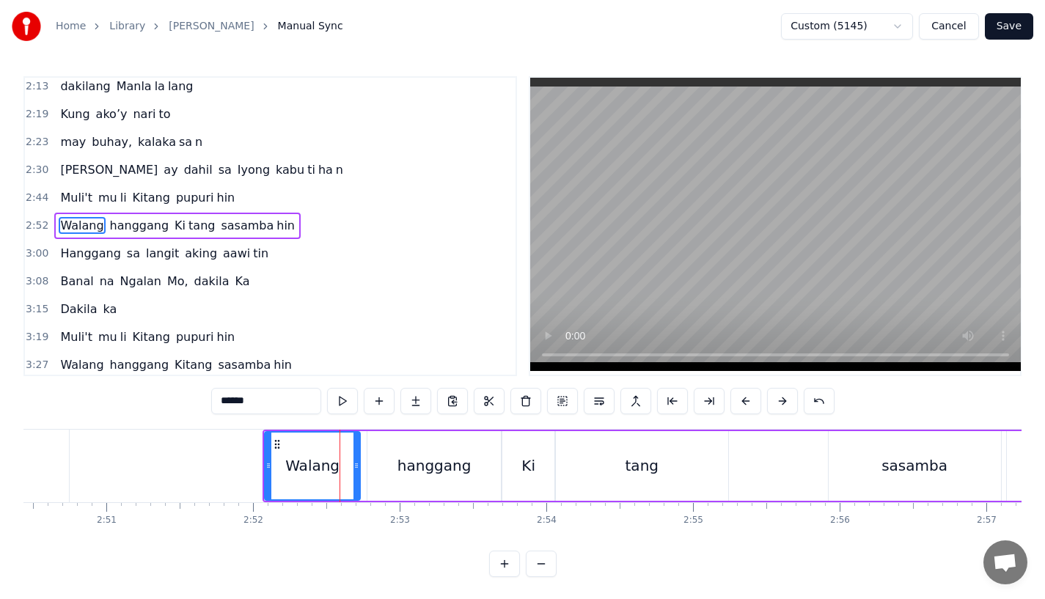
scroll to position [0, 24963]
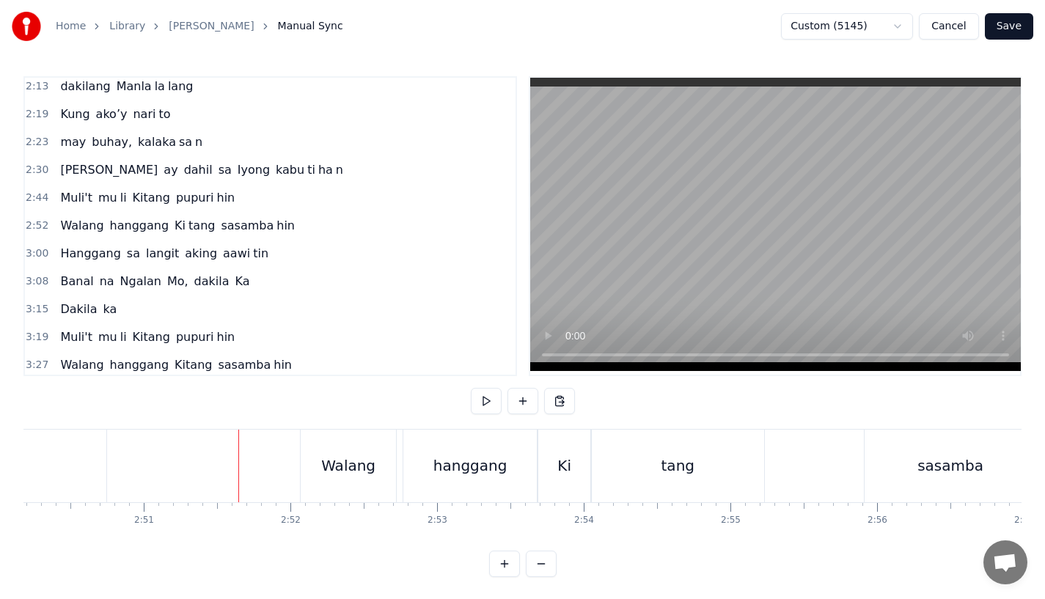
click at [89, 462] on div "hin" at bounding box center [4, 466] width 204 height 73
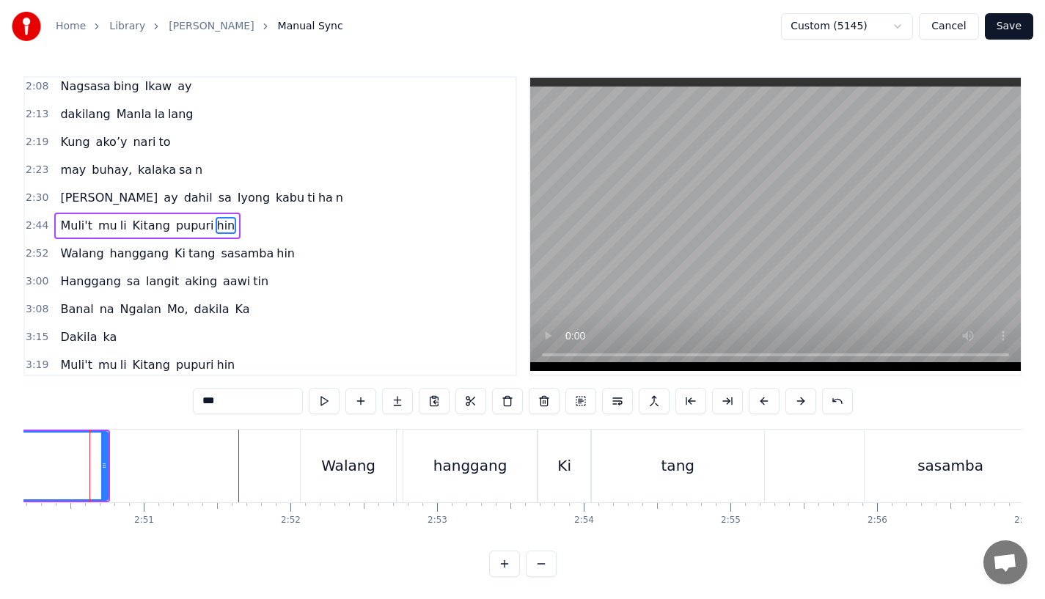
scroll to position [0, 24956]
click at [345, 483] on div "Walang" at bounding box center [355, 466] width 95 height 73
type input "******"
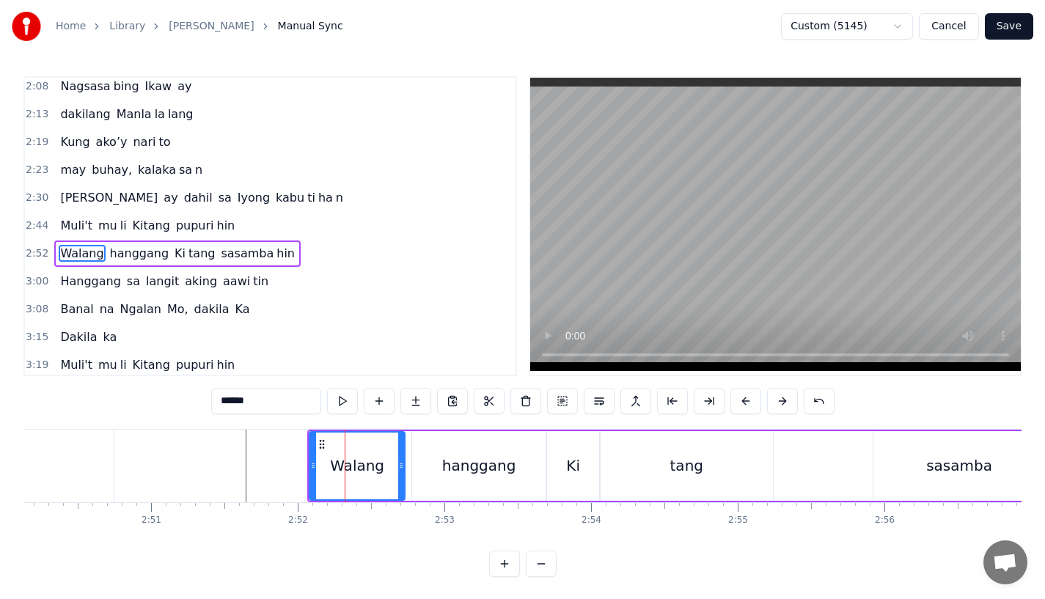
scroll to position [451, 0]
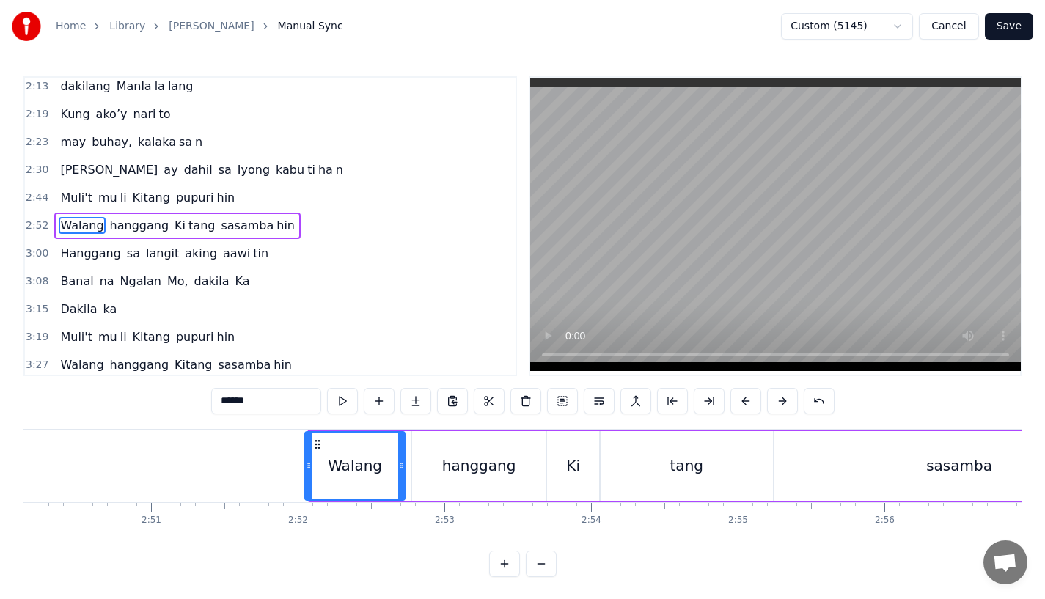
drag, startPoint x: 310, startPoint y: 471, endPoint x: 300, endPoint y: 471, distance: 10.3
click at [306, 471] on icon at bounding box center [309, 466] width 6 height 12
click at [406, 468] on icon at bounding box center [403, 466] width 6 height 12
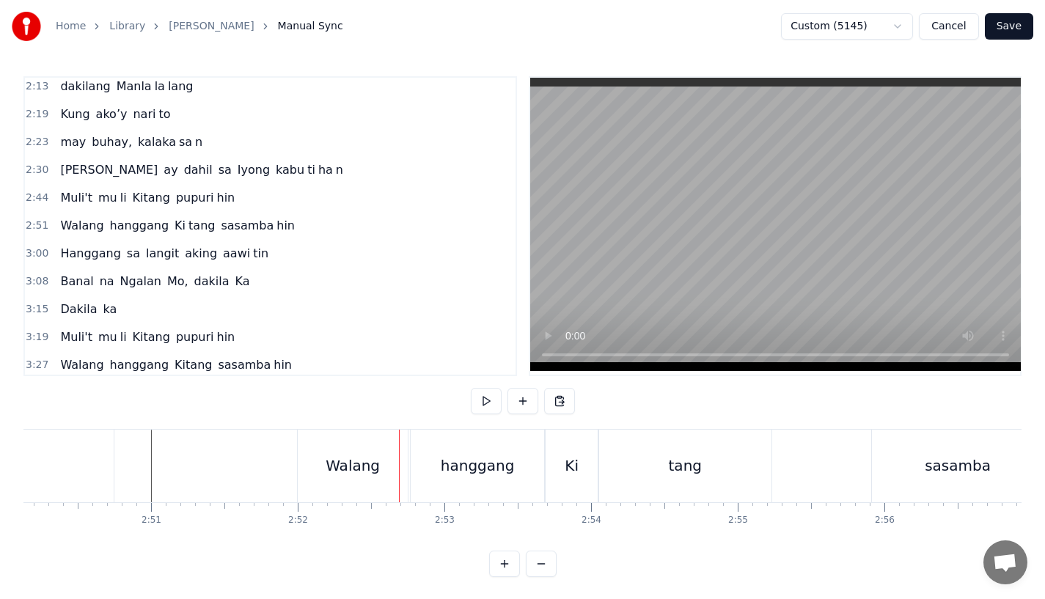
click at [303, 472] on div "Walang" at bounding box center [353, 466] width 110 height 73
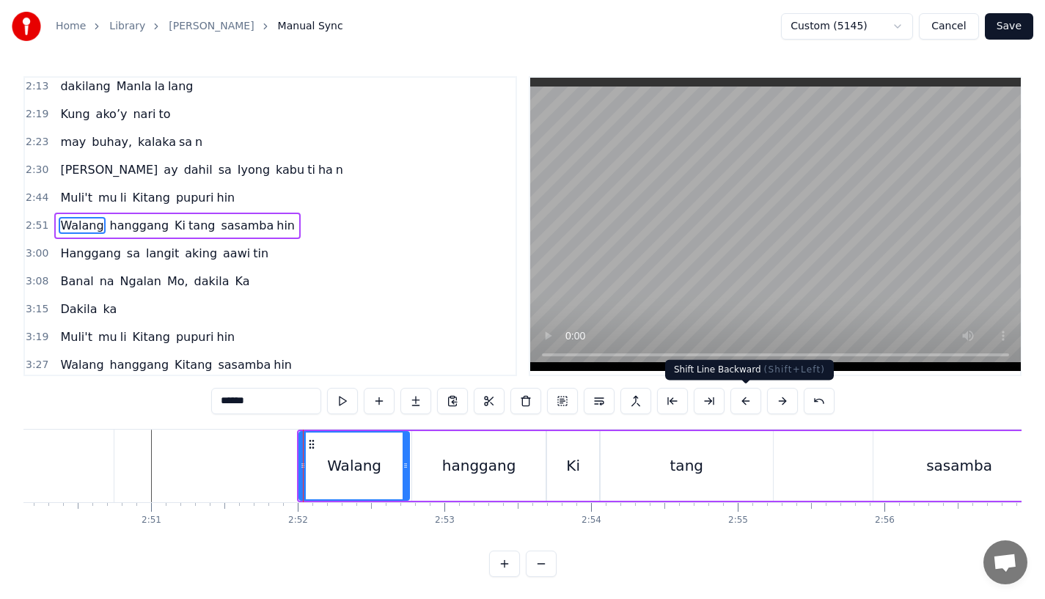
click at [772, 405] on button at bounding box center [782, 401] width 31 height 26
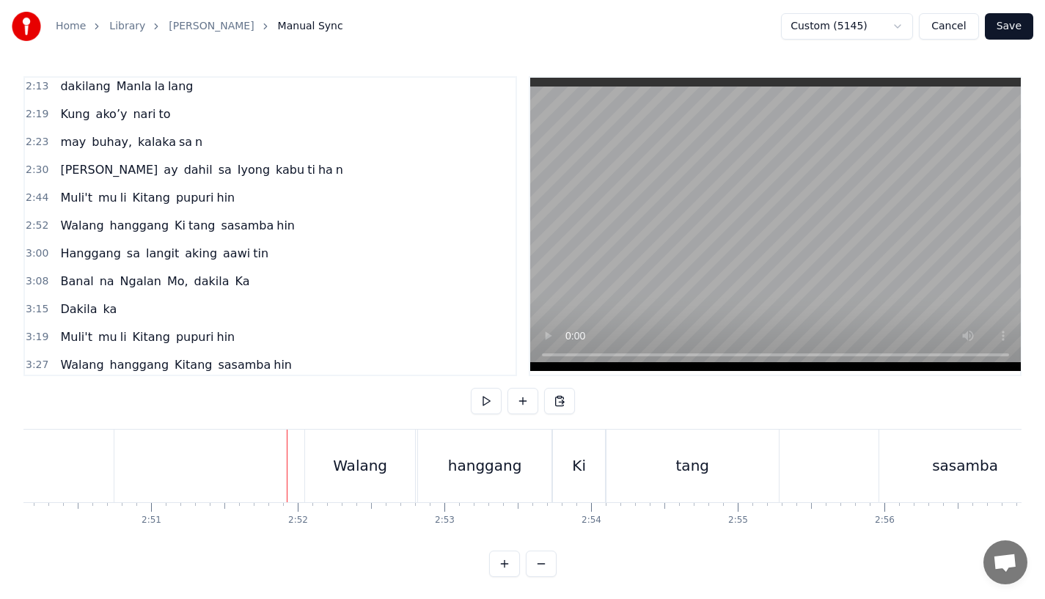
click at [323, 471] on div "Walang" at bounding box center [360, 466] width 110 height 73
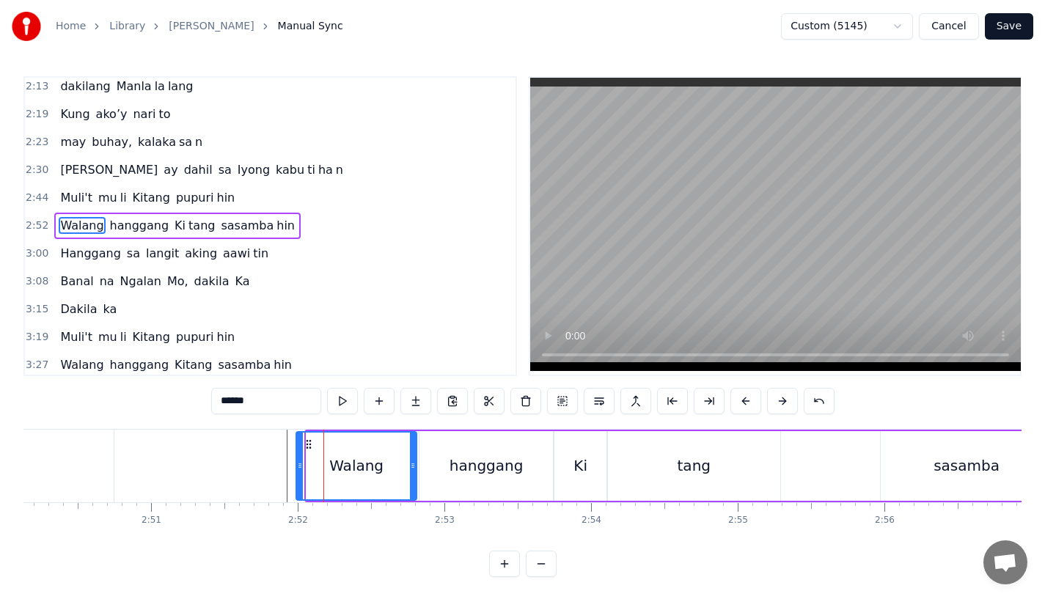
drag, startPoint x: 309, startPoint y: 472, endPoint x: 299, endPoint y: 472, distance: 9.5
click at [299, 472] on div at bounding box center [300, 466] width 6 height 67
click at [305, 472] on div at bounding box center [305, 466] width 6 height 67
click at [84, 463] on div "hin" at bounding box center [12, 466] width 204 height 73
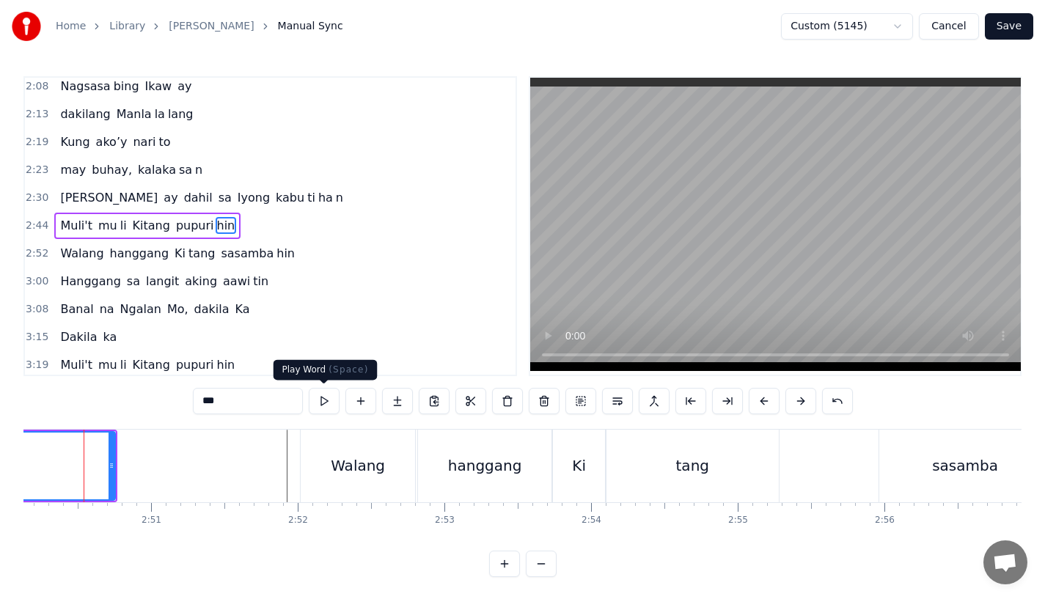
scroll to position [0, 24942]
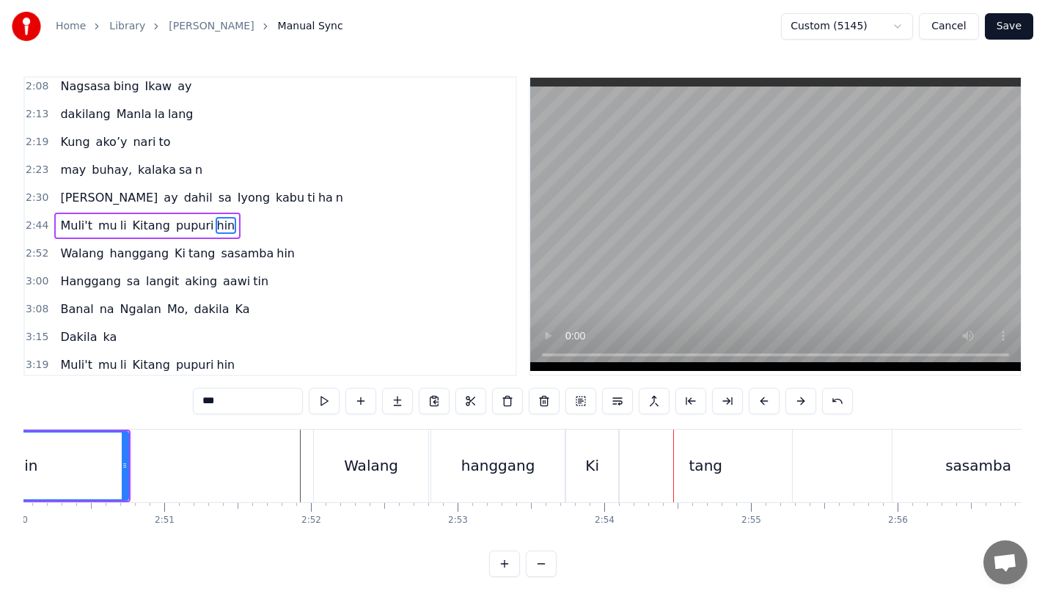
click at [529, 464] on div "hanggang" at bounding box center [498, 466] width 74 height 22
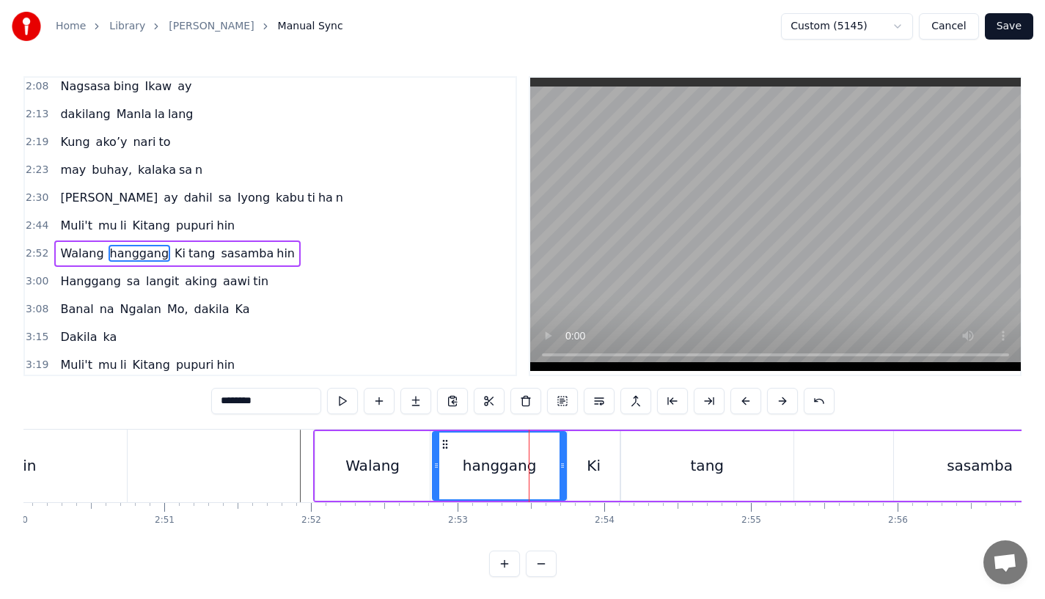
scroll to position [451, 0]
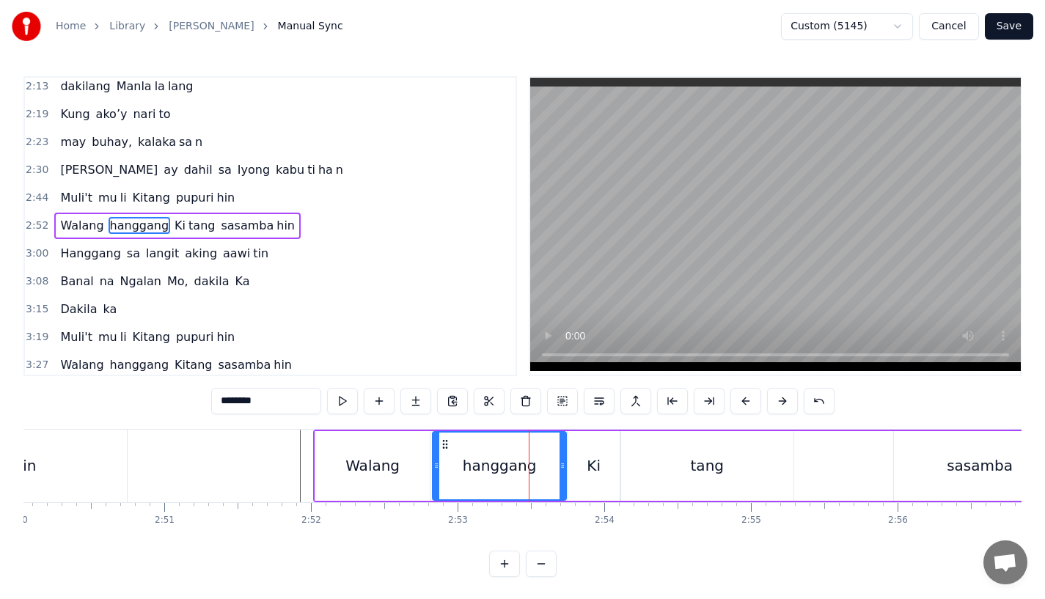
click at [462, 464] on div "hanggang" at bounding box center [499, 466] width 132 height 67
drag, startPoint x: 560, startPoint y: 471, endPoint x: 550, endPoint y: 471, distance: 10.3
click at [560, 471] on icon at bounding box center [563, 466] width 6 height 12
click at [583, 470] on div "Ki" at bounding box center [594, 466] width 52 height 70
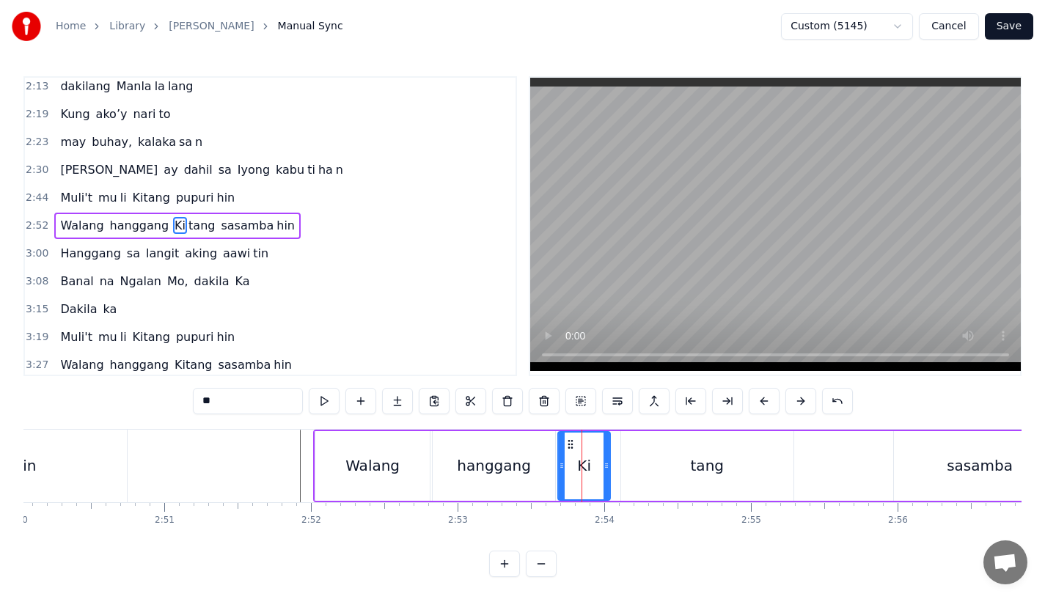
drag, startPoint x: 577, startPoint y: 443, endPoint x: 568, endPoint y: 443, distance: 9.5
click at [568, 443] on icon at bounding box center [571, 445] width 12 height 12
click at [649, 444] on div "tang" at bounding box center [707, 466] width 172 height 70
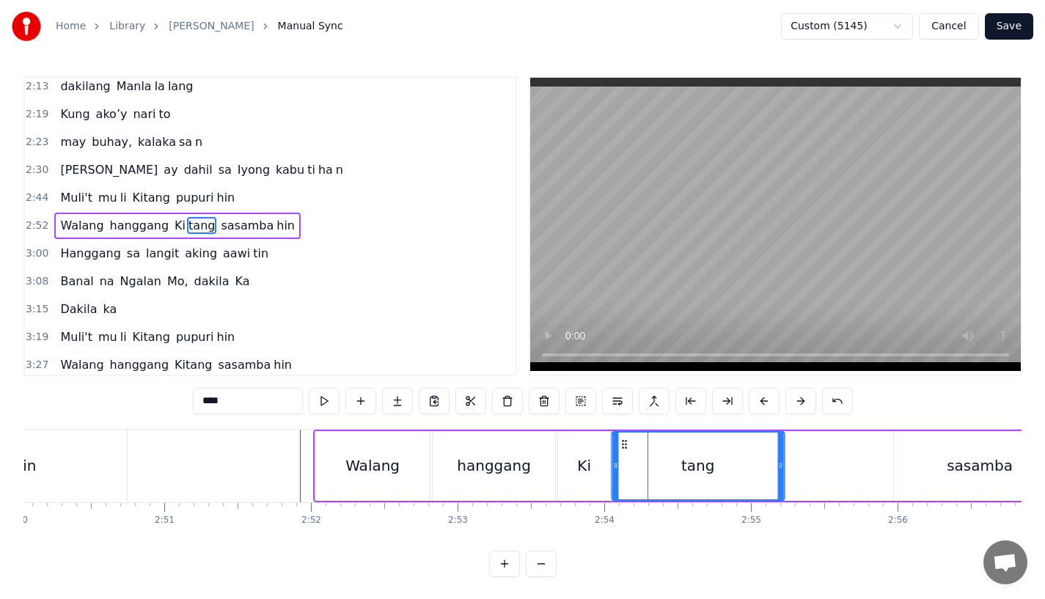
drag, startPoint x: 629, startPoint y: 443, endPoint x: 620, endPoint y: 444, distance: 9.6
click at [620, 444] on icon at bounding box center [624, 445] width 12 height 12
click at [479, 470] on div "hanggang" at bounding box center [494, 466] width 74 height 22
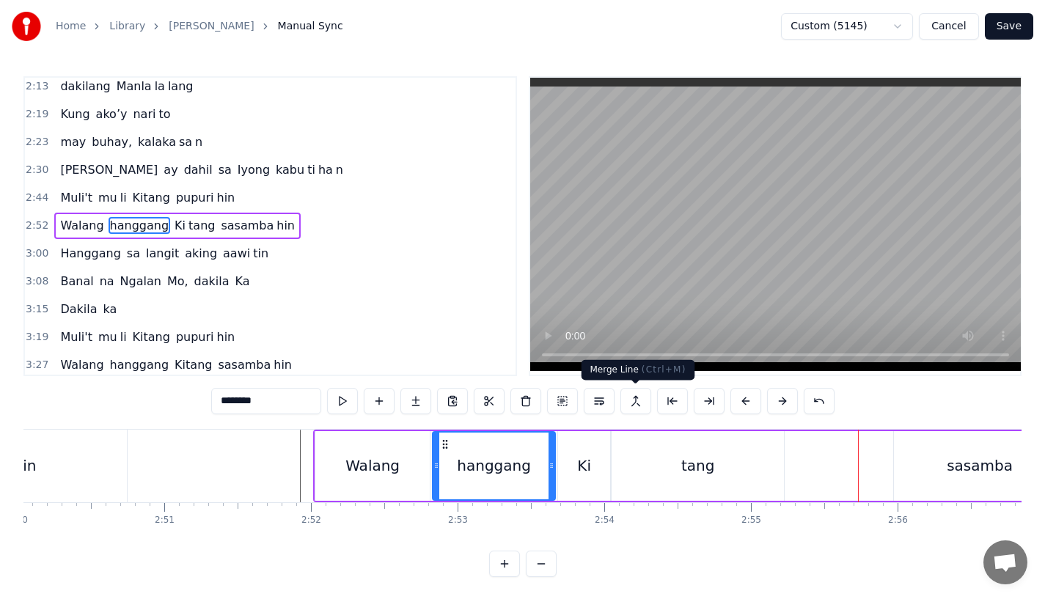
click at [685, 443] on div "tang" at bounding box center [698, 466] width 172 height 70
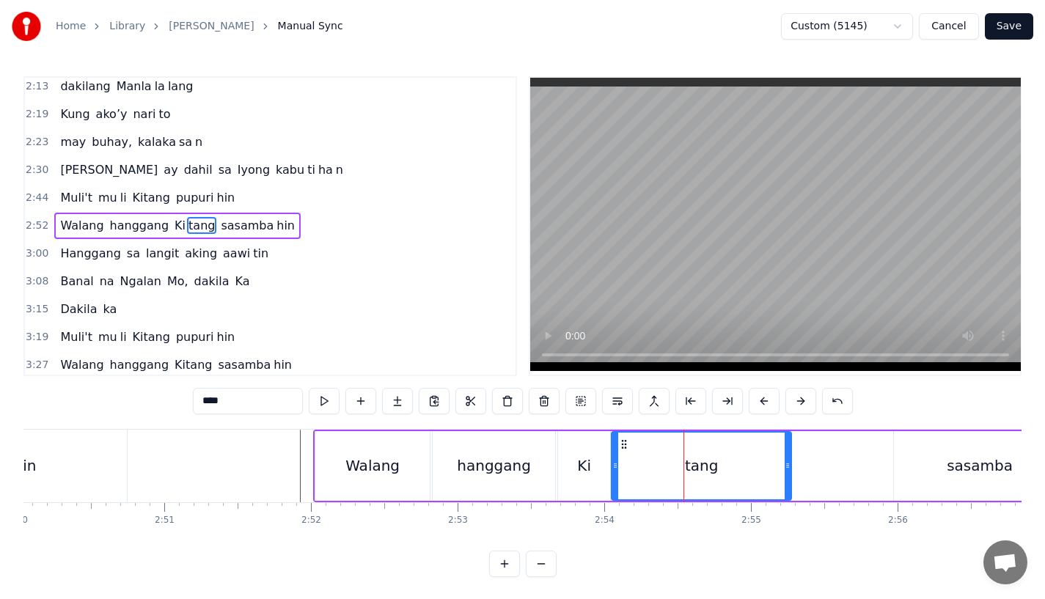
drag, startPoint x: 779, startPoint y: 455, endPoint x: 788, endPoint y: 455, distance: 9.5
click at [788, 455] on div at bounding box center [788, 466] width 6 height 67
click at [706, 462] on div "tang" at bounding box center [702, 466] width 33 height 22
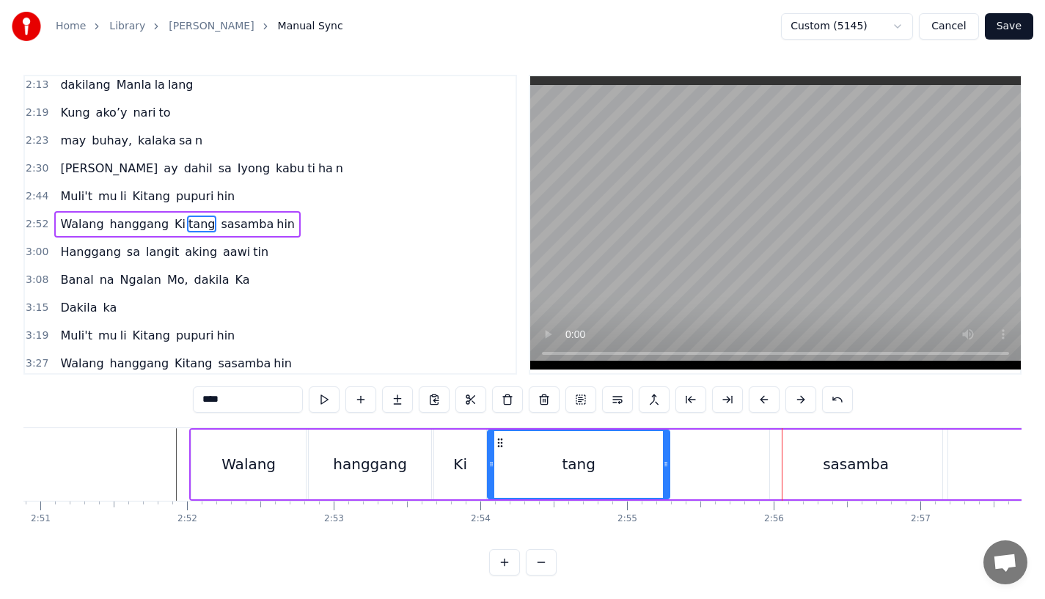
scroll to position [12, 0]
click at [845, 484] on div "sasamba" at bounding box center [856, 465] width 172 height 70
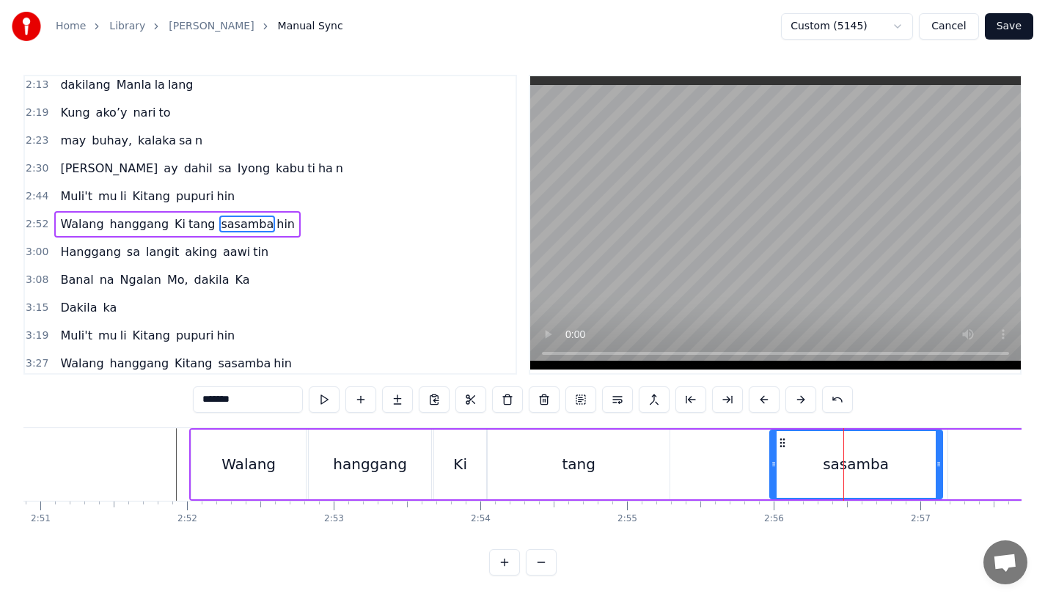
scroll to position [0, 0]
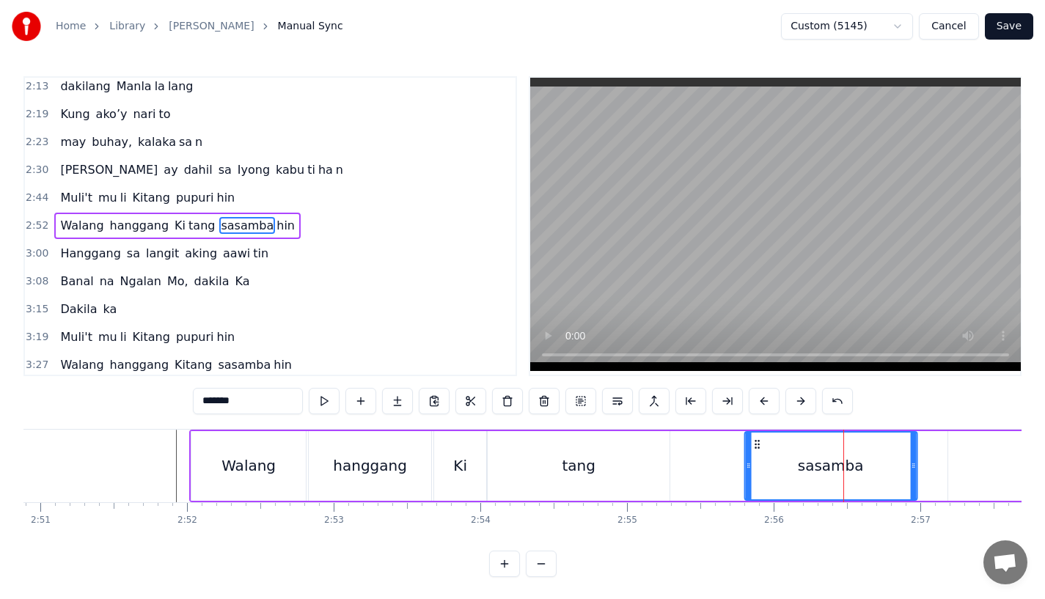
drag, startPoint x: 778, startPoint y: 442, endPoint x: 754, endPoint y: 447, distance: 24.6
click at [754, 447] on icon at bounding box center [757, 445] width 12 height 12
type input "***"
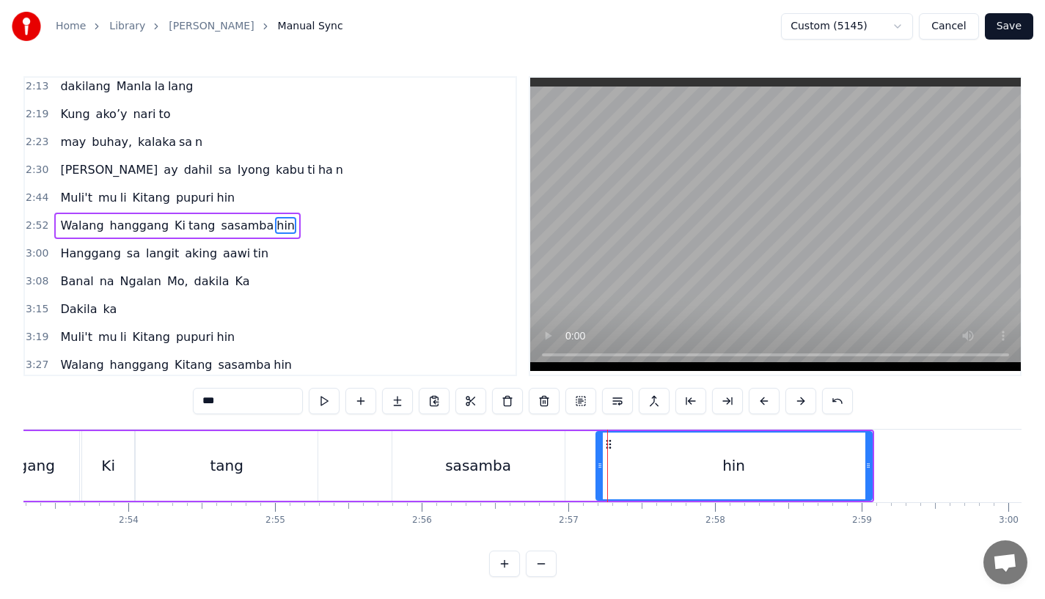
scroll to position [0, 25327]
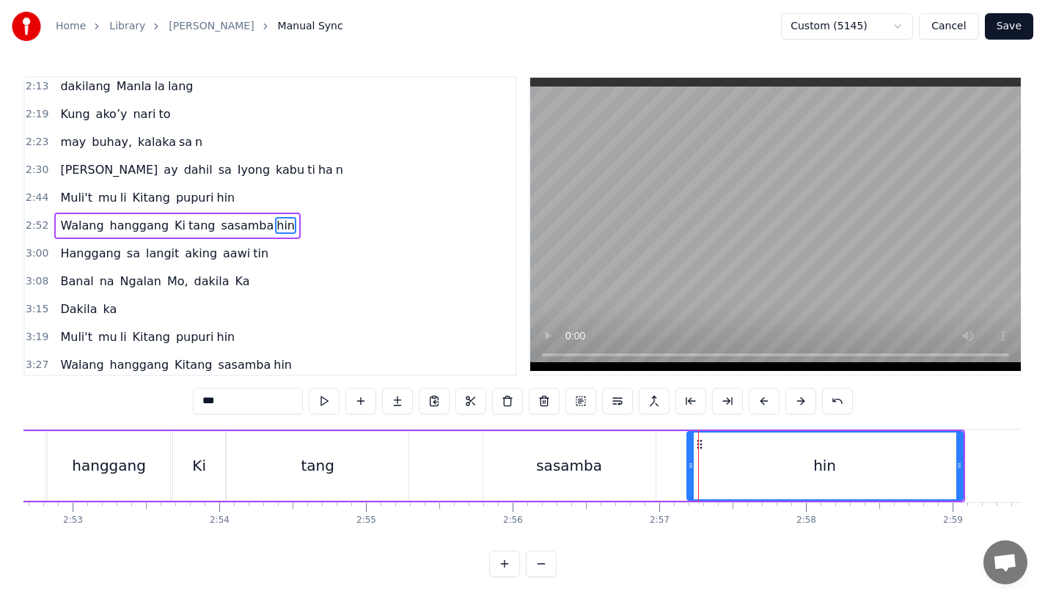
drag, startPoint x: 698, startPoint y: 442, endPoint x: 670, endPoint y: 442, distance: 27.9
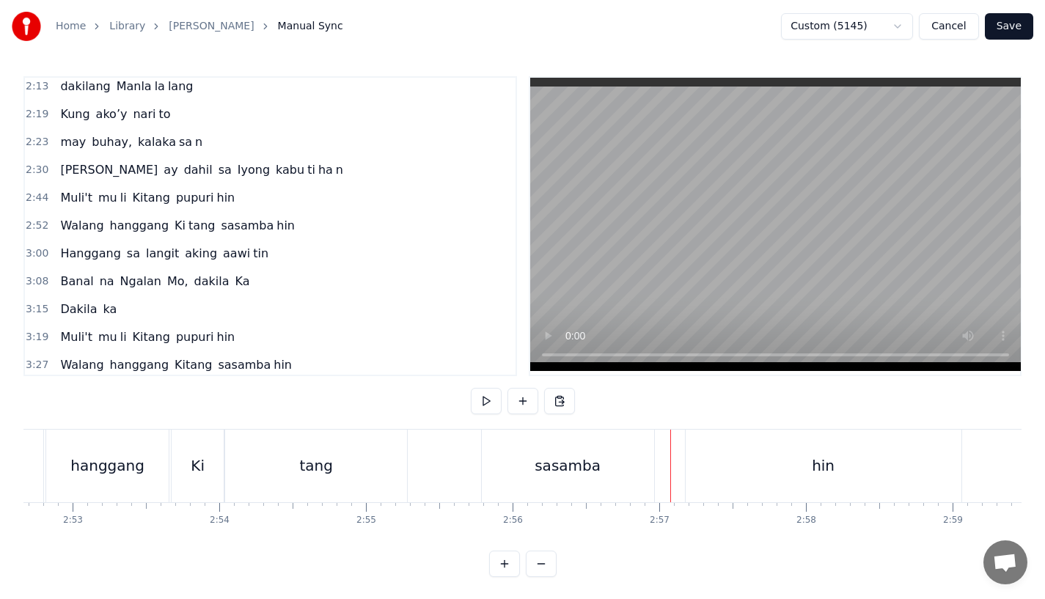
click at [694, 457] on div "hin" at bounding box center [824, 466] width 276 height 73
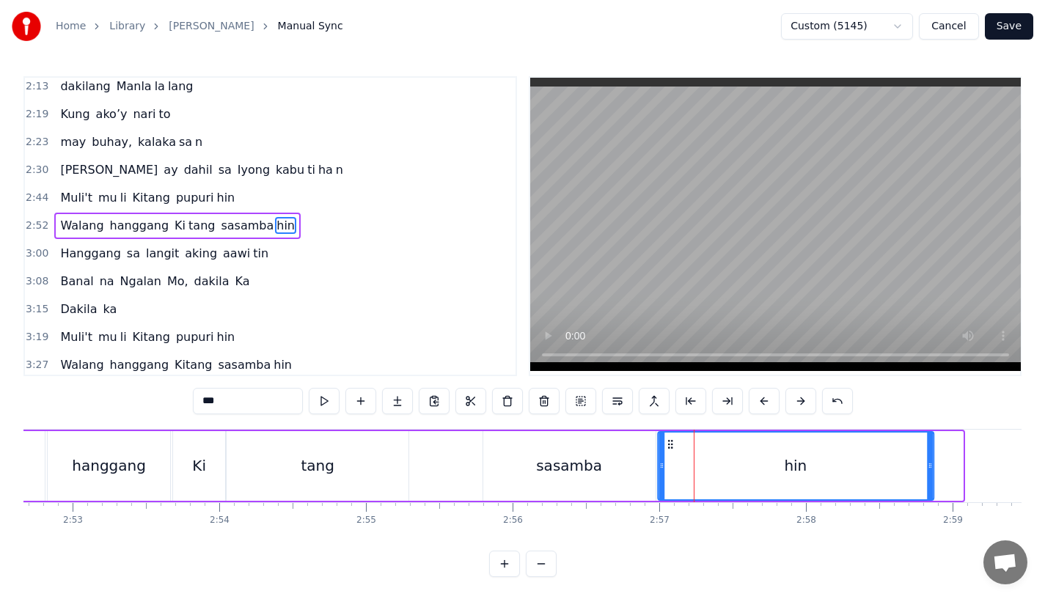
drag, startPoint x: 703, startPoint y: 444, endPoint x: 673, endPoint y: 447, distance: 29.5
click at [673, 447] on icon at bounding box center [670, 445] width 12 height 12
click at [290, 434] on div "tang" at bounding box center [318, 466] width 182 height 70
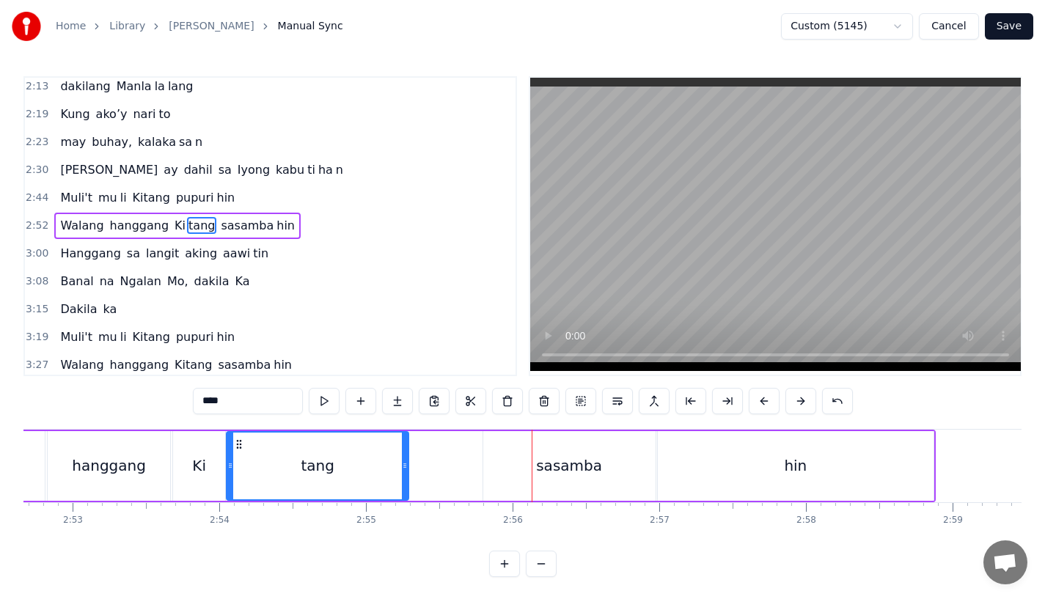
click at [339, 458] on div "tang" at bounding box center [317, 466] width 180 height 67
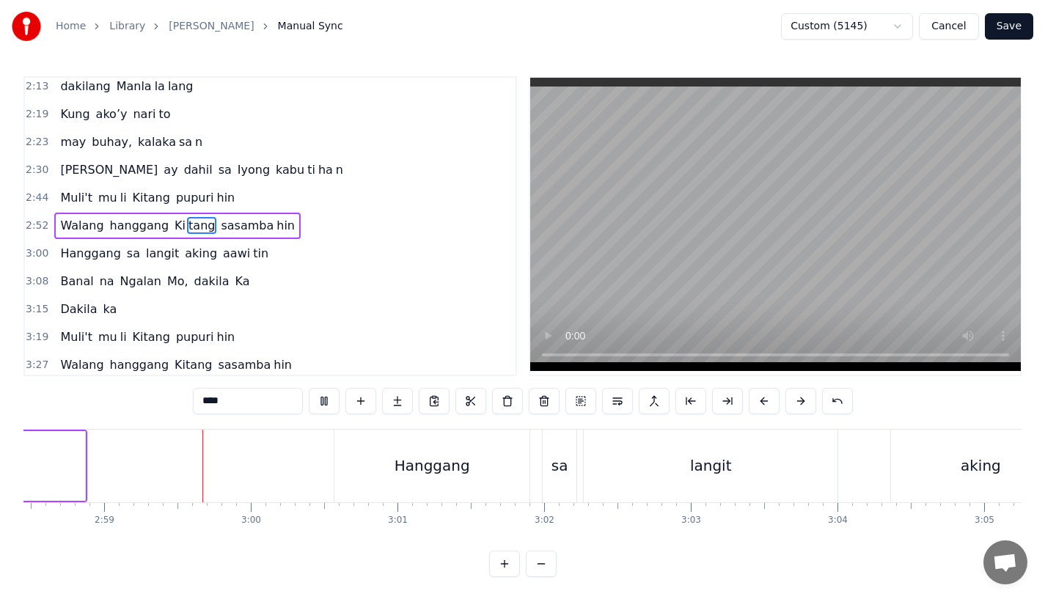
scroll to position [0, 26180]
click at [392, 477] on div "Hanggang" at bounding box center [427, 466] width 195 height 73
type input "********"
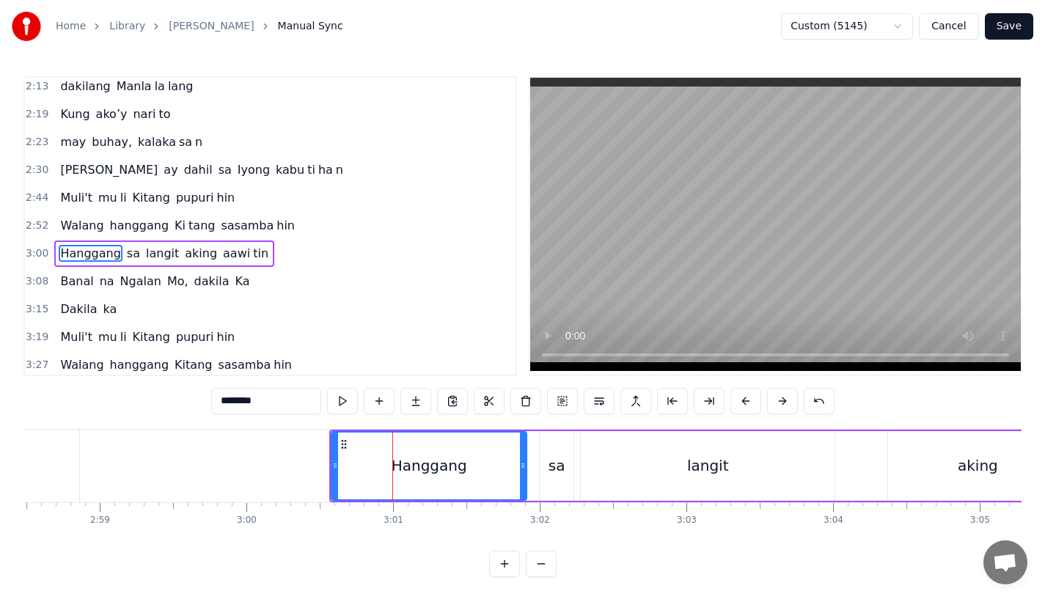
scroll to position [479, 0]
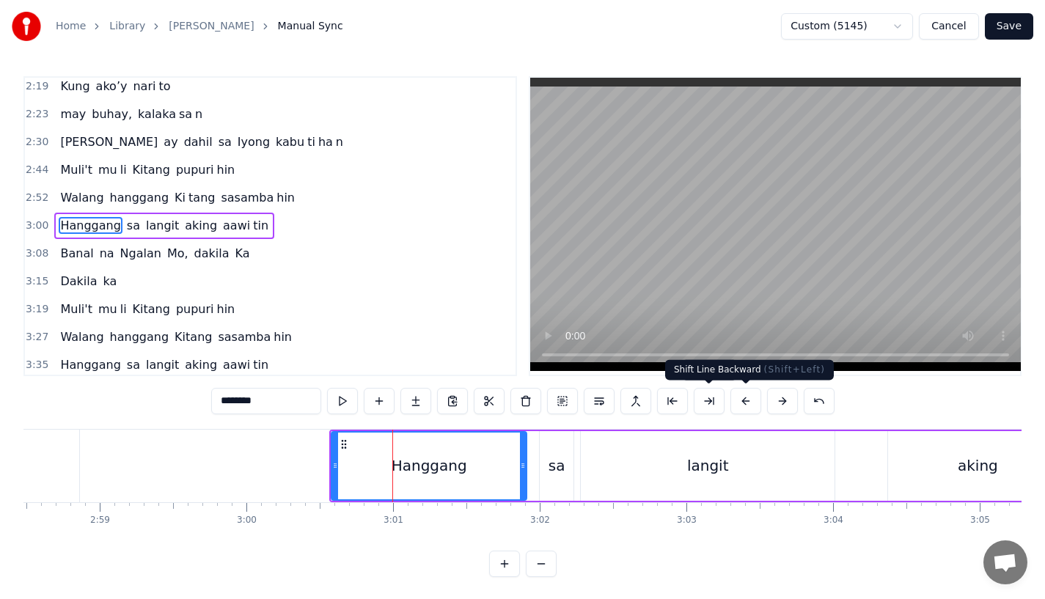
click at [747, 409] on button at bounding box center [745, 401] width 31 height 26
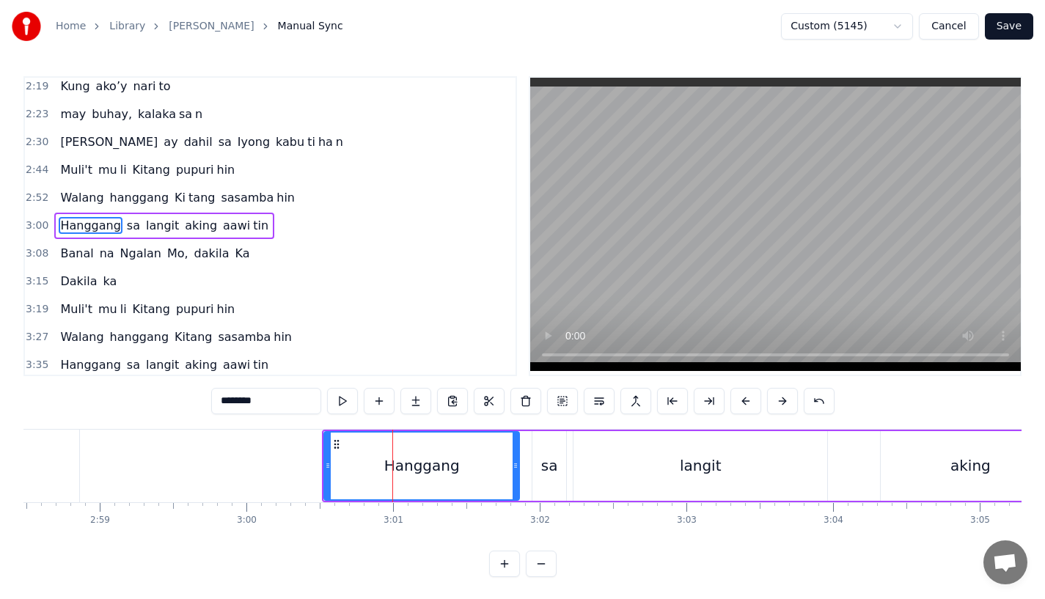
click at [747, 409] on button at bounding box center [745, 401] width 31 height 26
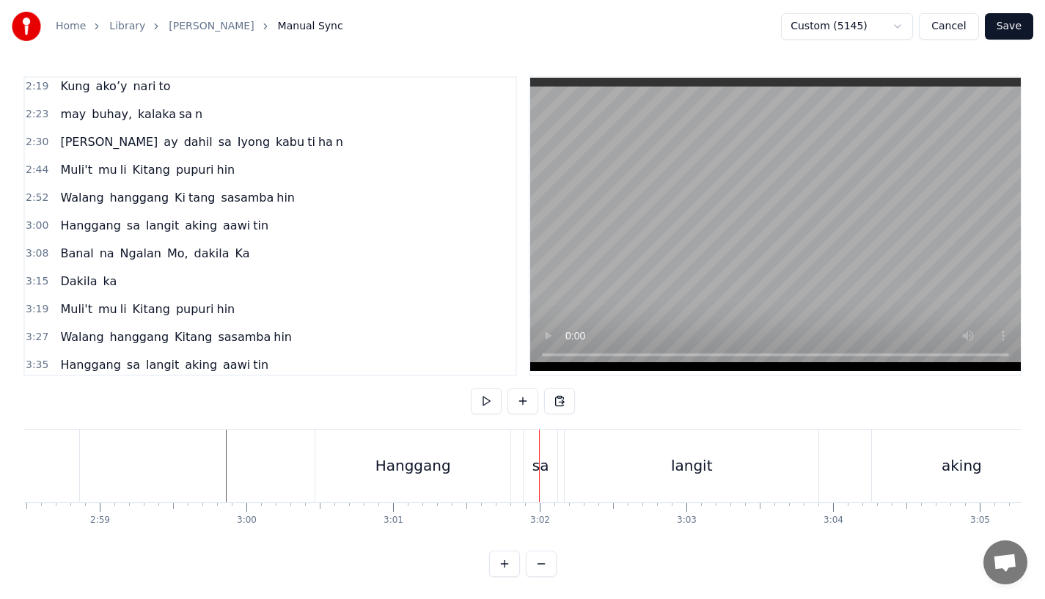
click at [431, 468] on div "Hanggang" at bounding box center [414, 466] width 76 height 22
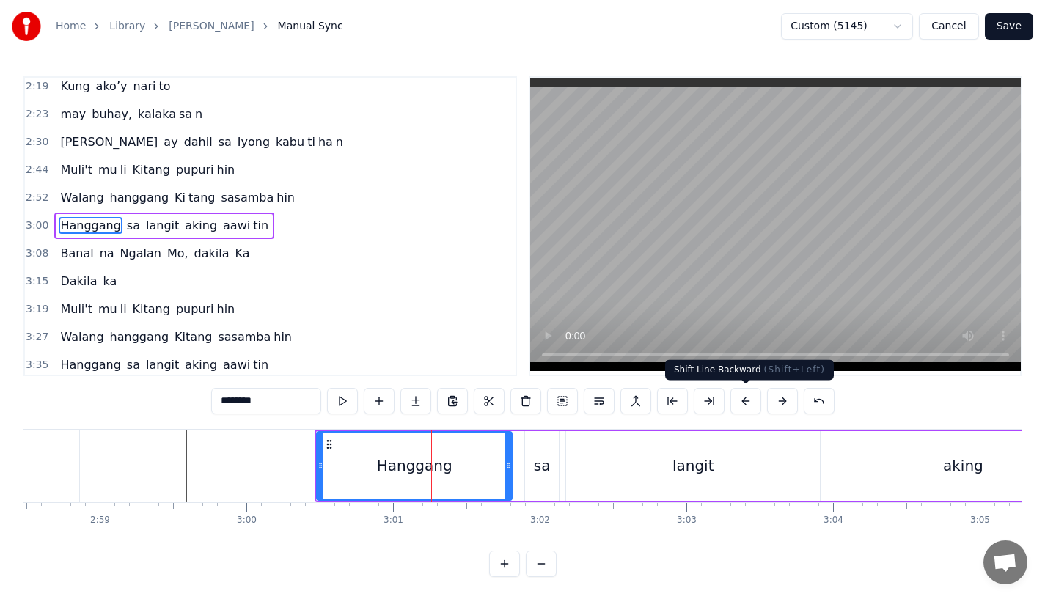
click at [756, 398] on button at bounding box center [745, 401] width 31 height 26
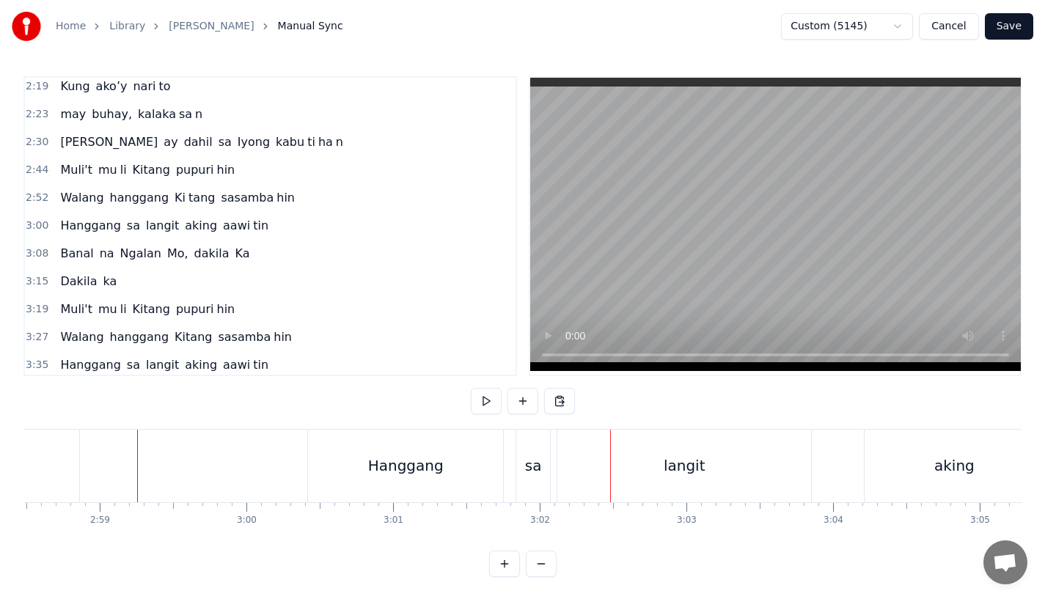
click at [545, 469] on div "sa" at bounding box center [533, 466] width 34 height 73
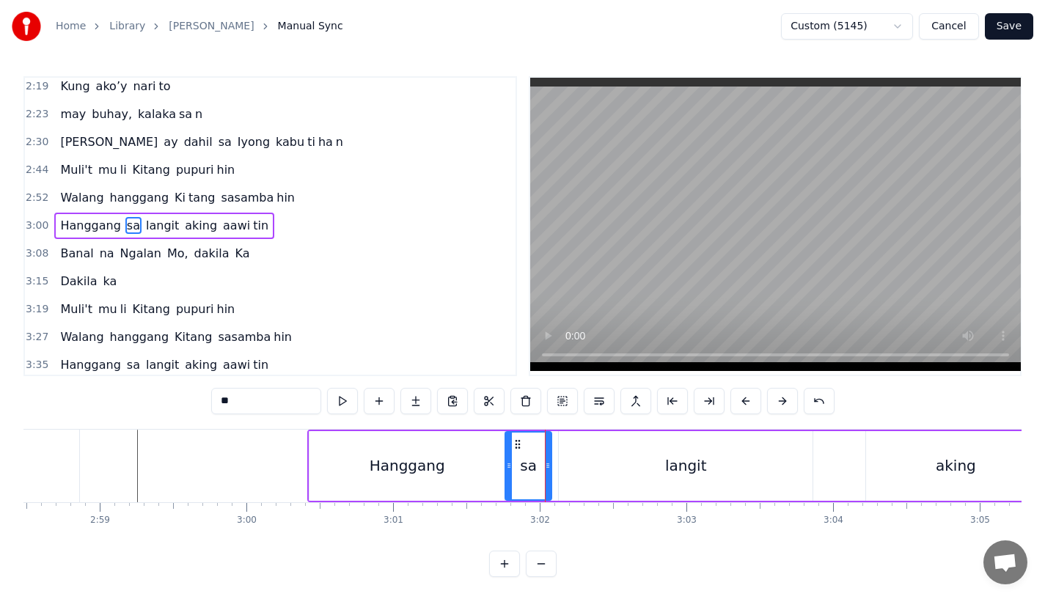
drag, startPoint x: 520, startPoint y: 467, endPoint x: 510, endPoint y: 469, distance: 9.8
click at [509, 469] on icon at bounding box center [509, 466] width 6 height 12
drag, startPoint x: 546, startPoint y: 470, endPoint x: 561, endPoint y: 470, distance: 15.4
click at [558, 470] on icon at bounding box center [555, 466] width 6 height 12
click at [590, 469] on div "langit" at bounding box center [686, 466] width 254 height 70
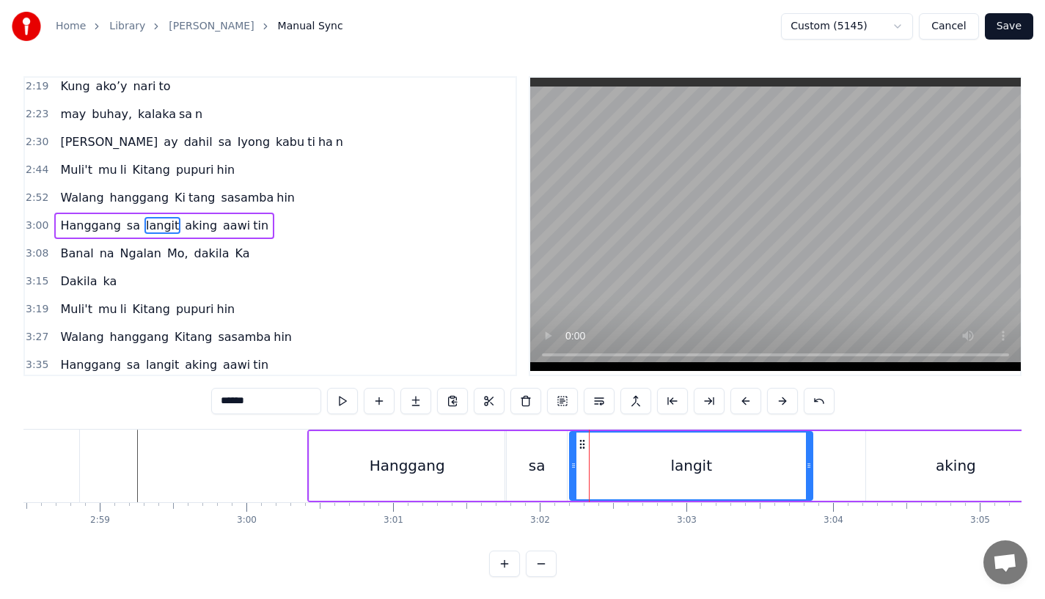
drag, startPoint x: 564, startPoint y: 469, endPoint x: 575, endPoint y: 470, distance: 11.1
click at [575, 470] on icon at bounding box center [574, 466] width 6 height 12
click at [360, 470] on div "Hanggang" at bounding box center [407, 466] width 195 height 70
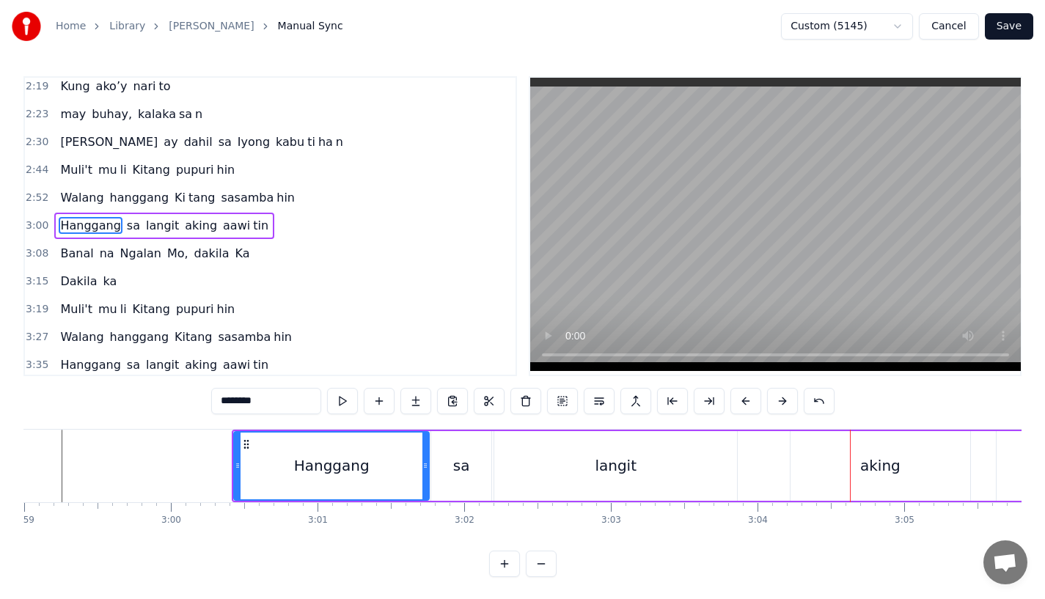
scroll to position [0, 26271]
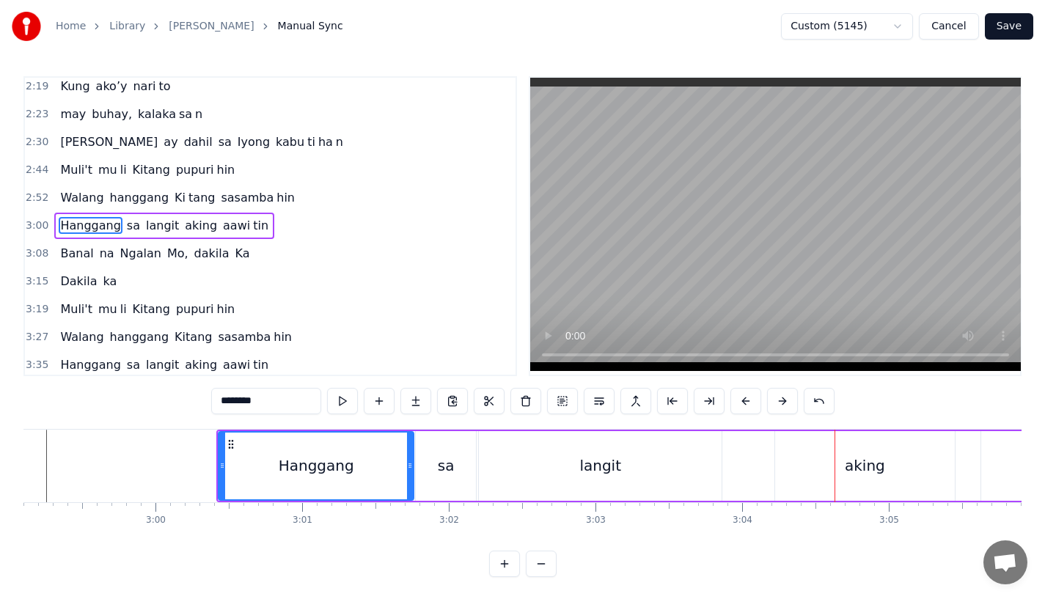
click at [605, 451] on div "langit" at bounding box center [600, 466] width 243 height 70
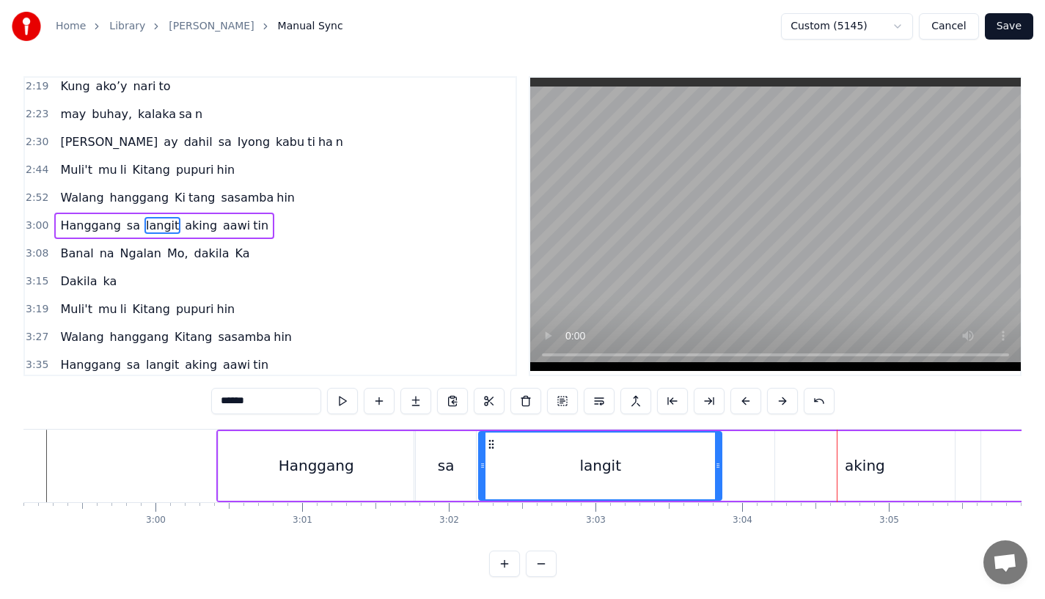
click at [813, 456] on div "aking" at bounding box center [865, 466] width 180 height 70
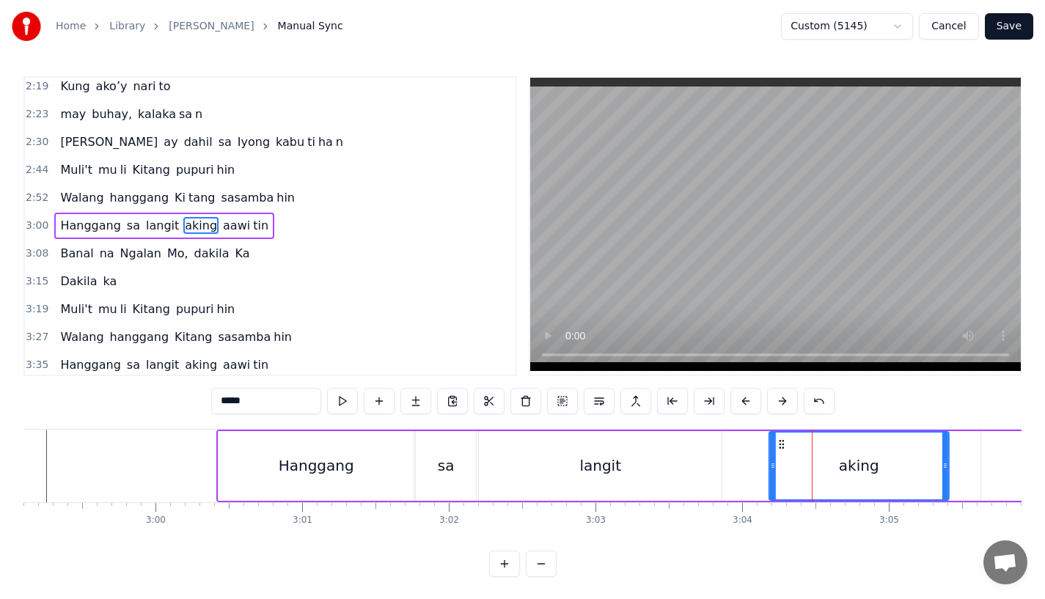
drag, startPoint x: 786, startPoint y: 444, endPoint x: 776, endPoint y: 446, distance: 10.4
click at [776, 446] on icon at bounding box center [782, 445] width 12 height 12
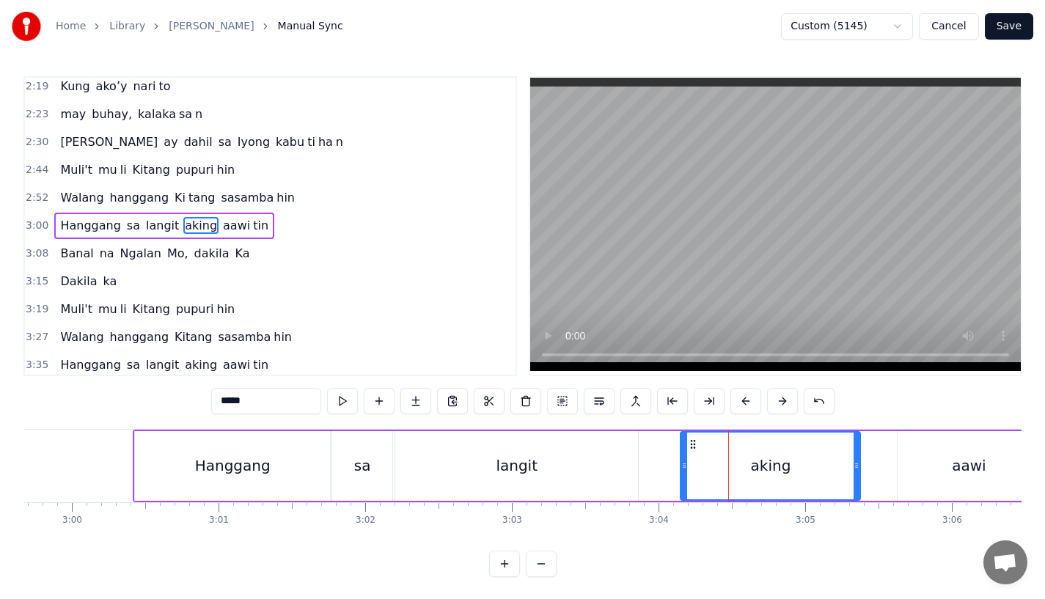
scroll to position [0, 26376]
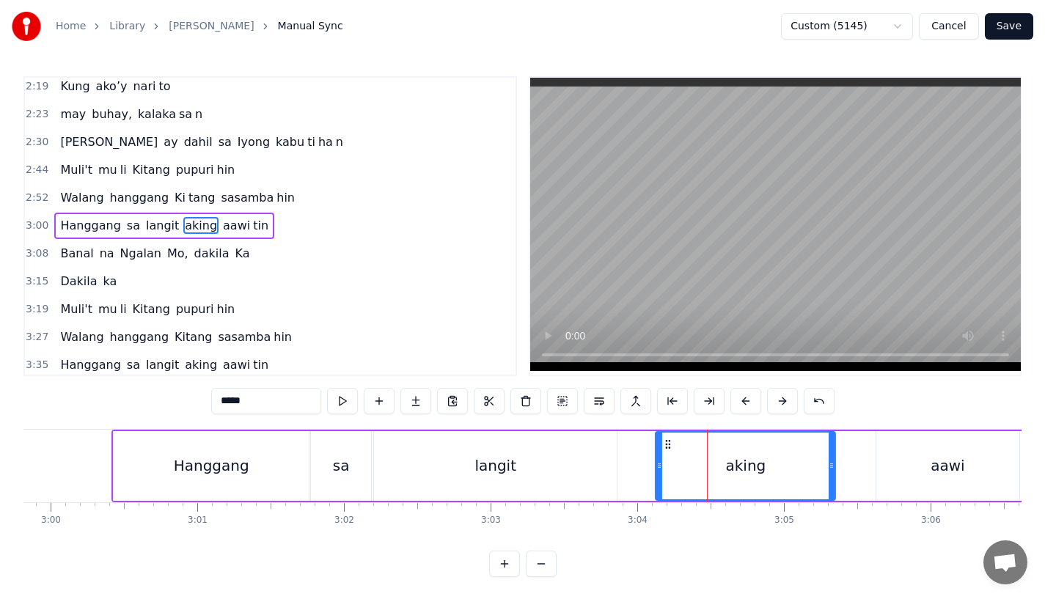
click at [664, 443] on icon at bounding box center [668, 445] width 12 height 12
click at [920, 469] on div "aawi" at bounding box center [947, 466] width 143 height 70
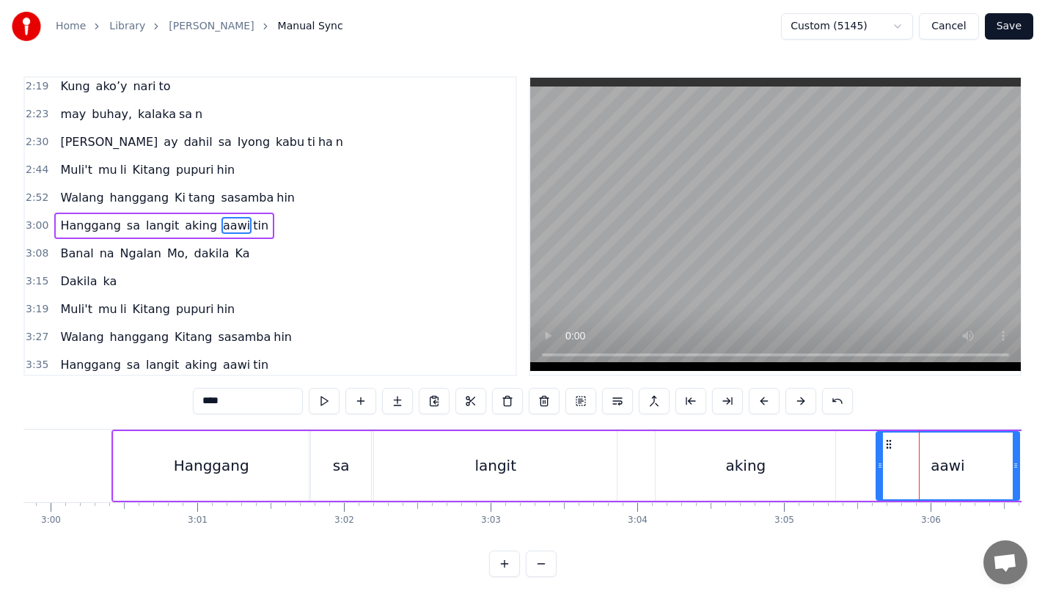
click at [541, 494] on div "langit" at bounding box center [495, 466] width 243 height 70
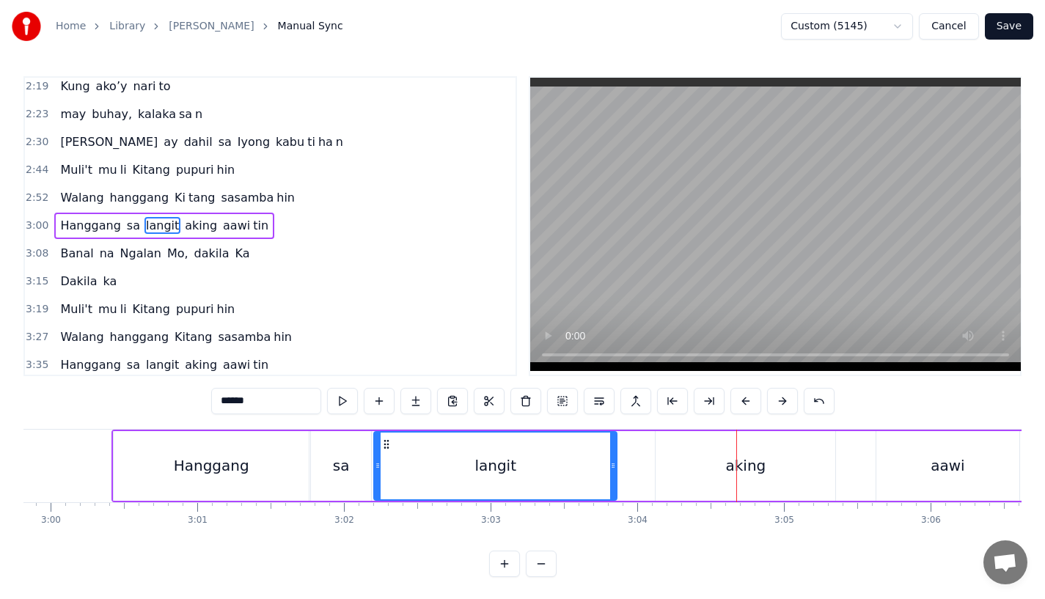
click at [707, 433] on div "aking" at bounding box center [746, 466] width 180 height 70
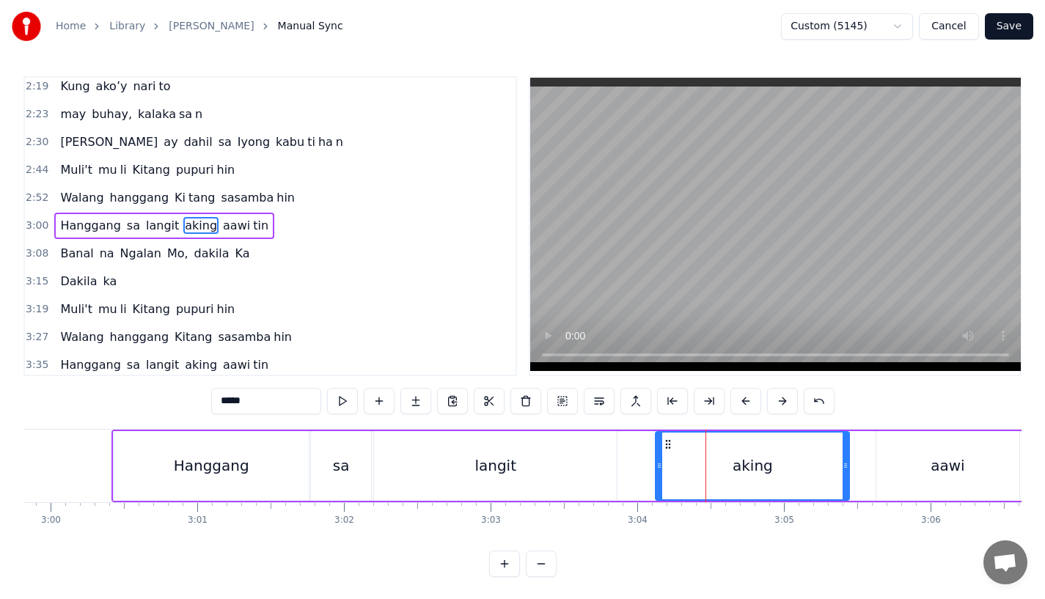
drag, startPoint x: 832, startPoint y: 472, endPoint x: 849, endPoint y: 472, distance: 17.6
click at [849, 472] on div at bounding box center [846, 466] width 6 height 67
click at [574, 471] on div "langit" at bounding box center [495, 466] width 243 height 70
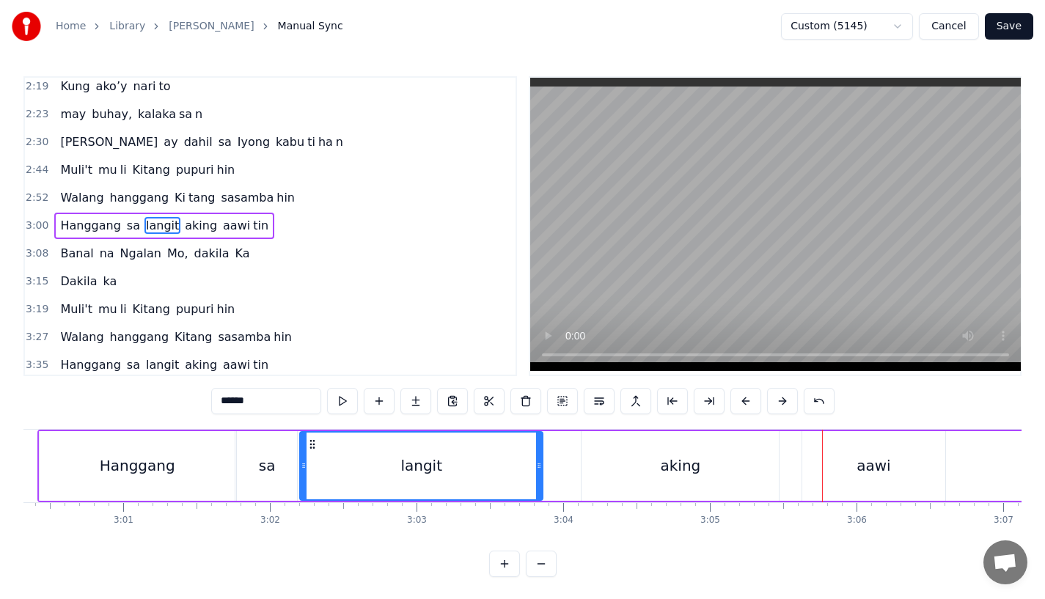
scroll to position [0, 26558]
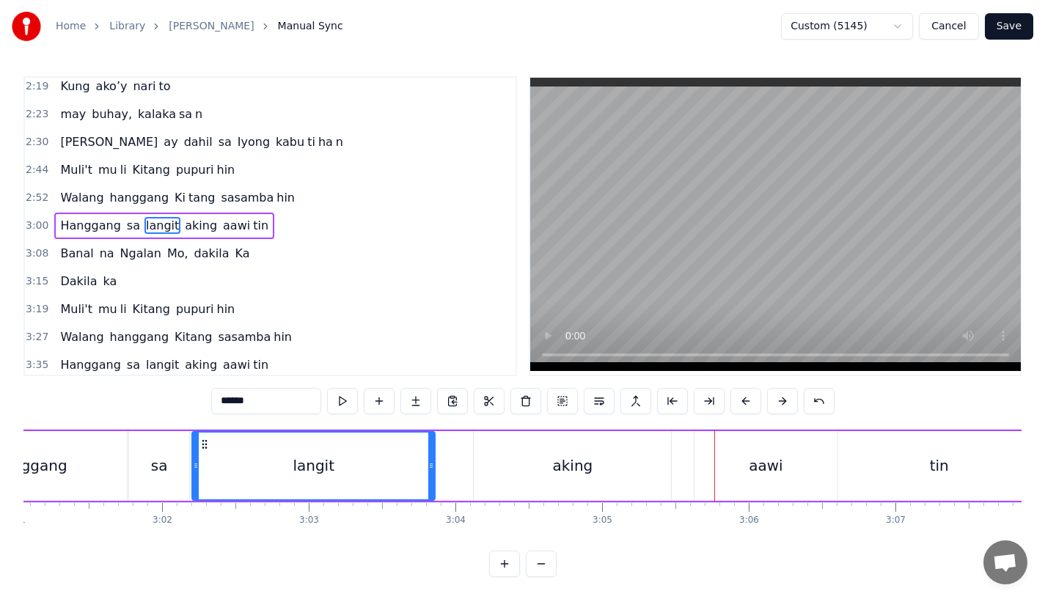
click at [722, 457] on div "aawi" at bounding box center [766, 466] width 143 height 70
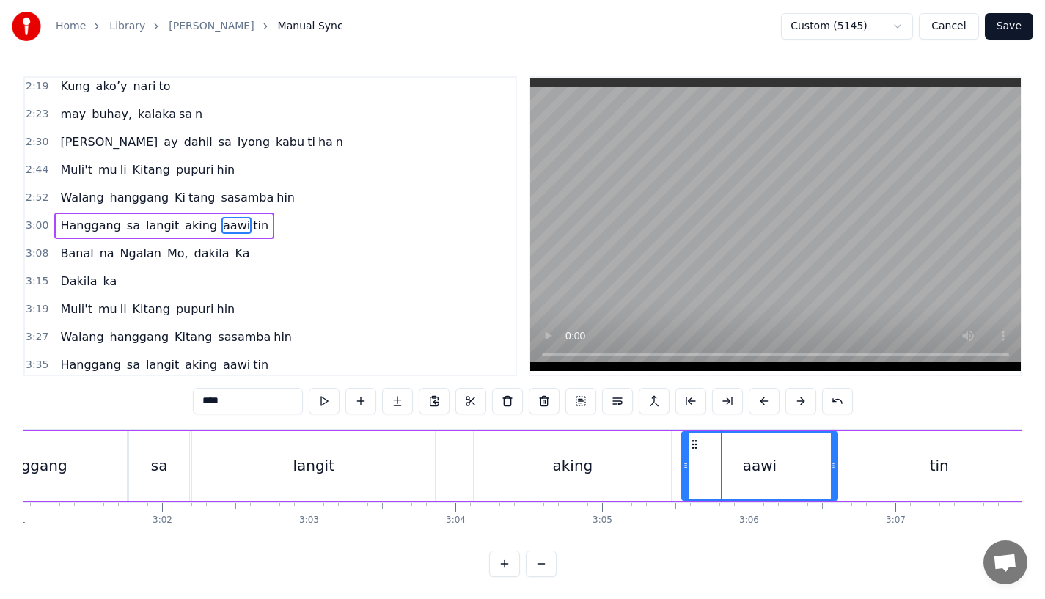
drag, startPoint x: 697, startPoint y: 470, endPoint x: 689, endPoint y: 475, distance: 10.2
click at [689, 475] on div "aawi" at bounding box center [760, 466] width 154 height 67
click at [557, 456] on div "aking" at bounding box center [573, 466] width 40 height 22
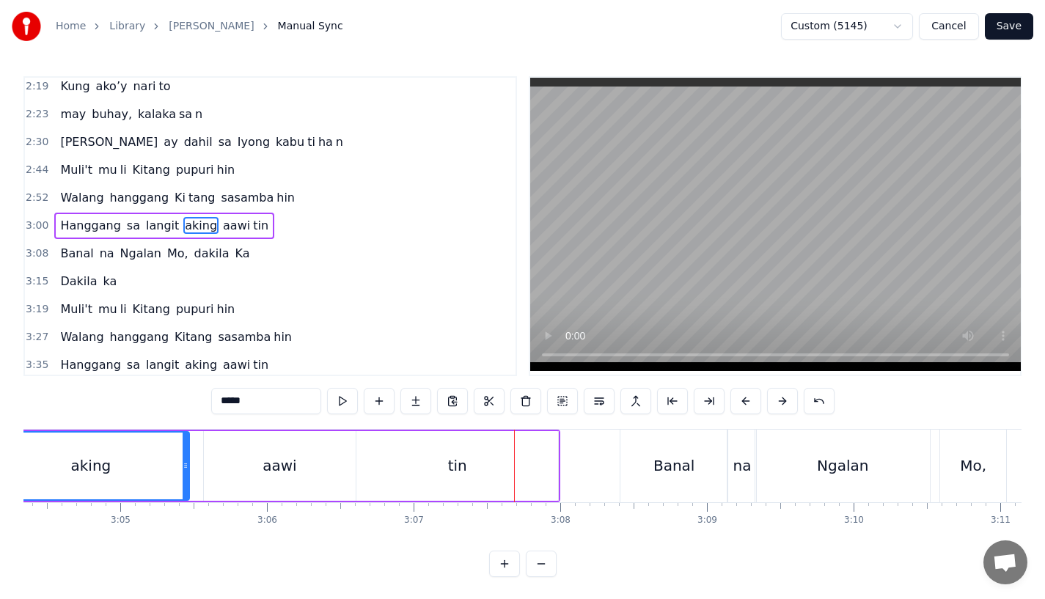
scroll to position [0, 27004]
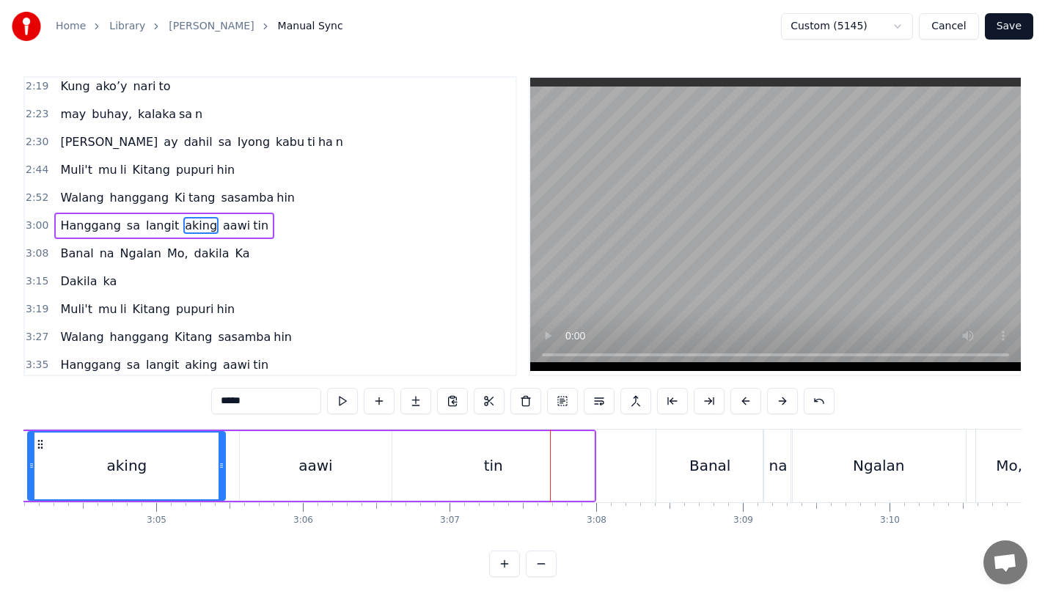
click at [359, 464] on div "aawi" at bounding box center [316, 466] width 152 height 70
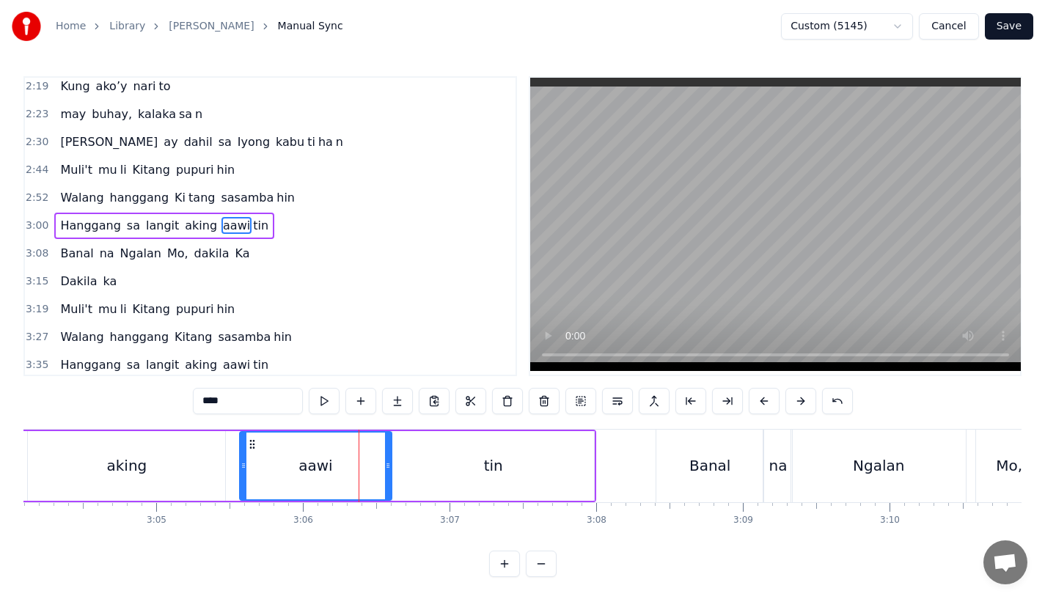
click at [420, 466] on div "tin" at bounding box center [493, 466] width 202 height 70
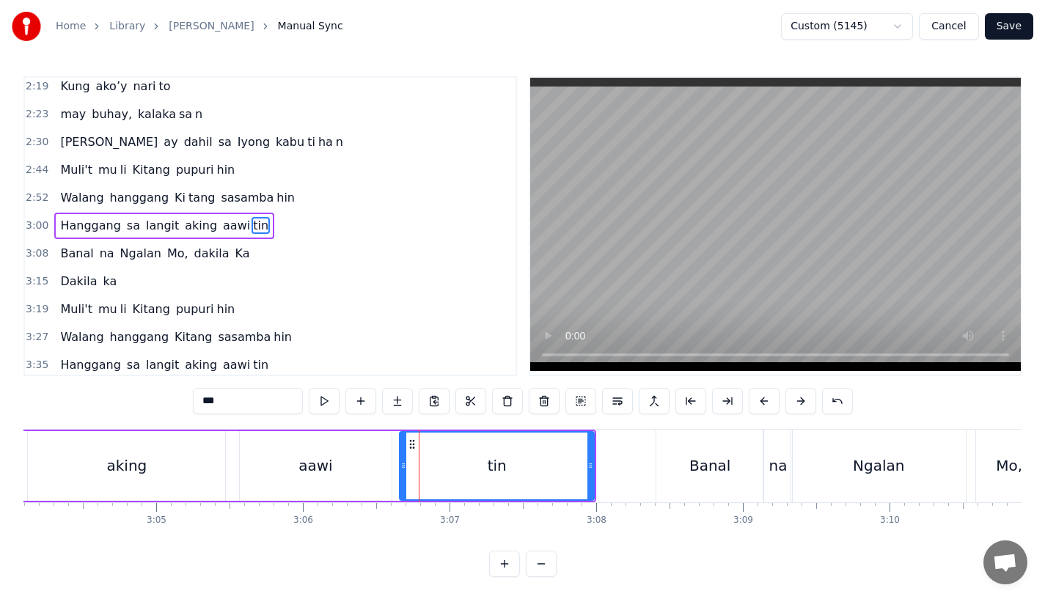
drag, startPoint x: 396, startPoint y: 454, endPoint x: 404, endPoint y: 454, distance: 8.1
click at [404, 454] on div at bounding box center [403, 466] width 6 height 67
click at [358, 458] on div "aawi" at bounding box center [316, 466] width 152 height 70
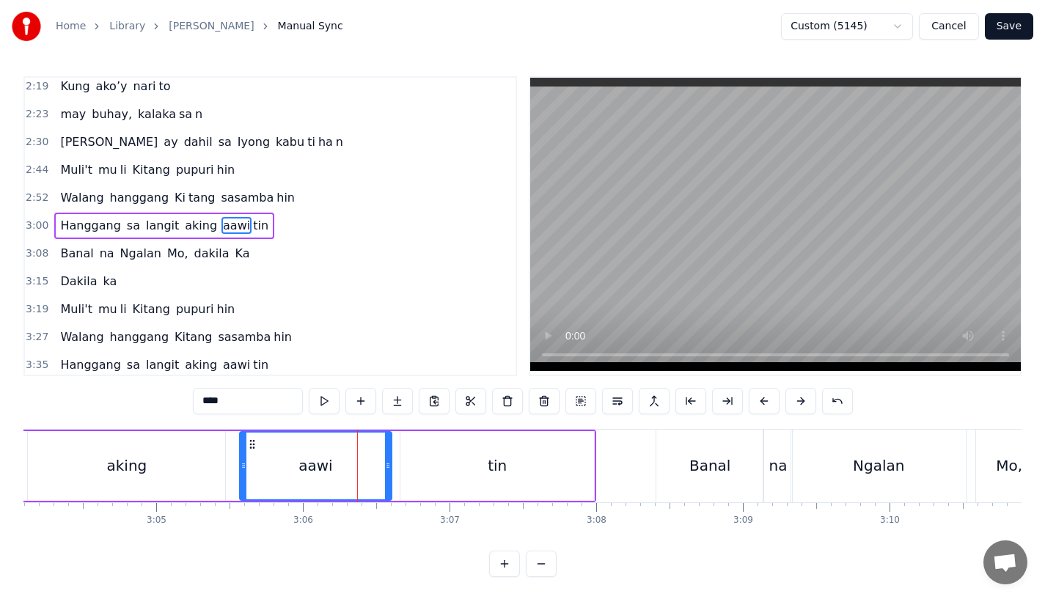
click at [384, 459] on div "aawi" at bounding box center [316, 466] width 150 height 67
click at [392, 468] on icon at bounding box center [394, 466] width 6 height 12
click at [195, 465] on div "aking" at bounding box center [126, 466] width 197 height 70
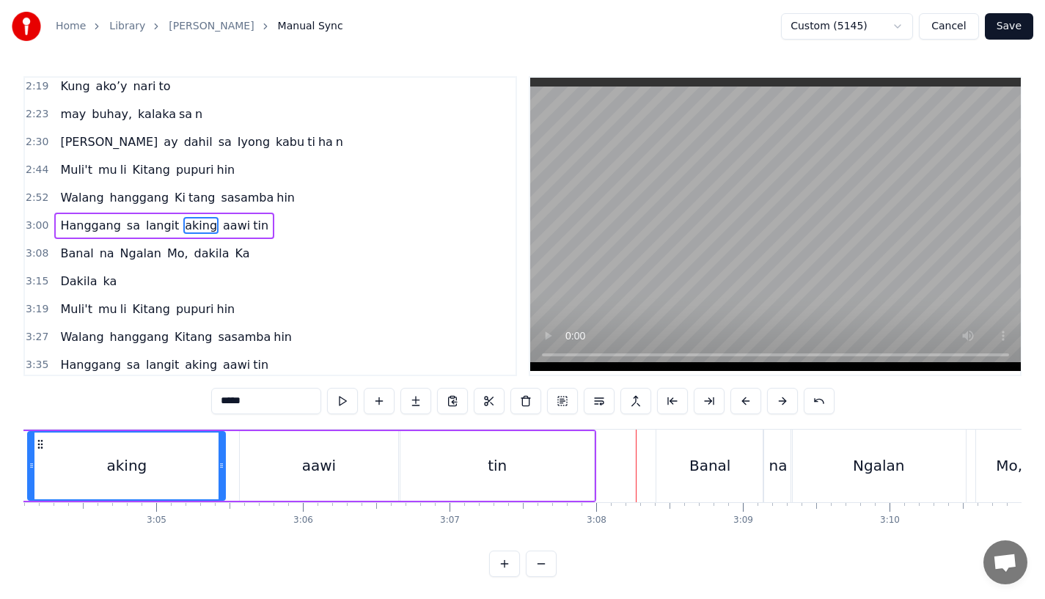
click at [712, 460] on div "Banal" at bounding box center [709, 466] width 41 height 22
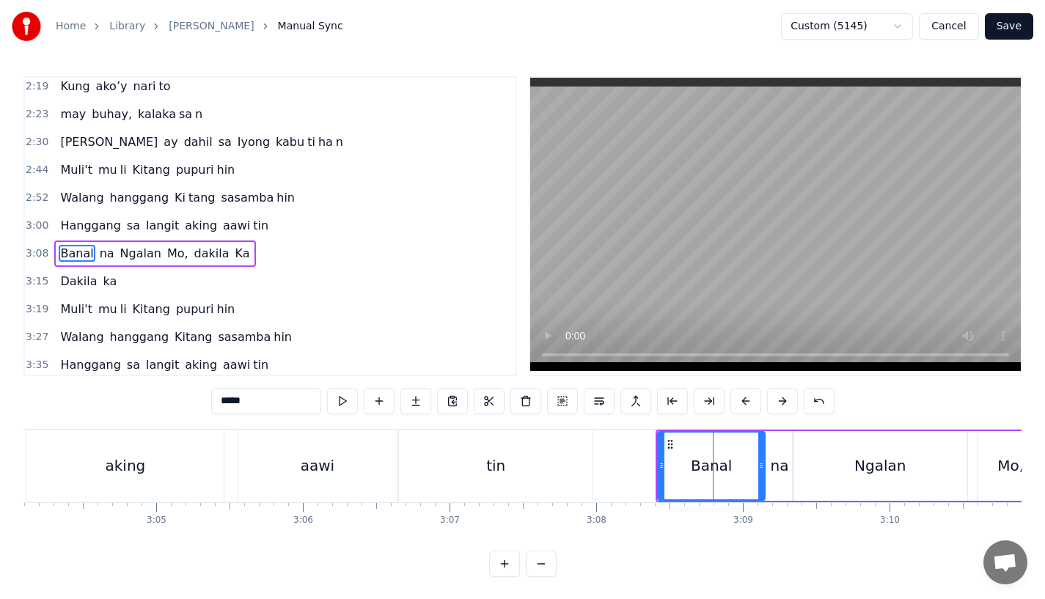
scroll to position [507, 0]
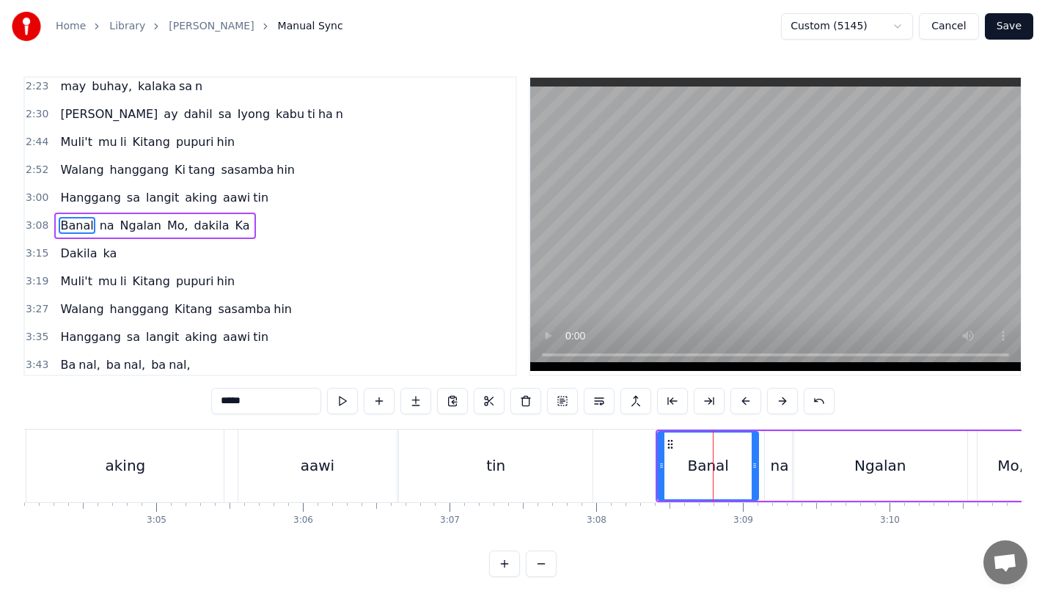
click at [752, 472] on div at bounding box center [755, 466] width 6 height 67
click at [781, 470] on div "na" at bounding box center [779, 466] width 18 height 22
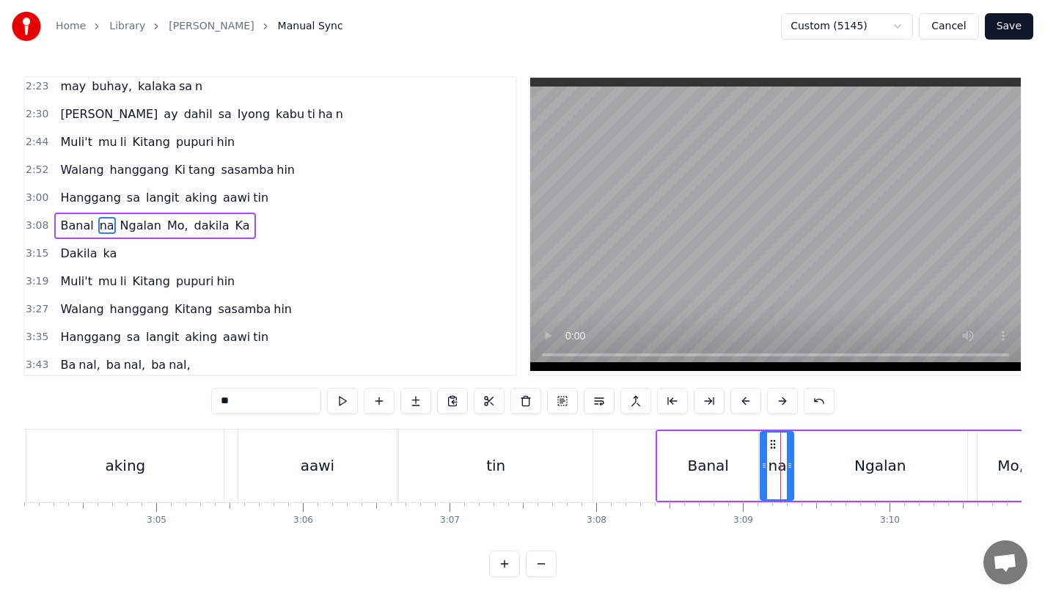
click at [763, 472] on div at bounding box center [764, 466] width 6 height 67
click at [719, 472] on div "Banal" at bounding box center [707, 466] width 41 height 22
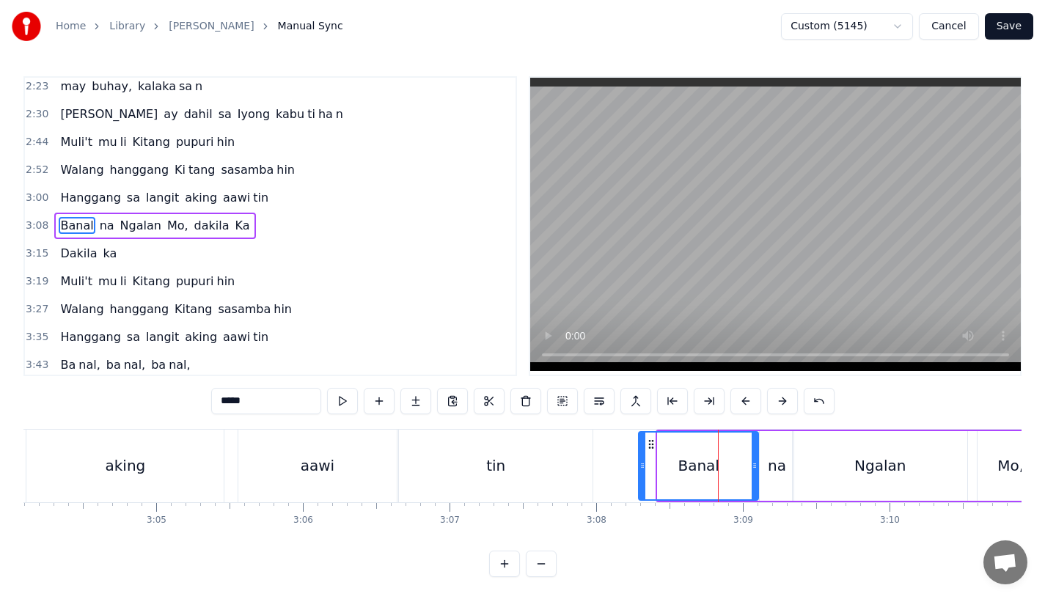
drag, startPoint x: 659, startPoint y: 474, endPoint x: 640, endPoint y: 476, distance: 18.5
click at [640, 476] on div at bounding box center [643, 466] width 6 height 67
click at [645, 477] on div at bounding box center [648, 466] width 6 height 67
click at [747, 471] on icon at bounding box center [749, 466] width 6 height 12
click at [783, 469] on div "na" at bounding box center [777, 466] width 18 height 22
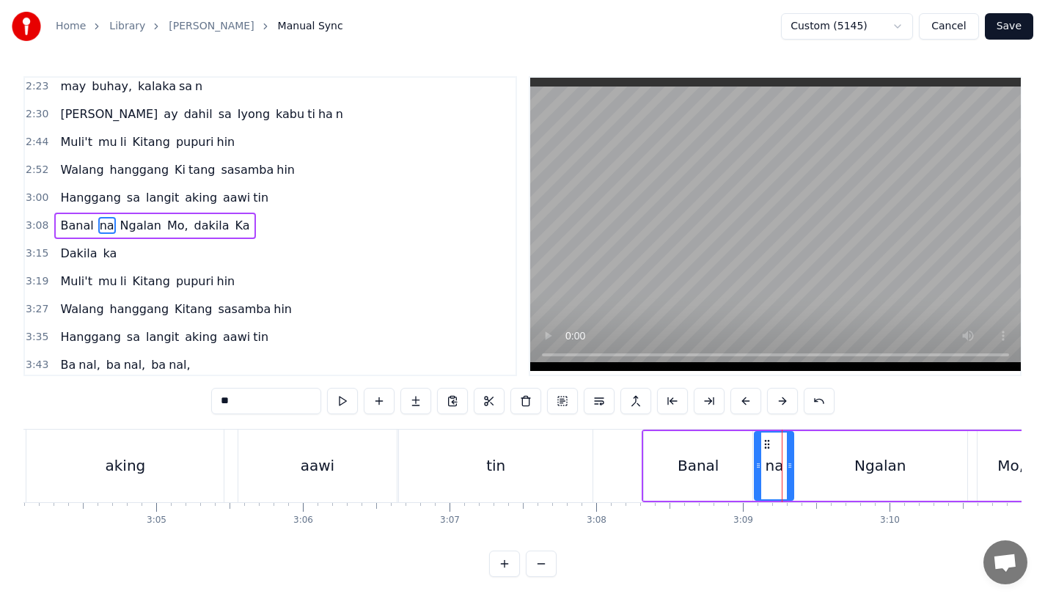
click at [757, 471] on icon at bounding box center [758, 466] width 6 height 12
click at [491, 461] on div "tin" at bounding box center [495, 466] width 19 height 22
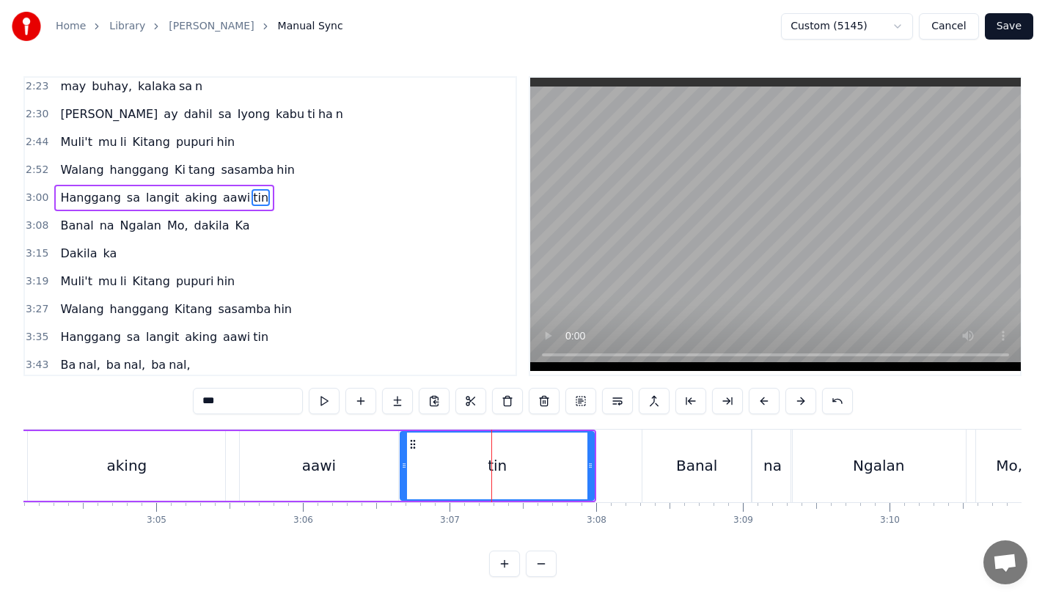
scroll to position [479, 0]
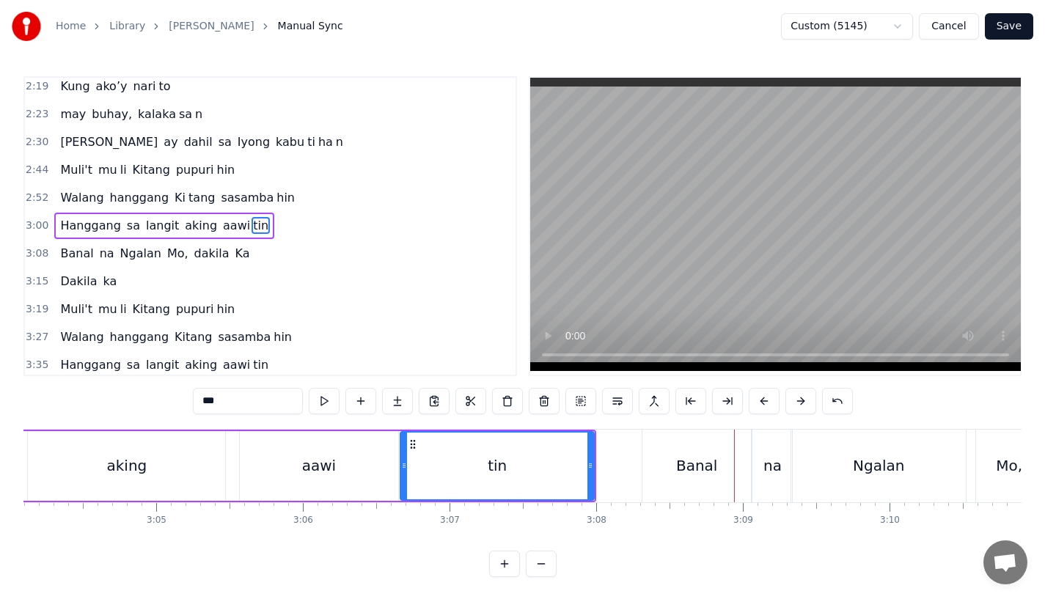
click at [664, 480] on div "Banal" at bounding box center [696, 466] width 109 height 73
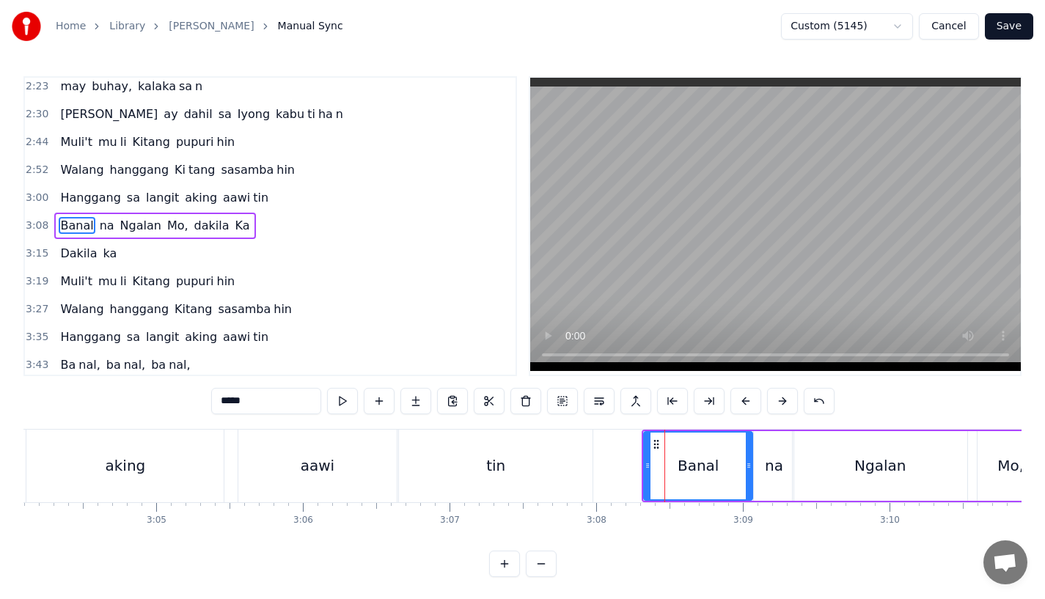
click at [546, 438] on div "tin" at bounding box center [496, 466] width 194 height 73
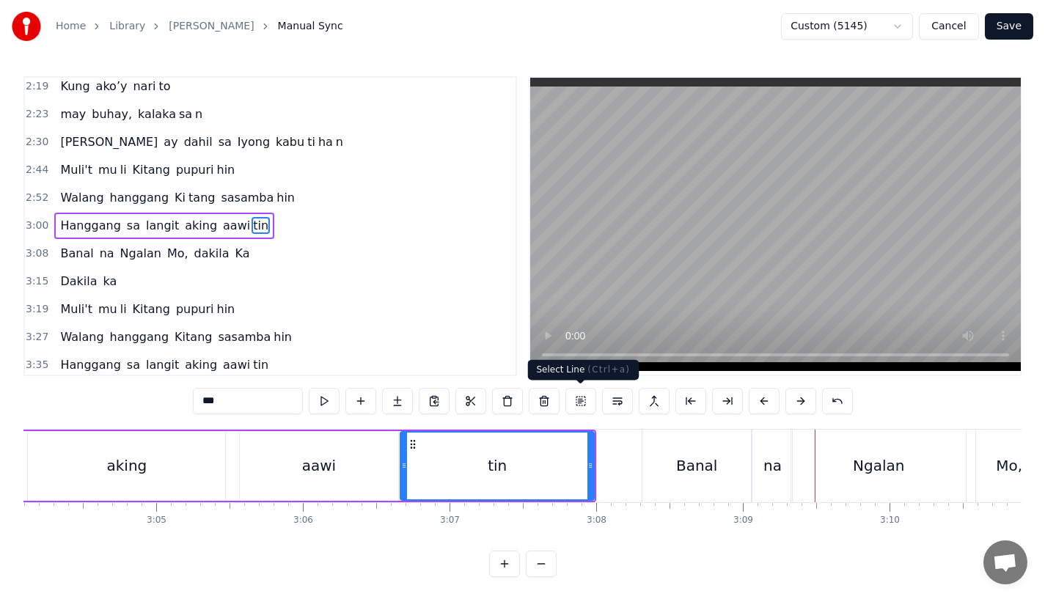
click at [678, 494] on div "Banal" at bounding box center [696, 466] width 109 height 73
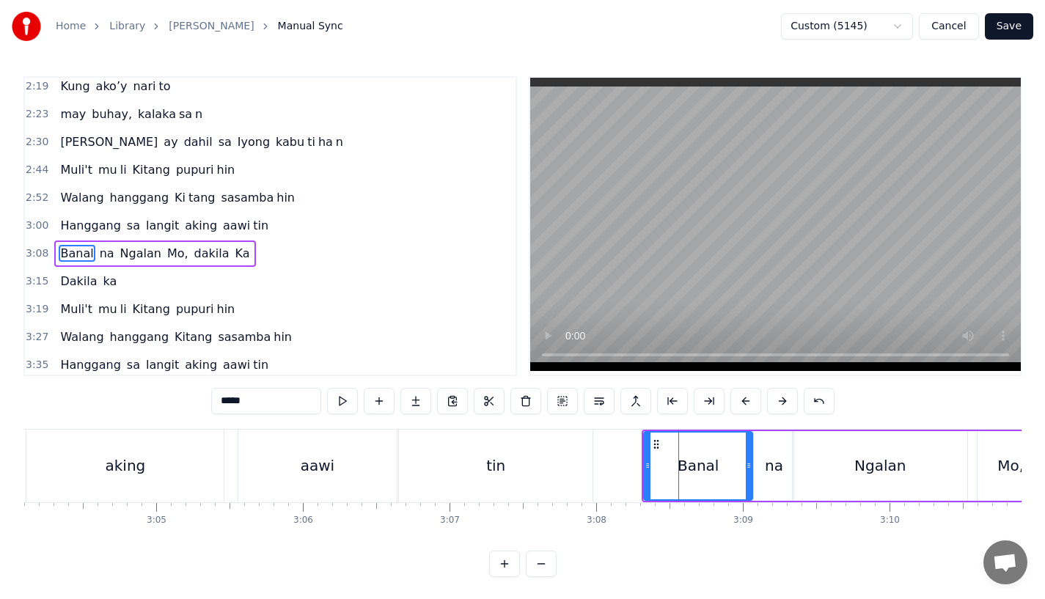
scroll to position [507, 0]
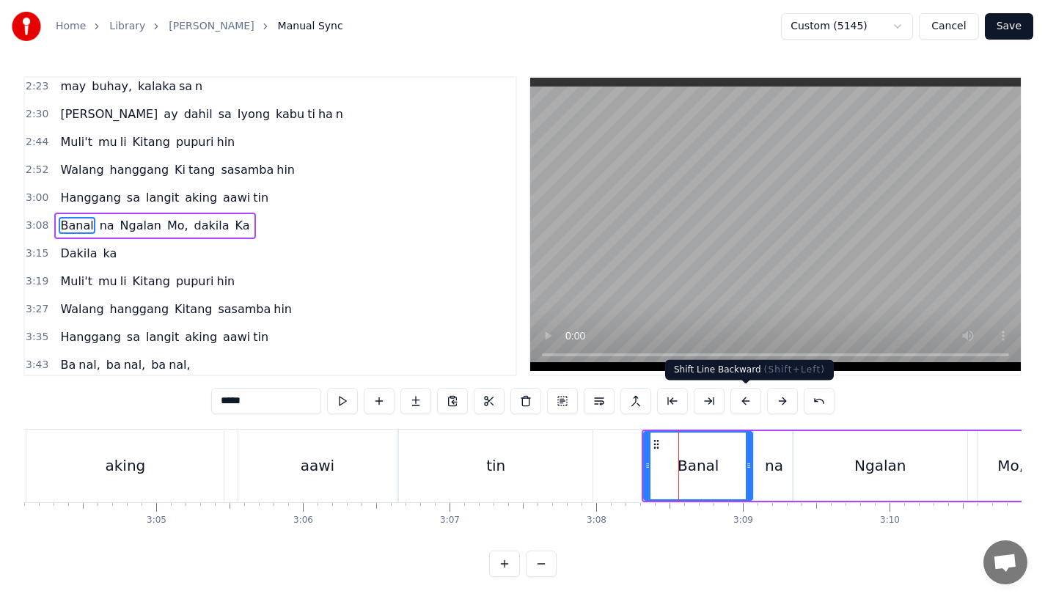
click at [753, 407] on button at bounding box center [745, 401] width 31 height 26
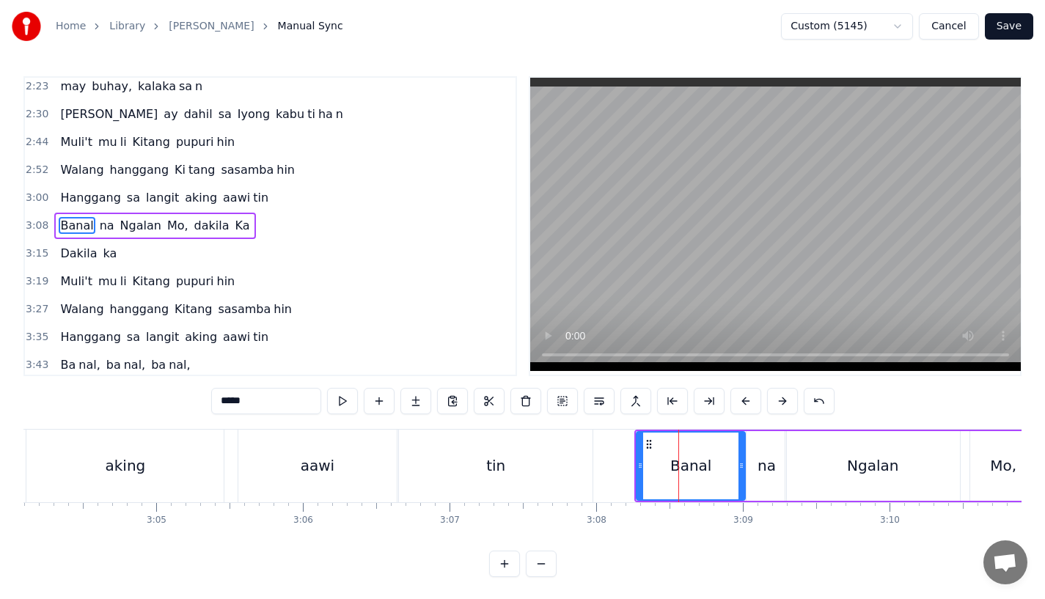
click at [753, 407] on button at bounding box center [745, 401] width 31 height 26
click at [491, 475] on div "tin" at bounding box center [495, 466] width 19 height 22
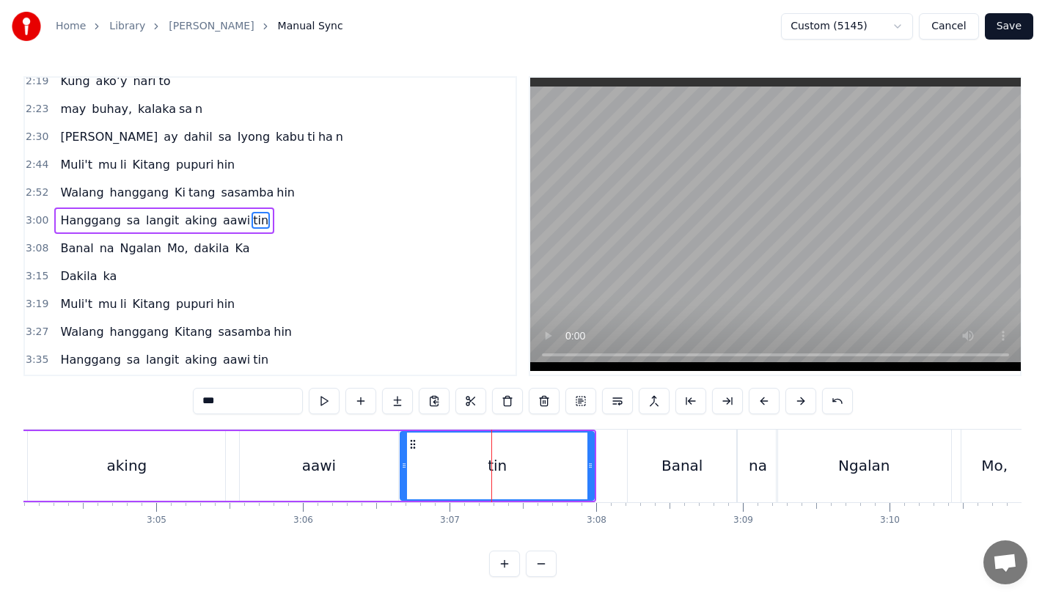
scroll to position [479, 0]
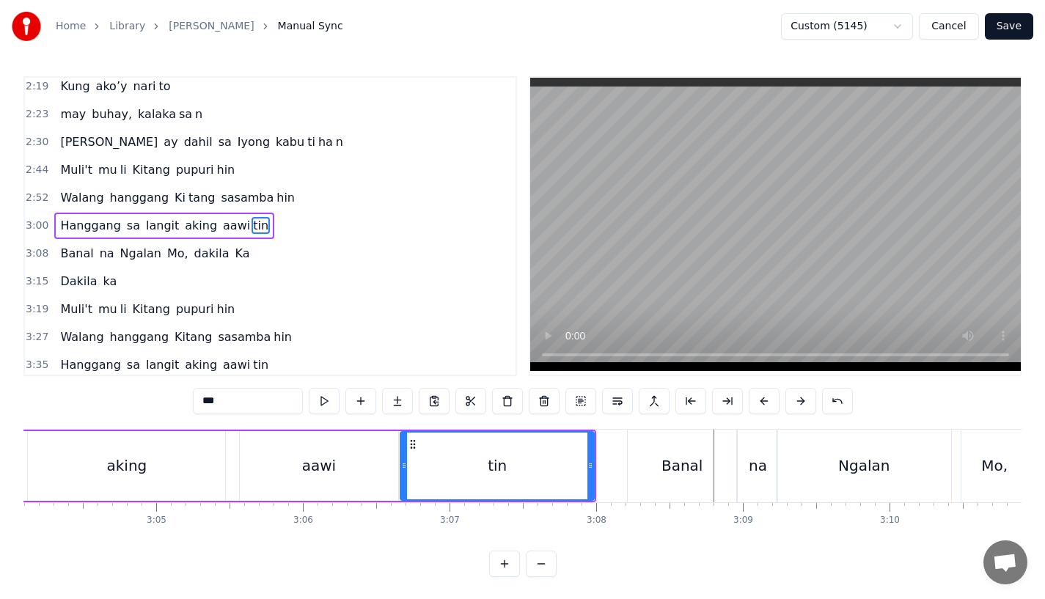
click at [642, 468] on div "Banal" at bounding box center [682, 466] width 109 height 73
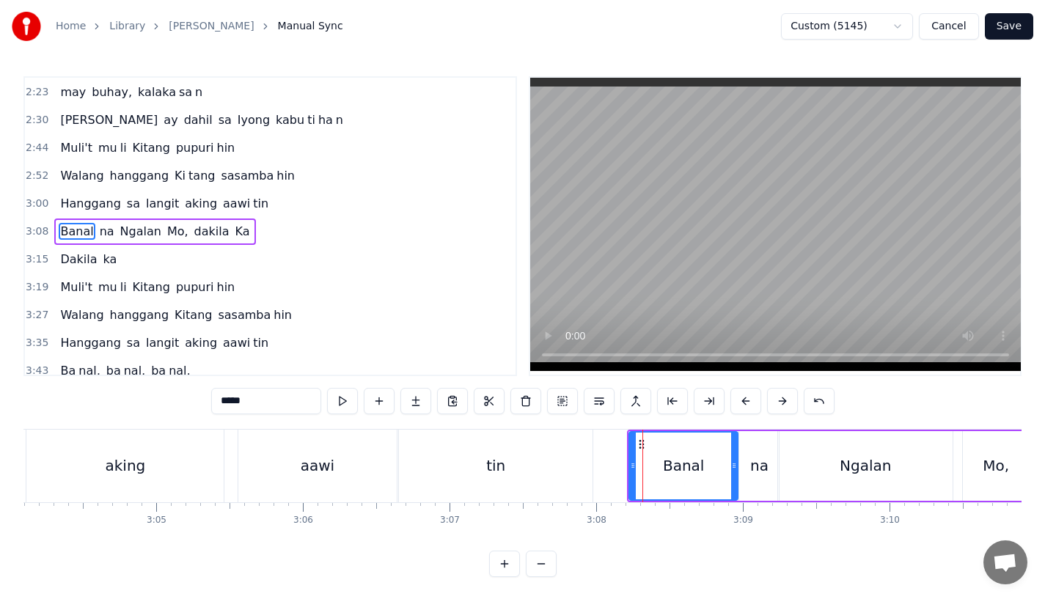
scroll to position [507, 0]
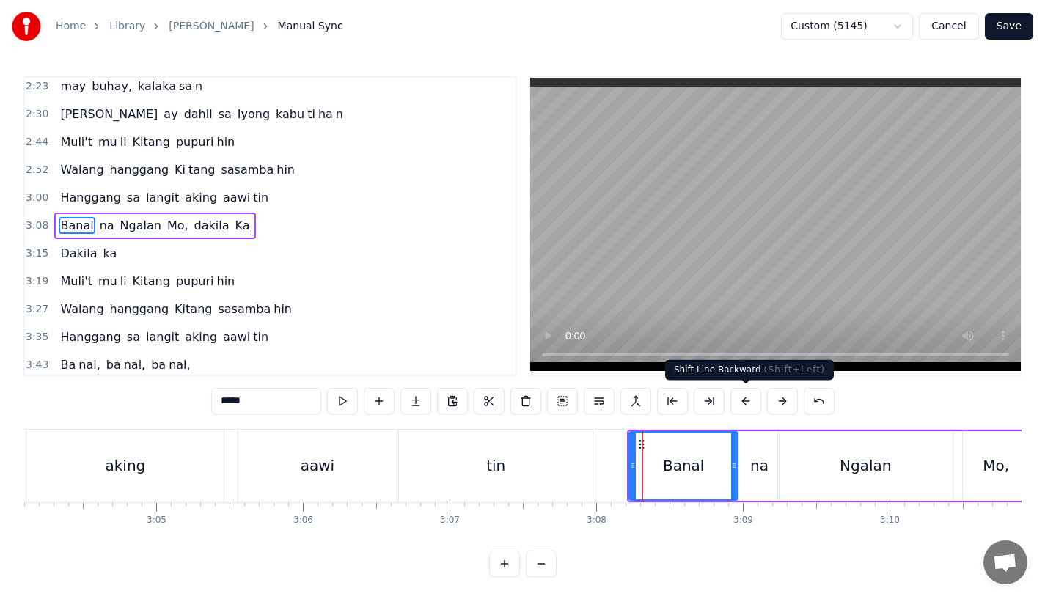
click at [774, 394] on button at bounding box center [782, 401] width 31 height 26
click at [569, 465] on div "tin" at bounding box center [496, 466] width 194 height 73
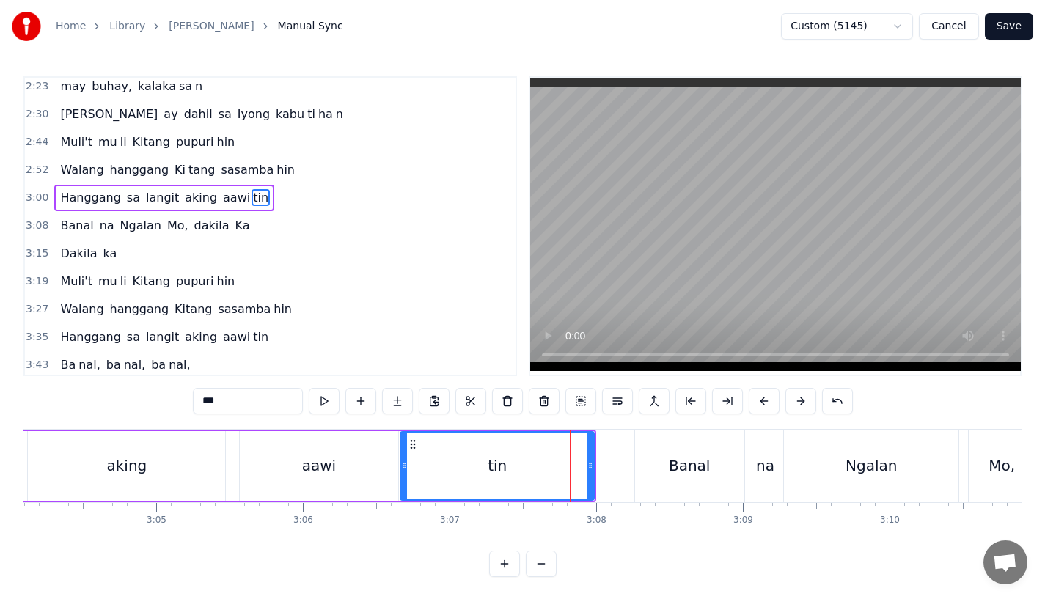
scroll to position [479, 0]
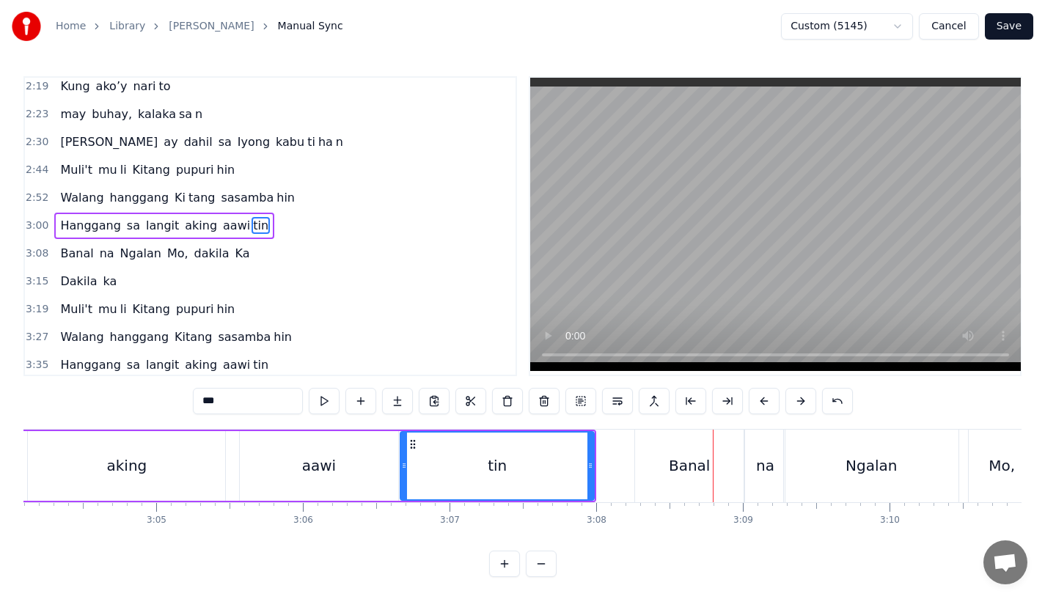
click at [470, 461] on div "tin" at bounding box center [497, 466] width 192 height 67
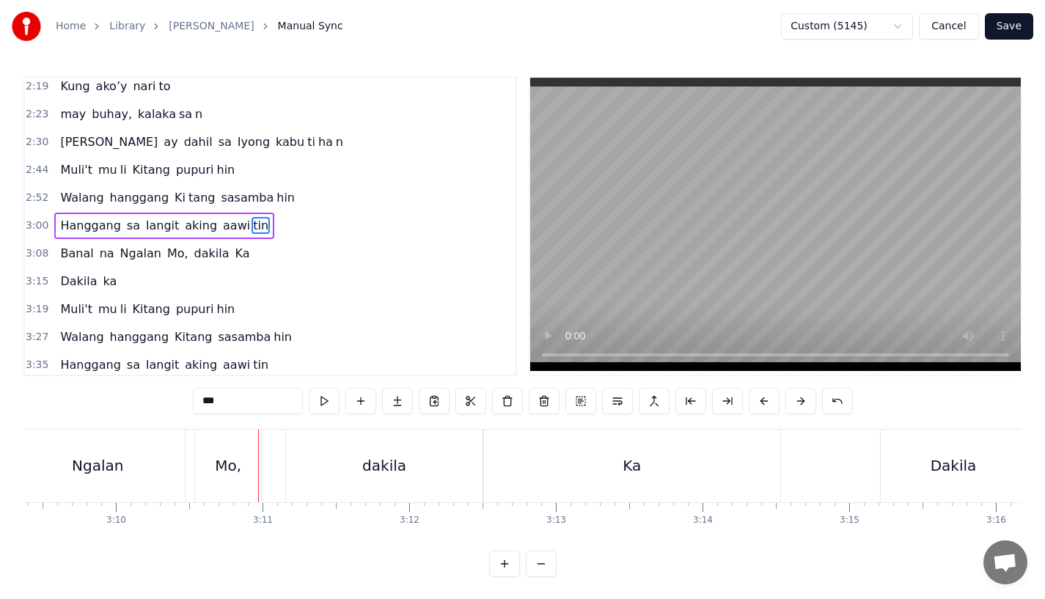
scroll to position [0, 27454]
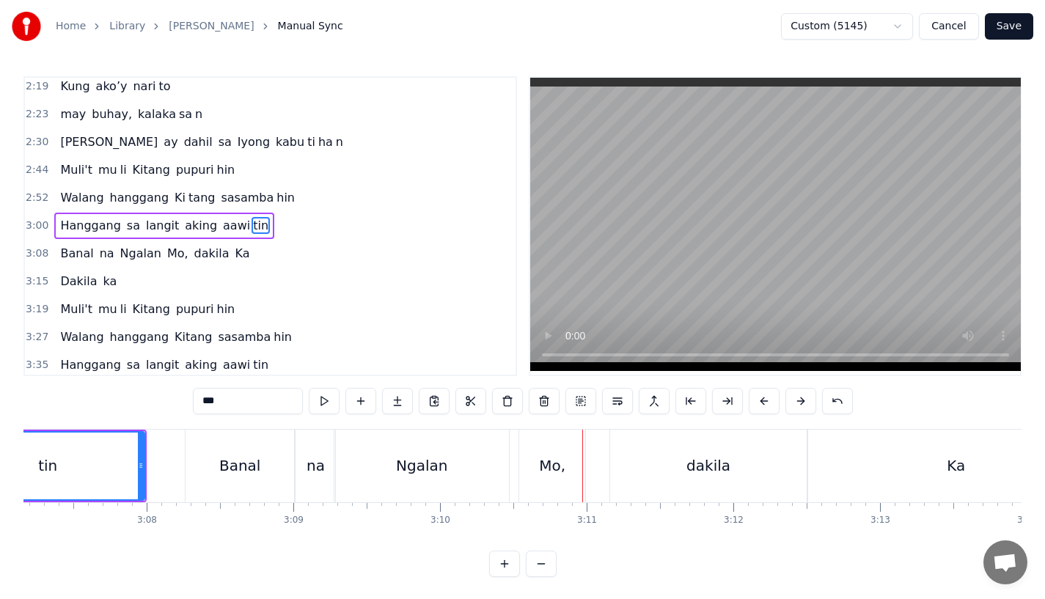
click at [315, 458] on div "na" at bounding box center [316, 466] width 18 height 22
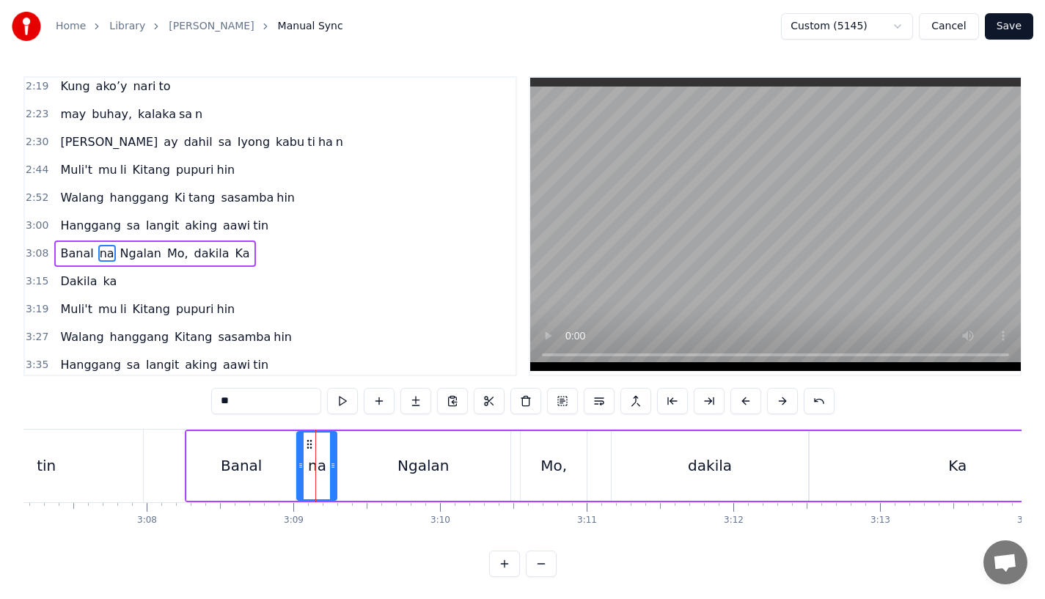
scroll to position [507, 0]
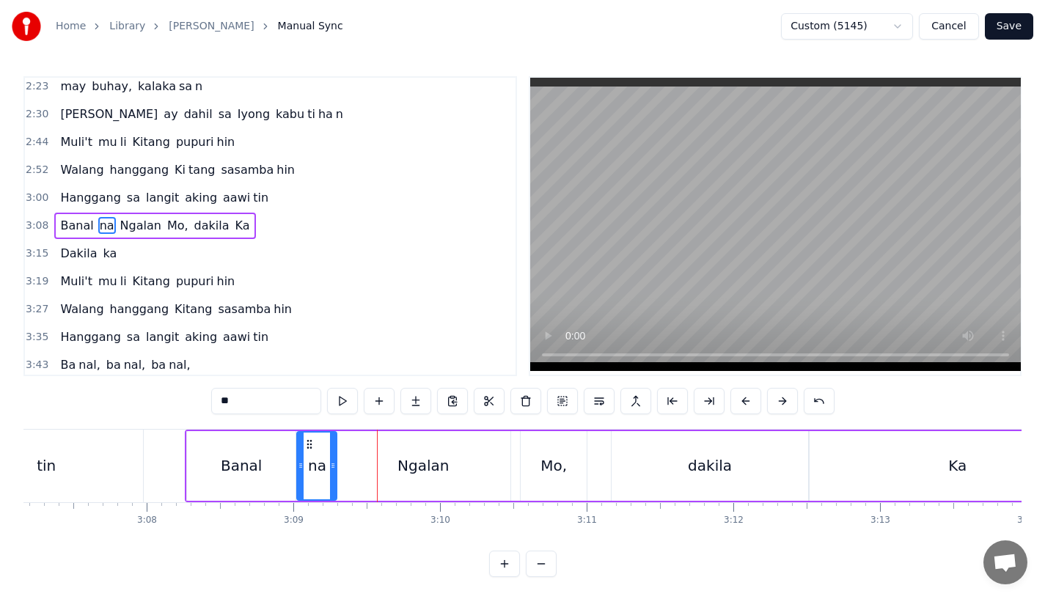
click at [416, 464] on div "Ngalan" at bounding box center [423, 466] width 51 height 22
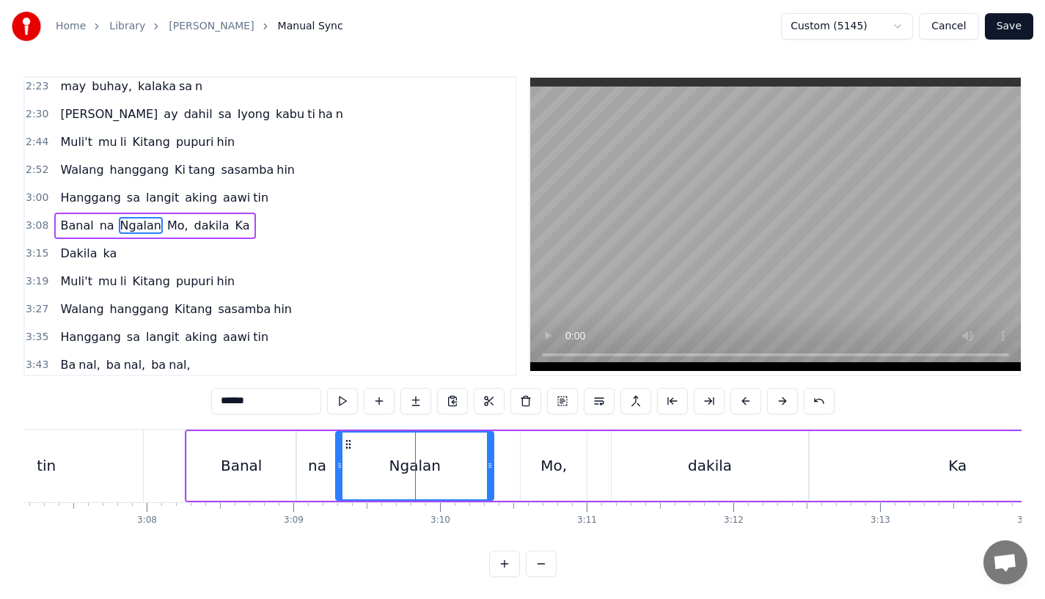
drag, startPoint x: 505, startPoint y: 466, endPoint x: 488, endPoint y: 466, distance: 16.9
click at [488, 466] on icon at bounding box center [490, 466] width 6 height 12
click at [539, 461] on div "Mo," at bounding box center [554, 466] width 66 height 70
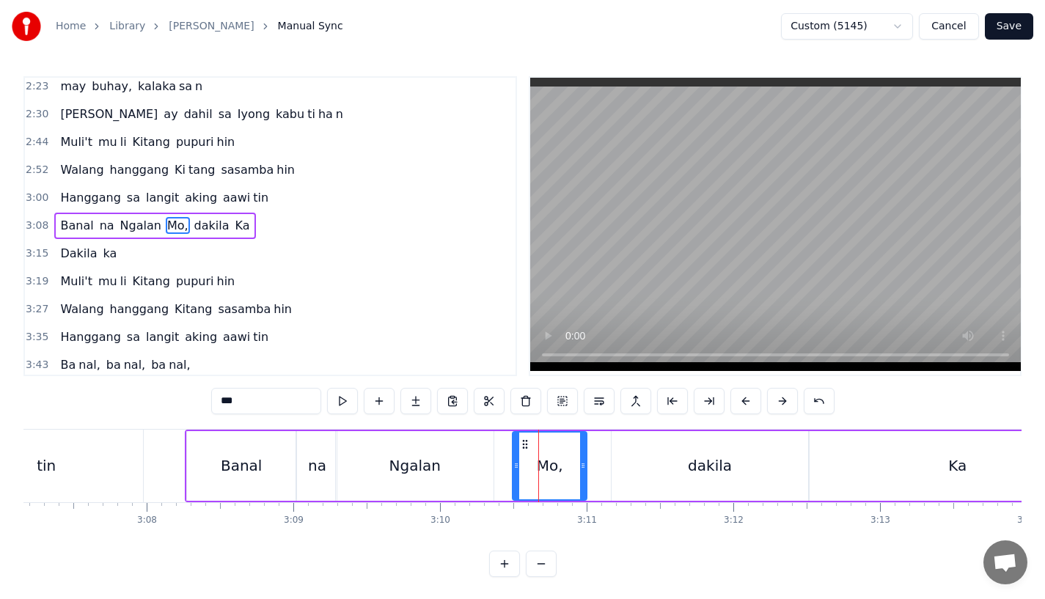
drag, startPoint x: 522, startPoint y: 464, endPoint x: 508, endPoint y: 467, distance: 14.4
click at [513, 467] on icon at bounding box center [516, 466] width 6 height 12
drag, startPoint x: 519, startPoint y: 436, endPoint x: 512, endPoint y: 439, distance: 7.7
click at [512, 439] on div "Mo," at bounding box center [546, 466] width 79 height 67
drag, startPoint x: 517, startPoint y: 446, endPoint x: 505, endPoint y: 448, distance: 12.7
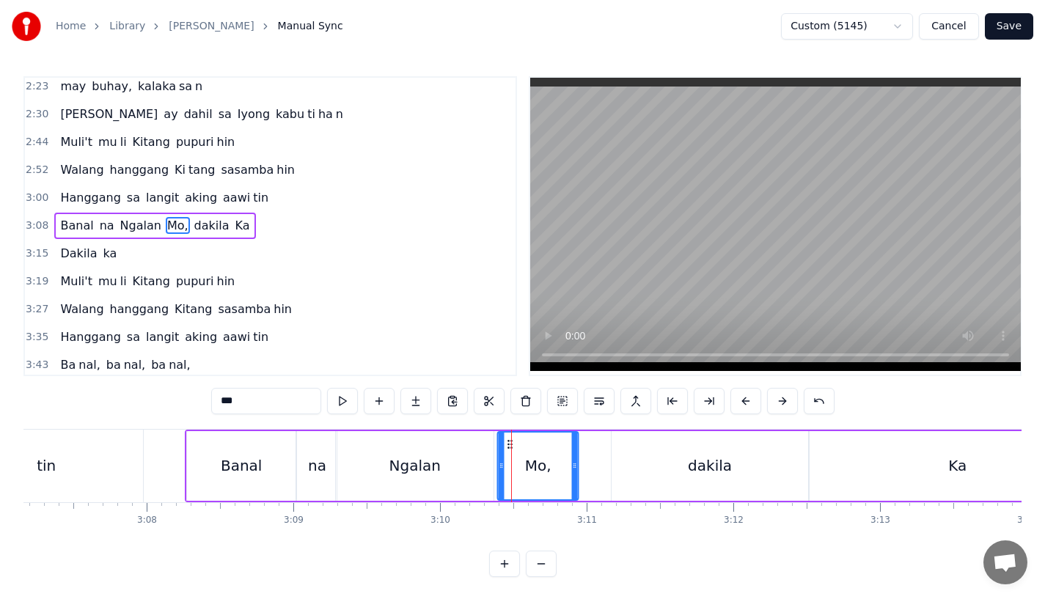
click at [505, 448] on icon at bounding box center [511, 445] width 12 height 12
click at [299, 487] on div "na" at bounding box center [317, 466] width 40 height 70
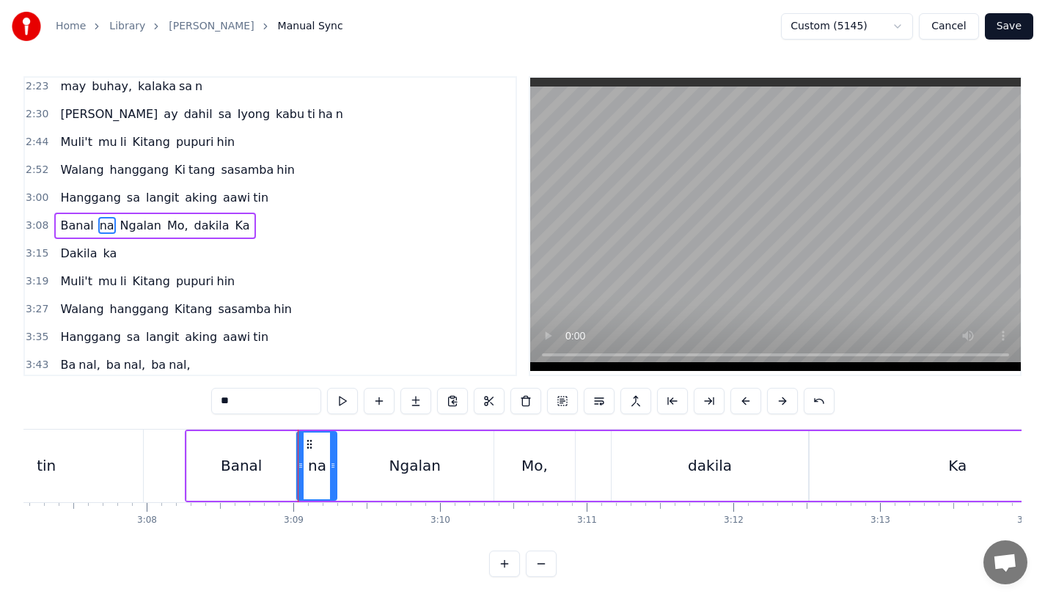
click at [285, 479] on div "Banal" at bounding box center [241, 466] width 109 height 70
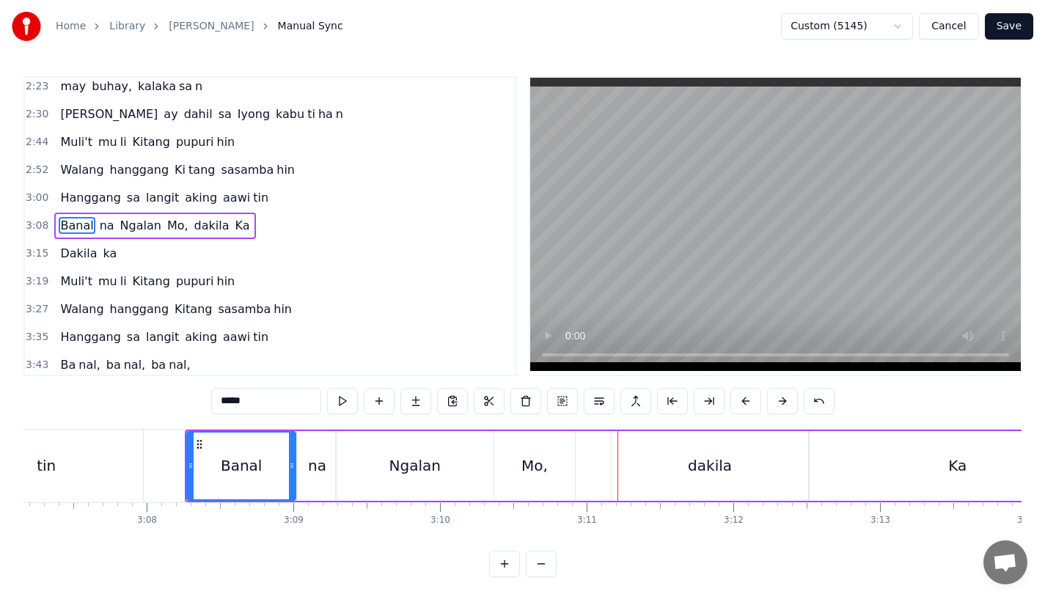
click at [531, 489] on div "Mo," at bounding box center [534, 466] width 81 height 70
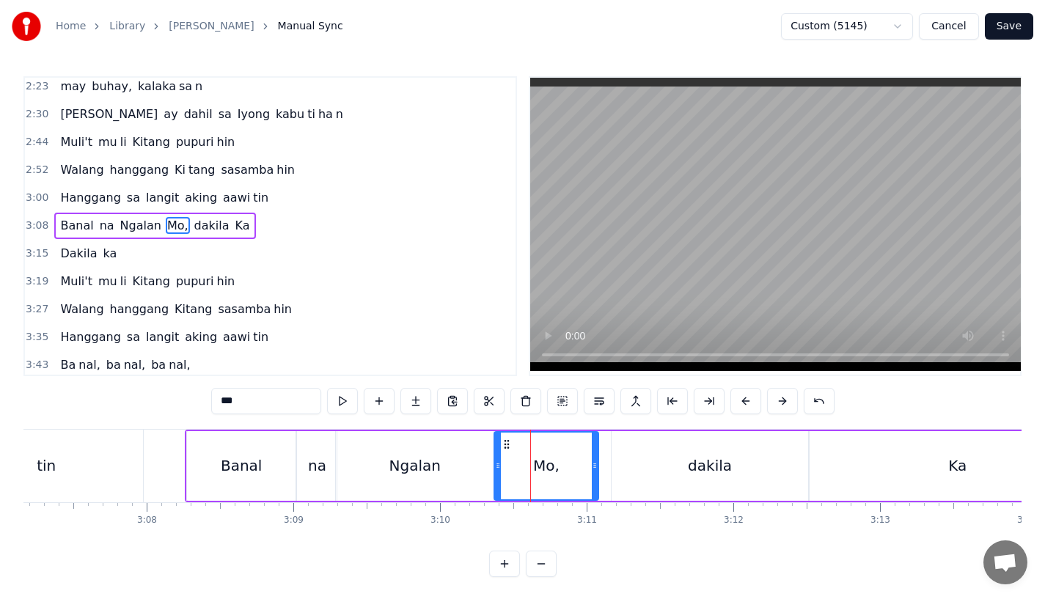
drag, startPoint x: 571, startPoint y: 464, endPoint x: 596, endPoint y: 465, distance: 24.2
click at [596, 464] on icon at bounding box center [595, 466] width 6 height 12
click at [464, 473] on div "Ngalan" at bounding box center [415, 466] width 158 height 70
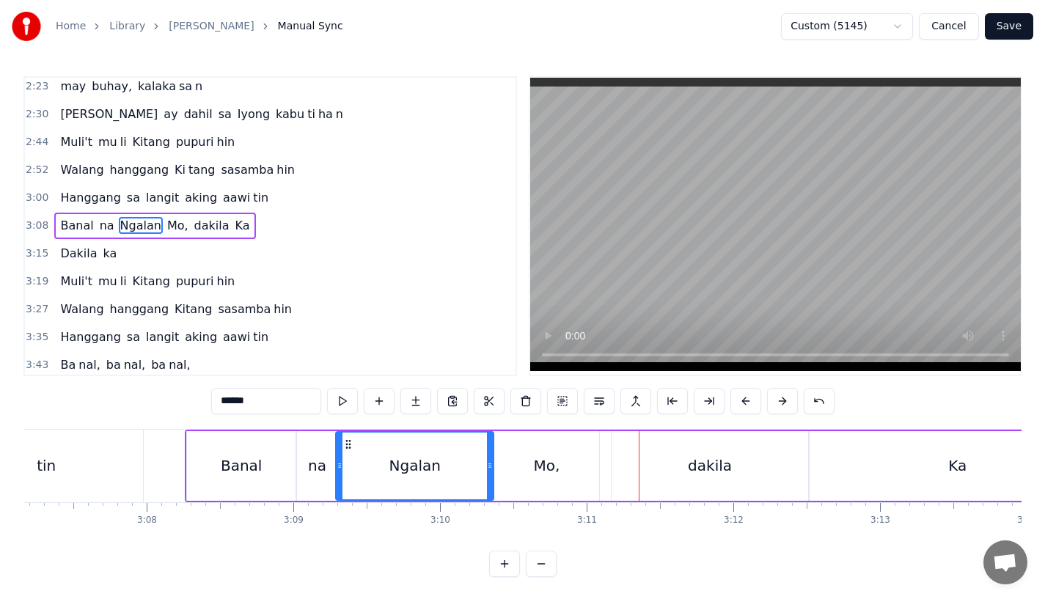
click at [426, 458] on div "Ngalan" at bounding box center [414, 466] width 51 height 22
click at [524, 458] on div "Mo," at bounding box center [546, 466] width 105 height 70
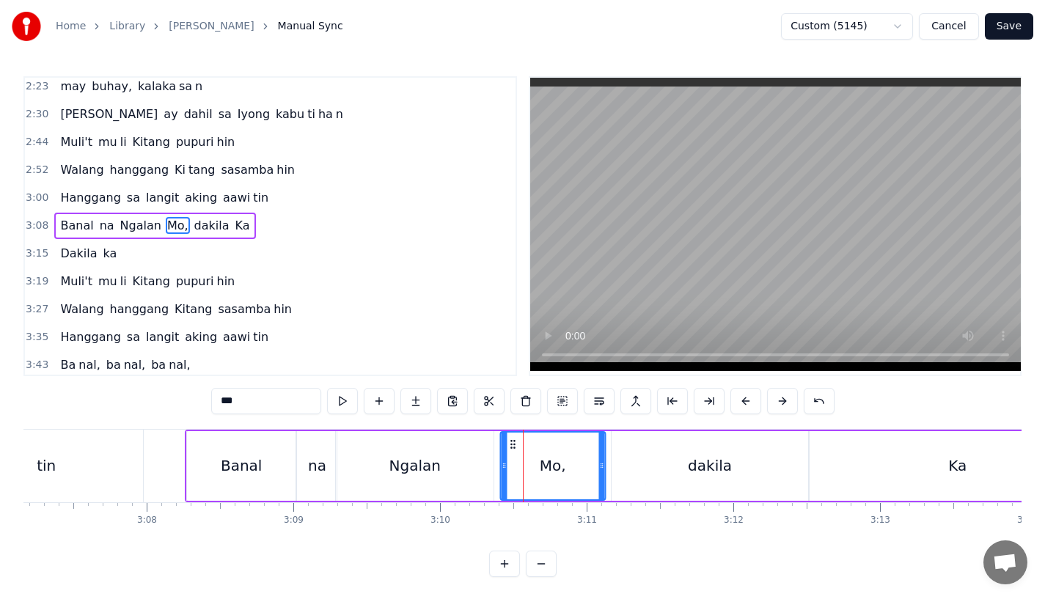
drag, startPoint x: 505, startPoint y: 446, endPoint x: 513, endPoint y: 446, distance: 8.1
click at [513, 446] on icon at bounding box center [513, 445] width 12 height 12
click at [632, 459] on div "dakila" at bounding box center [710, 466] width 197 height 70
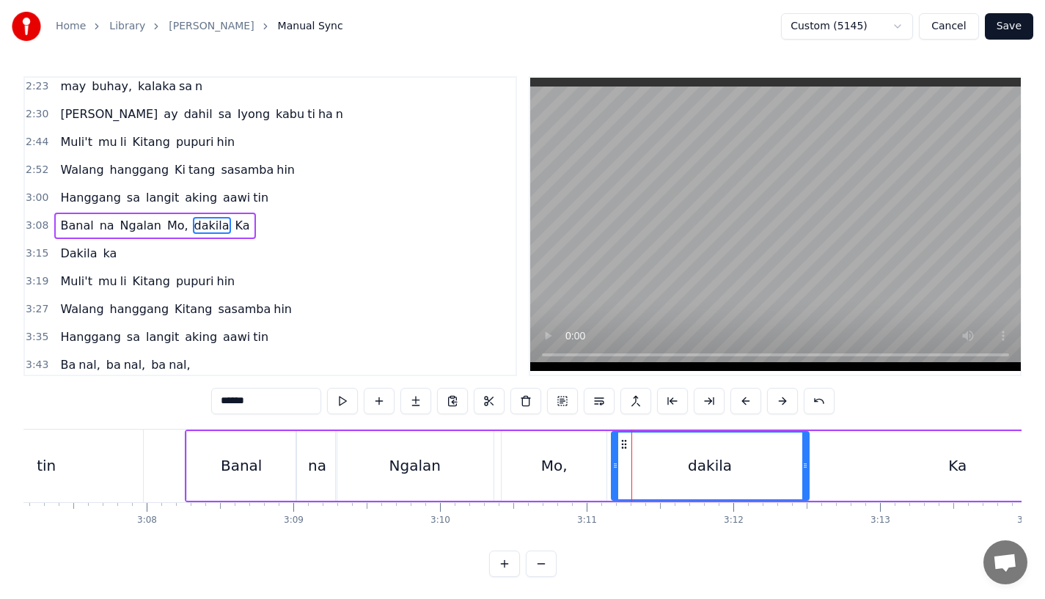
click at [549, 471] on div "Mo," at bounding box center [554, 466] width 26 height 22
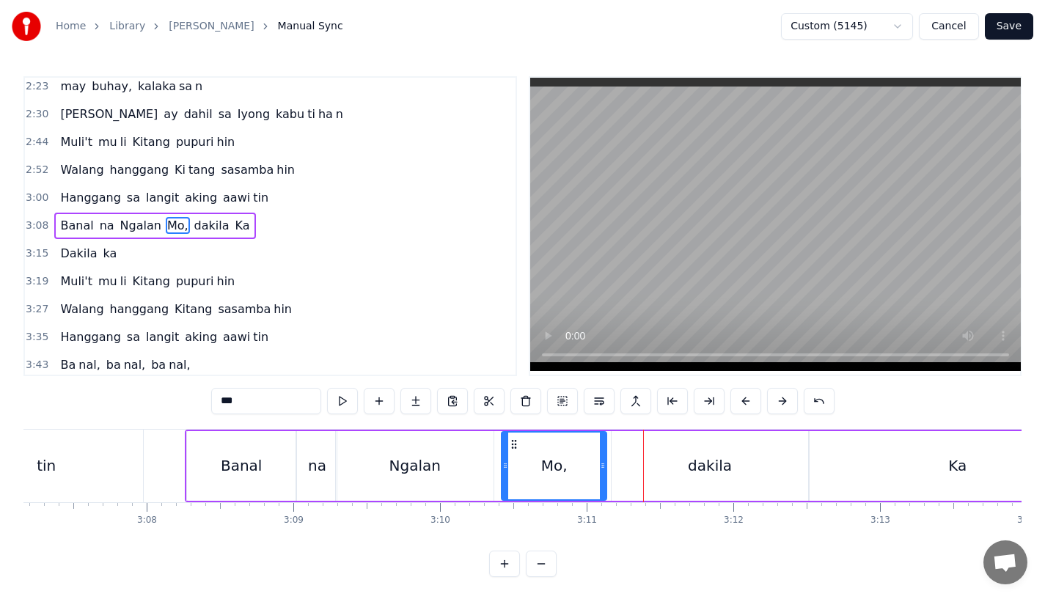
click at [632, 458] on div "dakila" at bounding box center [710, 466] width 197 height 70
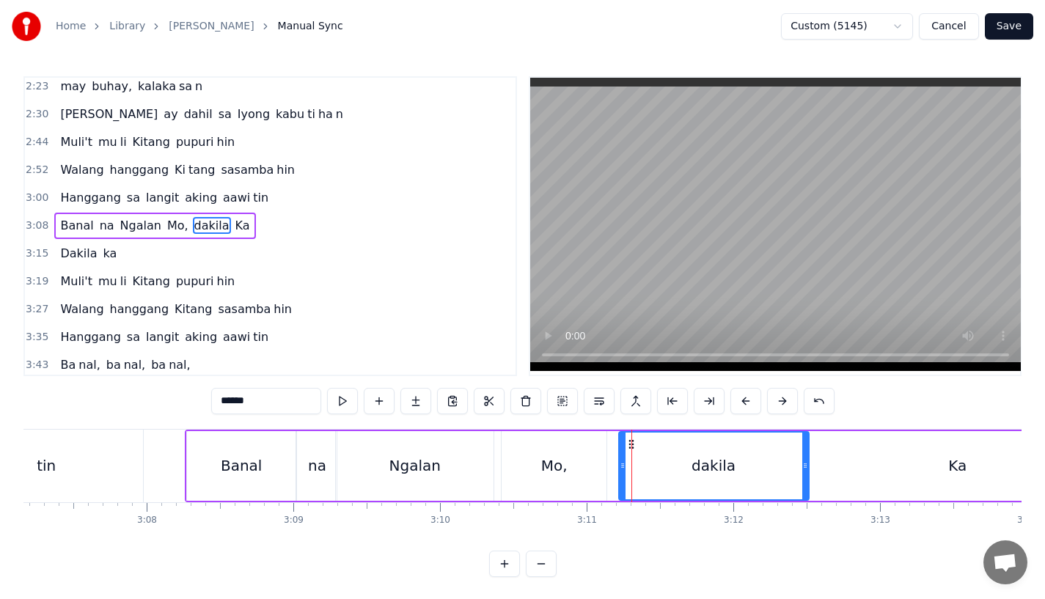
drag, startPoint x: 616, startPoint y: 464, endPoint x: 629, endPoint y: 464, distance: 12.5
click at [626, 464] on icon at bounding box center [623, 466] width 6 height 12
click at [532, 461] on div "Mo," at bounding box center [554, 466] width 105 height 70
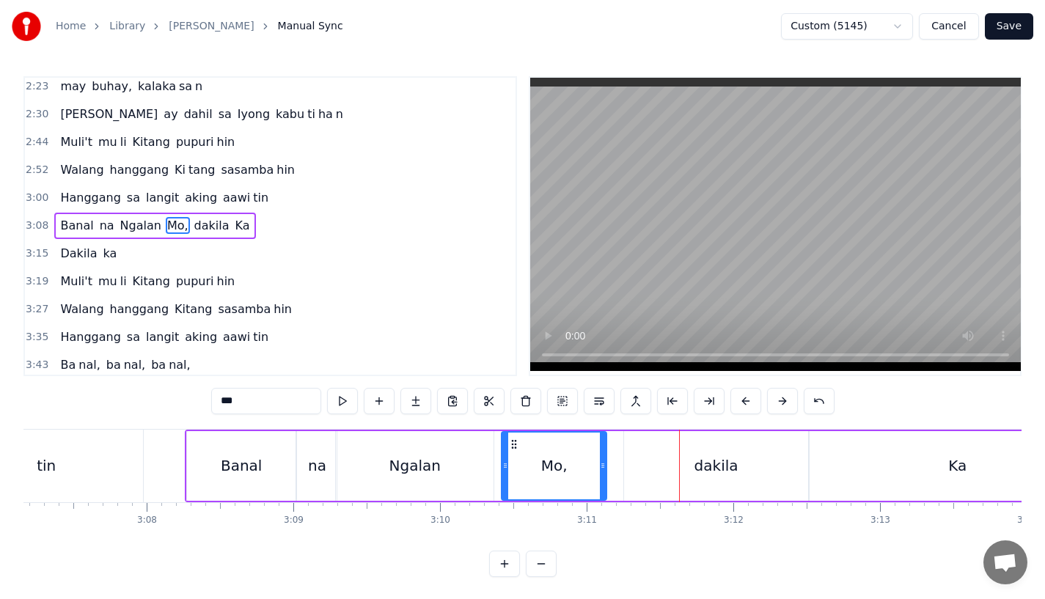
click at [571, 460] on div "Mo," at bounding box center [553, 466] width 103 height 67
click at [487, 474] on div "Ngalan" at bounding box center [415, 466] width 158 height 70
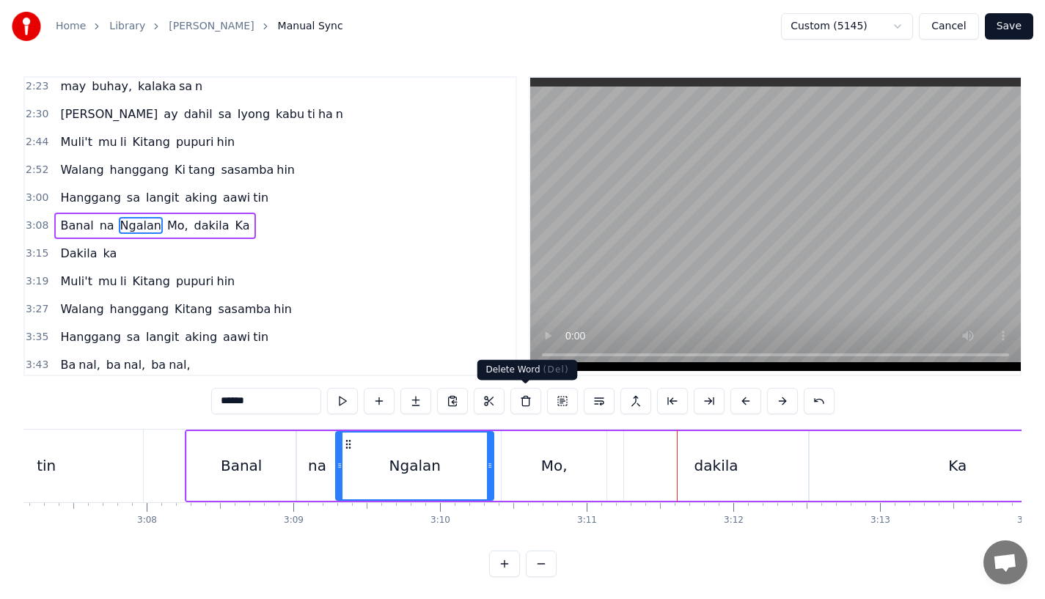
click at [536, 461] on div "Mo," at bounding box center [554, 466] width 105 height 70
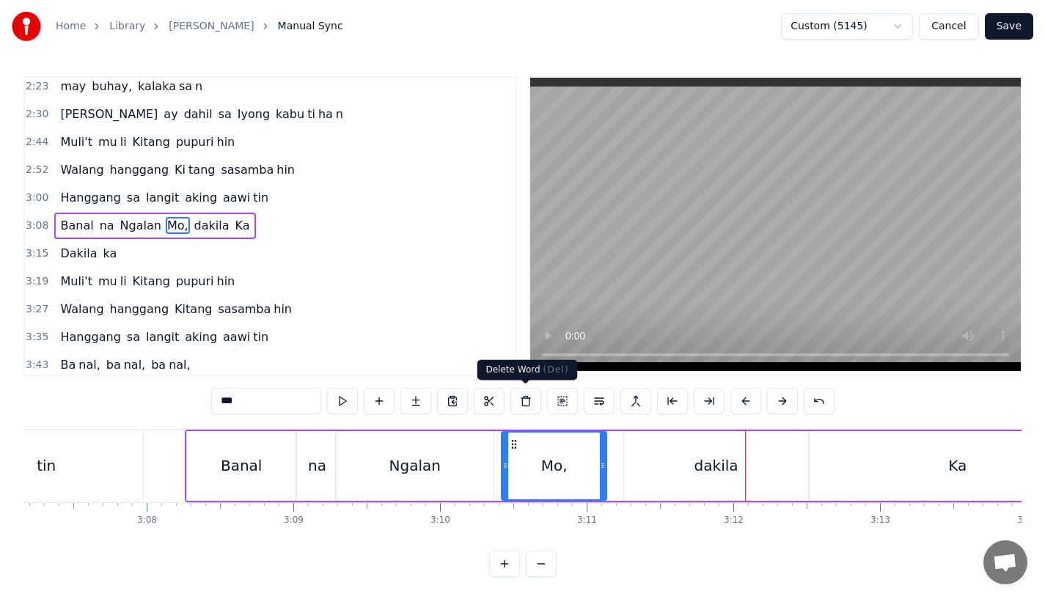
click at [543, 489] on div "Mo," at bounding box center [553, 466] width 103 height 67
click at [643, 476] on div "dakila" at bounding box center [716, 466] width 185 height 70
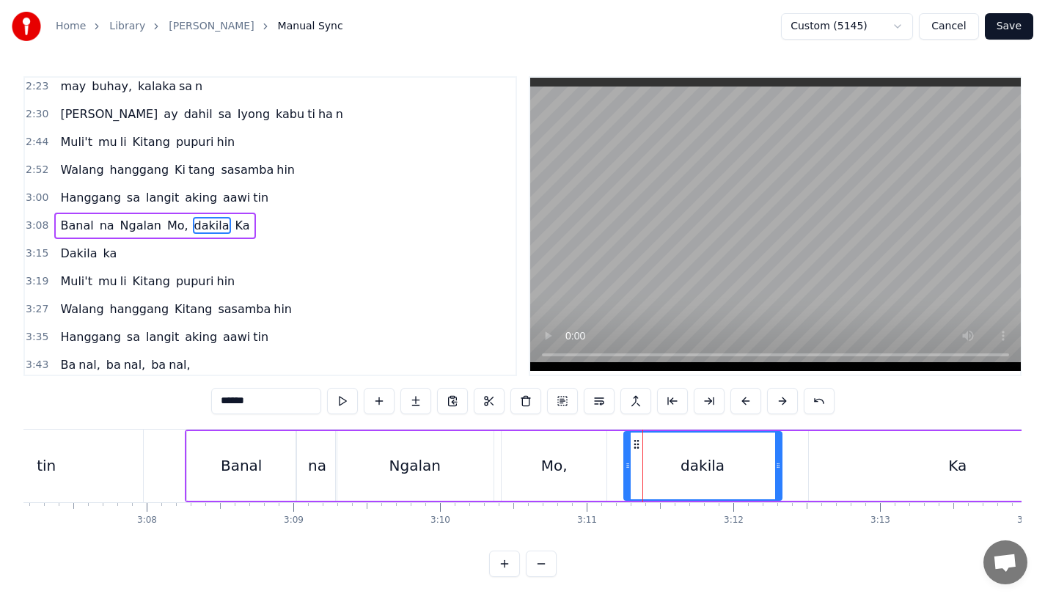
drag, startPoint x: 806, startPoint y: 458, endPoint x: 763, endPoint y: 460, distance: 42.6
click at [775, 460] on div at bounding box center [778, 466] width 6 height 67
click at [809, 461] on div "Ka" at bounding box center [957, 466] width 297 height 70
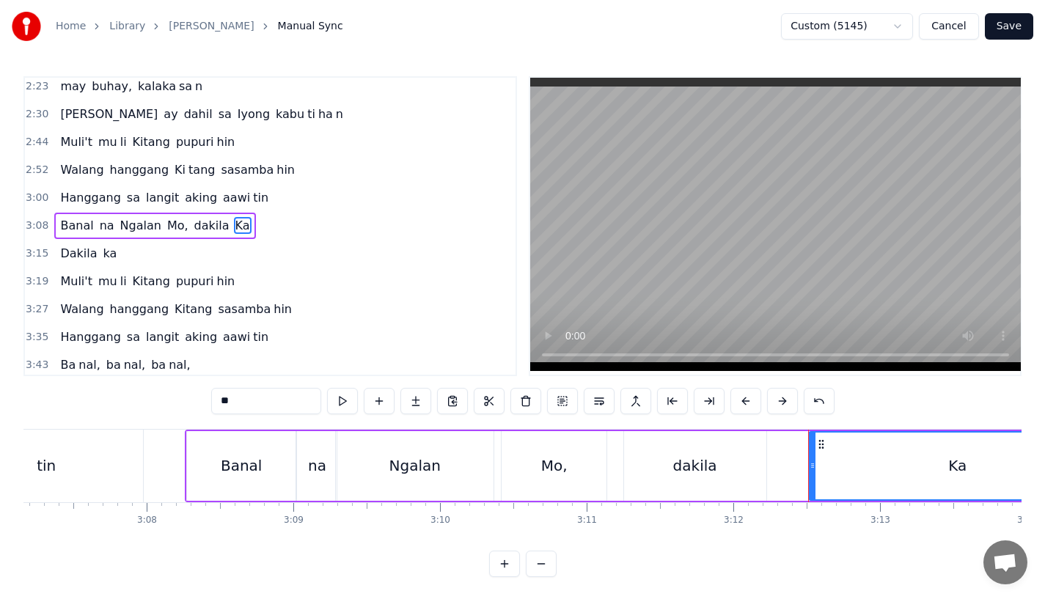
click at [722, 464] on div "dakila" at bounding box center [695, 466] width 142 height 70
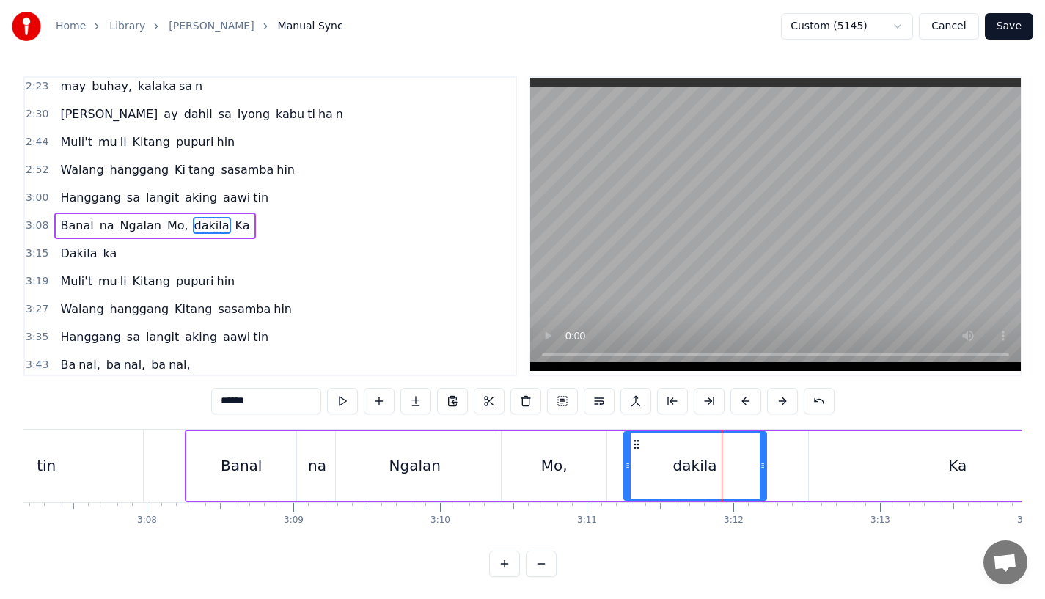
click at [532, 468] on div "Mo," at bounding box center [554, 466] width 105 height 70
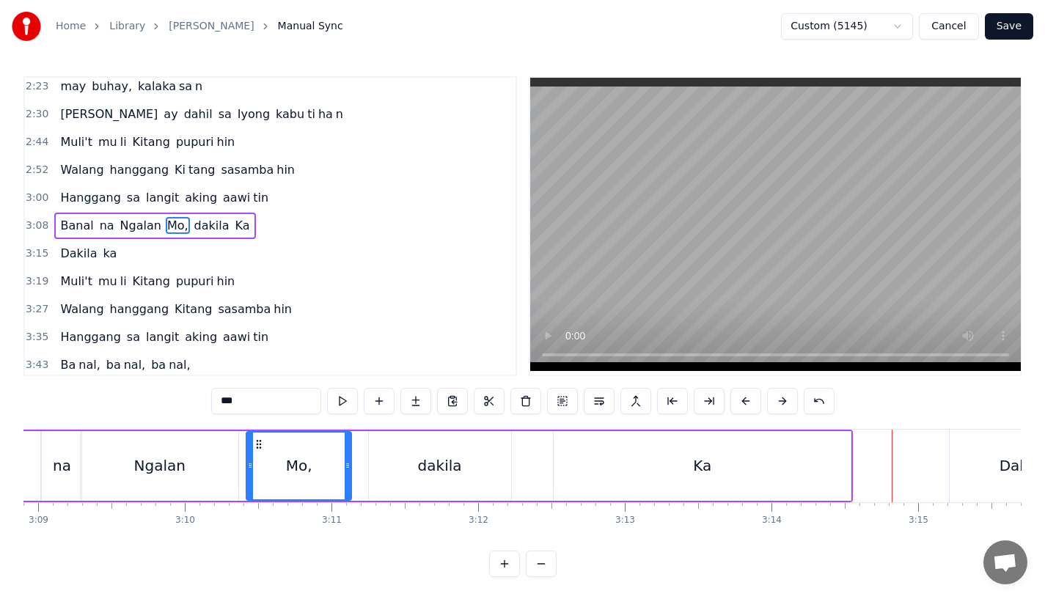
scroll to position [0, 27680]
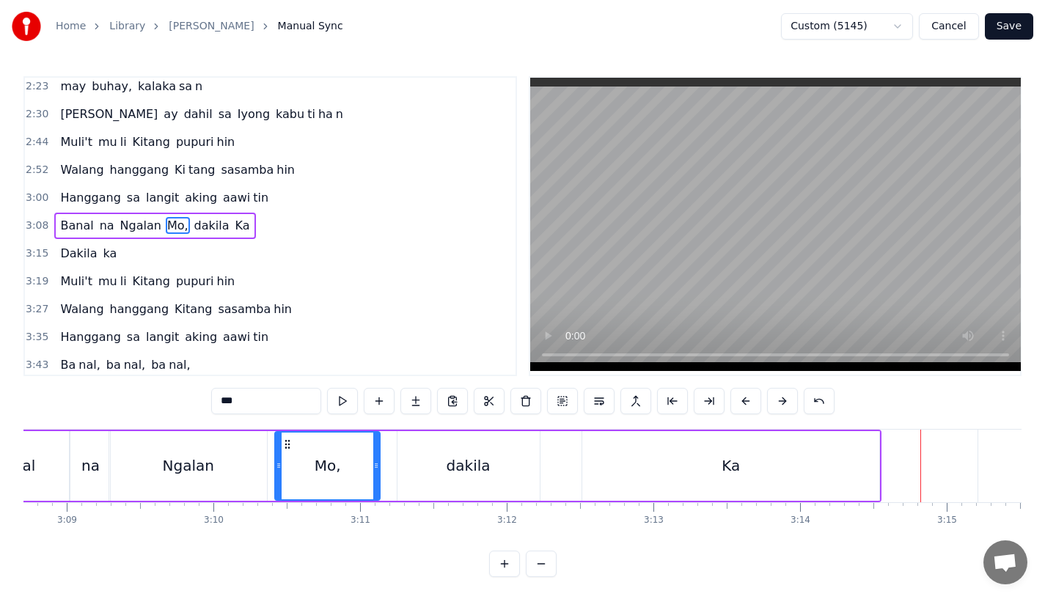
click at [198, 462] on div "Ngalan" at bounding box center [187, 466] width 51 height 22
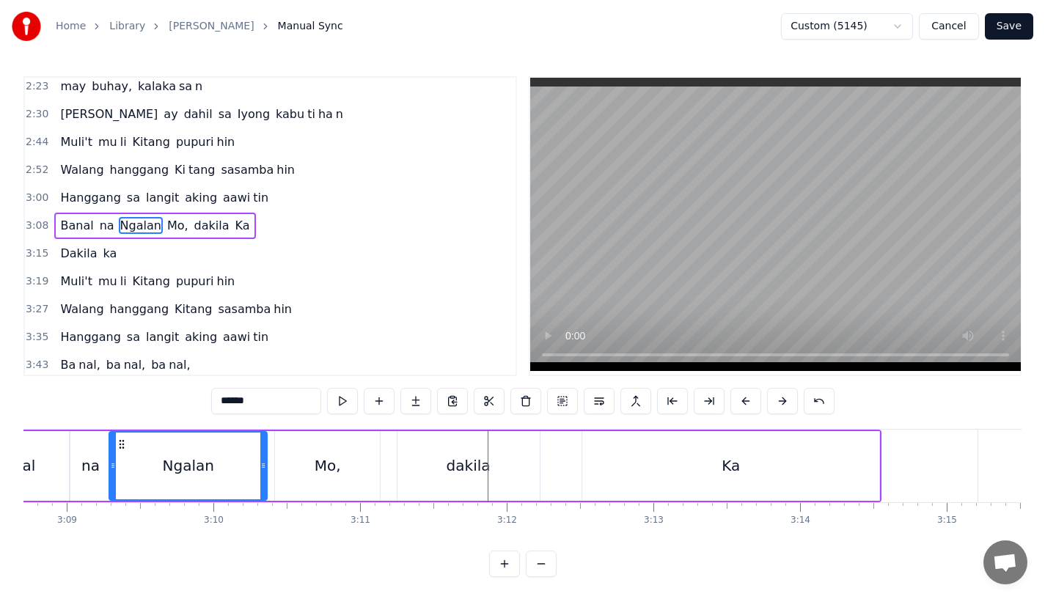
click at [435, 450] on div "dakila" at bounding box center [469, 466] width 142 height 70
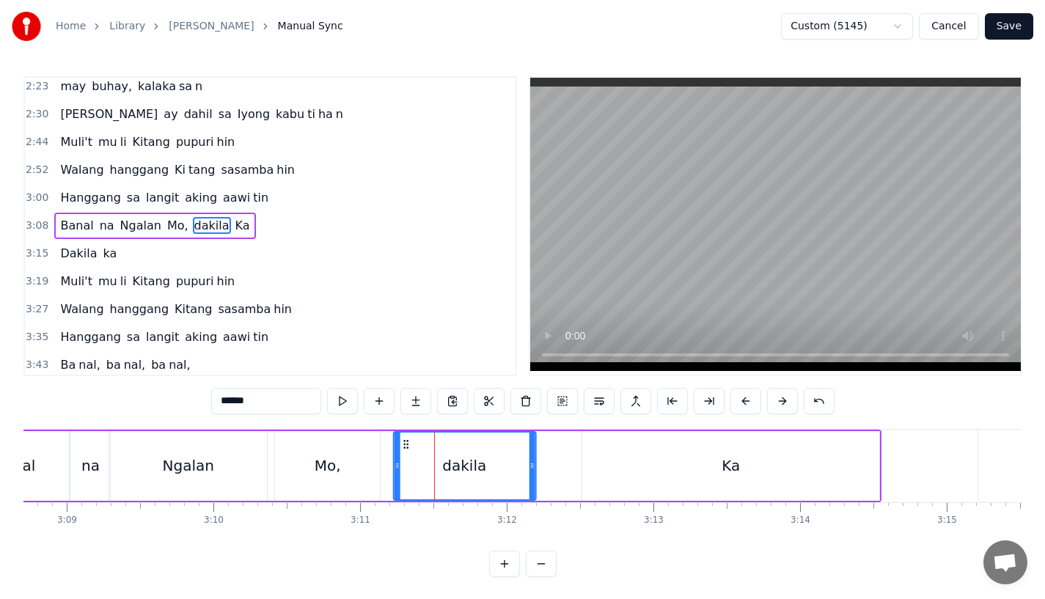
click at [401, 445] on icon at bounding box center [406, 445] width 12 height 12
click at [296, 476] on div "Mo," at bounding box center [327, 466] width 105 height 70
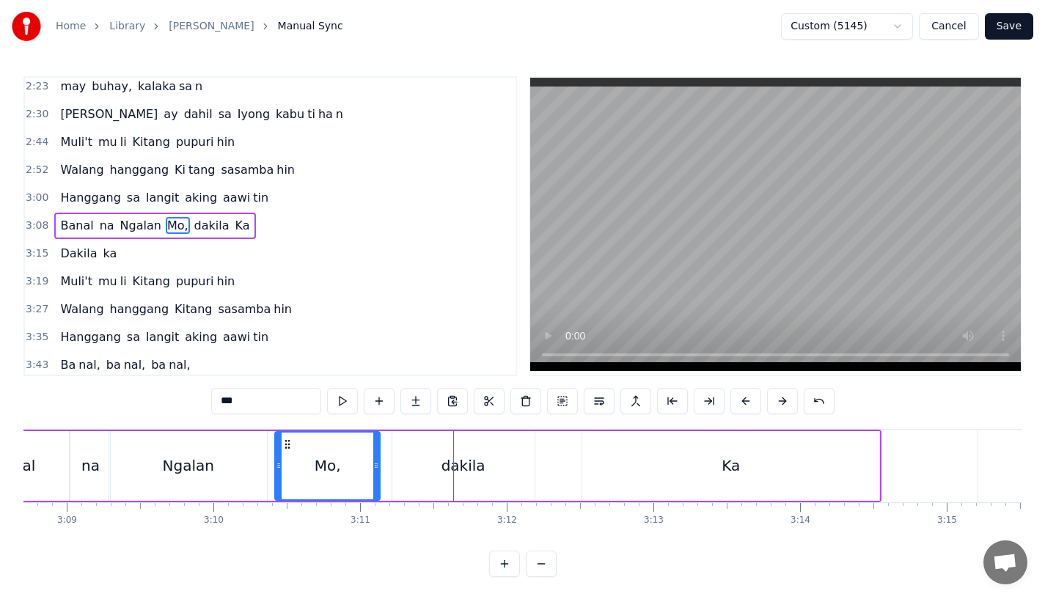
click at [215, 468] on div "Ngalan" at bounding box center [188, 466] width 158 height 70
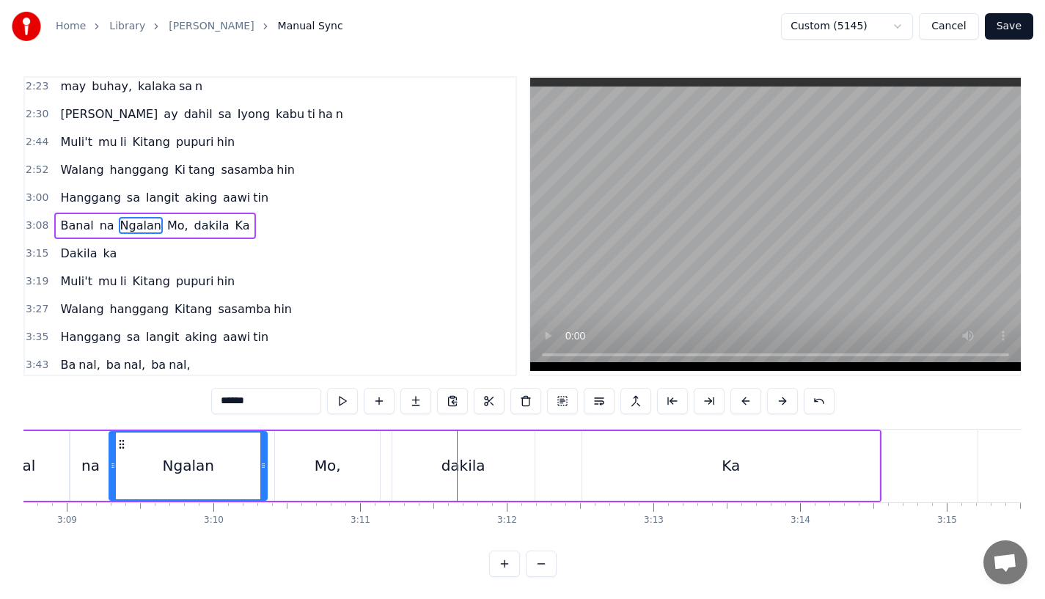
click at [94, 444] on div "na" at bounding box center [90, 466] width 40 height 70
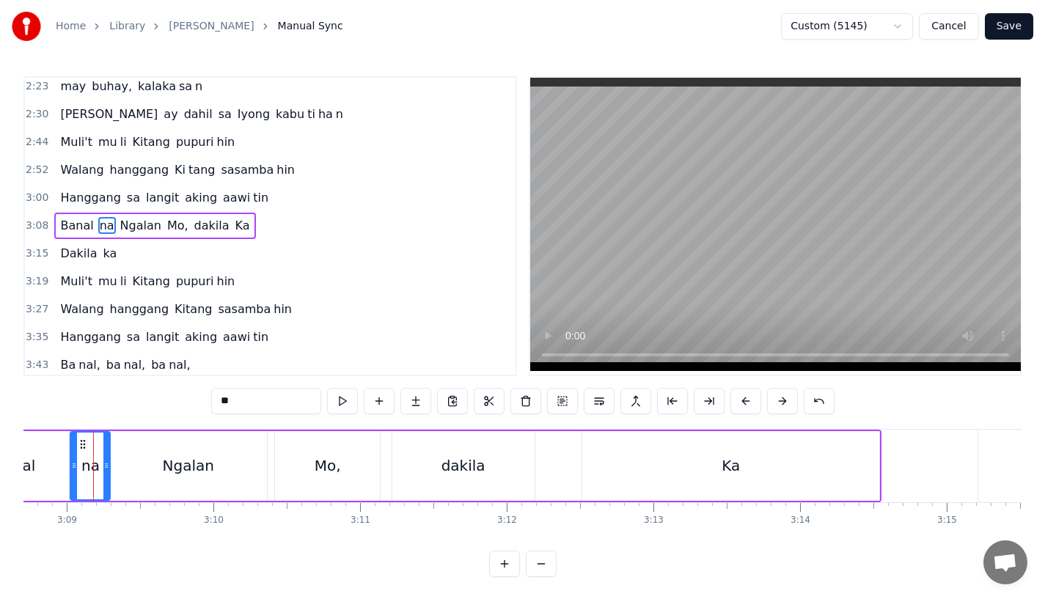
scroll to position [0, 27676]
click at [355, 462] on div "Mo," at bounding box center [331, 466] width 105 height 70
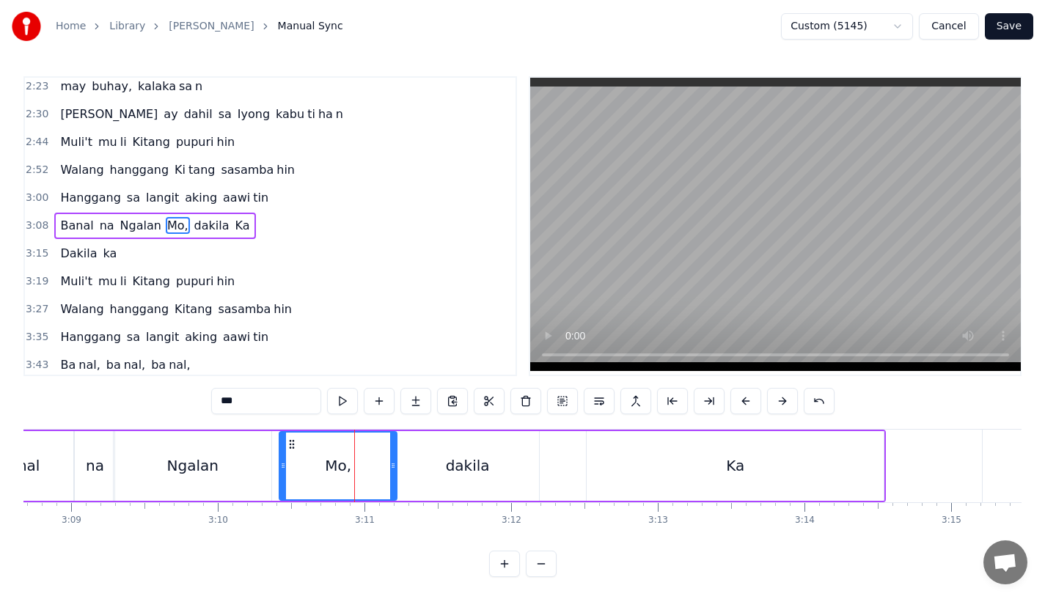
drag, startPoint x: 378, startPoint y: 469, endPoint x: 392, endPoint y: 470, distance: 14.0
click at [392, 470] on icon at bounding box center [393, 466] width 6 height 12
click at [413, 469] on div "dakila" at bounding box center [468, 466] width 142 height 70
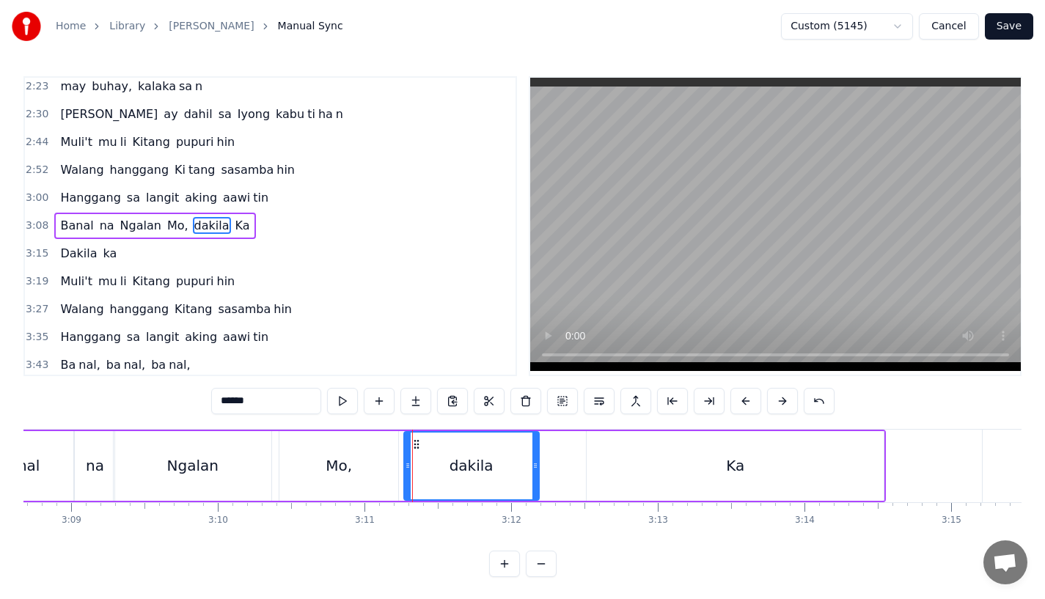
click at [405, 470] on icon at bounding box center [408, 466] width 6 height 12
click at [221, 453] on div "Ngalan" at bounding box center [193, 466] width 158 height 70
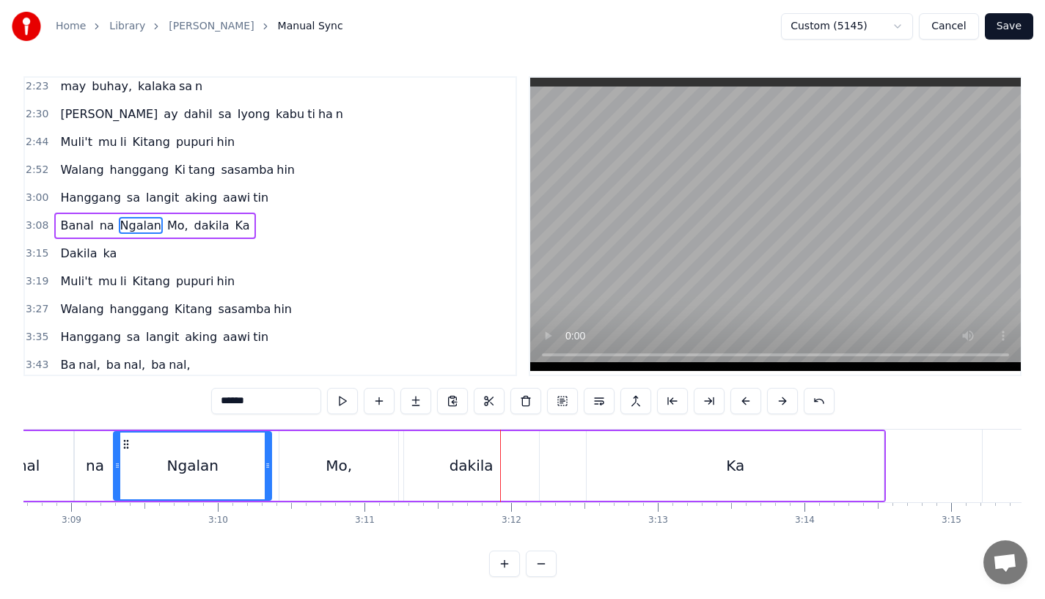
click at [168, 439] on div "Ngalan" at bounding box center [192, 466] width 156 height 67
click at [272, 465] on icon at bounding box center [271, 466] width 6 height 12
click at [85, 475] on div "na" at bounding box center [95, 466] width 40 height 70
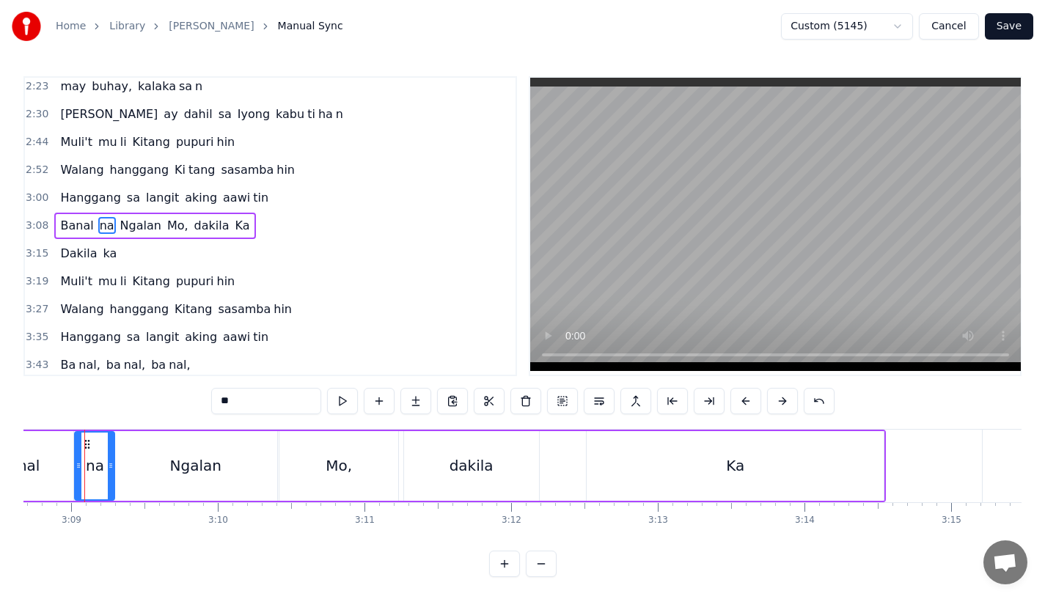
scroll to position [0, 27663]
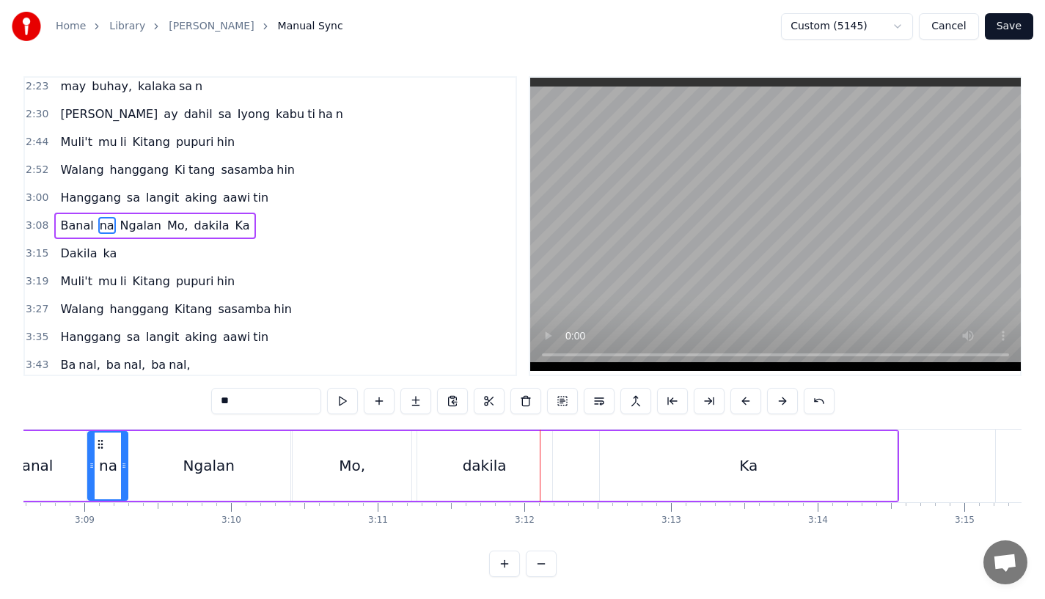
click at [315, 462] on div "Mo," at bounding box center [352, 466] width 119 height 70
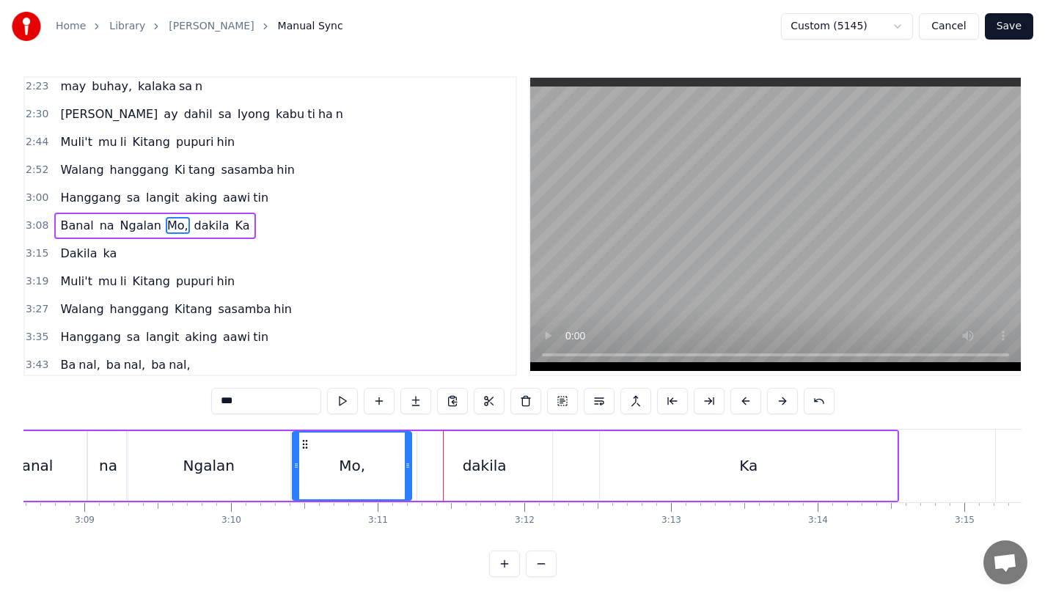
click at [467, 464] on div "dakila" at bounding box center [485, 466] width 44 height 22
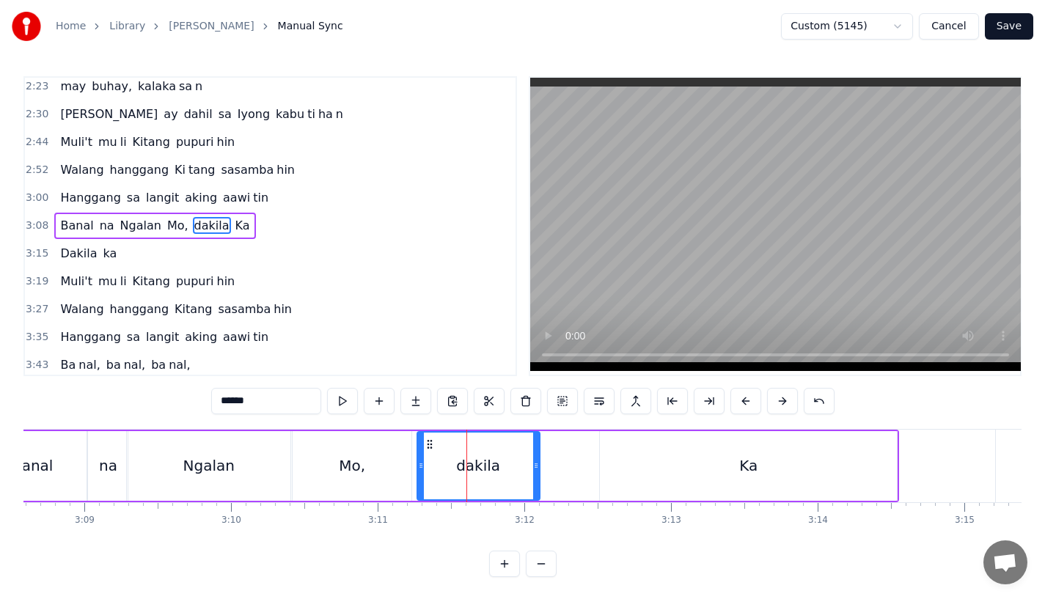
drag, startPoint x: 546, startPoint y: 471, endPoint x: 534, endPoint y: 471, distance: 12.5
click at [534, 471] on icon at bounding box center [536, 466] width 6 height 12
click at [628, 461] on div "Ka" at bounding box center [748, 466] width 297 height 70
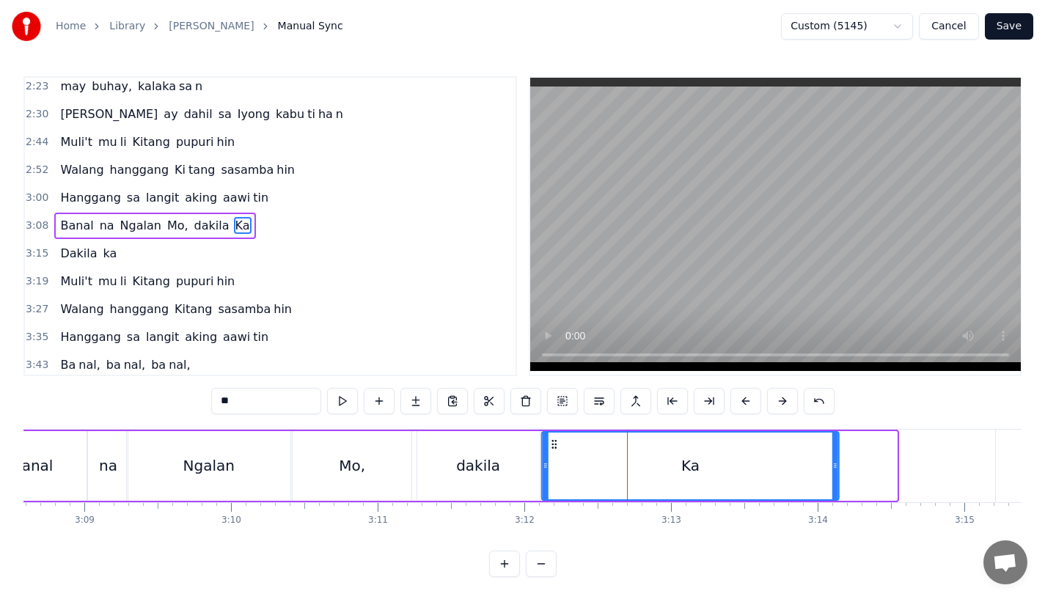
drag, startPoint x: 610, startPoint y: 443, endPoint x: 552, endPoint y: 452, distance: 58.6
click at [552, 452] on div "Ka" at bounding box center [691, 466] width 296 height 67
click at [295, 490] on div "Mo," at bounding box center [352, 466] width 119 height 70
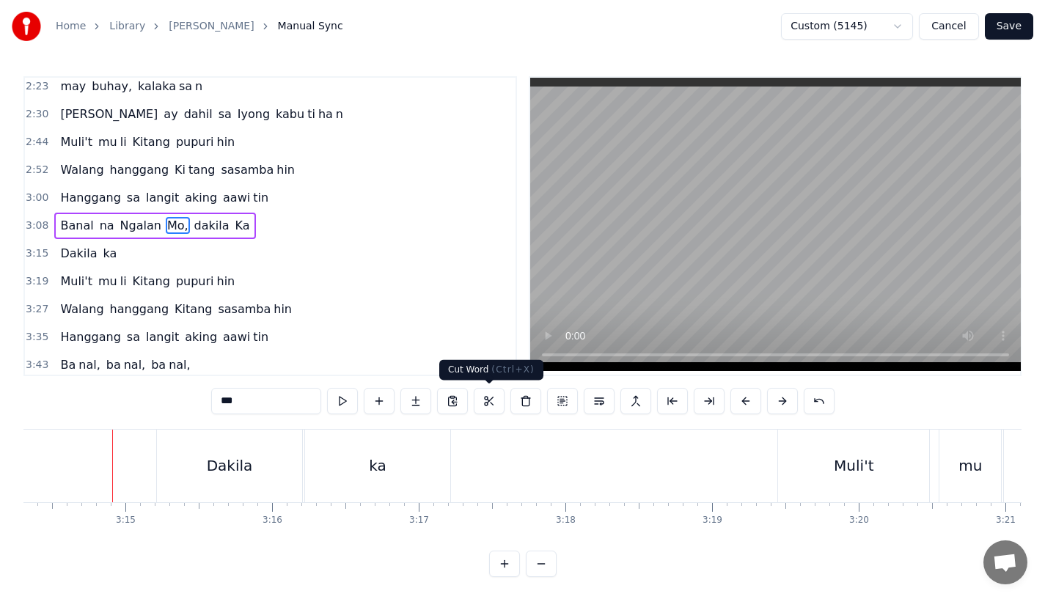
scroll to position [0, 28516]
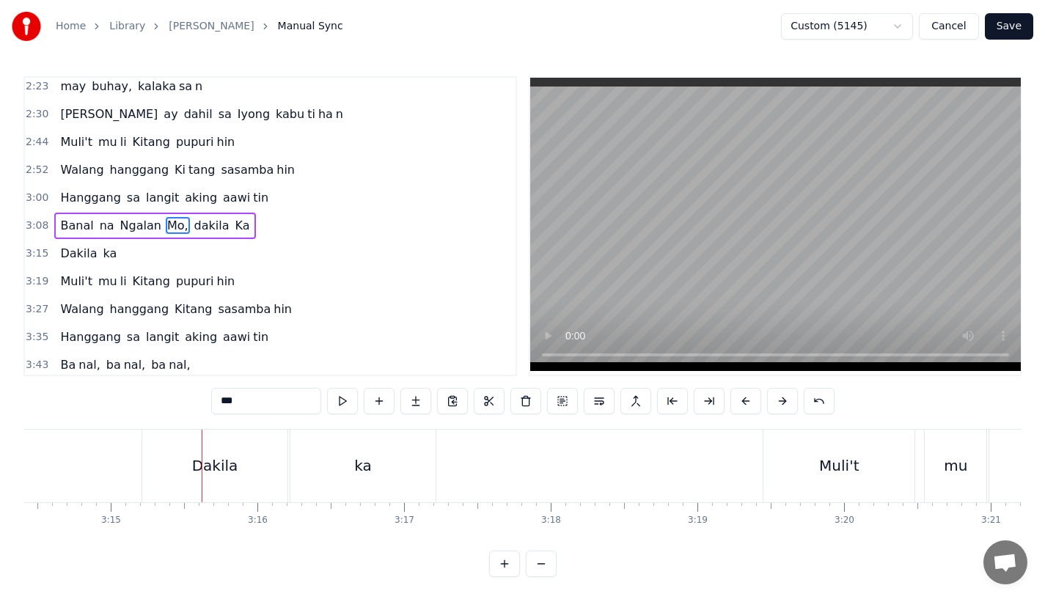
click at [199, 464] on div "Dakila" at bounding box center [215, 466] width 46 height 22
type input "******"
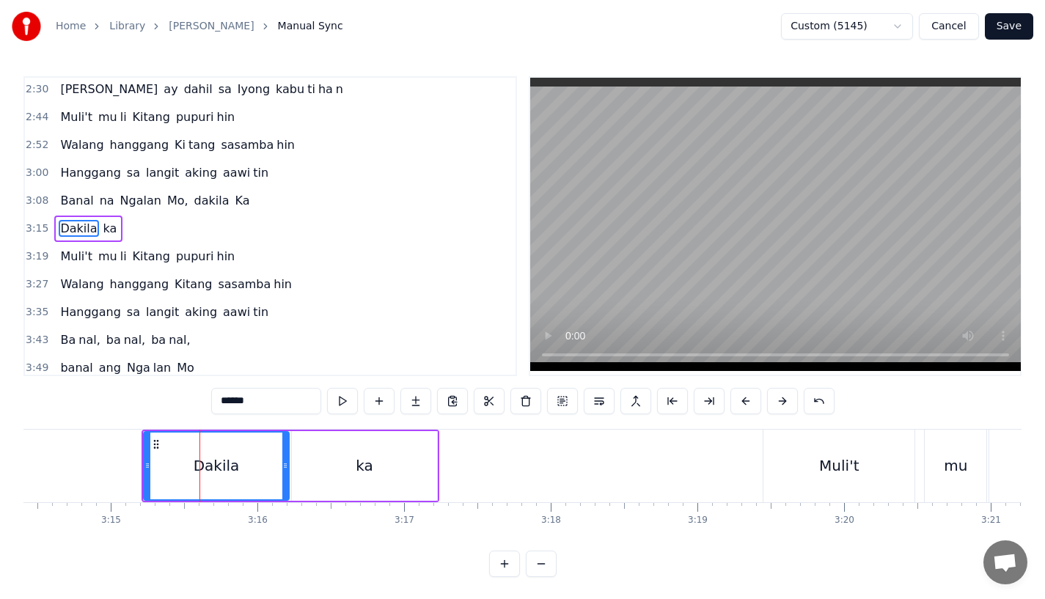
scroll to position [535, 0]
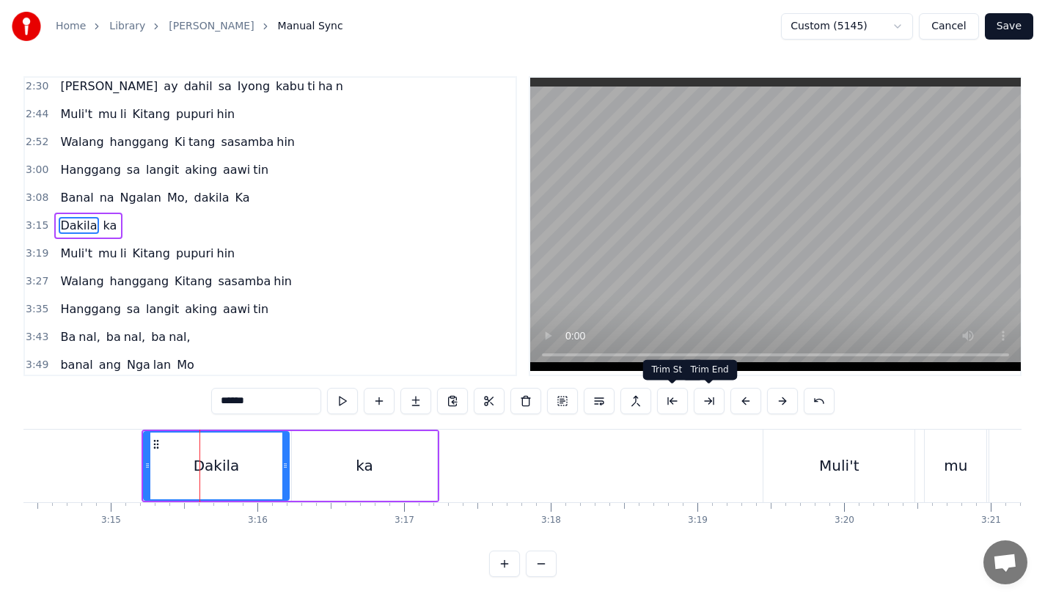
click at [742, 398] on button at bounding box center [745, 401] width 31 height 26
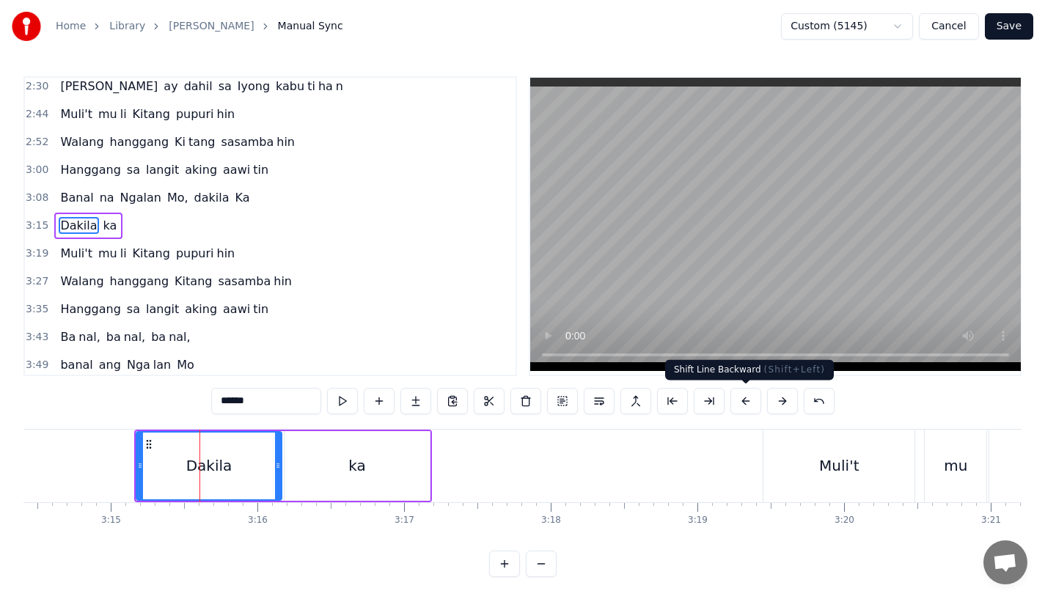
click at [742, 398] on button at bounding box center [745, 401] width 31 height 26
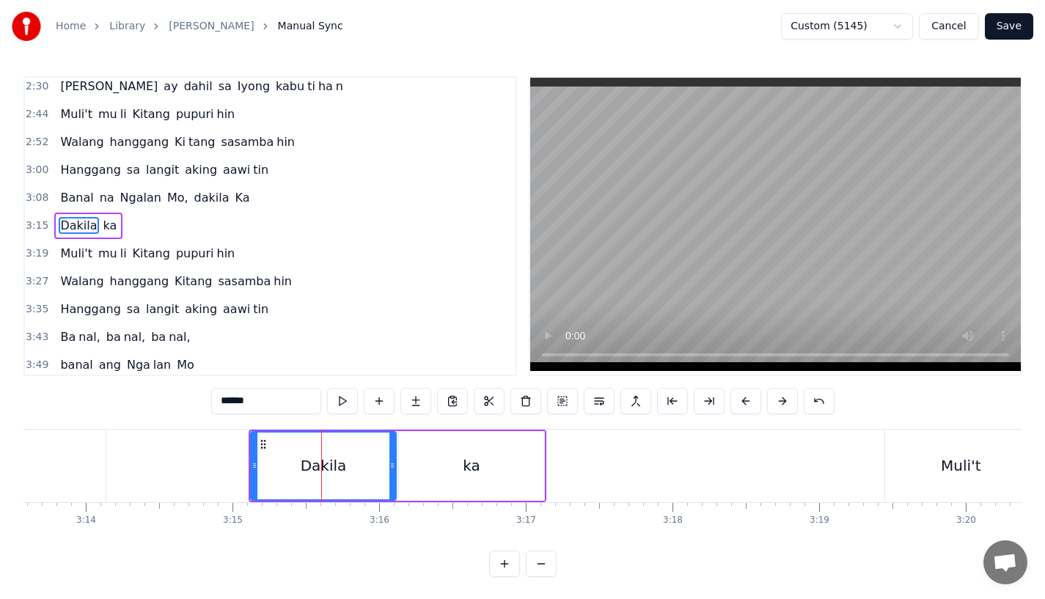
scroll to position [0, 28320]
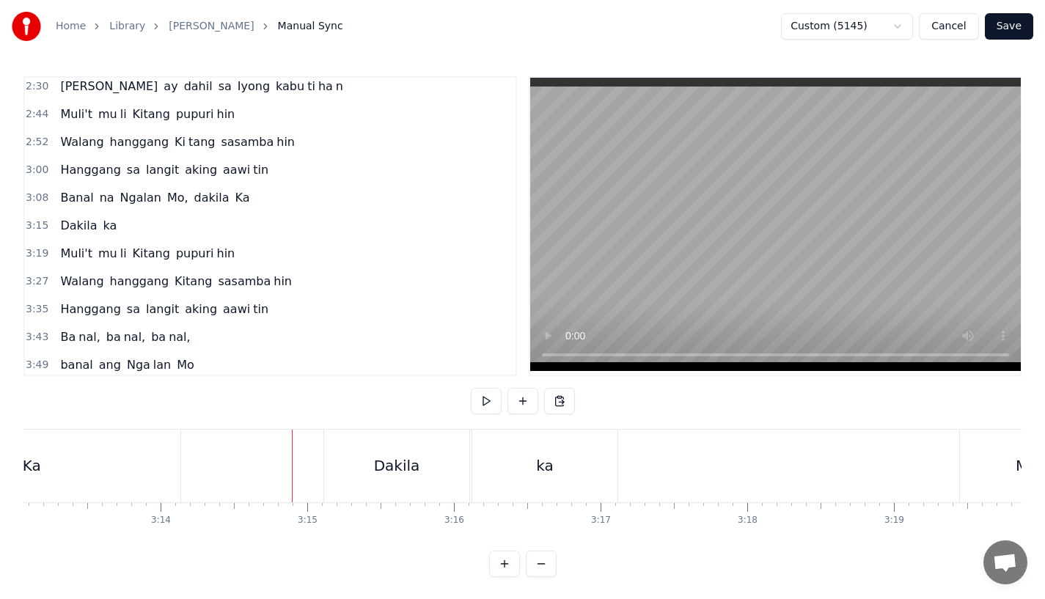
click at [395, 451] on div "Dakila" at bounding box center [396, 466] width 145 height 73
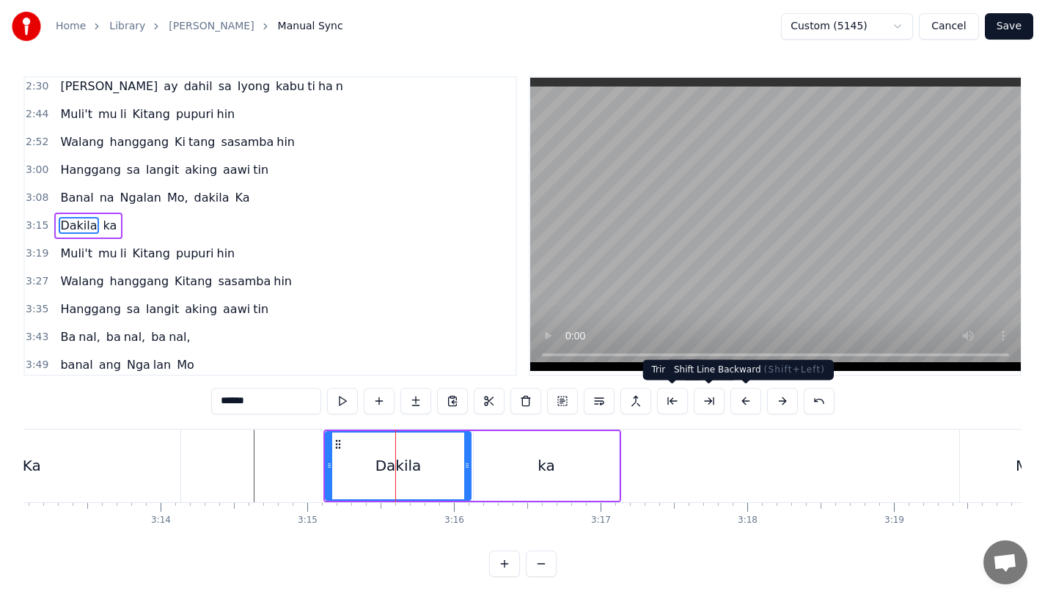
click at [757, 393] on button at bounding box center [745, 401] width 31 height 26
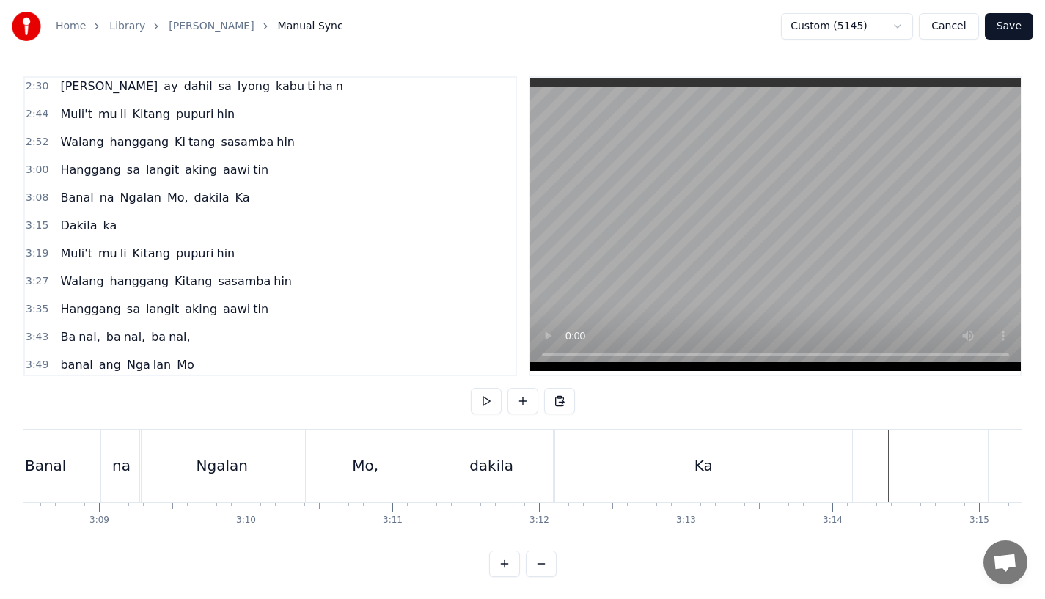
scroll to position [0, 27831]
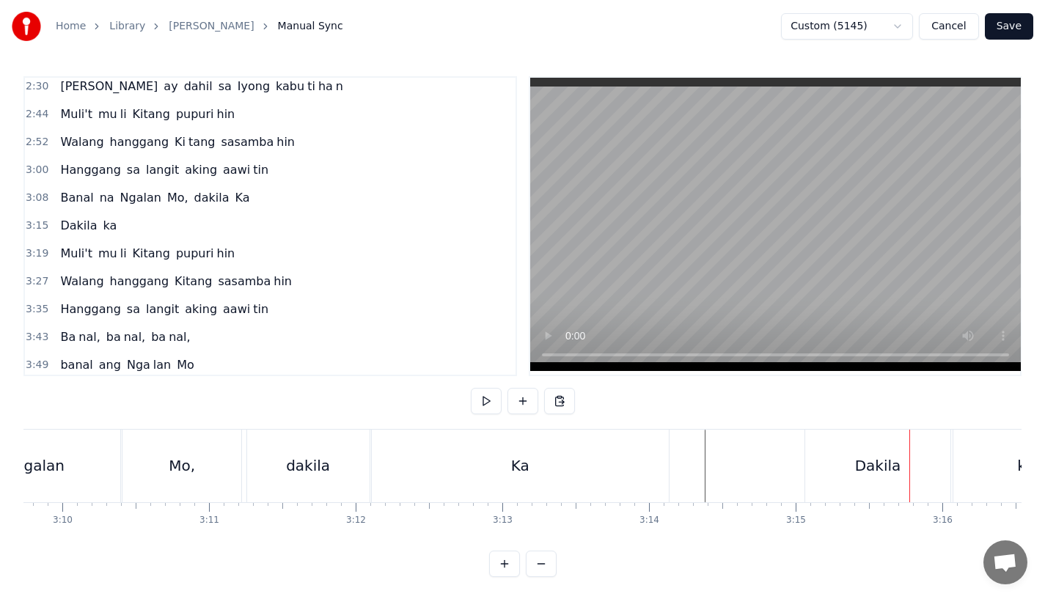
click at [843, 465] on div "Dakila" at bounding box center [877, 466] width 145 height 73
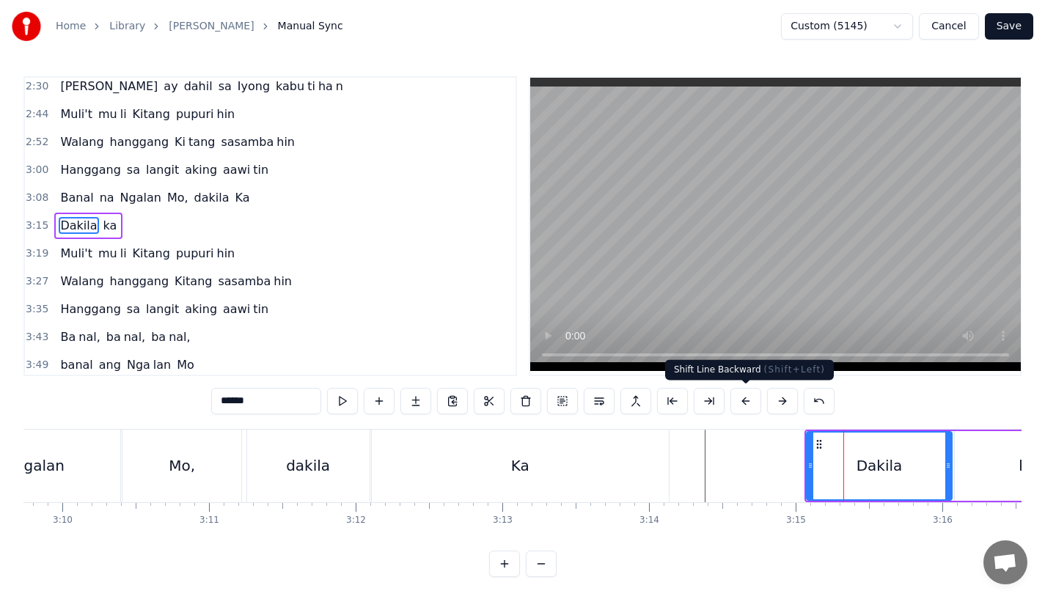
click at [742, 402] on button at bounding box center [745, 401] width 31 height 26
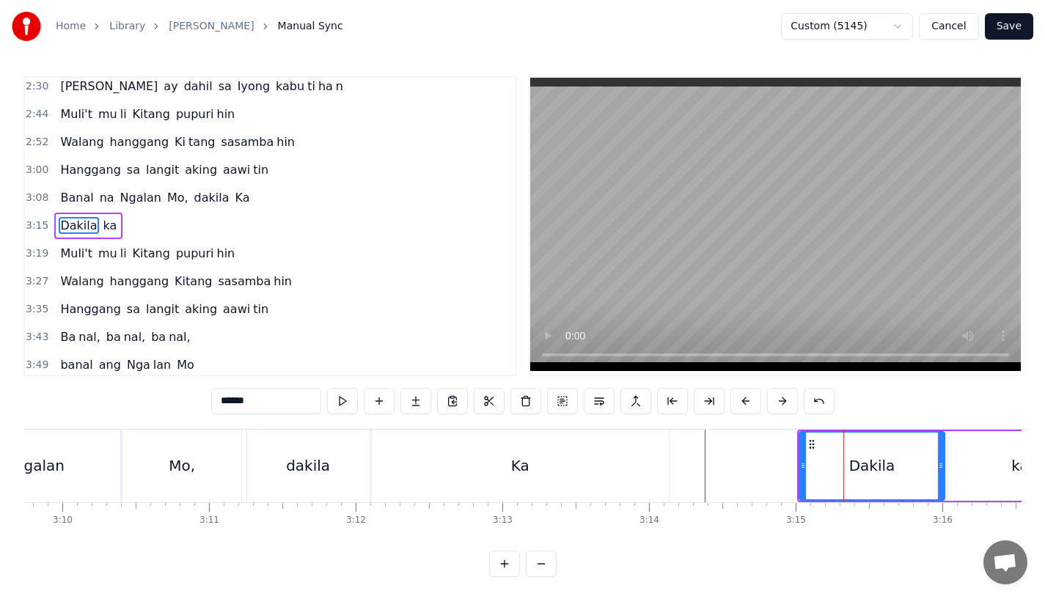
click at [585, 474] on div "Ka" at bounding box center [520, 466] width 297 height 73
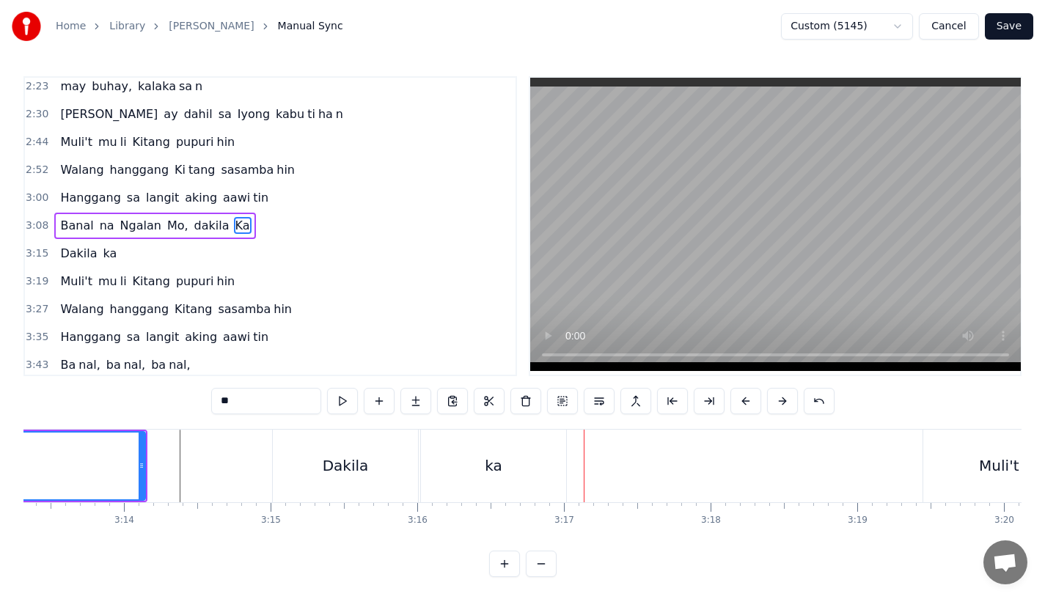
scroll to position [0, 28332]
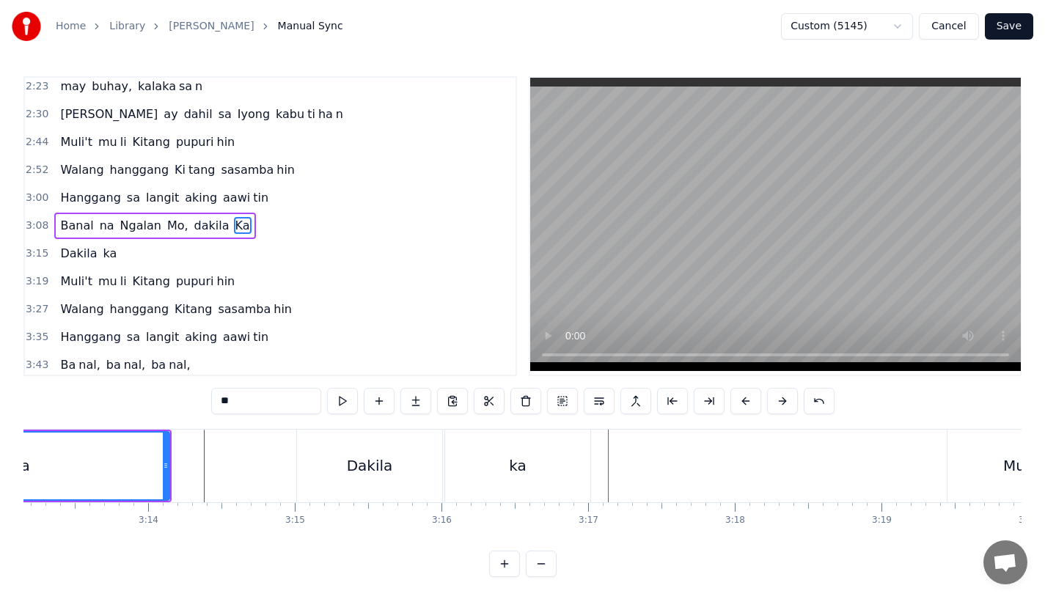
click at [142, 467] on div "Ka" at bounding box center [21, 466] width 296 height 67
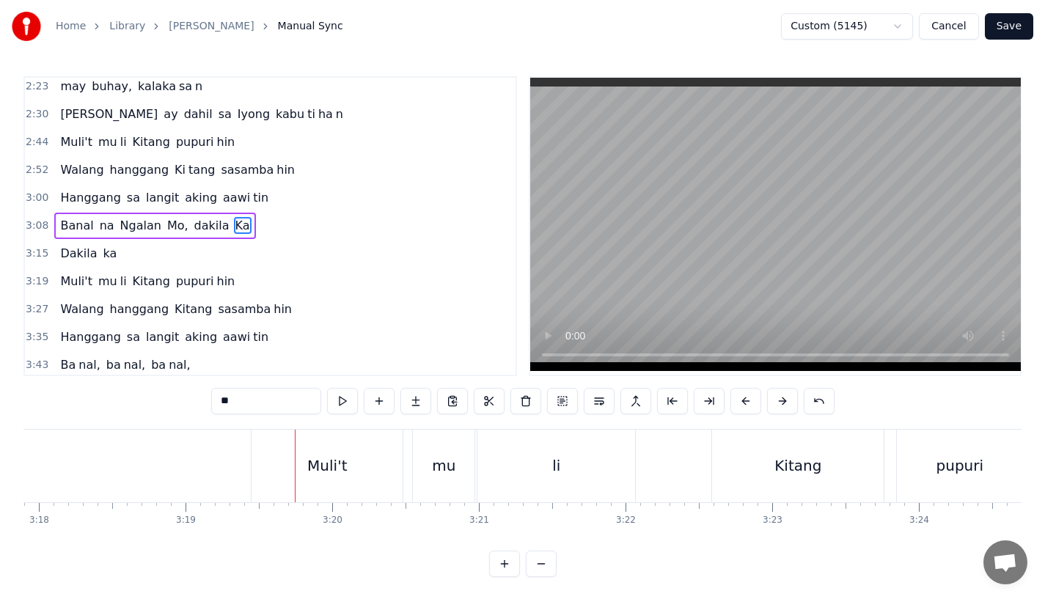
scroll to position [0, 28963]
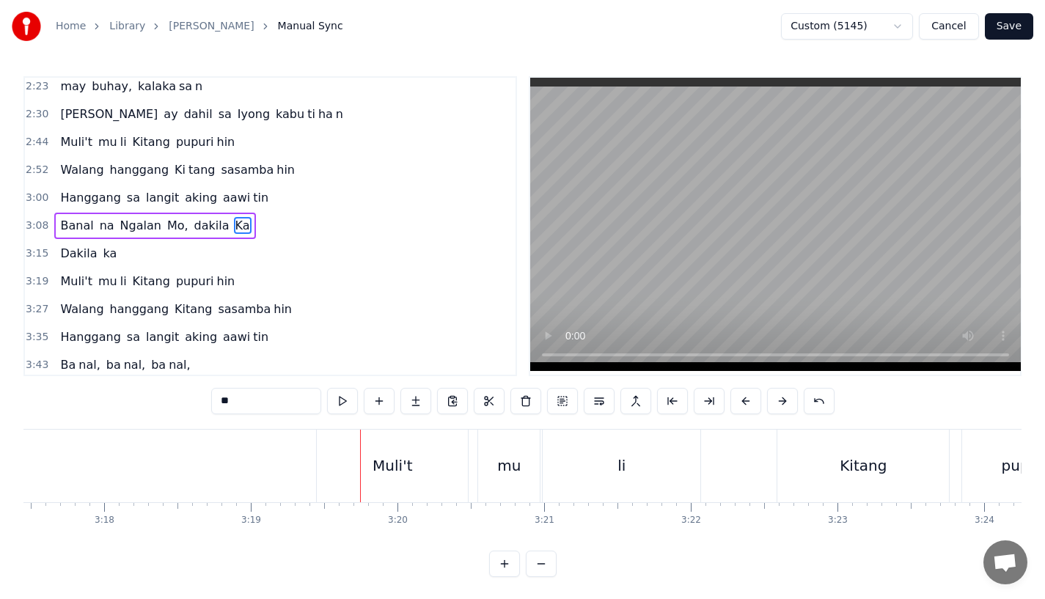
click at [388, 469] on div "Muli't" at bounding box center [393, 466] width 40 height 22
type input "******"
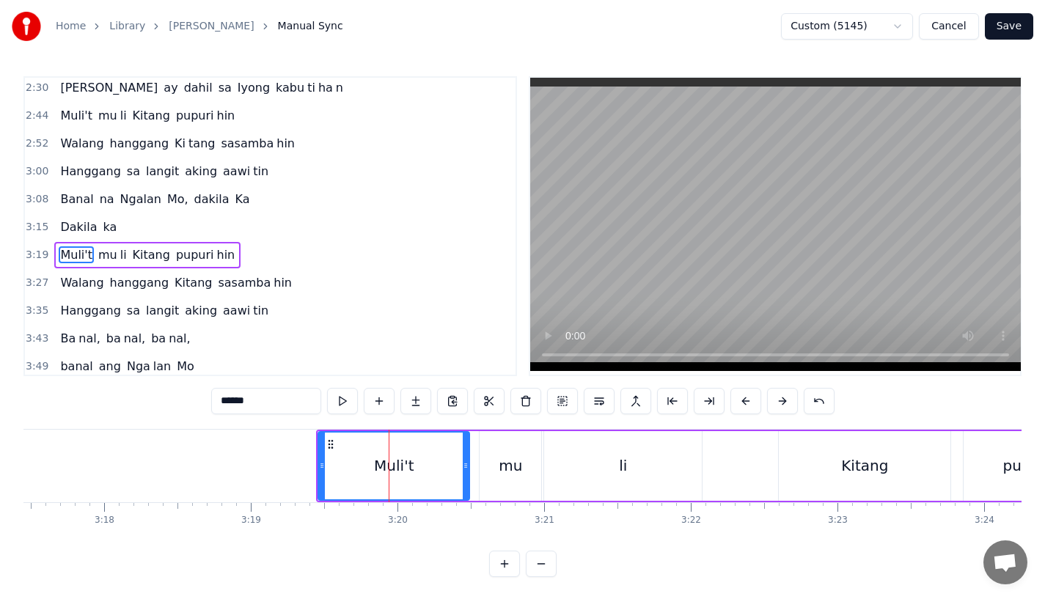
scroll to position [563, 0]
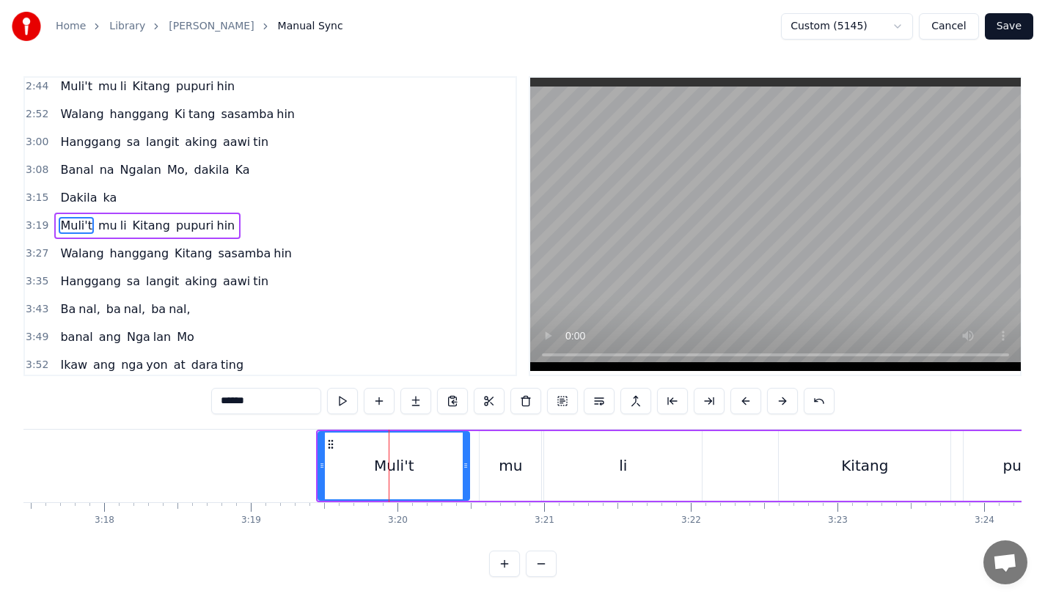
click at [741, 403] on button at bounding box center [745, 401] width 31 height 26
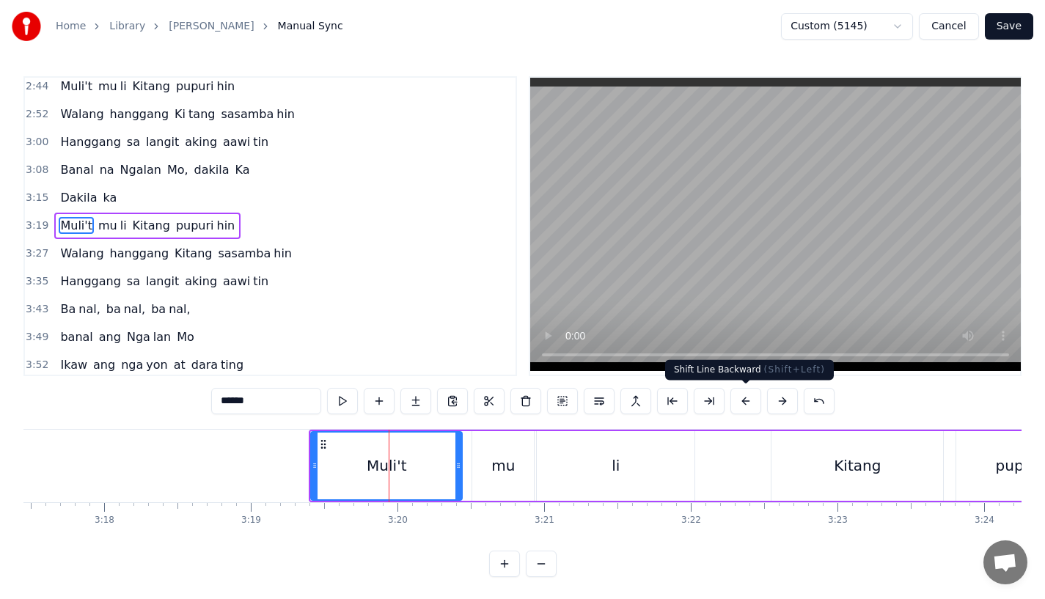
click at [741, 403] on button at bounding box center [745, 401] width 31 height 26
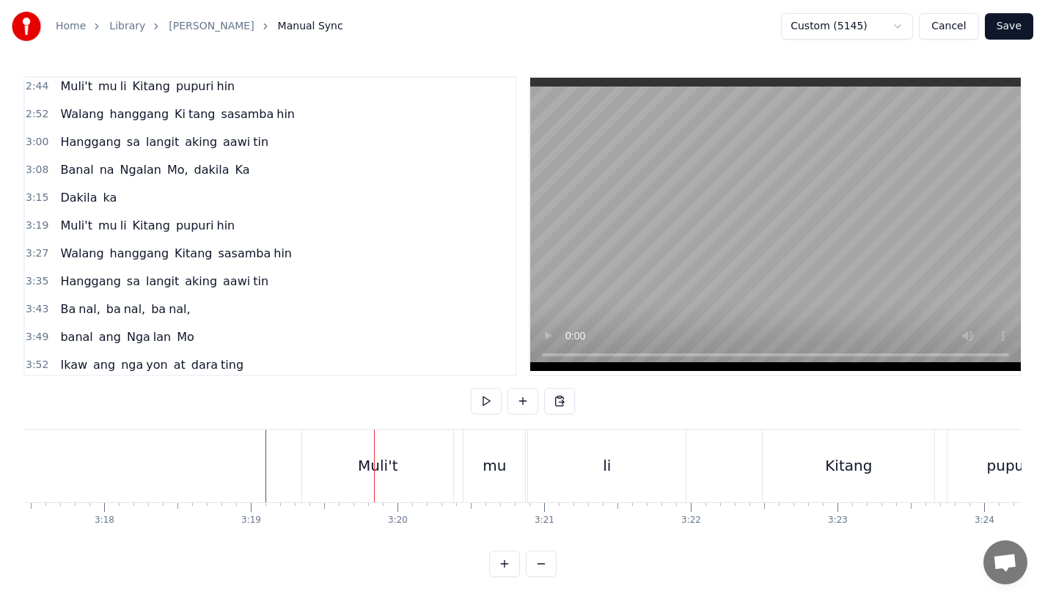
click at [395, 441] on div "Muli't" at bounding box center [377, 466] width 151 height 73
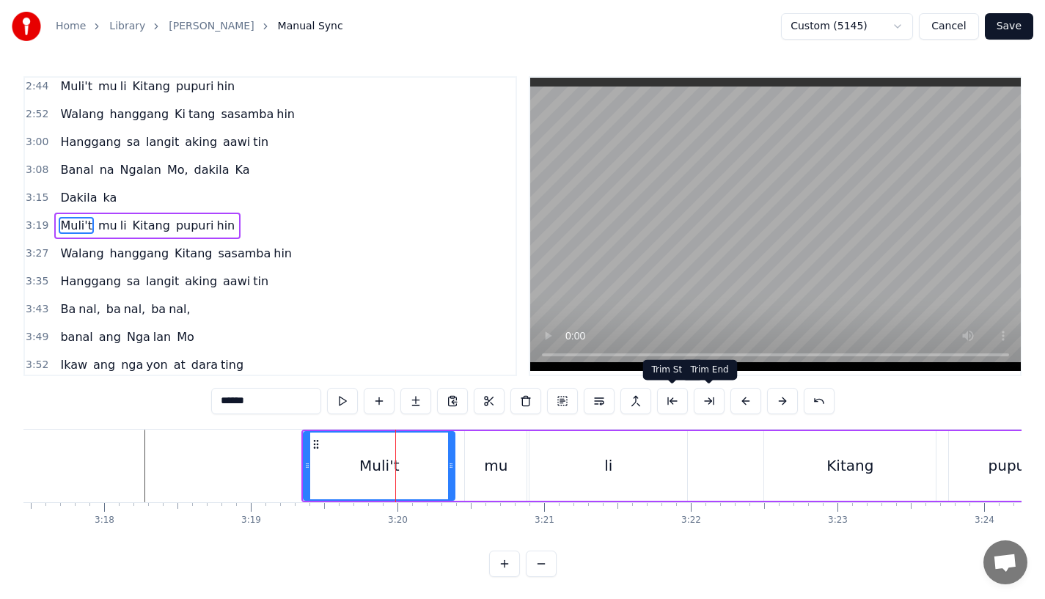
click at [744, 399] on button at bounding box center [745, 401] width 31 height 26
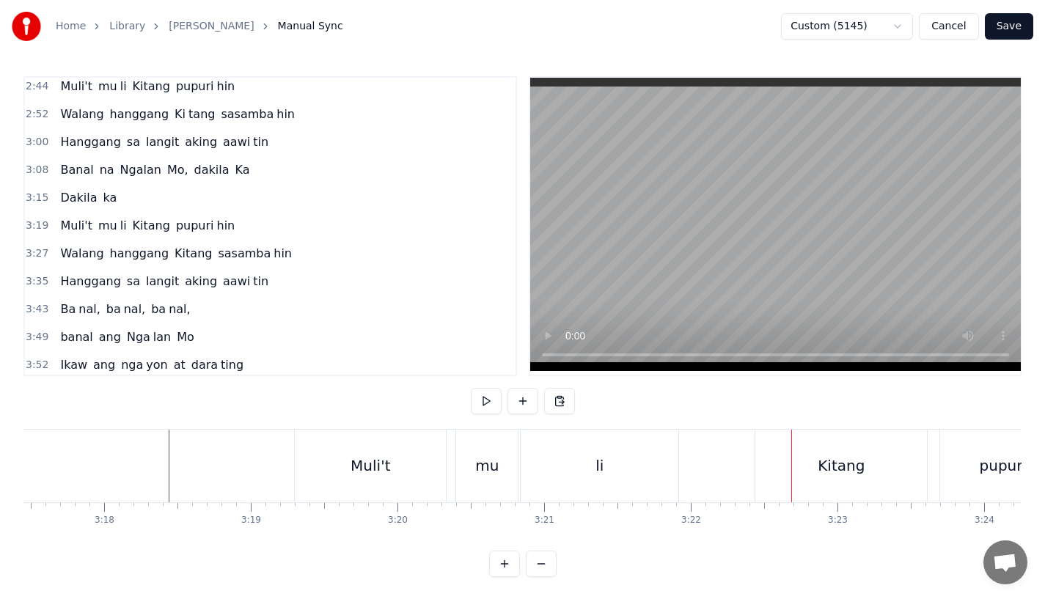
click at [759, 466] on div "Kitang" at bounding box center [841, 466] width 172 height 73
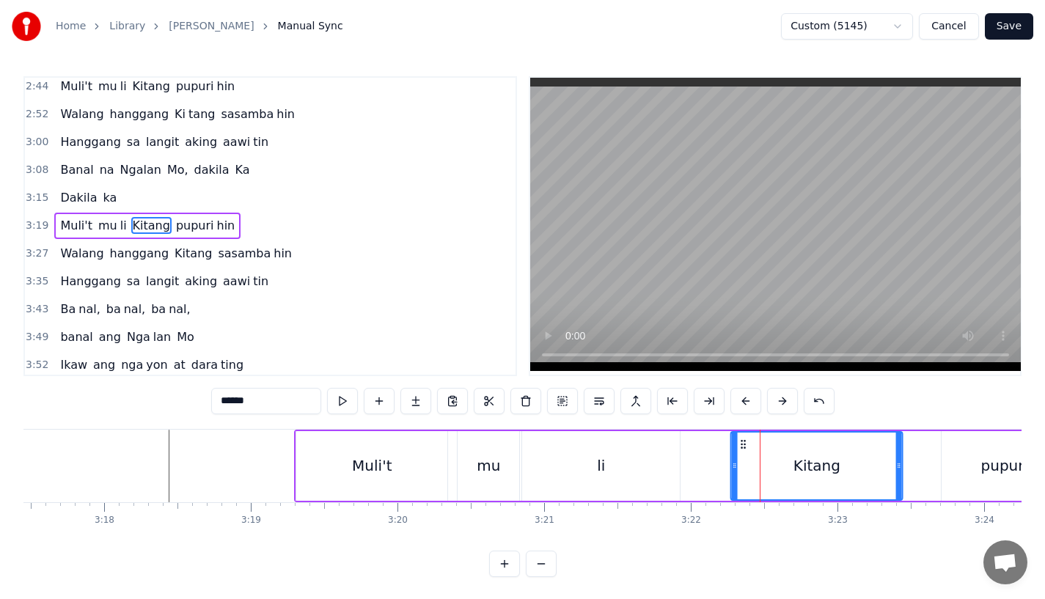
drag, startPoint x: 766, startPoint y: 438, endPoint x: 734, endPoint y: 441, distance: 31.7
click at [738, 441] on icon at bounding box center [744, 445] width 12 height 12
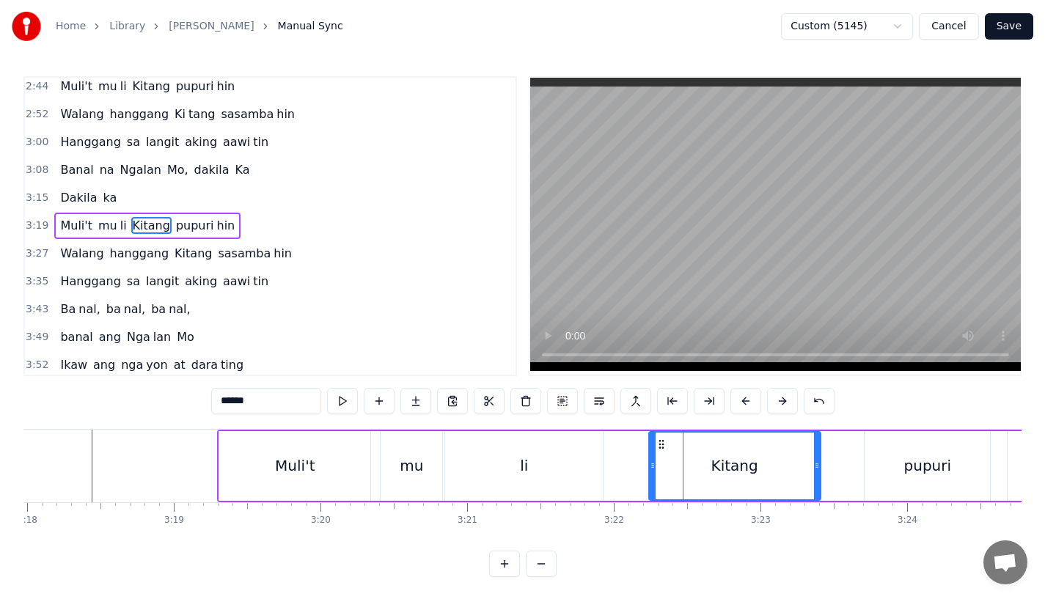
scroll to position [0, 29138]
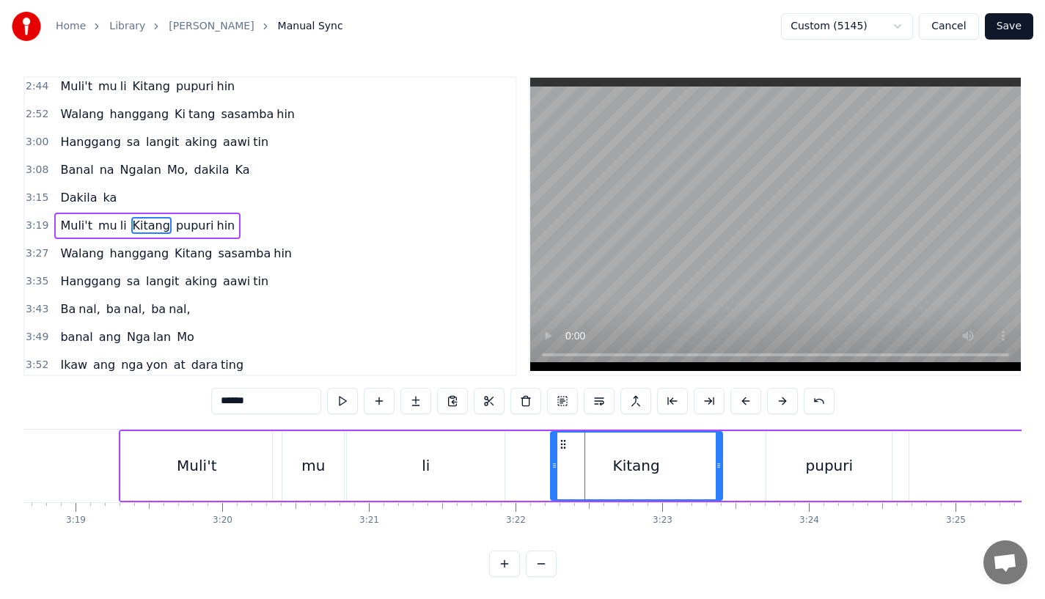
click at [822, 469] on div "pupuri" at bounding box center [830, 466] width 48 height 22
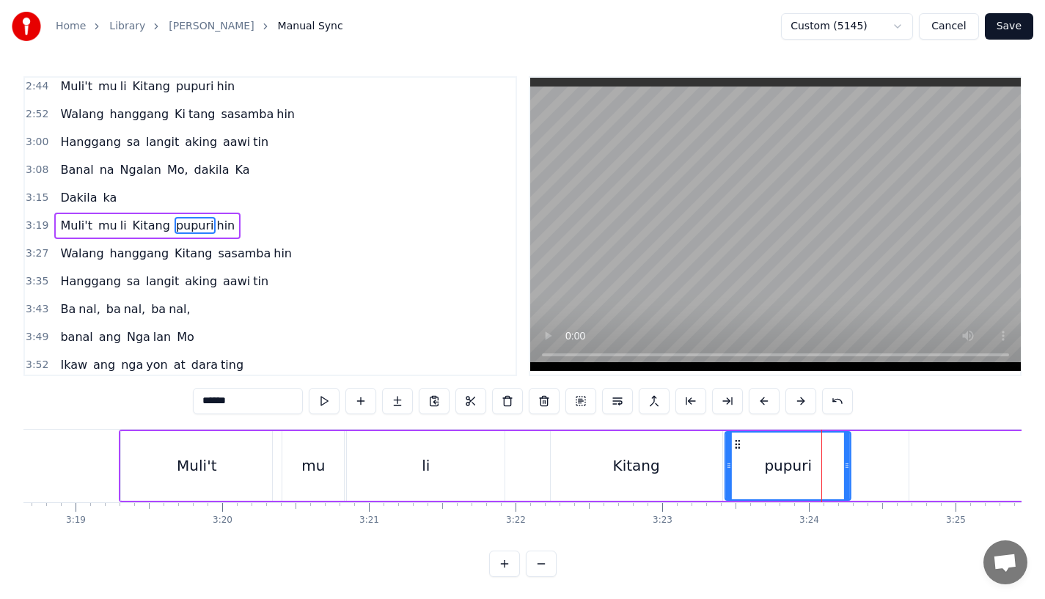
drag, startPoint x: 775, startPoint y: 441, endPoint x: 733, endPoint y: 447, distance: 43.0
click at [732, 445] on icon at bounding box center [738, 445] width 12 height 12
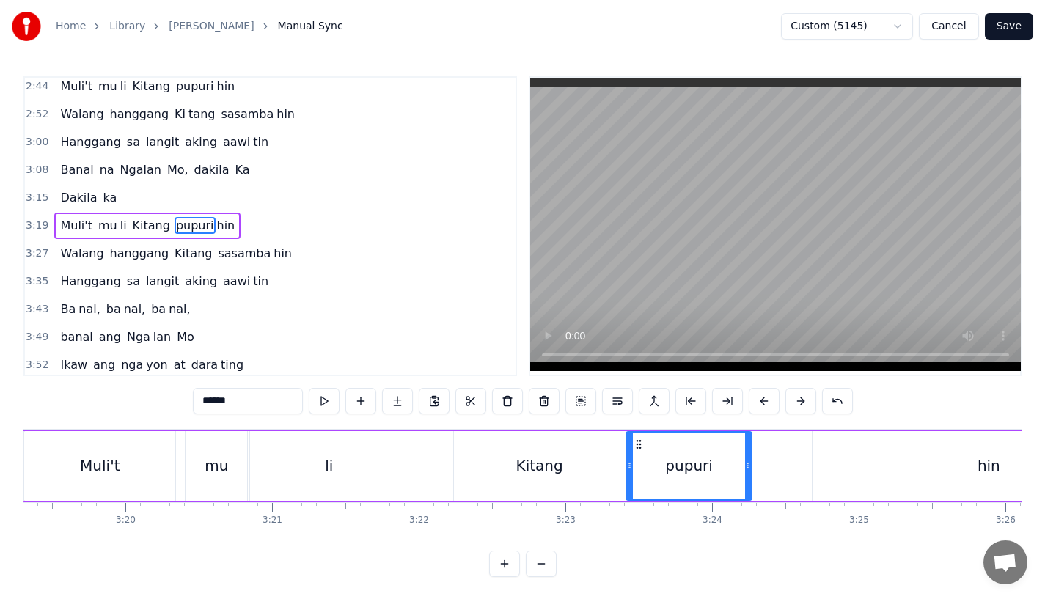
scroll to position [0, 29285]
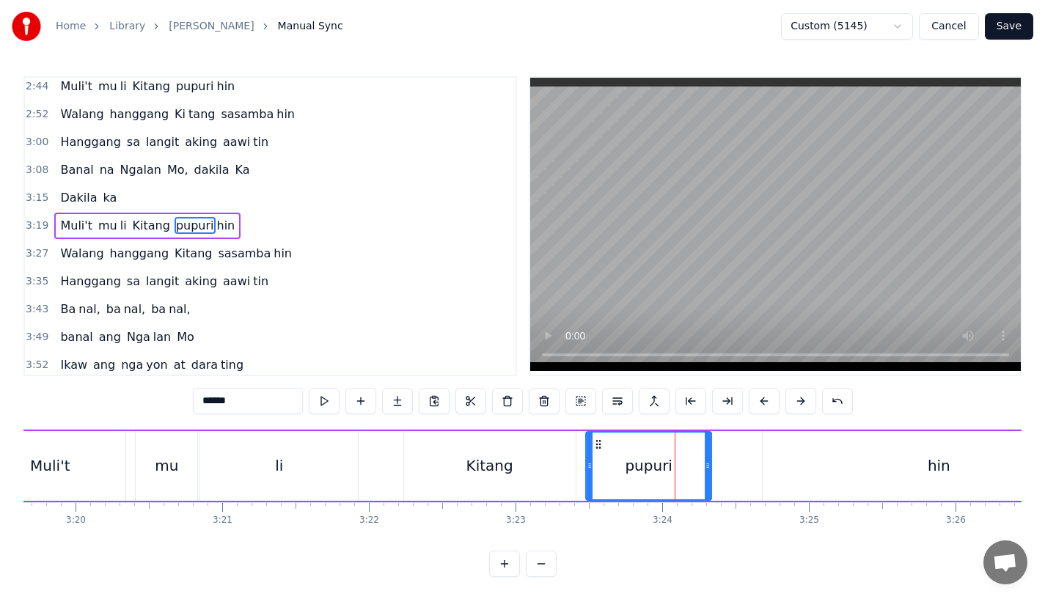
drag, startPoint x: 588, startPoint y: 439, endPoint x: 606, endPoint y: 439, distance: 17.6
click at [604, 439] on icon at bounding box center [599, 445] width 12 height 12
click at [785, 458] on div "hin" at bounding box center [939, 466] width 352 height 70
type input "***"
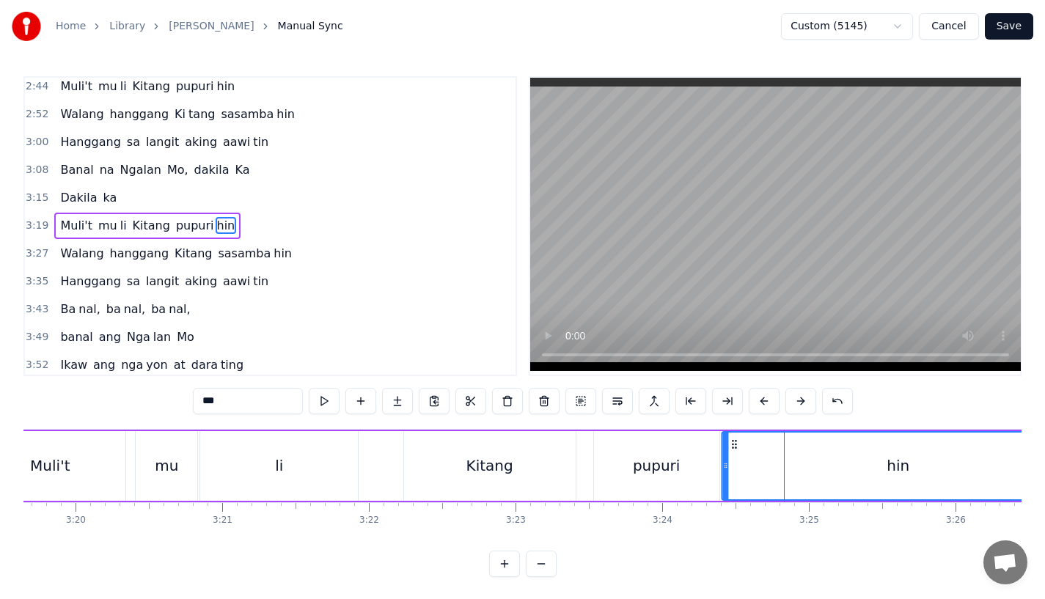
drag, startPoint x: 774, startPoint y: 442, endPoint x: 733, endPoint y: 445, distance: 41.2
click at [733, 445] on icon at bounding box center [735, 445] width 12 height 12
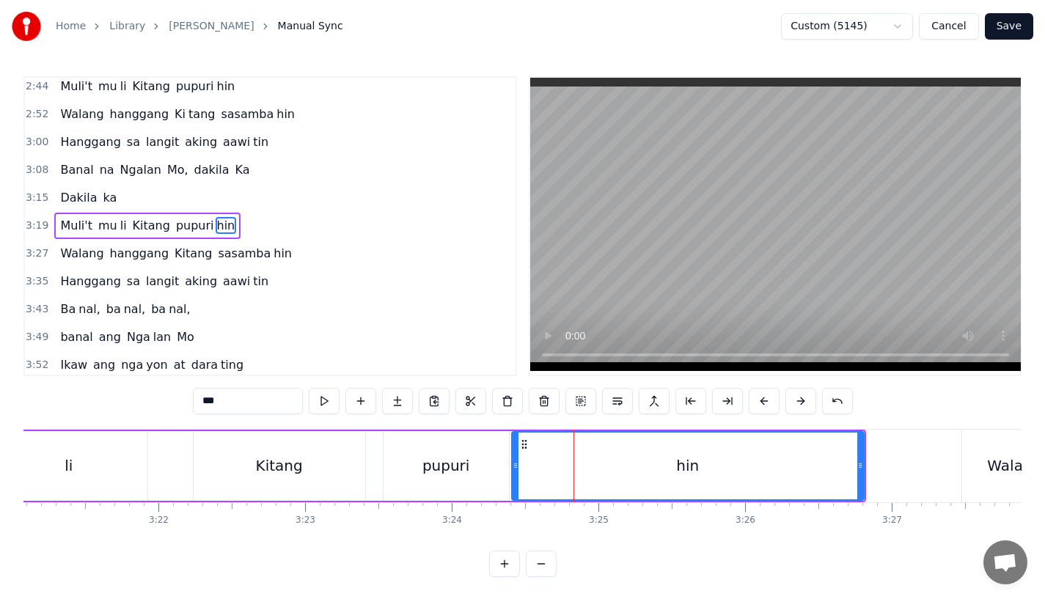
scroll to position [0, 29498]
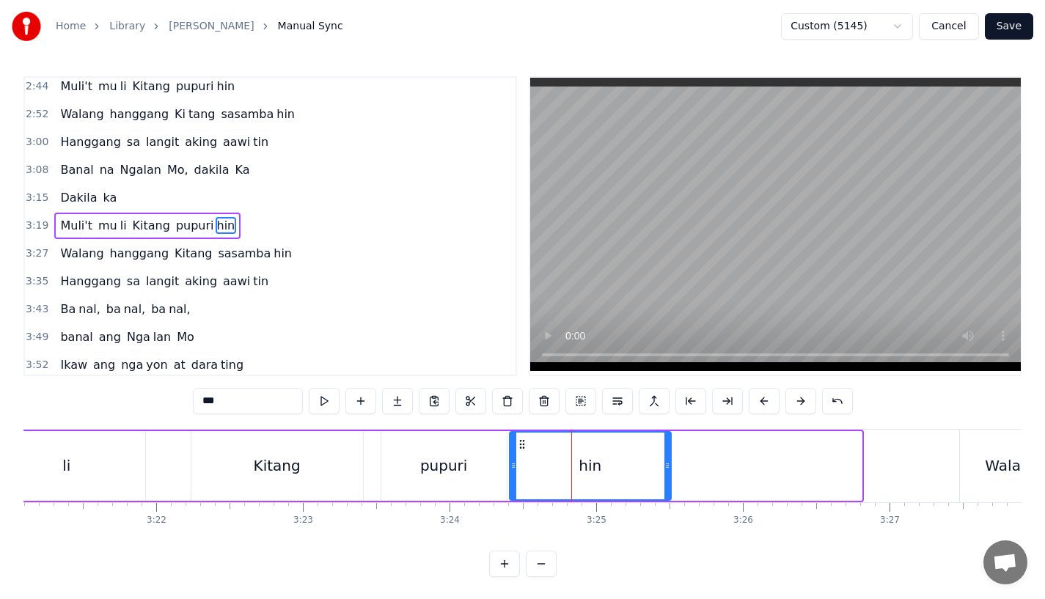
drag, startPoint x: 860, startPoint y: 467, endPoint x: 669, endPoint y: 470, distance: 190.7
click at [669, 470] on icon at bounding box center [667, 466] width 6 height 12
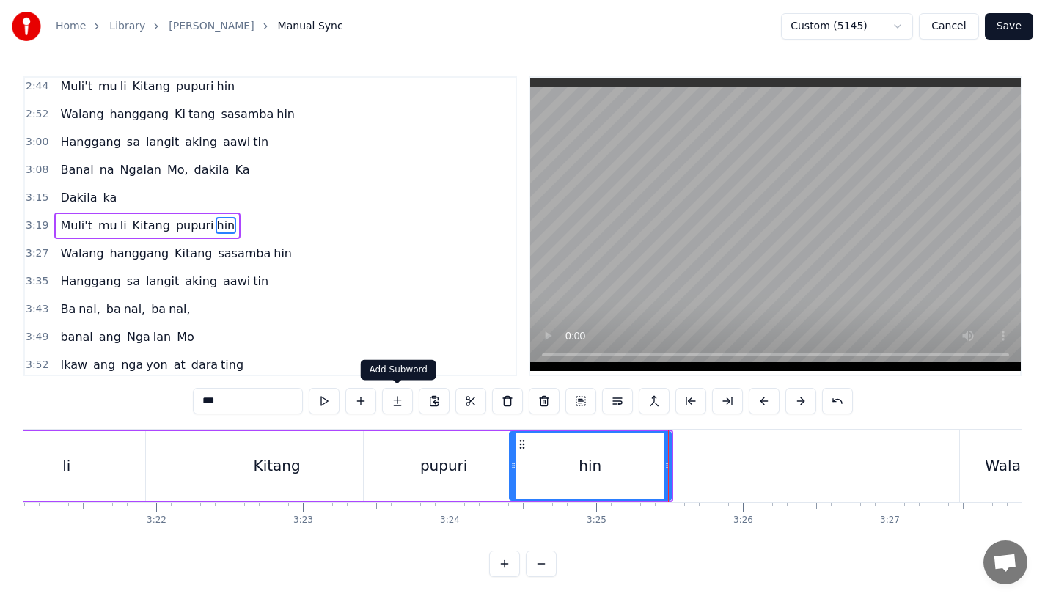
click at [395, 405] on button at bounding box center [397, 401] width 31 height 26
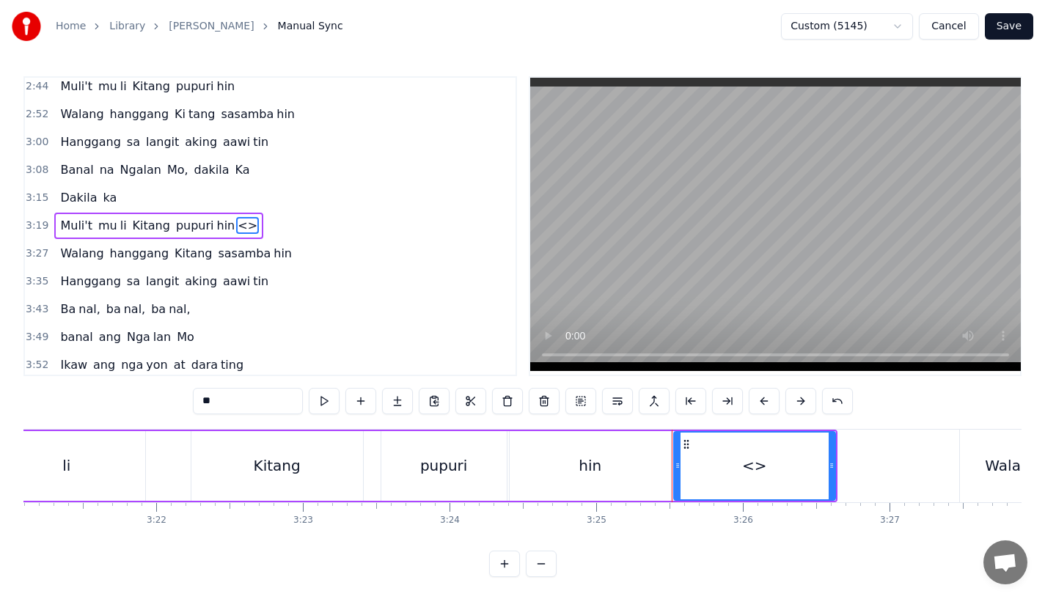
drag, startPoint x: 216, startPoint y: 399, endPoint x: 137, endPoint y: 399, distance: 79.2
click at [137, 399] on div "0:31 Bawat buk ang liway way 0:36 na ak ing nasi la ya n 0:42 Huni ng mga ibong…" at bounding box center [522, 326] width 998 height 501
drag, startPoint x: 829, startPoint y: 472, endPoint x: 845, endPoint y: 472, distance: 16.1
click at [844, 472] on div at bounding box center [841, 466] width 6 height 67
click at [587, 473] on div "hin" at bounding box center [590, 466] width 23 height 22
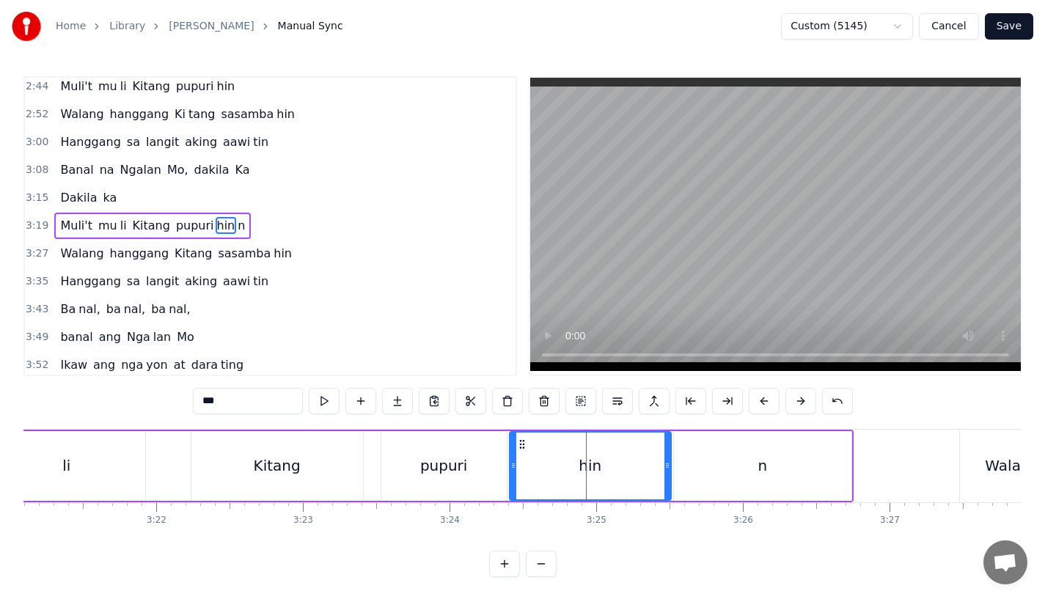
click at [249, 393] on input "***" at bounding box center [248, 401] width 110 height 26
click at [249, 401] on input "***" at bounding box center [248, 401] width 110 height 26
type input "**"
click at [277, 501] on div "Muli't mu li Kitang pupuri hi n" at bounding box center [306, 466] width 1094 height 73
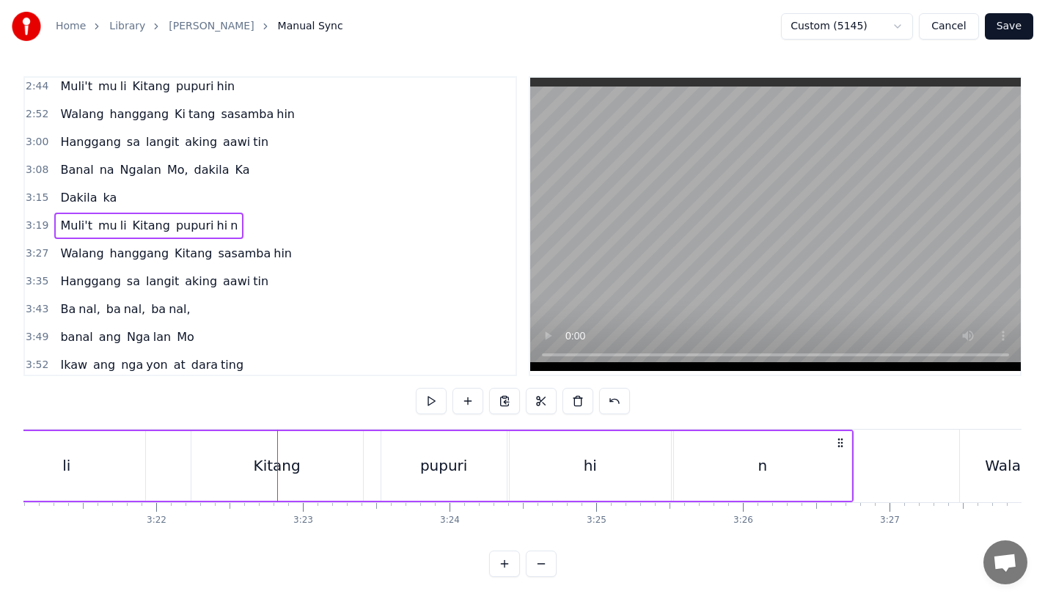
click at [250, 447] on div "Kitang" at bounding box center [277, 466] width 172 height 70
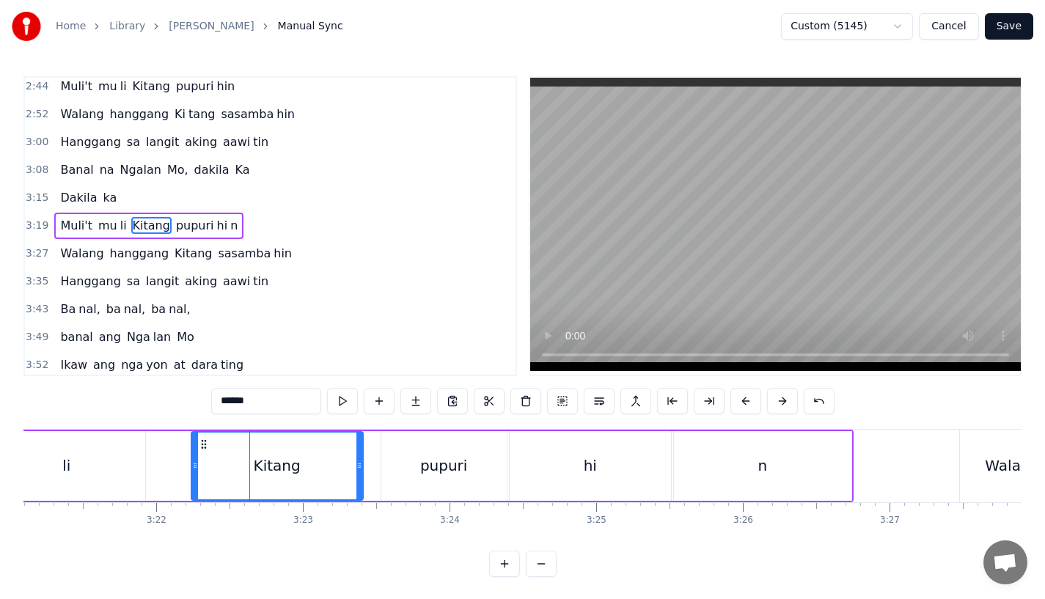
click at [111, 456] on div "li" at bounding box center [67, 466] width 158 height 70
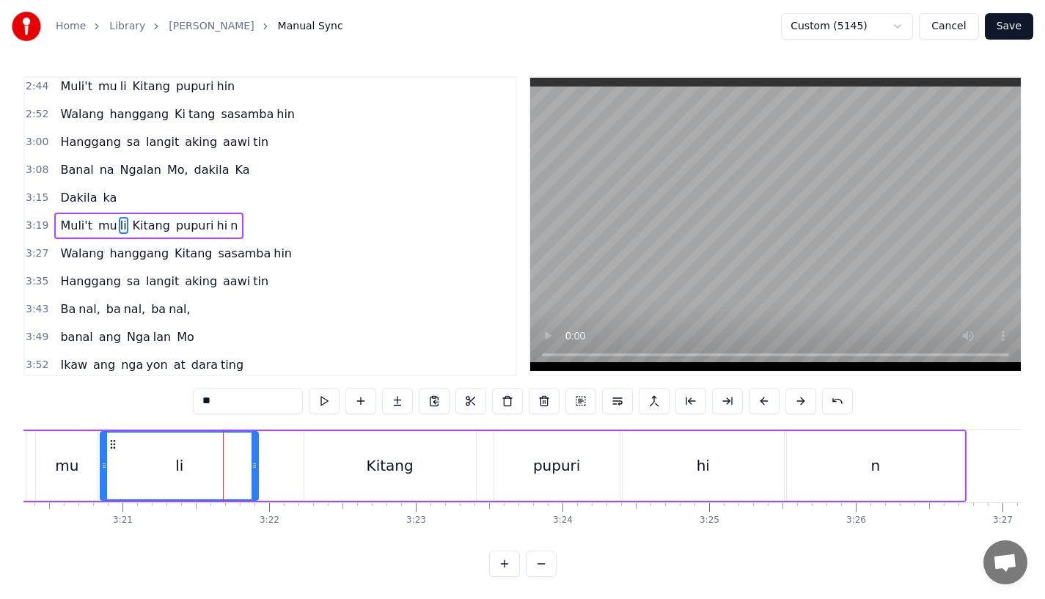
scroll to position [0, 29299]
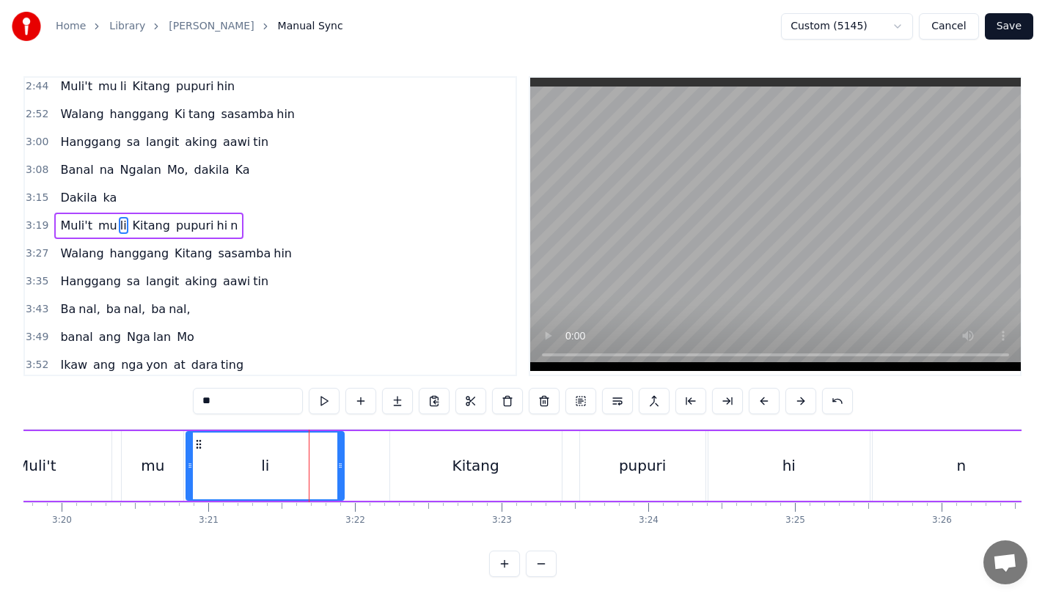
click at [155, 454] on div "mu" at bounding box center [153, 466] width 62 height 70
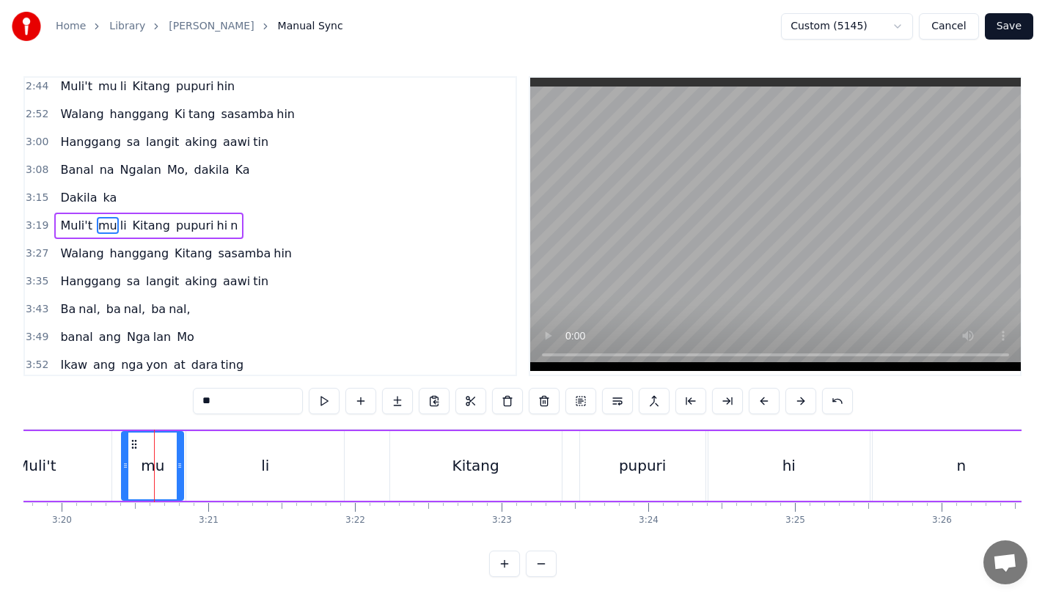
click at [271, 468] on div "li" at bounding box center [265, 466] width 158 height 70
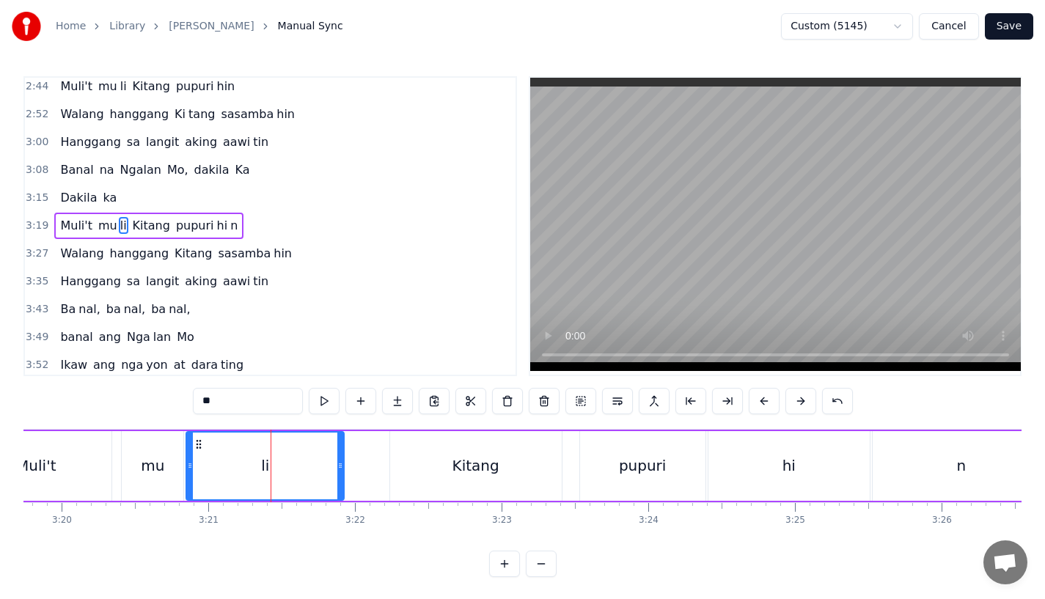
click at [172, 467] on div "mu" at bounding box center [153, 466] width 62 height 70
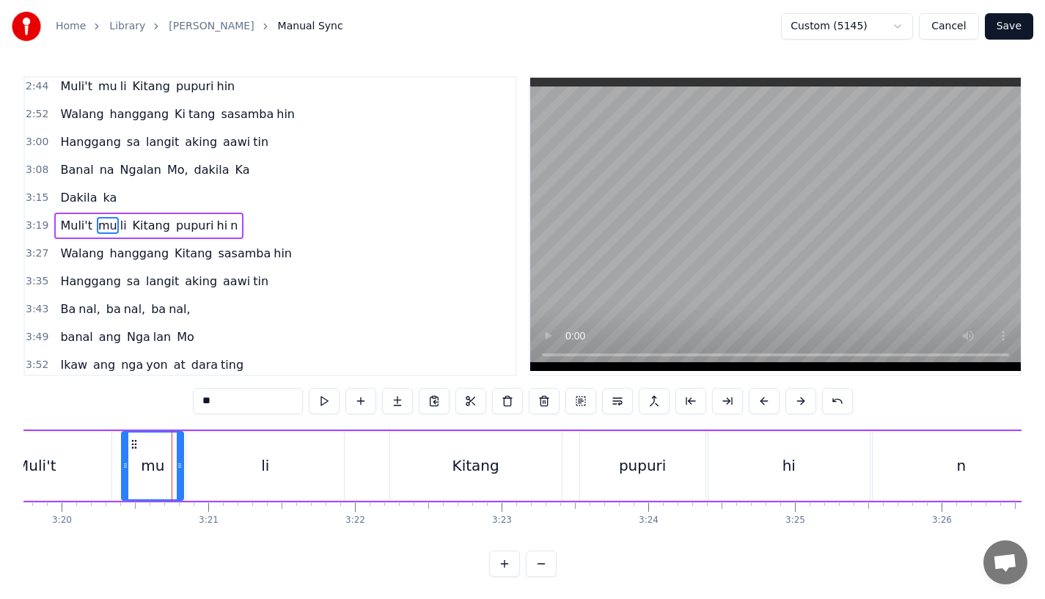
click at [219, 461] on div "li" at bounding box center [265, 466] width 158 height 70
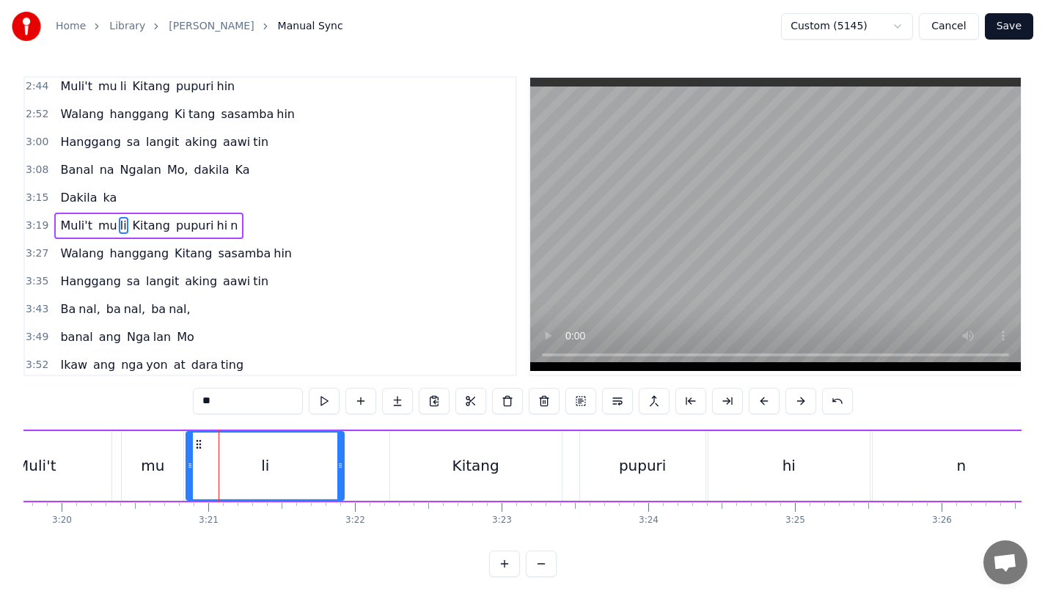
click at [73, 467] on div "Muli't" at bounding box center [35, 466] width 151 height 70
type input "******"
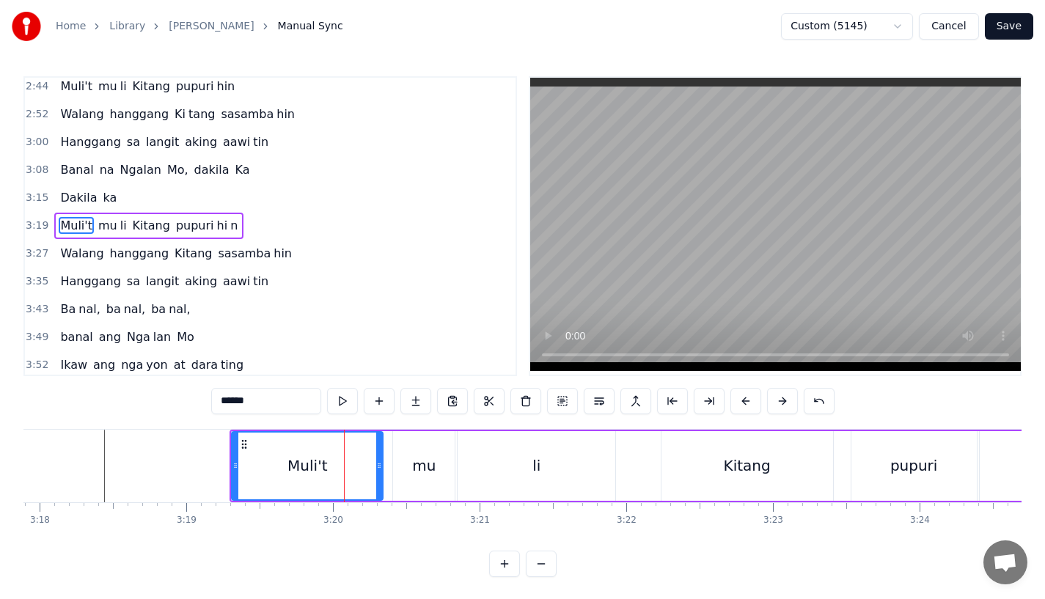
scroll to position [0, 29025]
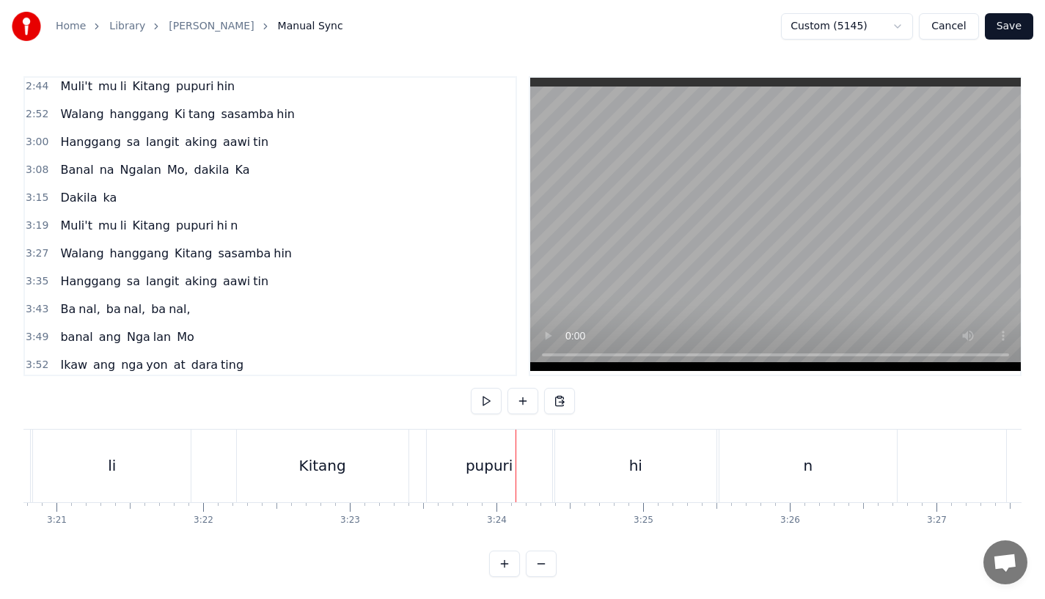
click at [147, 467] on div "li" at bounding box center [112, 466] width 158 height 73
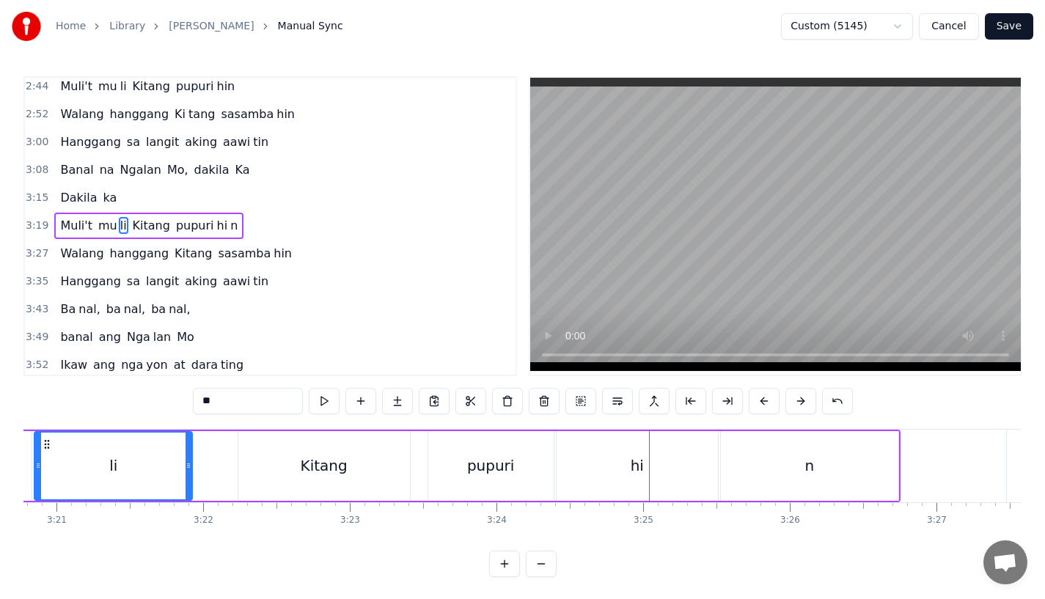
click at [461, 471] on div "pupuri" at bounding box center [490, 466] width 125 height 70
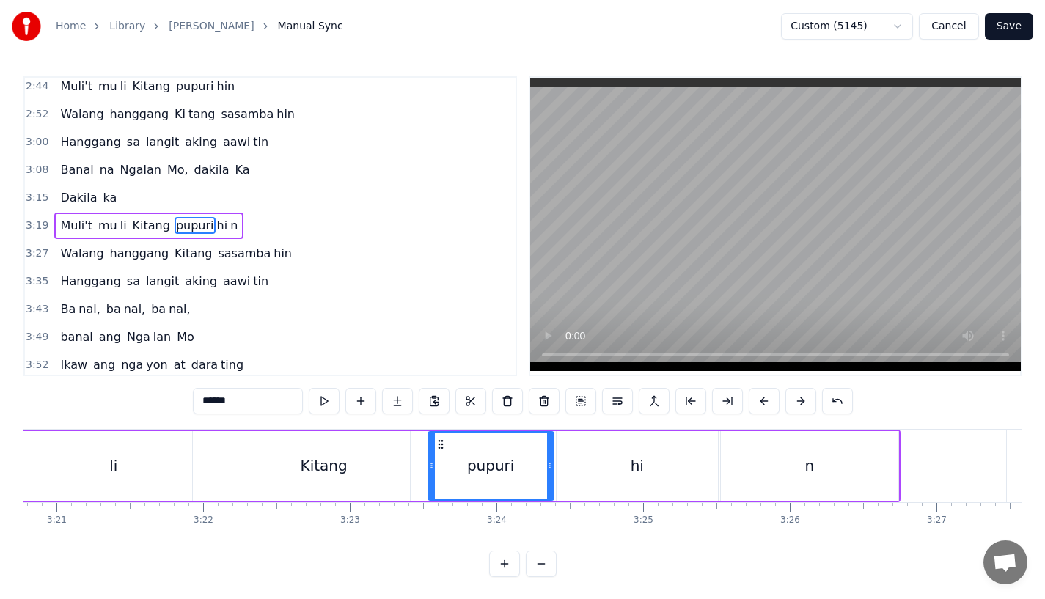
drag, startPoint x: 549, startPoint y: 464, endPoint x: 561, endPoint y: 464, distance: 12.5
click at [553, 464] on icon at bounding box center [550, 466] width 6 height 12
click at [597, 464] on div "hi" at bounding box center [637, 466] width 161 height 70
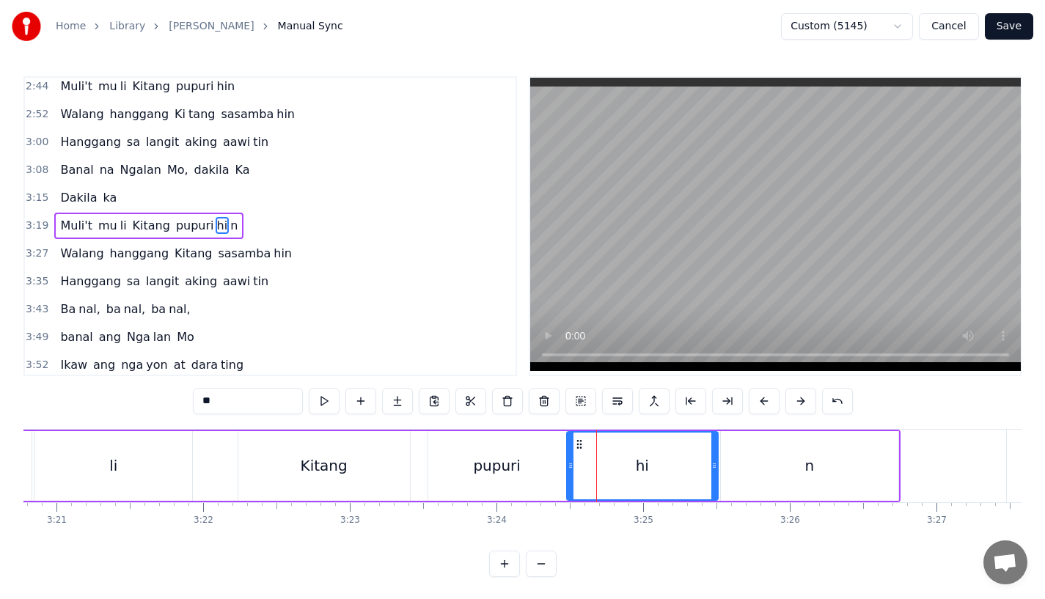
drag, startPoint x: 562, startPoint y: 475, endPoint x: 572, endPoint y: 475, distance: 10.3
click at [572, 475] on div at bounding box center [571, 466] width 6 height 67
drag, startPoint x: 714, startPoint y: 476, endPoint x: 730, endPoint y: 476, distance: 15.4
click at [717, 476] on div at bounding box center [714, 466] width 6 height 67
click at [766, 476] on div "n" at bounding box center [809, 466] width 177 height 70
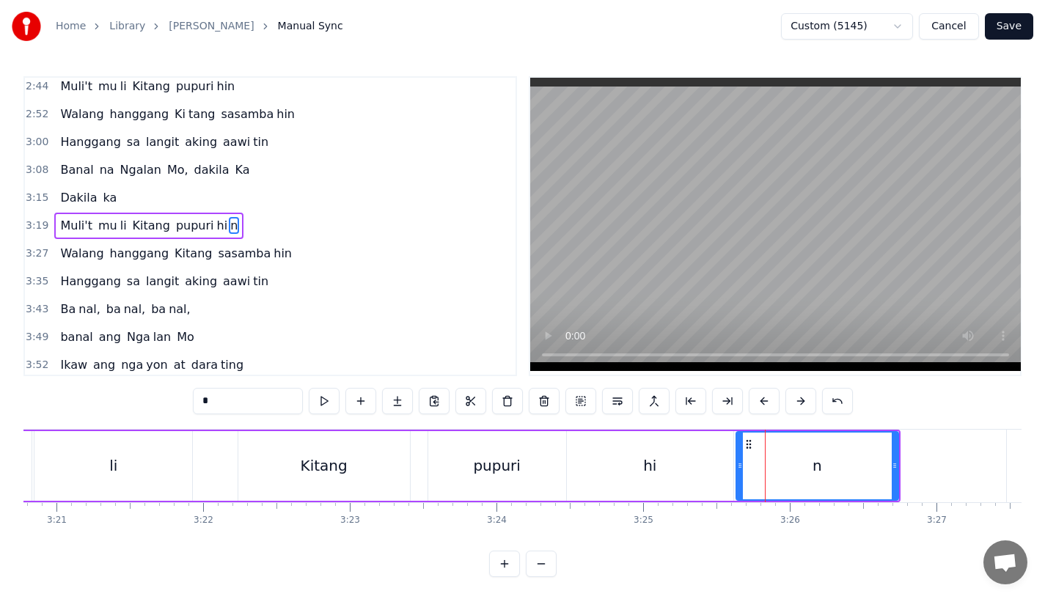
drag, startPoint x: 725, startPoint y: 473, endPoint x: 740, endPoint y: 474, distance: 15.4
click at [740, 474] on div at bounding box center [740, 466] width 6 height 67
click at [156, 459] on div "li" at bounding box center [113, 466] width 158 height 70
type input "**"
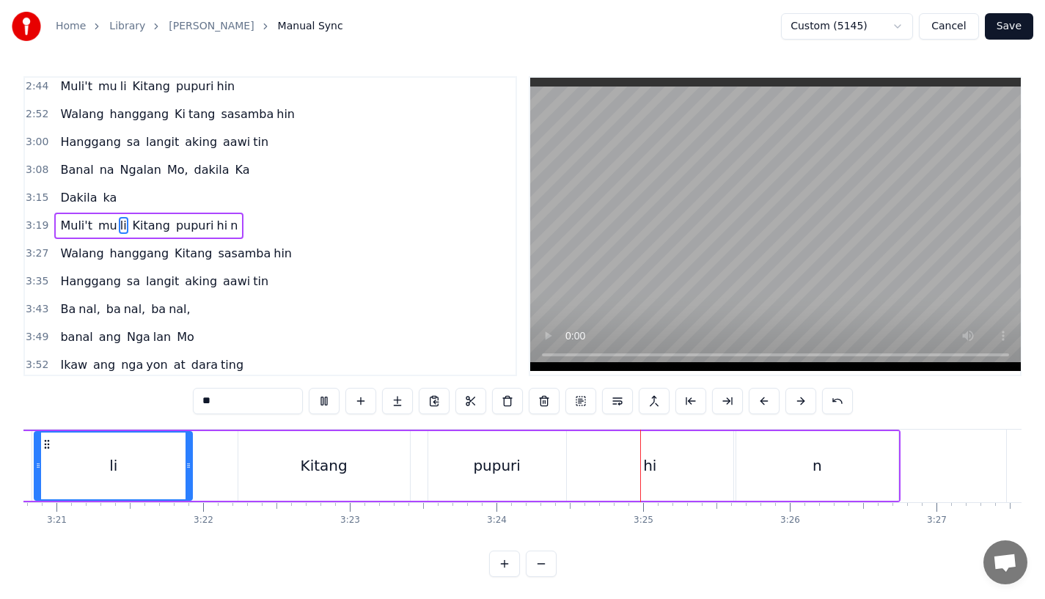
click at [128, 451] on div "li" at bounding box center [113, 466] width 156 height 67
click at [424, 459] on div "Muli't mu li Kitang pupuri hi n" at bounding box center [353, 466] width 1094 height 73
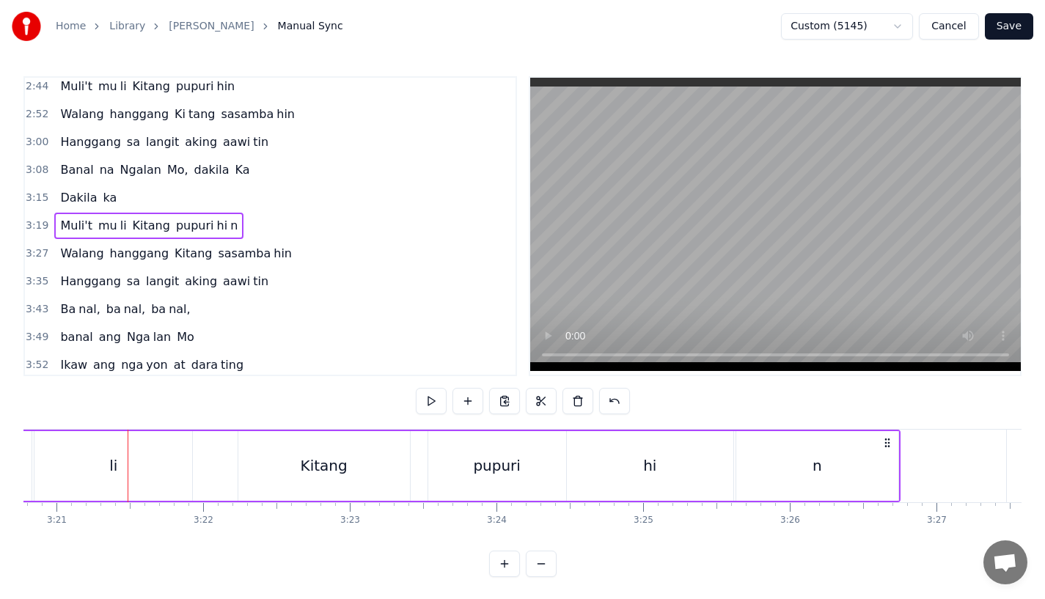
click at [389, 464] on div "Kitang" at bounding box center [324, 466] width 172 height 70
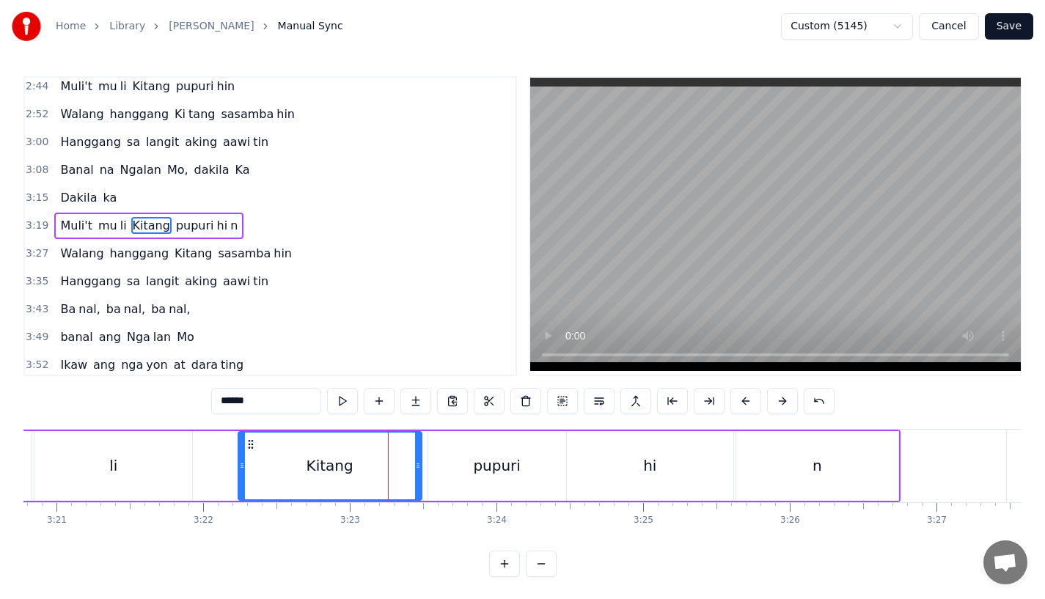
drag, startPoint x: 404, startPoint y: 469, endPoint x: 420, endPoint y: 469, distance: 16.2
click at [420, 469] on icon at bounding box center [418, 466] width 6 height 12
click at [134, 466] on div "li" at bounding box center [113, 466] width 158 height 70
type input "**"
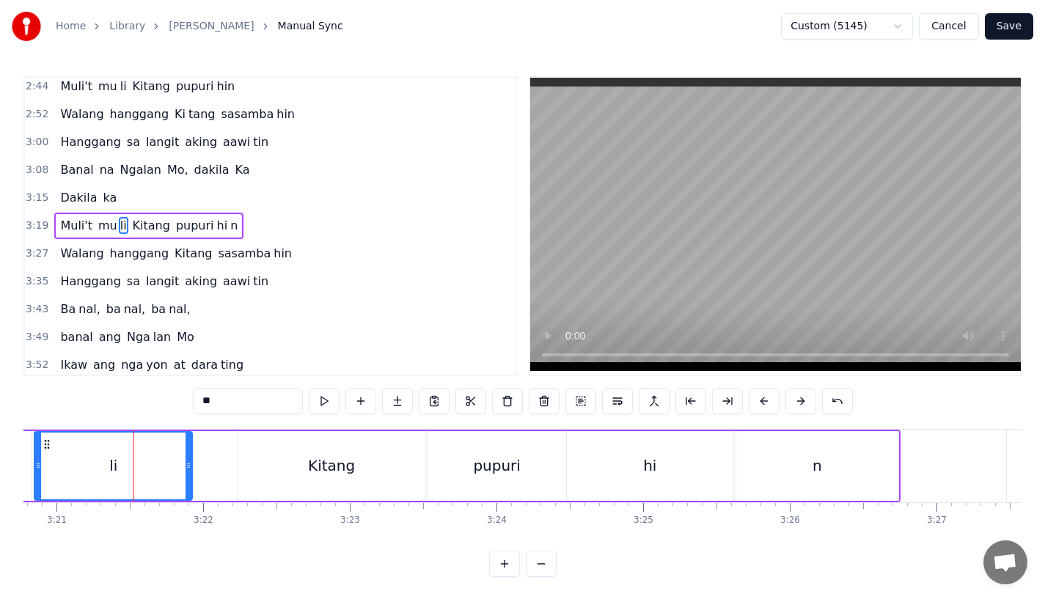
click at [87, 462] on div "li" at bounding box center [113, 466] width 156 height 67
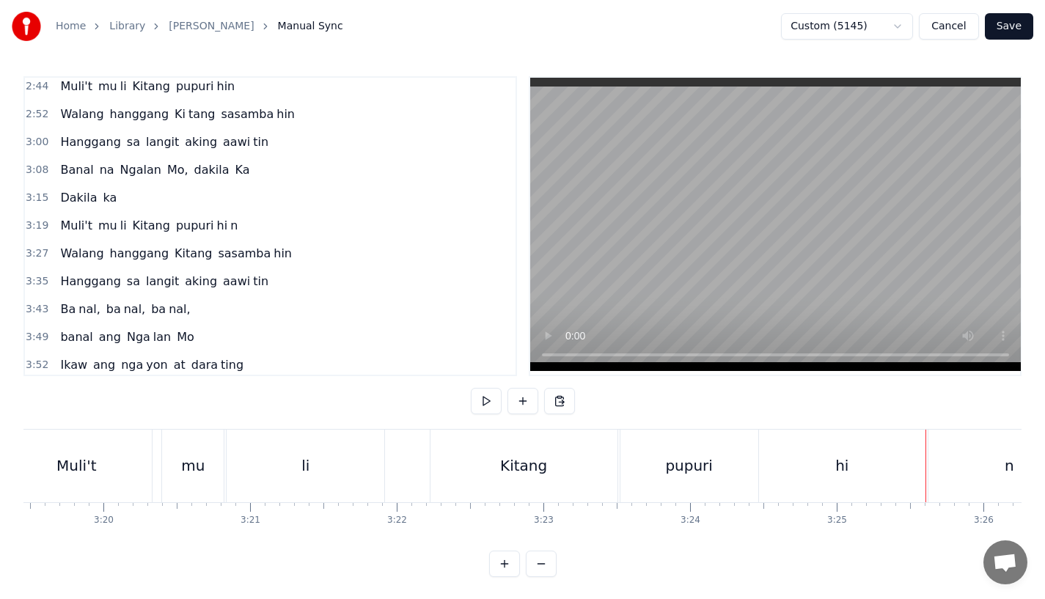
scroll to position [0, 29162]
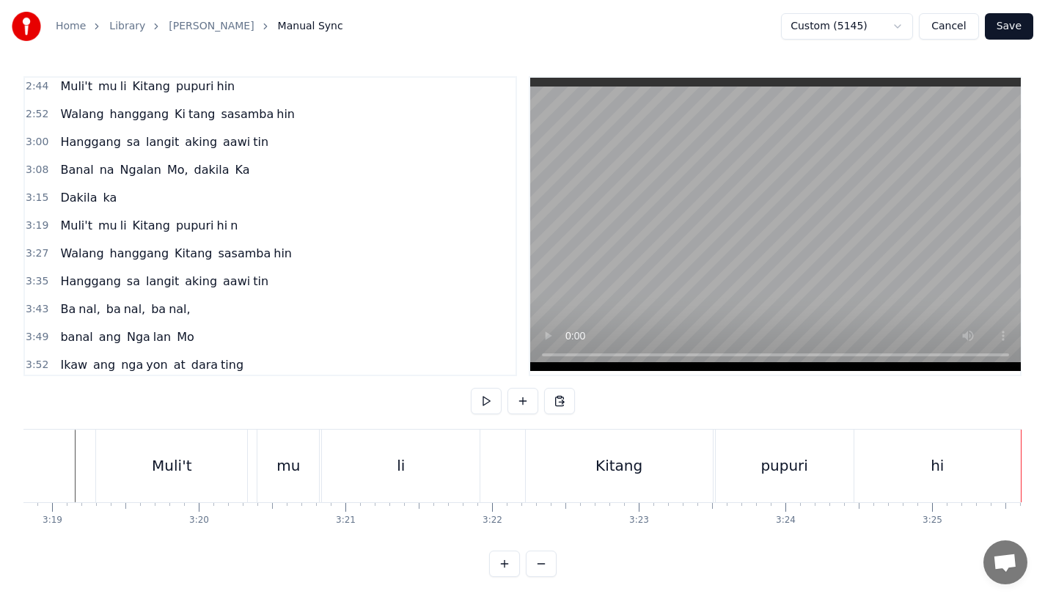
click at [169, 468] on div "Muli't" at bounding box center [172, 466] width 40 height 22
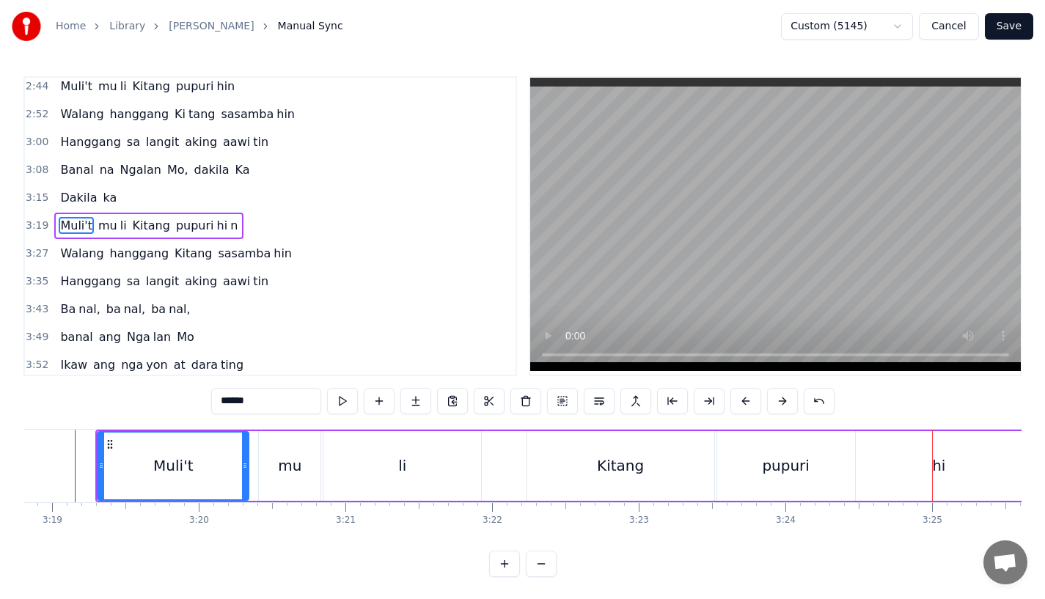
click at [644, 469] on div "Kitang" at bounding box center [620, 466] width 187 height 70
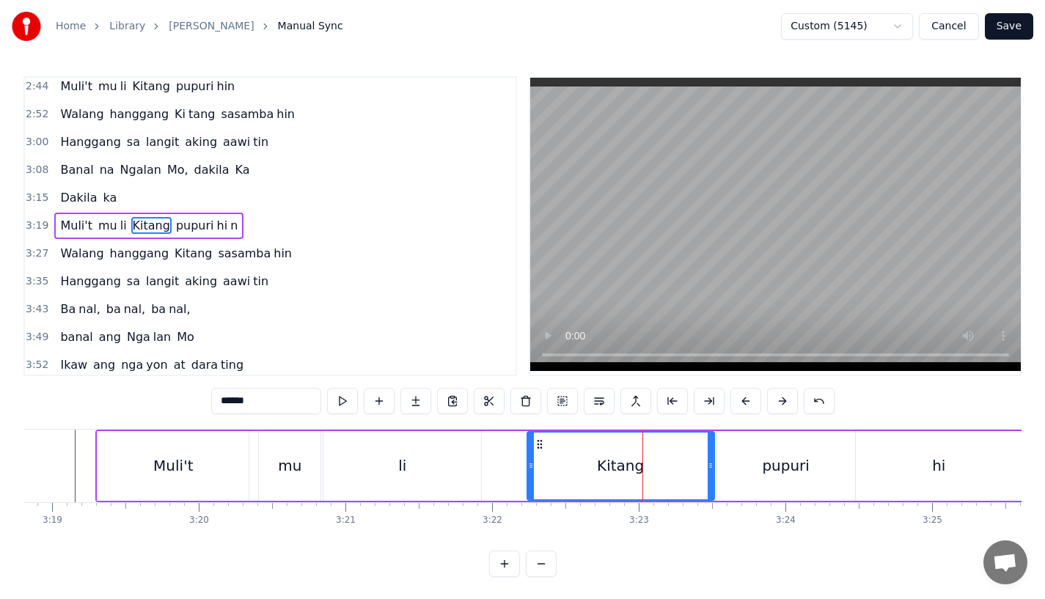
click at [708, 472] on div at bounding box center [711, 466] width 6 height 67
click at [742, 463] on div "pupuri" at bounding box center [786, 466] width 138 height 70
type input "******"
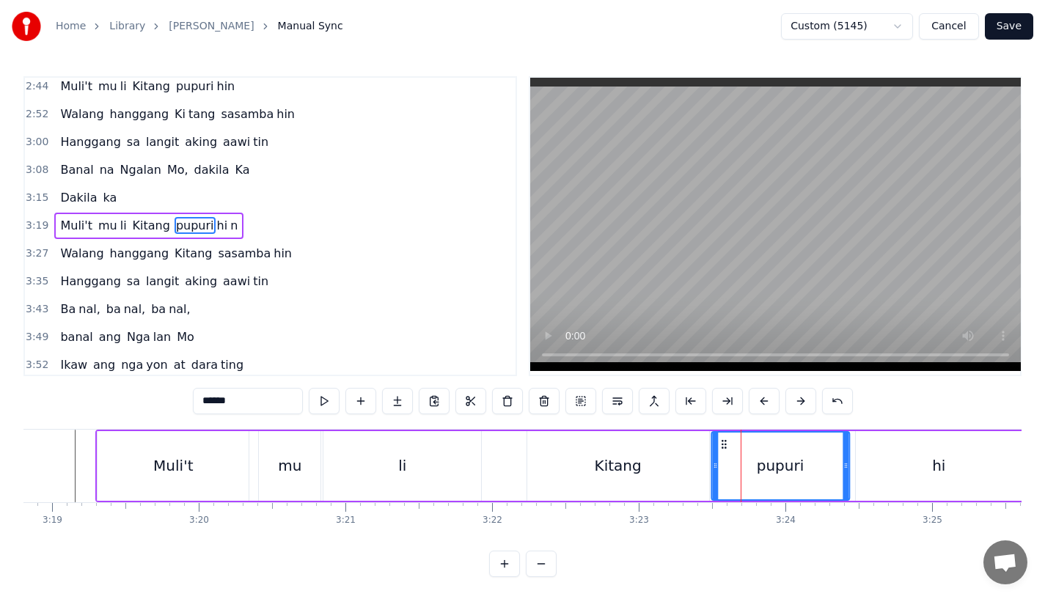
click at [719, 443] on icon at bounding box center [724, 445] width 12 height 12
click at [493, 458] on div "Muli't mu li Kitang pupuri hi n" at bounding box center [642, 466] width 1094 height 73
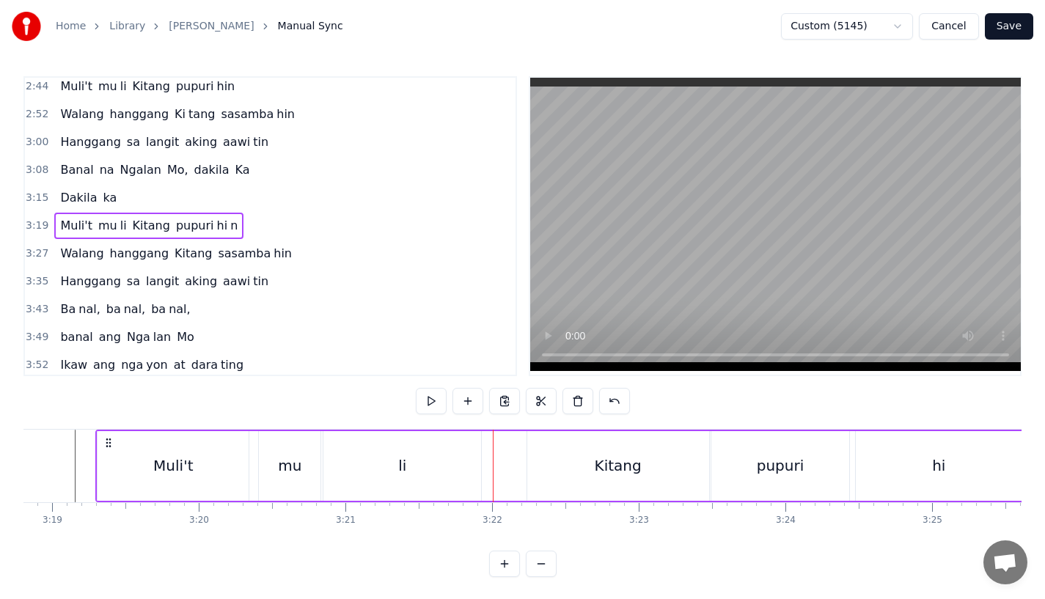
click at [548, 453] on div "Kitang" at bounding box center [618, 466] width 182 height 70
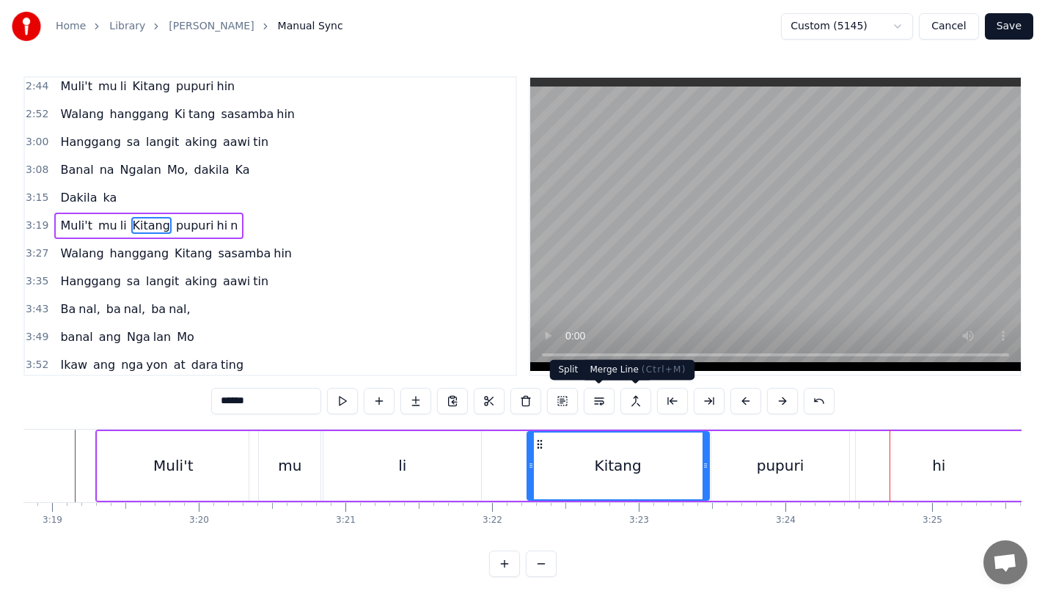
click at [771, 468] on div "pupuri" at bounding box center [781, 466] width 48 height 22
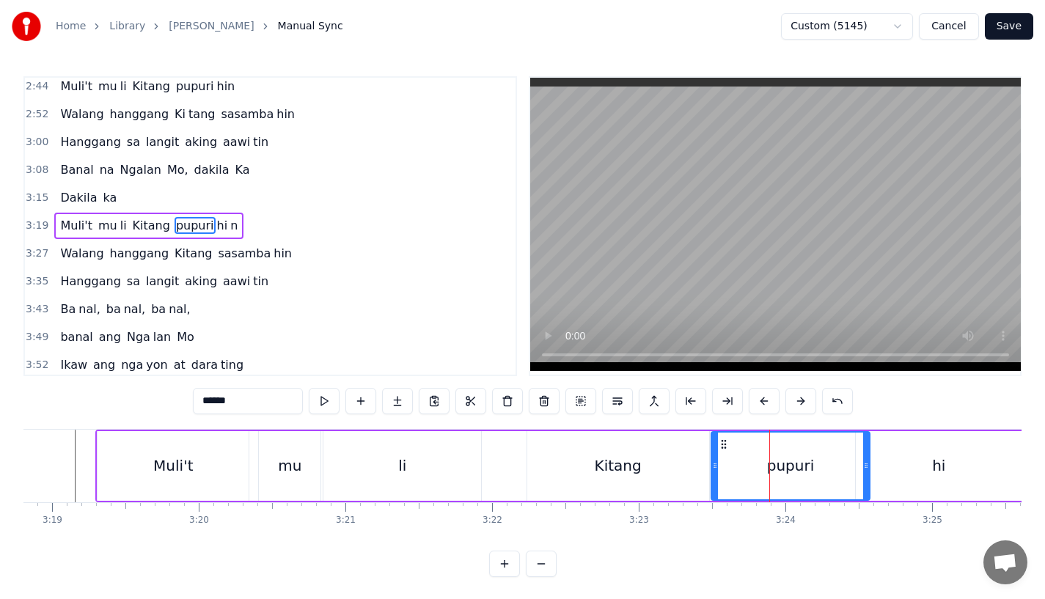
drag, startPoint x: 847, startPoint y: 467, endPoint x: 868, endPoint y: 467, distance: 20.5
click at [868, 467] on icon at bounding box center [866, 466] width 6 height 12
click at [889, 464] on div "hi" at bounding box center [939, 466] width 166 height 70
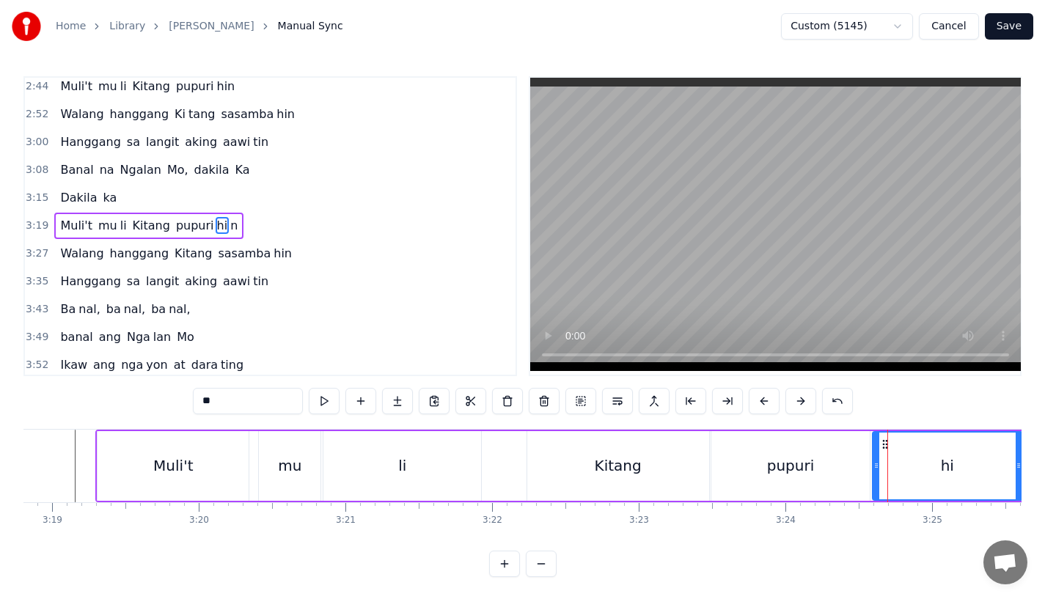
drag, startPoint x: 857, startPoint y: 463, endPoint x: 874, endPoint y: 462, distance: 16.9
click at [874, 462] on icon at bounding box center [877, 466] width 6 height 12
click at [747, 462] on div "pupuri" at bounding box center [790, 466] width 158 height 70
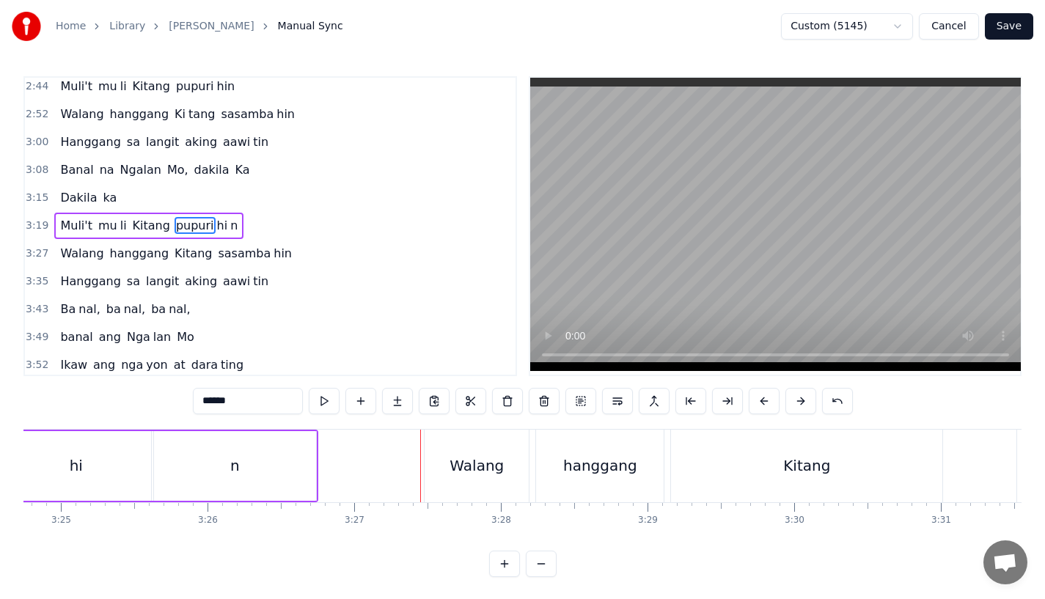
scroll to position [12, 0]
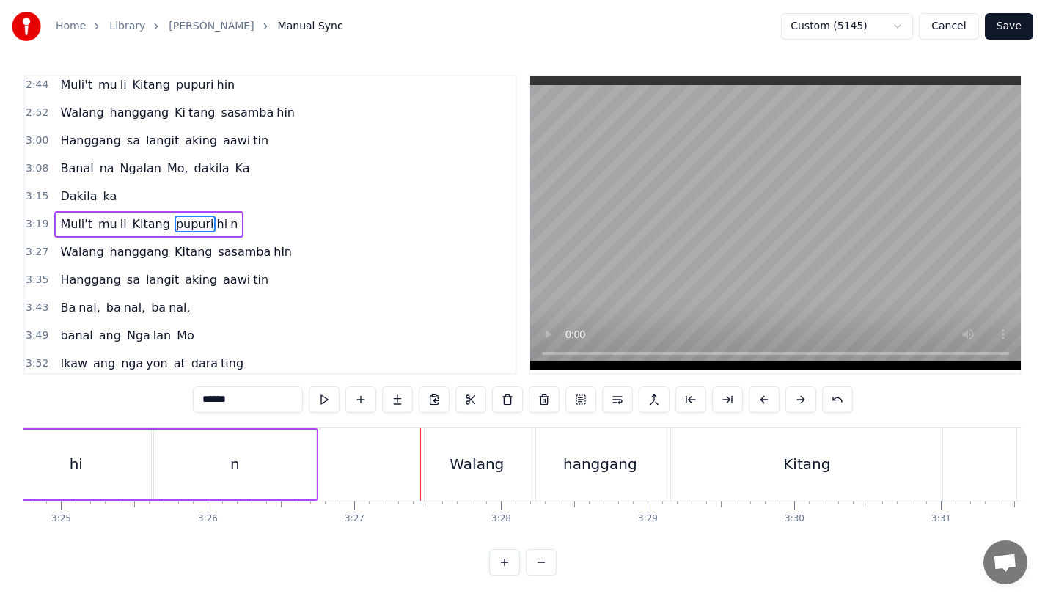
click at [260, 458] on div "n" at bounding box center [235, 465] width 162 height 70
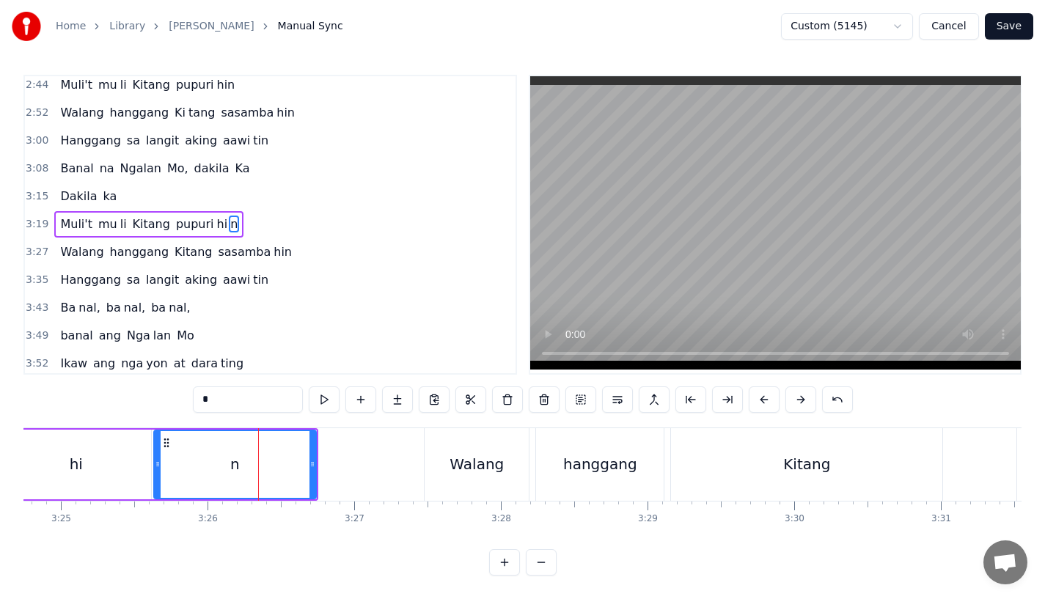
scroll to position [0, 0]
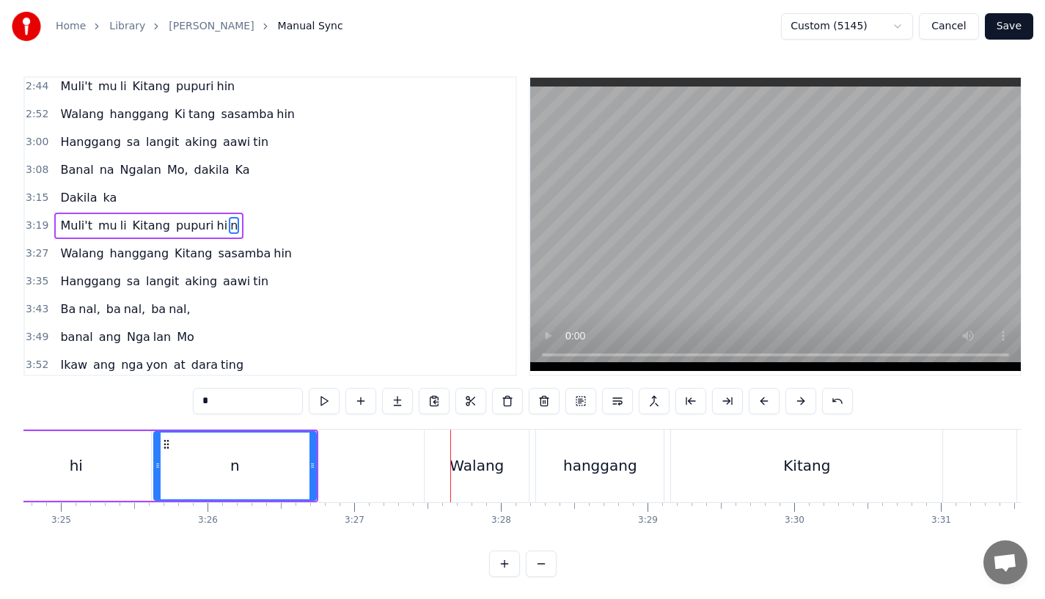
click at [486, 447] on div "Walang" at bounding box center [477, 466] width 104 height 73
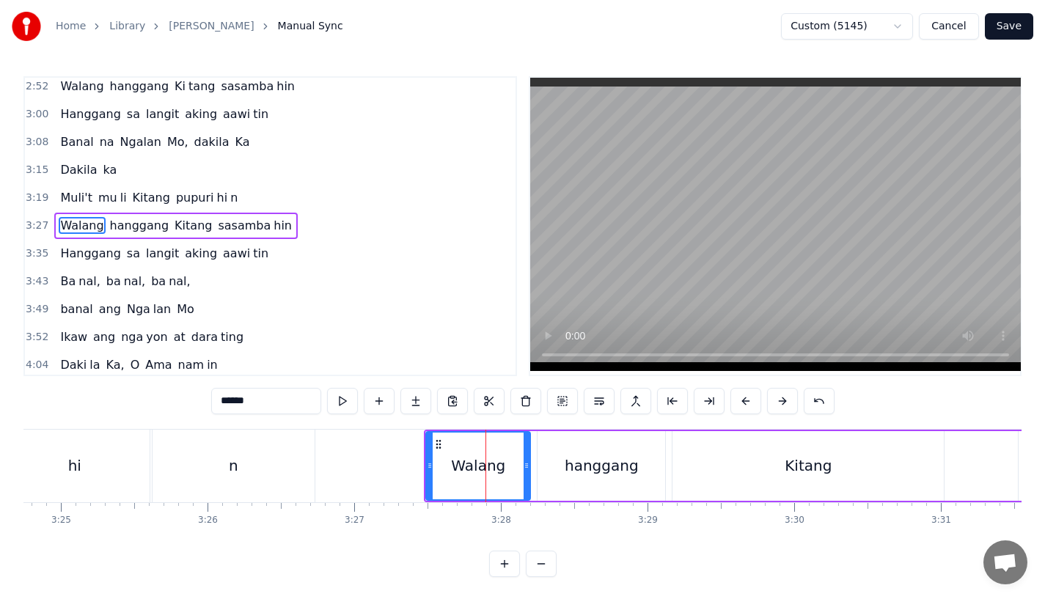
click at [296, 464] on div "n" at bounding box center [234, 466] width 162 height 73
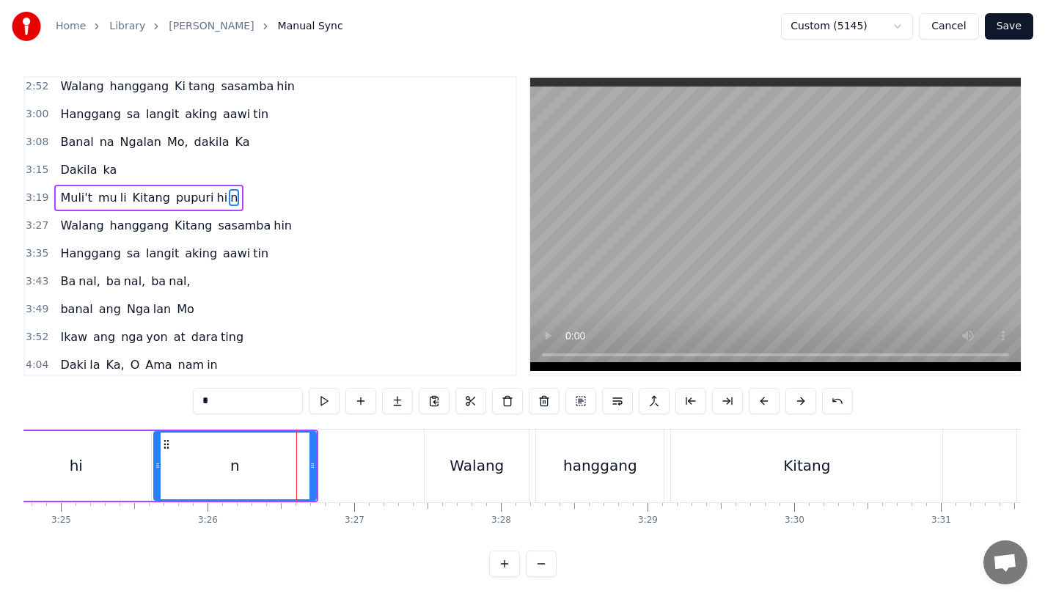
scroll to position [563, 0]
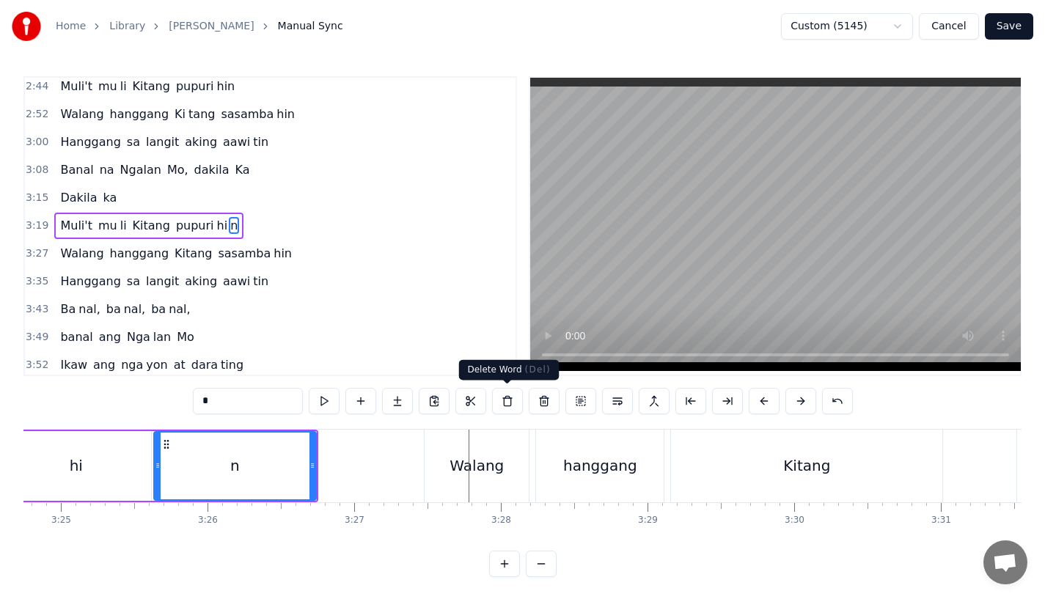
click at [493, 457] on div "Walang" at bounding box center [477, 466] width 54 height 22
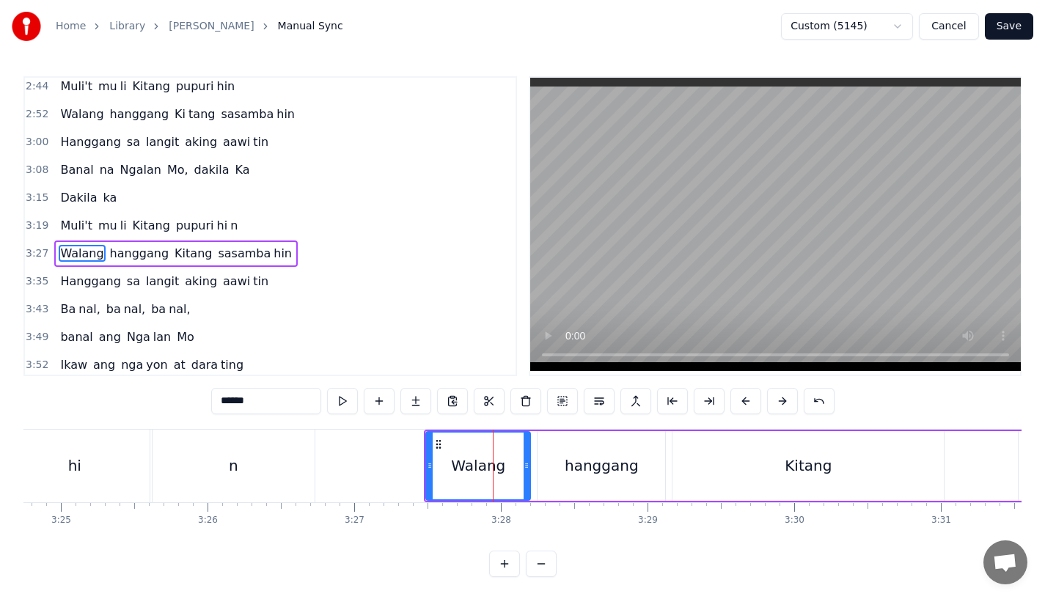
scroll to position [590, 0]
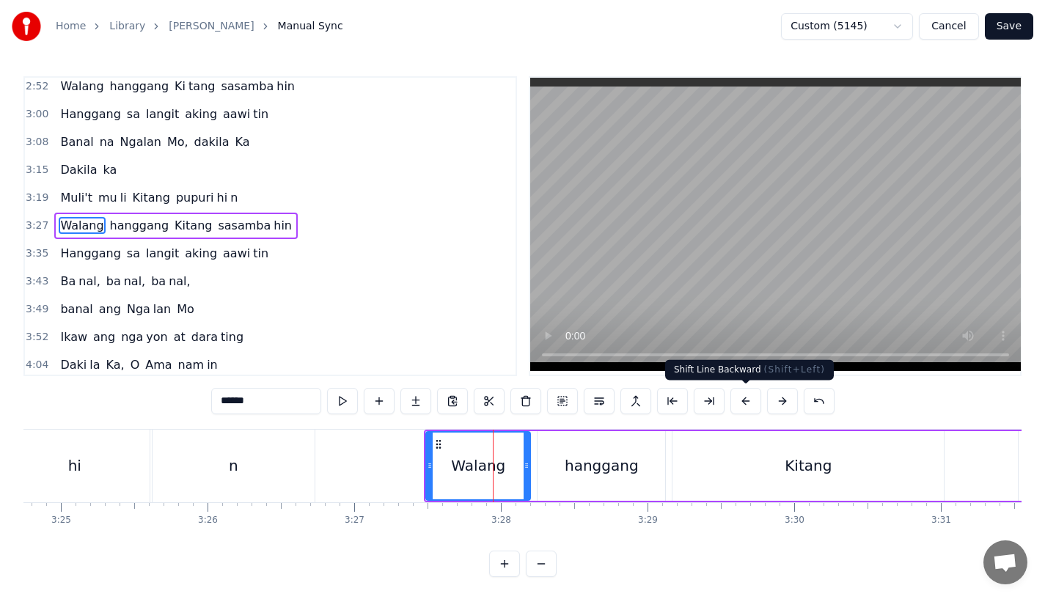
click at [741, 403] on button at bounding box center [745, 401] width 31 height 26
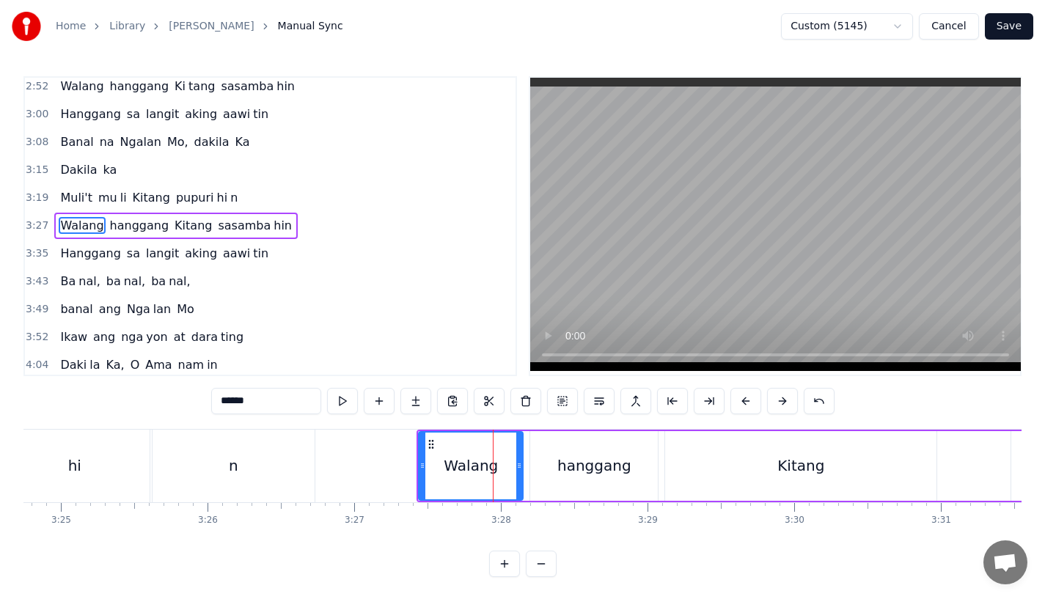
click at [250, 483] on div "n" at bounding box center [234, 466] width 162 height 73
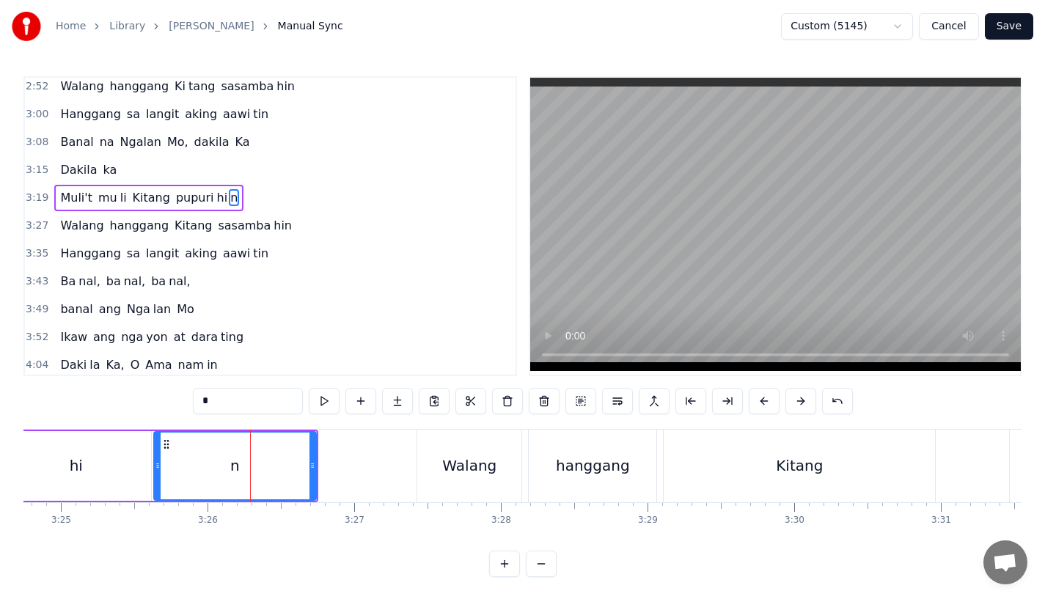
scroll to position [563, 0]
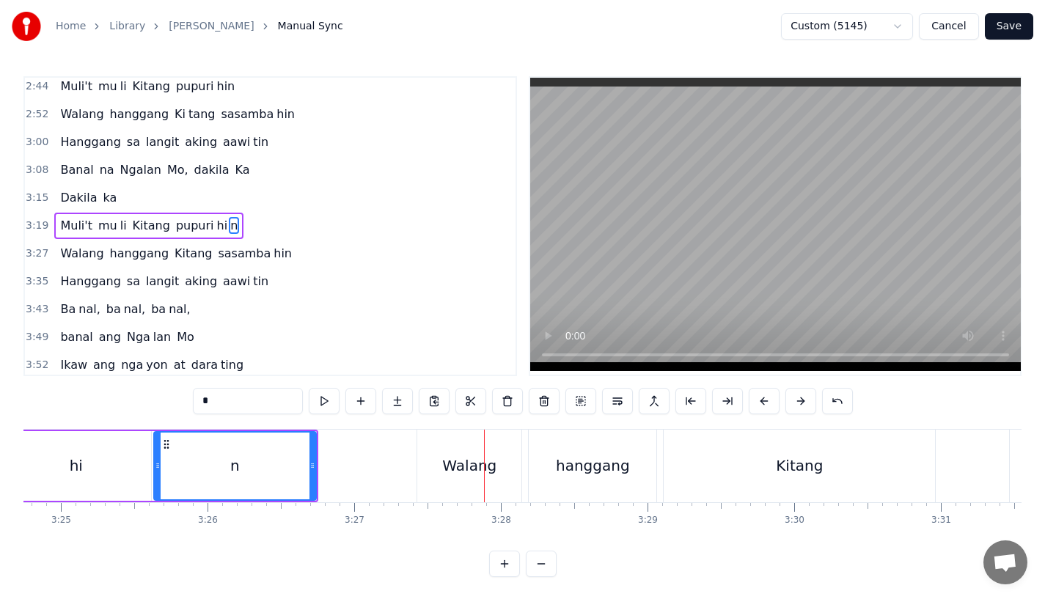
click at [465, 465] on div "Walang" at bounding box center [469, 466] width 54 height 22
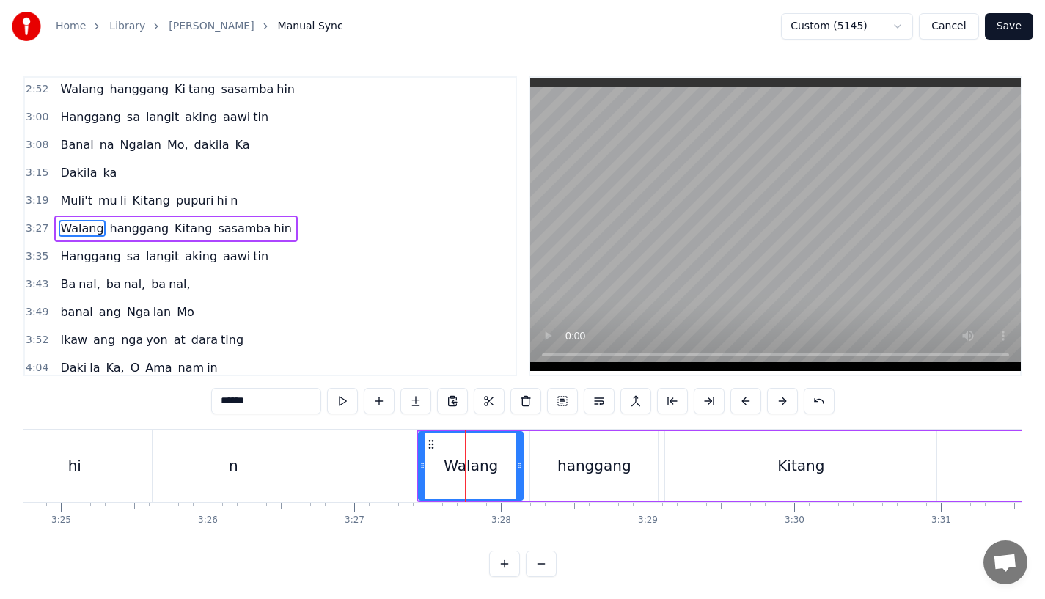
scroll to position [590, 0]
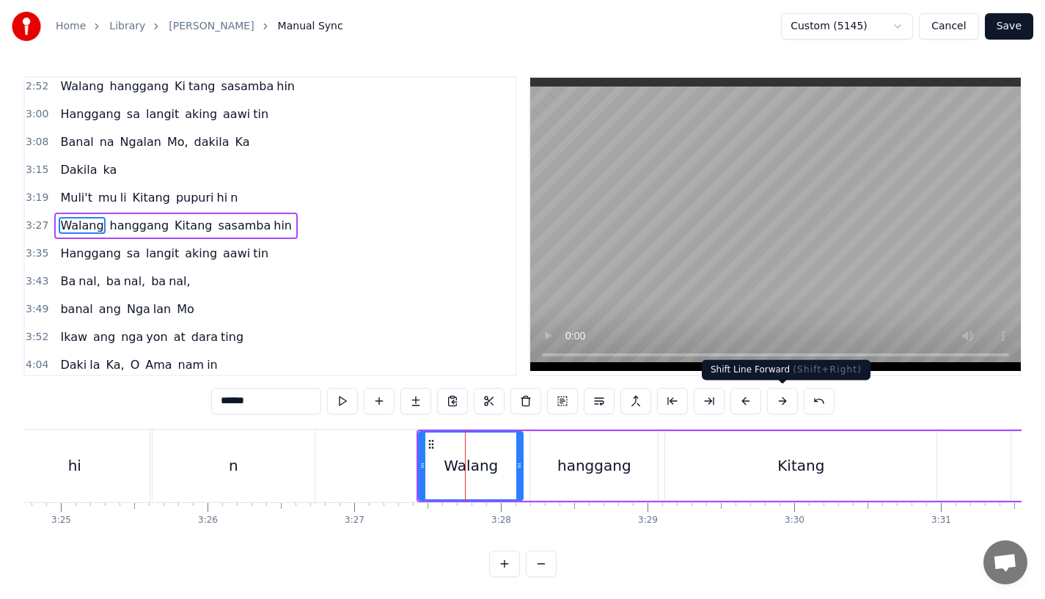
click at [749, 395] on button at bounding box center [745, 401] width 31 height 26
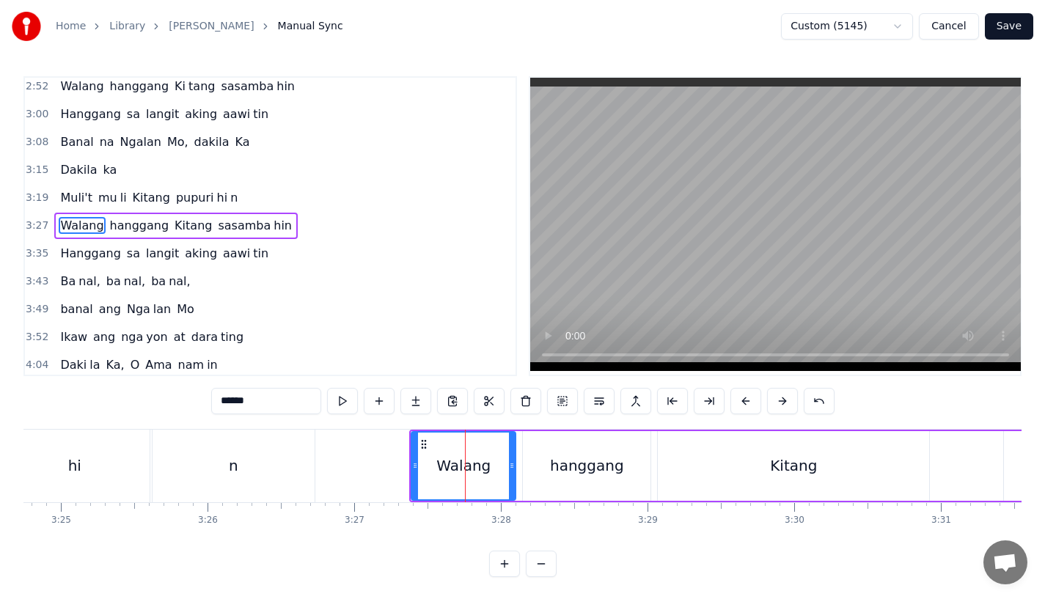
click at [250, 474] on div "n" at bounding box center [234, 466] width 162 height 73
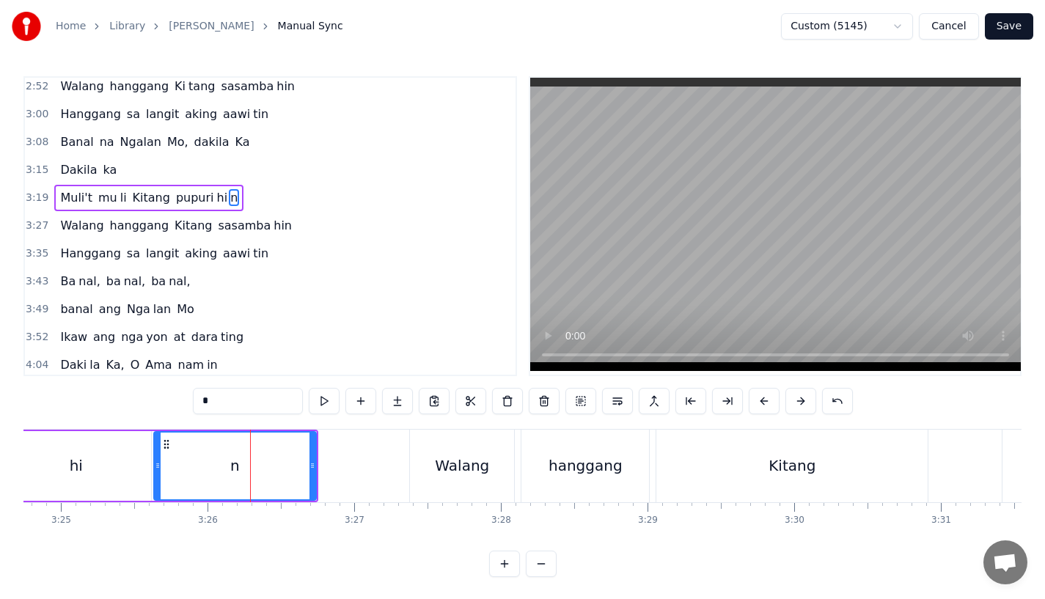
scroll to position [563, 0]
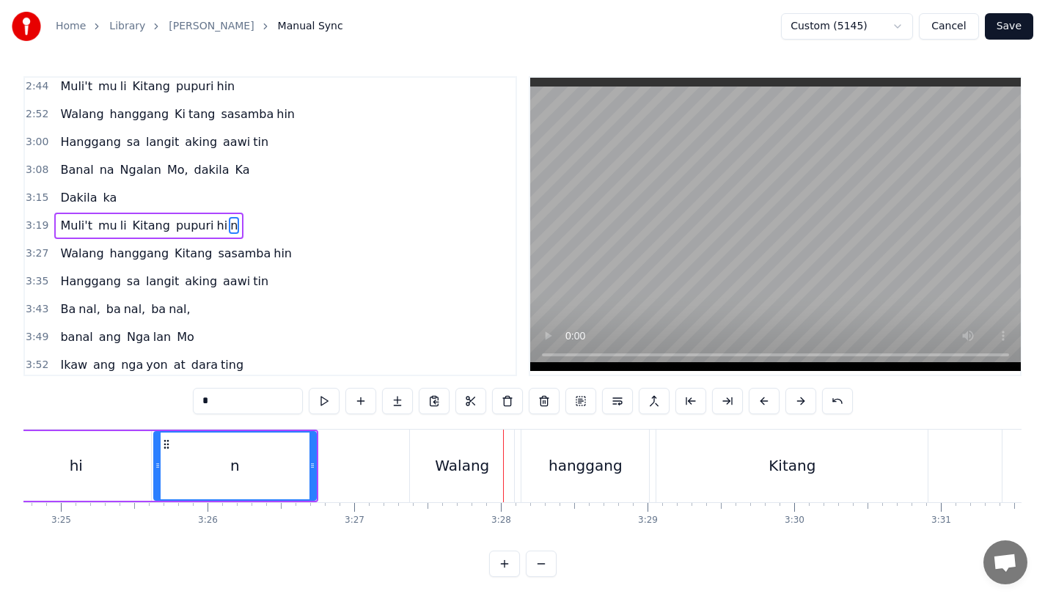
click at [216, 466] on div "n" at bounding box center [235, 466] width 161 height 67
click at [431, 494] on div "Walang" at bounding box center [462, 466] width 104 height 73
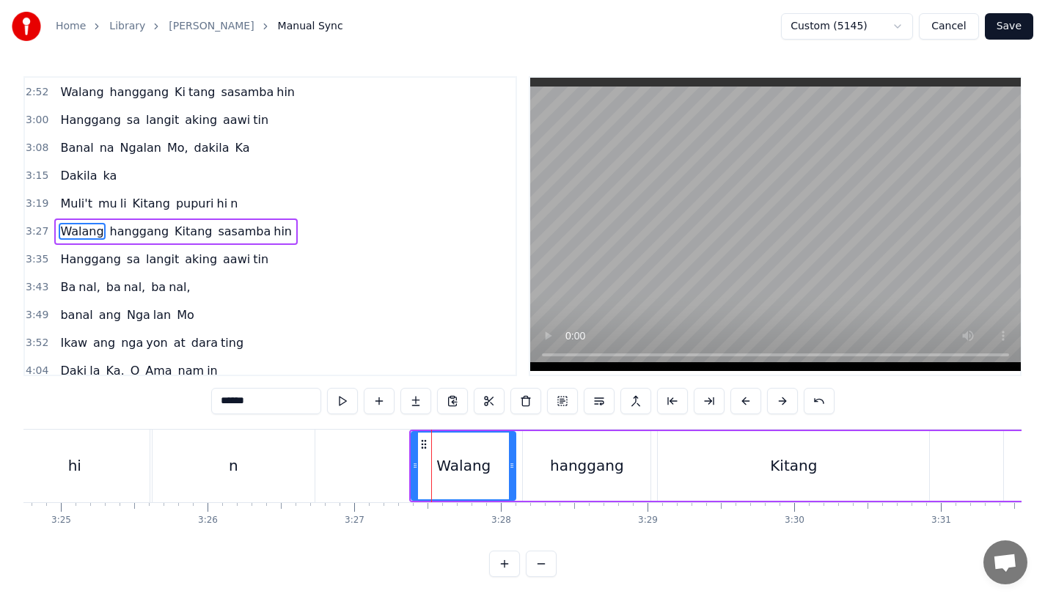
scroll to position [590, 0]
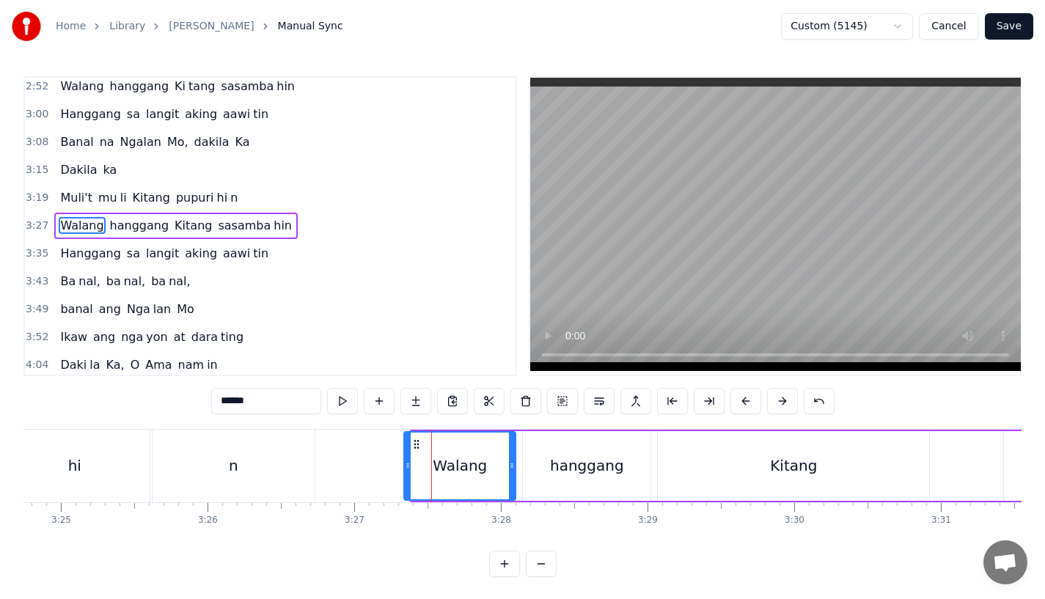
drag, startPoint x: 411, startPoint y: 453, endPoint x: 403, endPoint y: 458, distance: 9.6
click at [403, 459] on div "Walang" at bounding box center [459, 466] width 113 height 70
click at [232, 466] on div "n" at bounding box center [234, 466] width 10 height 22
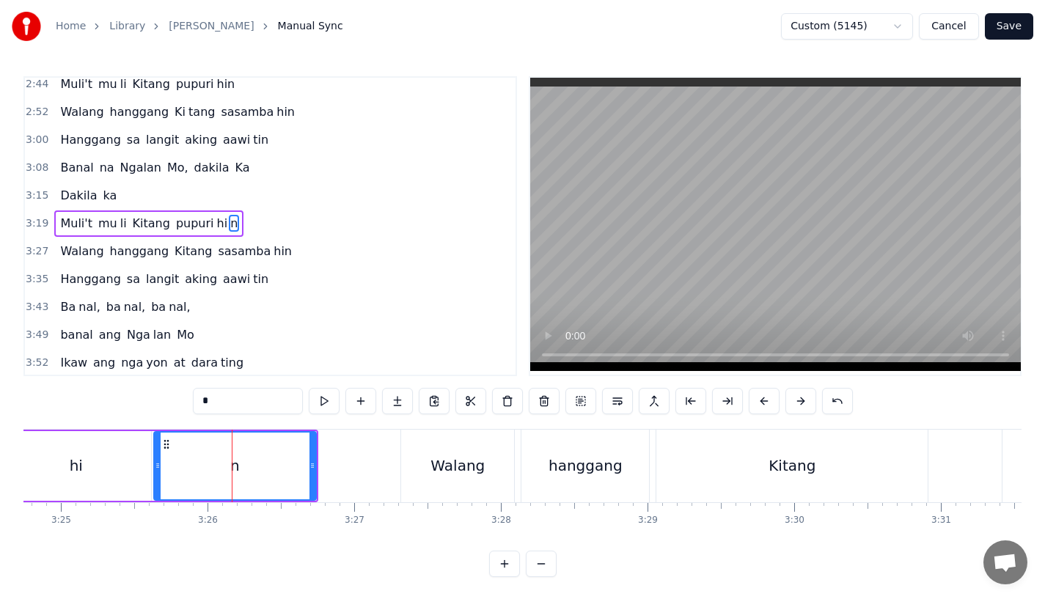
scroll to position [563, 0]
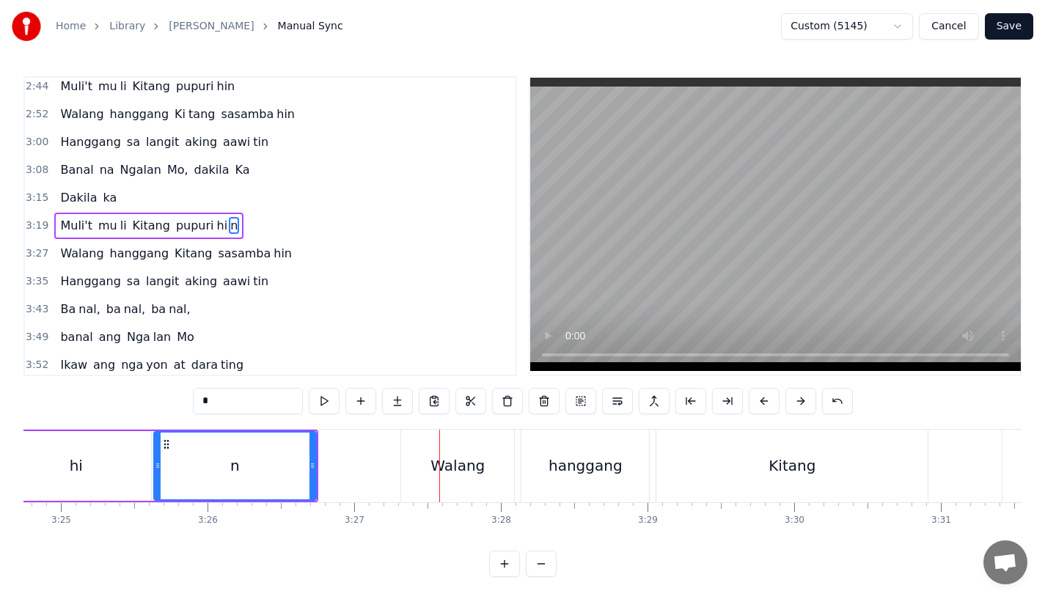
click at [296, 447] on div "n" at bounding box center [235, 466] width 161 height 67
click at [680, 461] on div "Kitang" at bounding box center [791, 466] width 271 height 73
type input "******"
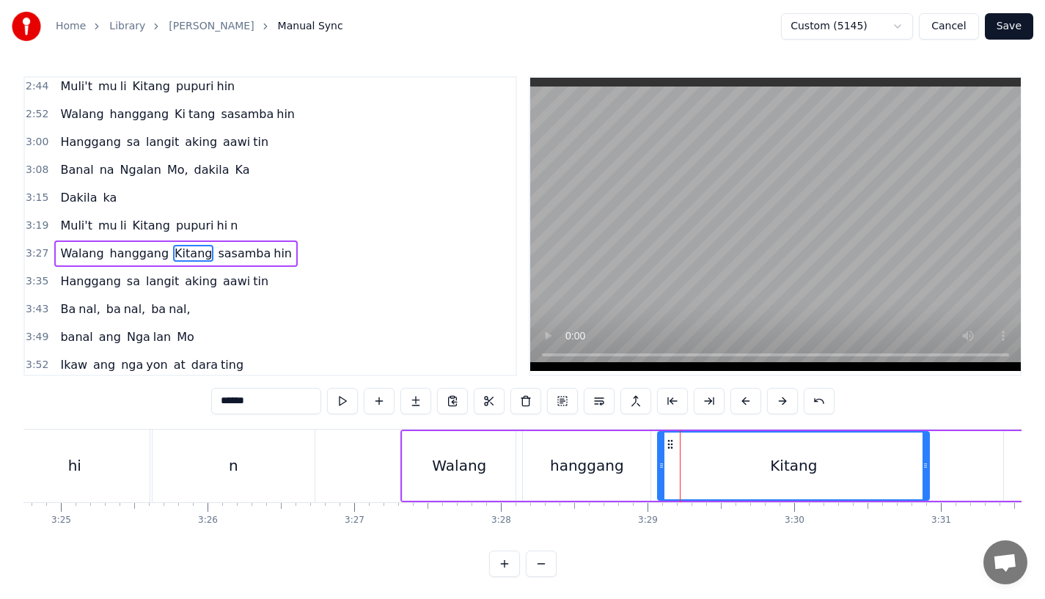
scroll to position [590, 0]
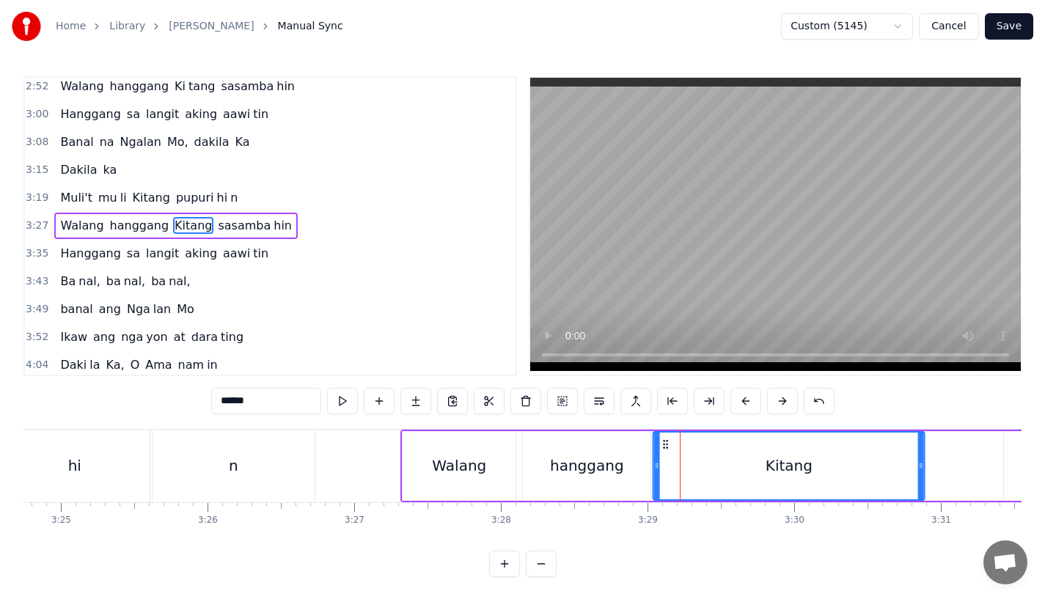
drag, startPoint x: 670, startPoint y: 443, endPoint x: 663, endPoint y: 448, distance: 8.4
click at [663, 448] on icon at bounding box center [666, 445] width 12 height 12
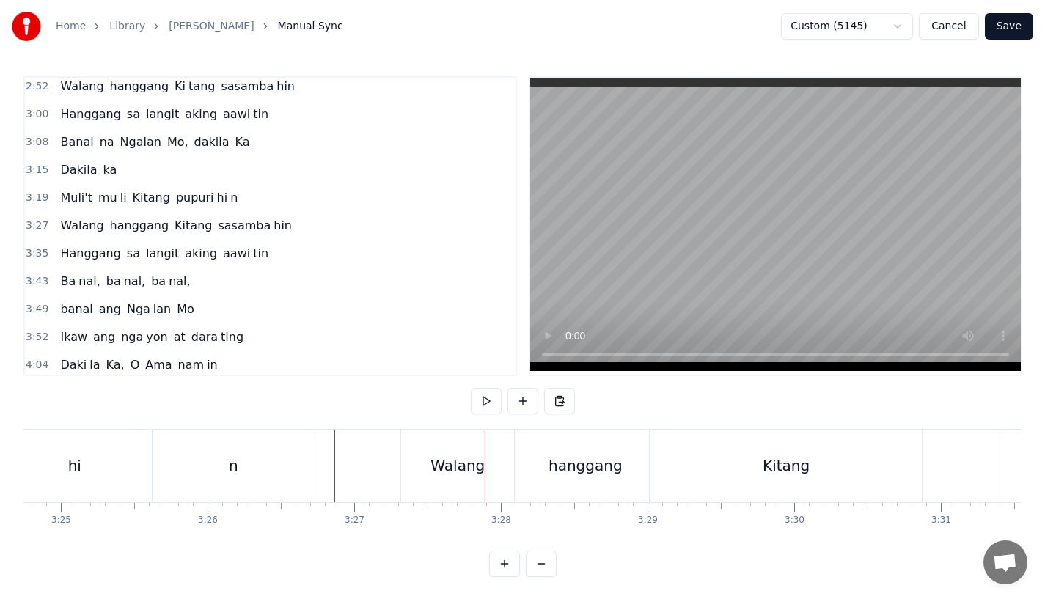
click at [304, 436] on div "n" at bounding box center [234, 466] width 162 height 73
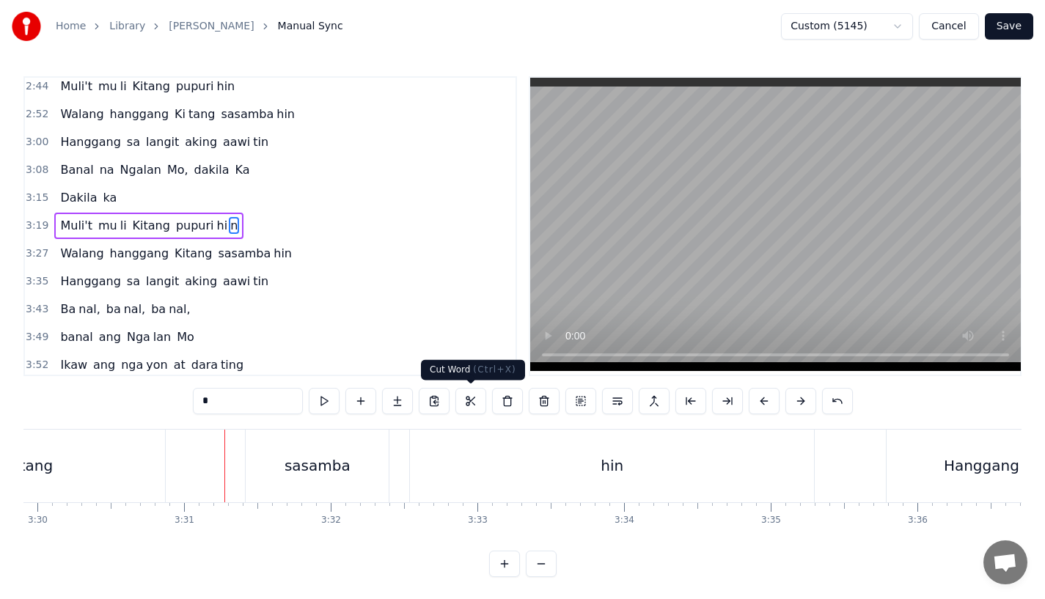
scroll to position [0, 30890]
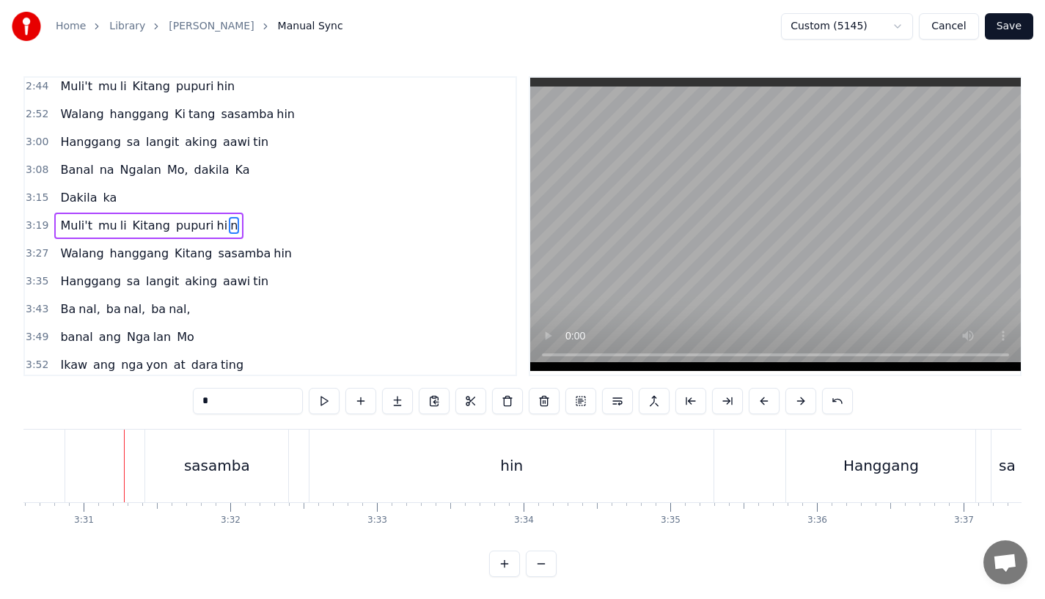
click at [189, 474] on div "sasamba" at bounding box center [217, 466] width 66 height 22
type input "*******"
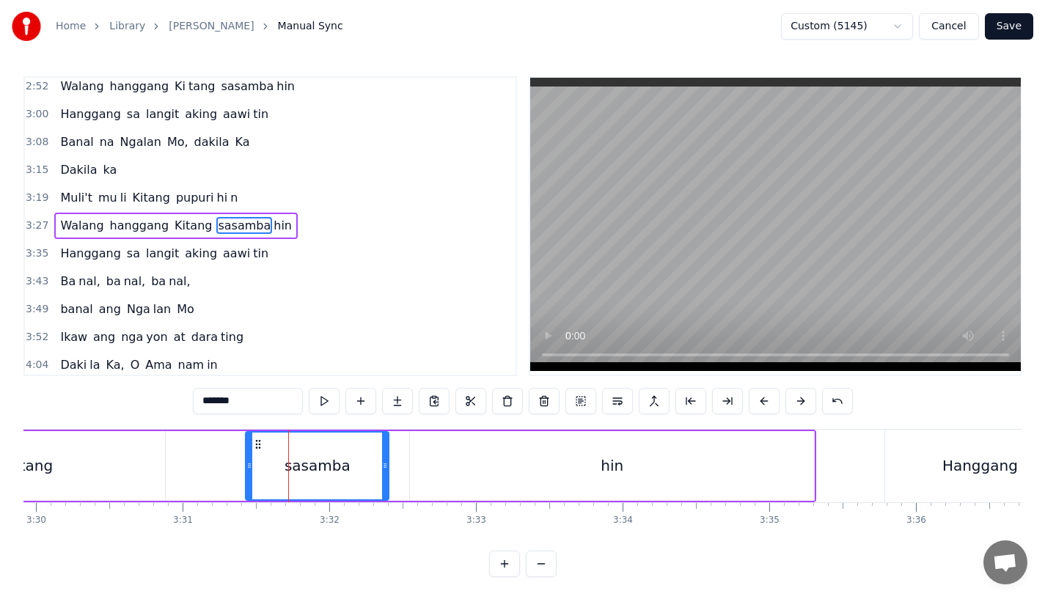
scroll to position [0, 30766]
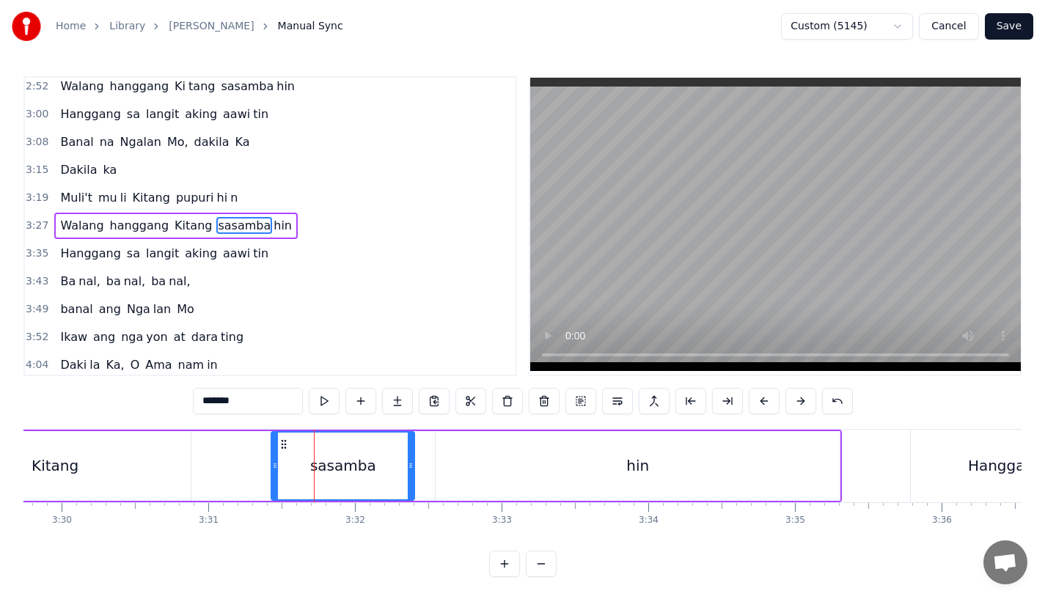
drag, startPoint x: 273, startPoint y: 472, endPoint x: 263, endPoint y: 472, distance: 9.5
click at [272, 472] on div at bounding box center [275, 466] width 6 height 67
drag, startPoint x: 274, startPoint y: 440, endPoint x: 249, endPoint y: 444, distance: 25.2
click at [249, 444] on icon at bounding box center [252, 445] width 12 height 12
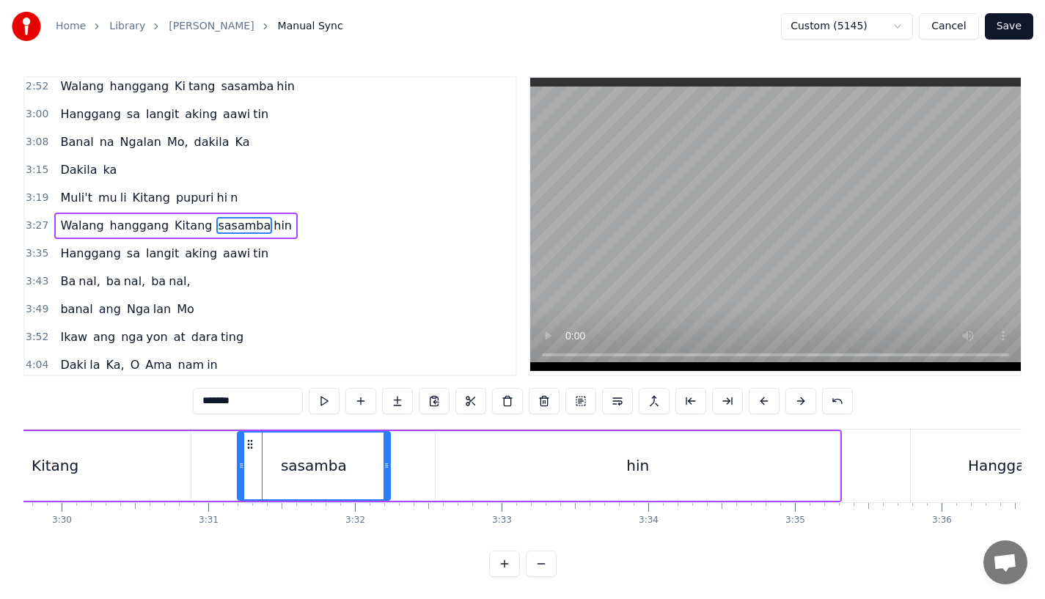
click at [420, 455] on div "sasamba hin" at bounding box center [539, 466] width 604 height 70
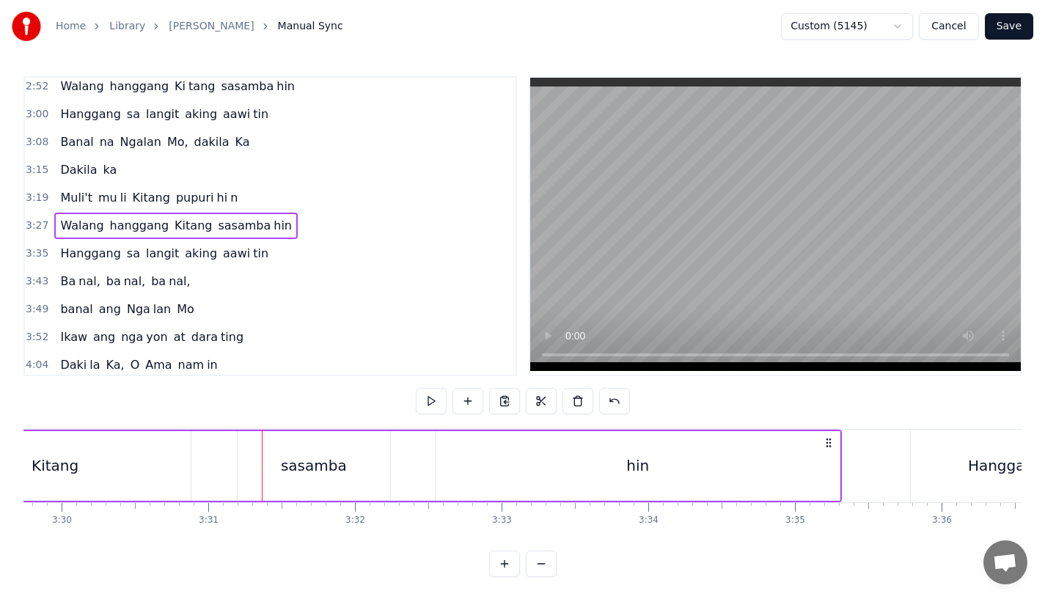
click at [461, 455] on div "hin" at bounding box center [638, 466] width 404 height 70
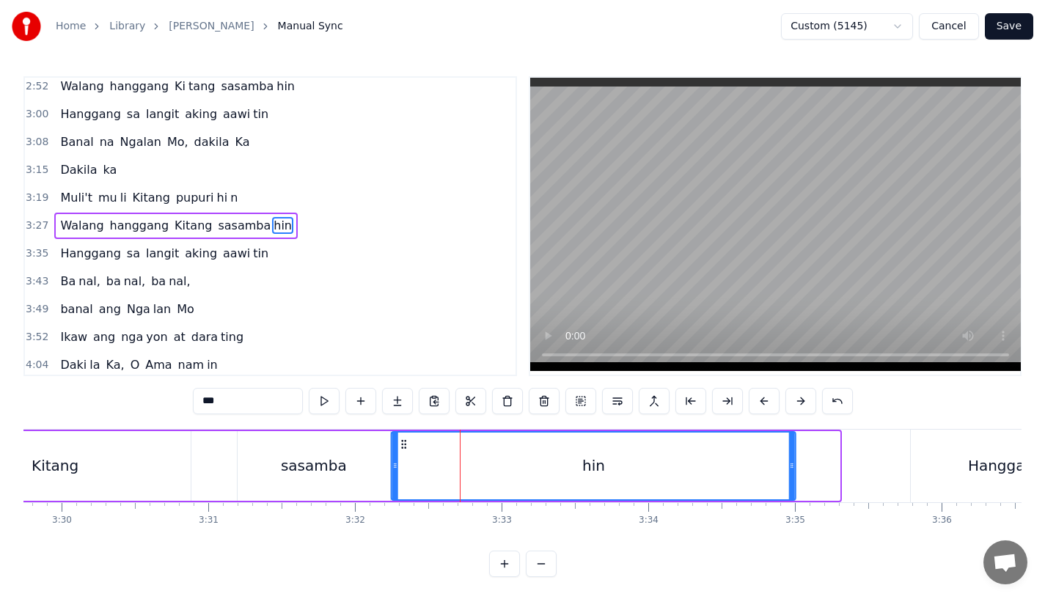
drag, startPoint x: 445, startPoint y: 442, endPoint x: 401, endPoint y: 447, distance: 44.4
click at [401, 447] on icon at bounding box center [404, 445] width 12 height 12
click at [95, 449] on div "Kitang" at bounding box center [54, 466] width 271 height 70
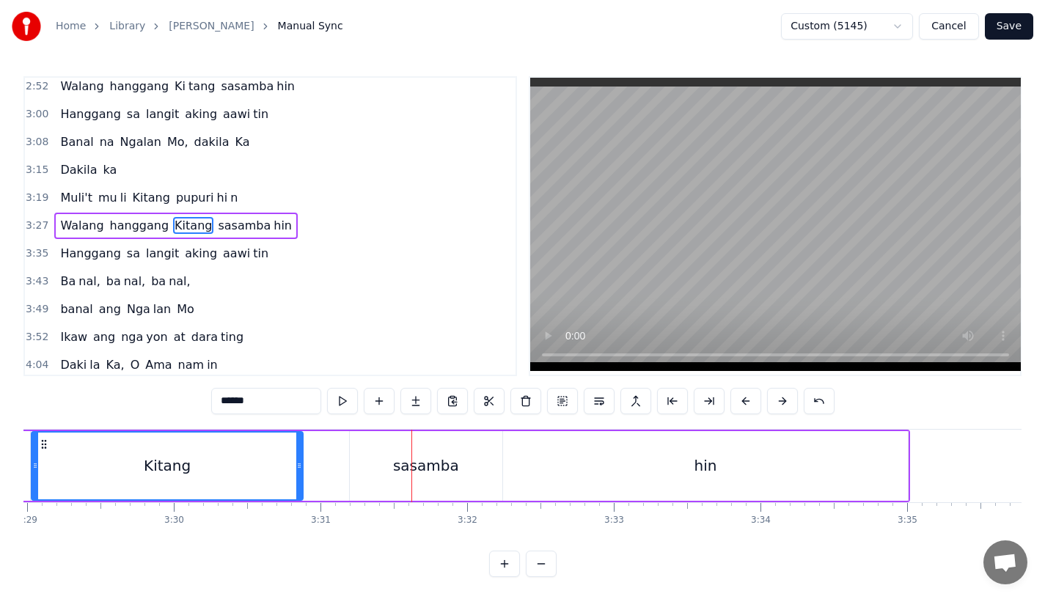
scroll to position [0, 30589]
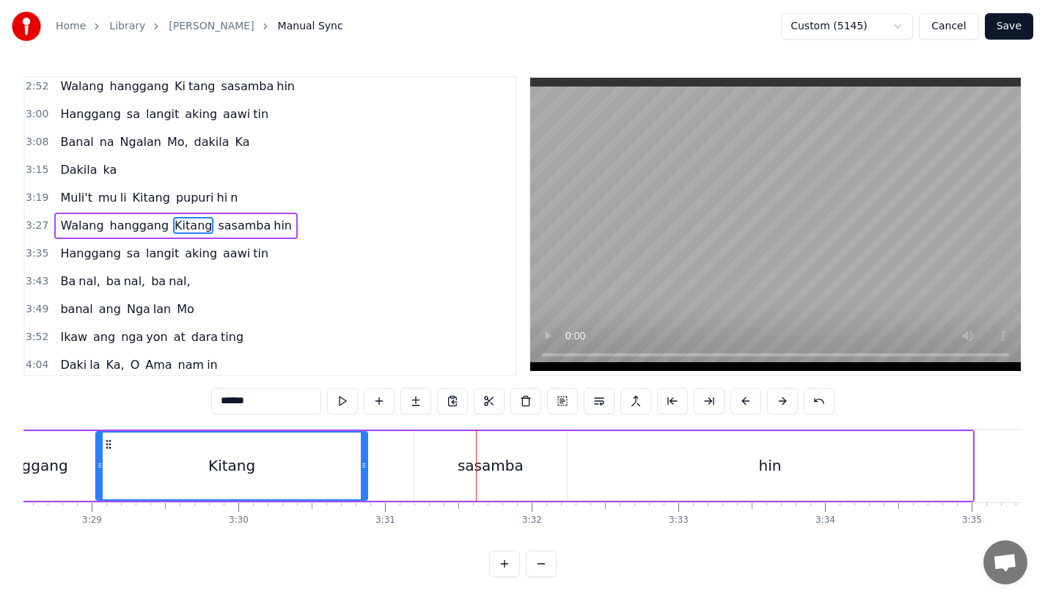
click at [194, 469] on div "Kitang" at bounding box center [232, 466] width 270 height 67
click at [506, 458] on div "sasamba" at bounding box center [491, 466] width 66 height 22
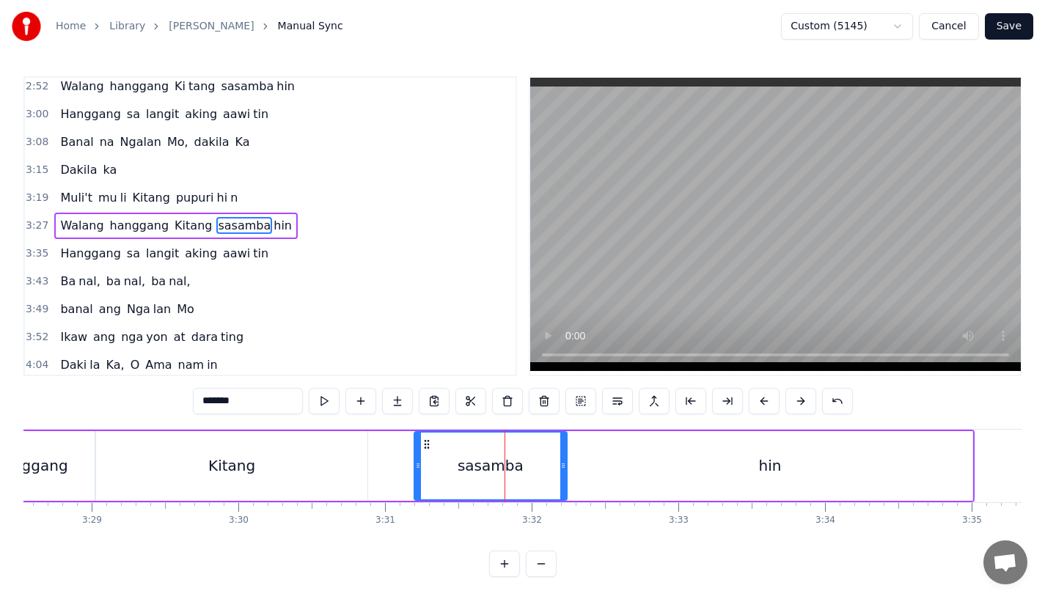
click at [487, 449] on div "sasamba" at bounding box center [490, 466] width 151 height 67
click at [662, 462] on div "hin" at bounding box center [770, 466] width 404 height 70
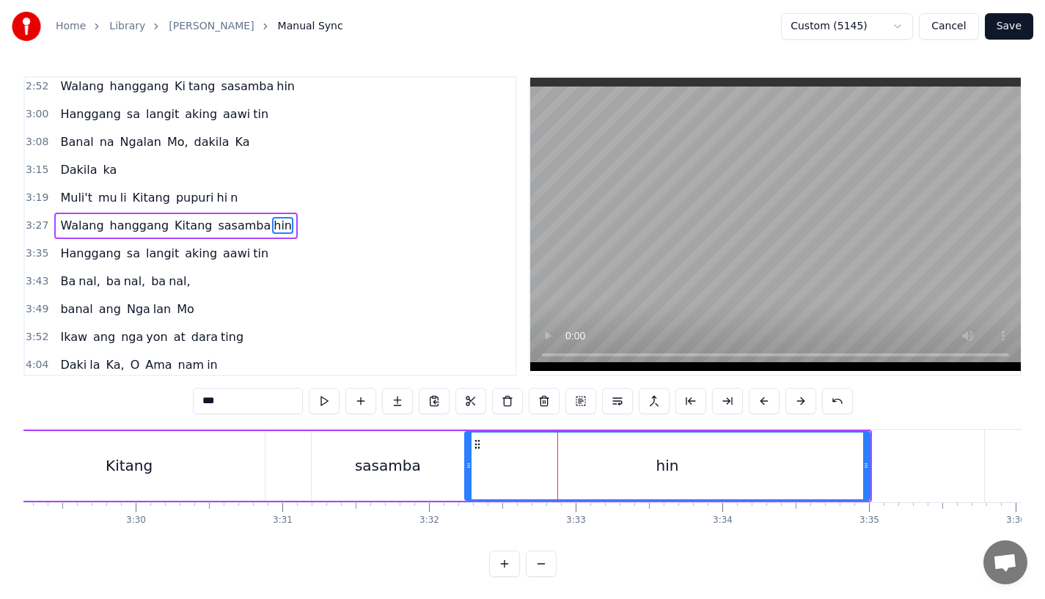
scroll to position [0, 30700]
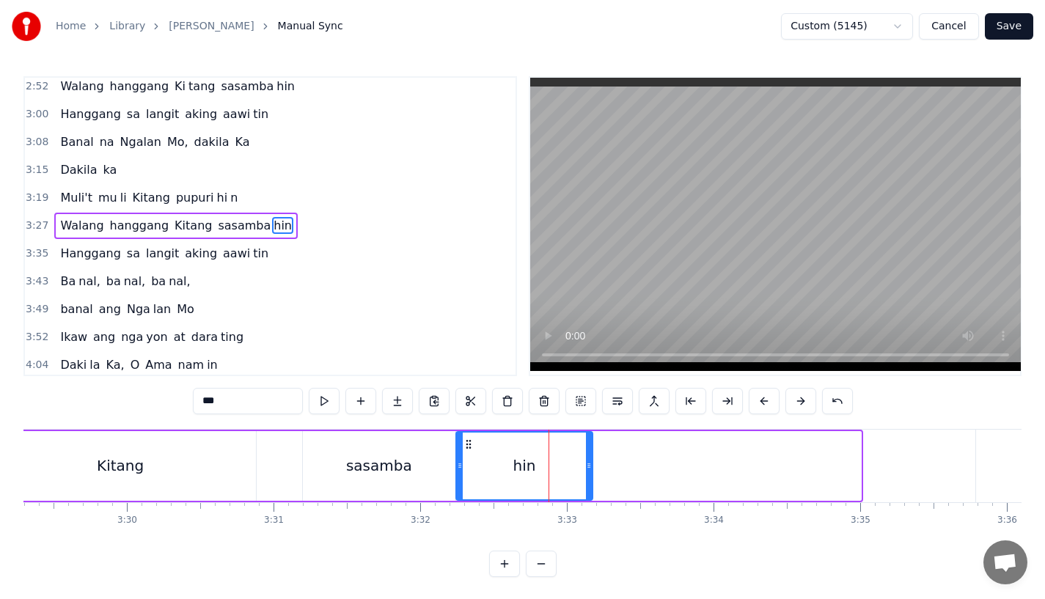
drag, startPoint x: 857, startPoint y: 467, endPoint x: 587, endPoint y: 469, distance: 269.9
click at [587, 469] on icon at bounding box center [589, 466] width 6 height 12
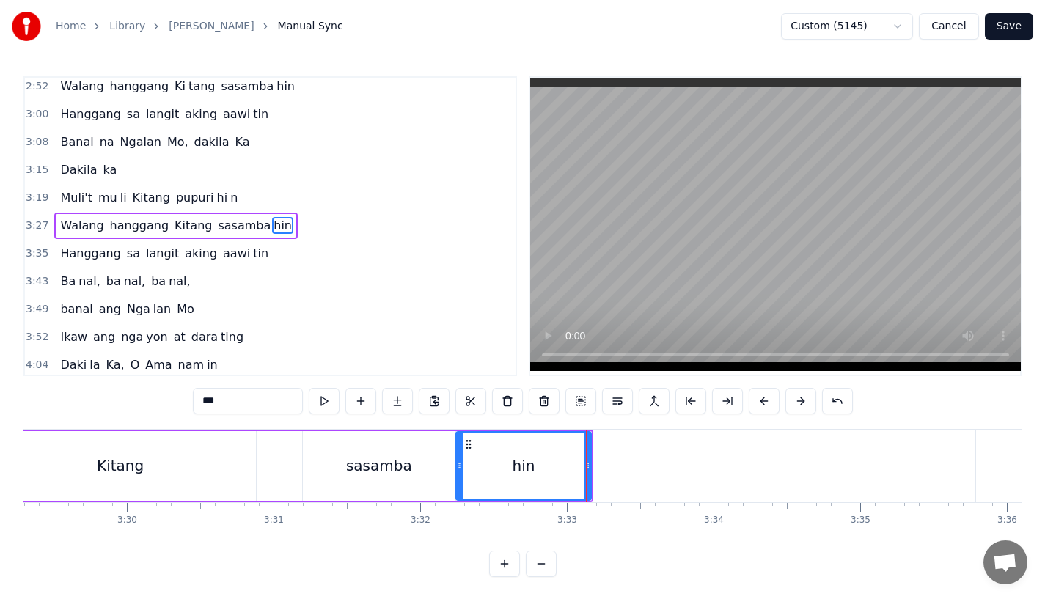
click at [256, 401] on input "***" at bounding box center [248, 401] width 110 height 26
type input "**"
click at [387, 400] on button at bounding box center [397, 401] width 31 height 26
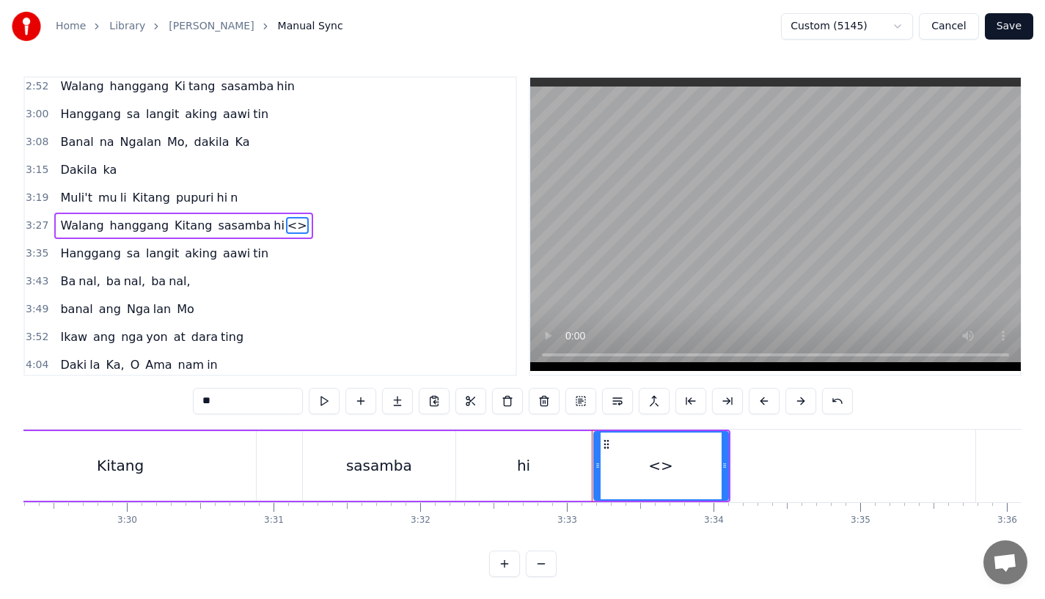
drag, startPoint x: 221, startPoint y: 399, endPoint x: 167, endPoint y: 399, distance: 54.3
click at [167, 399] on div "0:31 Bawat buk ang liway way 0:36 na ak ing nasi la ya n 0:42 Huni ng mga ibong…" at bounding box center [522, 326] width 998 height 501
drag, startPoint x: 723, startPoint y: 466, endPoint x: 808, endPoint y: 466, distance: 84.3
click at [793, 466] on icon at bounding box center [790, 466] width 6 height 12
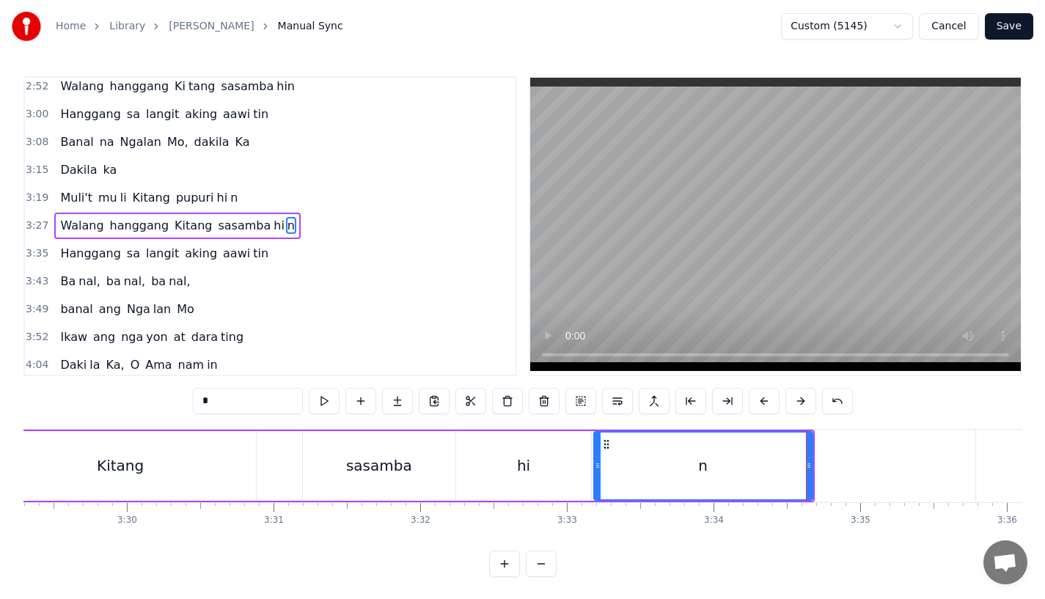
type input "*"
click at [274, 442] on div "Walang hanggang Kitang sasamba hi n" at bounding box center [273, 466] width 1081 height 73
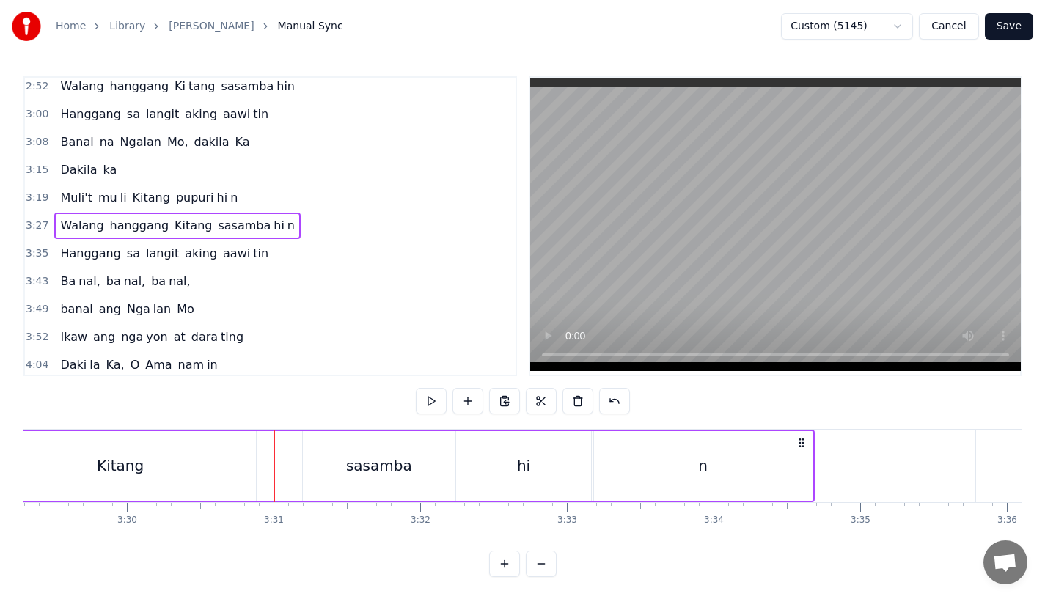
click at [240, 450] on div "Kitang" at bounding box center [120, 466] width 271 height 70
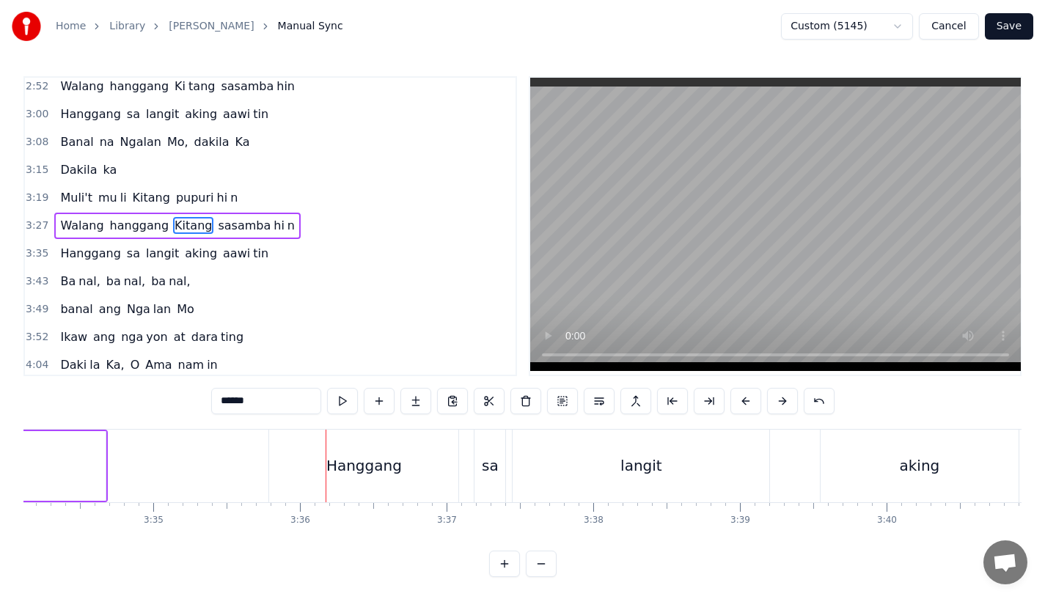
scroll to position [0, 31396]
click at [380, 464] on div "Hanggang" at bounding box center [376, 466] width 76 height 22
type input "********"
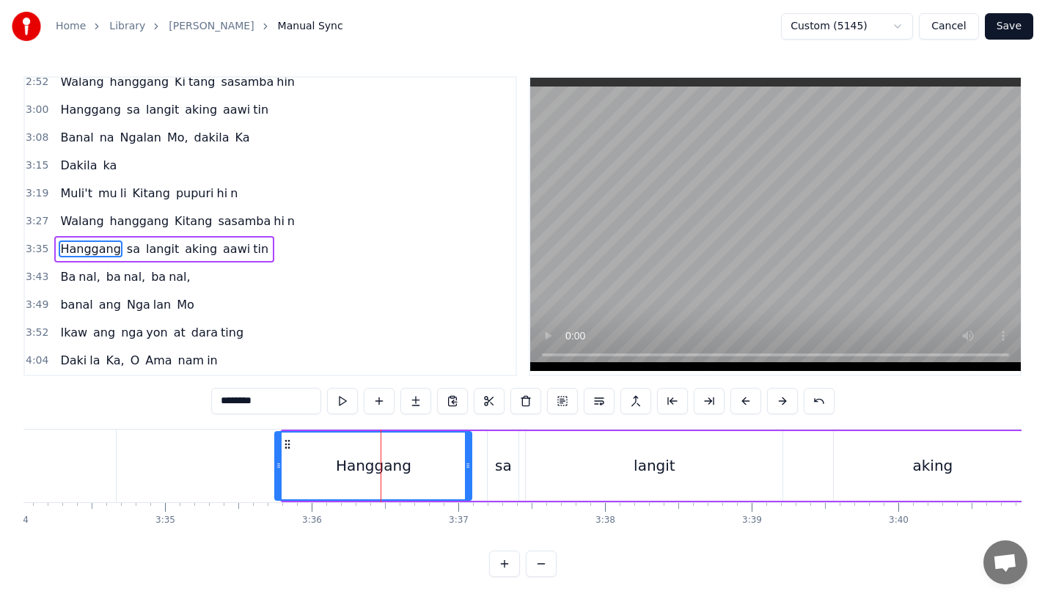
drag, startPoint x: 286, startPoint y: 477, endPoint x: 273, endPoint y: 483, distance: 14.2
click at [276, 483] on div at bounding box center [279, 466] width 6 height 67
click at [744, 401] on button at bounding box center [745, 401] width 31 height 26
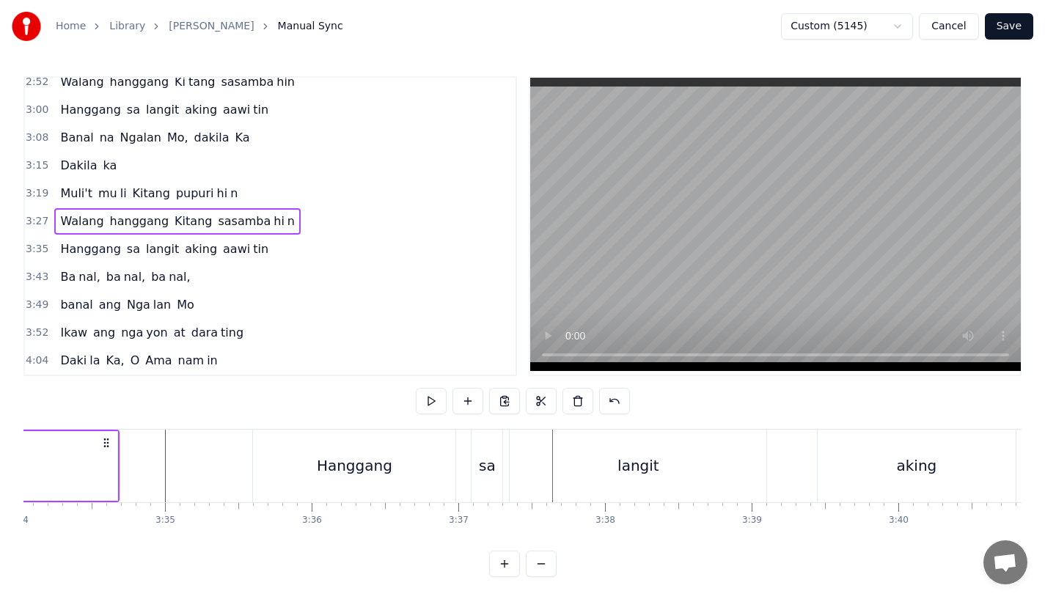
click at [480, 479] on div "sa" at bounding box center [487, 466] width 31 height 73
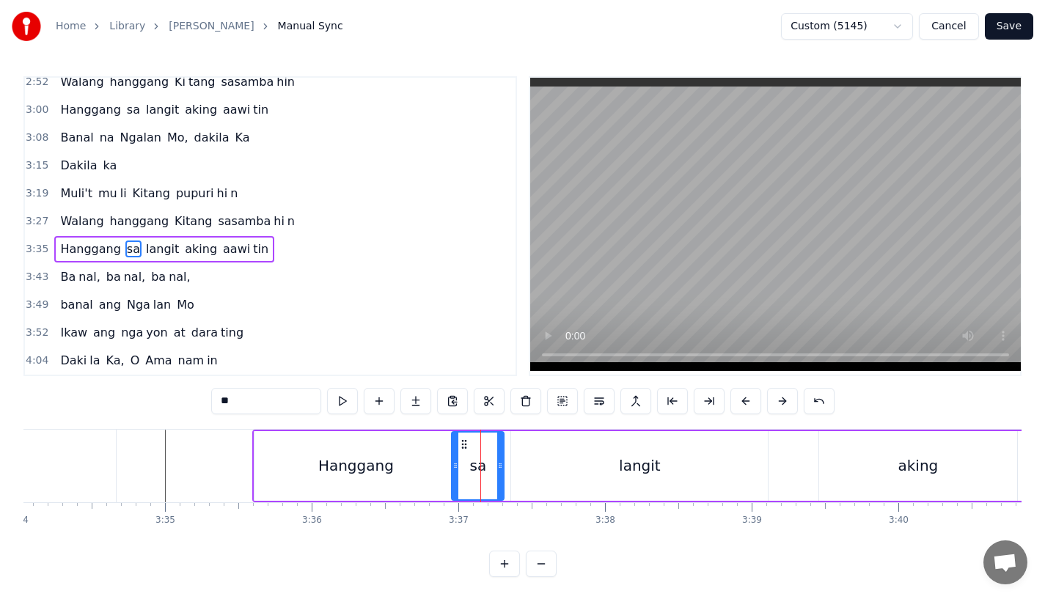
drag, startPoint x: 477, startPoint y: 472, endPoint x: 453, endPoint y: 475, distance: 24.3
click at [454, 475] on div at bounding box center [456, 466] width 6 height 67
click at [431, 475] on div "Hanggang" at bounding box center [355, 466] width 202 height 70
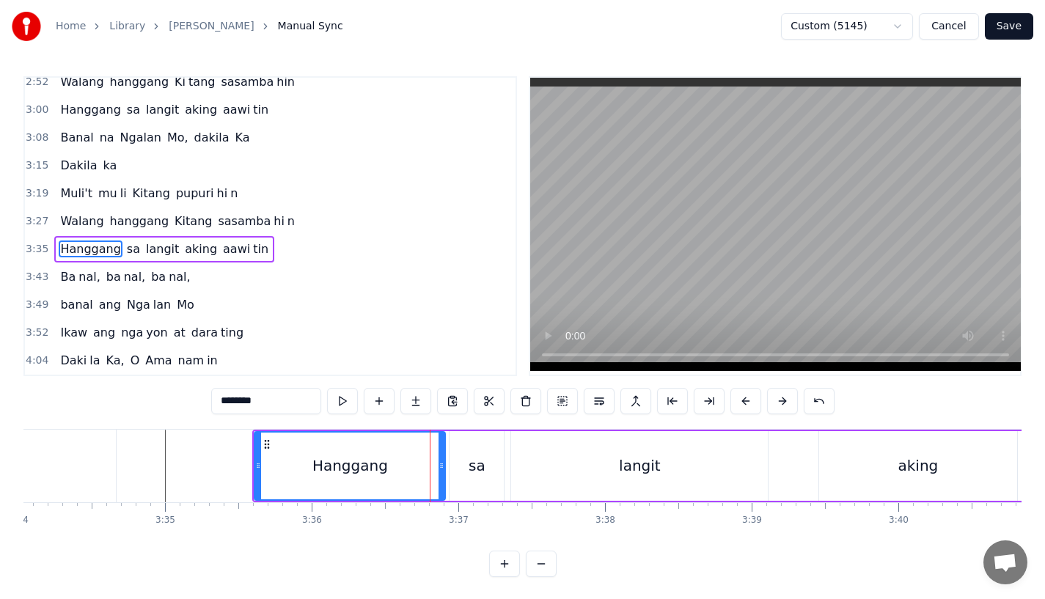
drag, startPoint x: 451, startPoint y: 476, endPoint x: 439, endPoint y: 476, distance: 11.7
click at [439, 476] on div at bounding box center [442, 466] width 6 height 67
click at [488, 472] on div "sa" at bounding box center [477, 466] width 54 height 70
type input "**"
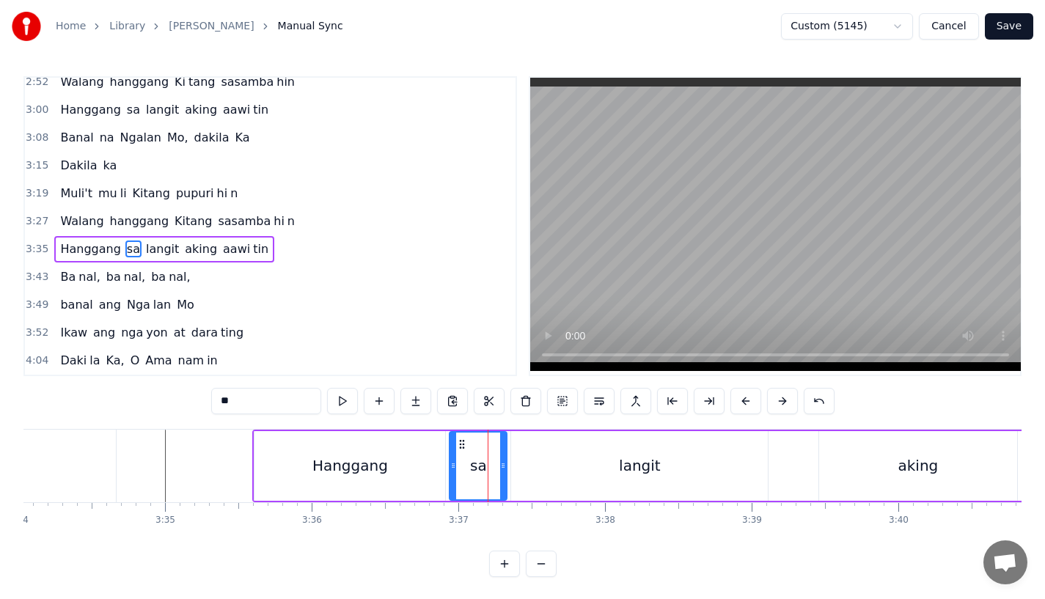
click at [505, 472] on div at bounding box center [503, 466] width 6 height 67
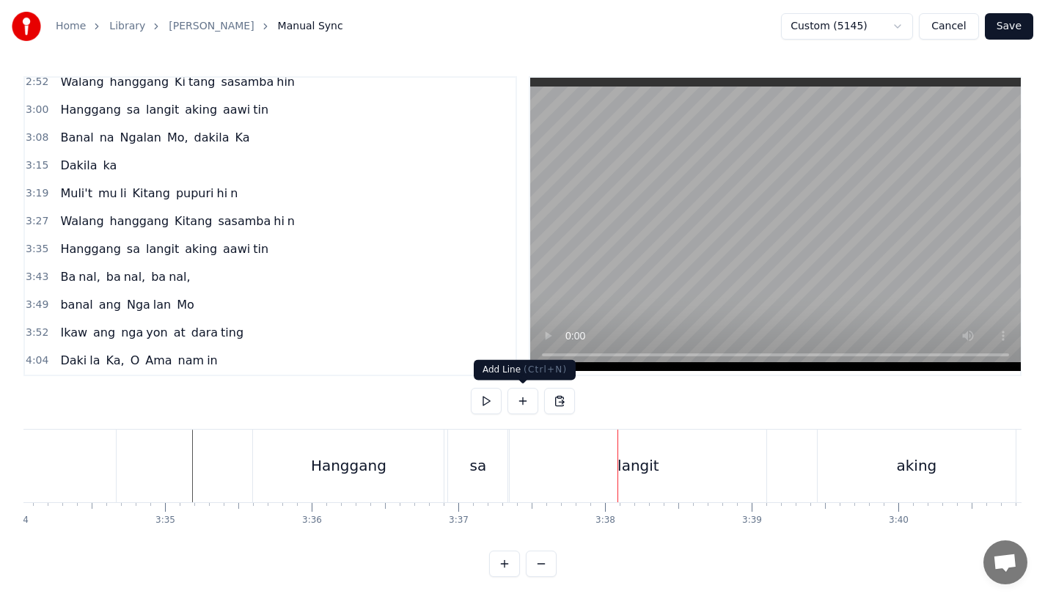
click at [558, 478] on div "langit" at bounding box center [638, 466] width 257 height 73
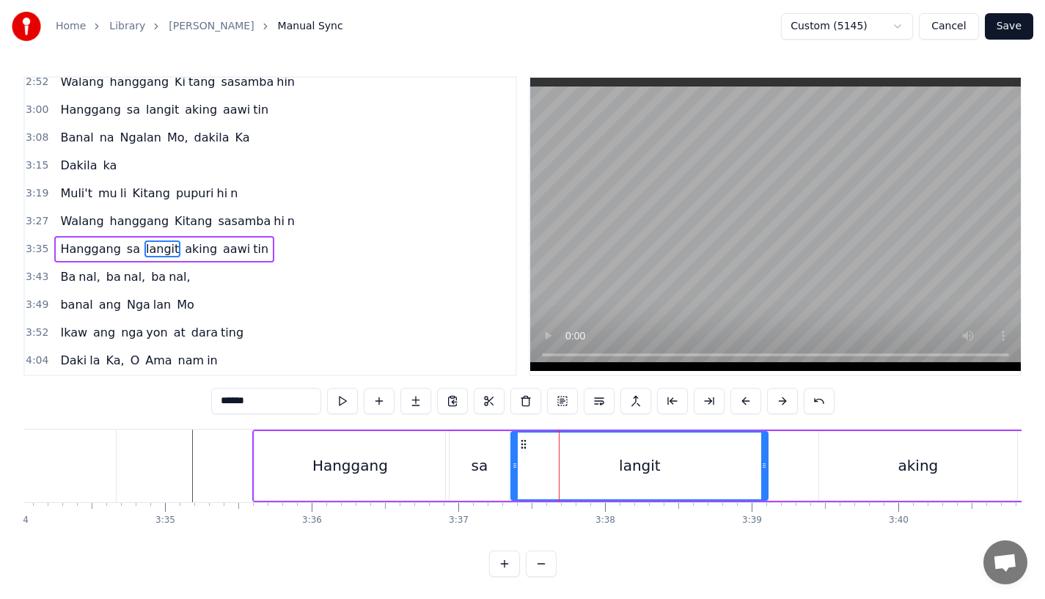
click at [465, 456] on div "sa" at bounding box center [479, 466] width 59 height 70
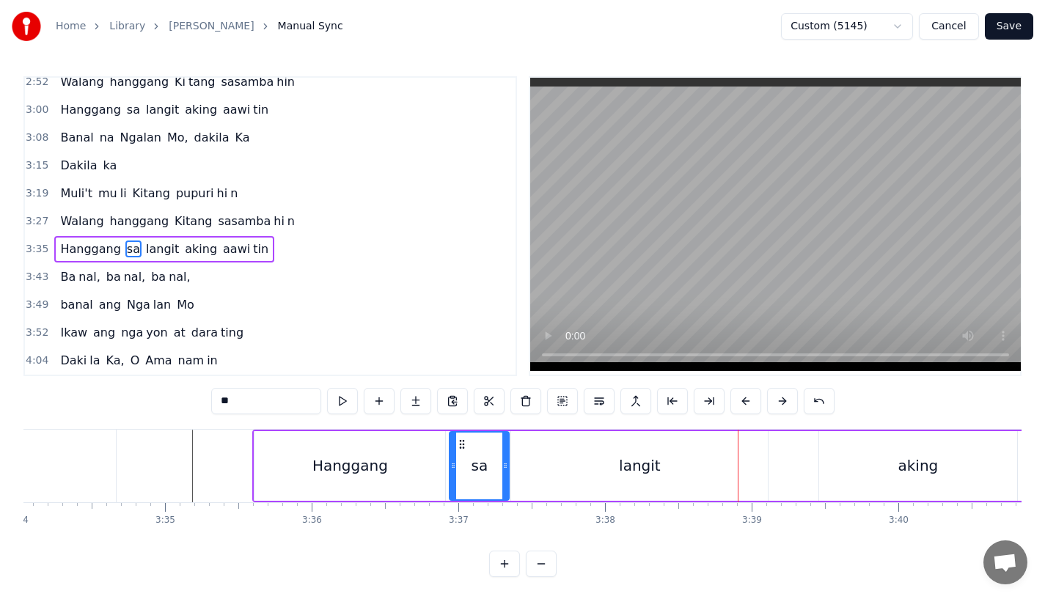
click at [321, 466] on div "Hanggang" at bounding box center [350, 466] width 76 height 22
type input "********"
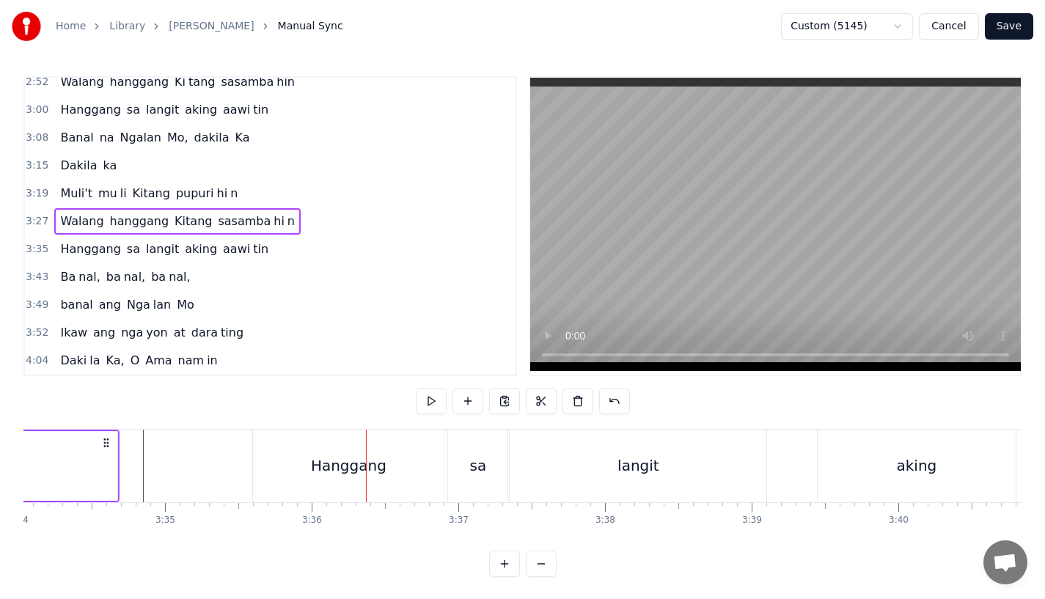
click at [107, 445] on icon at bounding box center [106, 443] width 12 height 12
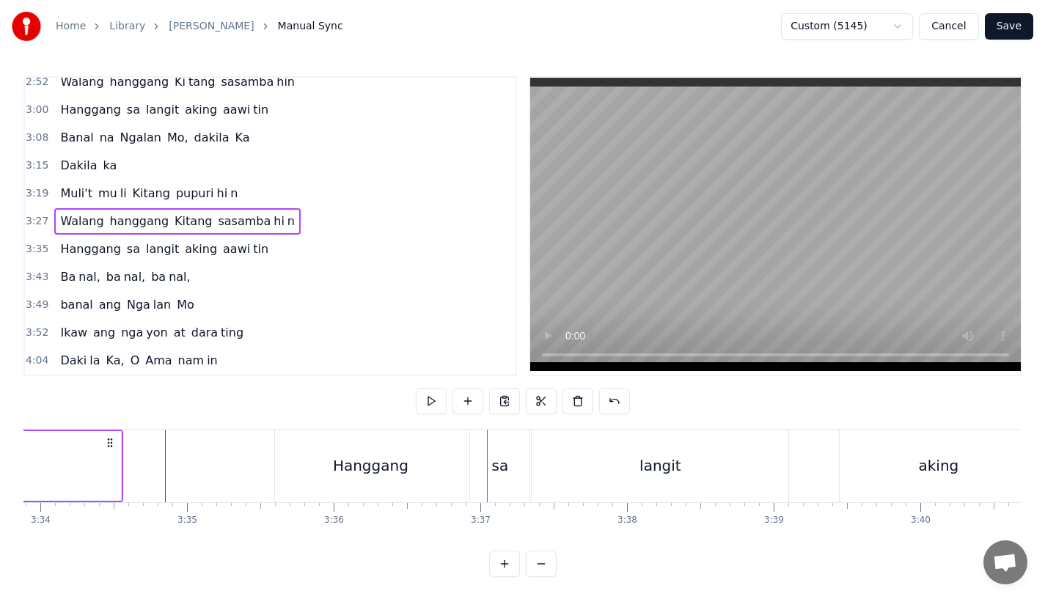
click at [56, 475] on div "n" at bounding box center [11, 466] width 219 height 70
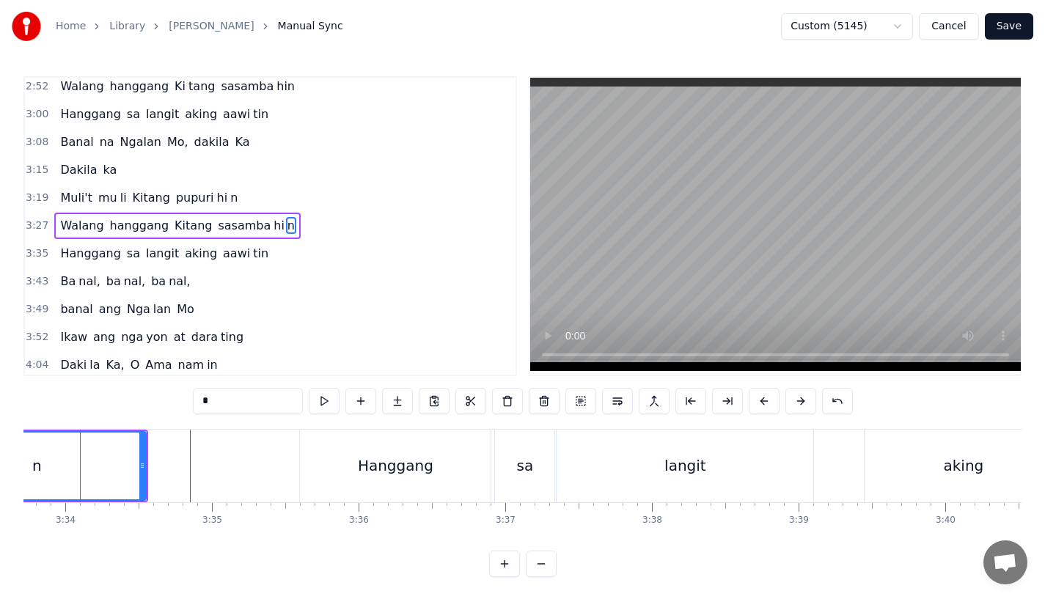
scroll to position [0, 31331]
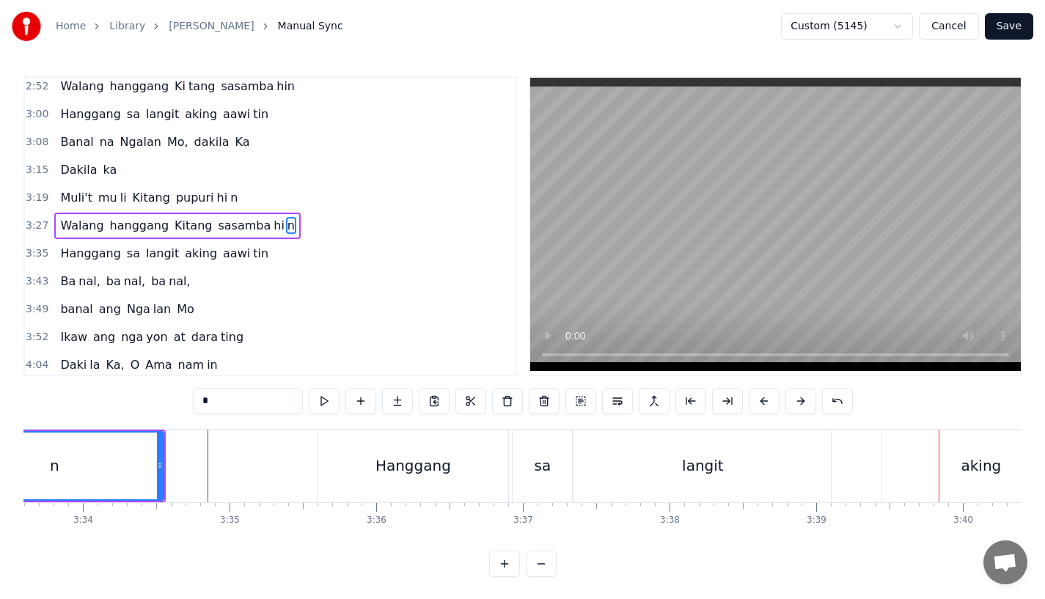
click at [748, 455] on div "langit" at bounding box center [702, 466] width 257 height 73
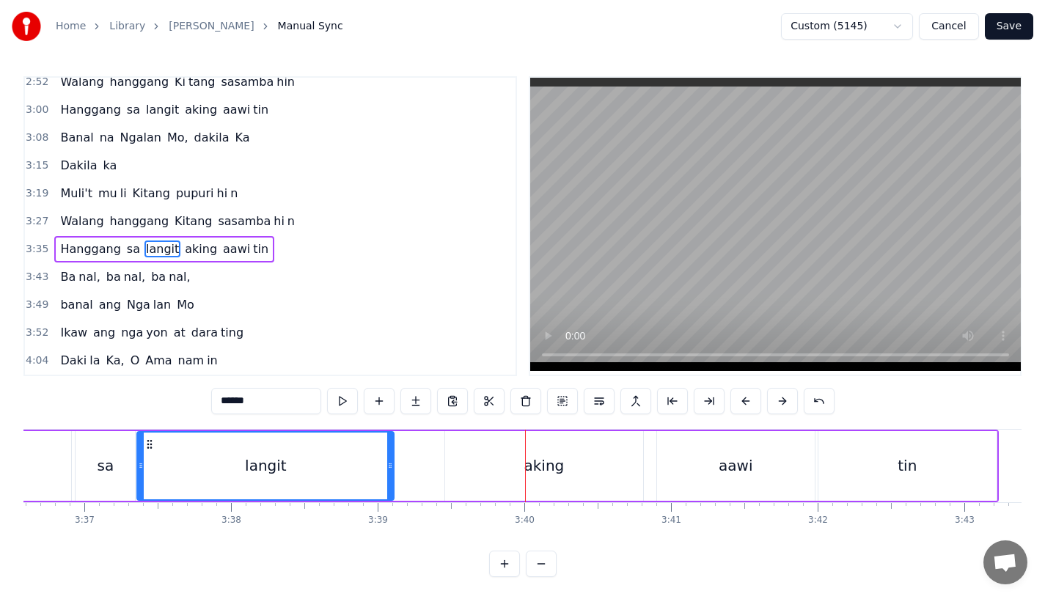
scroll to position [0, 31681]
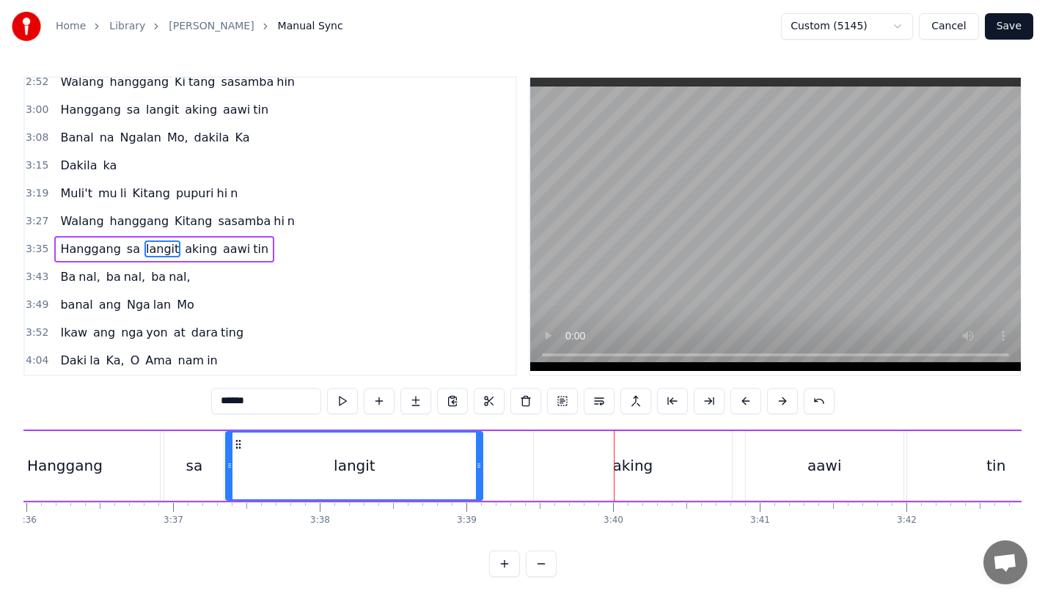
click at [336, 472] on div "langit" at bounding box center [354, 466] width 255 height 67
click at [592, 440] on div "aking" at bounding box center [633, 466] width 198 height 70
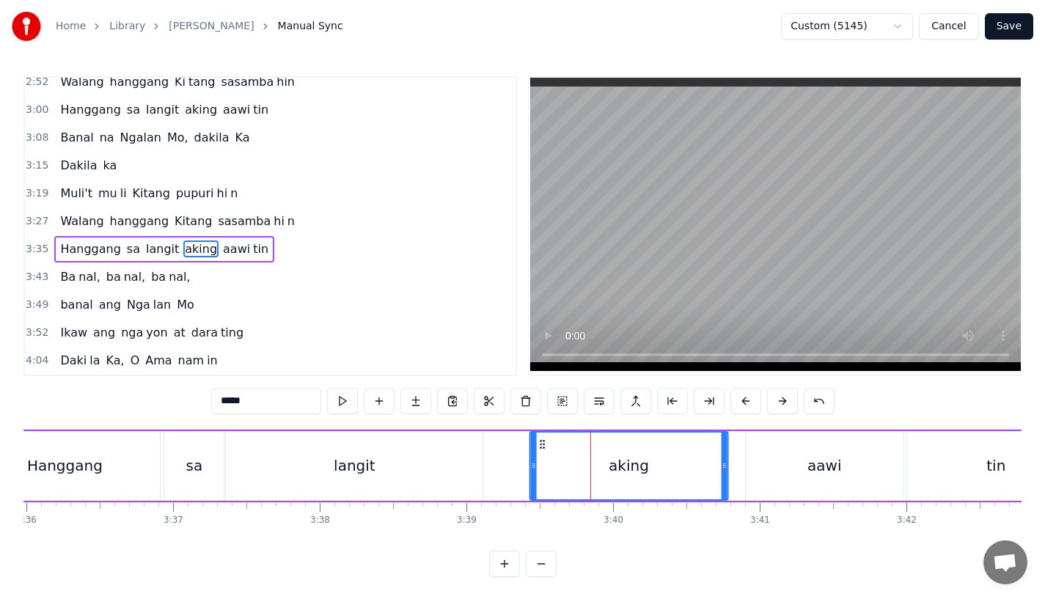
drag, startPoint x: 547, startPoint y: 441, endPoint x: 539, endPoint y: 446, distance: 9.6
click at [539, 446] on icon at bounding box center [542, 445] width 12 height 12
click at [780, 477] on div "aawi" at bounding box center [825, 466] width 158 height 70
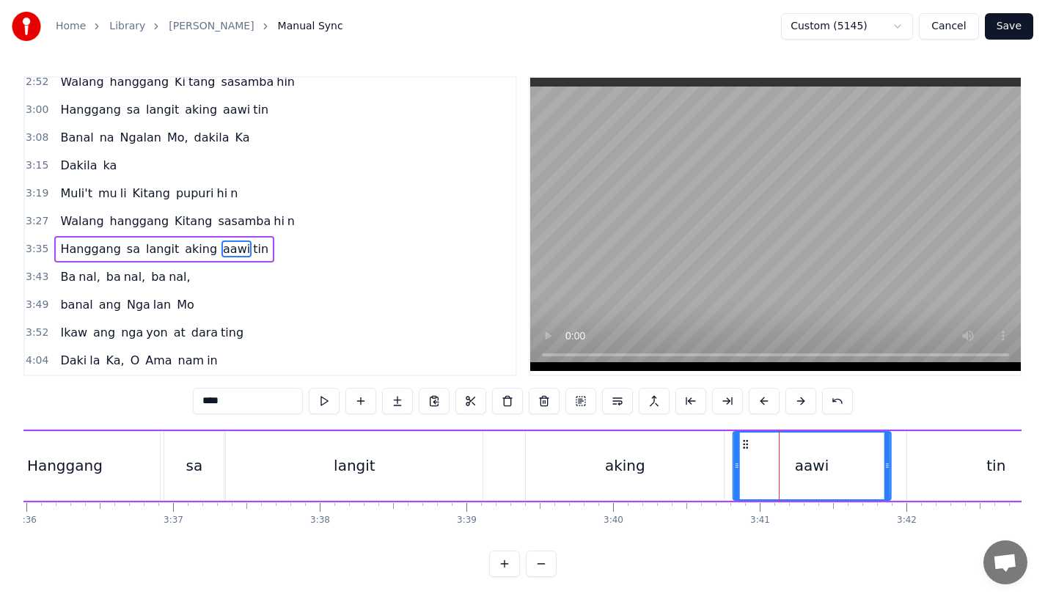
drag, startPoint x: 757, startPoint y: 446, endPoint x: 743, endPoint y: 447, distance: 14.0
click at [743, 447] on icon at bounding box center [746, 445] width 12 height 12
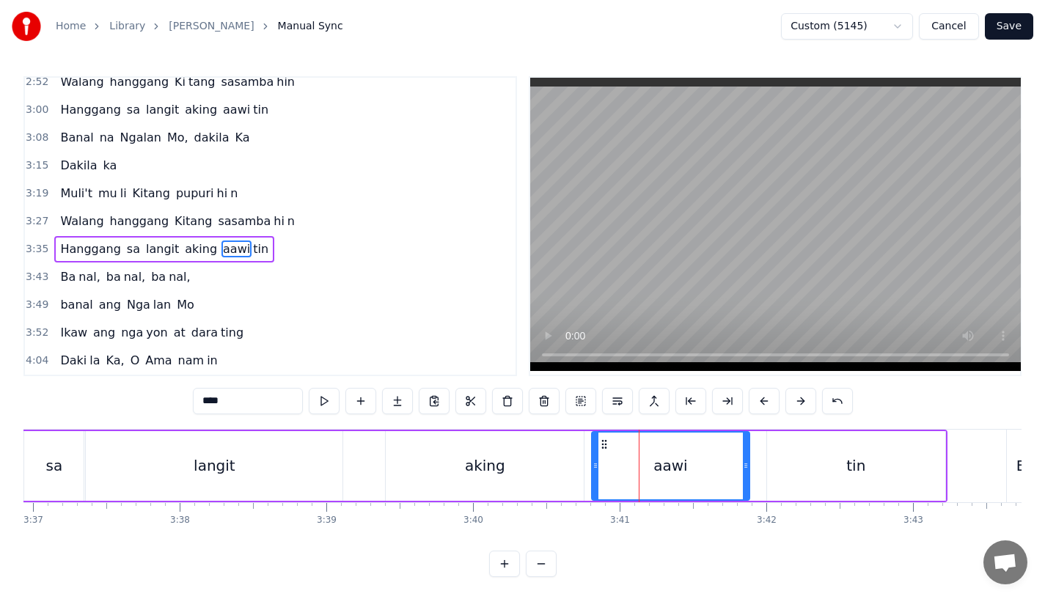
scroll to position [0, 31818]
click at [392, 475] on div "aking" at bounding box center [488, 466] width 198 height 70
type input "*****"
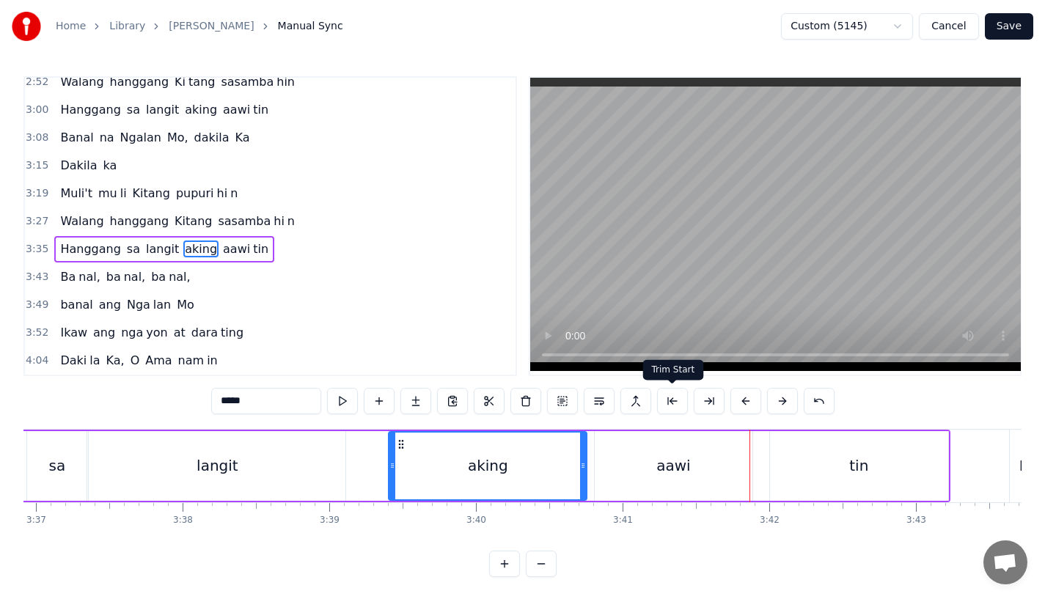
click at [763, 457] on div "aawi tin" at bounding box center [771, 466] width 355 height 70
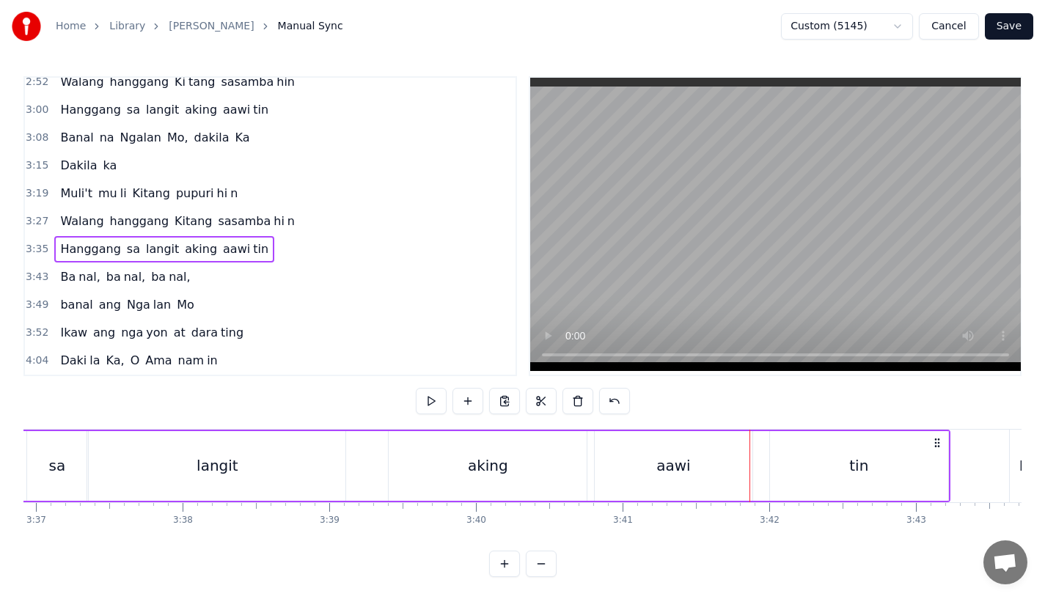
click at [786, 457] on div "tin" at bounding box center [859, 466] width 178 height 70
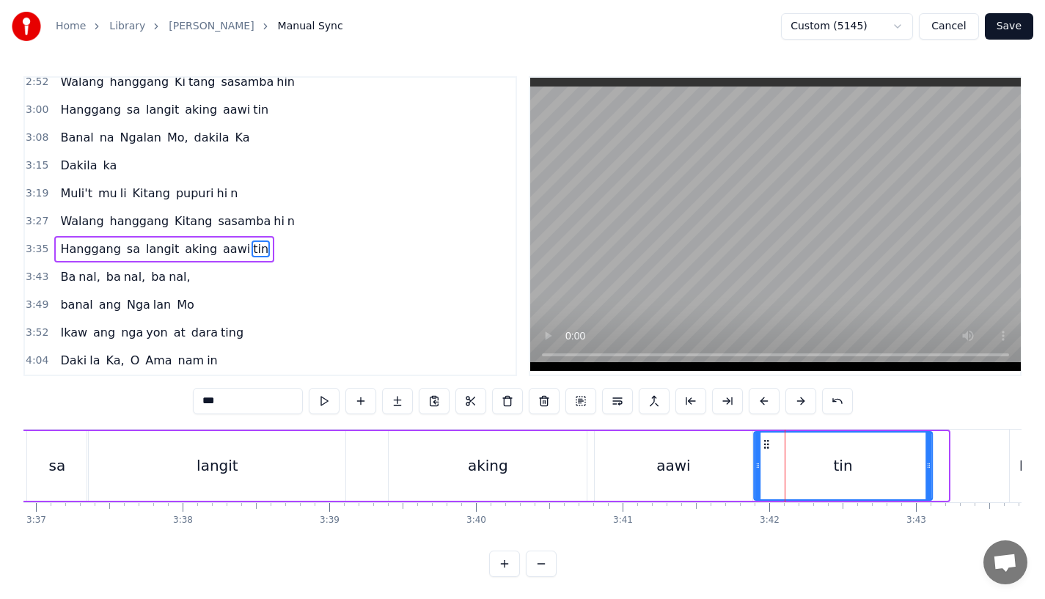
drag, startPoint x: 778, startPoint y: 442, endPoint x: 762, endPoint y: 445, distance: 16.4
click at [762, 445] on icon at bounding box center [767, 445] width 12 height 12
click at [677, 450] on div "aawi" at bounding box center [674, 466] width 158 height 70
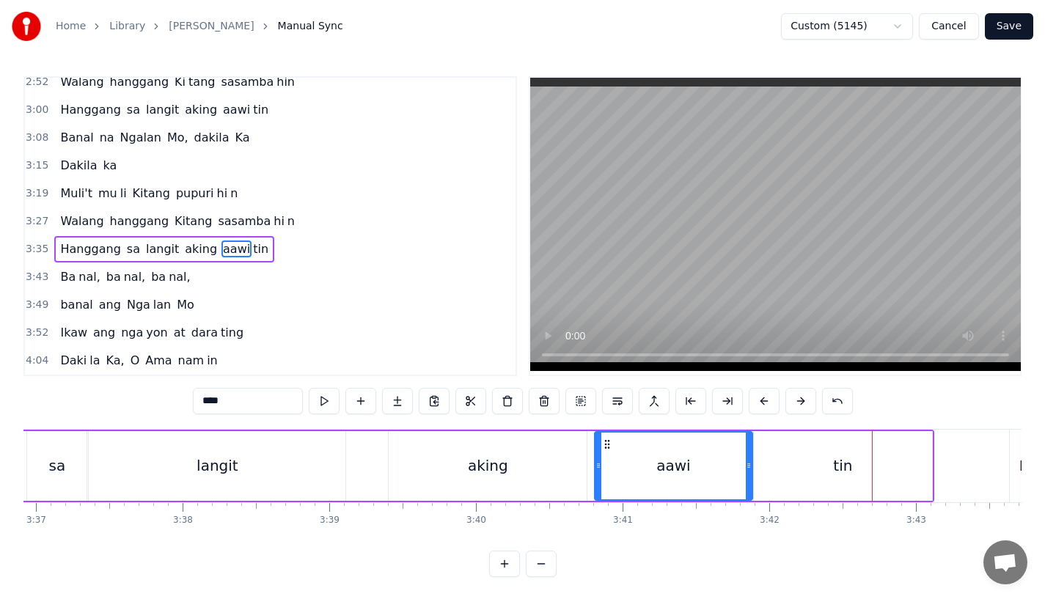
click at [768, 471] on div "tin" at bounding box center [843, 466] width 178 height 70
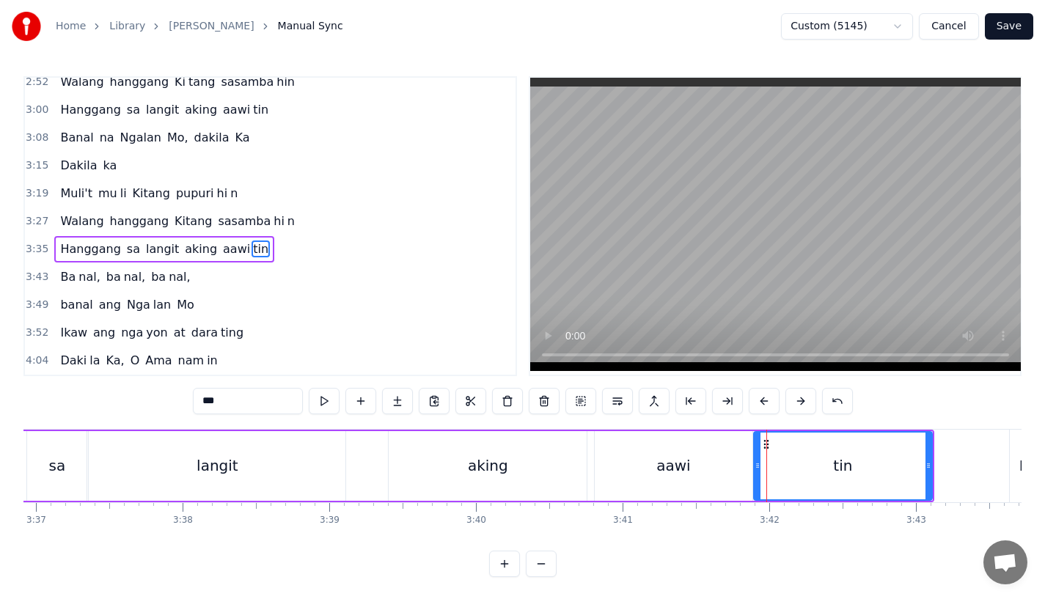
drag, startPoint x: 930, startPoint y: 468, endPoint x: 946, endPoint y: 468, distance: 16.1
click at [931, 468] on icon at bounding box center [929, 466] width 6 height 12
click at [646, 464] on div "aawi" at bounding box center [674, 466] width 158 height 70
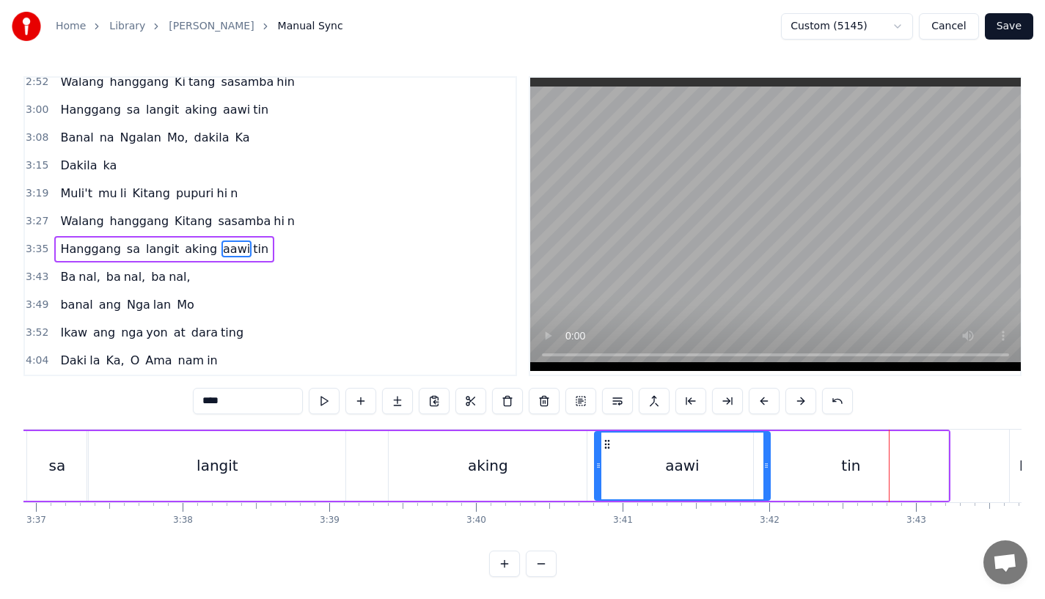
drag, startPoint x: 747, startPoint y: 473, endPoint x: 766, endPoint y: 472, distance: 19.1
click at [766, 472] on div at bounding box center [766, 466] width 6 height 67
click at [783, 469] on div "tin" at bounding box center [851, 466] width 194 height 70
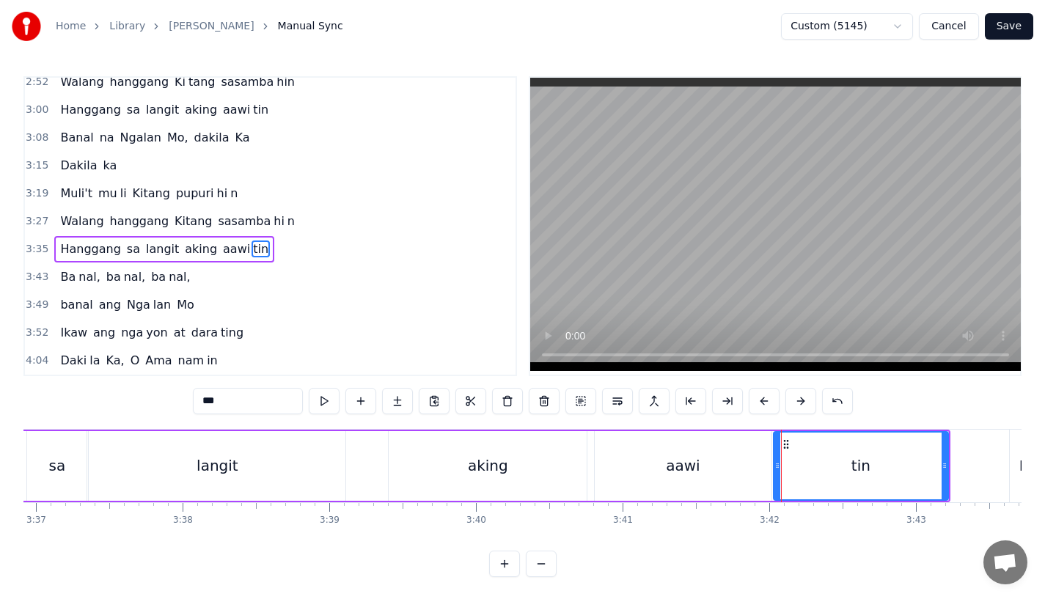
drag, startPoint x: 758, startPoint y: 469, endPoint x: 777, endPoint y: 469, distance: 19.8
click at [777, 469] on icon at bounding box center [777, 466] width 6 height 12
click at [560, 457] on div "aking" at bounding box center [488, 466] width 198 height 70
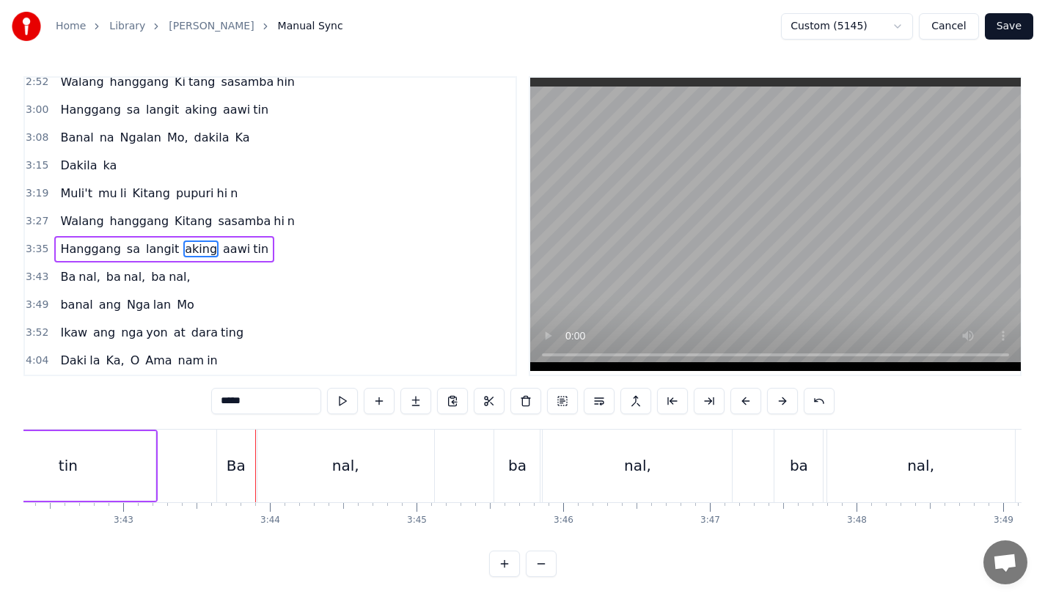
scroll to position [0, 32530]
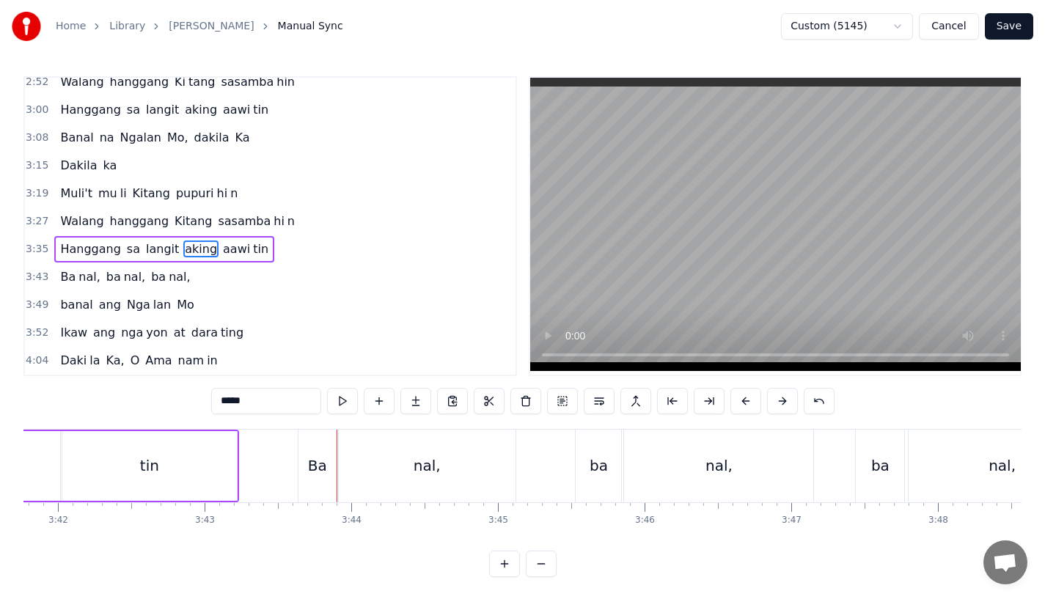
click at [204, 454] on div "tin" at bounding box center [149, 466] width 175 height 70
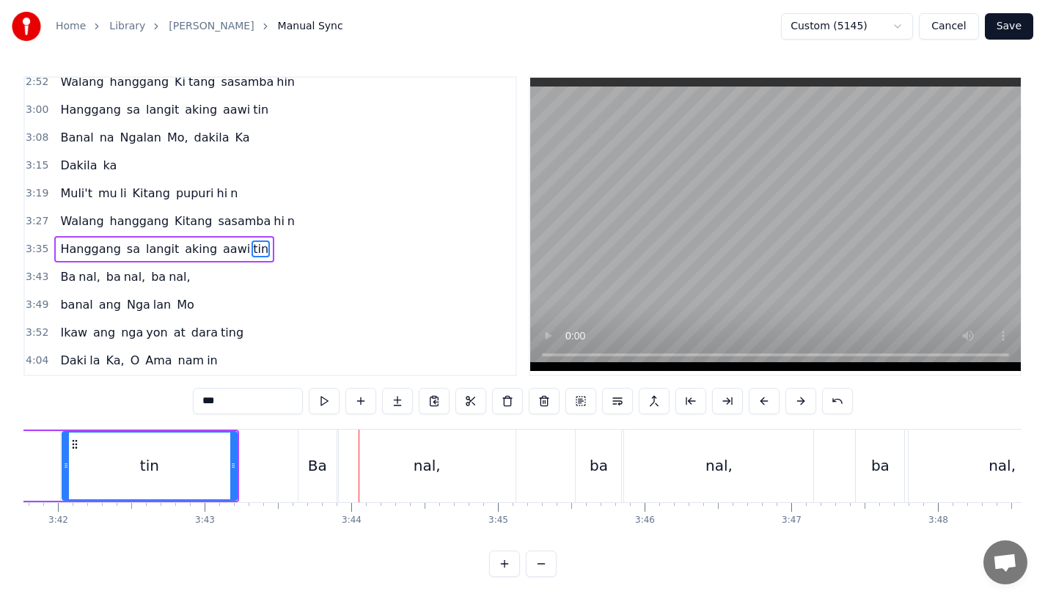
click at [324, 461] on div "Ba" at bounding box center [317, 466] width 19 height 22
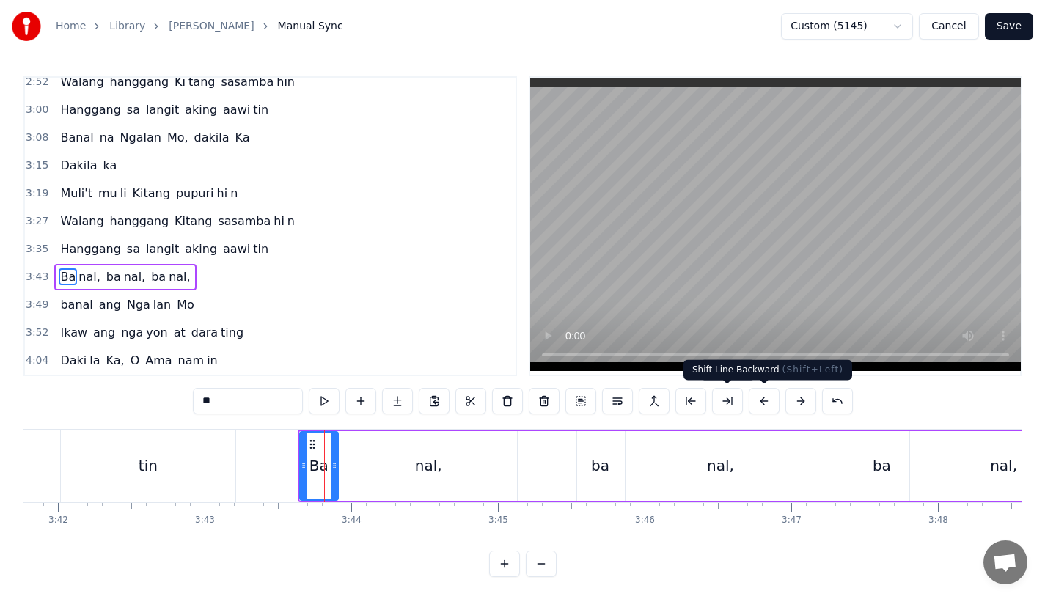
click at [761, 403] on button at bounding box center [764, 401] width 31 height 26
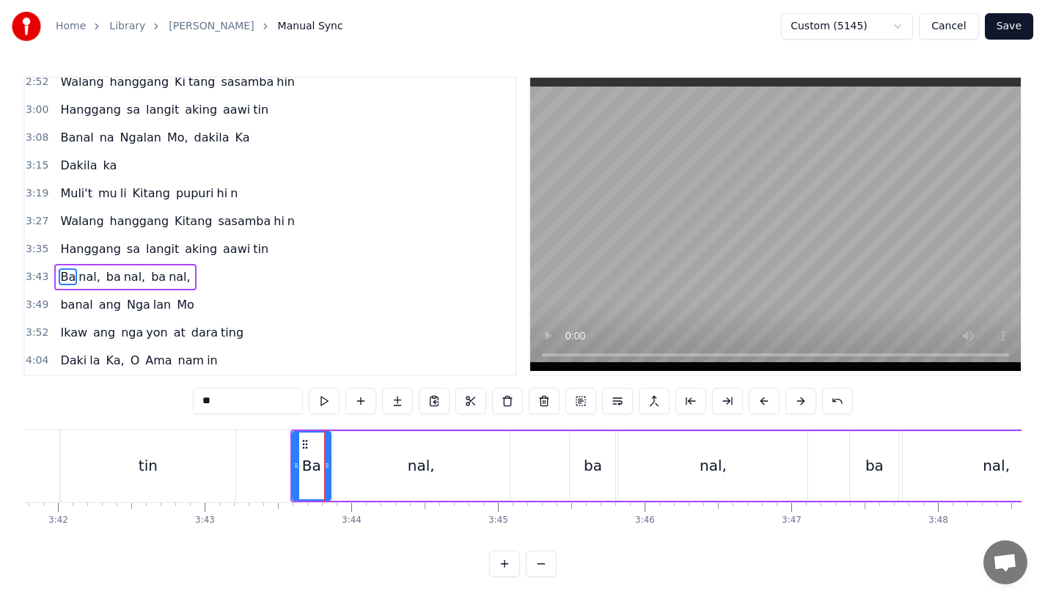
click at [761, 403] on button at bounding box center [764, 401] width 31 height 26
click at [218, 450] on div "tin" at bounding box center [148, 466] width 175 height 73
type input "***"
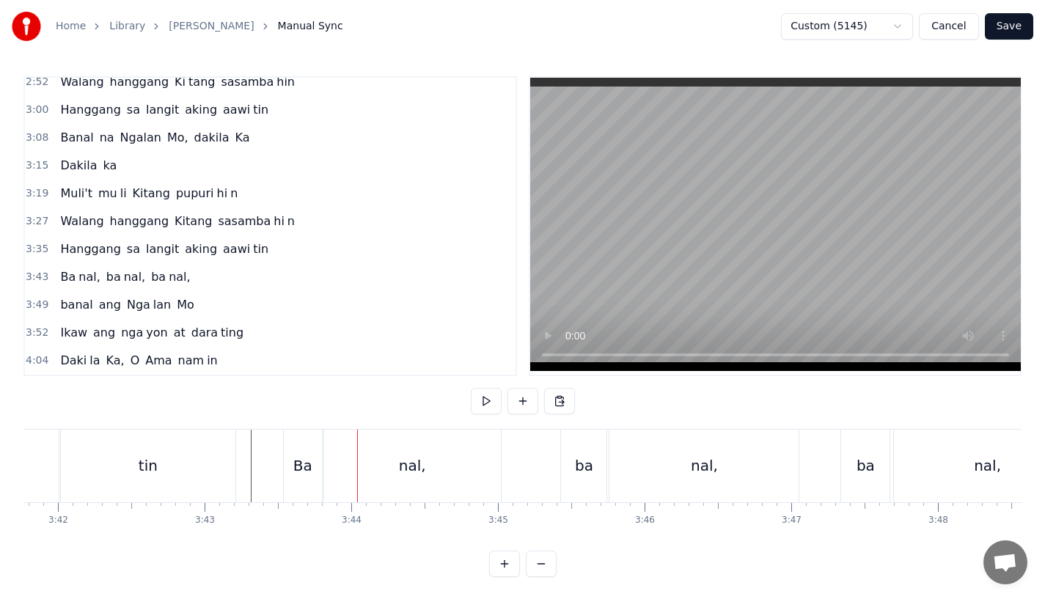
click at [209, 448] on div "tin" at bounding box center [148, 466] width 175 height 73
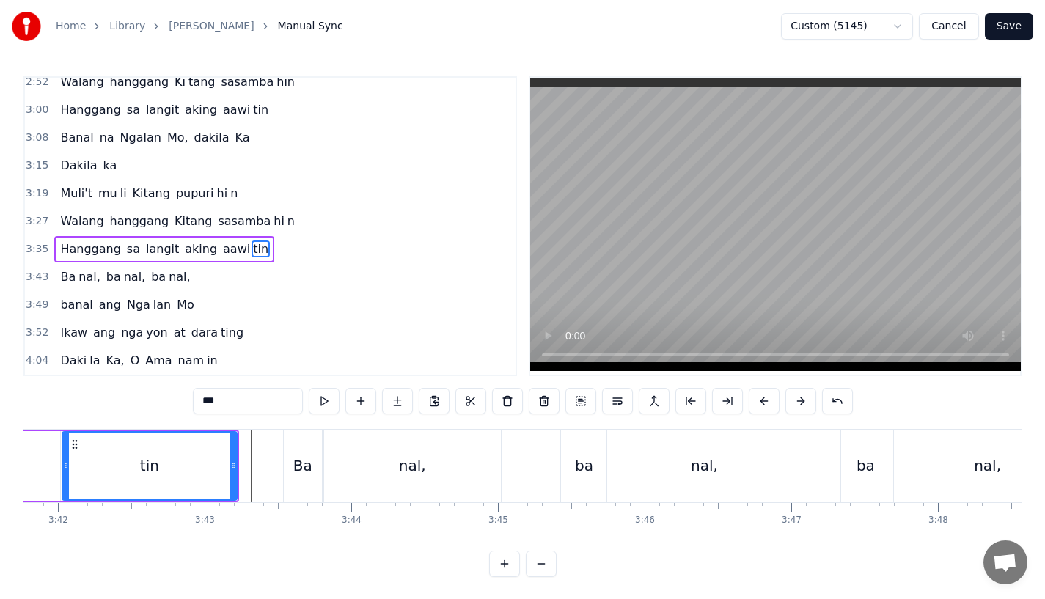
click at [301, 458] on div "Ba" at bounding box center [302, 466] width 19 height 22
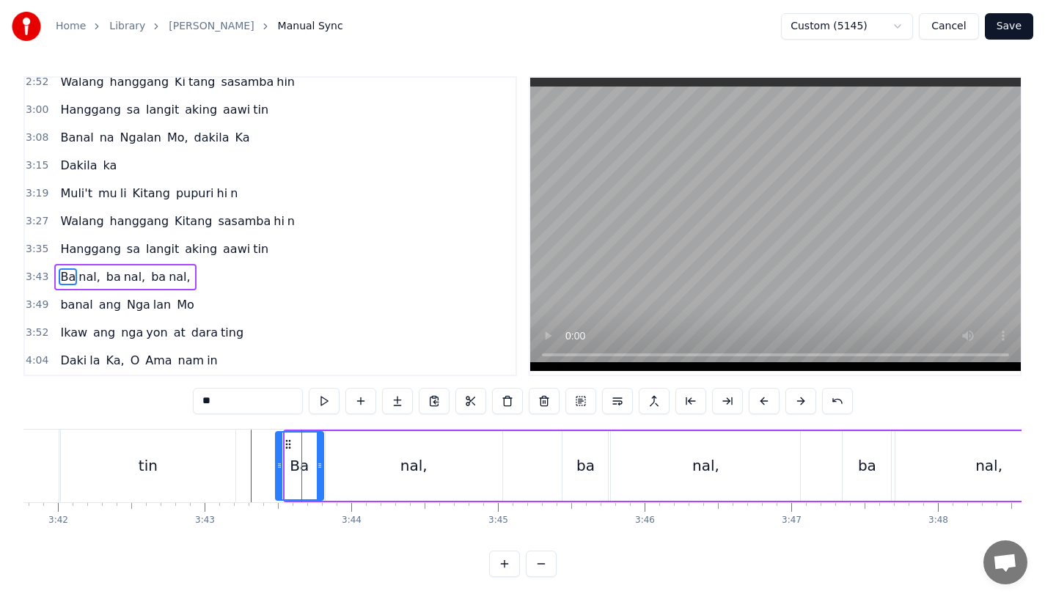
drag, startPoint x: 288, startPoint y: 464, endPoint x: 279, endPoint y: 466, distance: 9.8
click at [279, 467] on icon at bounding box center [280, 466] width 6 height 12
click at [198, 468] on div "tin" at bounding box center [148, 466] width 175 height 73
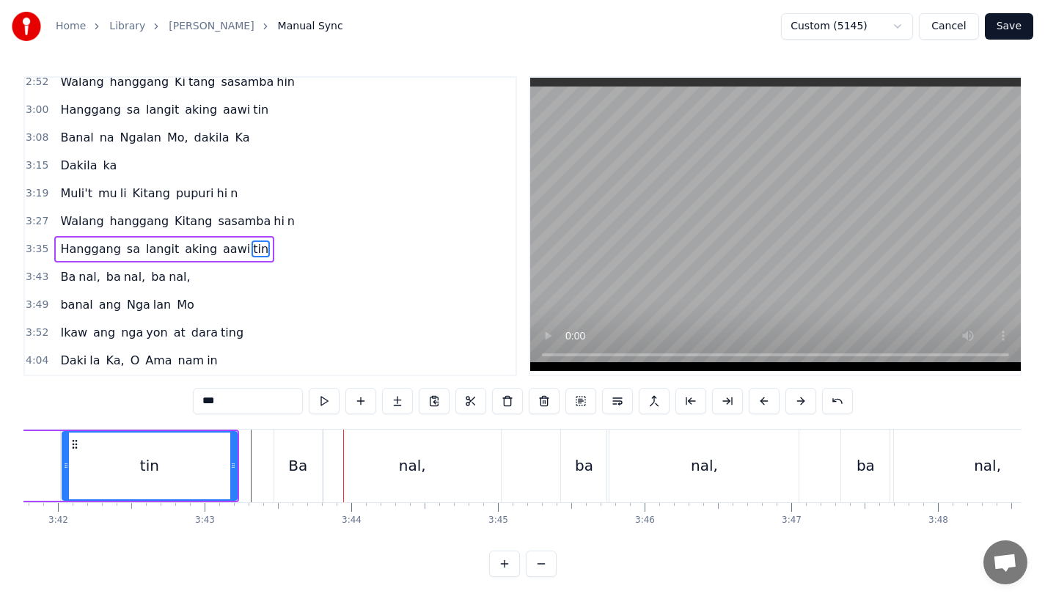
click at [292, 481] on div "Ba" at bounding box center [298, 466] width 48 height 73
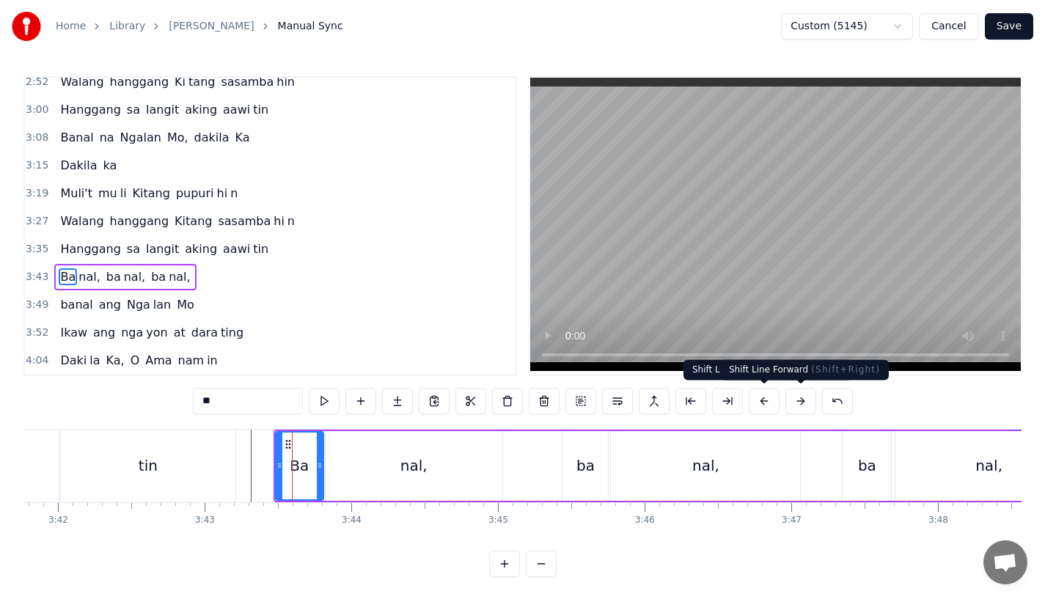
click at [804, 400] on button at bounding box center [800, 401] width 31 height 26
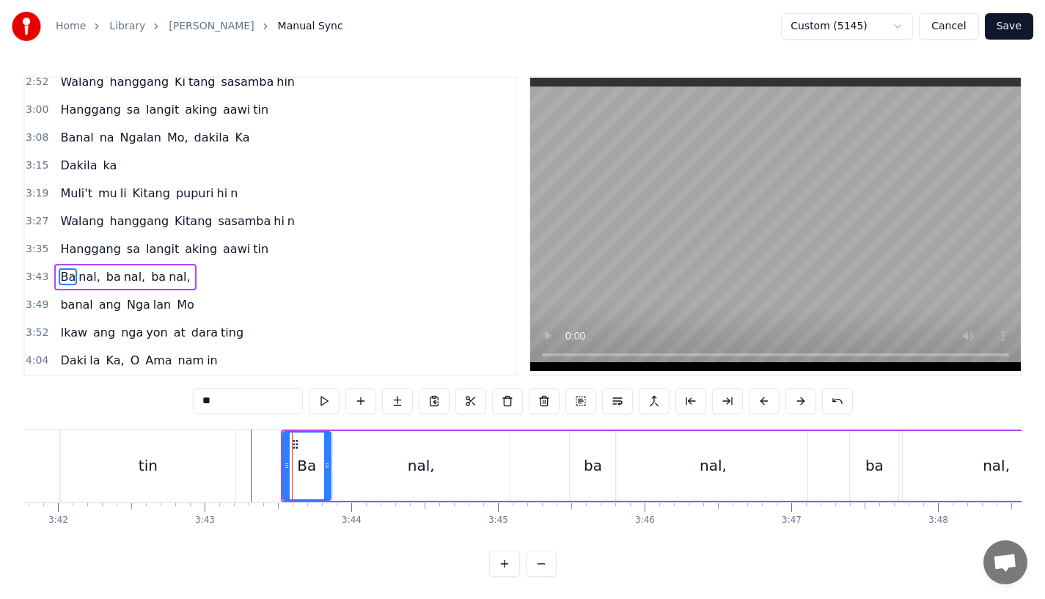
click at [212, 433] on div "tin" at bounding box center [148, 466] width 175 height 73
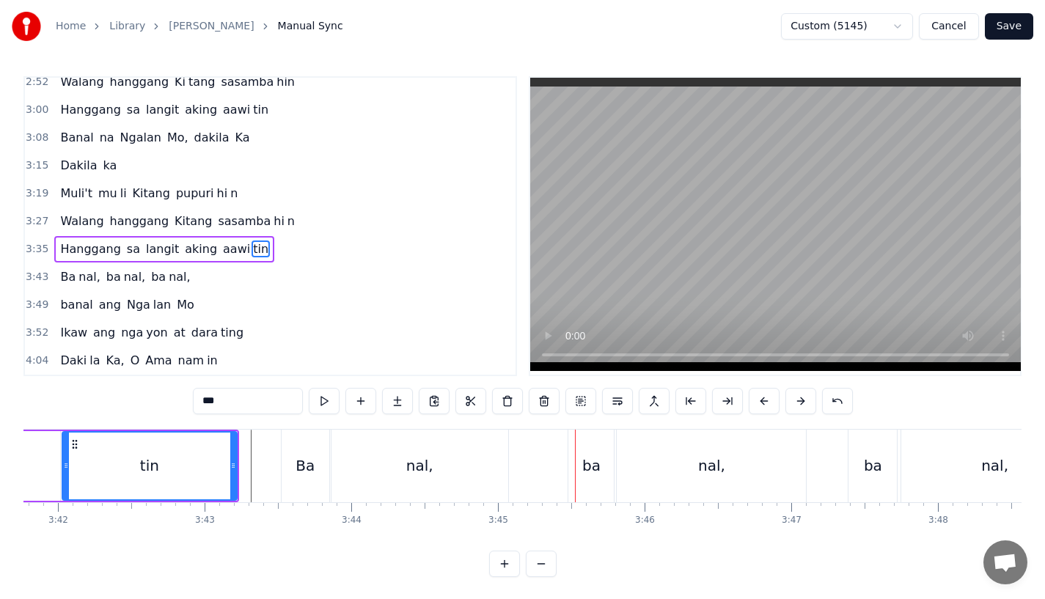
click at [584, 459] on div "ba" at bounding box center [591, 466] width 18 height 22
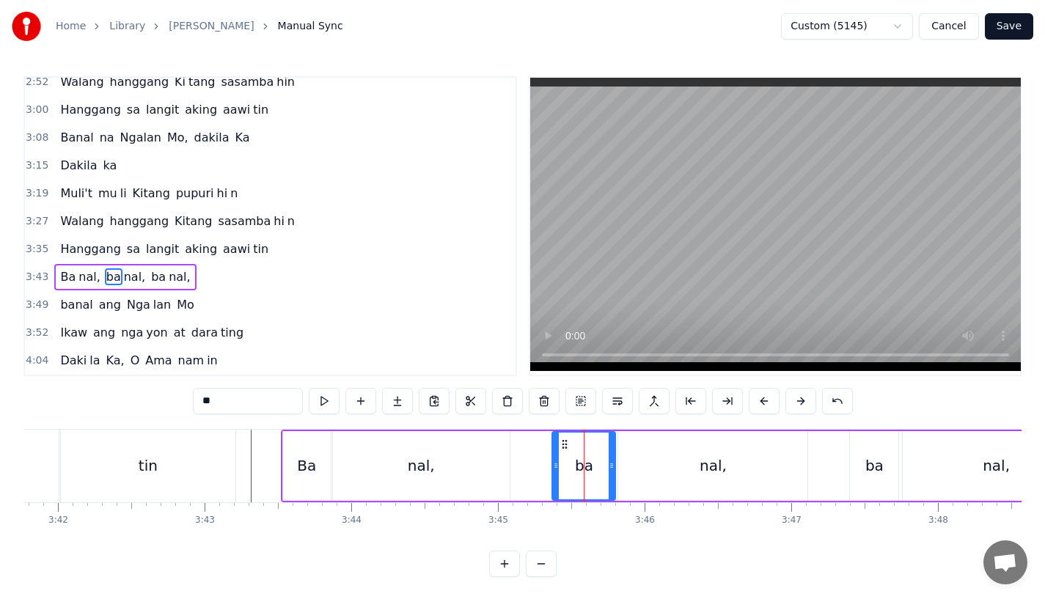
drag, startPoint x: 574, startPoint y: 469, endPoint x: 556, endPoint y: 475, distance: 19.5
click at [556, 475] on div at bounding box center [556, 466] width 6 height 67
click at [433, 468] on div "nal," at bounding box center [421, 466] width 177 height 70
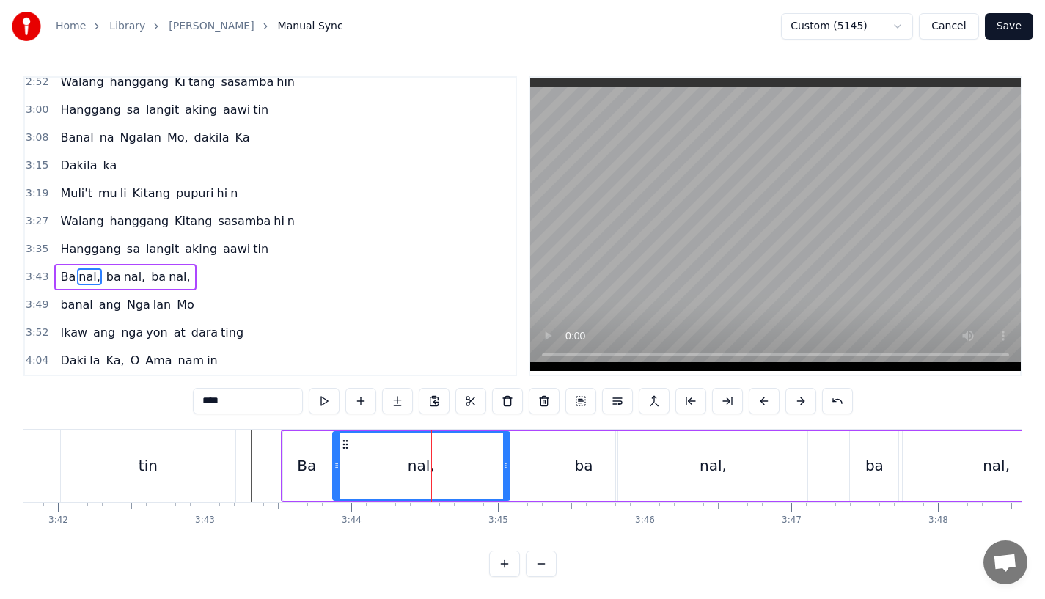
click at [568, 468] on div "ba" at bounding box center [584, 466] width 64 height 70
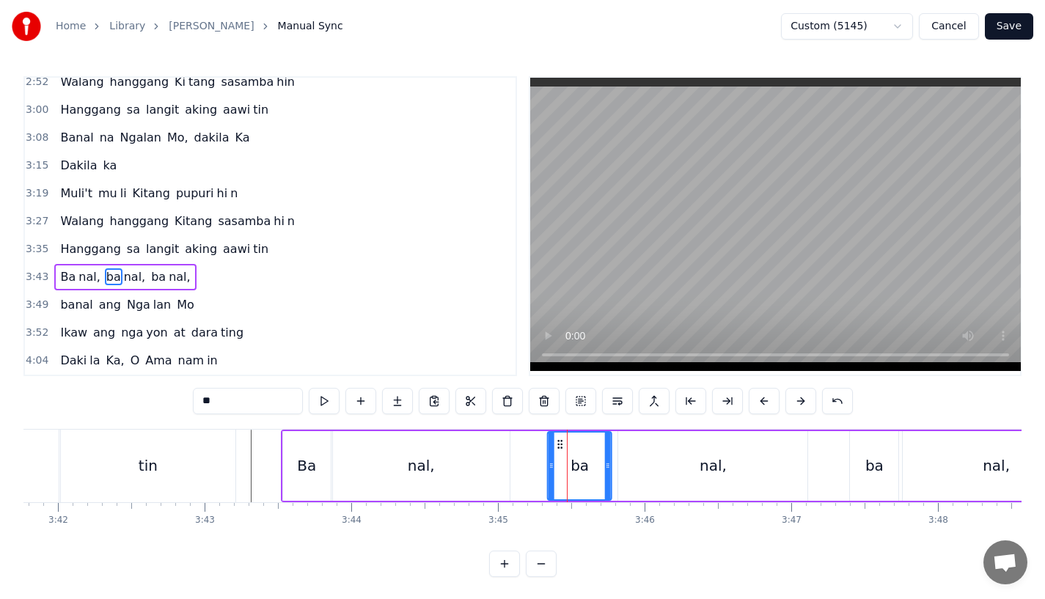
click at [557, 442] on icon at bounding box center [560, 445] width 12 height 12
click at [655, 456] on div "nal," at bounding box center [712, 466] width 189 height 70
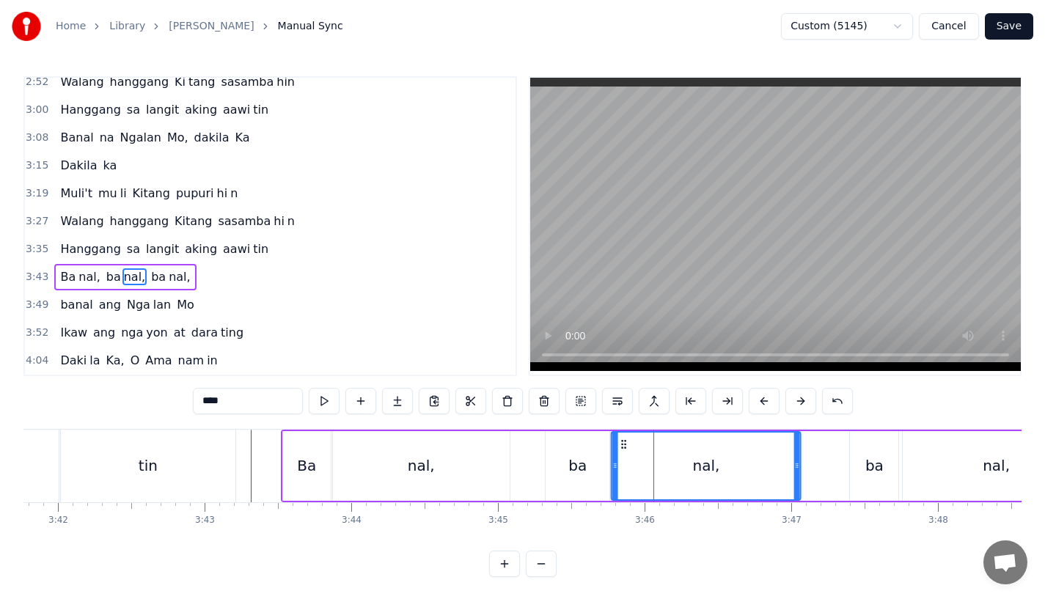
click at [623, 441] on circle at bounding box center [622, 440] width 1 height 1
click at [422, 472] on div "nal," at bounding box center [421, 466] width 27 height 22
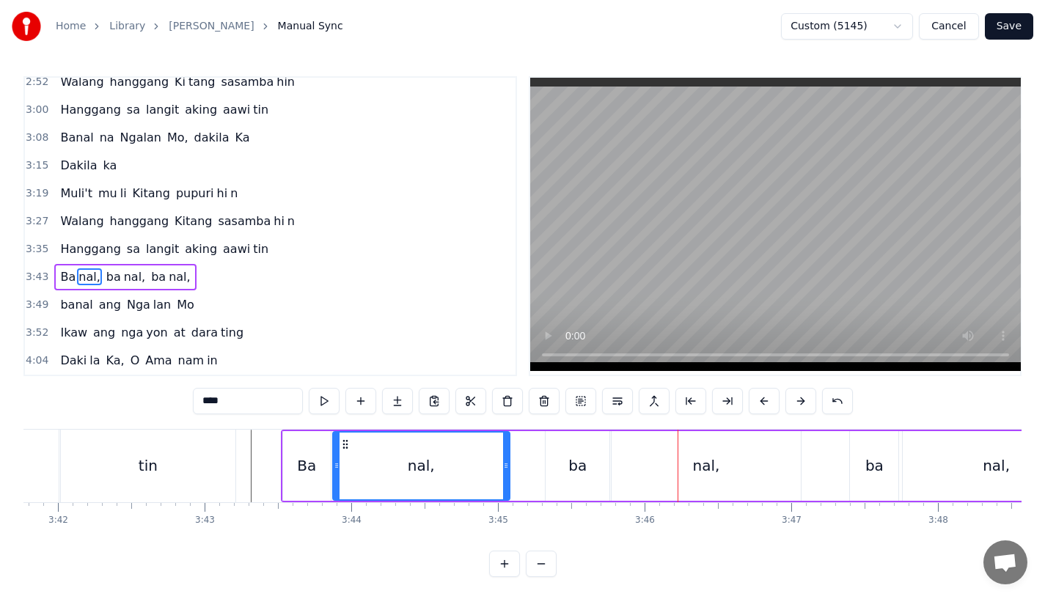
click at [556, 475] on div "ba" at bounding box center [578, 466] width 64 height 70
type input "**"
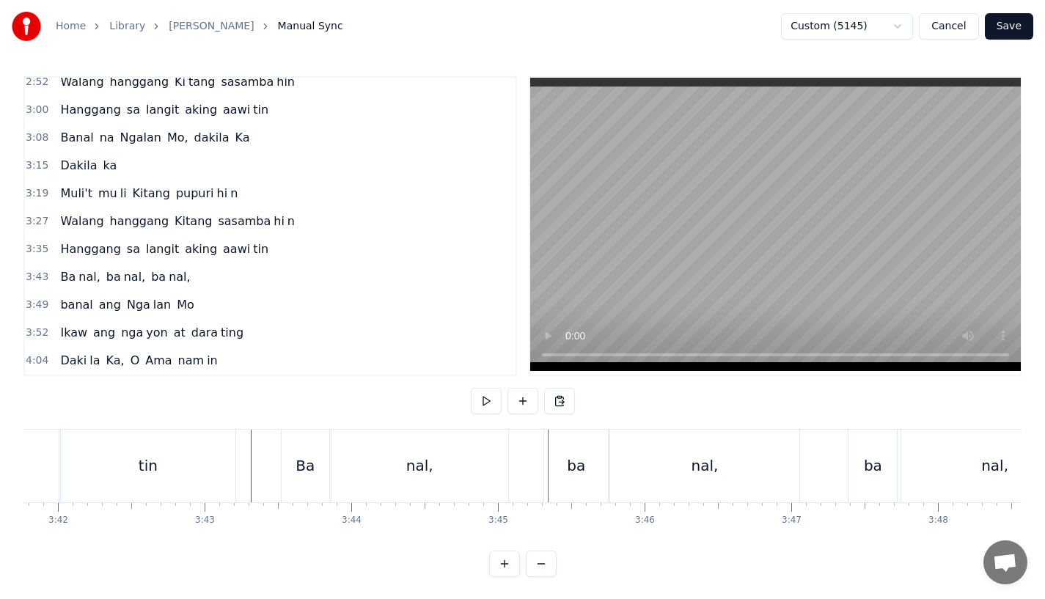
click at [553, 439] on div "ba" at bounding box center [576, 466] width 64 height 73
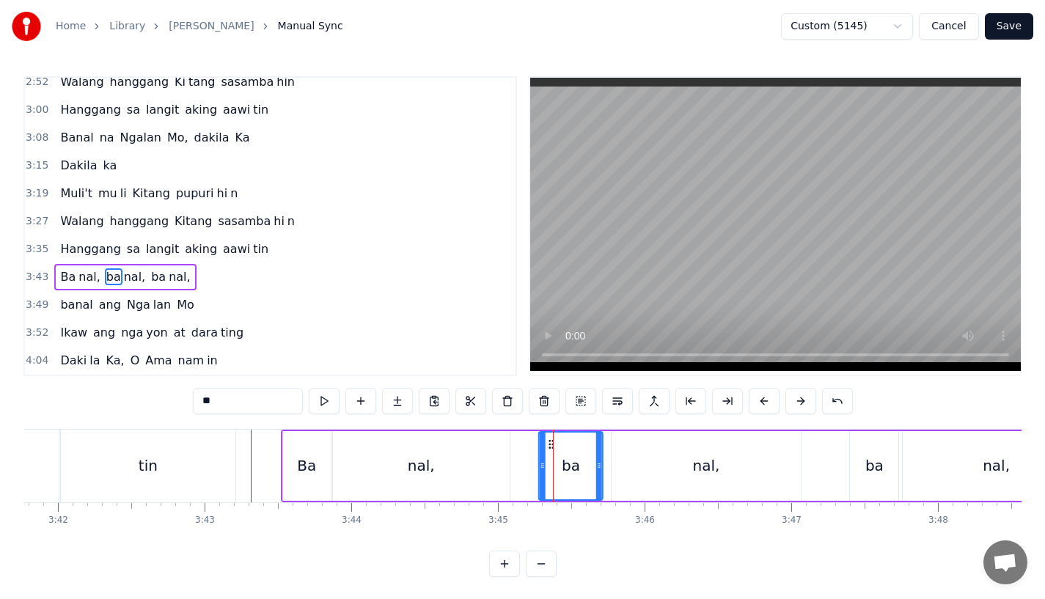
click at [552, 444] on icon at bounding box center [552, 445] width 12 height 12
click at [639, 453] on div "nal," at bounding box center [706, 466] width 189 height 70
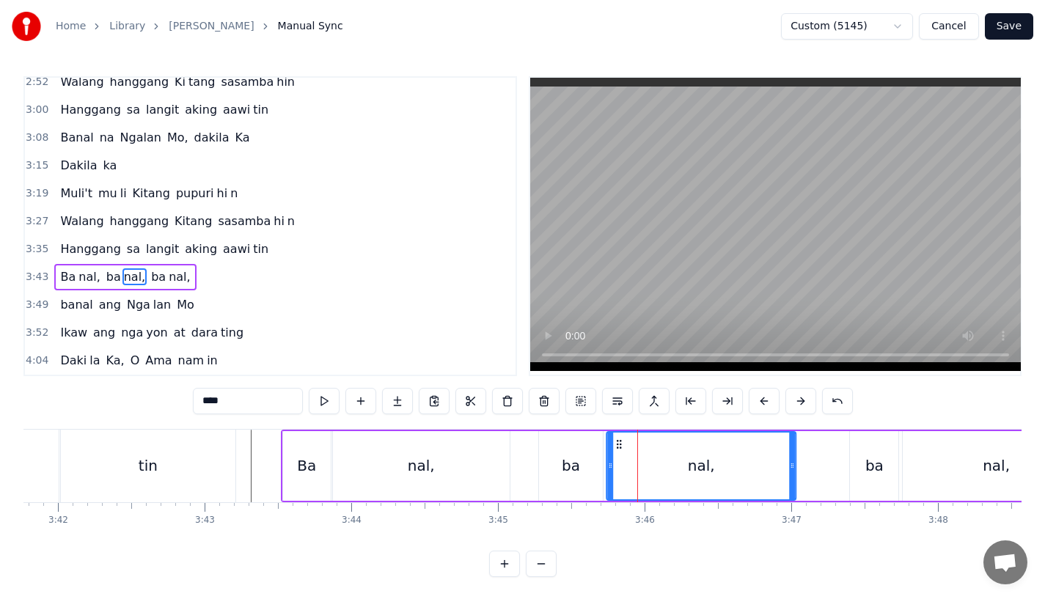
click at [618, 439] on icon at bounding box center [619, 445] width 12 height 12
click at [324, 445] on div "Ba" at bounding box center [307, 466] width 48 height 70
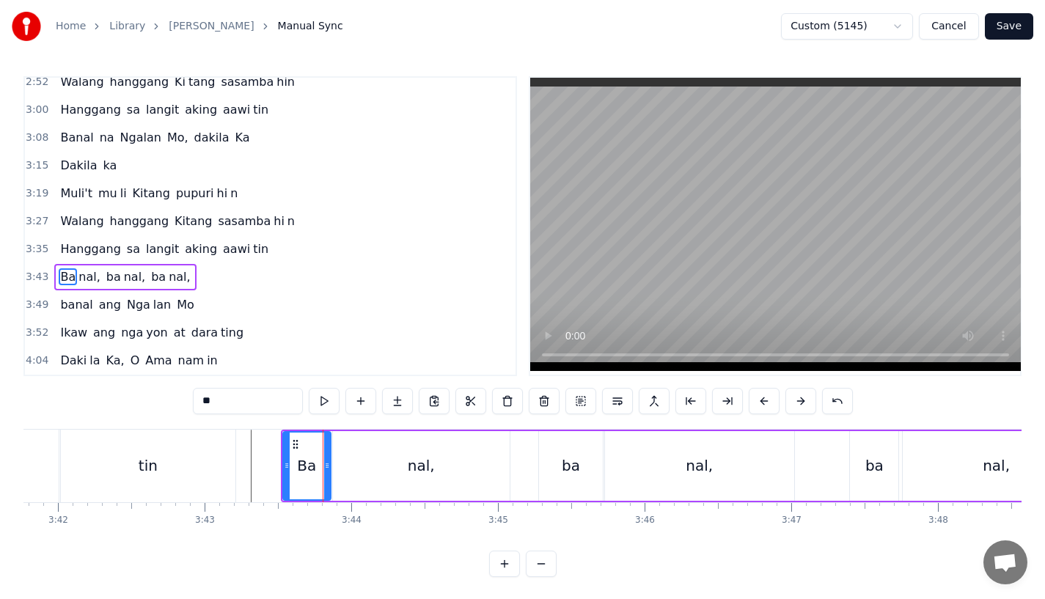
click at [334, 474] on div "nal," at bounding box center [421, 466] width 177 height 70
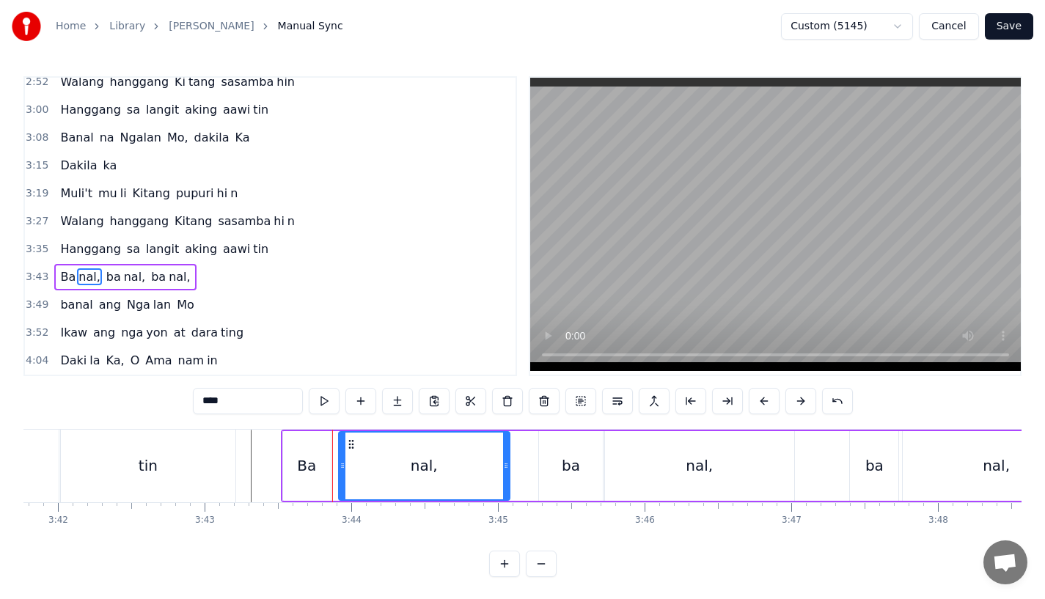
drag, startPoint x: 335, startPoint y: 466, endPoint x: 347, endPoint y: 466, distance: 11.7
click at [345, 466] on icon at bounding box center [343, 466] width 6 height 12
click at [311, 466] on div "Ba" at bounding box center [306, 466] width 19 height 22
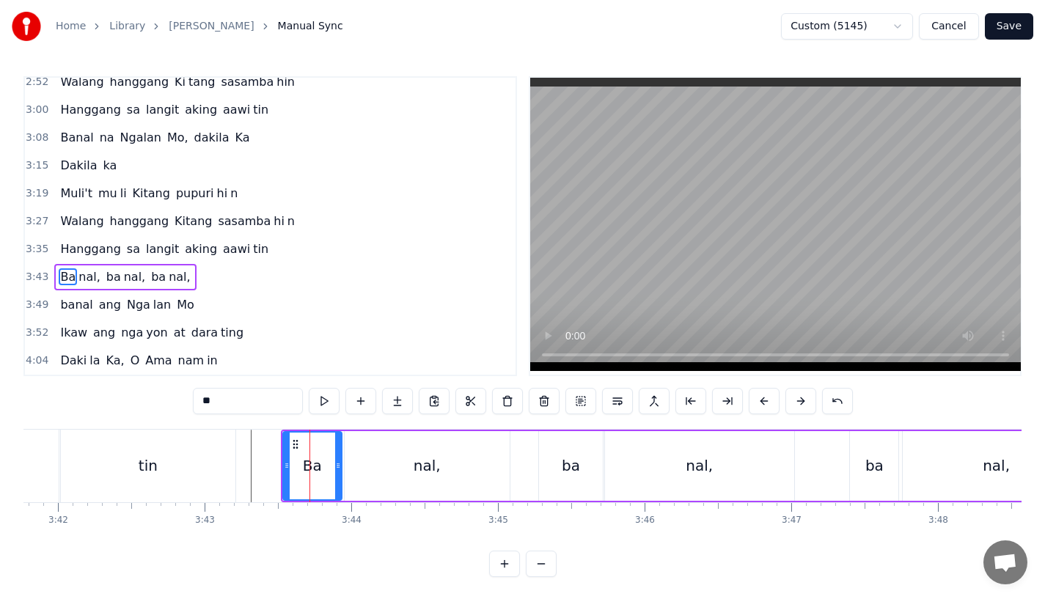
drag, startPoint x: 326, startPoint y: 466, endPoint x: 338, endPoint y: 466, distance: 11.7
click at [338, 466] on icon at bounding box center [338, 466] width 6 height 12
click at [221, 457] on div "tin" at bounding box center [148, 466] width 175 height 73
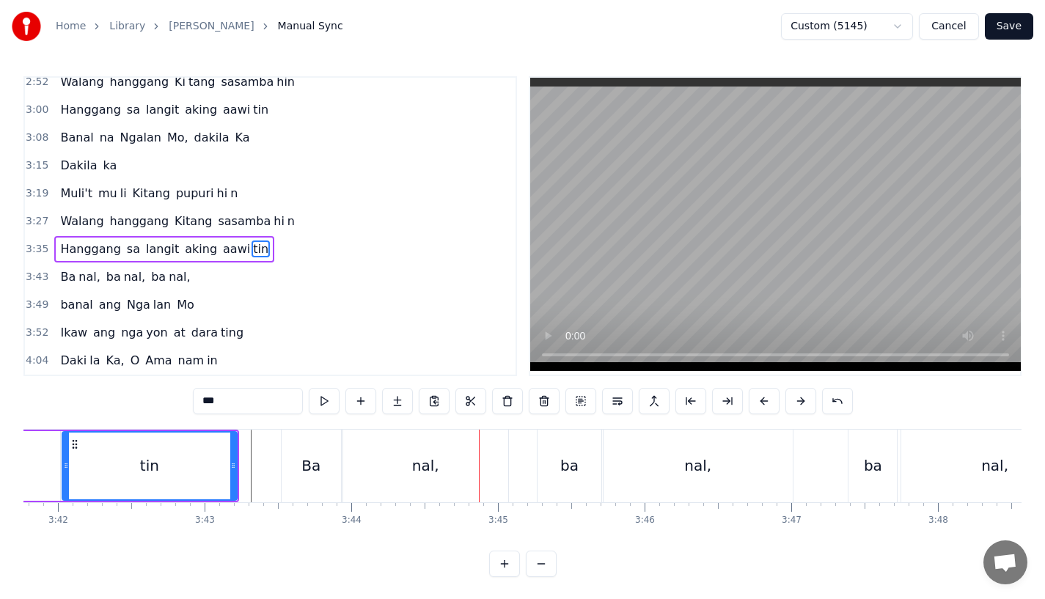
click at [292, 458] on div "Ba" at bounding box center [311, 466] width 59 height 73
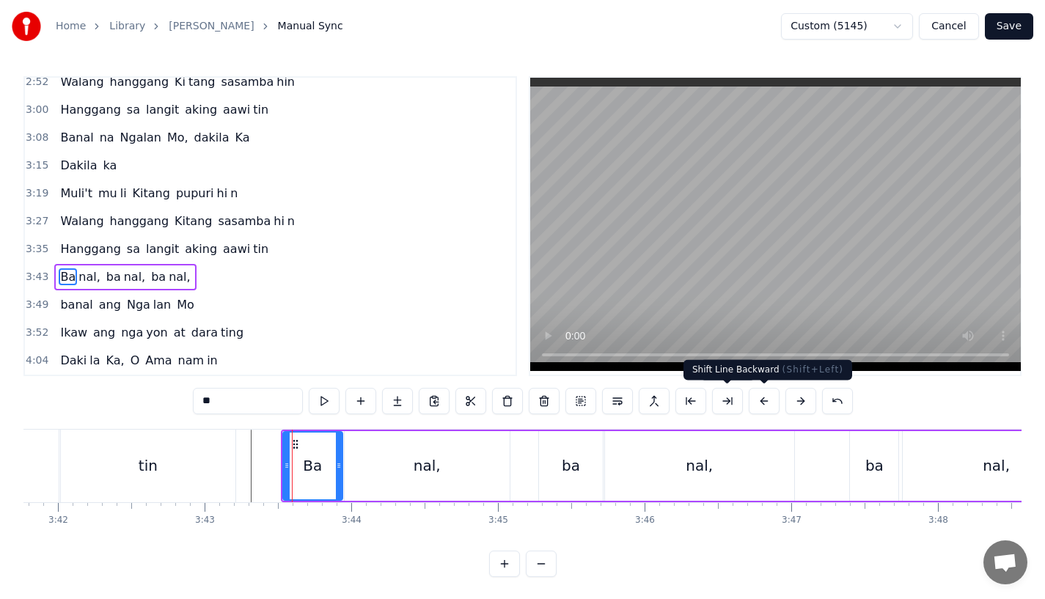
click at [757, 399] on button at bounding box center [764, 401] width 31 height 26
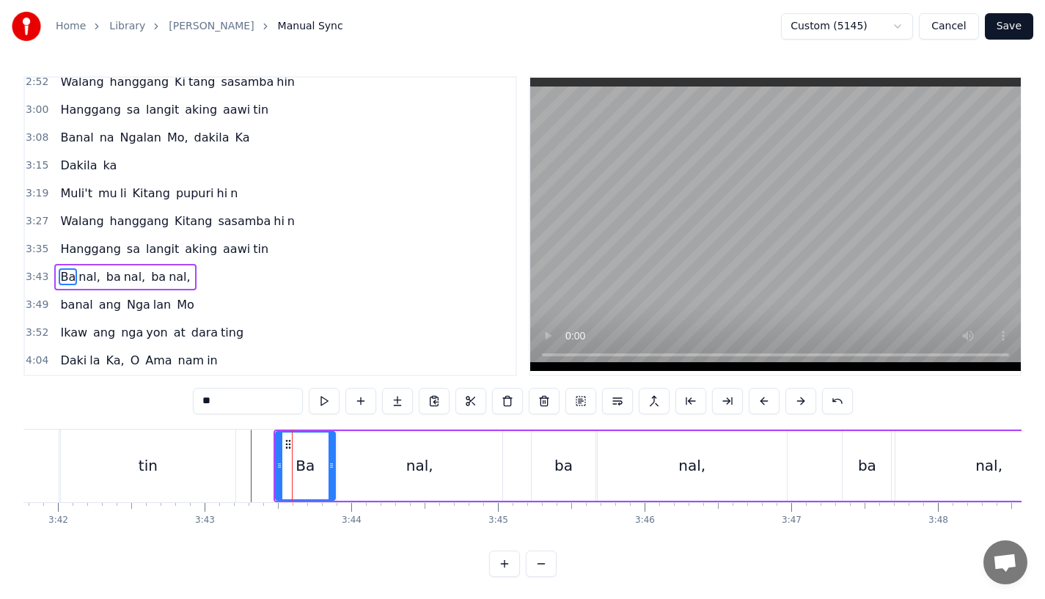
click at [220, 470] on div "tin" at bounding box center [148, 466] width 175 height 73
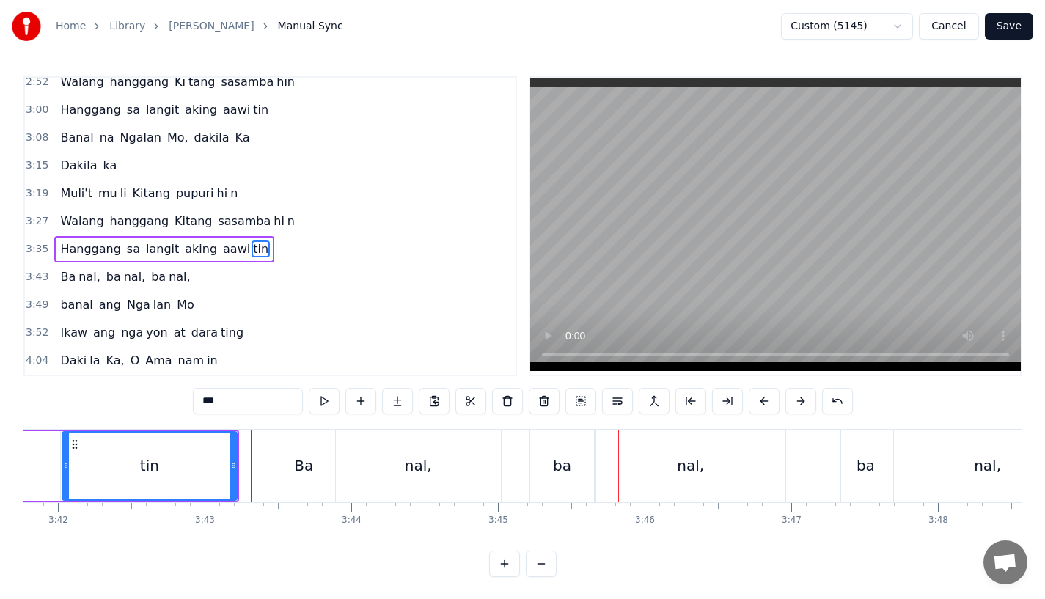
click at [555, 470] on div "ba" at bounding box center [562, 466] width 18 height 22
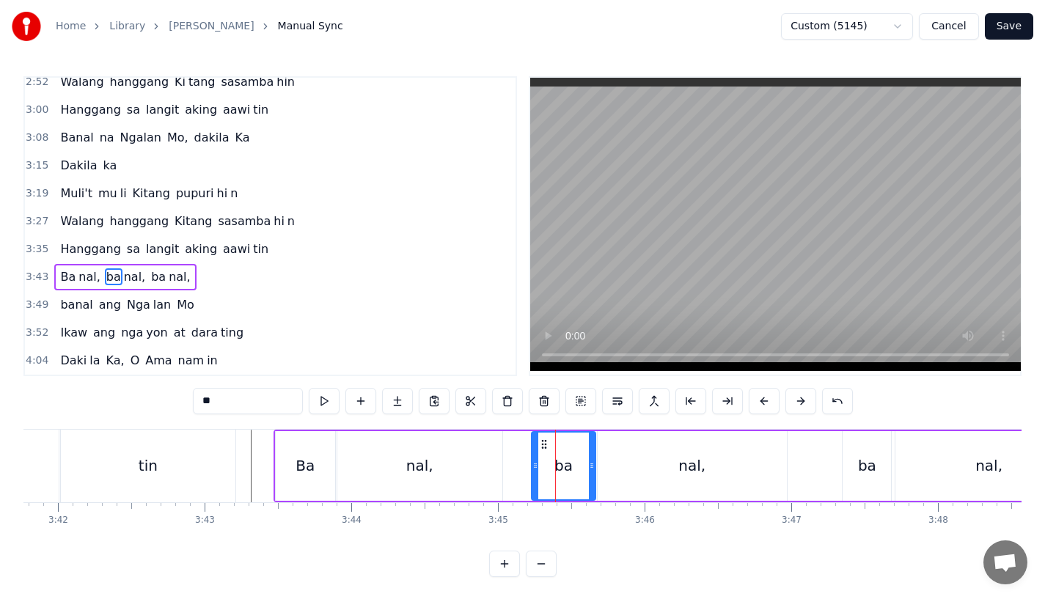
click at [474, 466] on div "nal," at bounding box center [419, 466] width 165 height 70
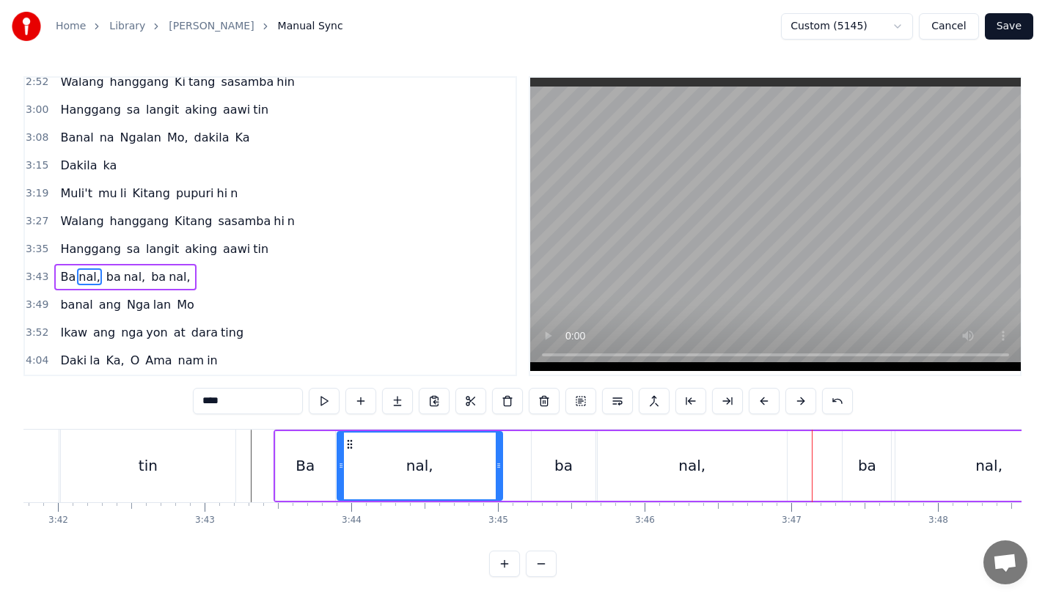
click at [858, 471] on div "ba" at bounding box center [867, 466] width 48 height 70
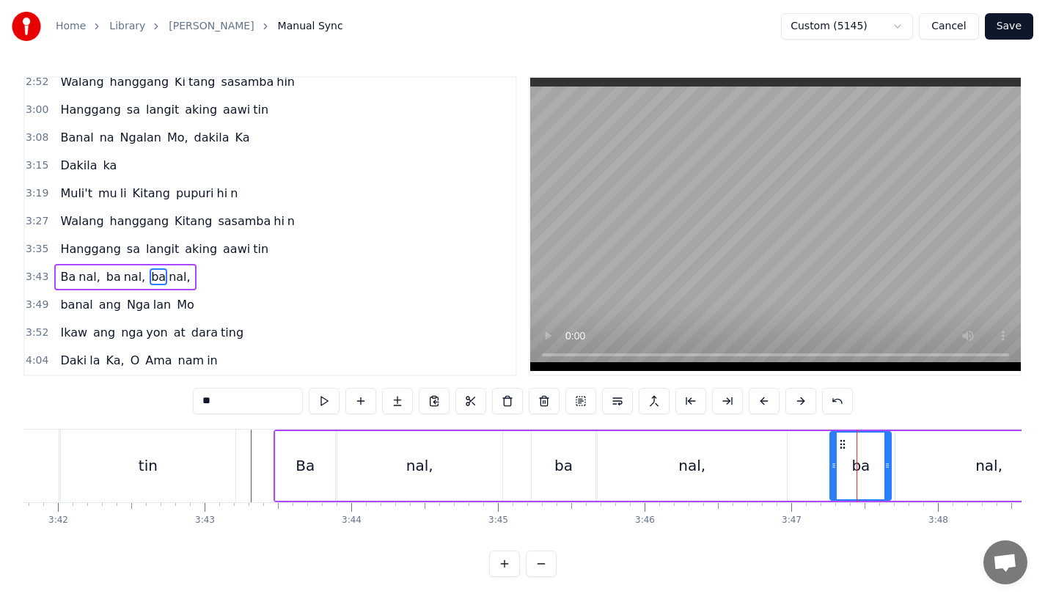
drag, startPoint x: 845, startPoint y: 466, endPoint x: 832, endPoint y: 469, distance: 12.7
click at [832, 469] on icon at bounding box center [834, 466] width 6 height 12
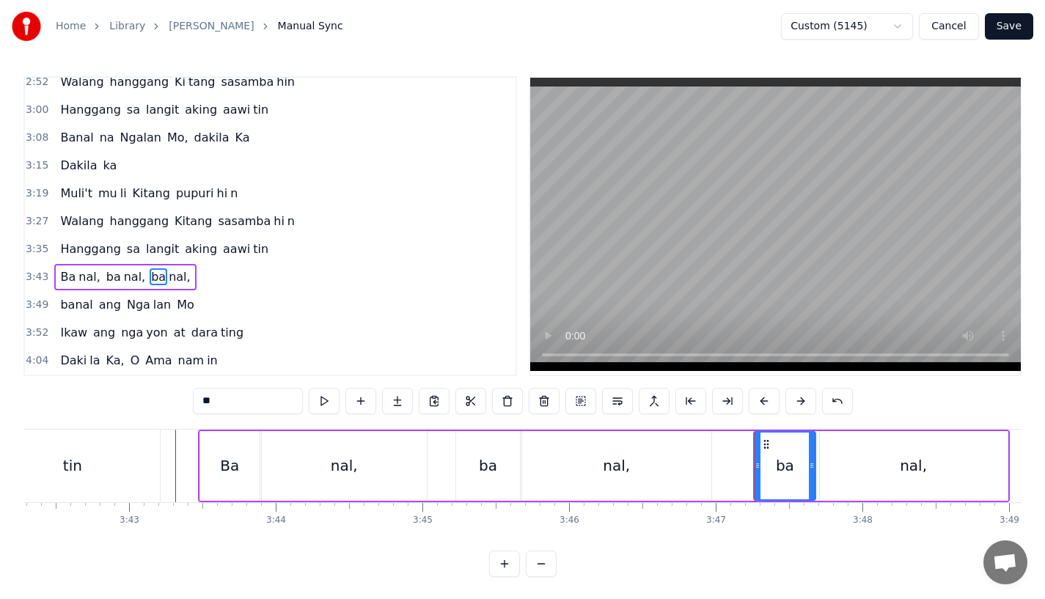
scroll to position [0, 32627]
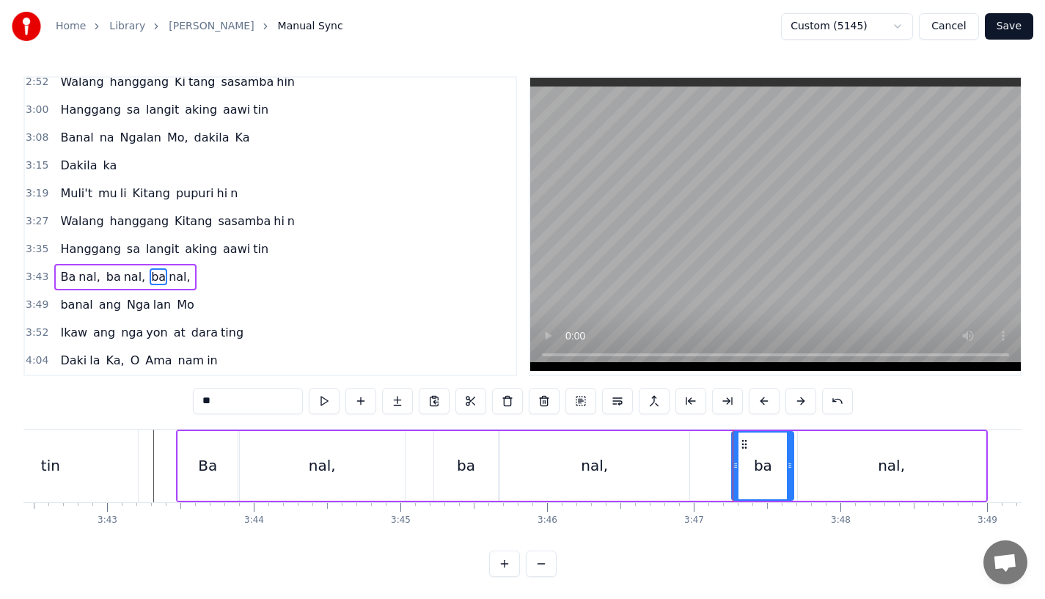
click at [543, 484] on div "nal," at bounding box center [594, 466] width 189 height 70
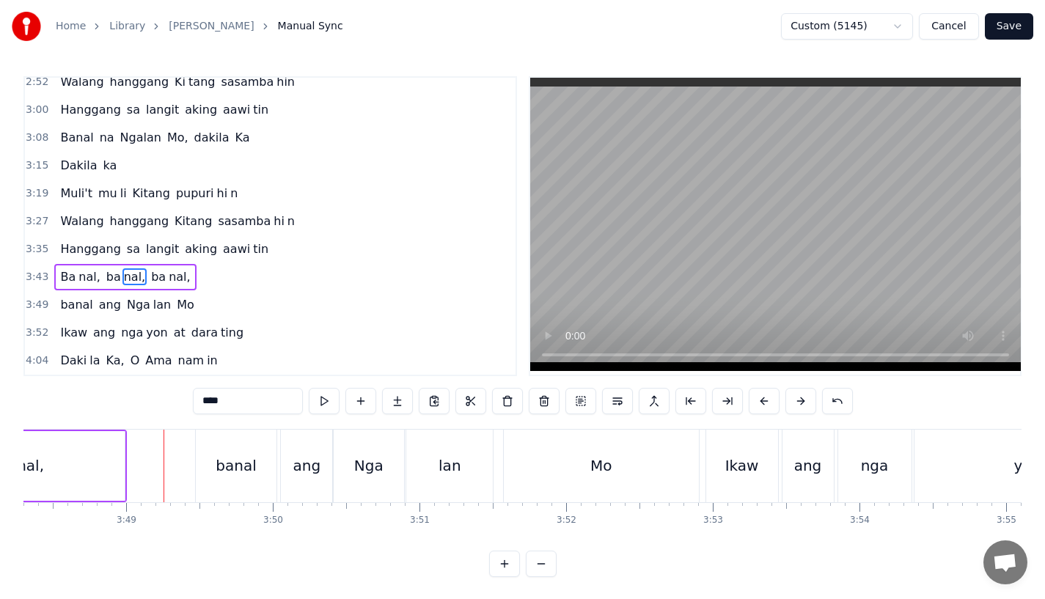
scroll to position [0, 33489]
click at [221, 461] on div "banal" at bounding box center [235, 466] width 40 height 22
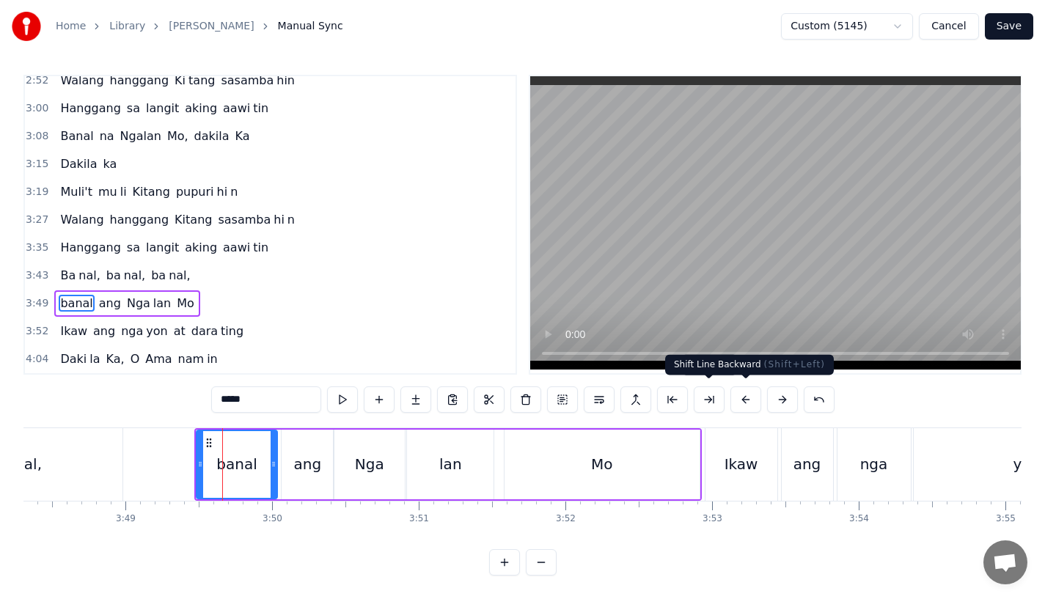
click at [743, 397] on button at bounding box center [745, 400] width 31 height 26
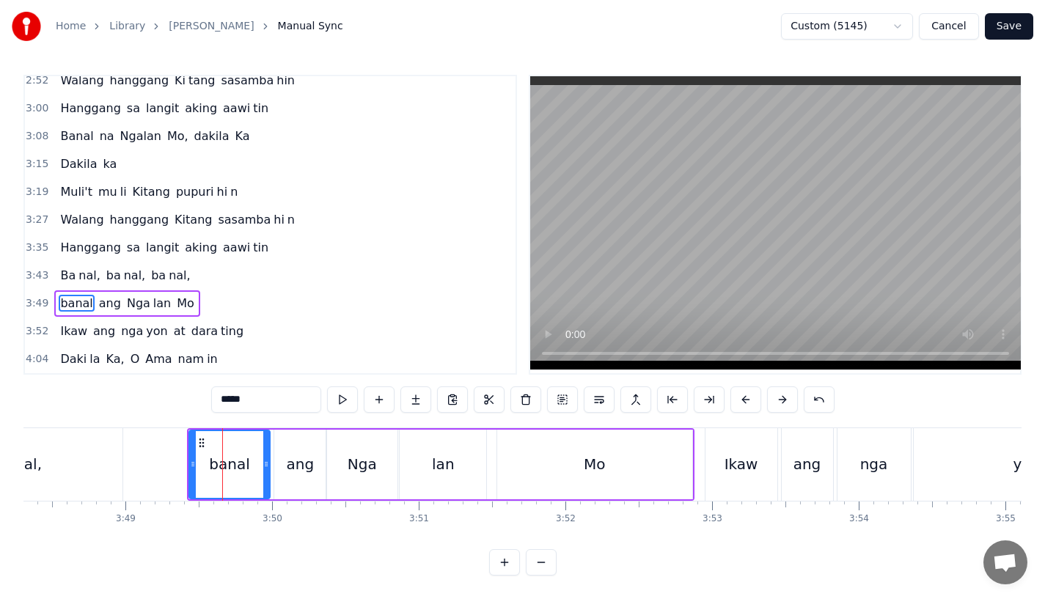
click at [743, 397] on button at bounding box center [745, 400] width 31 height 26
click at [70, 447] on div "nal," at bounding box center [29, 464] width 188 height 73
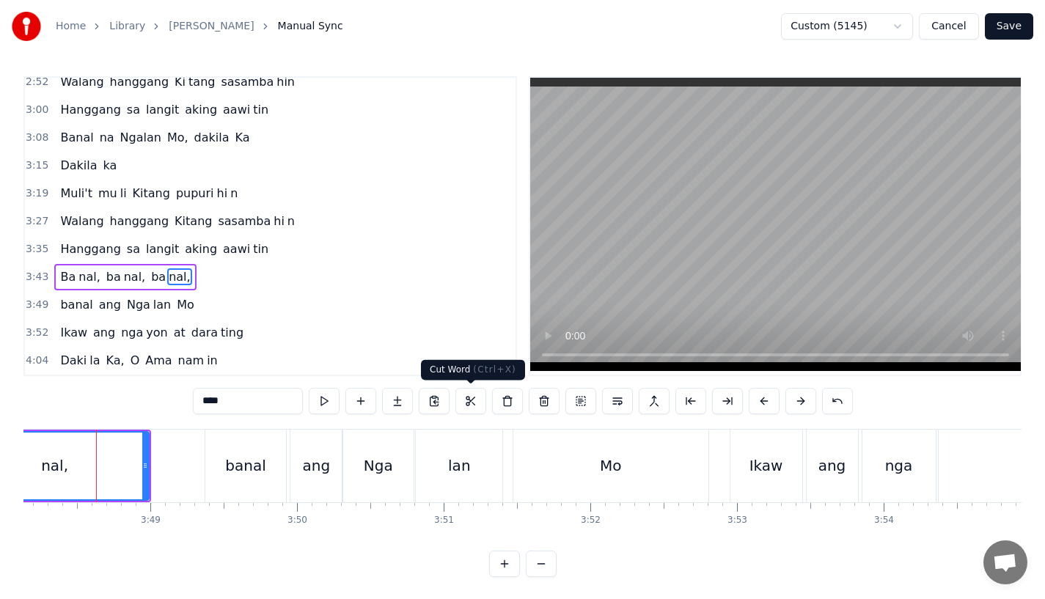
scroll to position [0, 33463]
click at [312, 464] on div "ang" at bounding box center [318, 466] width 28 height 22
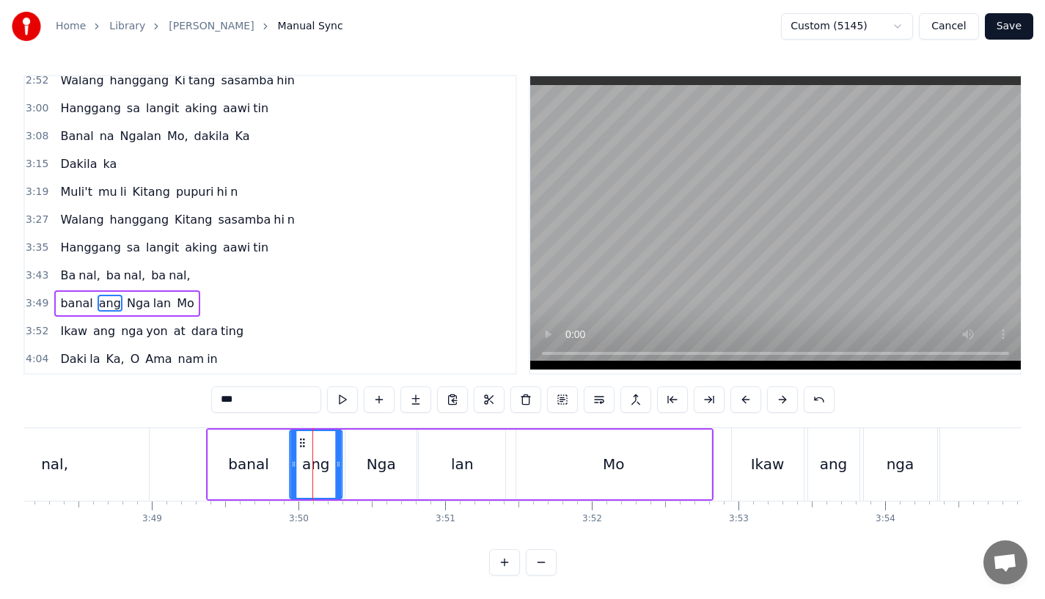
click at [299, 441] on icon at bounding box center [302, 443] width 12 height 12
click at [383, 455] on div "Nga" at bounding box center [381, 464] width 29 height 22
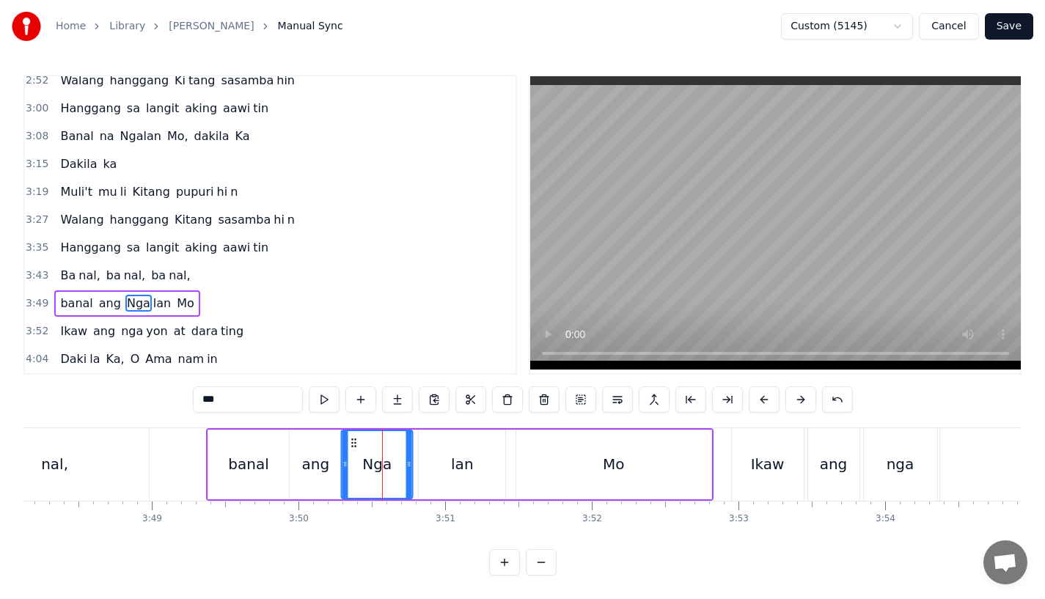
click at [354, 437] on icon at bounding box center [354, 443] width 12 height 12
click at [442, 458] on div "lan" at bounding box center [462, 465] width 87 height 70
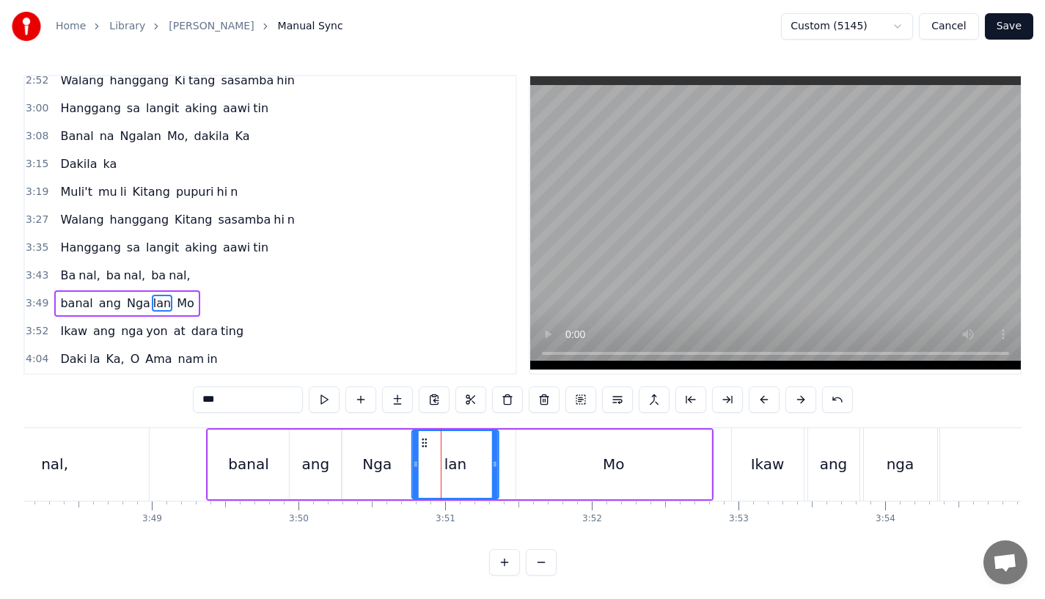
click at [422, 437] on icon at bounding box center [425, 443] width 12 height 12
click at [574, 452] on div "Mo" at bounding box center [613, 465] width 195 height 70
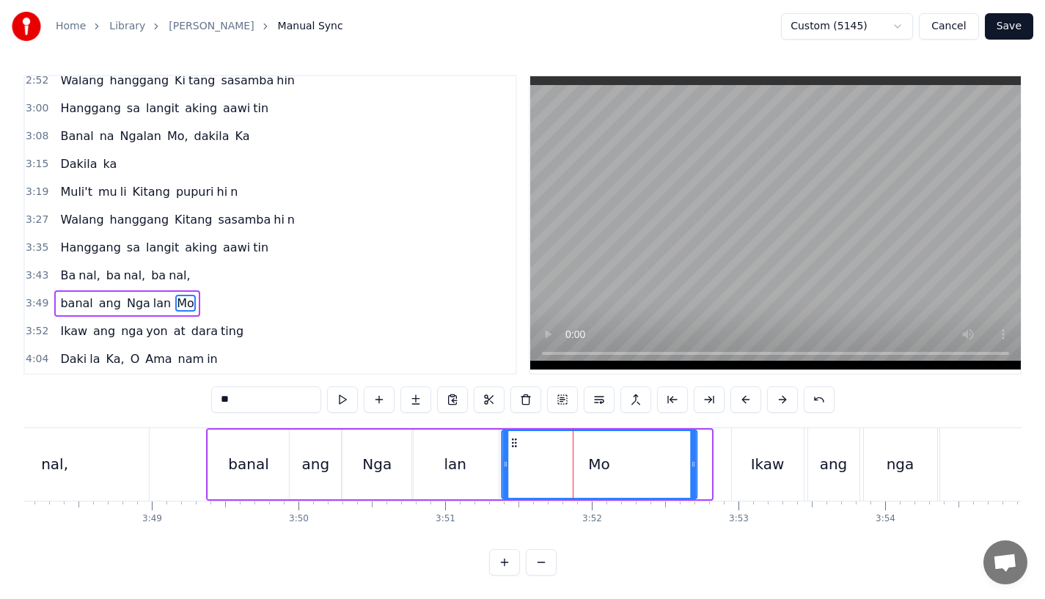
drag, startPoint x: 523, startPoint y: 434, endPoint x: 507, endPoint y: 436, distance: 16.3
click at [508, 437] on icon at bounding box center [514, 443] width 12 height 12
click at [237, 453] on div "banal" at bounding box center [248, 464] width 40 height 22
type input "*****"
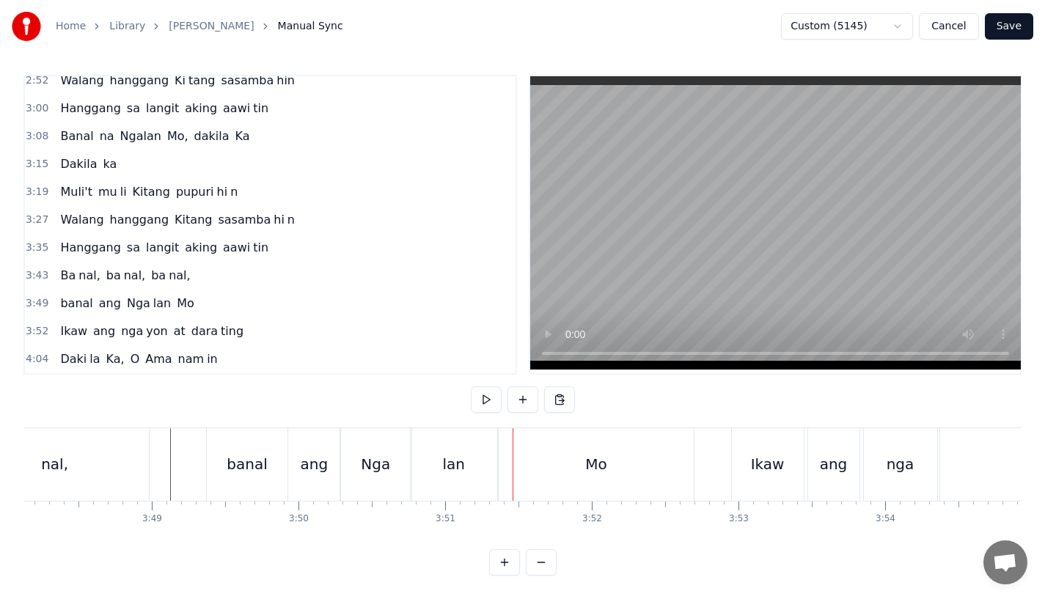
click at [391, 464] on div "Nga" at bounding box center [375, 464] width 71 height 73
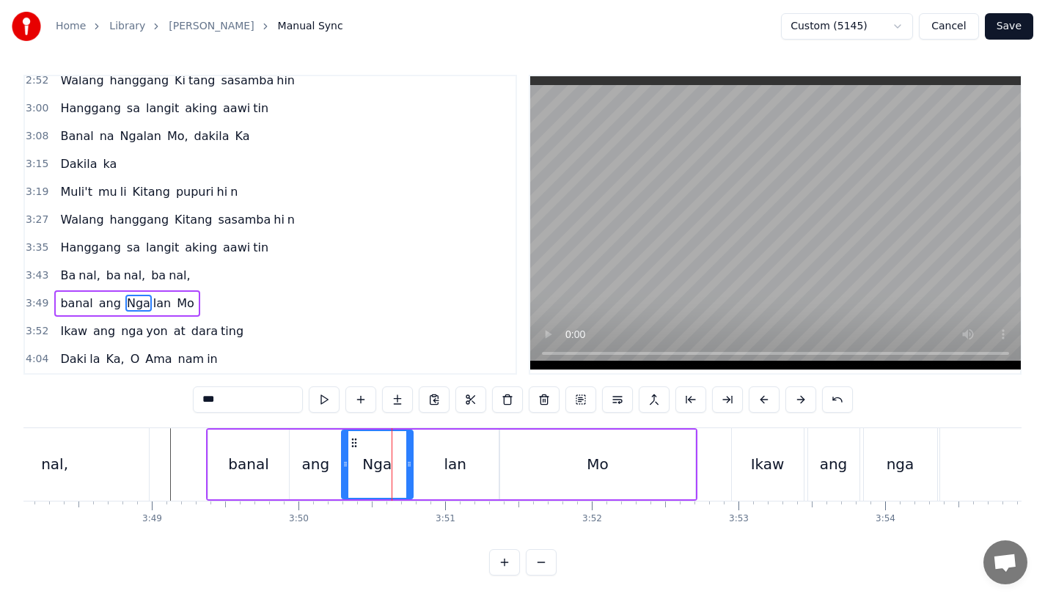
click at [411, 464] on div "Nga" at bounding box center [377, 465] width 73 height 70
drag, startPoint x: 411, startPoint y: 464, endPoint x: 425, endPoint y: 464, distance: 13.9
click at [425, 464] on icon at bounding box center [423, 464] width 6 height 12
click at [441, 464] on div "lan" at bounding box center [455, 465] width 87 height 70
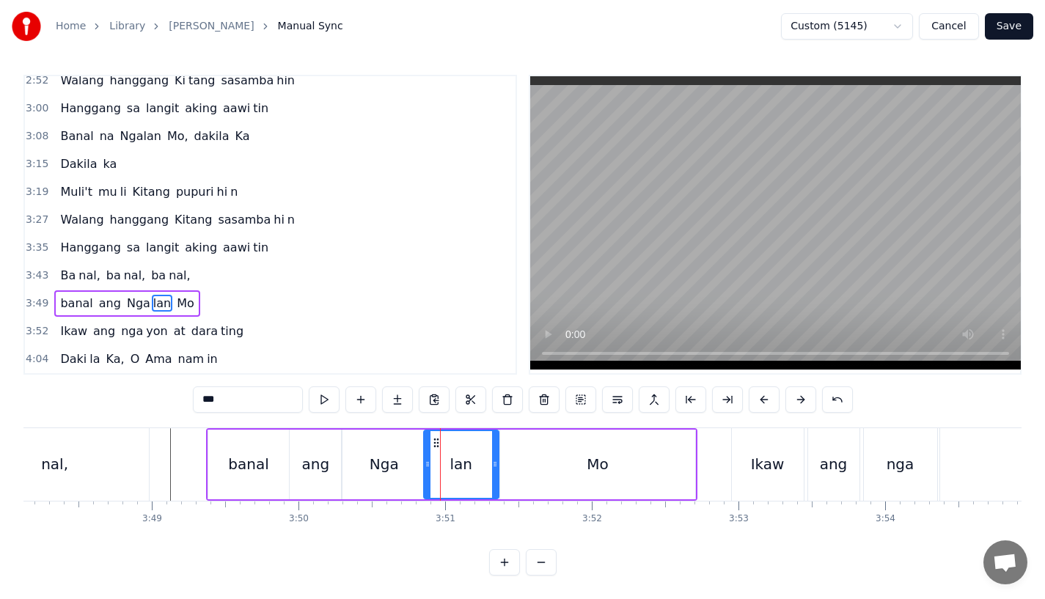
drag, startPoint x: 414, startPoint y: 464, endPoint x: 426, endPoint y: 464, distance: 12.5
click at [426, 464] on icon at bounding box center [428, 464] width 6 height 12
drag, startPoint x: 493, startPoint y: 464, endPoint x: 510, endPoint y: 464, distance: 17.6
click at [507, 464] on icon at bounding box center [504, 464] width 6 height 12
click at [542, 464] on div "Mo" at bounding box center [597, 465] width 195 height 70
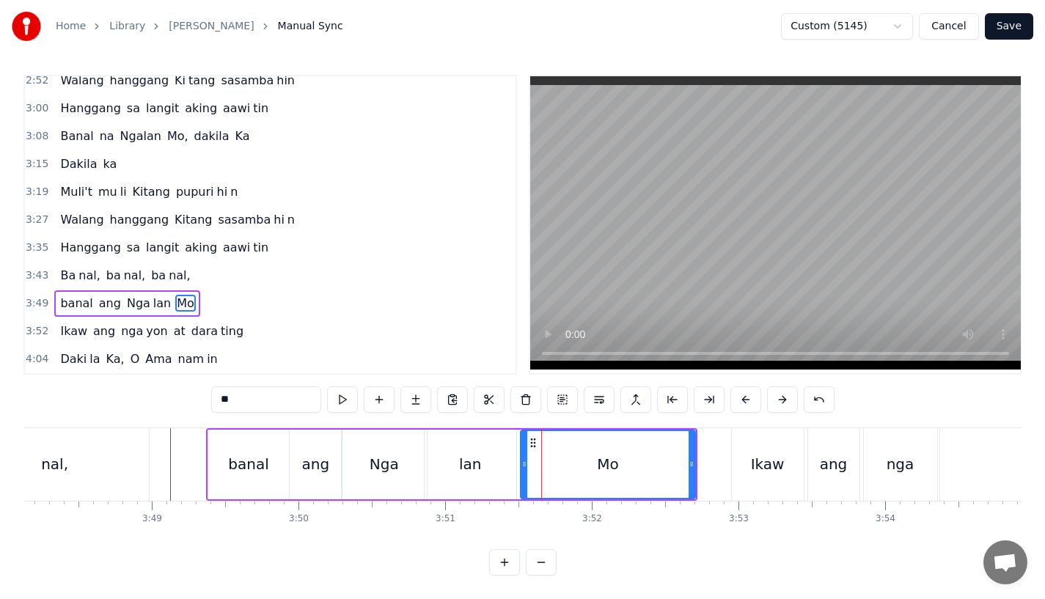
drag, startPoint x: 502, startPoint y: 462, endPoint x: 522, endPoint y: 462, distance: 20.5
click at [522, 462] on icon at bounding box center [524, 464] width 6 height 12
click at [519, 464] on icon at bounding box center [522, 464] width 6 height 12
click at [293, 472] on div "ang" at bounding box center [316, 465] width 52 height 70
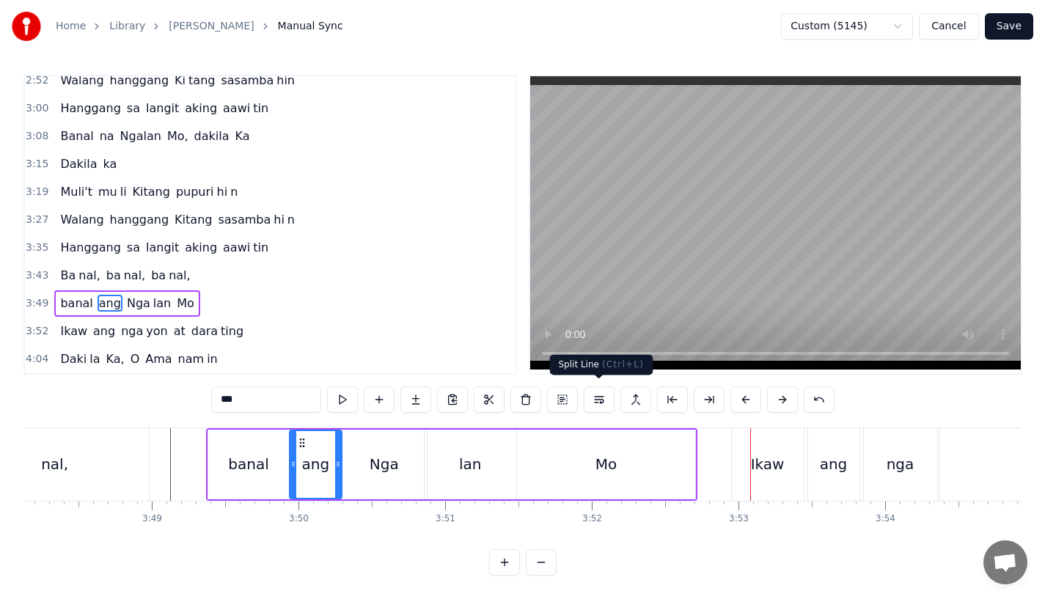
click at [754, 468] on div "Ikaw" at bounding box center [768, 464] width 34 height 22
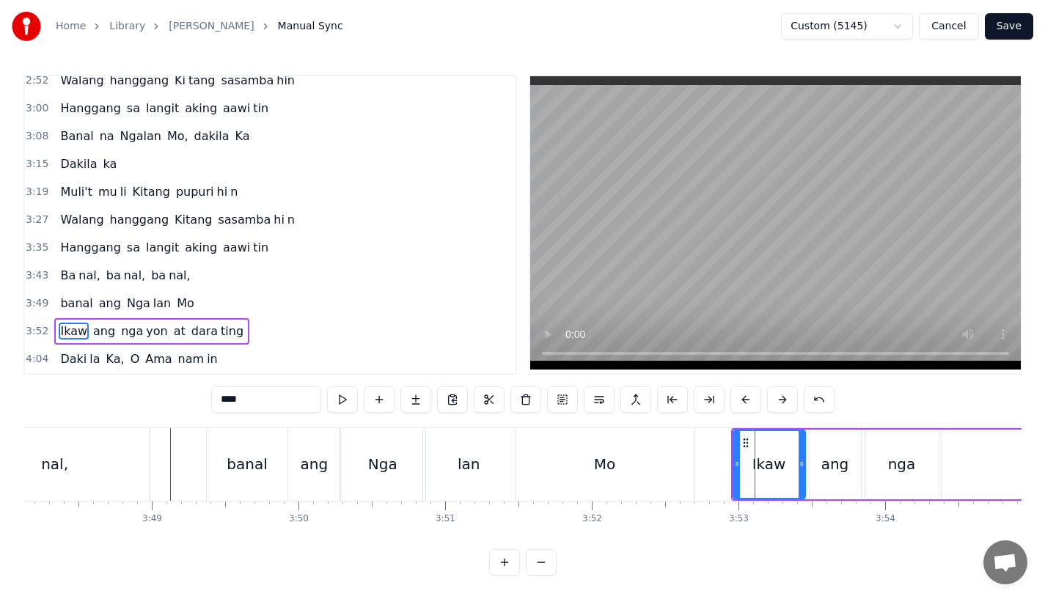
click at [655, 483] on div "Mo" at bounding box center [605, 464] width 178 height 73
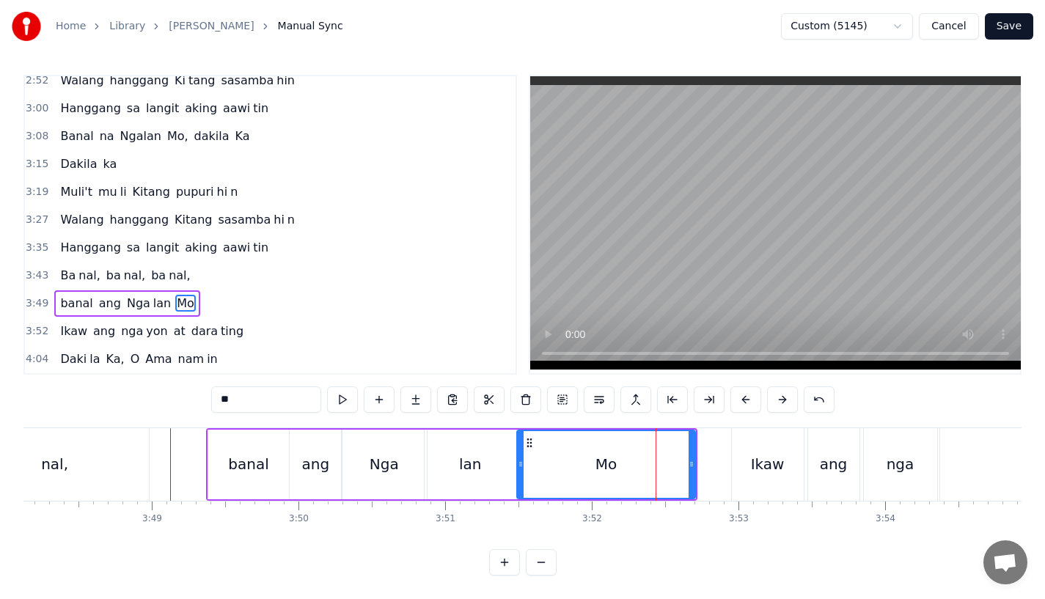
click at [549, 488] on div "Mo" at bounding box center [606, 464] width 177 height 67
click at [766, 473] on div "Ikaw" at bounding box center [768, 464] width 72 height 73
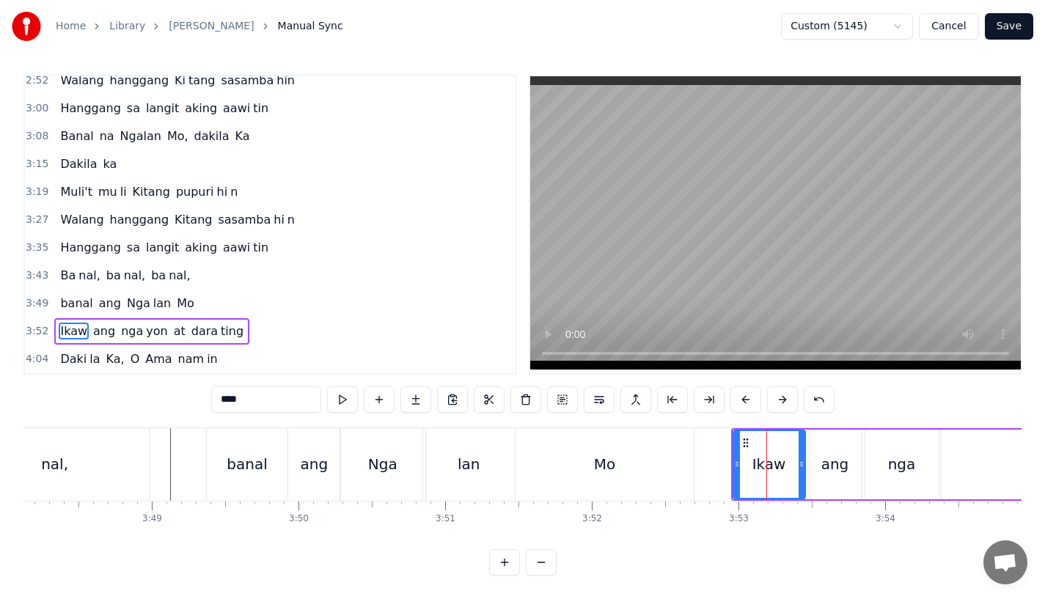
scroll to position [12, 0]
click at [741, 387] on button at bounding box center [745, 400] width 31 height 26
click at [502, 450] on div "lan" at bounding box center [469, 464] width 92 height 73
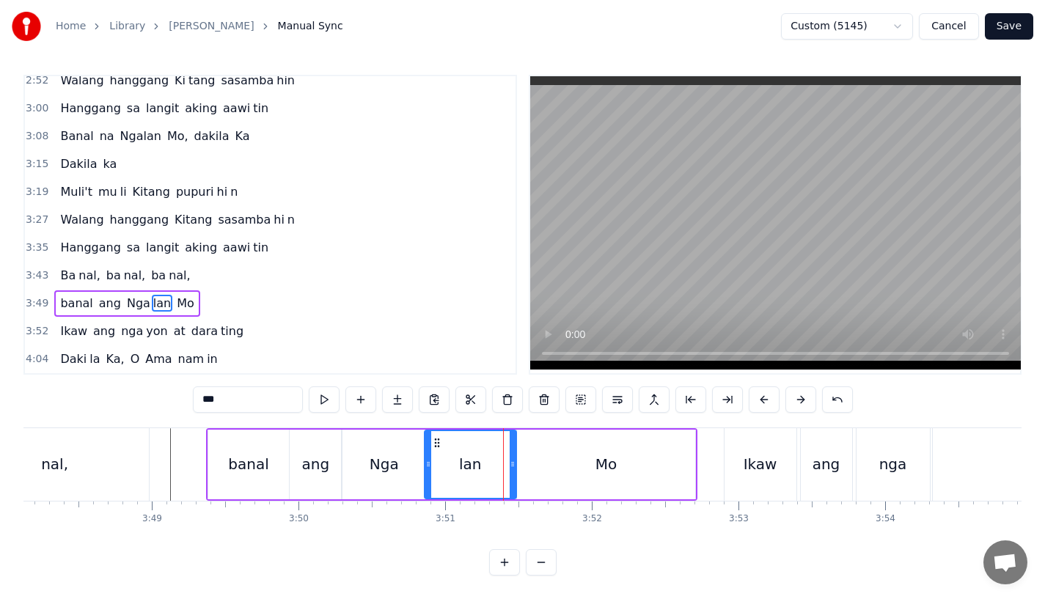
scroll to position [5, 0]
click at [615, 491] on div "Mo" at bounding box center [606, 465] width 178 height 70
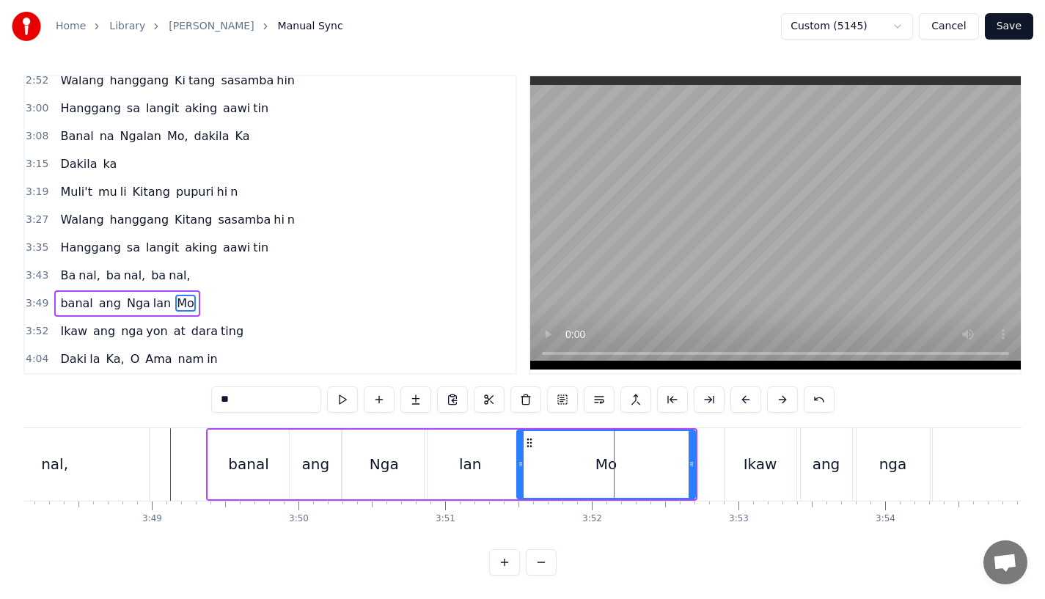
click at [489, 466] on div "lan" at bounding box center [471, 465] width 92 height 70
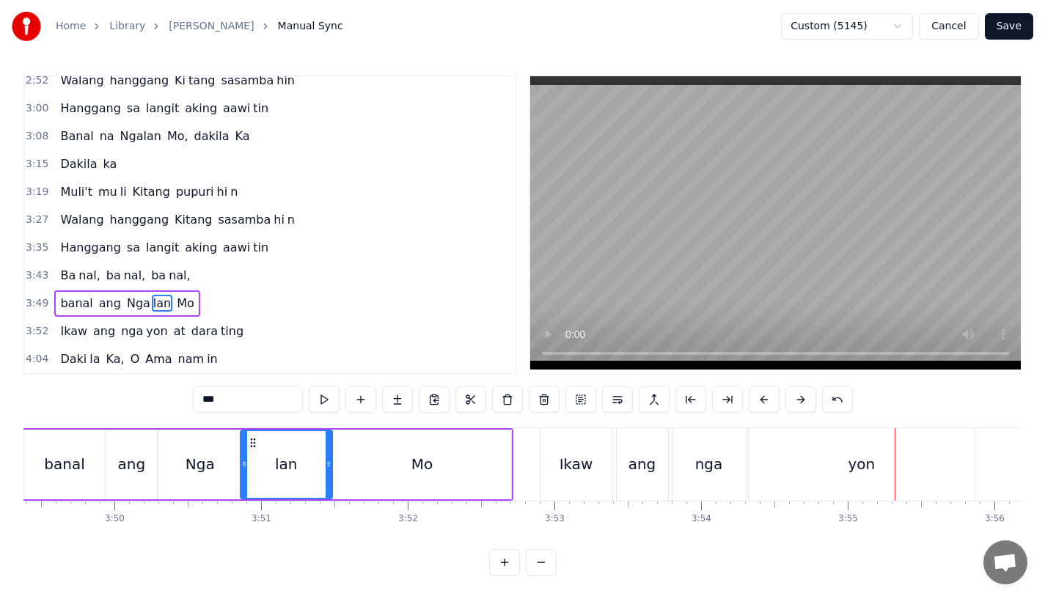
scroll to position [0, 33640]
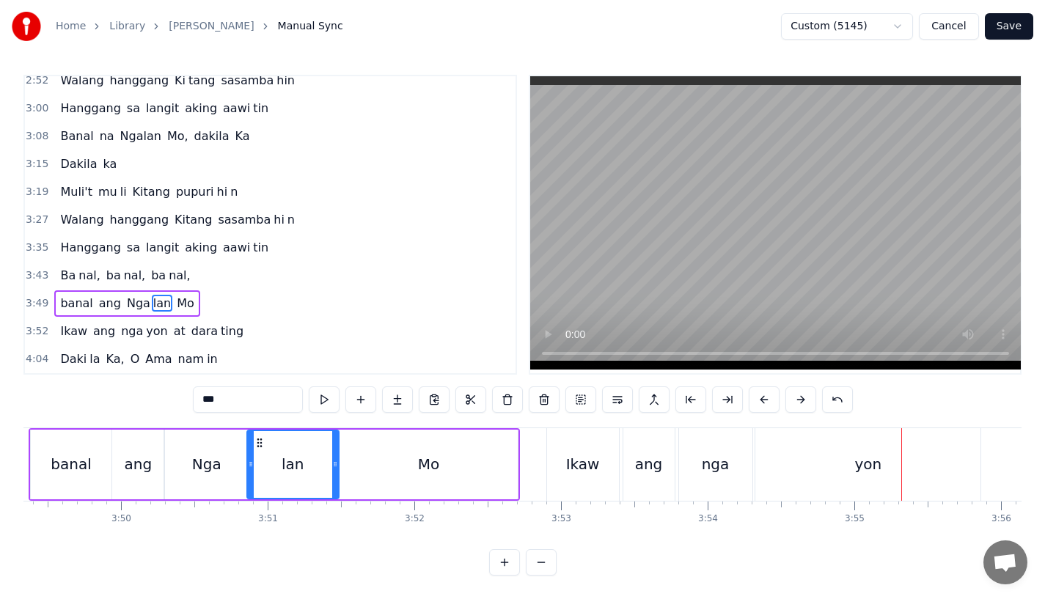
click at [412, 446] on div "Mo" at bounding box center [429, 465] width 178 height 70
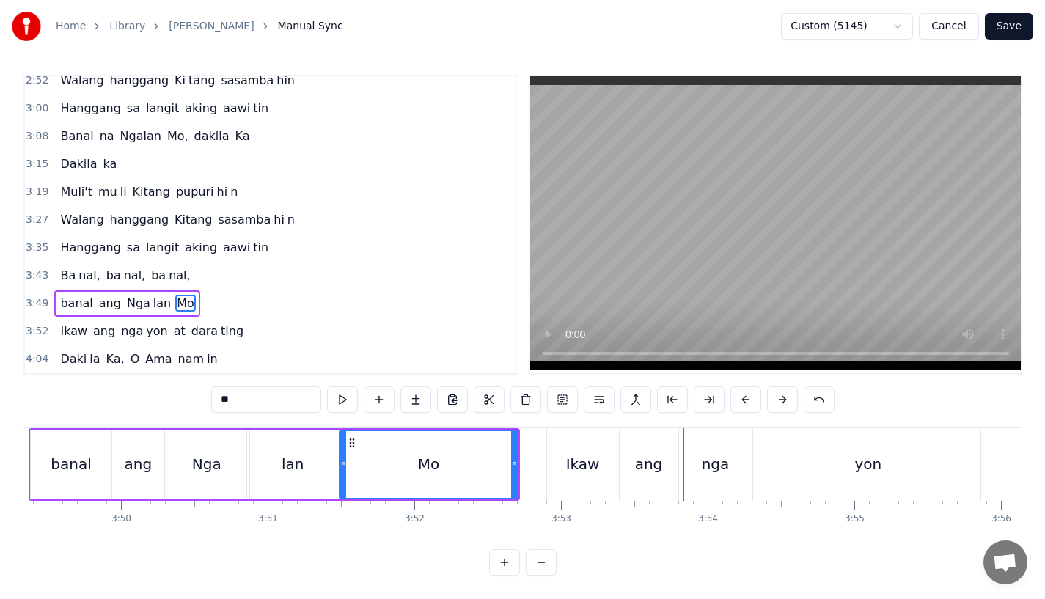
click at [641, 453] on div "ang" at bounding box center [649, 464] width 28 height 22
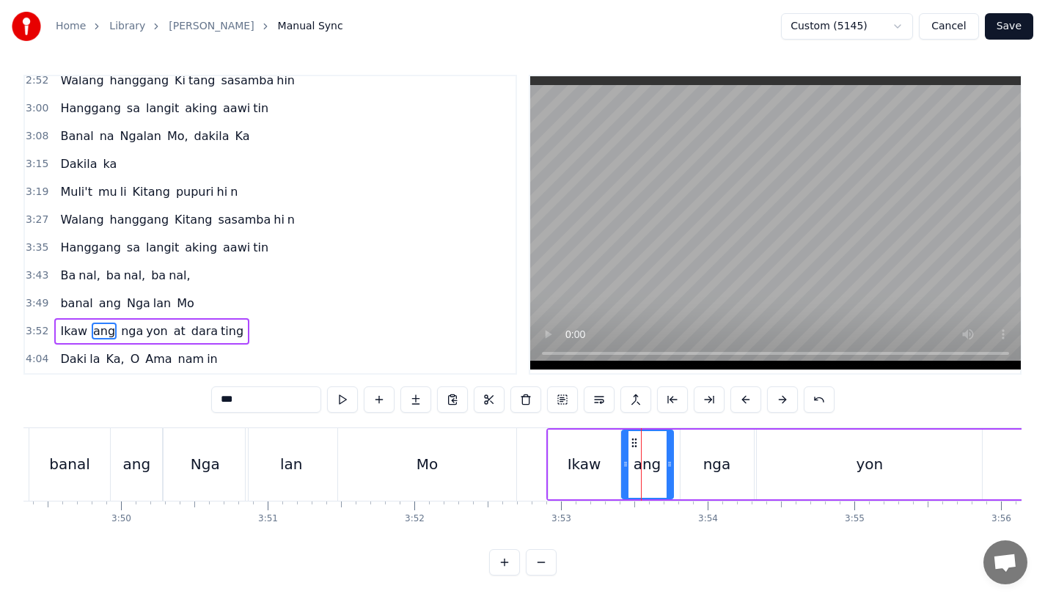
click at [635, 437] on icon at bounding box center [634, 443] width 12 height 12
click at [695, 444] on div "nga" at bounding box center [717, 465] width 73 height 70
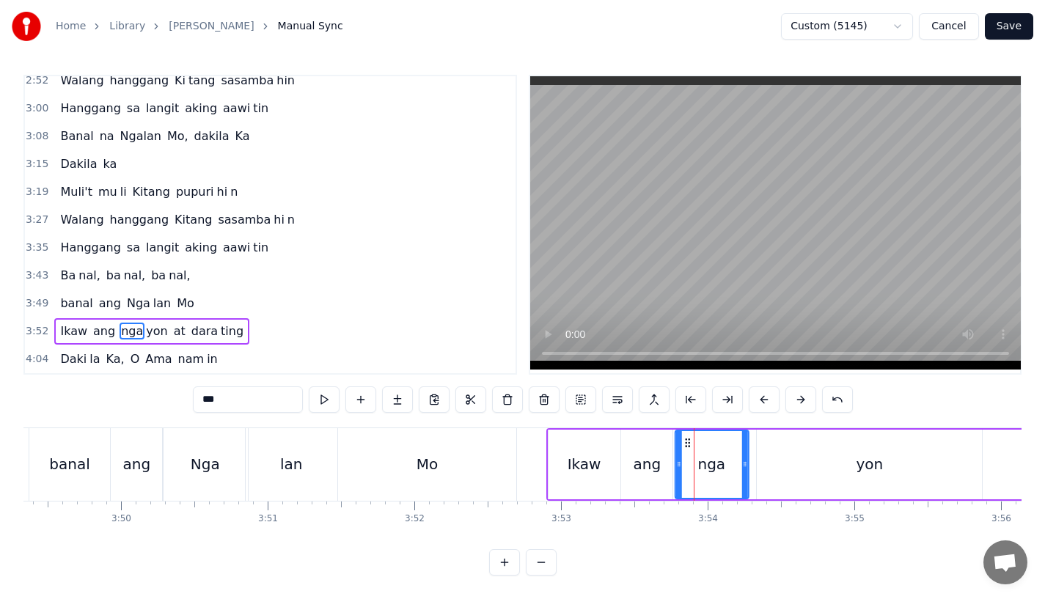
click at [684, 437] on icon at bounding box center [687, 443] width 12 height 12
click at [765, 447] on div "yon" at bounding box center [869, 465] width 225 height 70
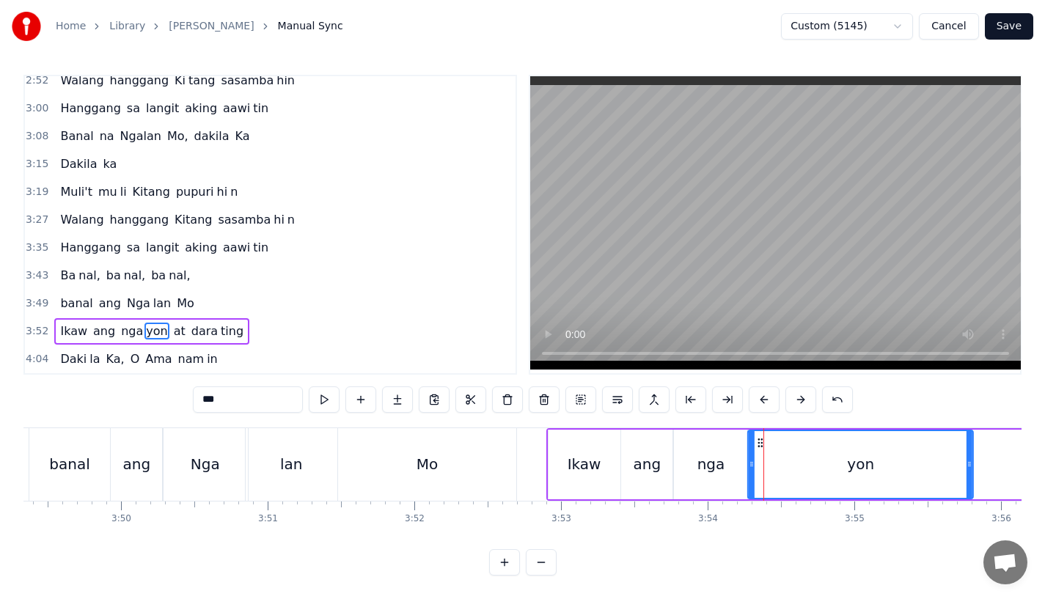
drag, startPoint x: 770, startPoint y: 425, endPoint x: 761, endPoint y: 429, distance: 9.5
click at [761, 437] on icon at bounding box center [761, 443] width 12 height 12
drag, startPoint x: 967, startPoint y: 455, endPoint x: 954, endPoint y: 455, distance: 13.2
click at [955, 458] on icon at bounding box center [958, 464] width 6 height 12
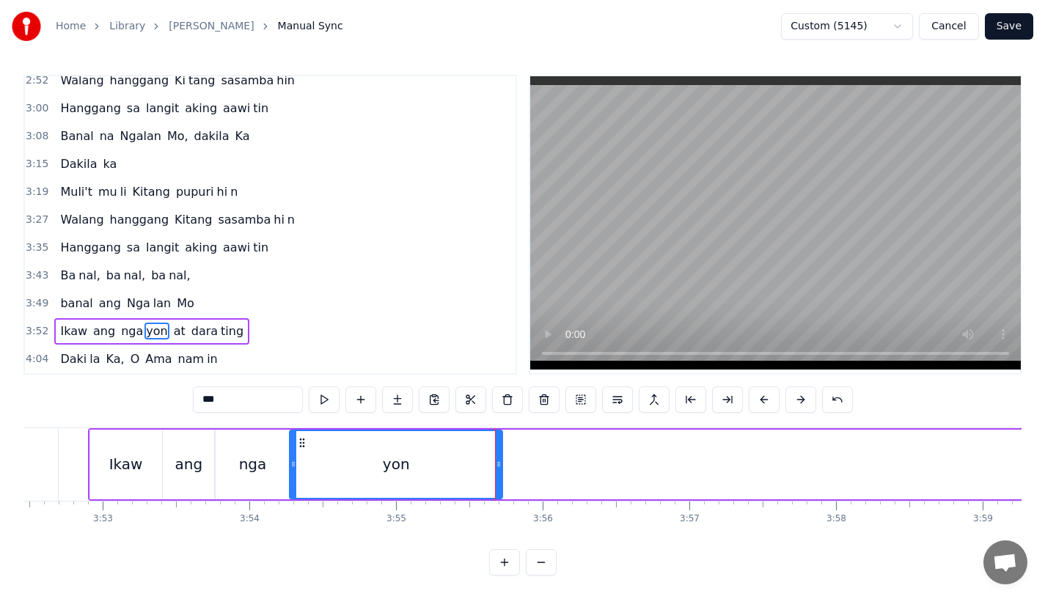
scroll to position [0, 33826]
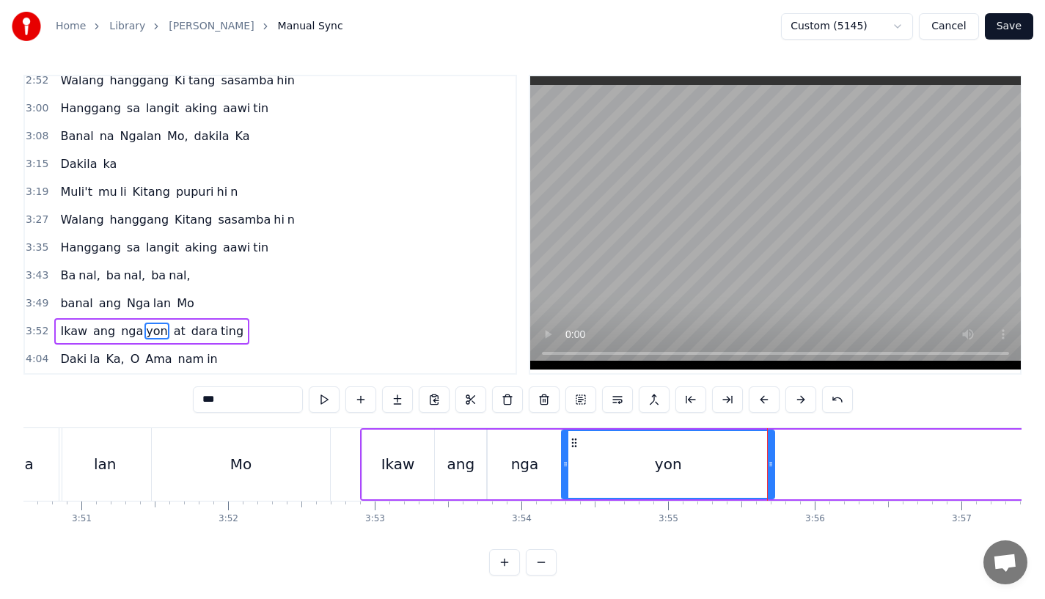
click at [274, 439] on div "Mo" at bounding box center [241, 464] width 178 height 73
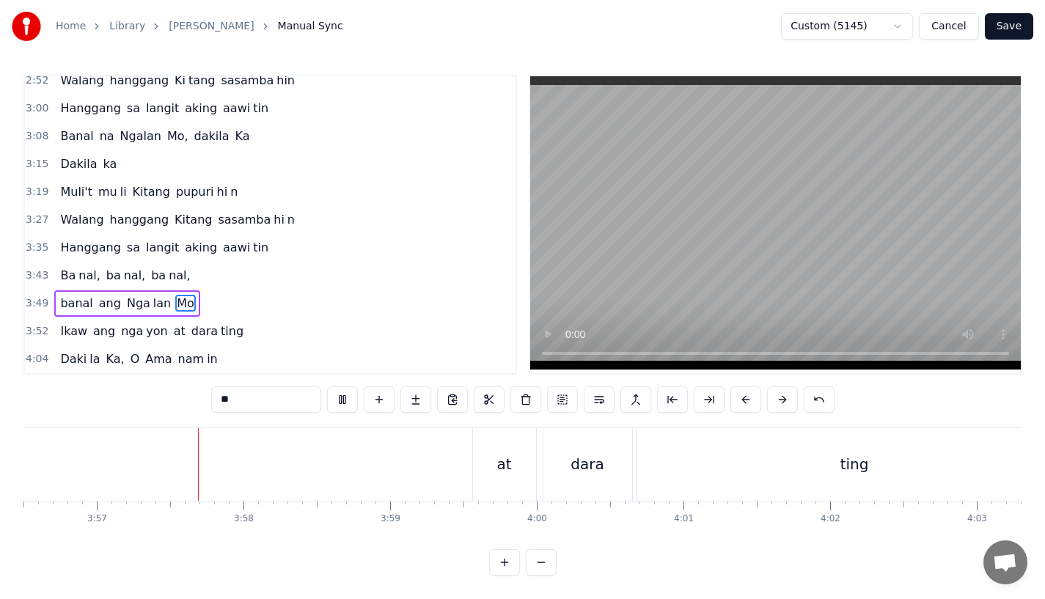
scroll to position [0, 34695]
click at [513, 451] on div "at" at bounding box center [500, 464] width 63 height 73
type input "**"
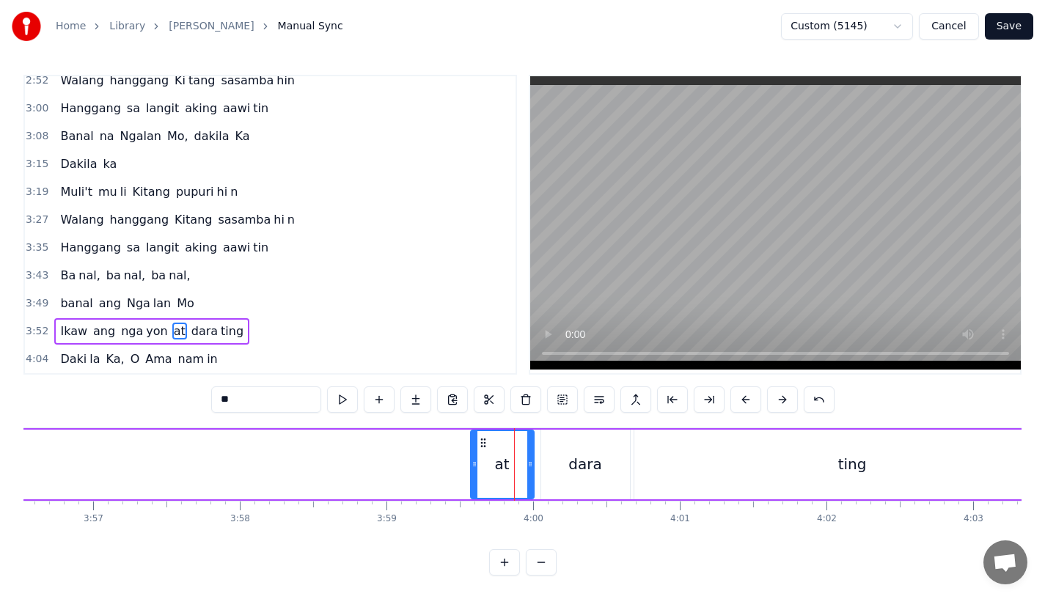
scroll to position [12, 0]
click at [535, 458] on icon at bounding box center [532, 464] width 6 height 12
click at [367, 443] on div "Ikaw [PERSON_NAME] at [PERSON_NAME]" at bounding box center [282, 464] width 1581 height 73
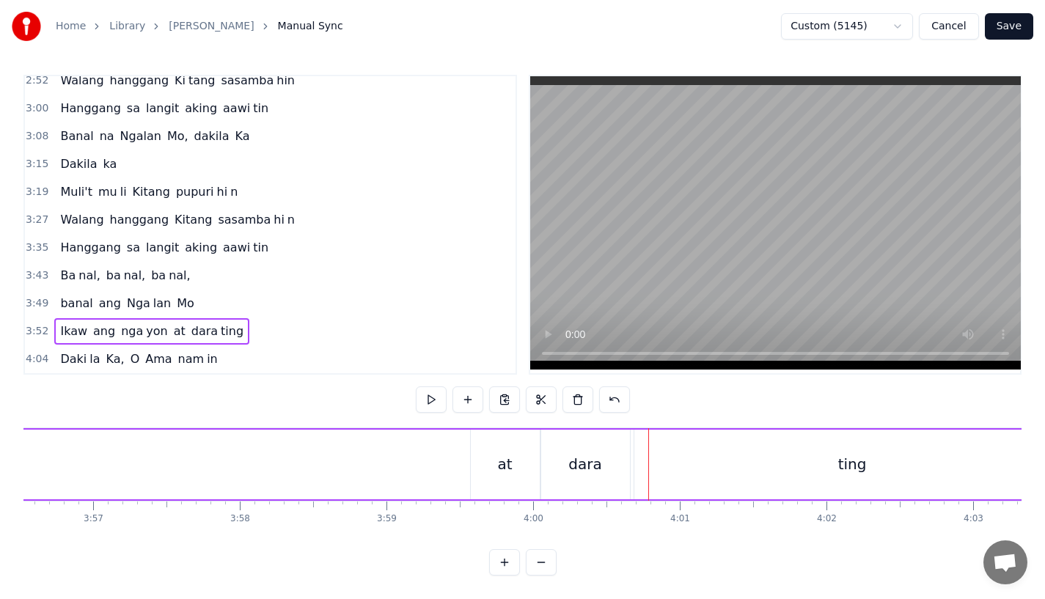
click at [362, 400] on div "0:31 Bawat buk ang liway way 0:36 na ak ing nasi la ya n 0:42 Huni ng mga ibong…" at bounding box center [522, 325] width 998 height 501
click at [355, 450] on div "Ikaw [PERSON_NAME] at [PERSON_NAME]" at bounding box center [282, 464] width 1581 height 73
click at [492, 466] on div "at" at bounding box center [505, 465] width 69 height 70
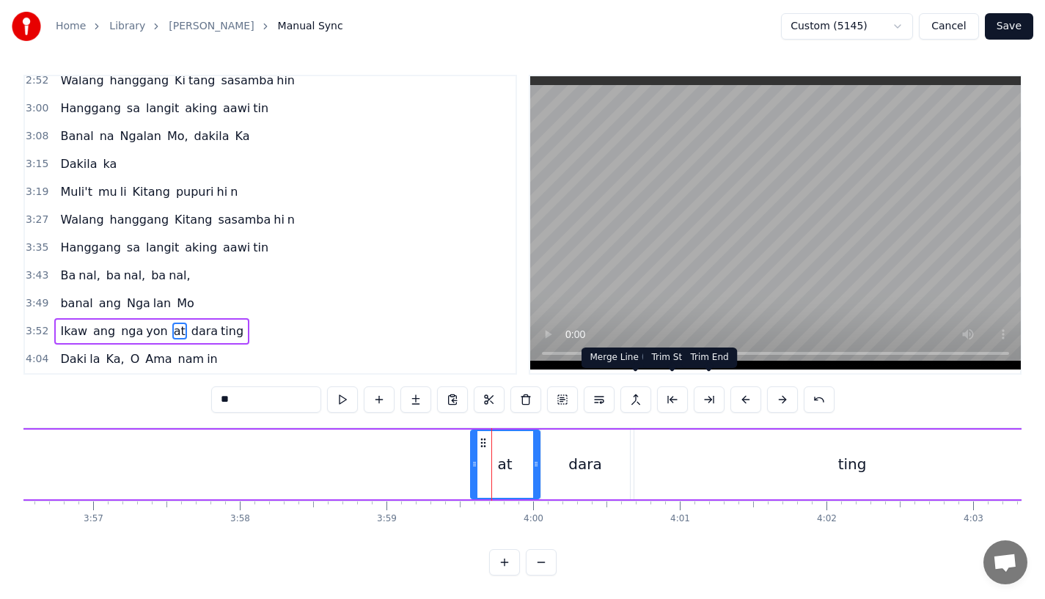
click at [739, 387] on button at bounding box center [745, 400] width 31 height 26
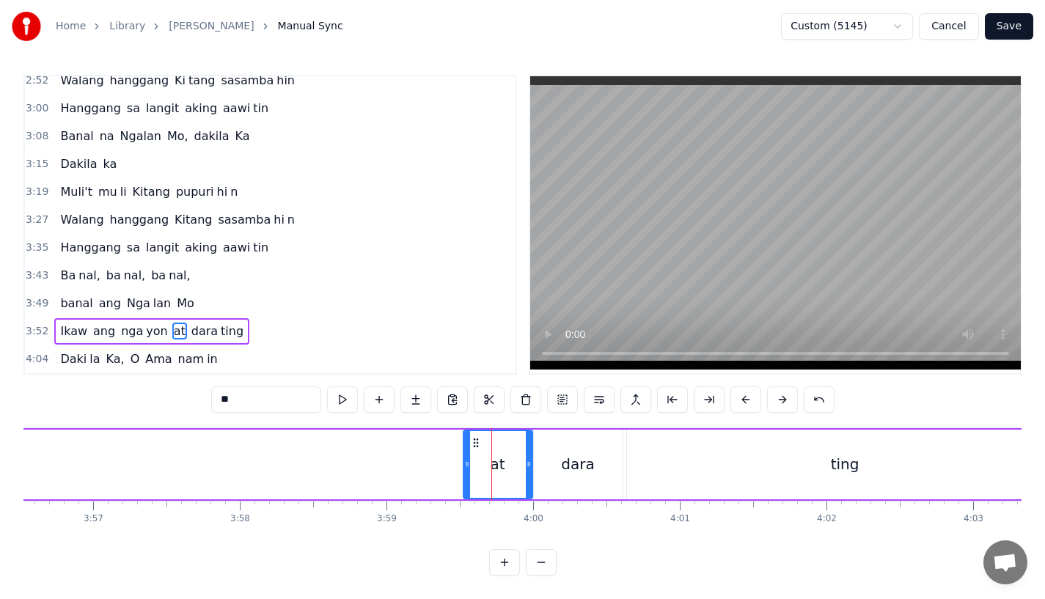
click at [320, 458] on div "Ikaw [PERSON_NAME] at [PERSON_NAME]" at bounding box center [274, 464] width 1581 height 73
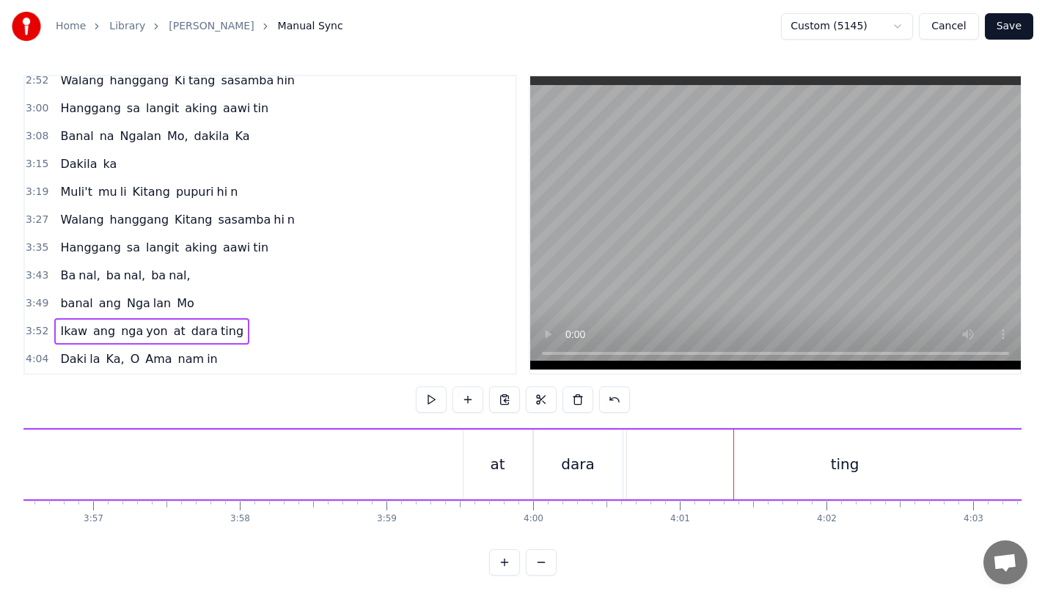
click at [585, 453] on div "dara" at bounding box center [577, 464] width 33 height 22
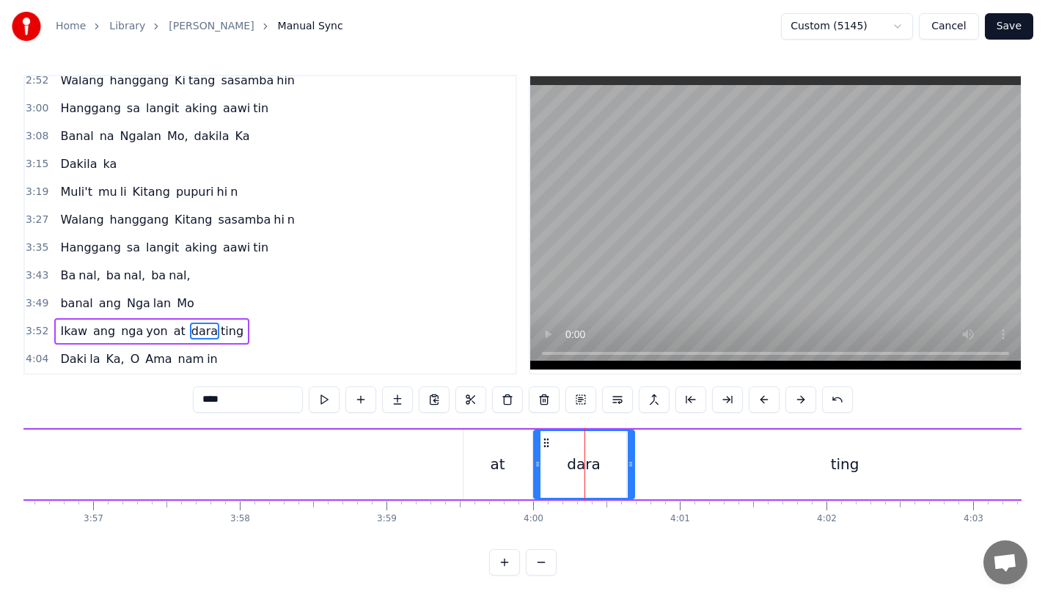
drag, startPoint x: 616, startPoint y: 453, endPoint x: 629, endPoint y: 453, distance: 12.5
click at [629, 458] on icon at bounding box center [631, 464] width 6 height 12
click at [662, 453] on div "ting" at bounding box center [845, 465] width 436 height 70
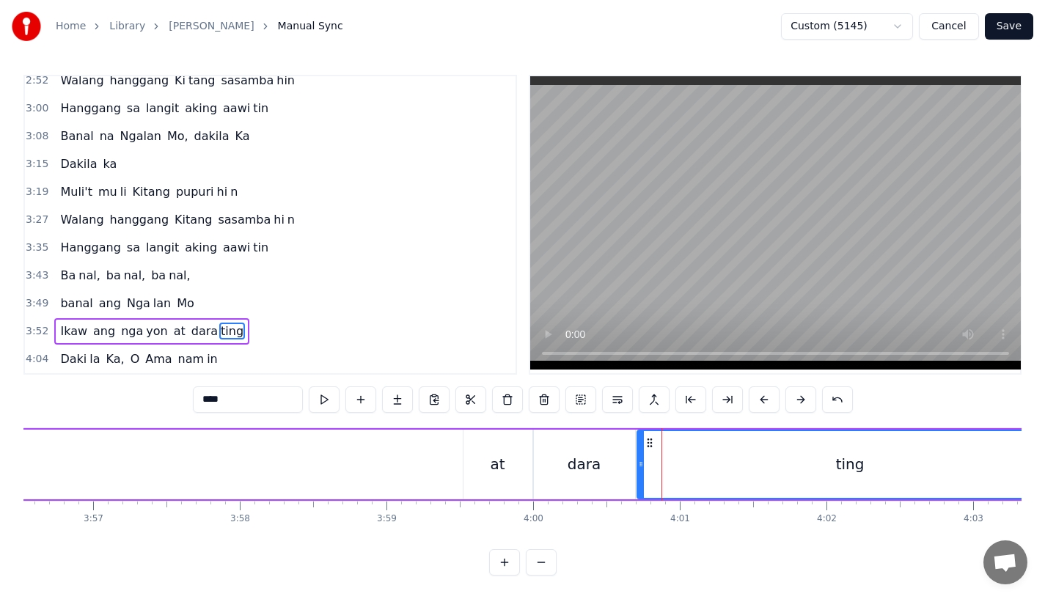
drag, startPoint x: 630, startPoint y: 453, endPoint x: 640, endPoint y: 453, distance: 10.3
click at [640, 458] on icon at bounding box center [641, 464] width 6 height 12
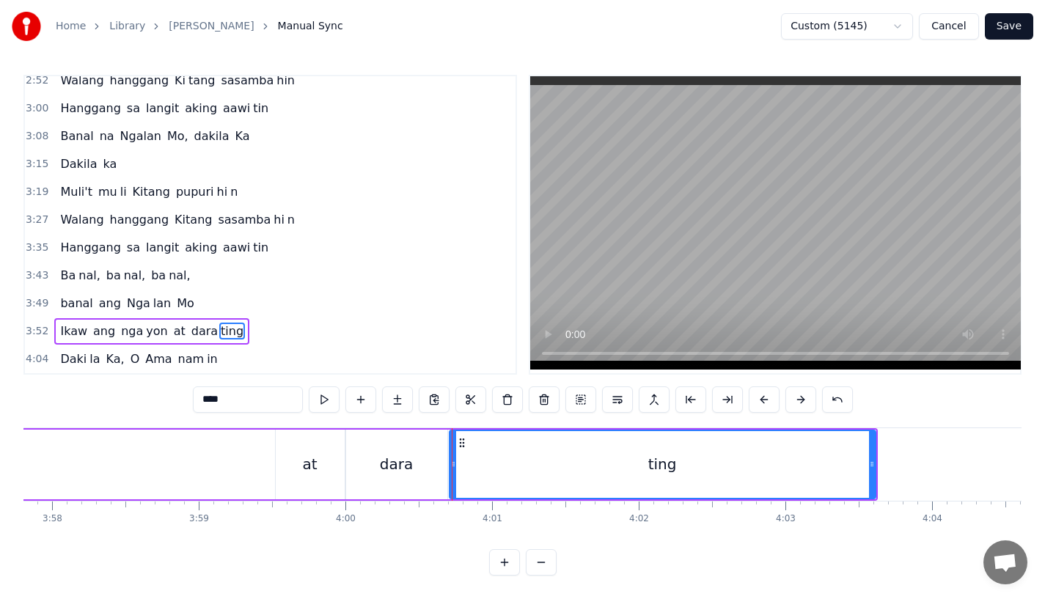
scroll to position [0, 34910]
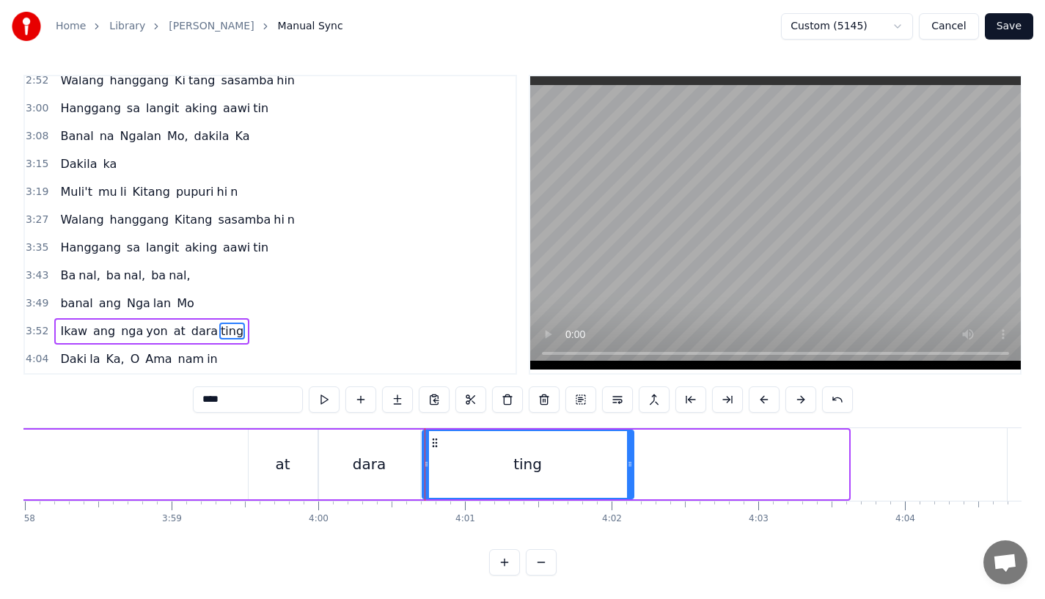
drag, startPoint x: 844, startPoint y: 460, endPoint x: 609, endPoint y: 461, distance: 234.7
click at [627, 461] on div at bounding box center [630, 464] width 6 height 67
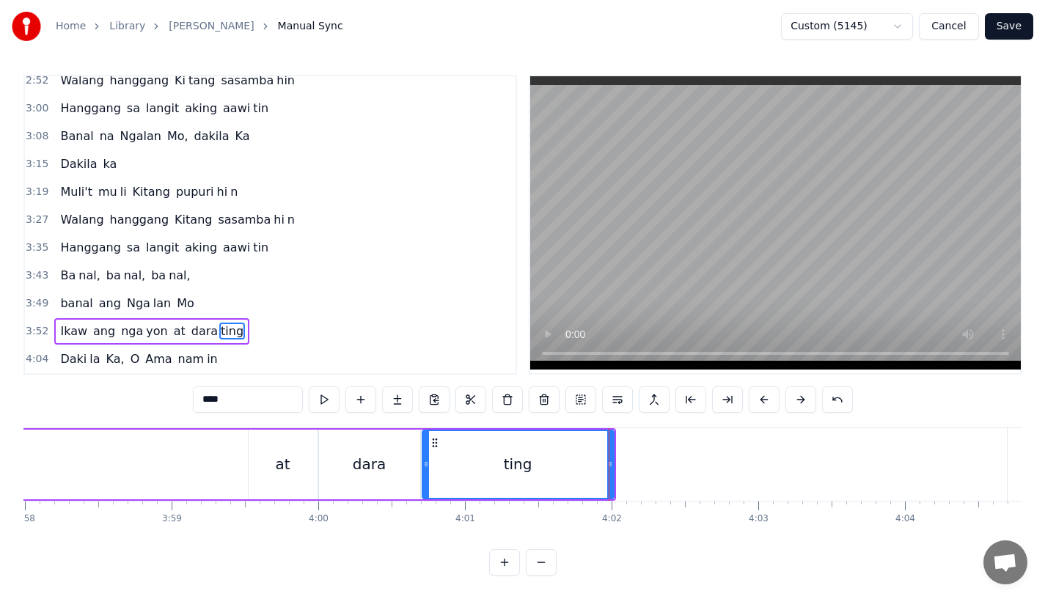
click at [245, 393] on input "****" at bounding box center [248, 400] width 110 height 26
click at [228, 389] on input "**" at bounding box center [248, 400] width 110 height 26
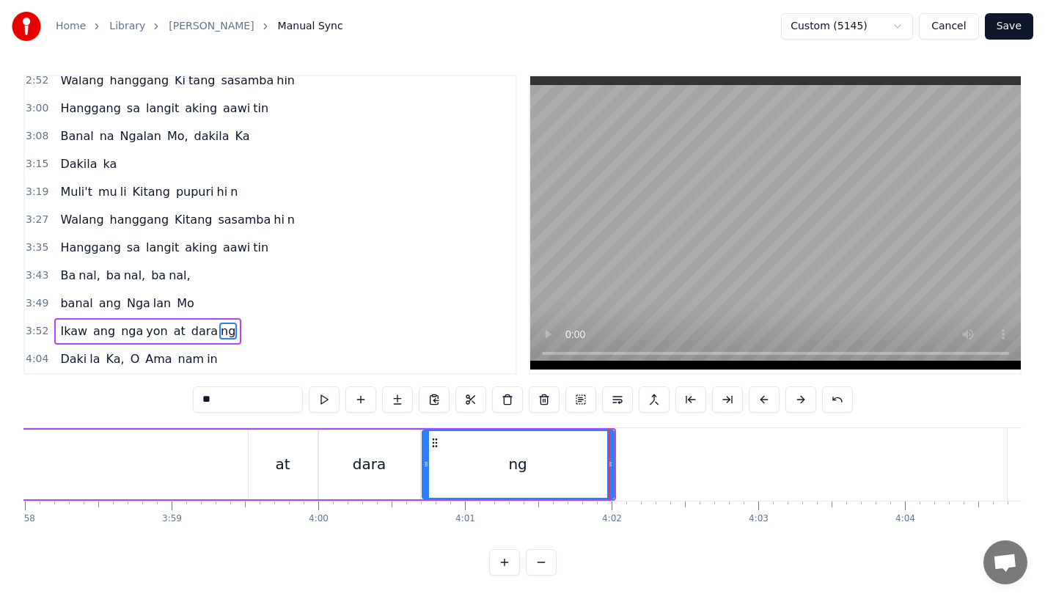
click at [228, 389] on input "**" at bounding box center [248, 400] width 110 height 26
type input "**"
click at [400, 394] on button at bounding box center [397, 400] width 31 height 26
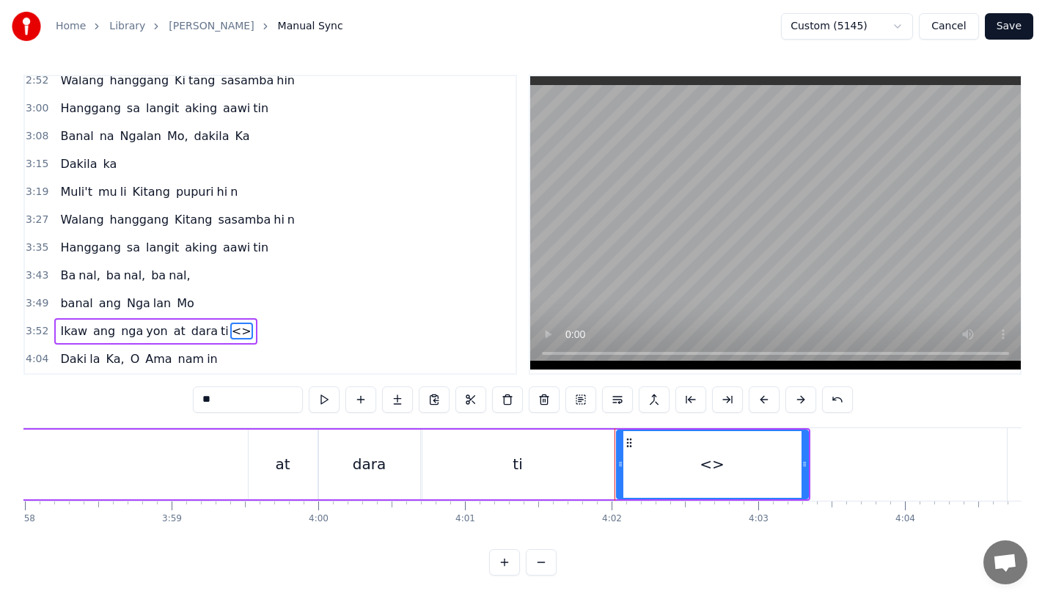
drag, startPoint x: 197, startPoint y: 389, endPoint x: 123, endPoint y: 389, distance: 74.1
click at [123, 389] on div "0:31 Bawat buk ang liway way 0:36 na ak ing nasi la ya n 0:42 Huni ng mga ibong…" at bounding box center [522, 325] width 998 height 501
drag, startPoint x: 803, startPoint y: 451, endPoint x: 846, endPoint y: 450, distance: 42.6
click at [846, 458] on icon at bounding box center [846, 464] width 6 height 12
click at [308, 451] on div "at" at bounding box center [283, 465] width 69 height 70
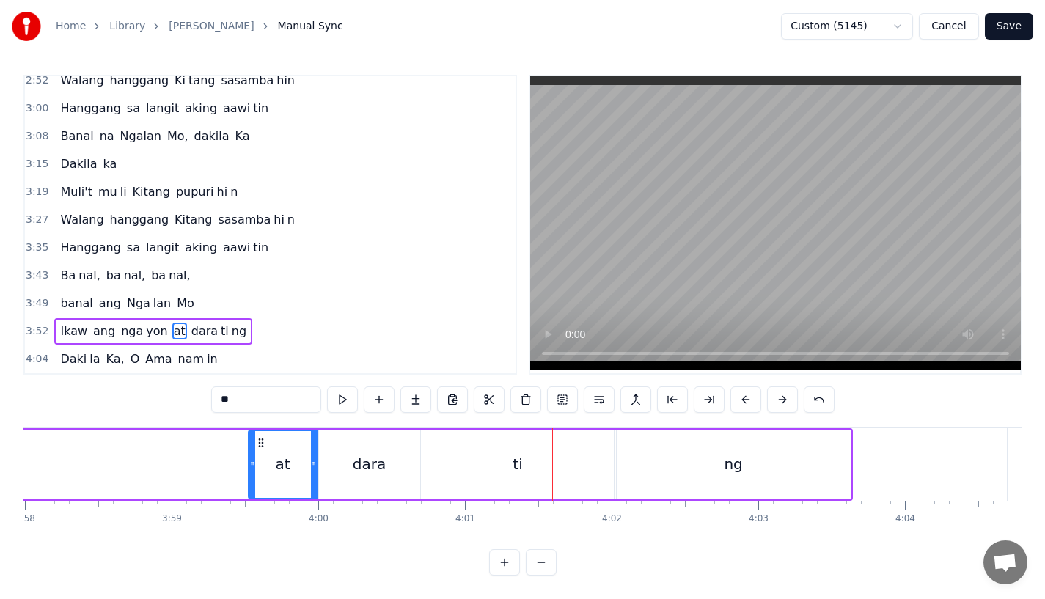
click at [547, 450] on div "ti" at bounding box center [517, 465] width 191 height 70
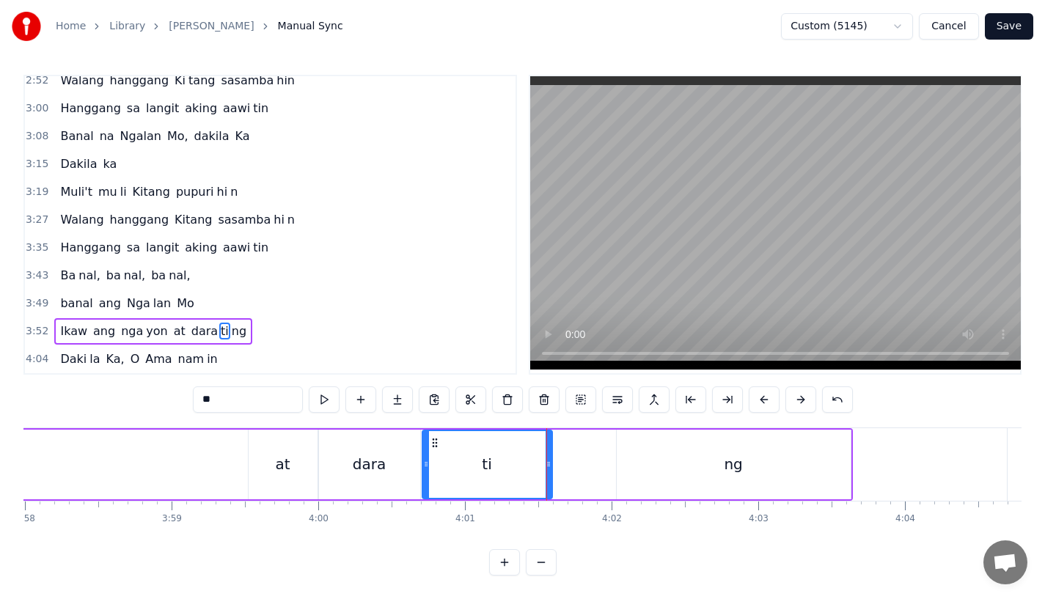
drag, startPoint x: 608, startPoint y: 455, endPoint x: 546, endPoint y: 455, distance: 61.6
click at [546, 458] on icon at bounding box center [549, 464] width 6 height 12
click at [645, 450] on div "ng" at bounding box center [734, 465] width 234 height 70
type input "**"
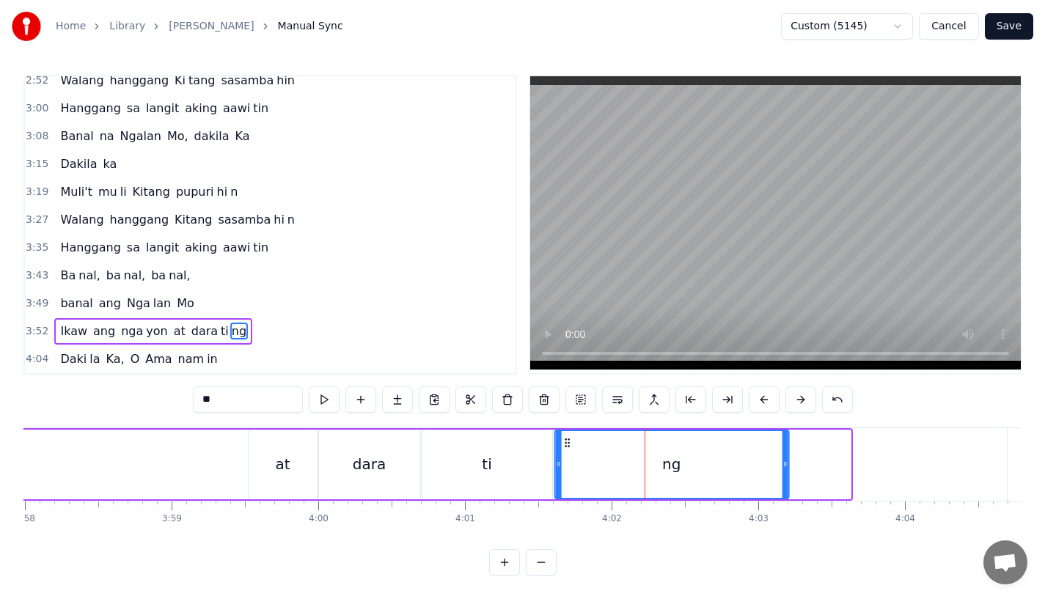
drag, startPoint x: 630, startPoint y: 431, endPoint x: 569, endPoint y: 433, distance: 60.9
click at [569, 437] on icon at bounding box center [567, 443] width 12 height 12
click at [233, 448] on div "Ikaw [PERSON_NAME] at dara ti ng" at bounding box center [31, 464] width 1522 height 73
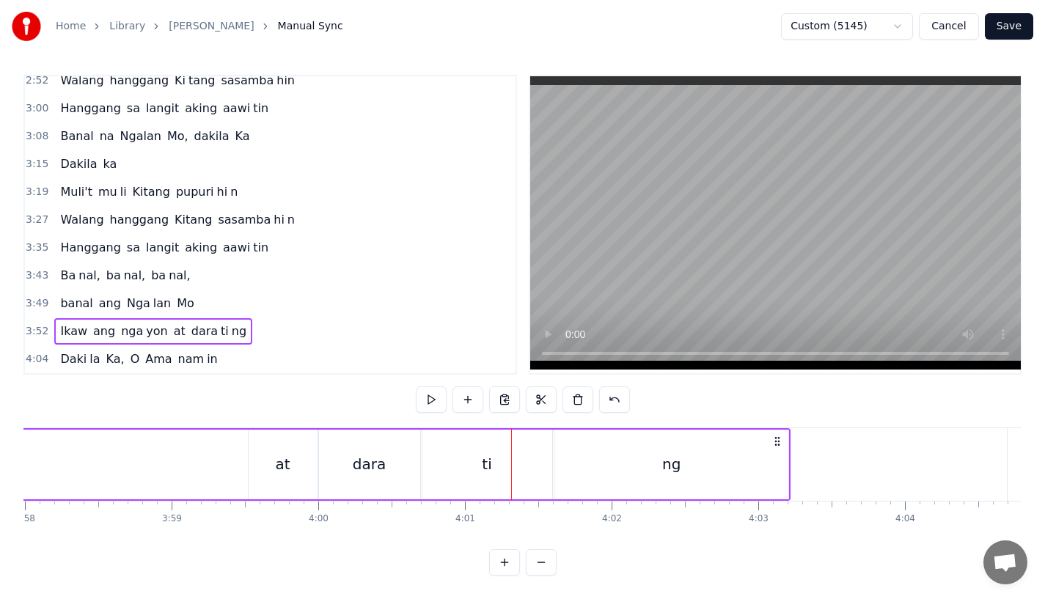
click at [230, 449] on div "Ikaw [PERSON_NAME] at dara ti ng" at bounding box center [31, 464] width 1522 height 73
click at [381, 433] on div "dara" at bounding box center [369, 465] width 101 height 70
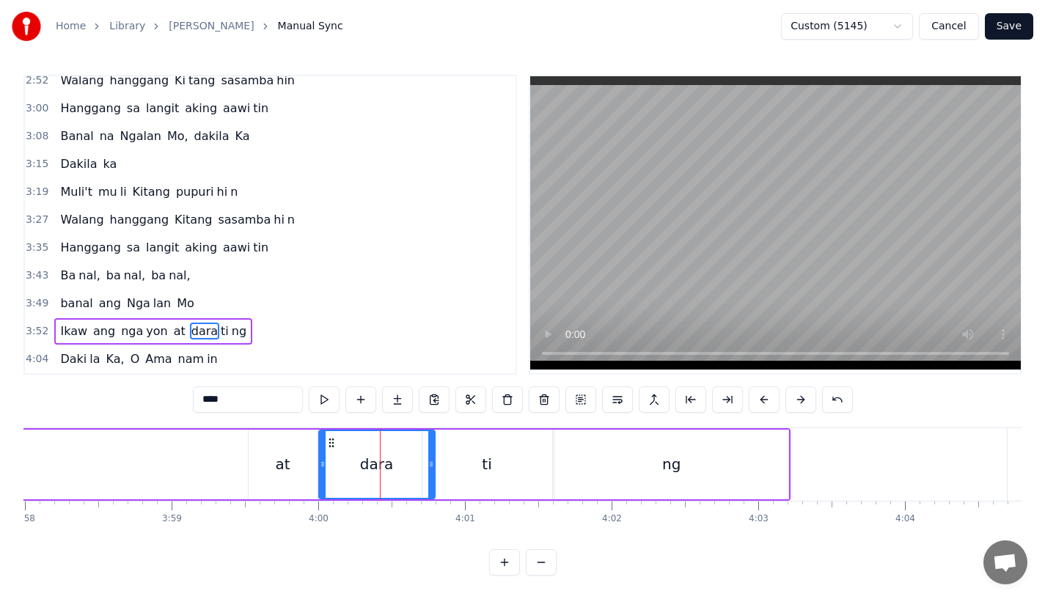
drag, startPoint x: 415, startPoint y: 454, endPoint x: 430, endPoint y: 454, distance: 14.7
click at [430, 458] on icon at bounding box center [431, 464] width 6 height 12
click at [458, 454] on div "ti" at bounding box center [487, 465] width 130 height 70
type input "**"
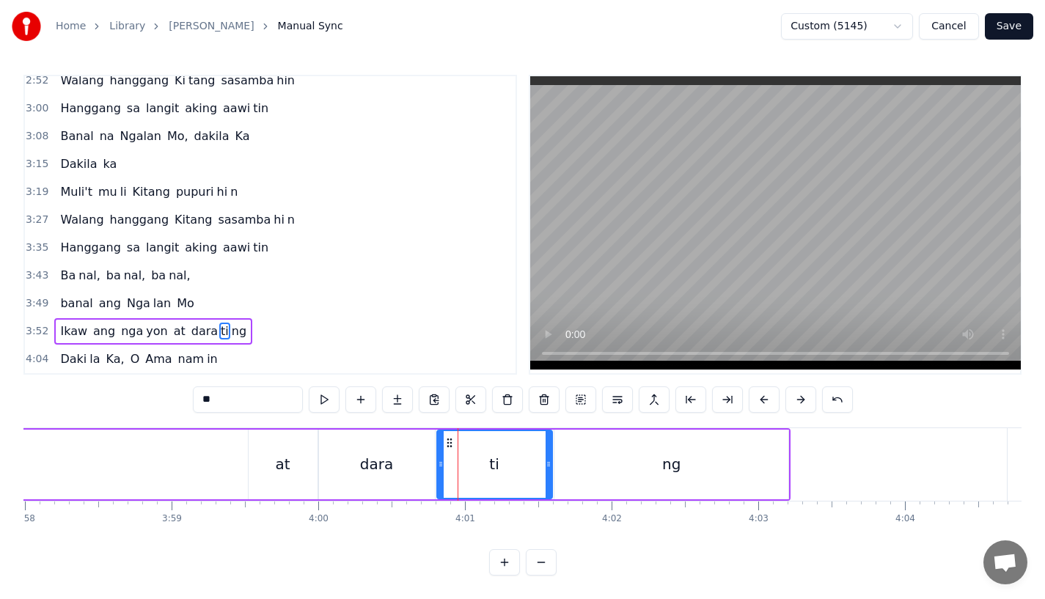
drag, startPoint x: 425, startPoint y: 454, endPoint x: 439, endPoint y: 454, distance: 14.7
click at [439, 458] on icon at bounding box center [441, 464] width 6 height 12
click at [170, 461] on div "Ikaw [PERSON_NAME] at dara ti ng" at bounding box center [31, 464] width 1522 height 73
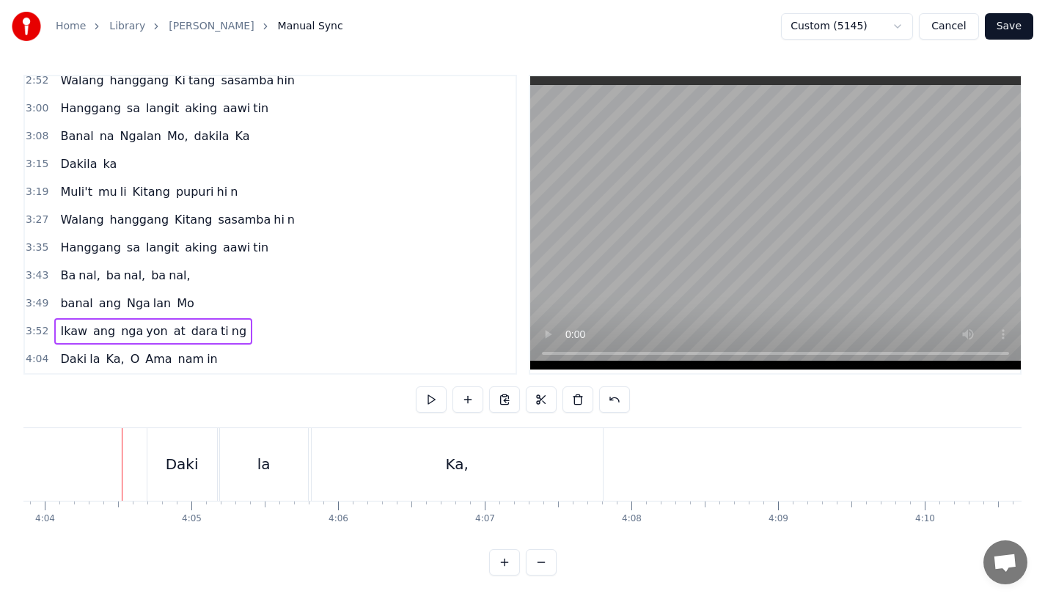
scroll to position [0, 35795]
click at [147, 453] on div "Daki" at bounding box center [157, 464] width 33 height 22
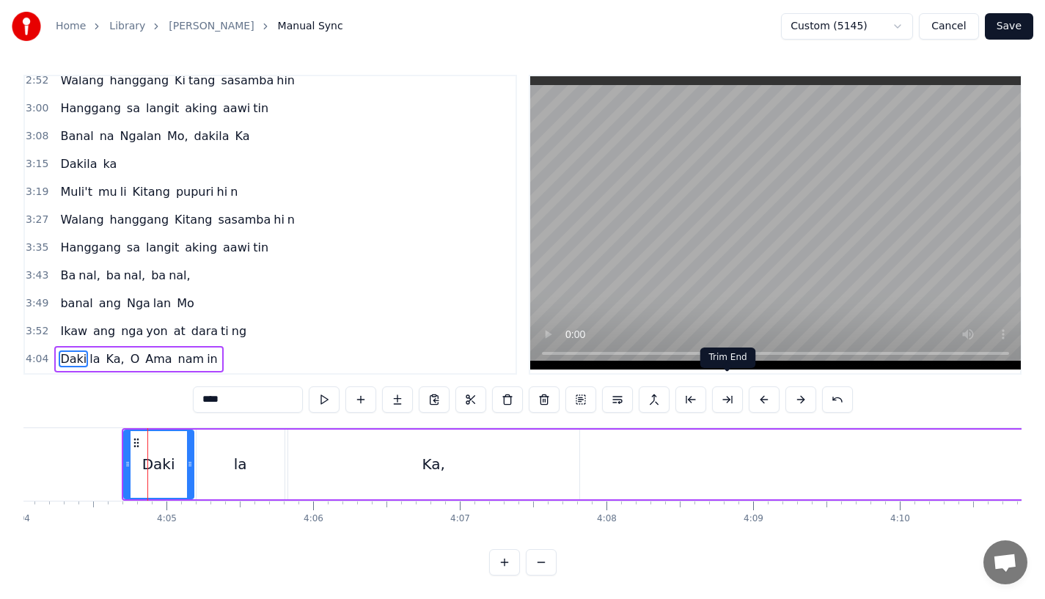
click at [762, 387] on button at bounding box center [764, 400] width 31 height 26
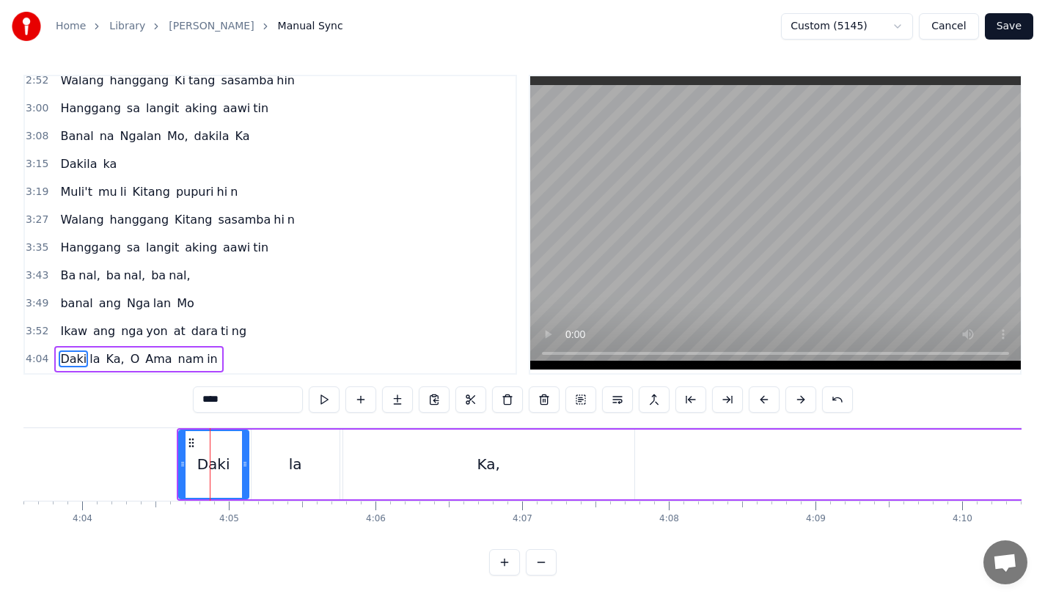
scroll to position [0, 35669]
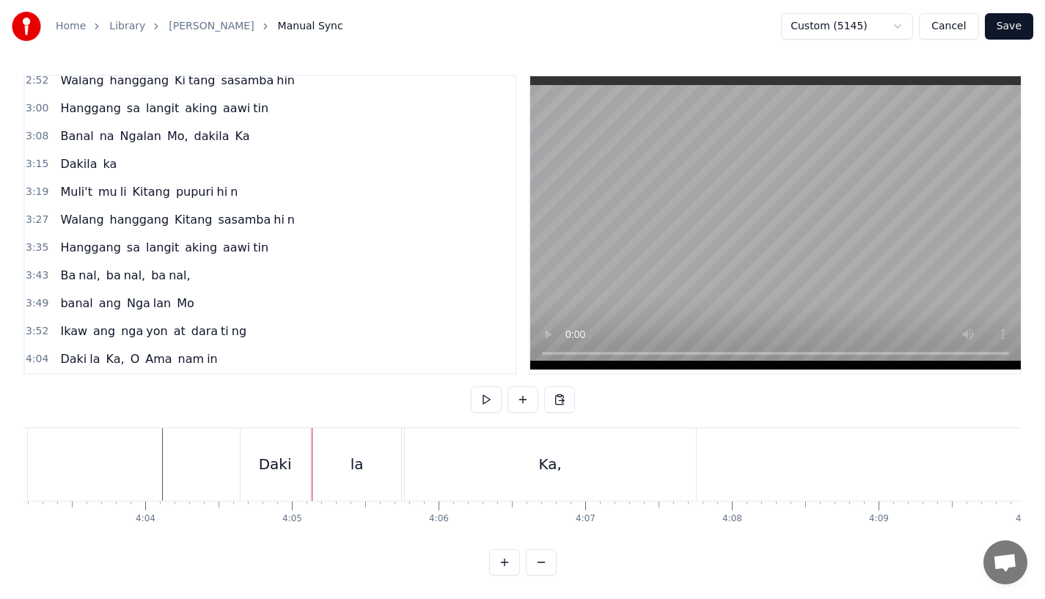
click at [258, 447] on div "Daki" at bounding box center [276, 464] width 70 height 73
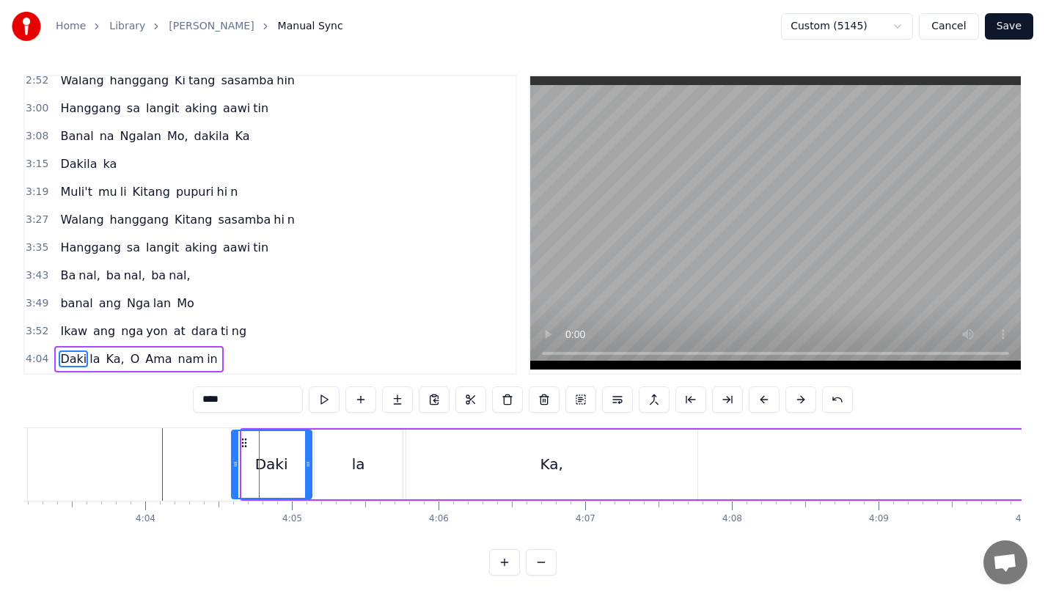
drag, startPoint x: 244, startPoint y: 455, endPoint x: 232, endPoint y: 456, distance: 11.8
click at [232, 458] on icon at bounding box center [235, 464] width 6 height 12
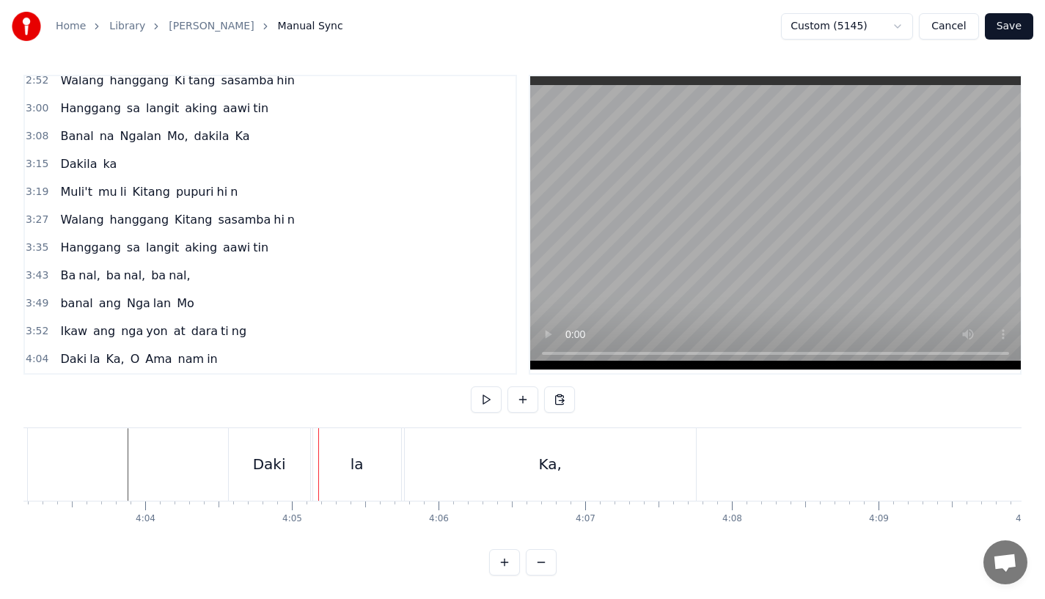
click at [244, 480] on div "Daki" at bounding box center [269, 464] width 81 height 73
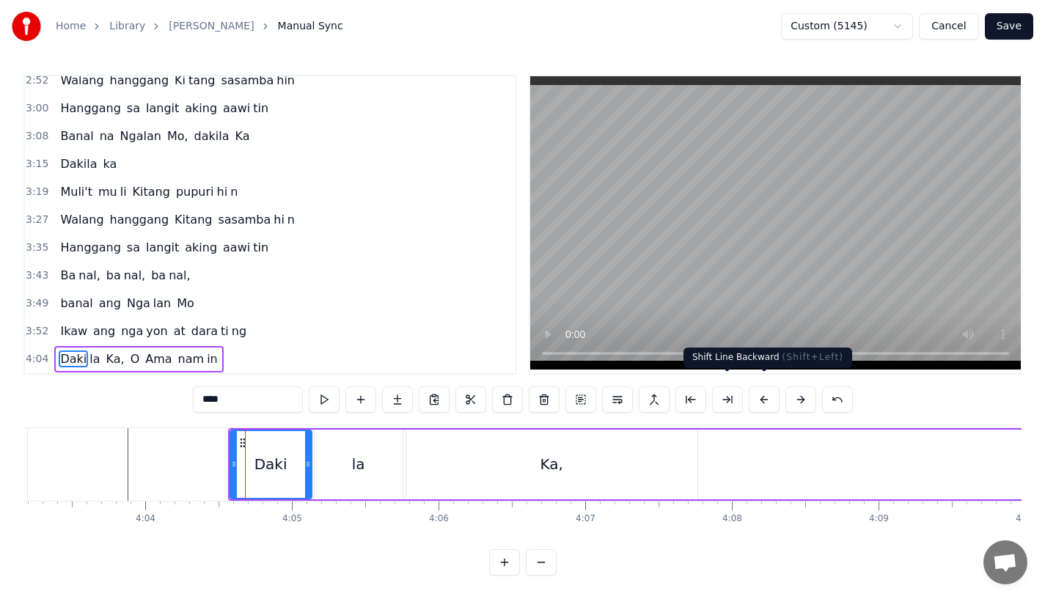
click at [761, 387] on button at bounding box center [764, 400] width 31 height 26
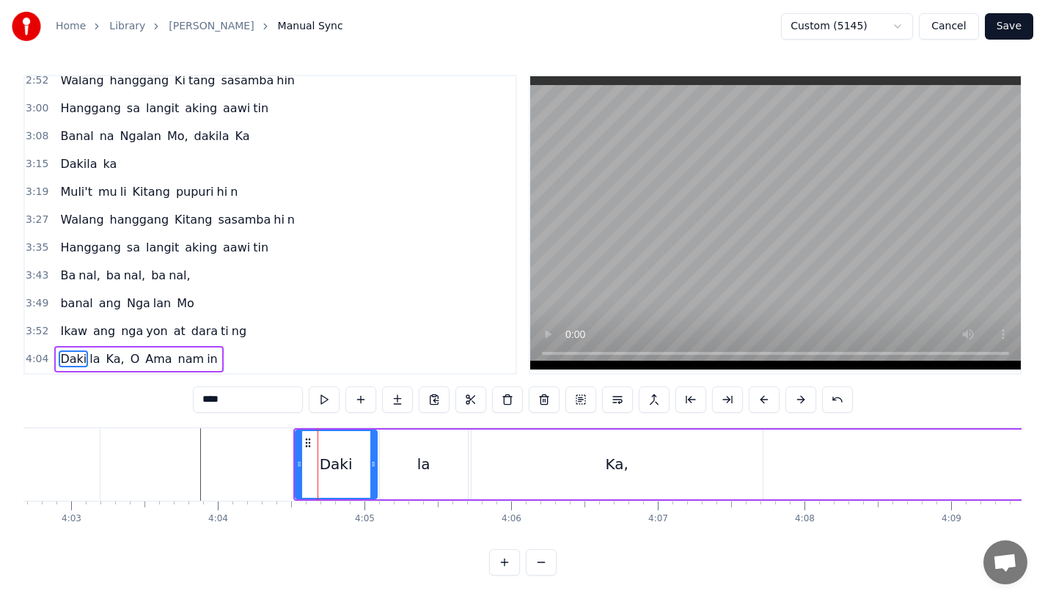
scroll to position [0, 35510]
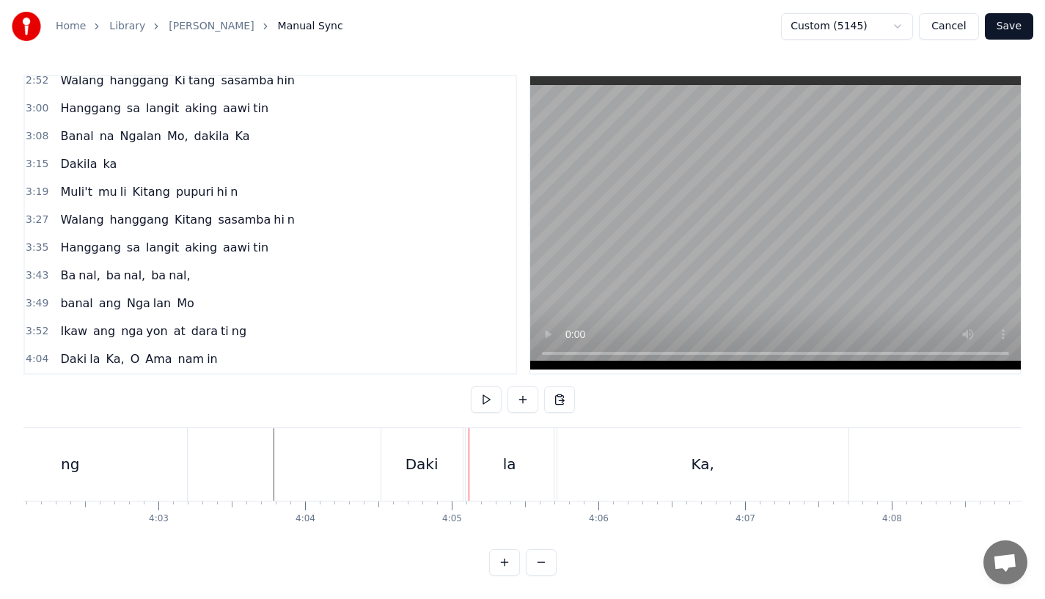
click at [170, 444] on div "ng" at bounding box center [70, 464] width 234 height 73
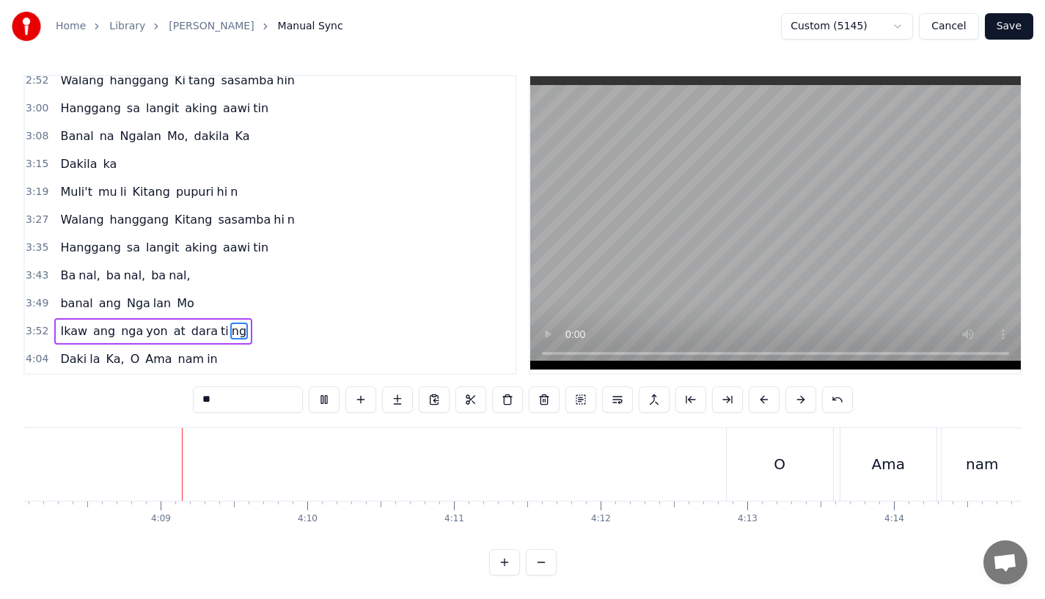
scroll to position [0, 36388]
click at [773, 453] on div "O" at bounding box center [779, 464] width 12 height 22
type input "*"
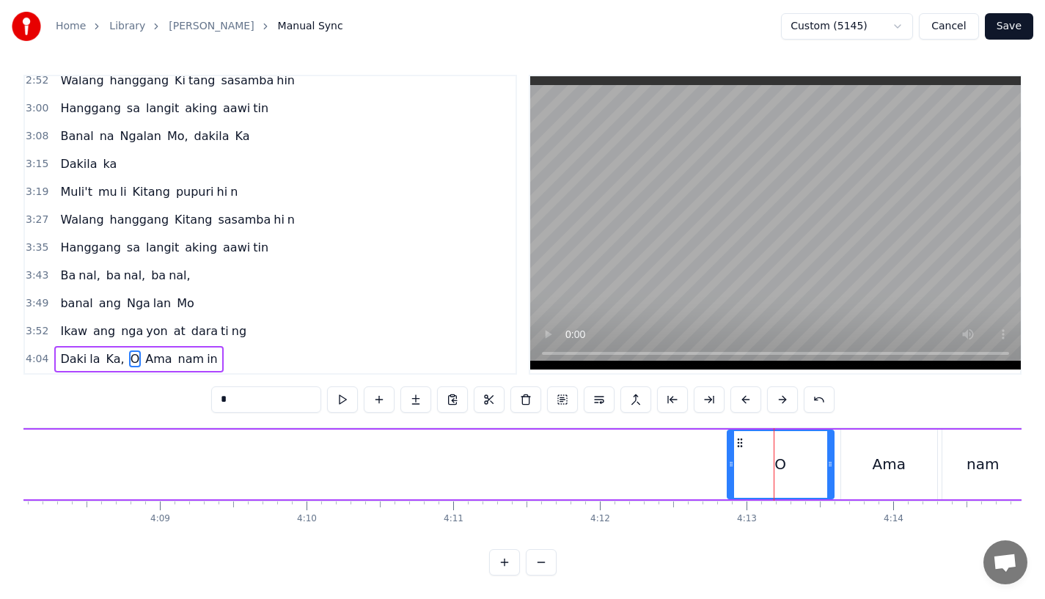
click at [743, 389] on button at bounding box center [745, 400] width 31 height 26
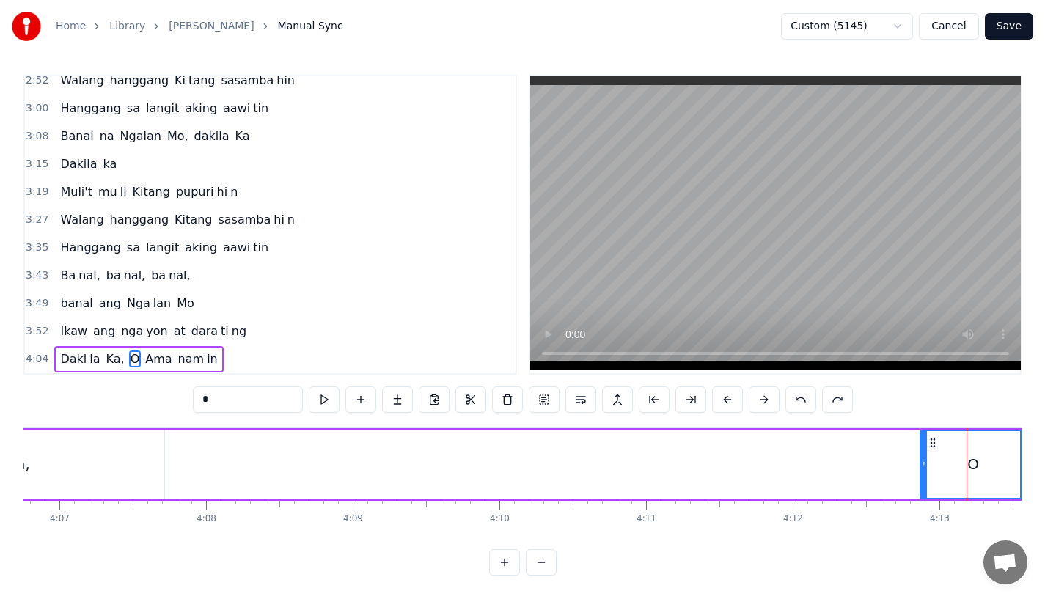
scroll to position [0, 36408]
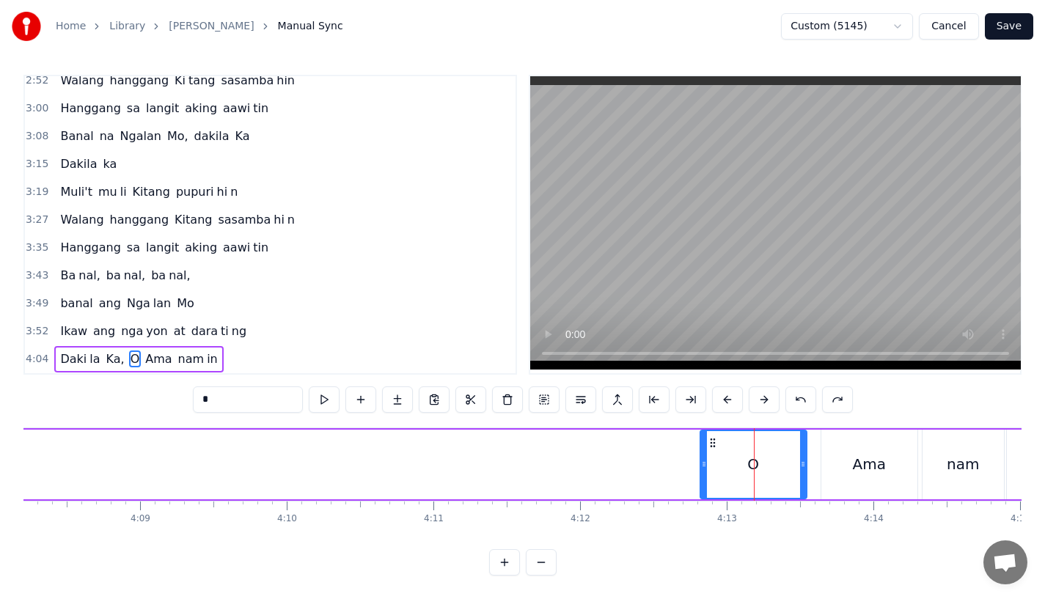
drag, startPoint x: 719, startPoint y: 431, endPoint x: 705, endPoint y: 431, distance: 14.0
click at [707, 437] on icon at bounding box center [713, 443] width 12 height 12
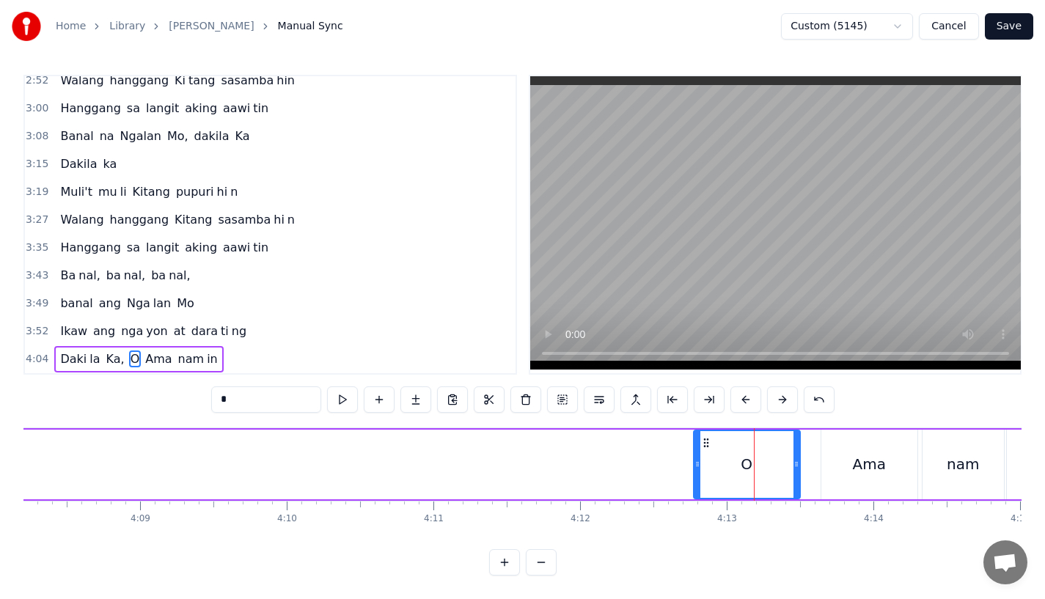
click at [829, 434] on div "Ama" at bounding box center [869, 465] width 96 height 70
type input "***"
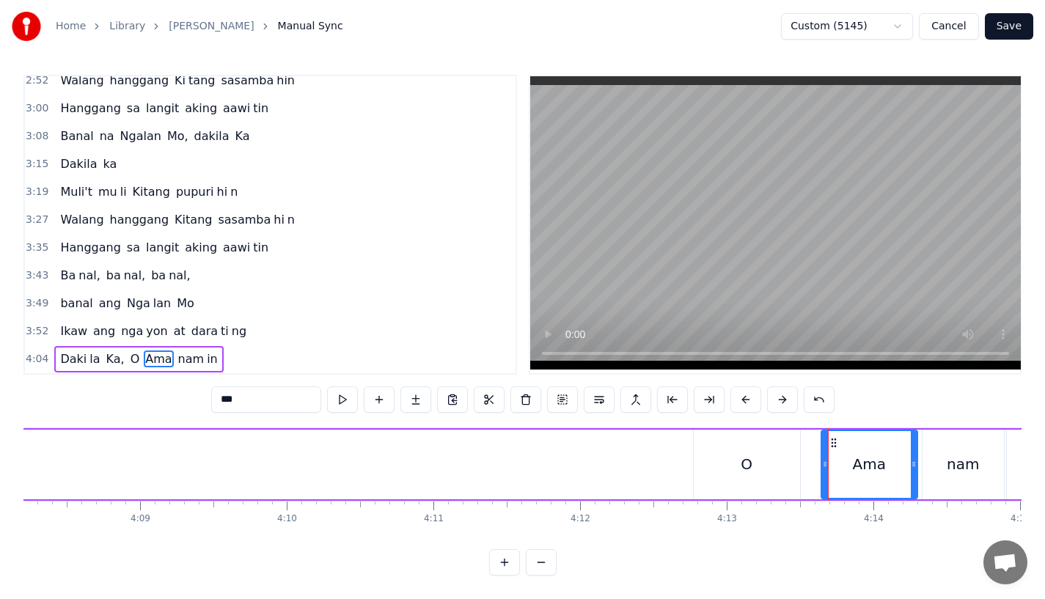
click at [567, 452] on div "Daki la Ka, O Ama nam in" at bounding box center [530, 464] width 2096 height 73
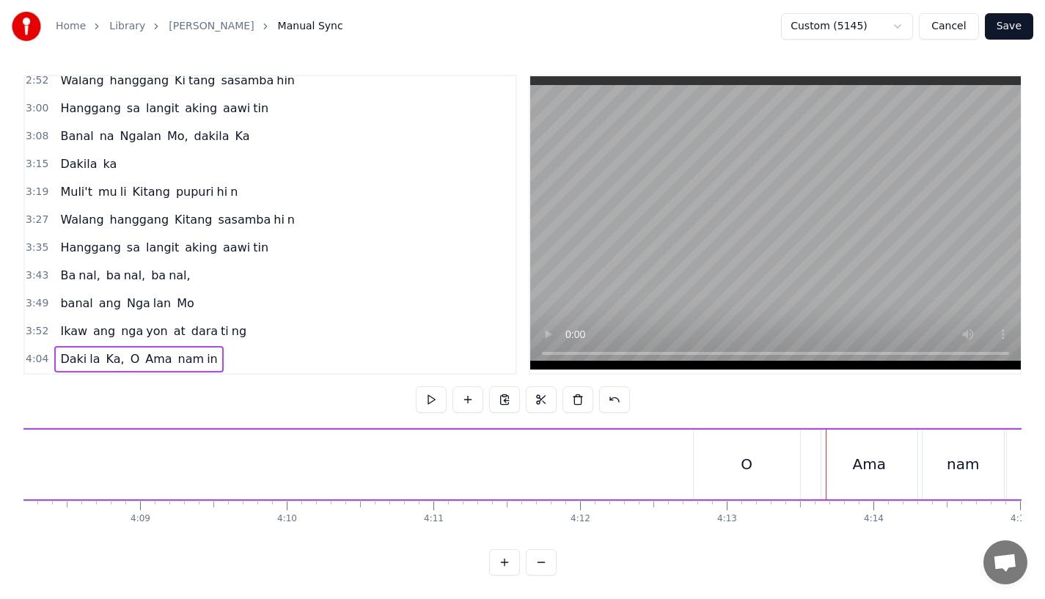
click at [773, 463] on div "O" at bounding box center [747, 465] width 106 height 70
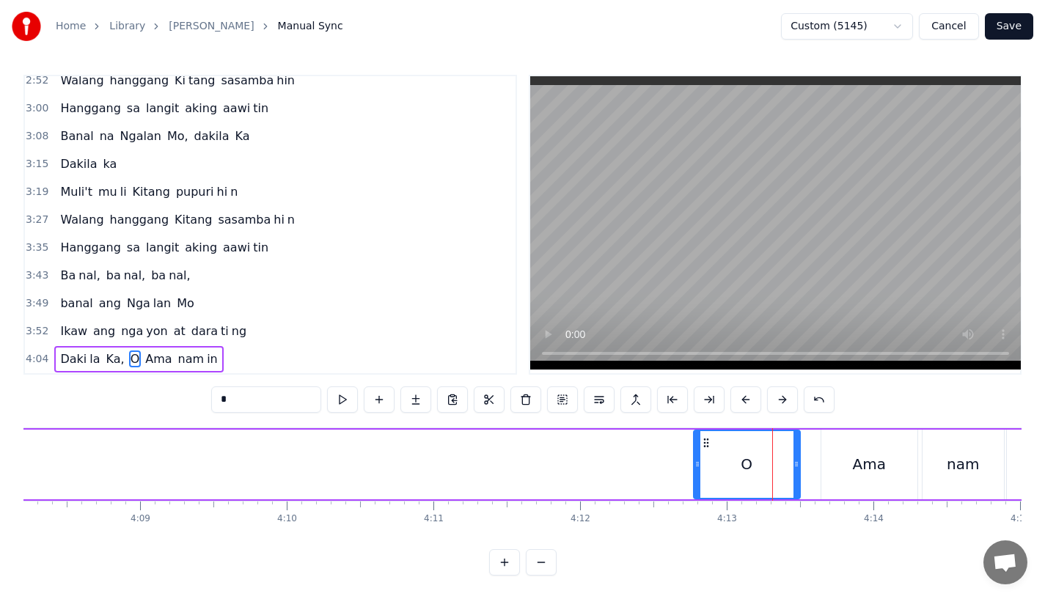
click at [799, 458] on icon at bounding box center [797, 464] width 6 height 12
click at [833, 455] on div "Ama" at bounding box center [869, 465] width 96 height 70
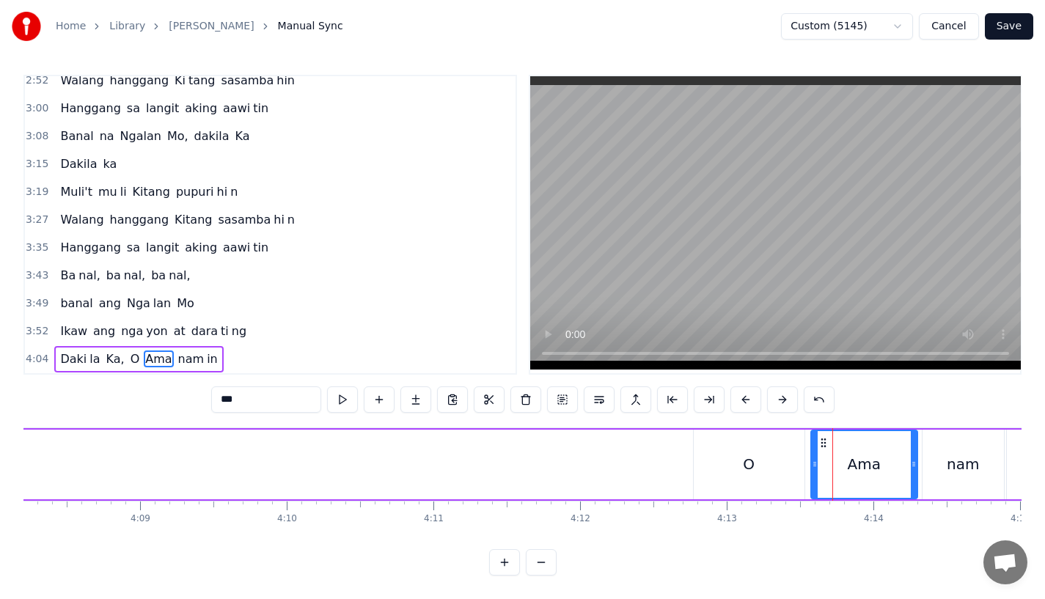
drag, startPoint x: 825, startPoint y: 453, endPoint x: 815, endPoint y: 456, distance: 10.7
click at [814, 458] on icon at bounding box center [815, 464] width 6 height 12
click at [813, 437] on icon at bounding box center [819, 443] width 12 height 12
drag, startPoint x: 904, startPoint y: 455, endPoint x: 895, endPoint y: 458, distance: 9.8
click at [896, 458] on icon at bounding box center [899, 464] width 6 height 12
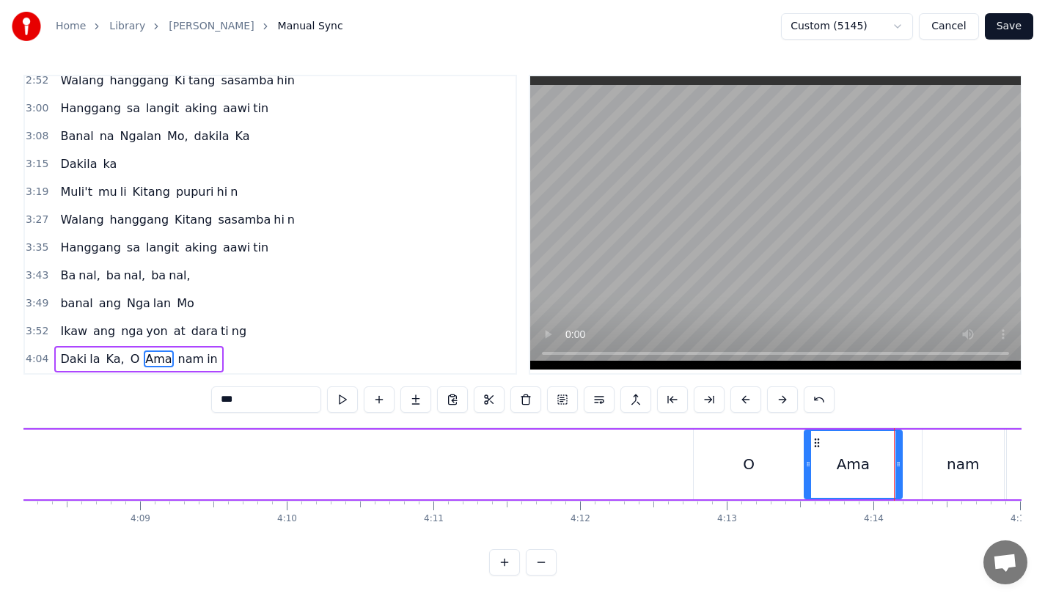
scroll to position [0, 36459]
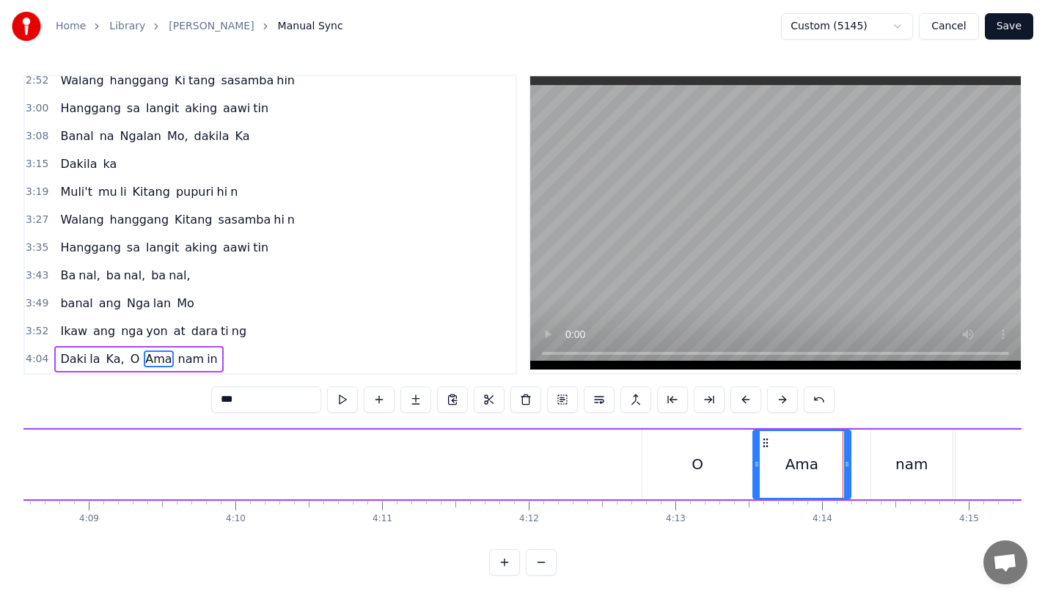
click at [896, 453] on div "nam" at bounding box center [911, 465] width 81 height 70
type input "***"
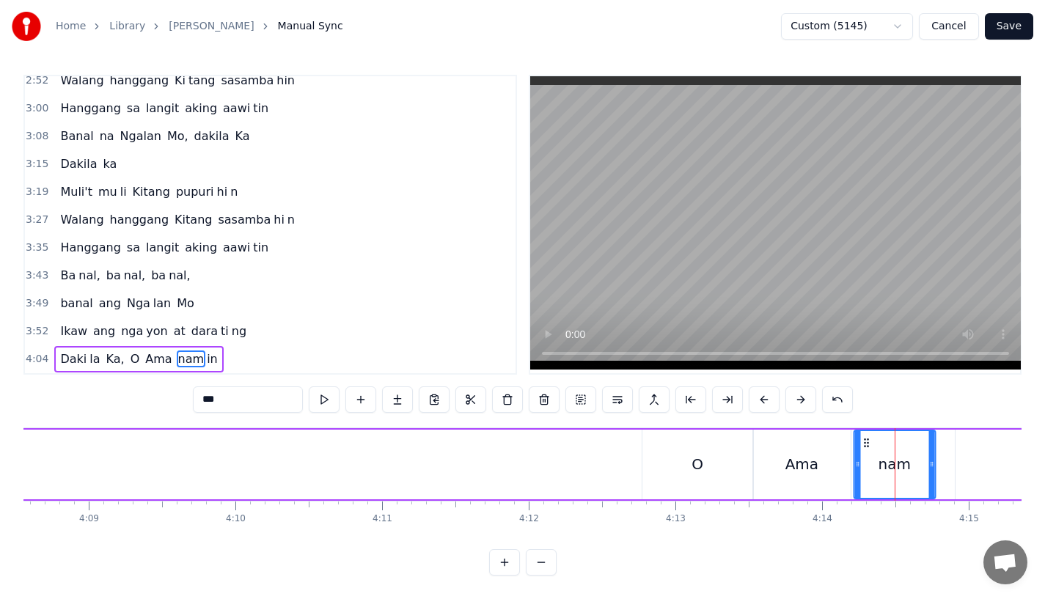
drag, startPoint x: 882, startPoint y: 432, endPoint x: 865, endPoint y: 435, distance: 17.8
click at [865, 437] on icon at bounding box center [866, 443] width 12 height 12
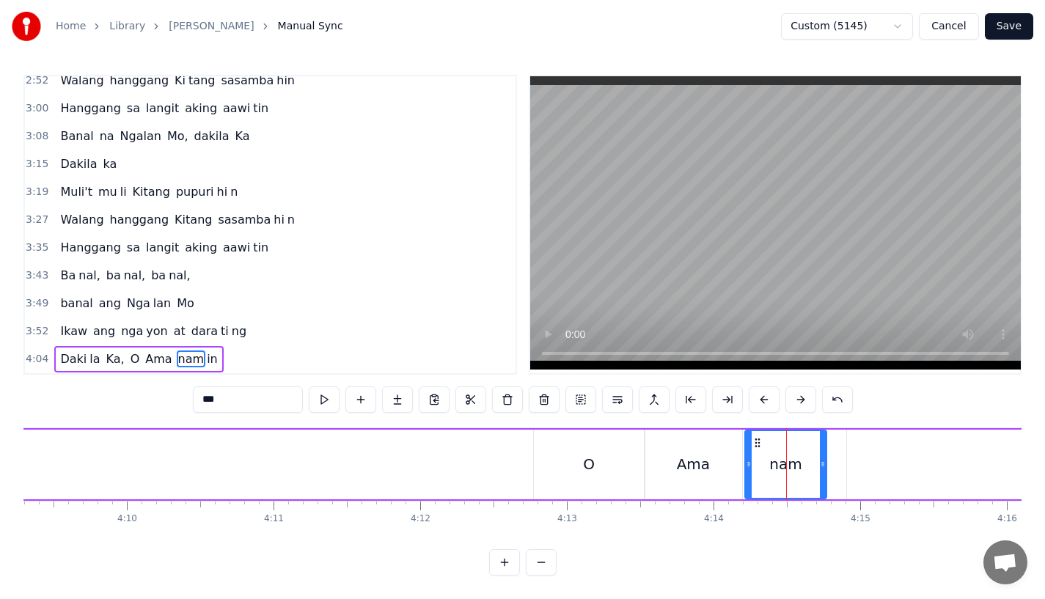
scroll to position [0, 36582]
drag, startPoint x: 808, startPoint y: 460, endPoint x: 826, endPoint y: 458, distance: 18.4
click at [825, 458] on div at bounding box center [822, 464] width 6 height 67
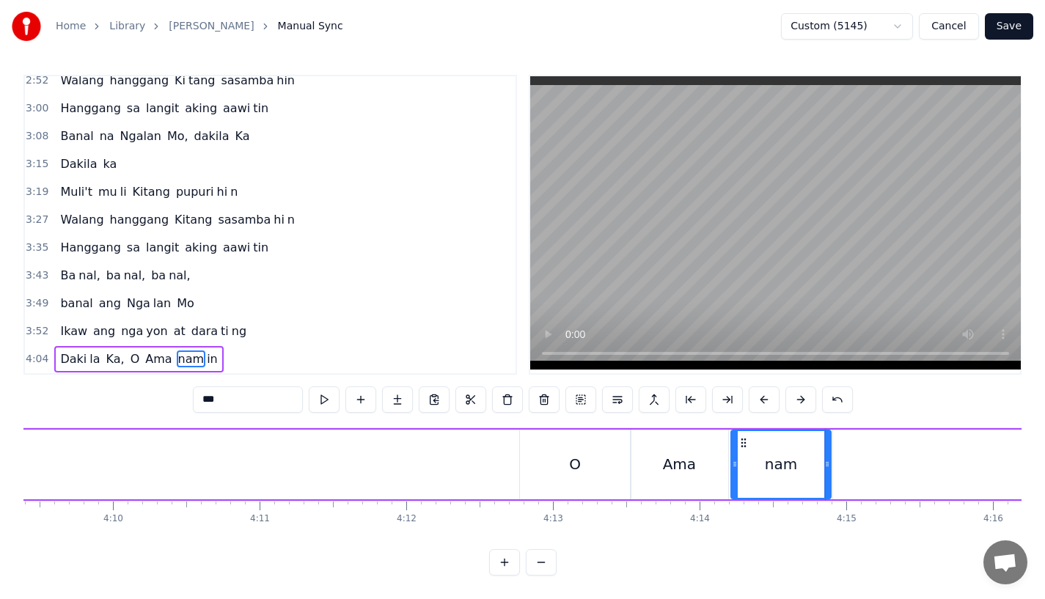
click at [464, 464] on div "Daki la Ka, O Ama nam in" at bounding box center [356, 464] width 2096 height 73
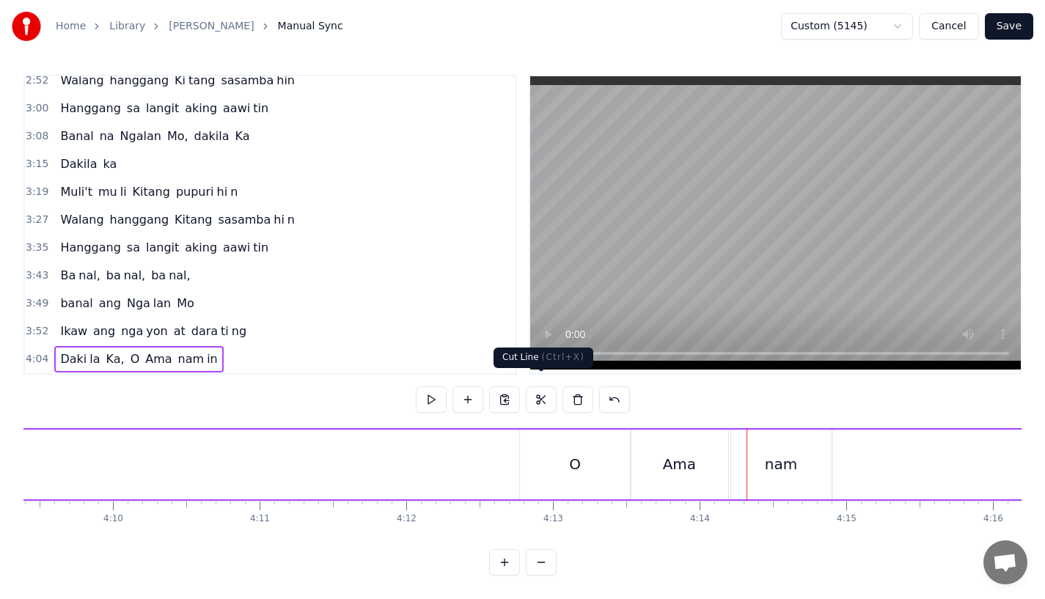
click at [671, 459] on div "Ama" at bounding box center [679, 464] width 33 height 22
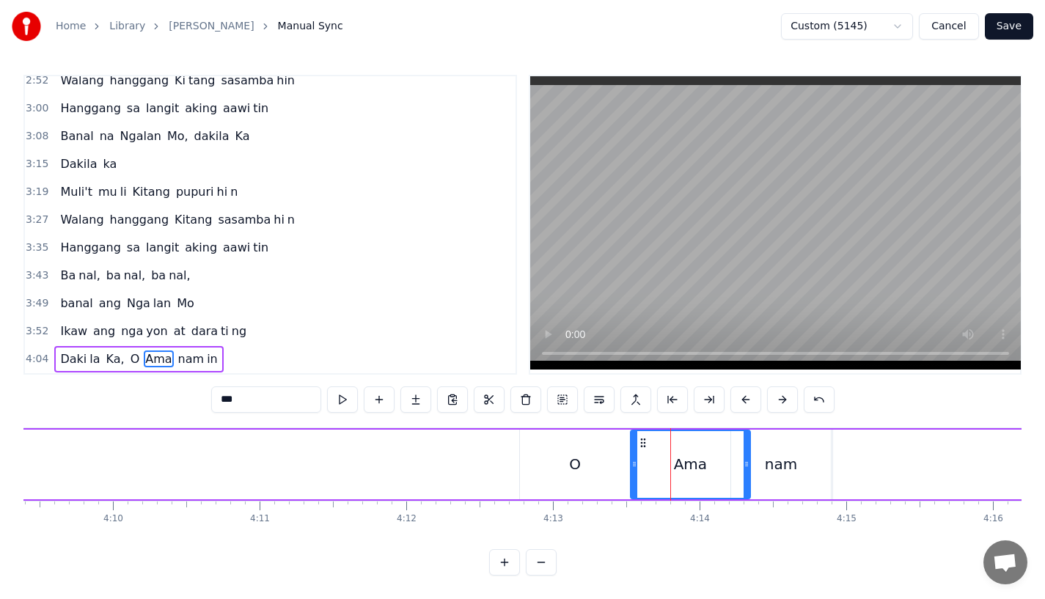
drag, startPoint x: 723, startPoint y: 466, endPoint x: 745, endPoint y: 466, distance: 22.0
click at [745, 466] on div at bounding box center [747, 464] width 6 height 67
click at [765, 462] on div "nam" at bounding box center [781, 465] width 100 height 70
type input "***"
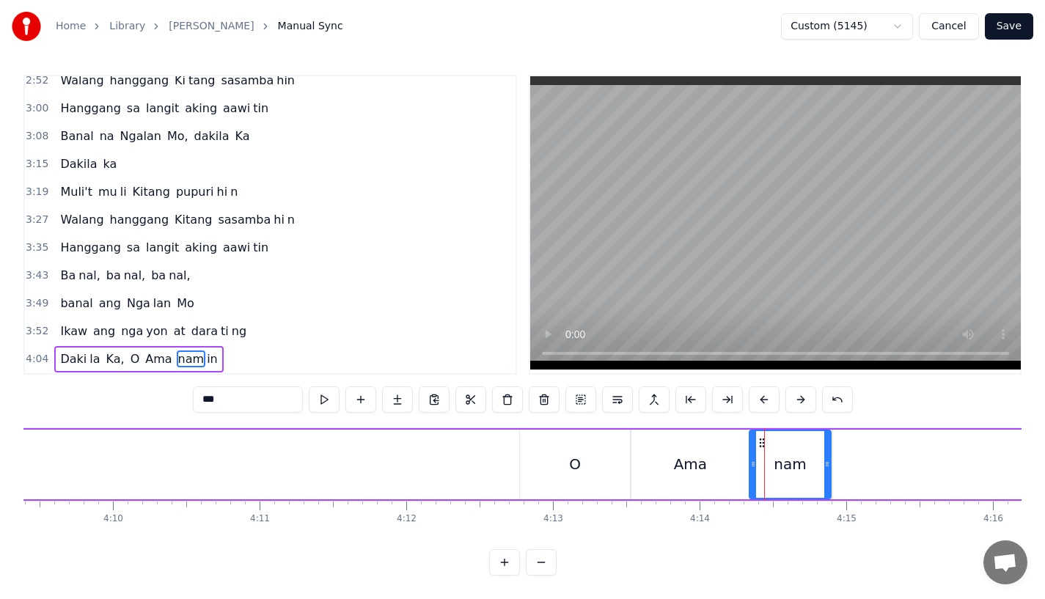
drag, startPoint x: 733, startPoint y: 462, endPoint x: 754, endPoint y: 461, distance: 20.6
click at [754, 461] on div at bounding box center [753, 464] width 6 height 67
click at [448, 463] on div "Daki la Ka, O Ama nam in" at bounding box center [356, 464] width 2096 height 73
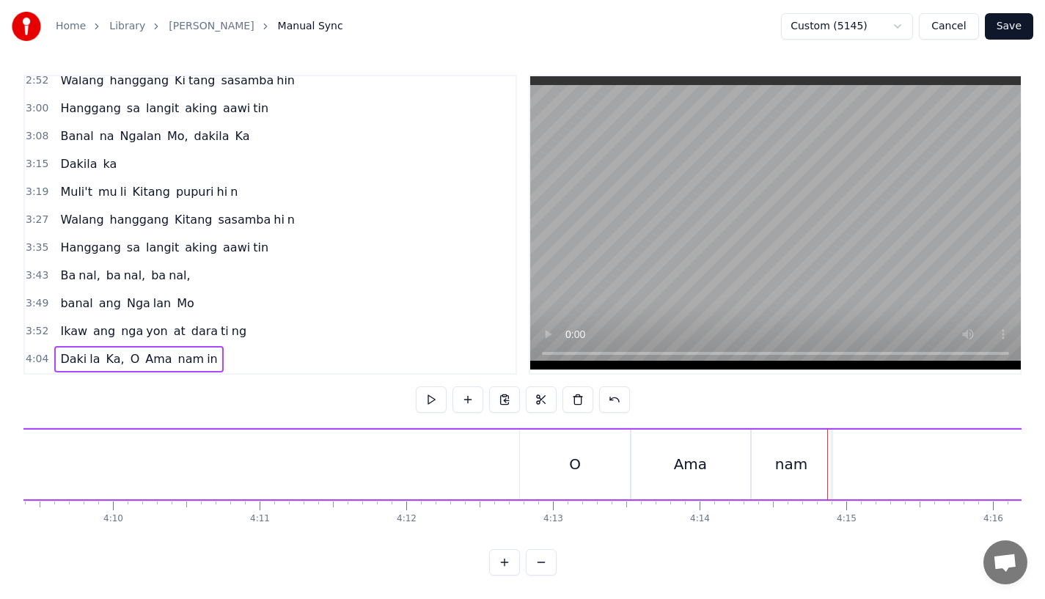
click at [718, 462] on div "Ama" at bounding box center [691, 465] width 120 height 70
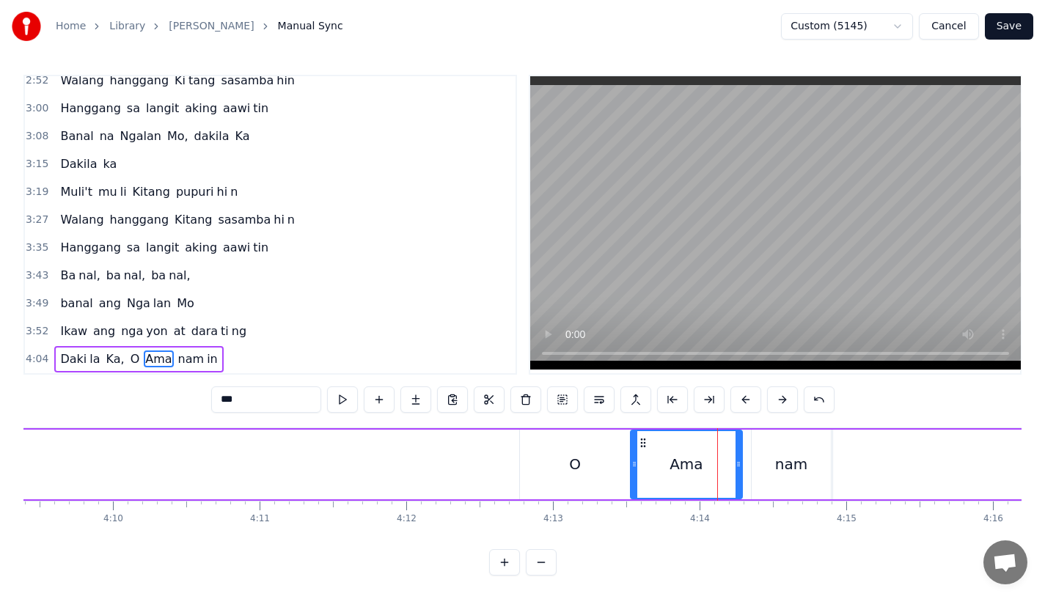
drag, startPoint x: 747, startPoint y: 464, endPoint x: 735, endPoint y: 467, distance: 13.0
click at [737, 467] on div at bounding box center [739, 464] width 6 height 67
click at [779, 464] on div "nam" at bounding box center [791, 464] width 32 height 22
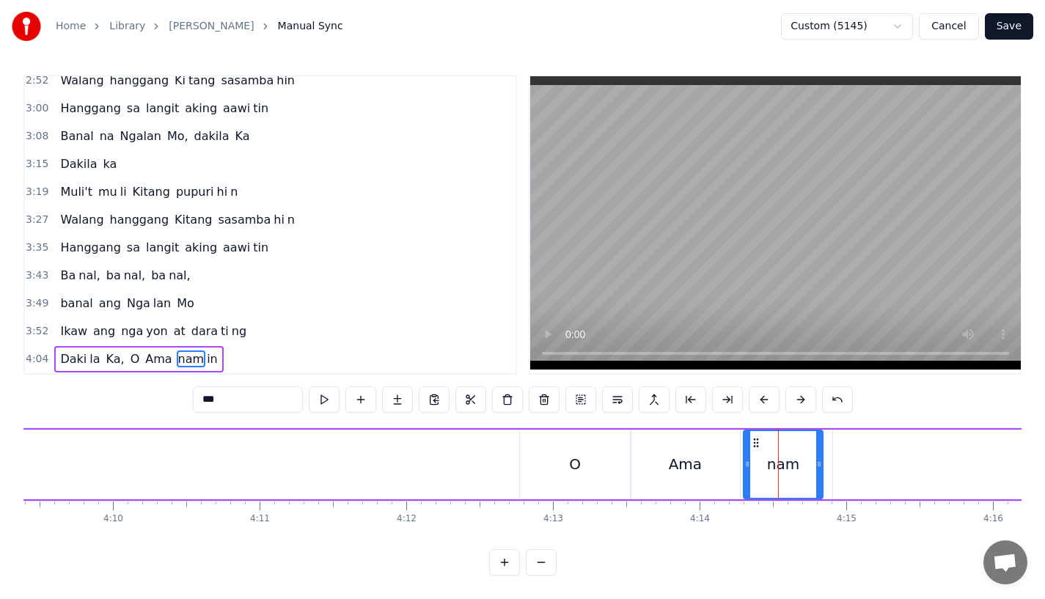
drag, startPoint x: 764, startPoint y: 431, endPoint x: 755, endPoint y: 433, distance: 8.9
click at [755, 437] on icon at bounding box center [756, 443] width 12 height 12
click at [664, 441] on div "Ama" at bounding box center [685, 465] width 109 height 70
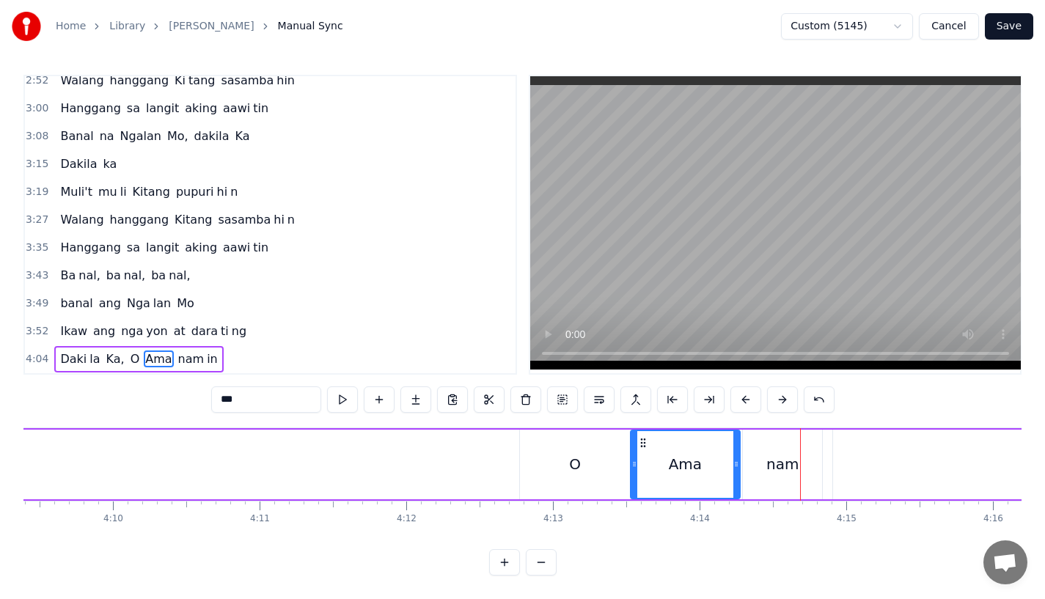
click at [748, 453] on div "nam" at bounding box center [782, 465] width 79 height 70
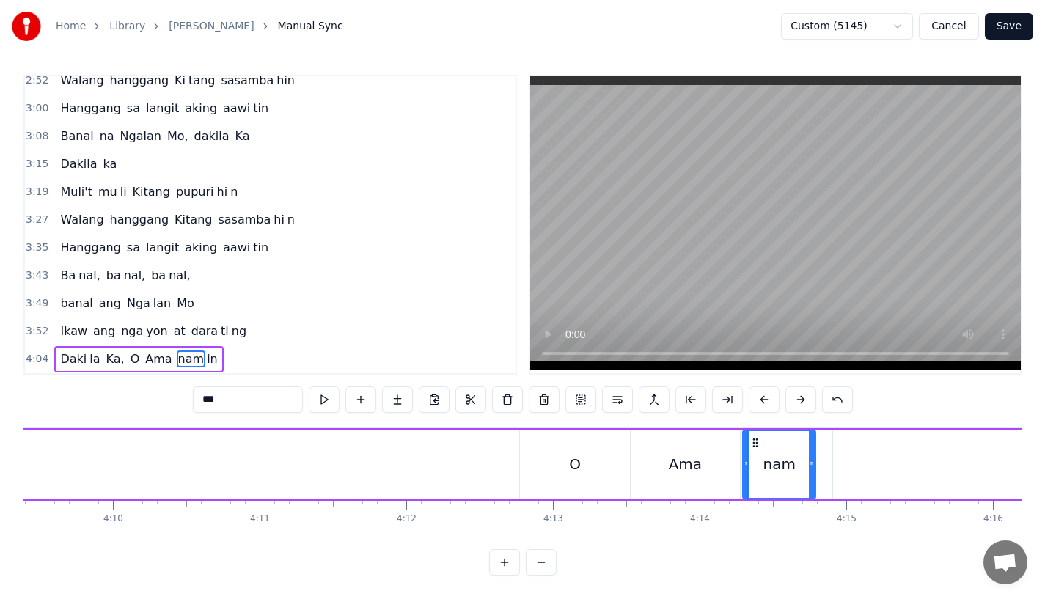
drag, startPoint x: 819, startPoint y: 459, endPoint x: 810, endPoint y: 459, distance: 9.5
click at [810, 459] on div at bounding box center [812, 464] width 6 height 67
type input "**"
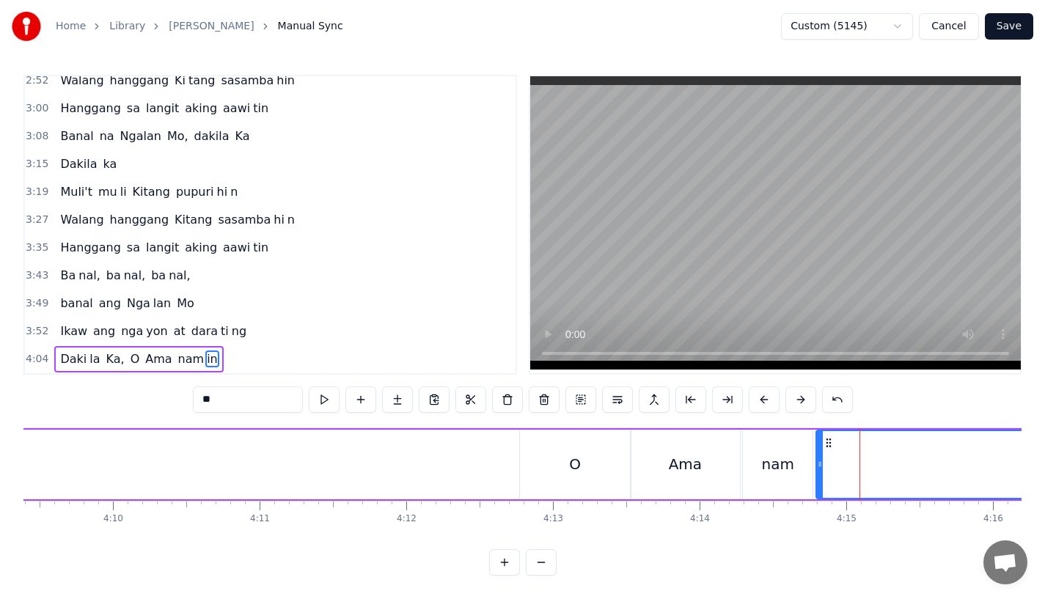
drag, startPoint x: 835, startPoint y: 443, endPoint x: 819, endPoint y: 450, distance: 18.1
click at [819, 450] on div at bounding box center [820, 464] width 6 height 67
click at [512, 461] on div "Daki la Ka, O Ama nam in" at bounding box center [356, 464] width 2096 height 73
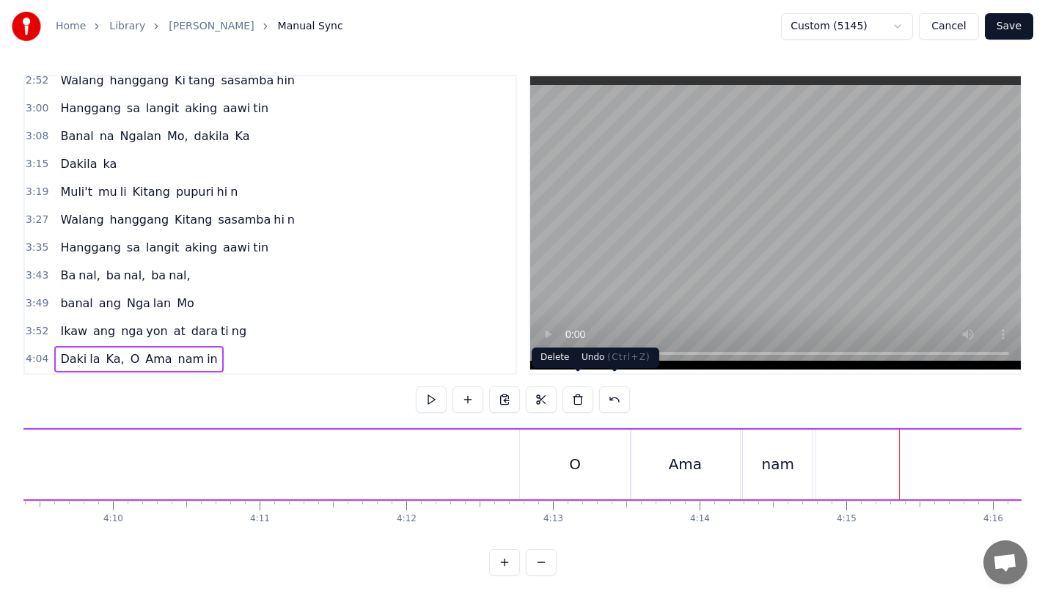
click at [772, 458] on div "nam" at bounding box center [777, 464] width 32 height 22
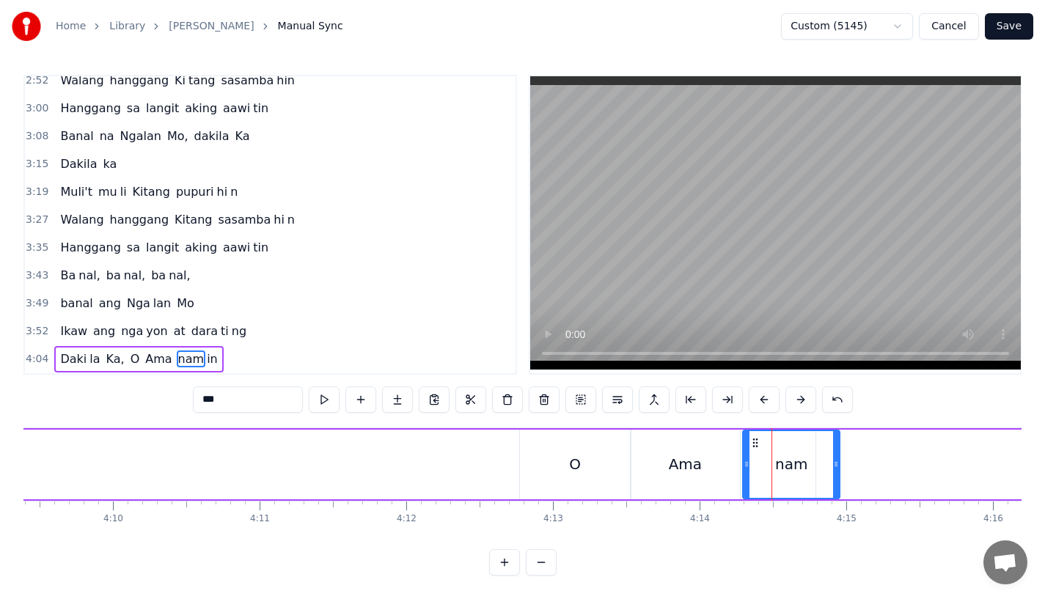
drag, startPoint x: 810, startPoint y: 462, endPoint x: 841, endPoint y: 462, distance: 30.1
click at [839, 462] on div at bounding box center [836, 464] width 6 height 67
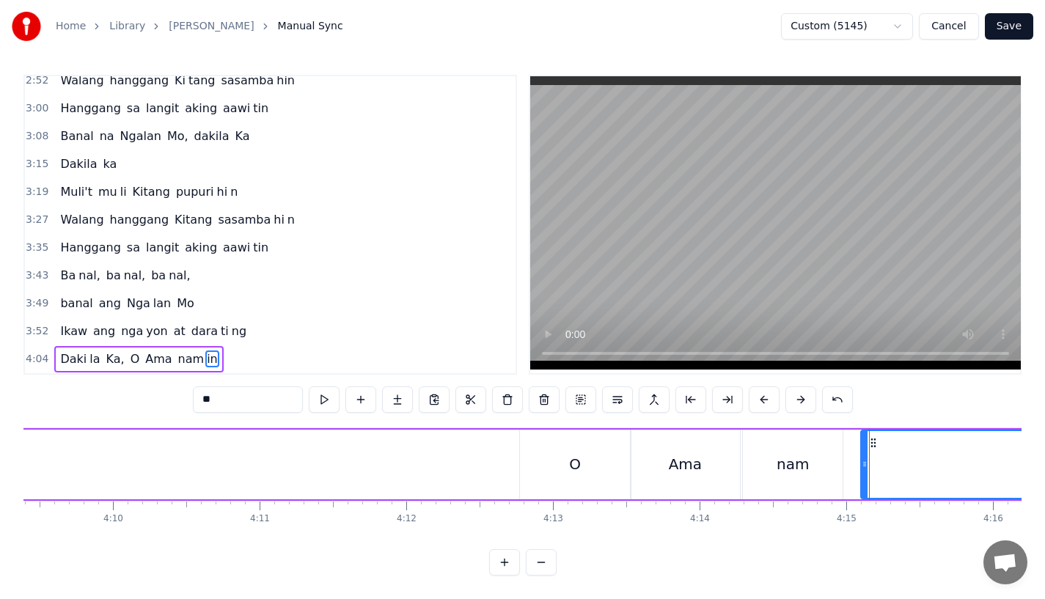
drag, startPoint x: 817, startPoint y: 454, endPoint x: 863, endPoint y: 454, distance: 46.2
click at [863, 458] on icon at bounding box center [865, 464] width 6 height 12
click at [801, 461] on div "nam" at bounding box center [793, 464] width 32 height 22
type input "***"
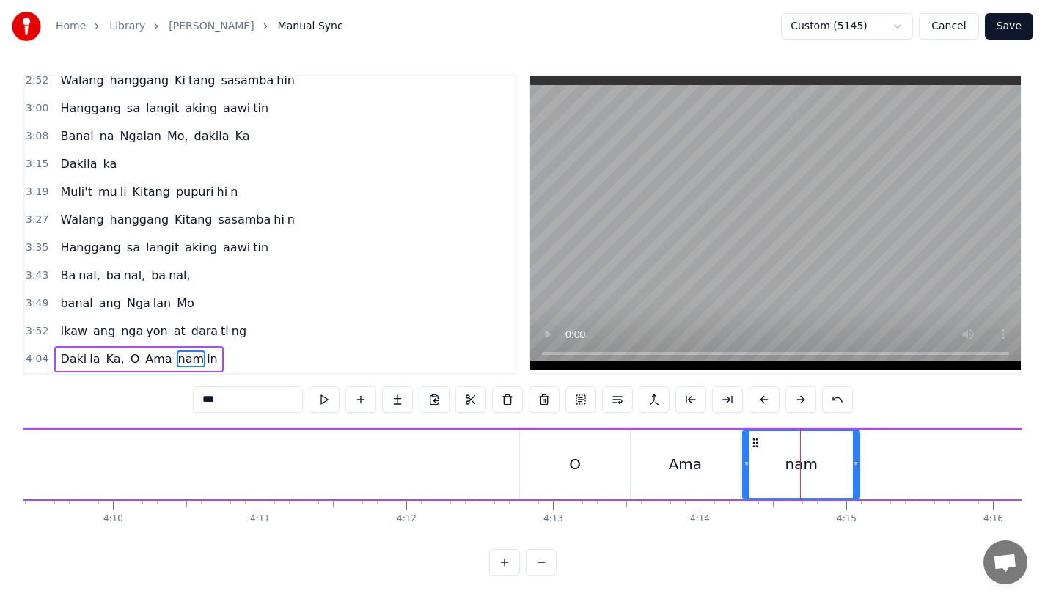
drag, startPoint x: 837, startPoint y: 461, endPoint x: 854, endPoint y: 459, distance: 16.9
click at [854, 459] on div at bounding box center [856, 464] width 6 height 67
click at [435, 463] on div "Daki la Ka, O Ama nam in" at bounding box center [356, 464] width 2096 height 73
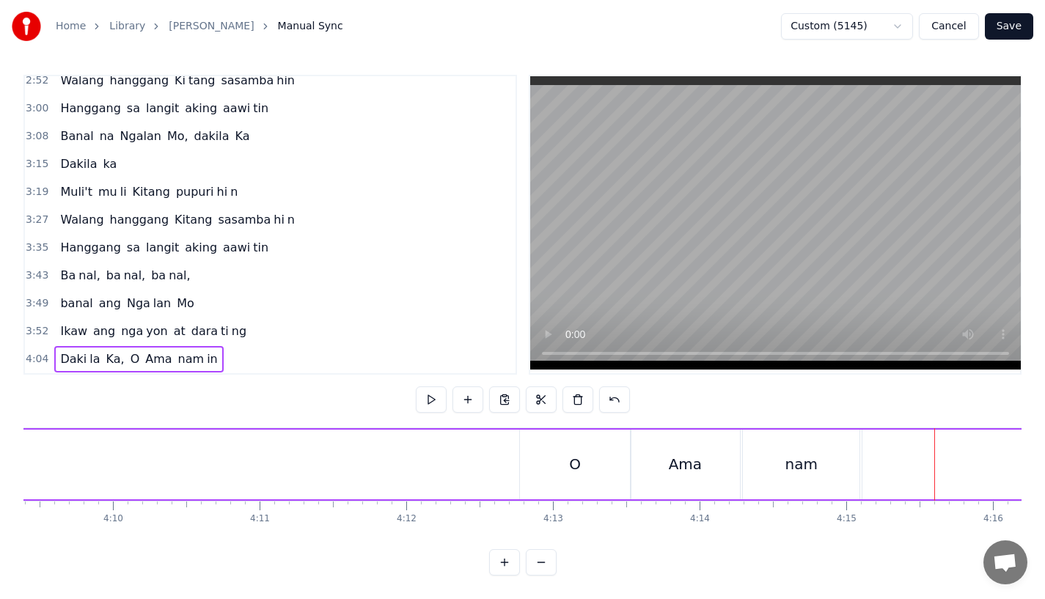
click at [573, 466] on div "O" at bounding box center [575, 465] width 111 height 70
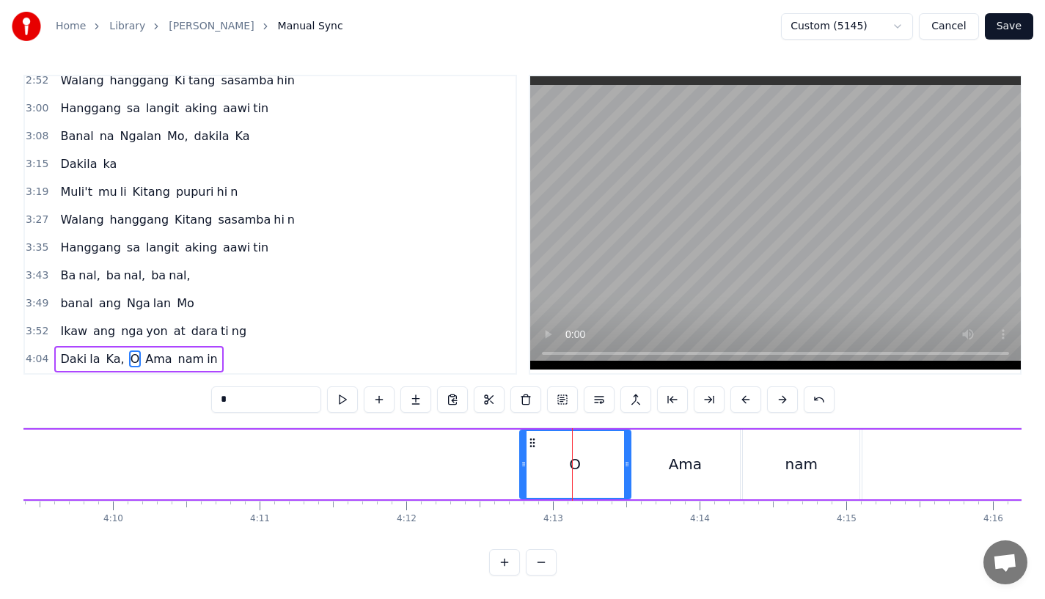
click at [697, 453] on div "Ama" at bounding box center [685, 464] width 33 height 22
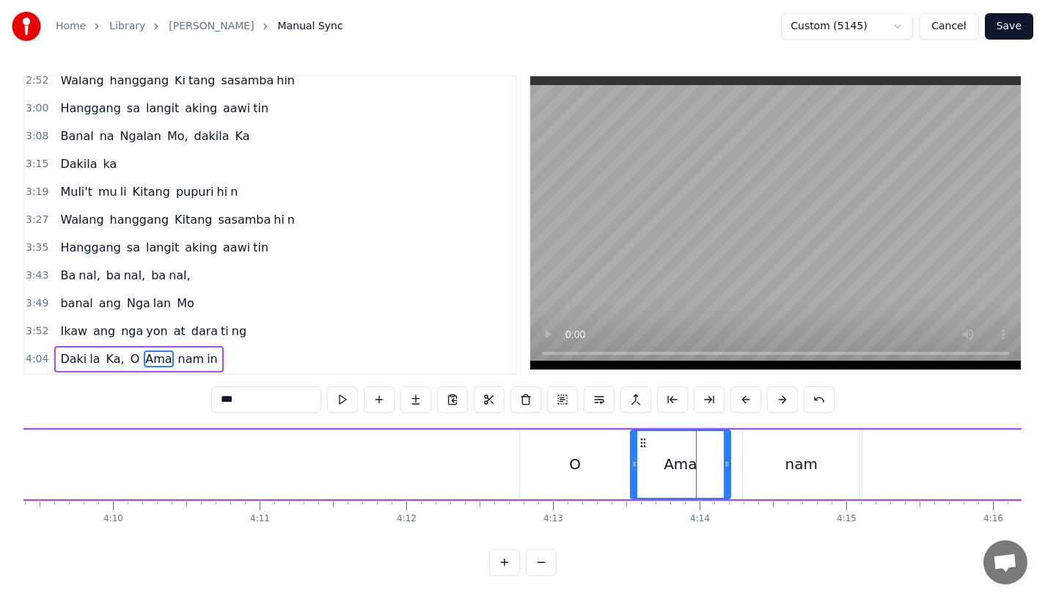
drag, startPoint x: 738, startPoint y: 459, endPoint x: 728, endPoint y: 459, distance: 9.5
click at [728, 459] on div at bounding box center [727, 464] width 6 height 67
click at [769, 455] on div "nam" at bounding box center [801, 465] width 117 height 70
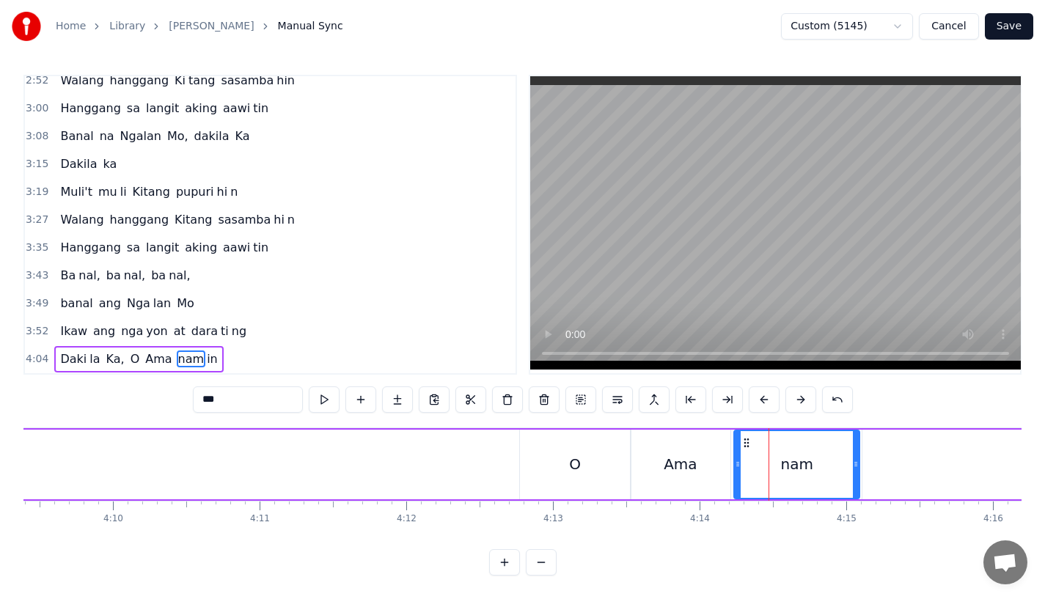
drag, startPoint x: 744, startPoint y: 455, endPoint x: 730, endPoint y: 459, distance: 13.7
click at [735, 459] on div at bounding box center [738, 464] width 6 height 67
click at [699, 459] on div "Ama" at bounding box center [681, 465] width 100 height 70
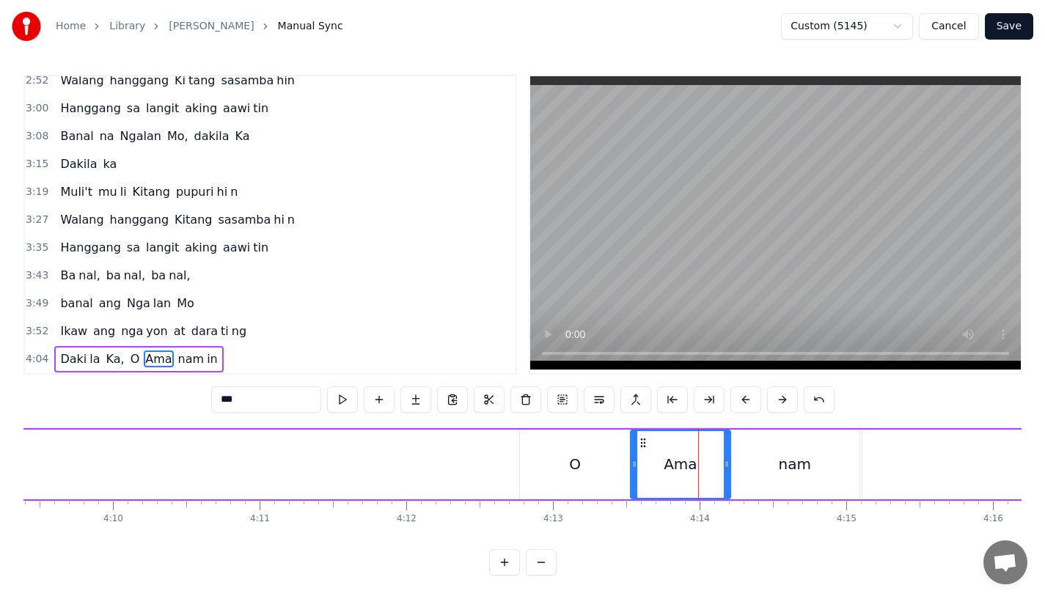
click at [724, 460] on div at bounding box center [727, 464] width 6 height 67
click at [751, 458] on div "nam" at bounding box center [795, 465] width 130 height 70
type input "***"
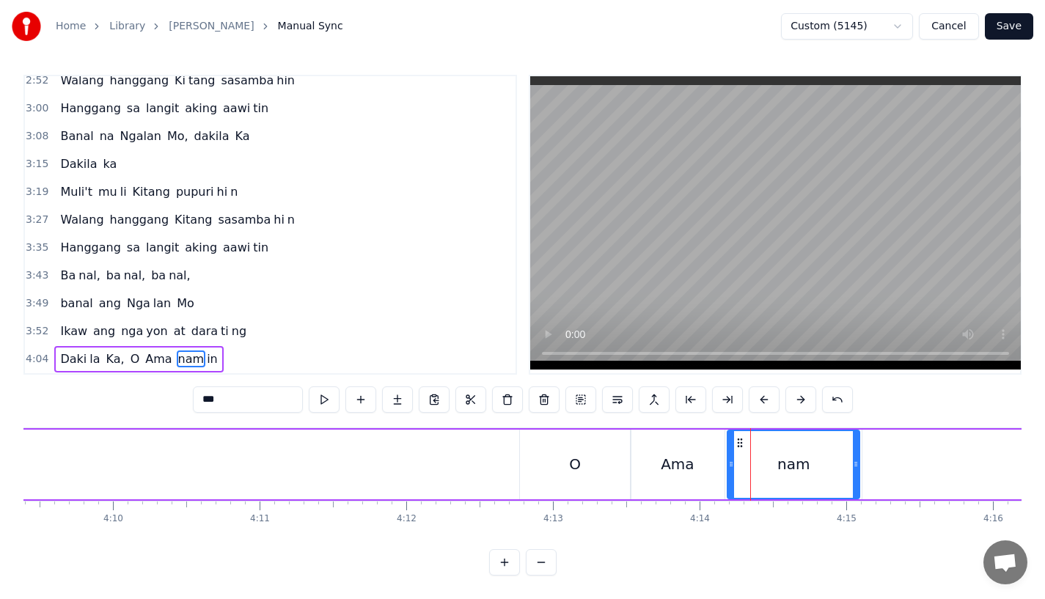
click at [731, 458] on icon at bounding box center [731, 464] width 6 height 12
click at [491, 452] on div "Daki la Ka, O Ama nam in" at bounding box center [356, 464] width 2096 height 73
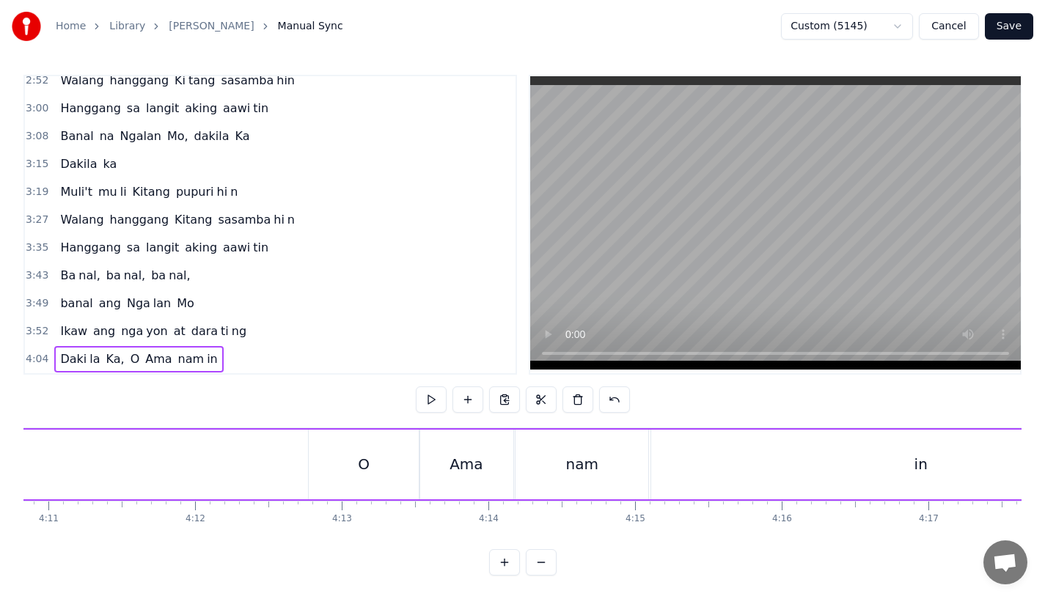
scroll to position [0, 36536]
click at [494, 447] on div "Daki la Ka, O Ama nam in" at bounding box center [402, 464] width 2096 height 73
click at [699, 447] on div "Ama" at bounding box center [723, 465] width 94 height 70
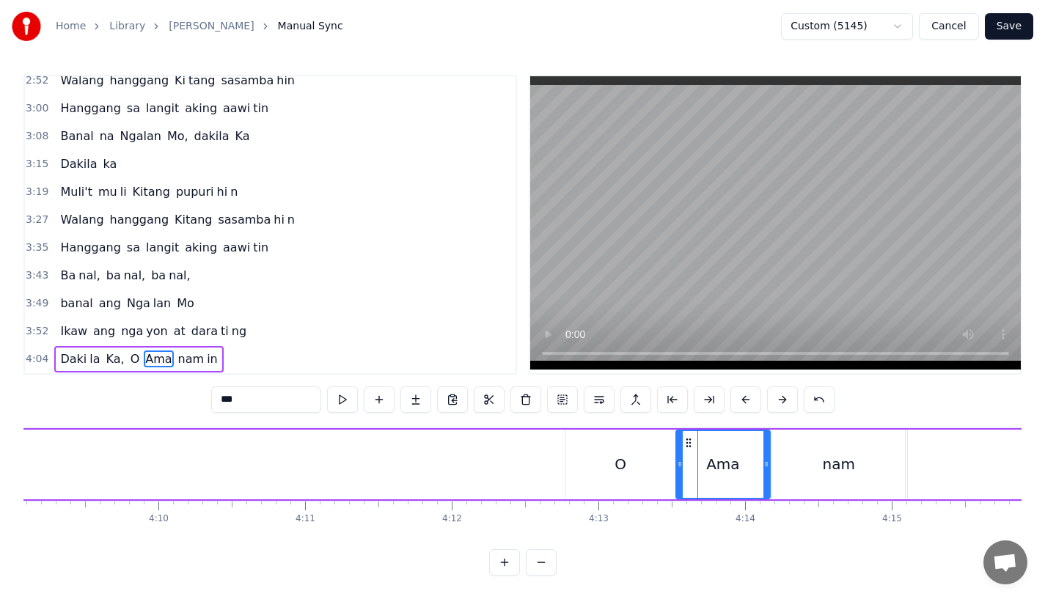
click at [650, 450] on div "O" at bounding box center [620, 465] width 111 height 70
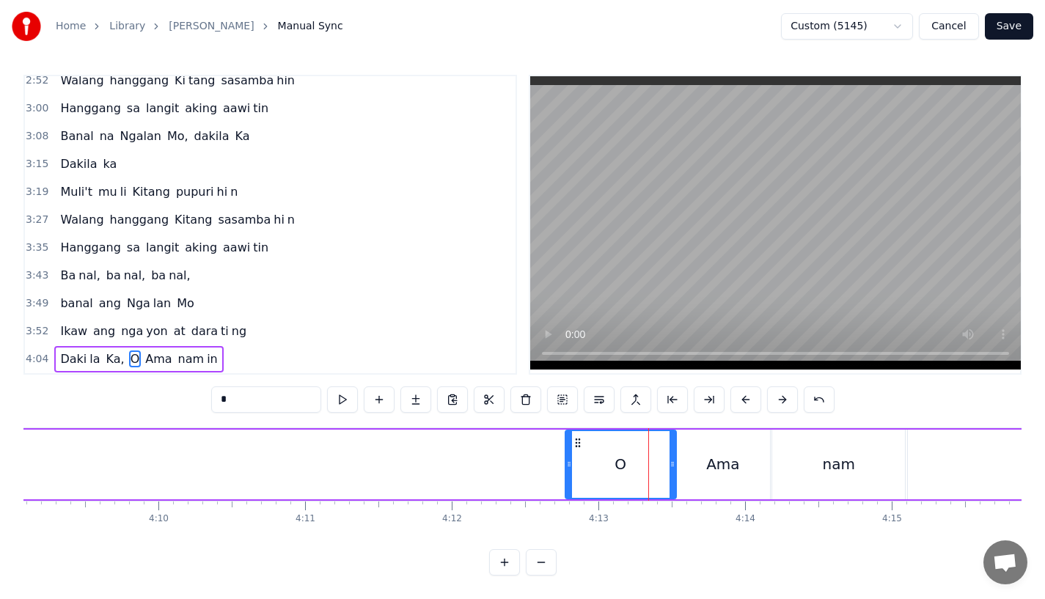
click at [741, 455] on div "Ama" at bounding box center [723, 465] width 94 height 70
type input "***"
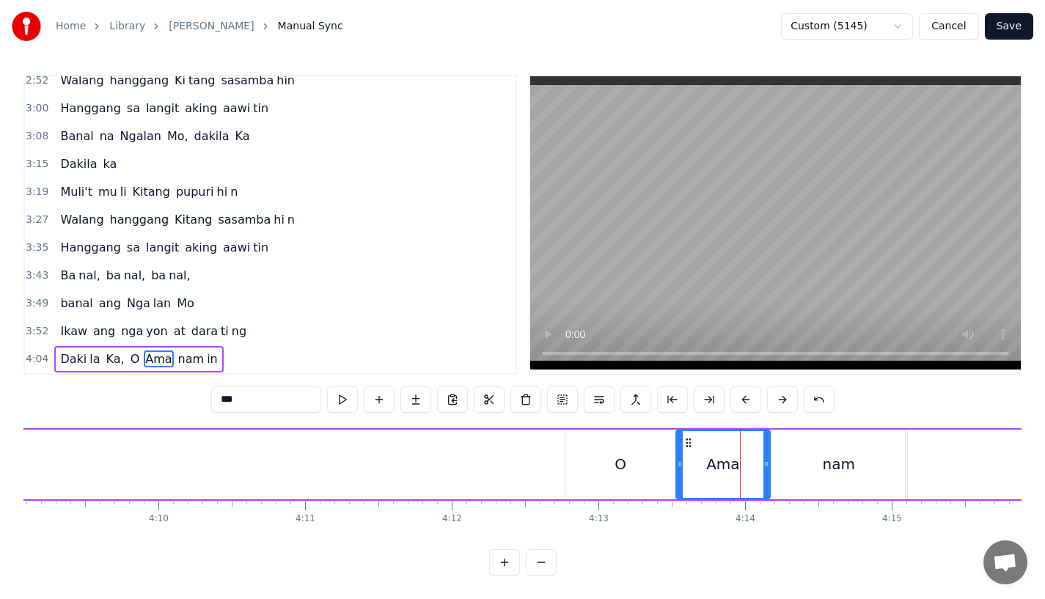
click at [765, 458] on icon at bounding box center [766, 464] width 6 height 12
click at [519, 458] on div "Daki la Ka, O Ama nam in" at bounding box center [402, 464] width 2096 height 73
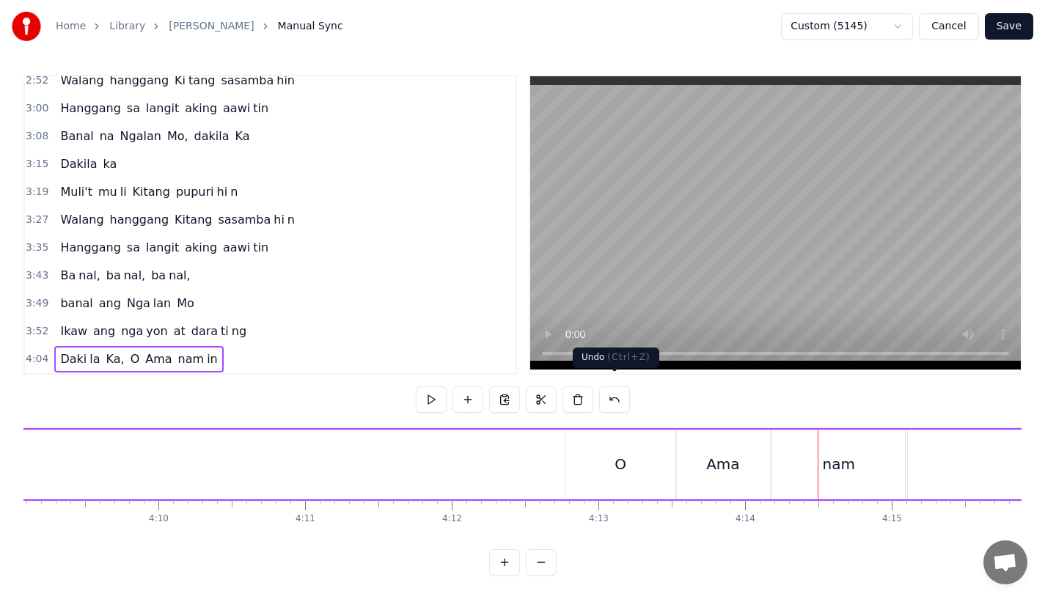
click at [739, 479] on div "Ama" at bounding box center [723, 465] width 94 height 70
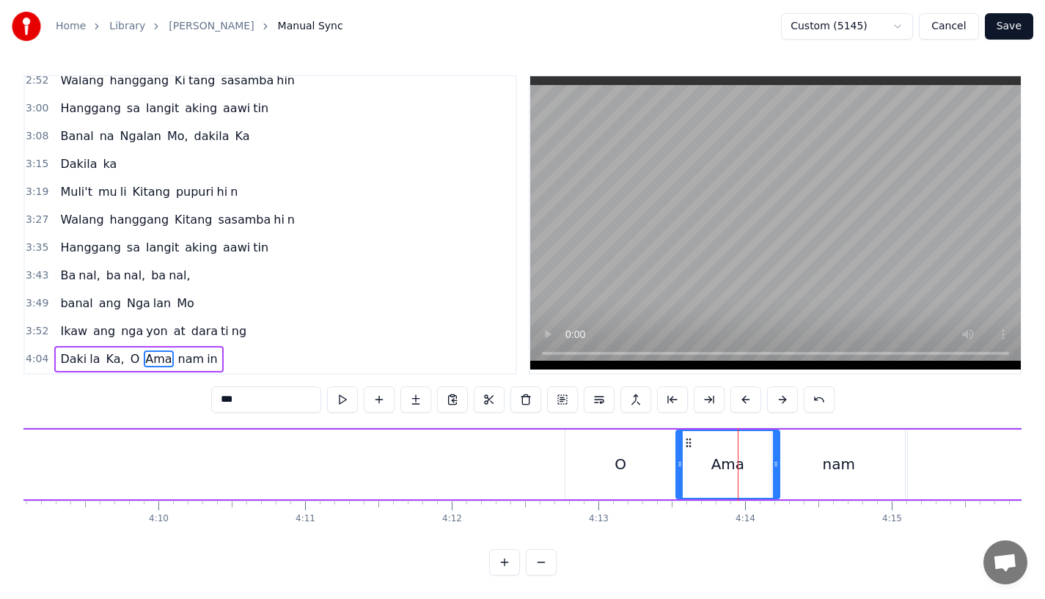
drag, startPoint x: 764, startPoint y: 461, endPoint x: 780, endPoint y: 461, distance: 15.4
click at [779, 461] on div at bounding box center [776, 464] width 6 height 67
click at [808, 457] on div "nam" at bounding box center [838, 465] width 133 height 70
type input "***"
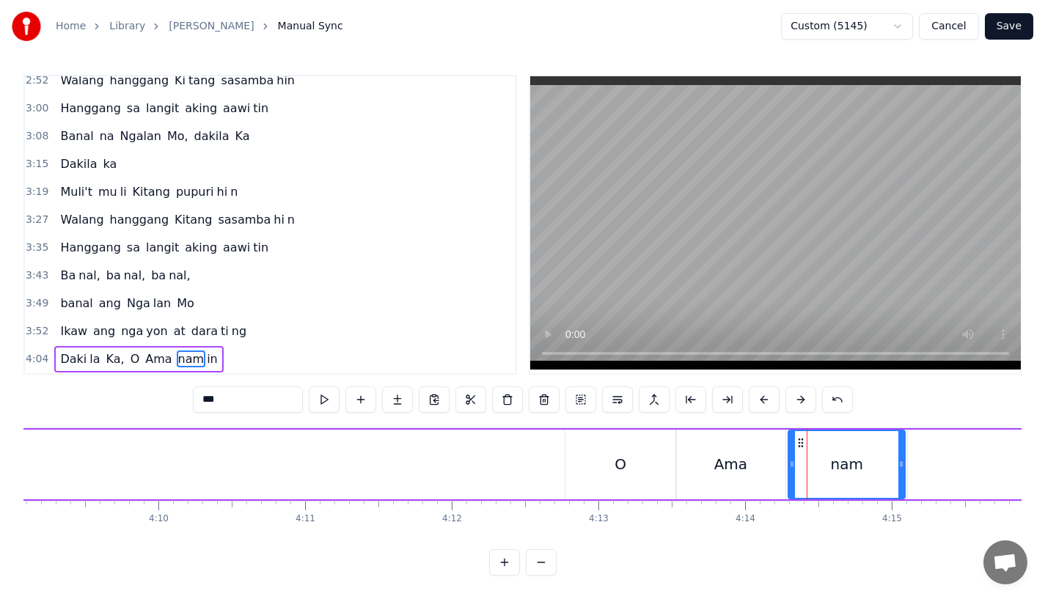
drag, startPoint x: 775, startPoint y: 458, endPoint x: 791, endPoint y: 459, distance: 16.2
click at [791, 459] on div at bounding box center [792, 464] width 6 height 67
drag, startPoint x: 901, startPoint y: 453, endPoint x: 937, endPoint y: 453, distance: 35.9
click at [918, 458] on icon at bounding box center [915, 464] width 6 height 12
click at [439, 467] on div "Daki la Ka, O Ama nam in" at bounding box center [402, 464] width 2096 height 73
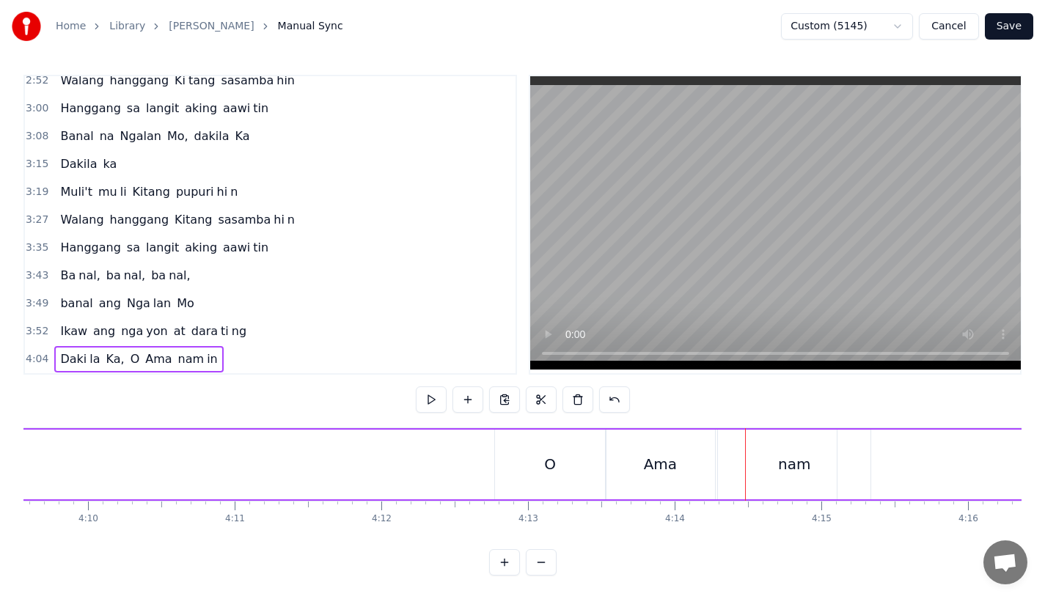
scroll to position [0, 36624]
click at [752, 454] on div "nam" at bounding box center [776, 465] width 153 height 70
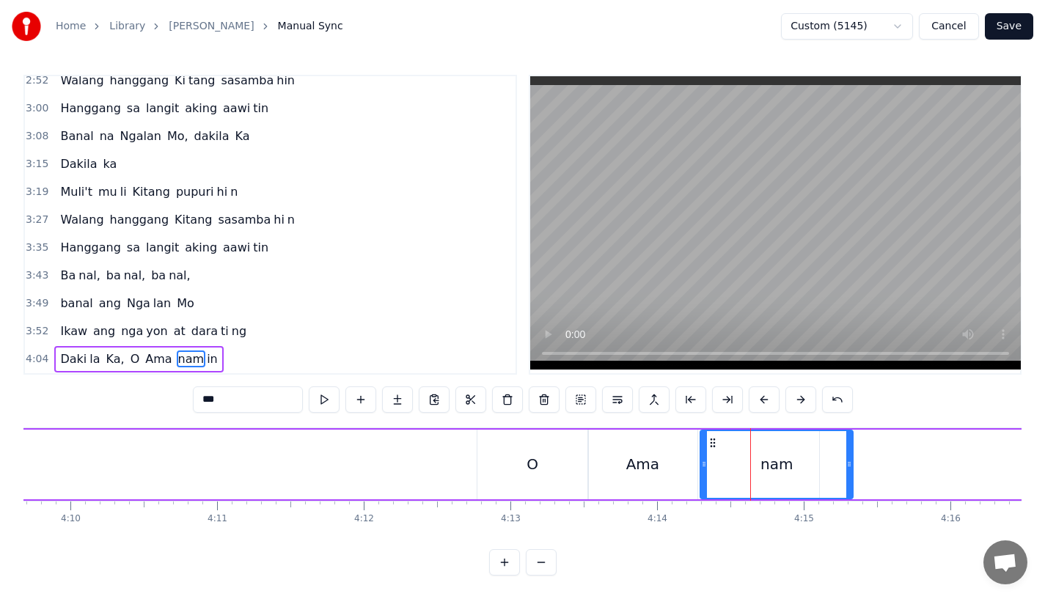
click at [645, 453] on div "Ama" at bounding box center [642, 464] width 33 height 22
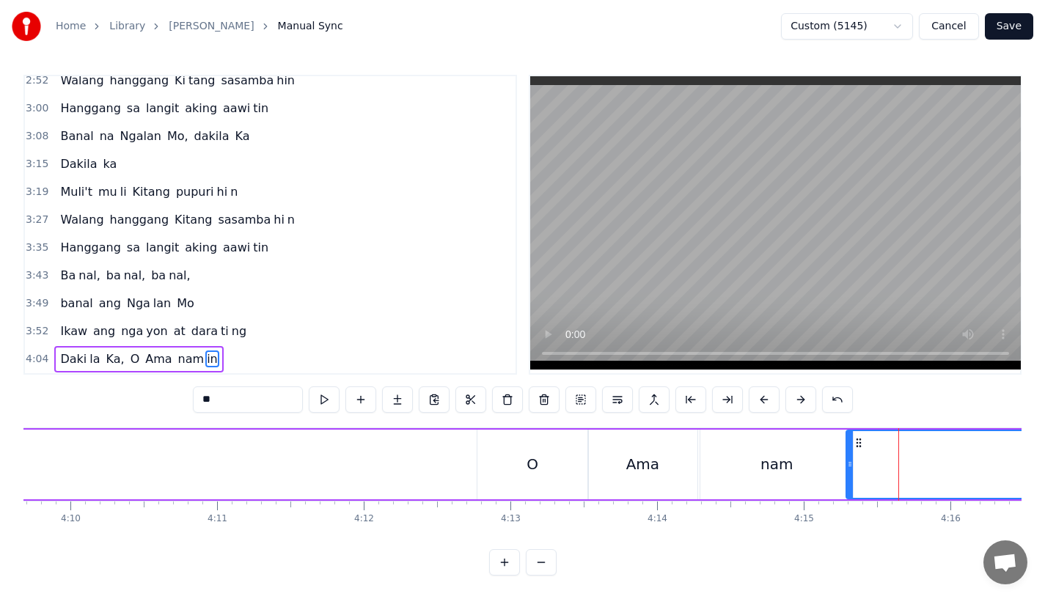
drag, startPoint x: 825, startPoint y: 458, endPoint x: 853, endPoint y: 458, distance: 27.9
click at [853, 458] on icon at bounding box center [850, 464] width 6 height 12
click at [816, 458] on div "nam" at bounding box center [776, 465] width 153 height 70
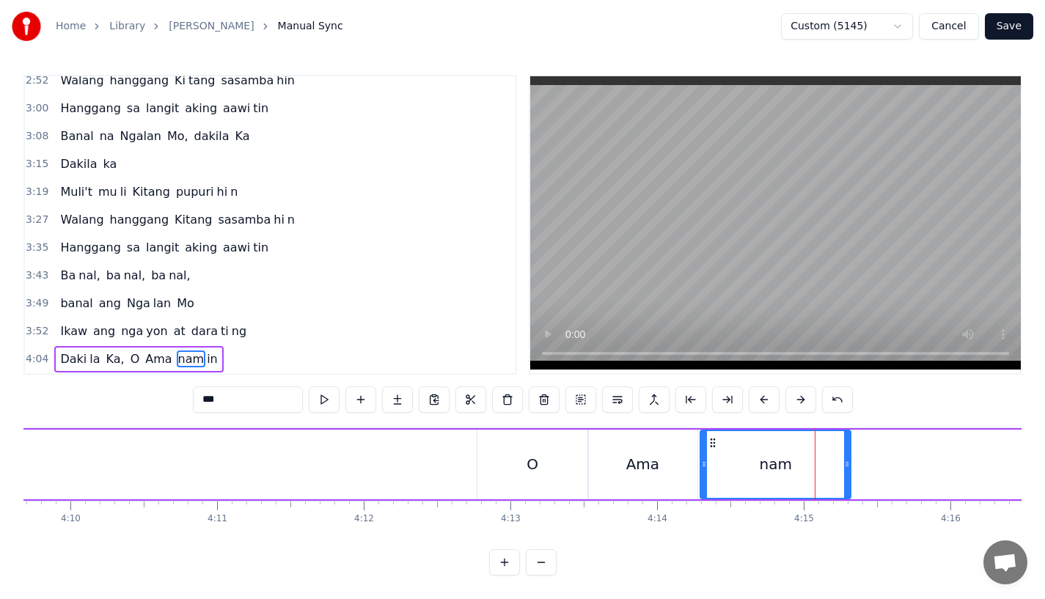
drag, startPoint x: 849, startPoint y: 458, endPoint x: 835, endPoint y: 458, distance: 14.7
click at [844, 458] on icon at bounding box center [847, 464] width 6 height 12
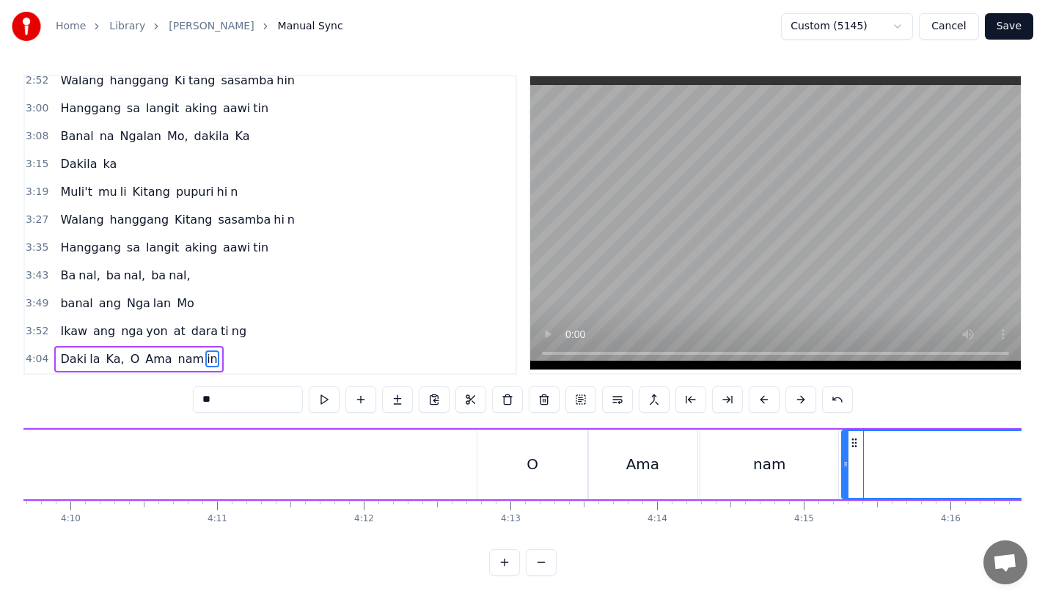
click at [846, 458] on icon at bounding box center [846, 464] width 6 height 12
click at [623, 461] on div "Ama" at bounding box center [642, 465] width 109 height 70
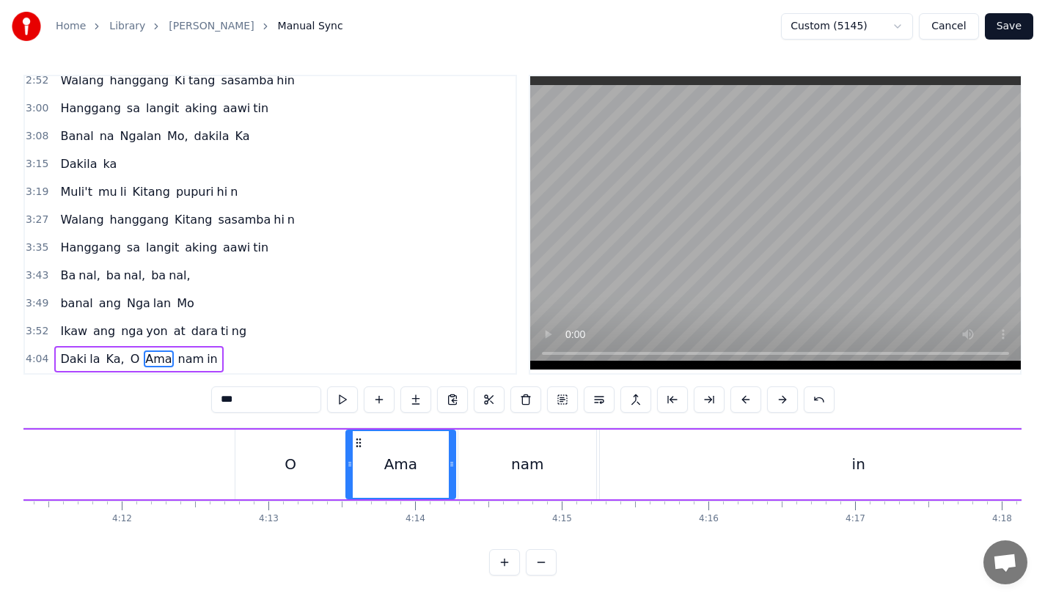
scroll to position [0, 36853]
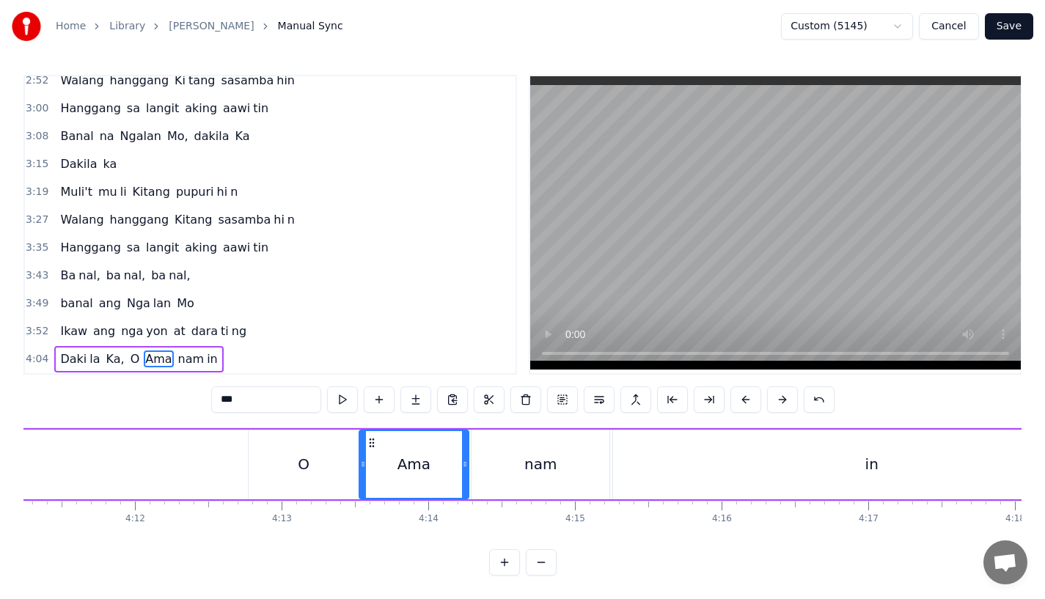
click at [519, 453] on div "nam" at bounding box center [541, 465] width 138 height 70
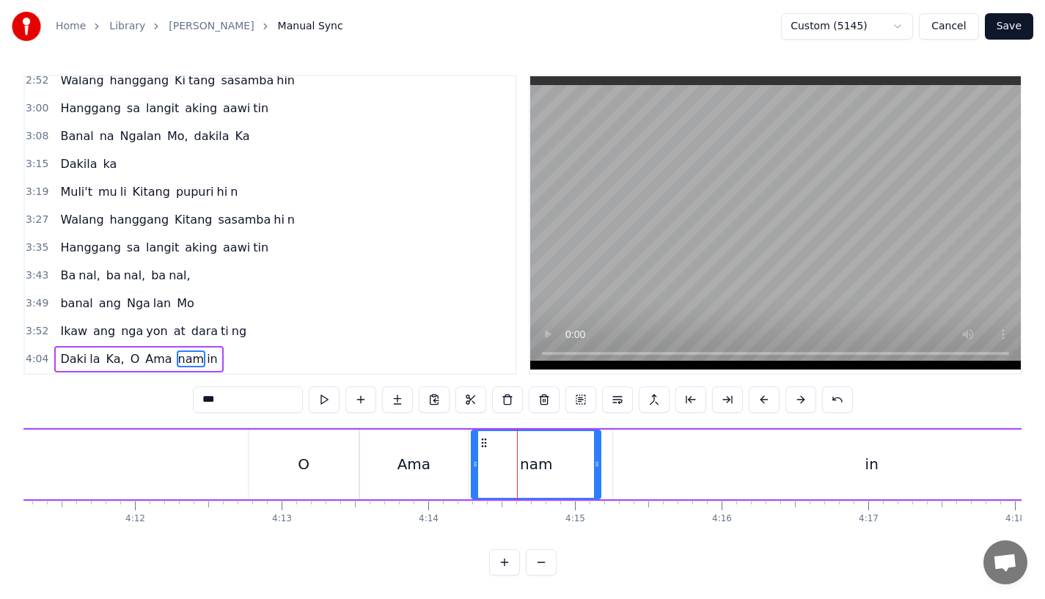
drag, startPoint x: 607, startPoint y: 454, endPoint x: 598, endPoint y: 455, distance: 9.6
click at [598, 458] on icon at bounding box center [597, 464] width 6 height 12
click at [633, 453] on div "in" at bounding box center [872, 465] width 518 height 70
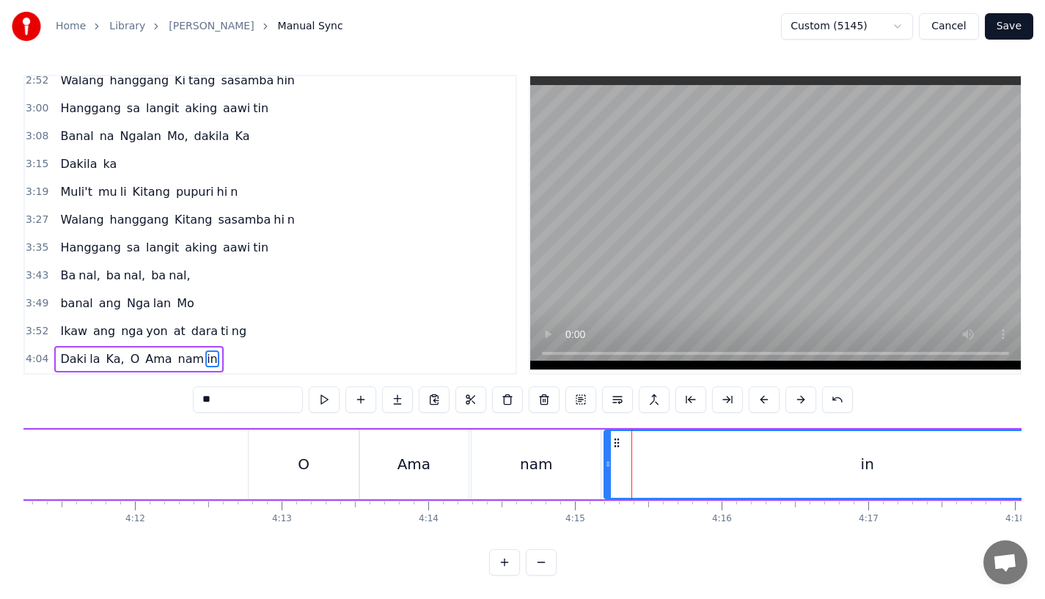
drag, startPoint x: 615, startPoint y: 453, endPoint x: 604, endPoint y: 454, distance: 10.3
click at [605, 458] on icon at bounding box center [608, 464] width 6 height 12
click at [296, 452] on div "O" at bounding box center [304, 465] width 111 height 70
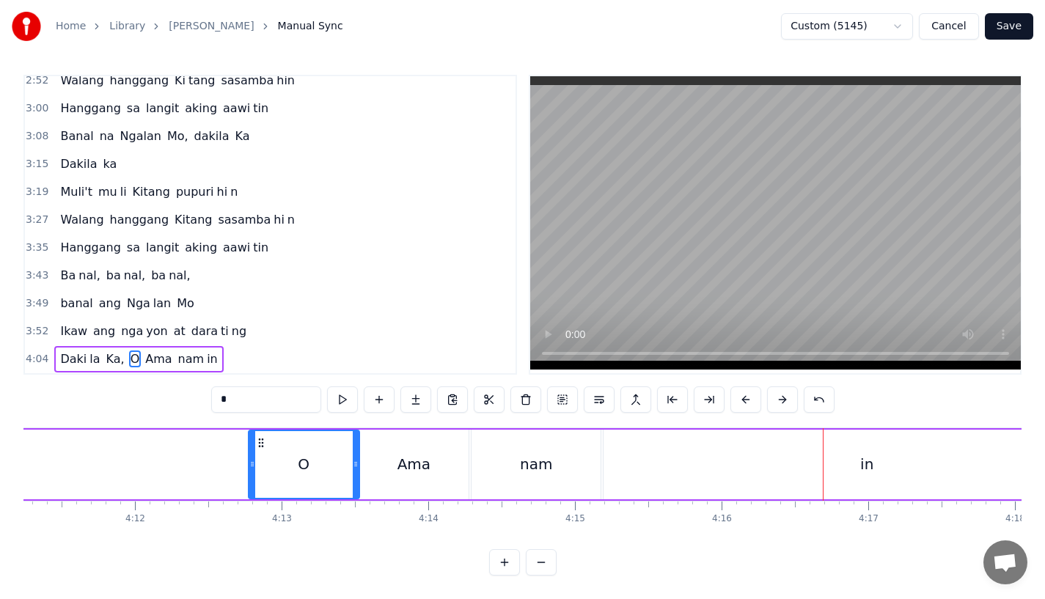
click at [436, 447] on div "Ama" at bounding box center [413, 465] width 109 height 70
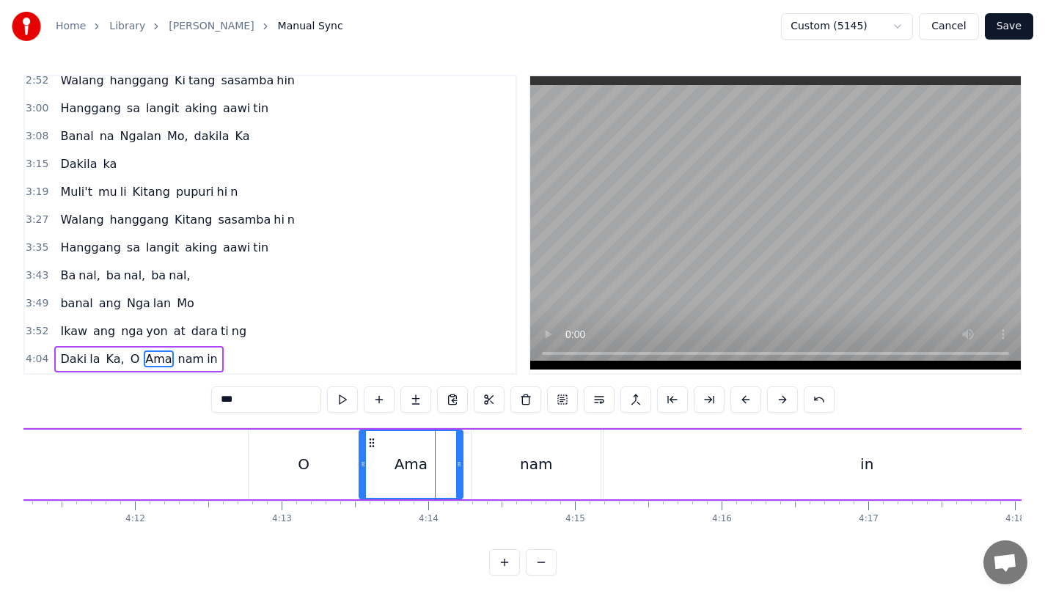
click at [460, 458] on icon at bounding box center [459, 464] width 6 height 12
click at [491, 450] on div "nam" at bounding box center [536, 465] width 129 height 70
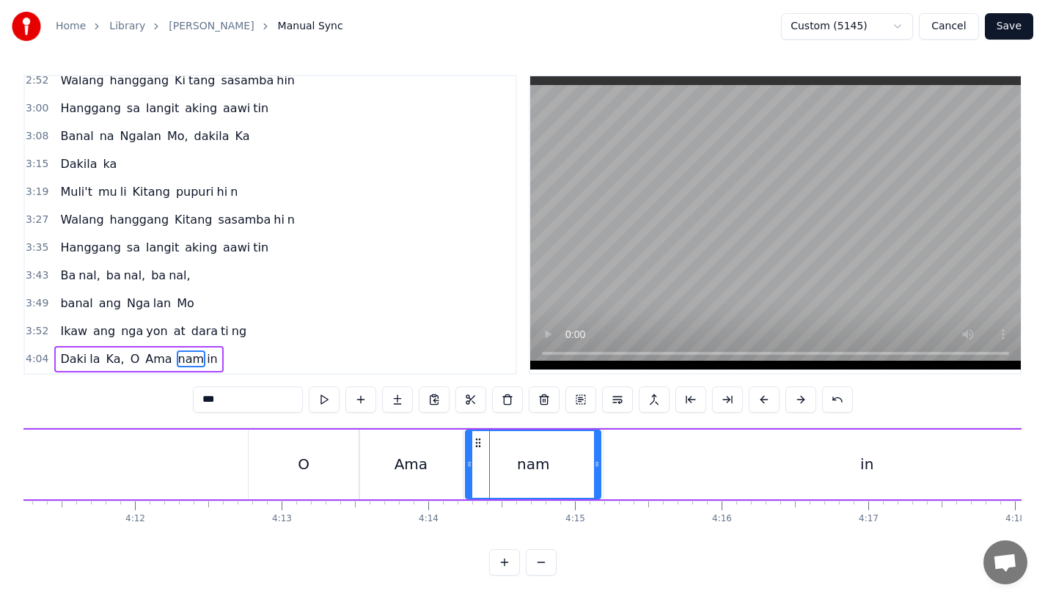
click at [470, 458] on icon at bounding box center [469, 464] width 6 height 12
click at [275, 459] on div "O" at bounding box center [304, 465] width 111 height 70
type input "*"
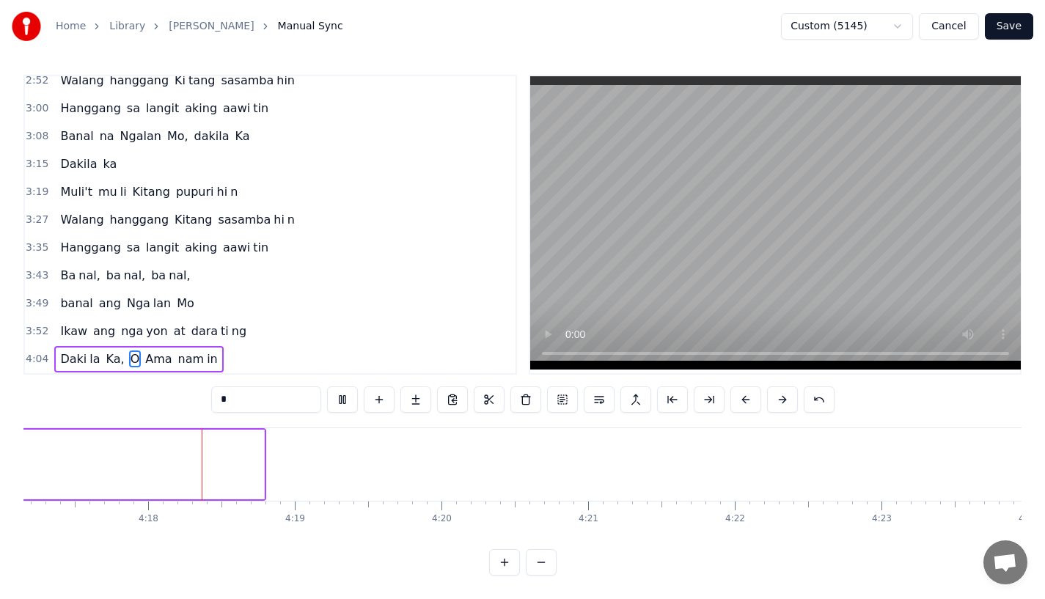
scroll to position [0, 37721]
click at [1016, 23] on button "Save" at bounding box center [1009, 26] width 48 height 26
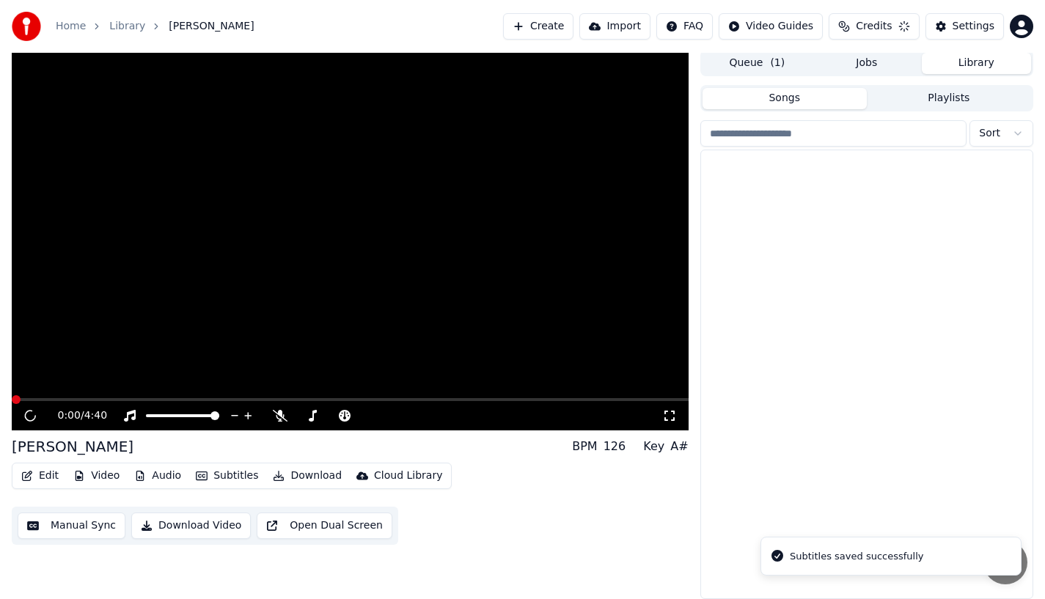
scroll to position [3, 0]
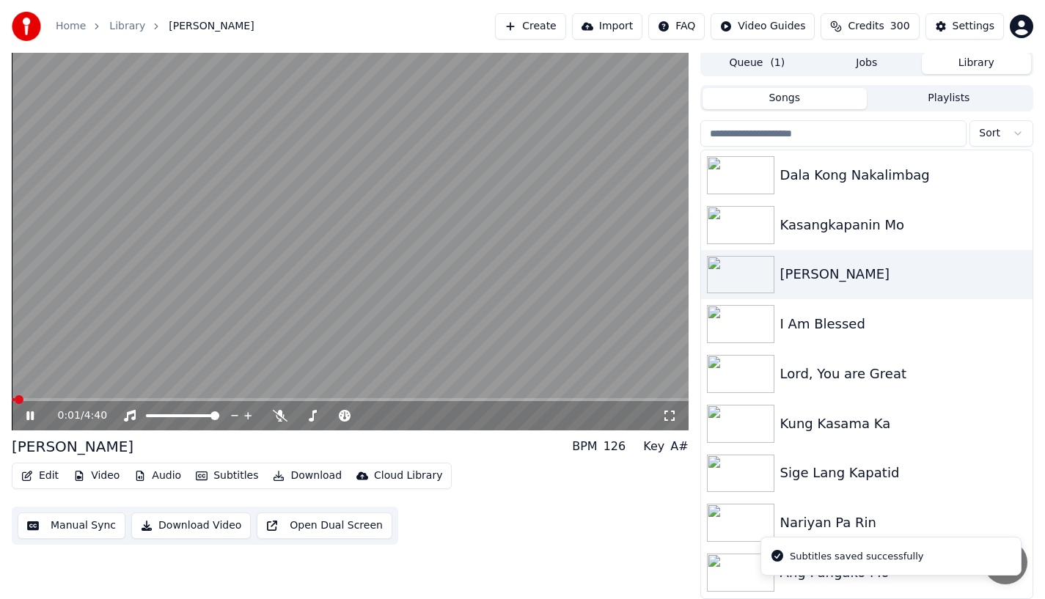
click at [26, 422] on div "0:01 / 4:40" at bounding box center [350, 416] width 665 height 15
click at [27, 417] on icon at bounding box center [29, 415] width 7 height 9
click at [162, 526] on button "Download Video" at bounding box center [191, 526] width 120 height 26
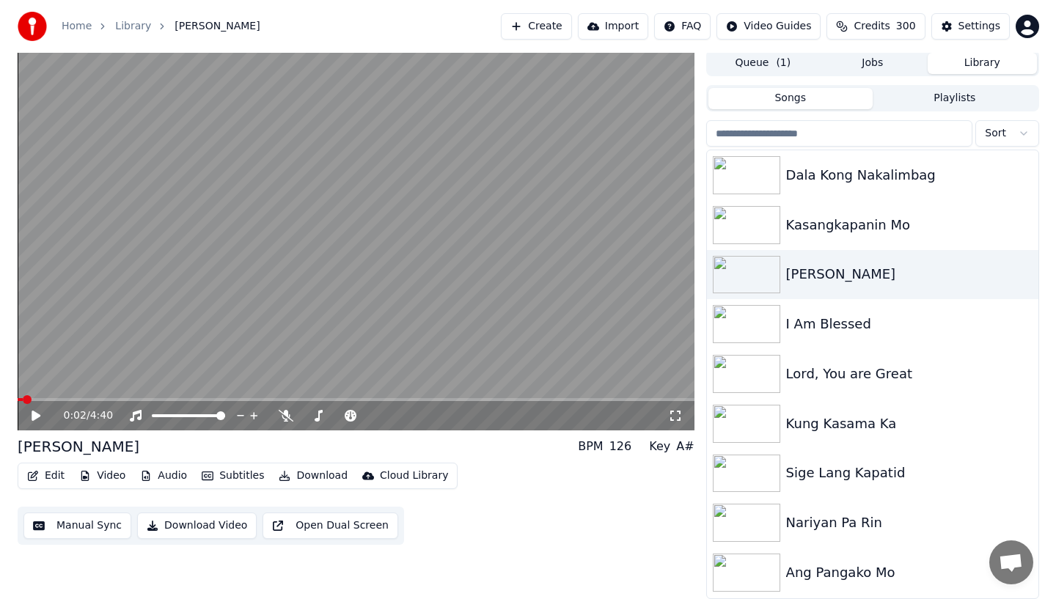
scroll to position [0, 0]
